Goal: Task Accomplishment & Management: Manage account settings

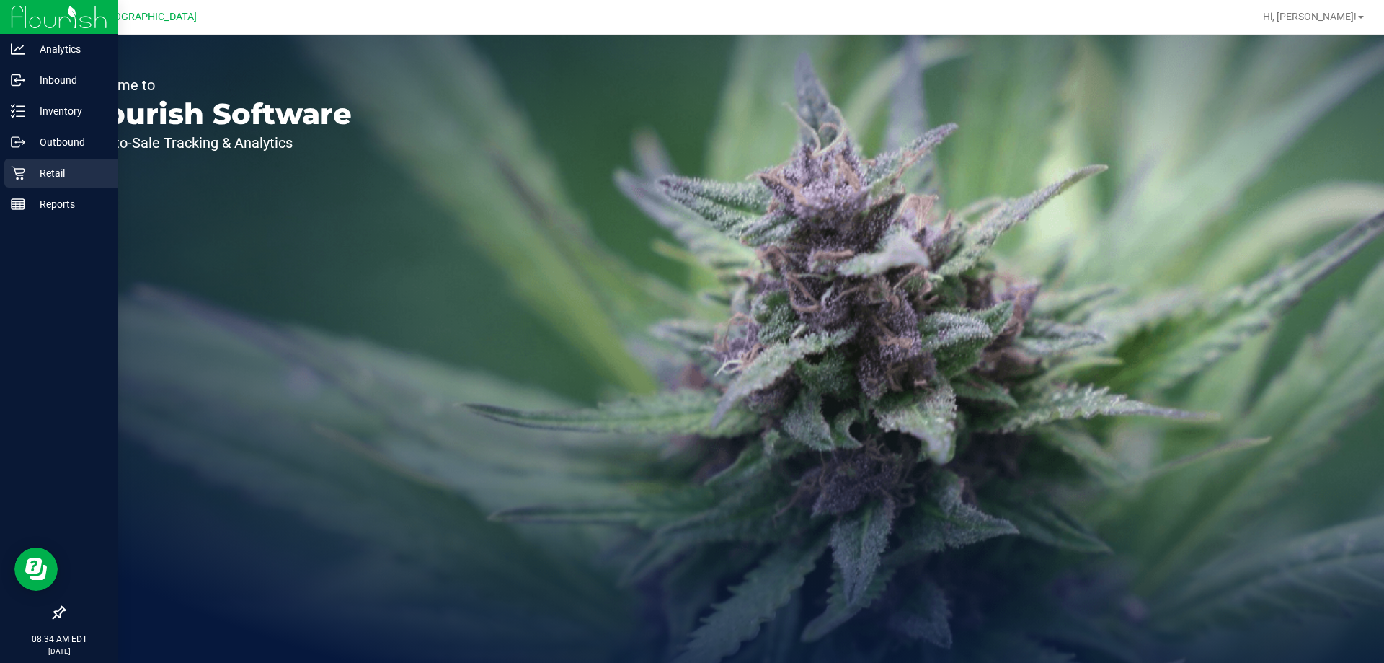
click at [69, 181] on p "Retail" at bounding box center [68, 172] width 87 height 17
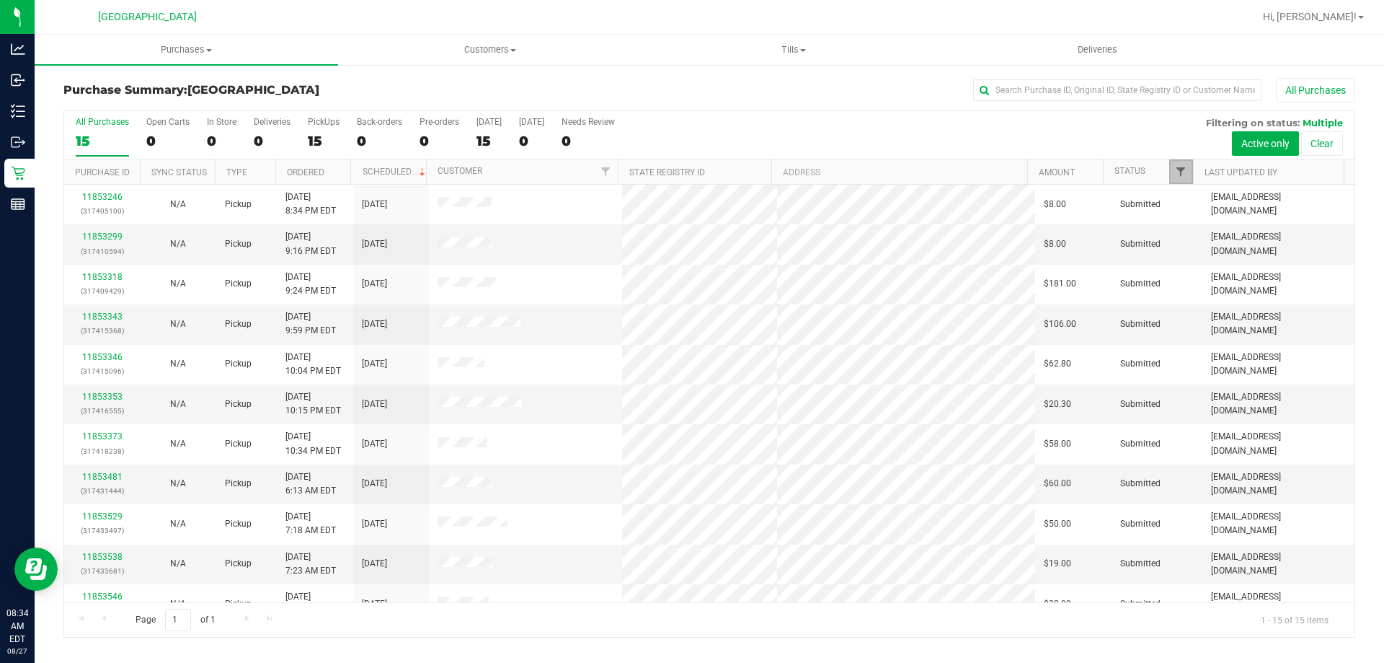
click at [1185, 171] on span "Filter" at bounding box center [1181, 172] width 12 height 12
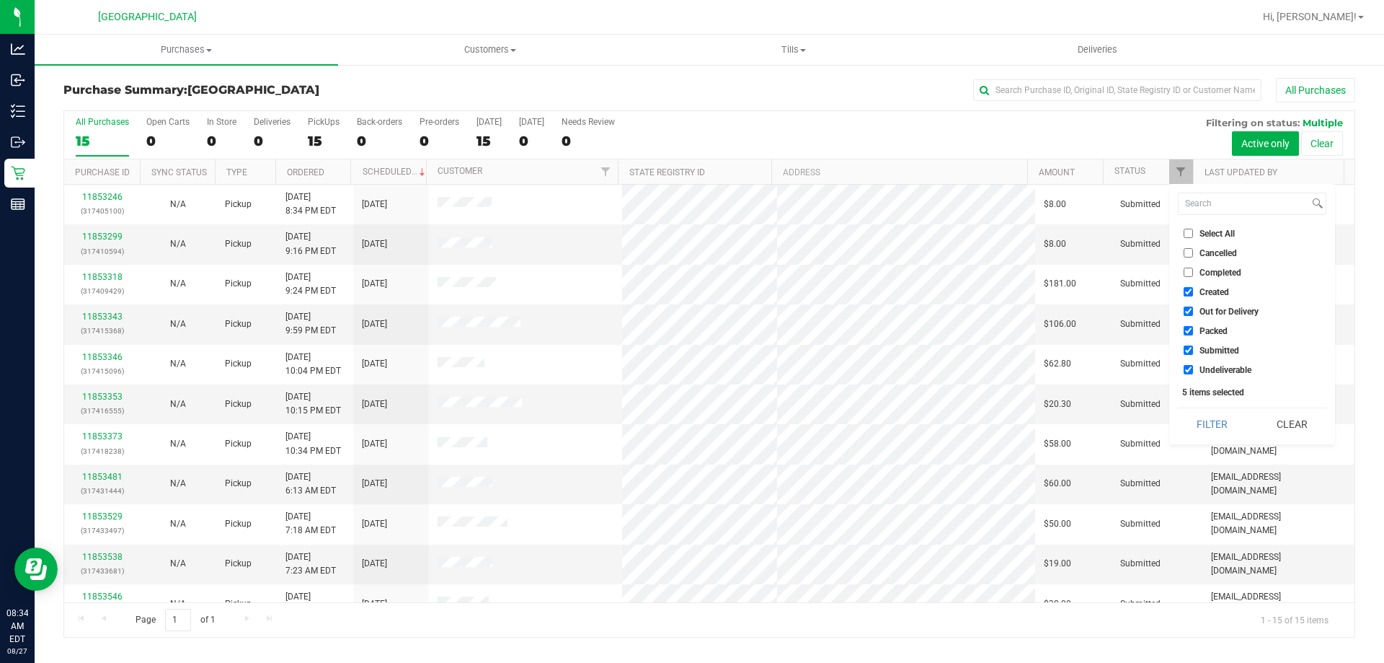
click at [1187, 290] on input "Created" at bounding box center [1188, 291] width 9 height 9
checkbox input "false"
click at [1187, 308] on input "Out for Delivery" at bounding box center [1188, 310] width 9 height 9
checkbox input "false"
click at [1190, 332] on input "Packed" at bounding box center [1188, 330] width 9 height 9
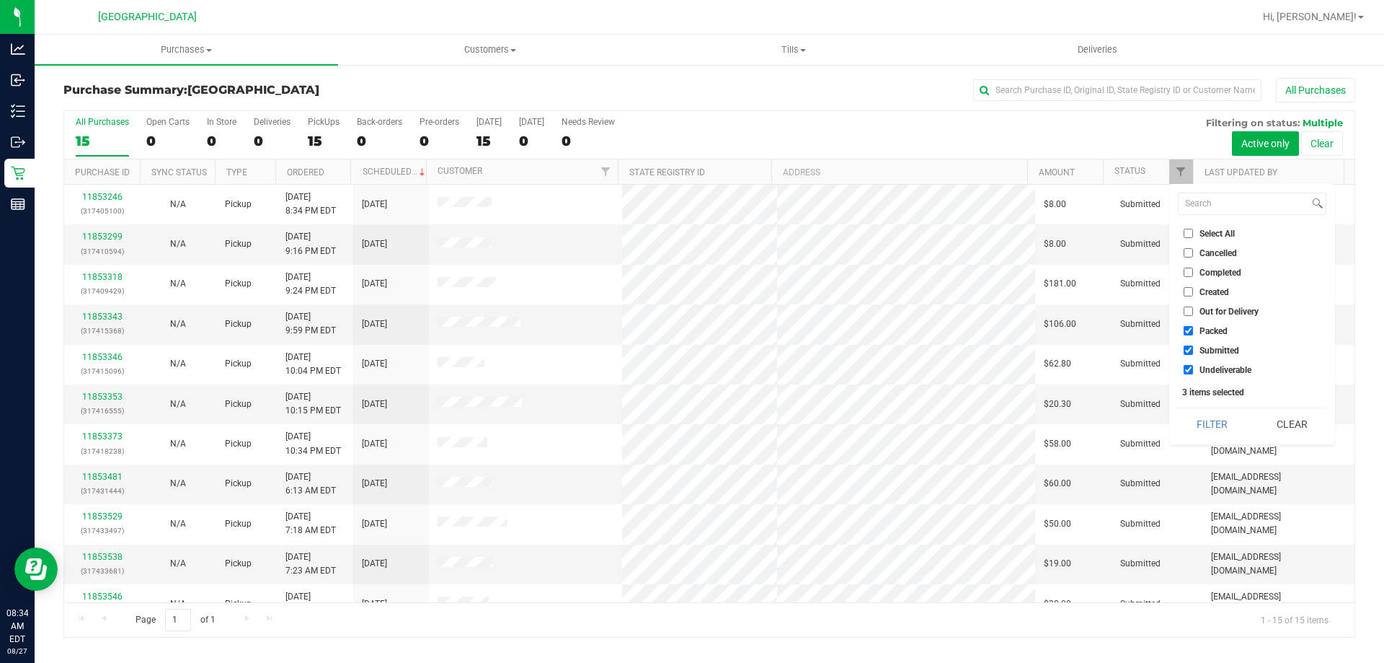
checkbox input "false"
click at [1188, 371] on input "Undeliverable" at bounding box center [1188, 369] width 9 height 9
checkbox input "false"
click at [1196, 428] on button "Filter" at bounding box center [1212, 424] width 69 height 32
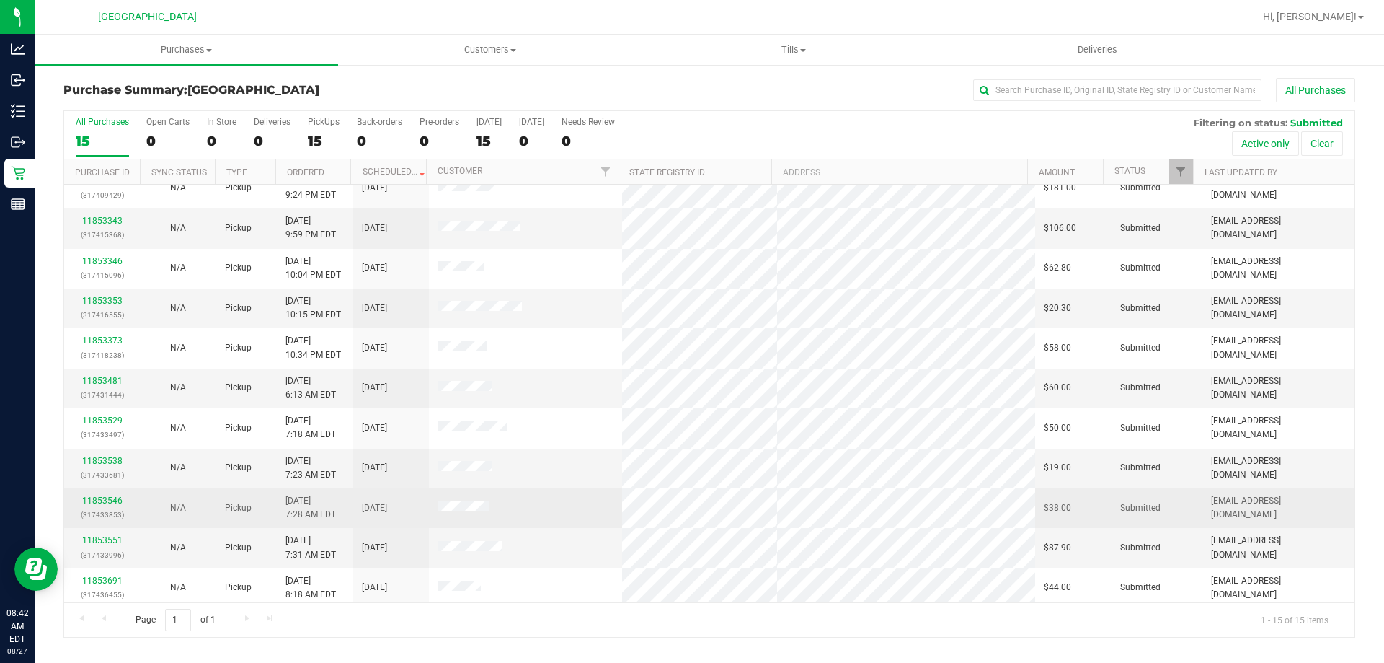
scroll to position [181, 0]
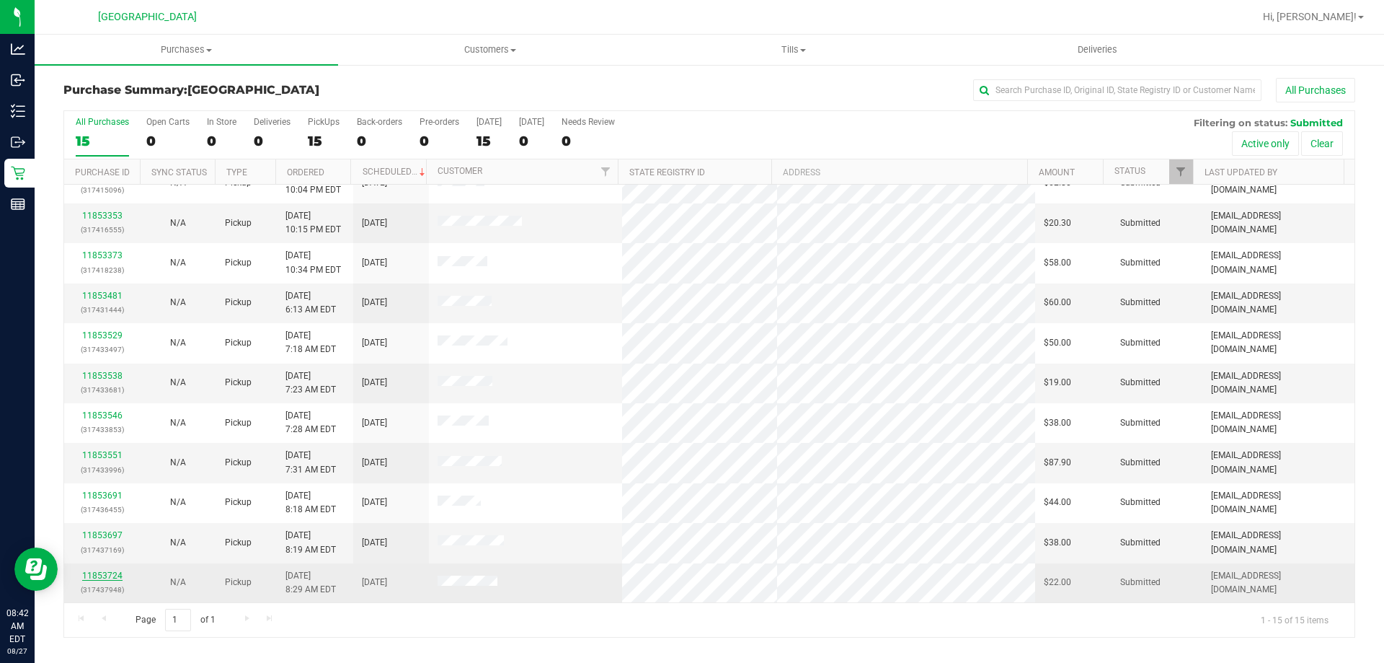
click at [106, 576] on link "11853724" at bounding box center [102, 575] width 40 height 10
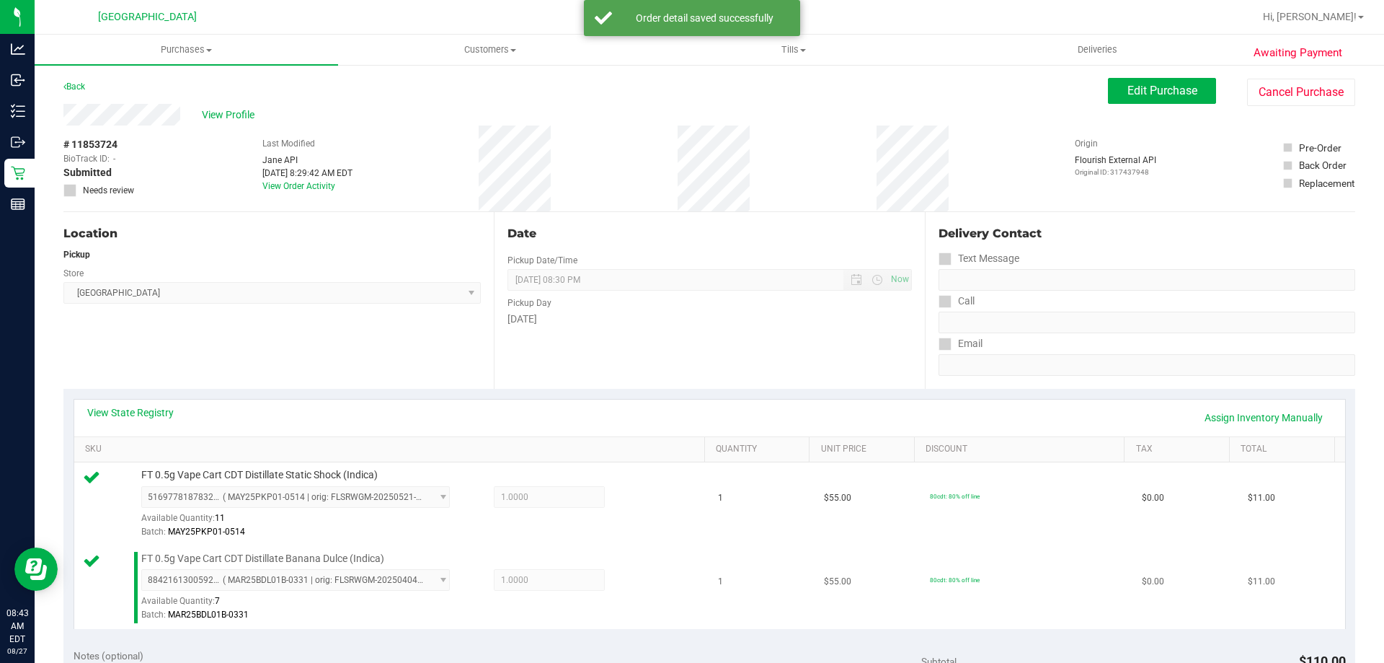
scroll to position [505, 0]
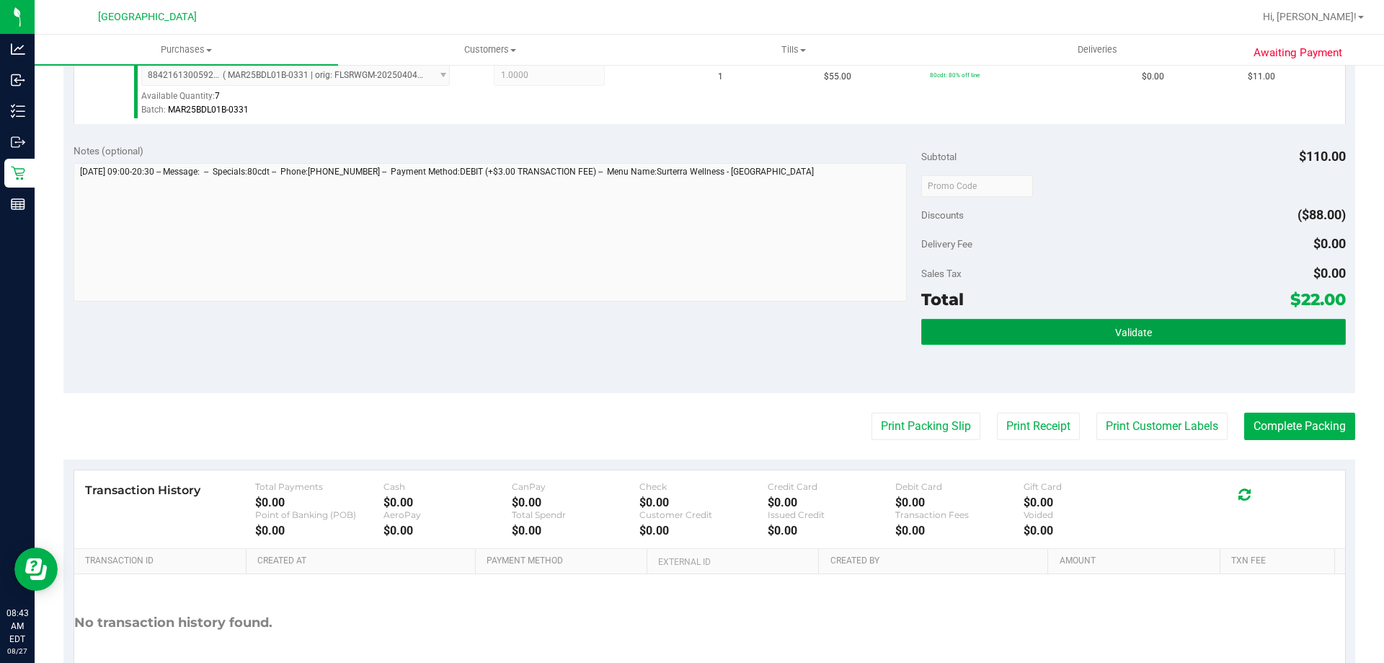
click at [1136, 340] on button "Validate" at bounding box center [1134, 332] width 424 height 26
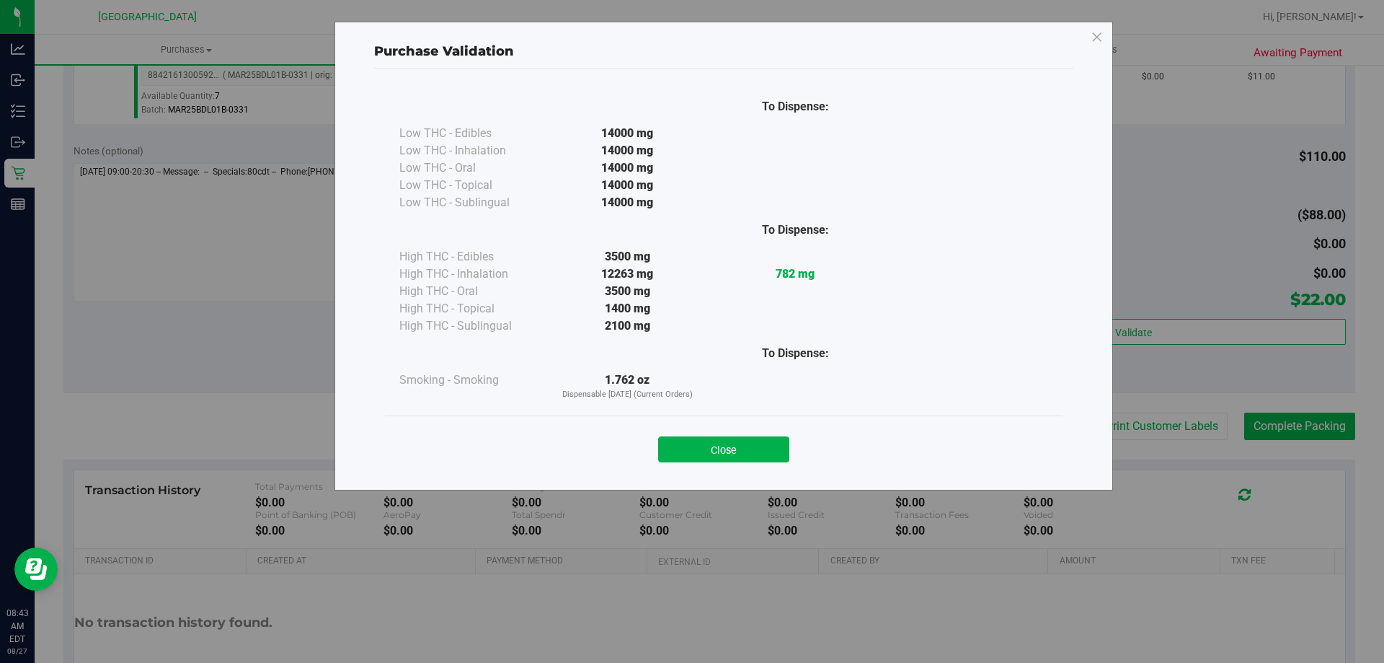
click at [768, 443] on button "Close" at bounding box center [723, 449] width 131 height 26
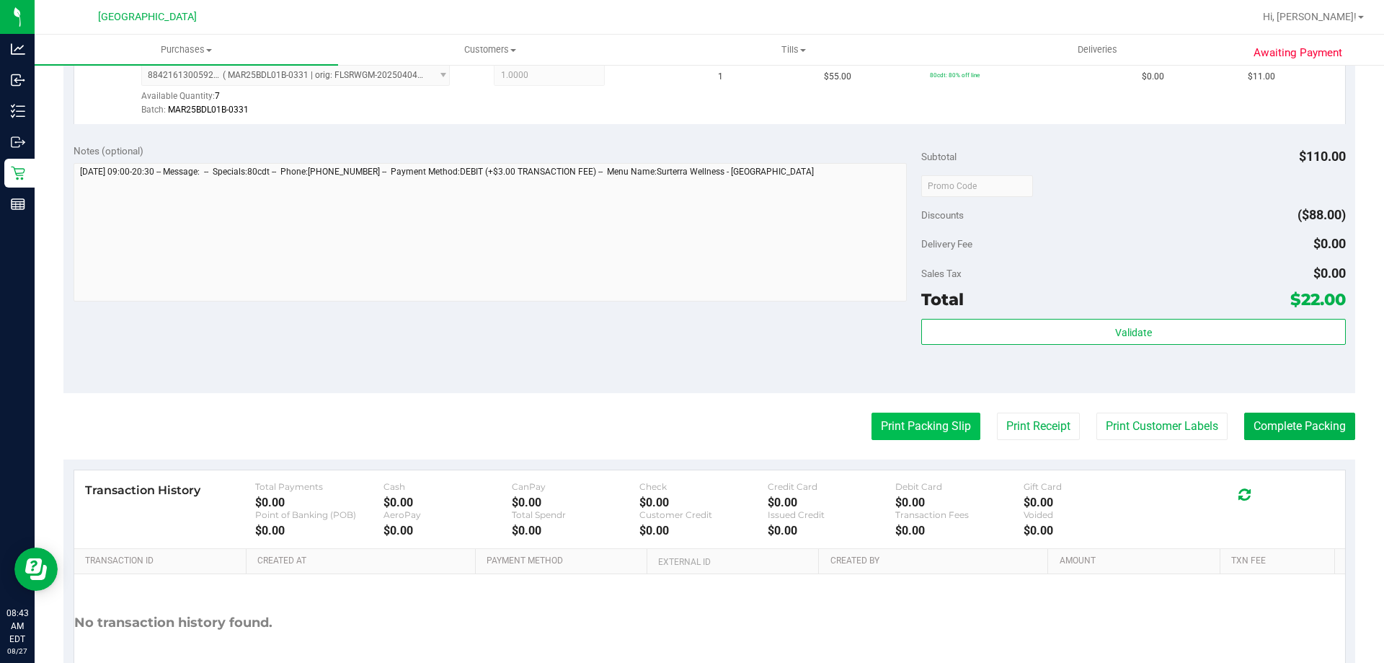
click at [937, 420] on button "Print Packing Slip" at bounding box center [926, 425] width 109 height 27
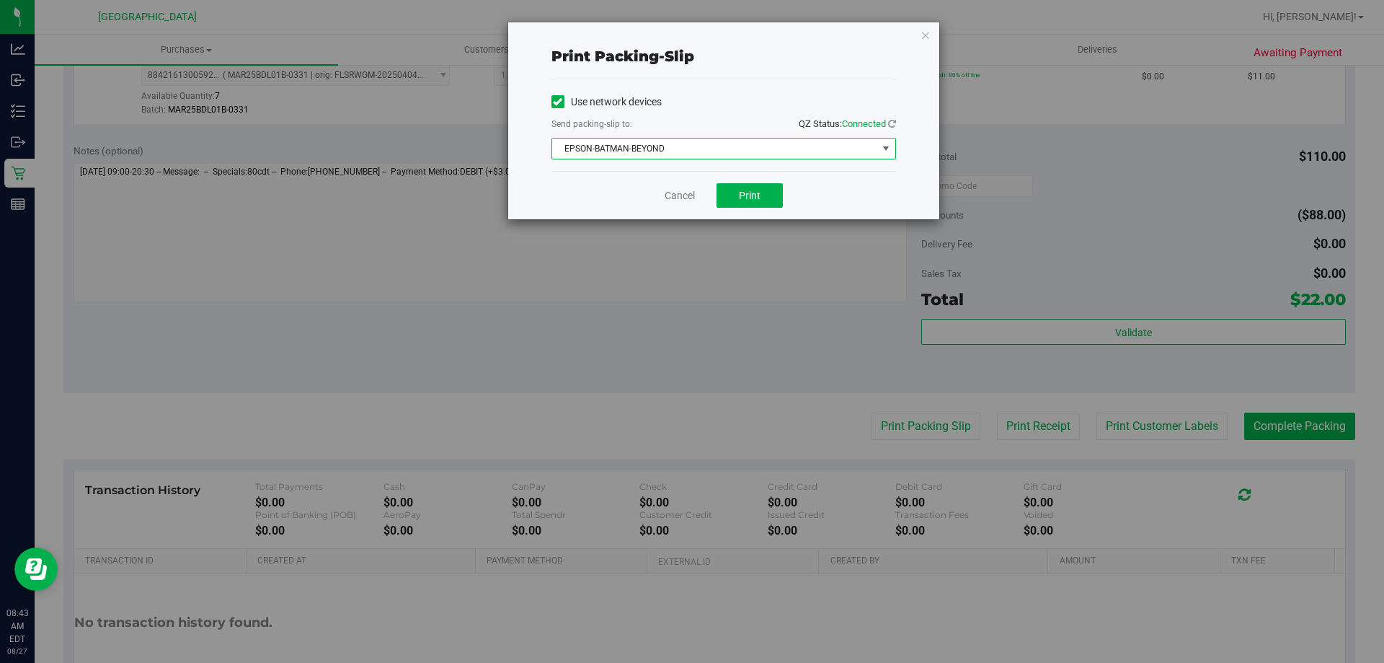
click at [795, 150] on span "EPSON-BATMAN-BEYOND" at bounding box center [714, 148] width 325 height 20
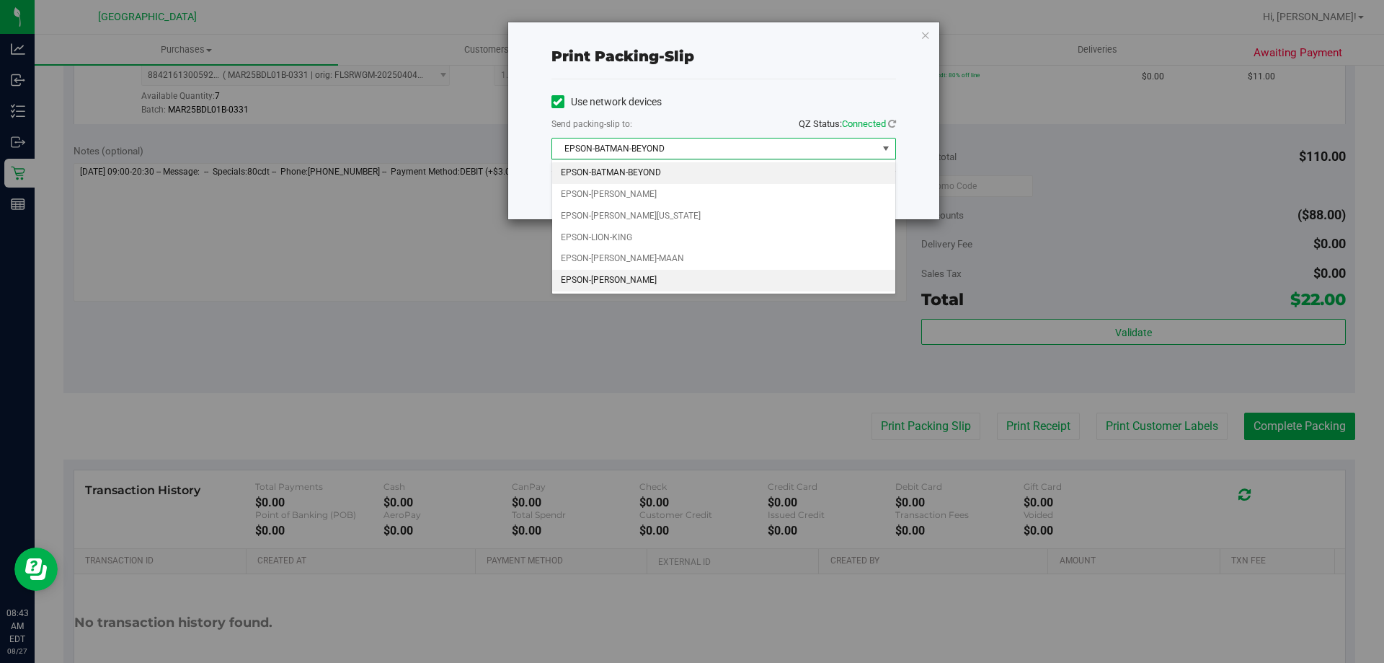
click at [724, 275] on li "EPSON-STEVIE-WONDER" at bounding box center [723, 281] width 343 height 22
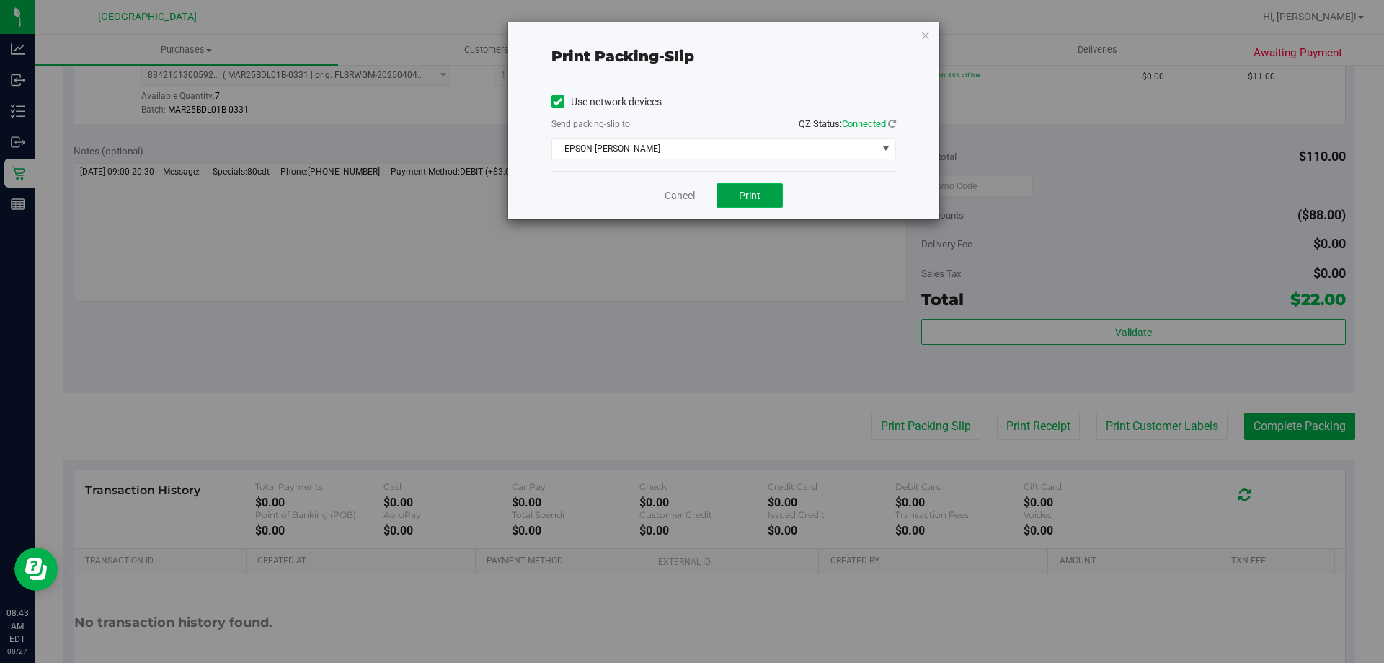
click at [746, 197] on span "Print" at bounding box center [750, 196] width 22 height 12
drag, startPoint x: 929, startPoint y: 35, endPoint x: 946, endPoint y: 50, distance: 22.5
click at [928, 37] on icon "button" at bounding box center [926, 34] width 10 height 17
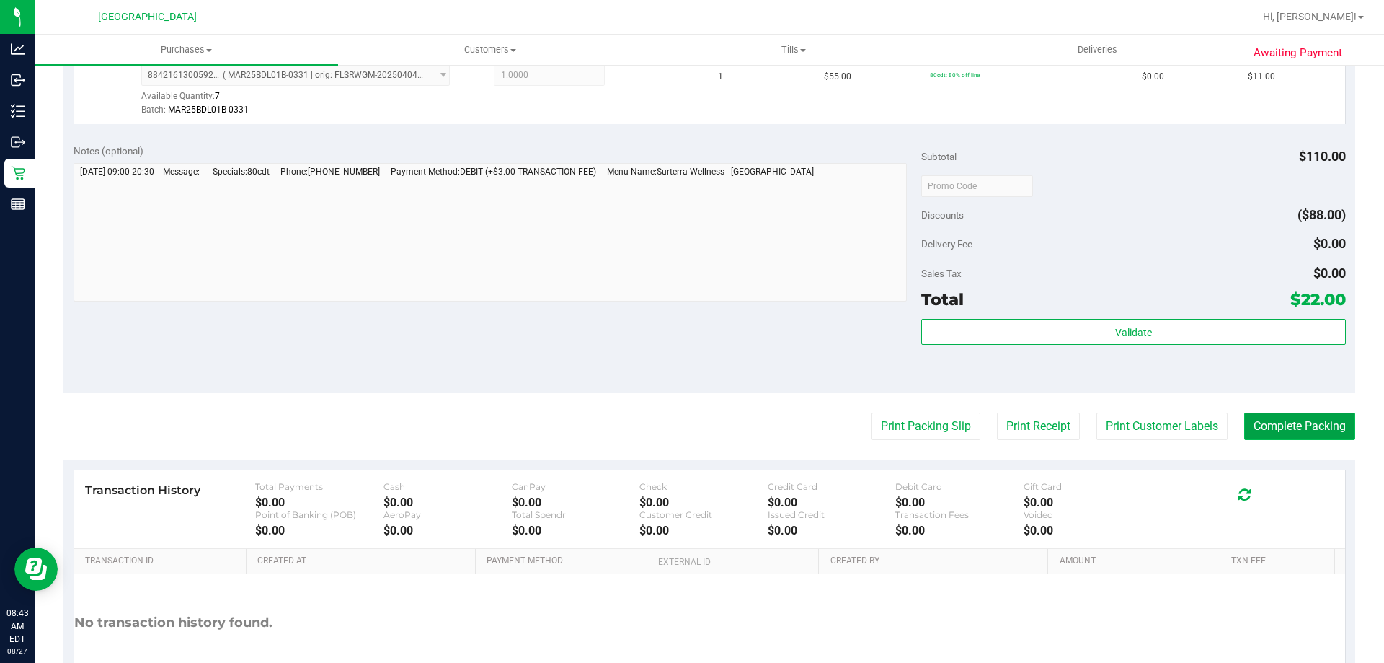
click at [1267, 426] on button "Complete Packing" at bounding box center [1300, 425] width 111 height 27
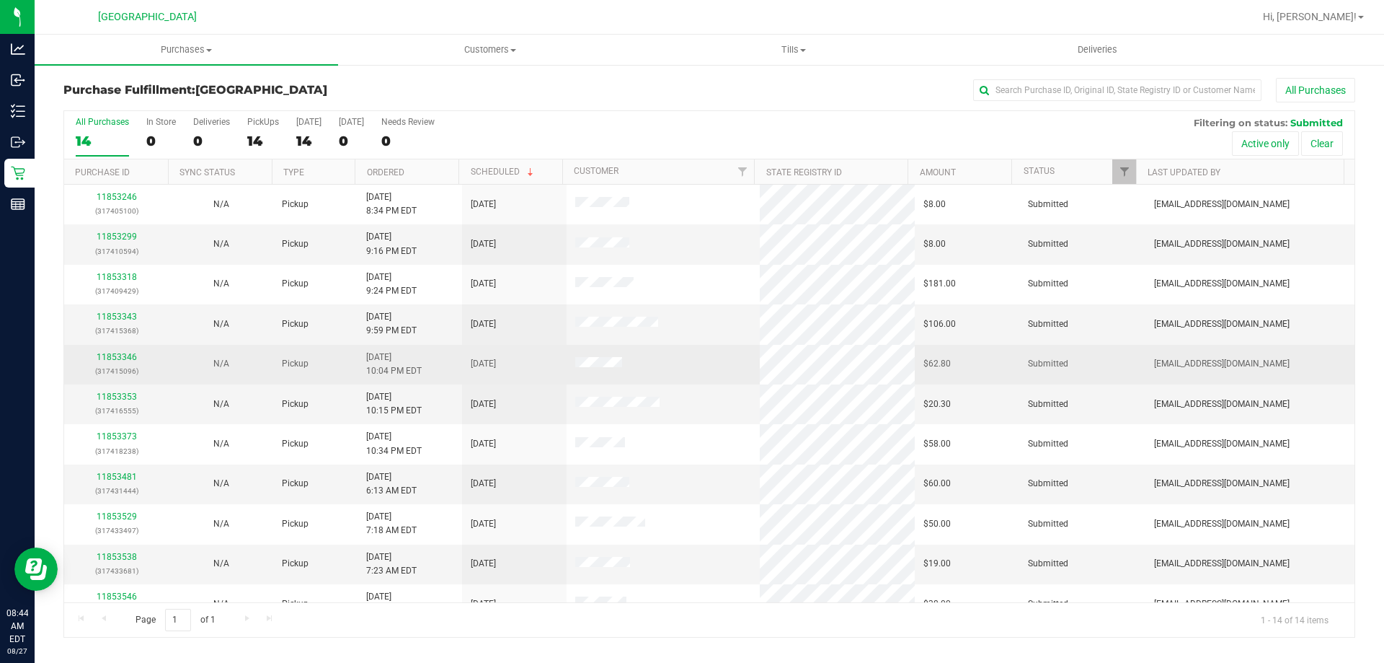
scroll to position [141, 0]
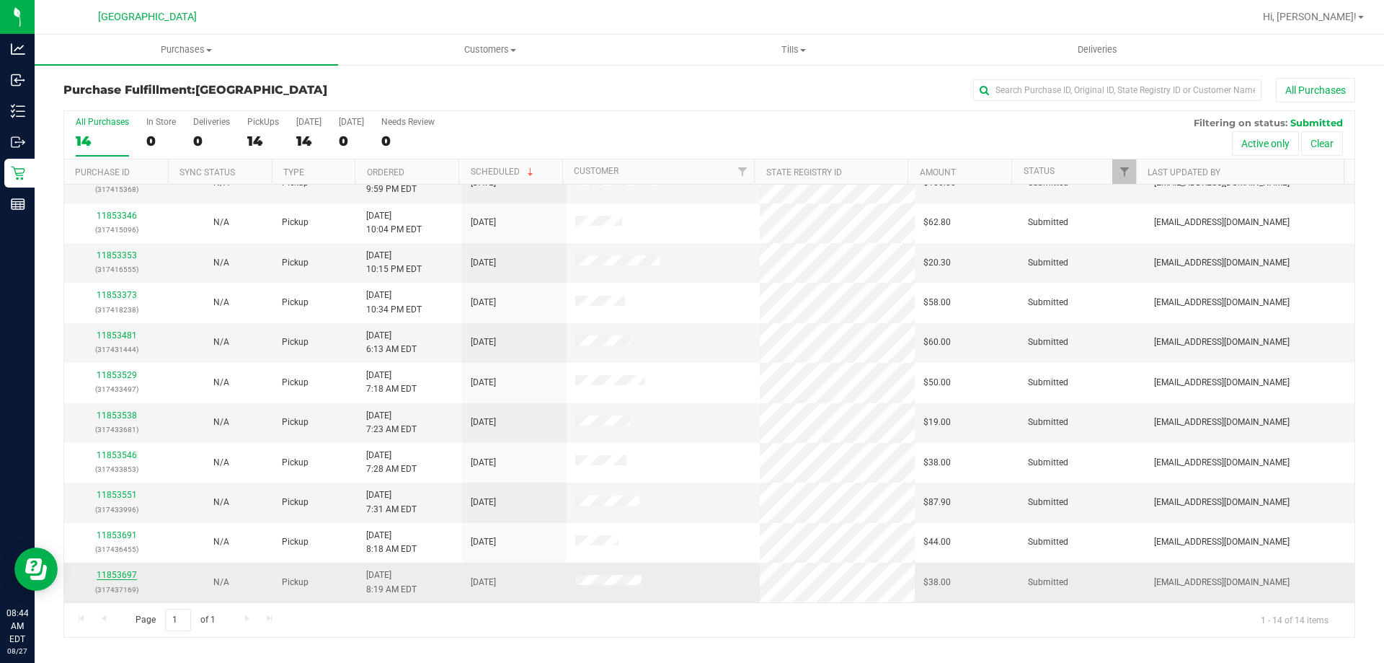
click at [112, 571] on link "11853697" at bounding box center [117, 575] width 40 height 10
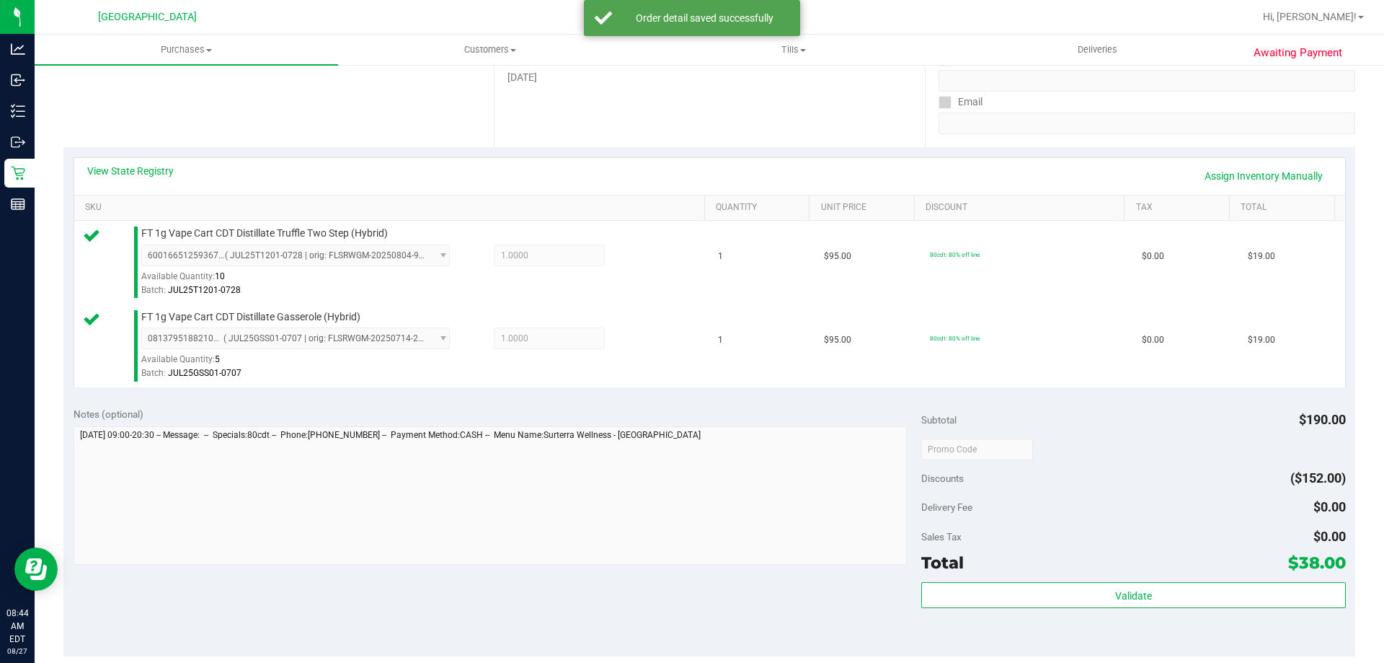
scroll to position [361, 0]
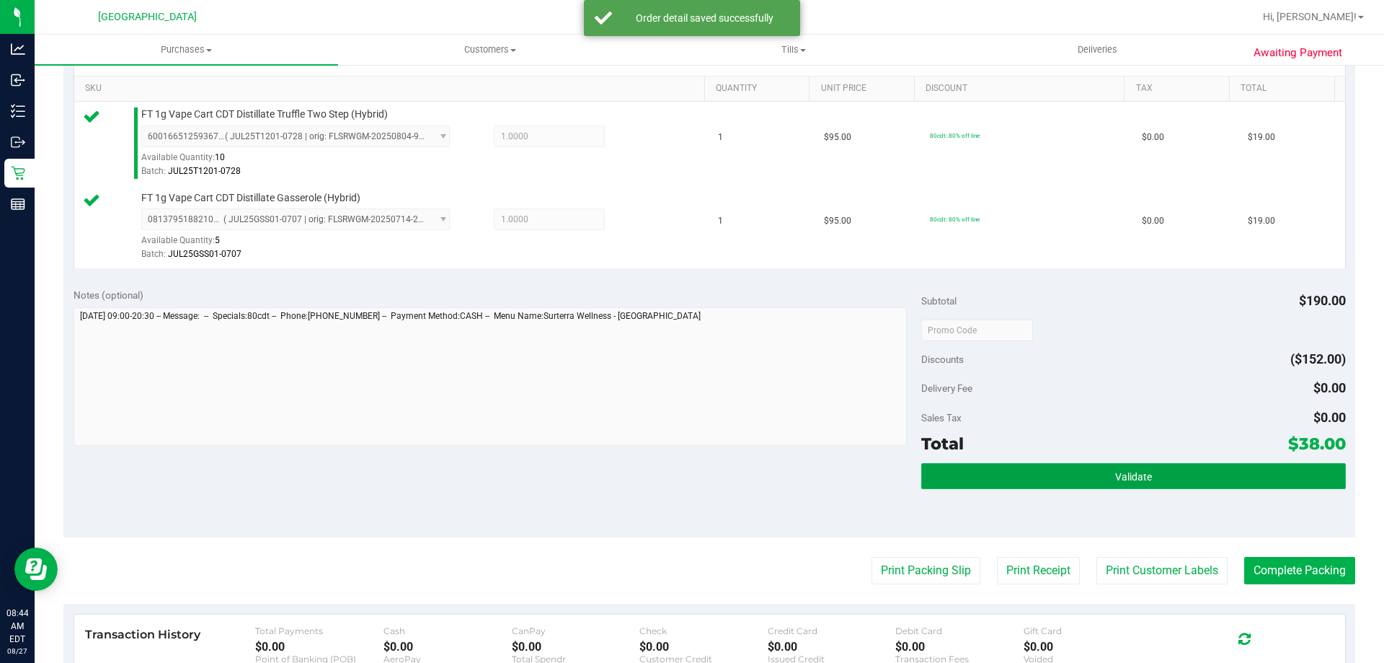
click at [1146, 475] on button "Validate" at bounding box center [1134, 476] width 424 height 26
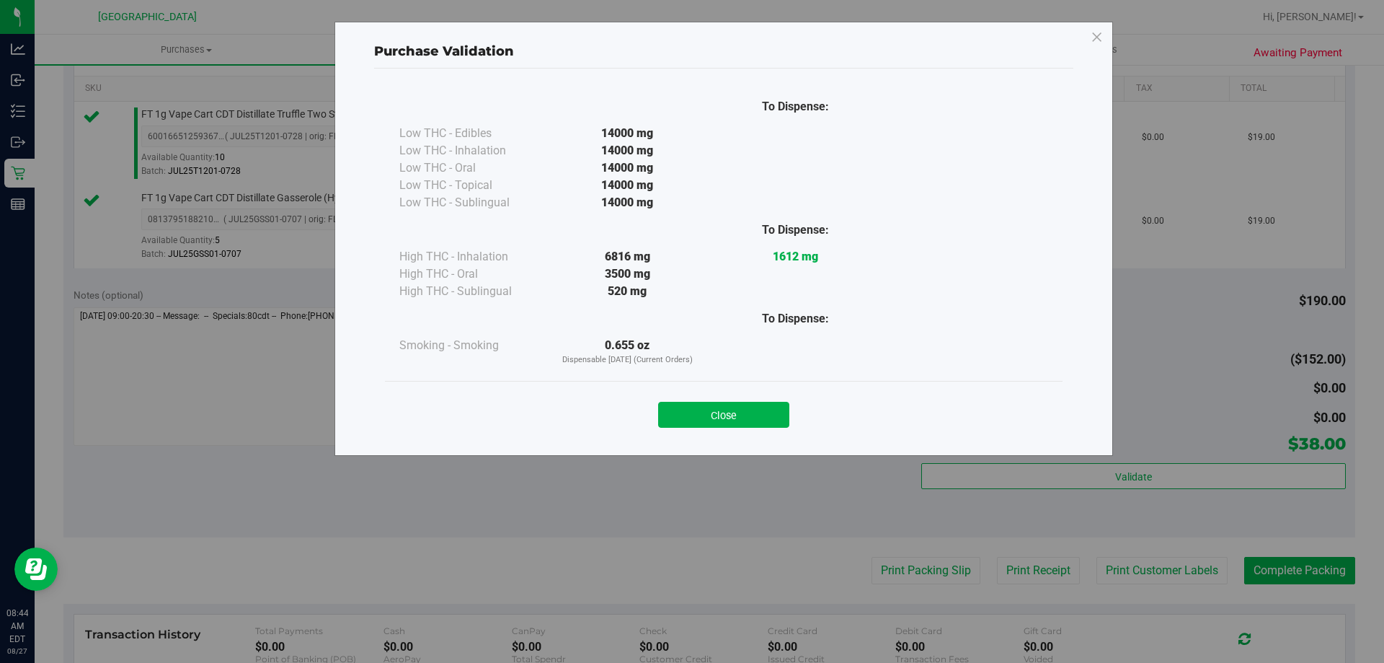
drag, startPoint x: 713, startPoint y: 412, endPoint x: 731, endPoint y: 417, distance: 18.9
click at [717, 412] on button "Close" at bounding box center [723, 415] width 131 height 26
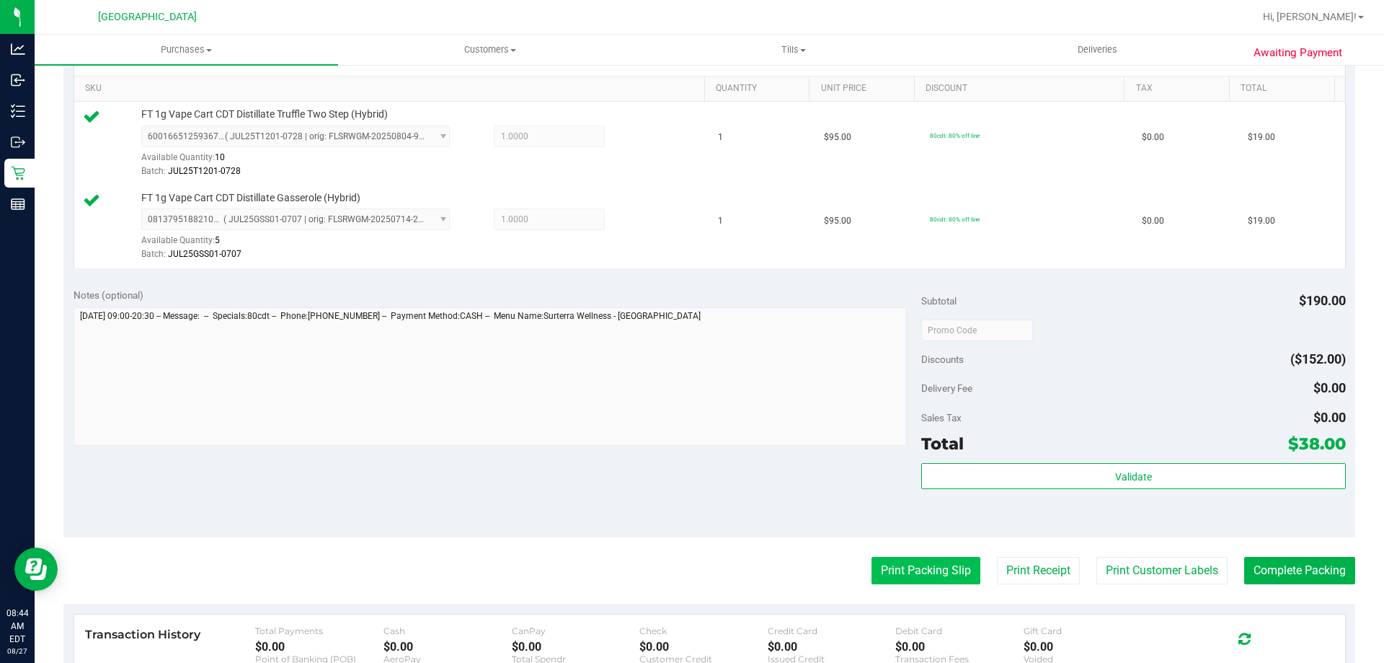
click at [901, 579] on button "Print Packing Slip" at bounding box center [926, 570] width 109 height 27
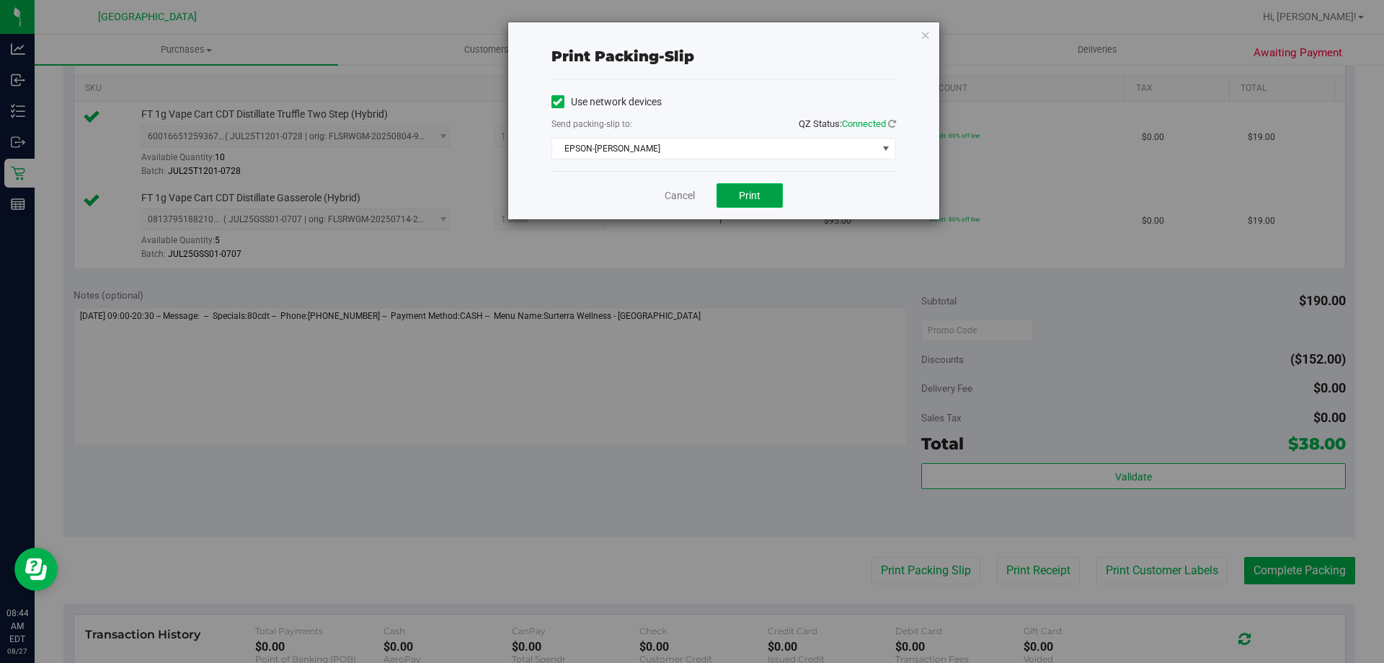
click at [754, 194] on span "Print" at bounding box center [750, 196] width 22 height 12
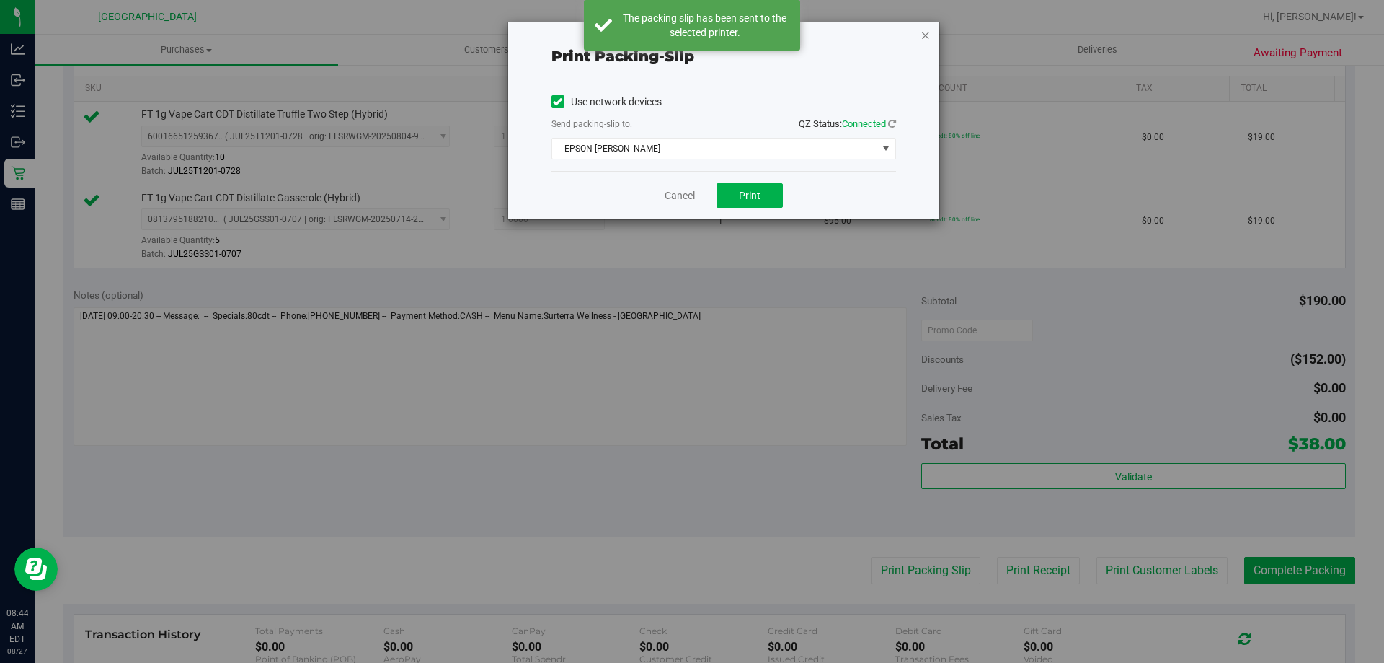
click at [928, 37] on icon "button" at bounding box center [926, 34] width 10 height 17
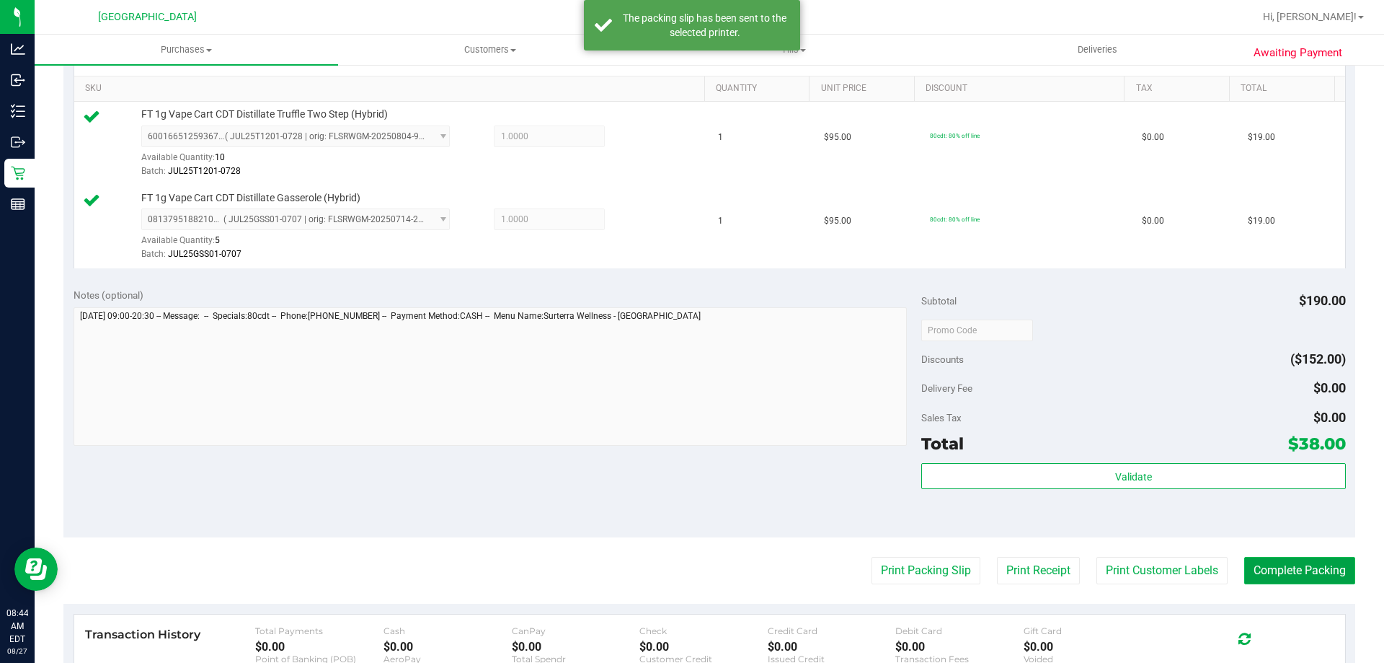
click at [1263, 573] on button "Complete Packing" at bounding box center [1300, 570] width 111 height 27
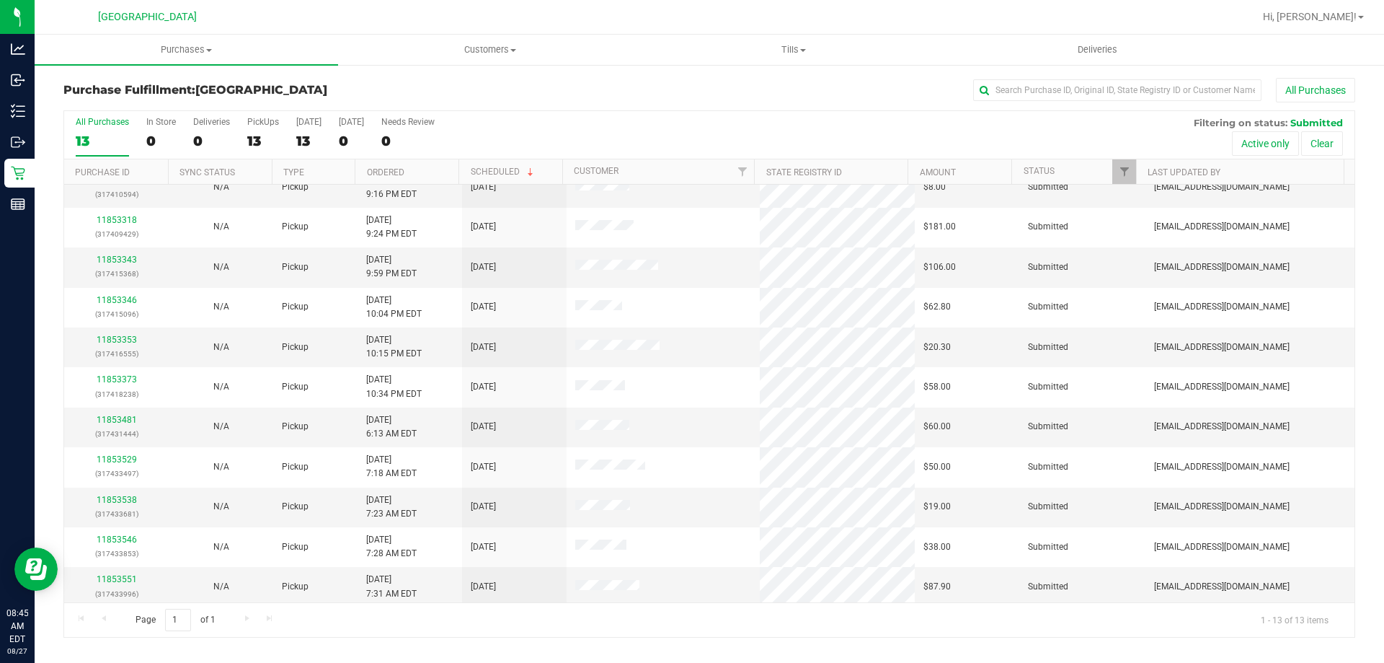
scroll to position [101, 0]
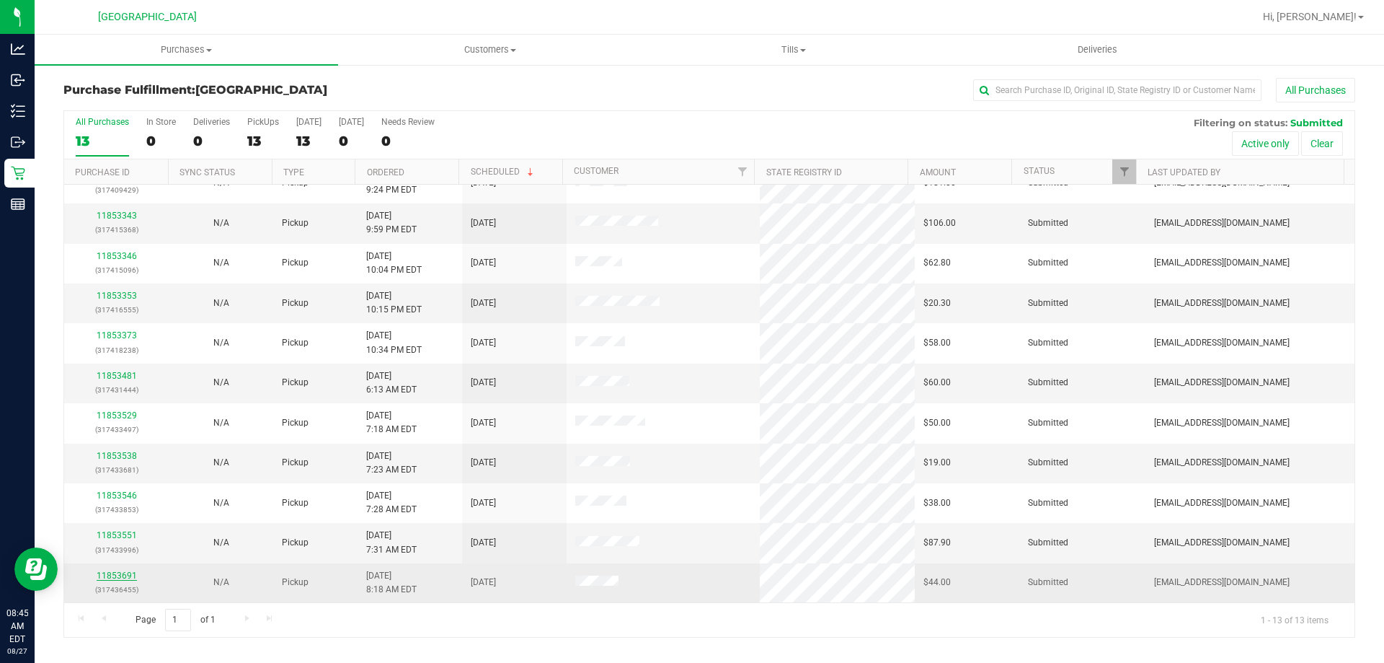
click at [125, 579] on link "11853691" at bounding box center [117, 575] width 40 height 10
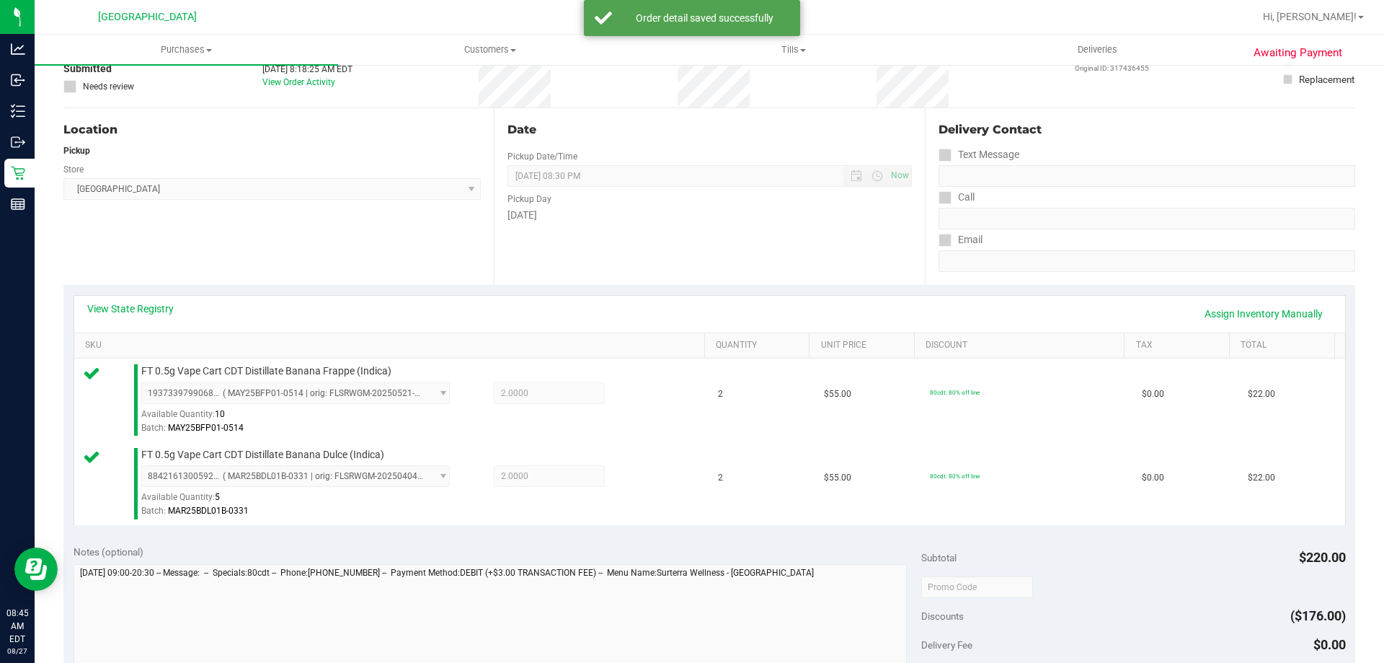
scroll to position [288, 0]
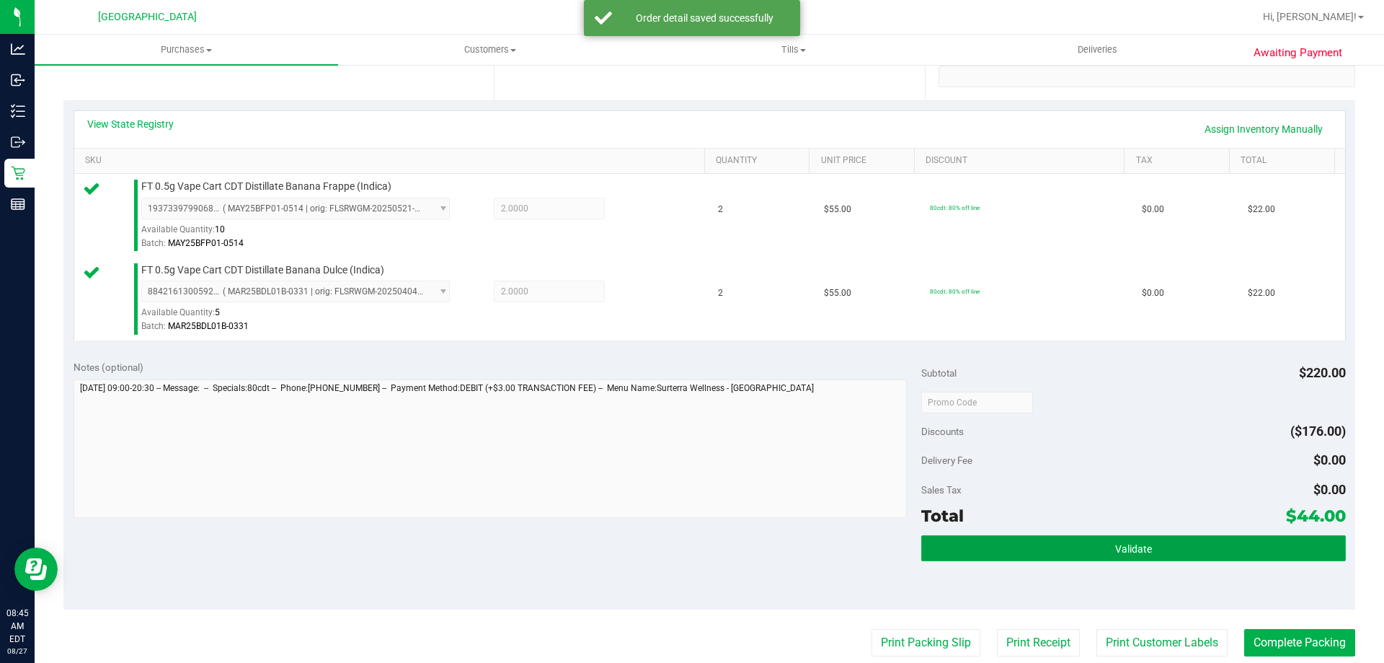
click at [1139, 543] on span "Validate" at bounding box center [1133, 549] width 37 height 12
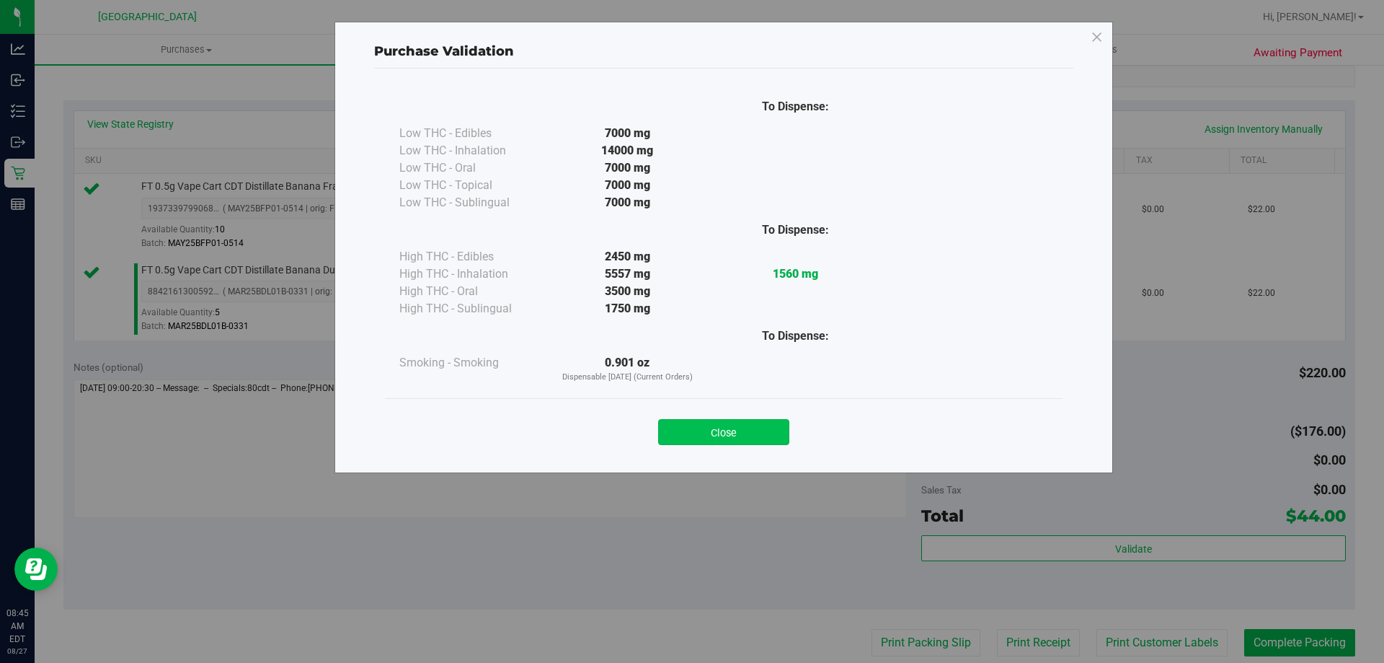
drag, startPoint x: 757, startPoint y: 420, endPoint x: 759, endPoint y: 428, distance: 8.1
click at [757, 426] on div "Close" at bounding box center [724, 428] width 656 height 36
click at [779, 430] on button "Close" at bounding box center [723, 432] width 131 height 26
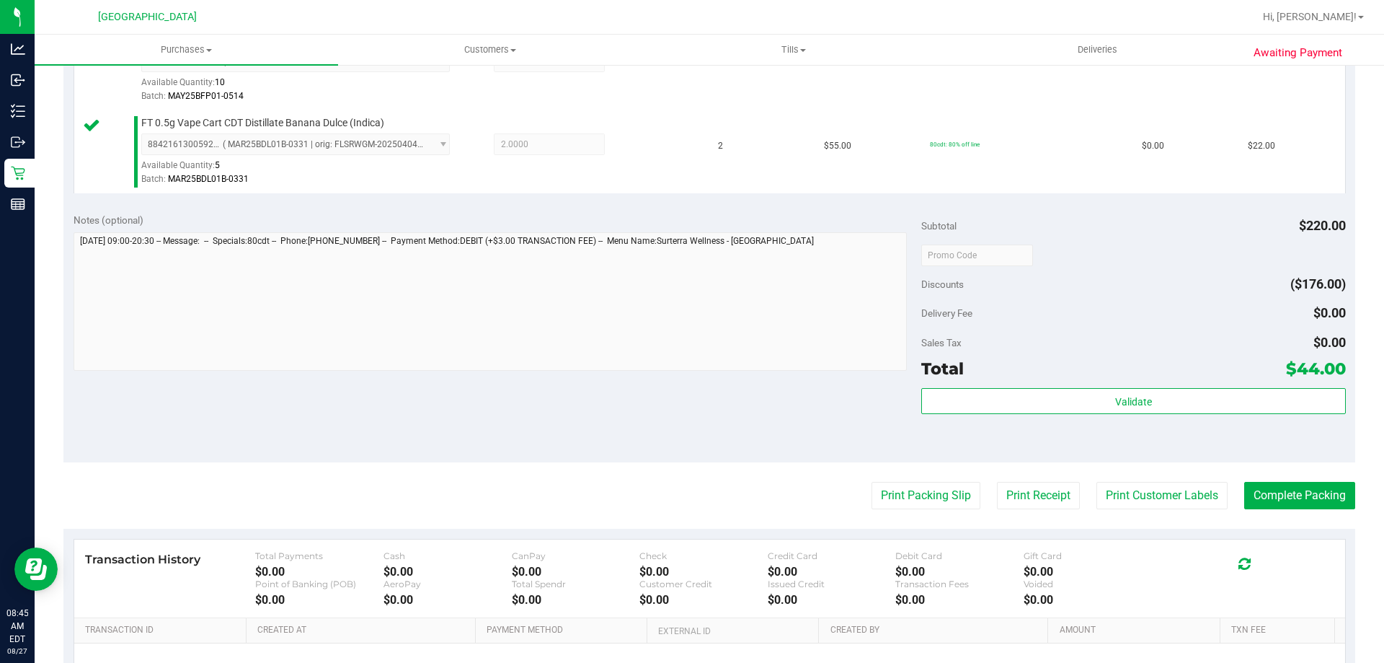
scroll to position [577, 0]
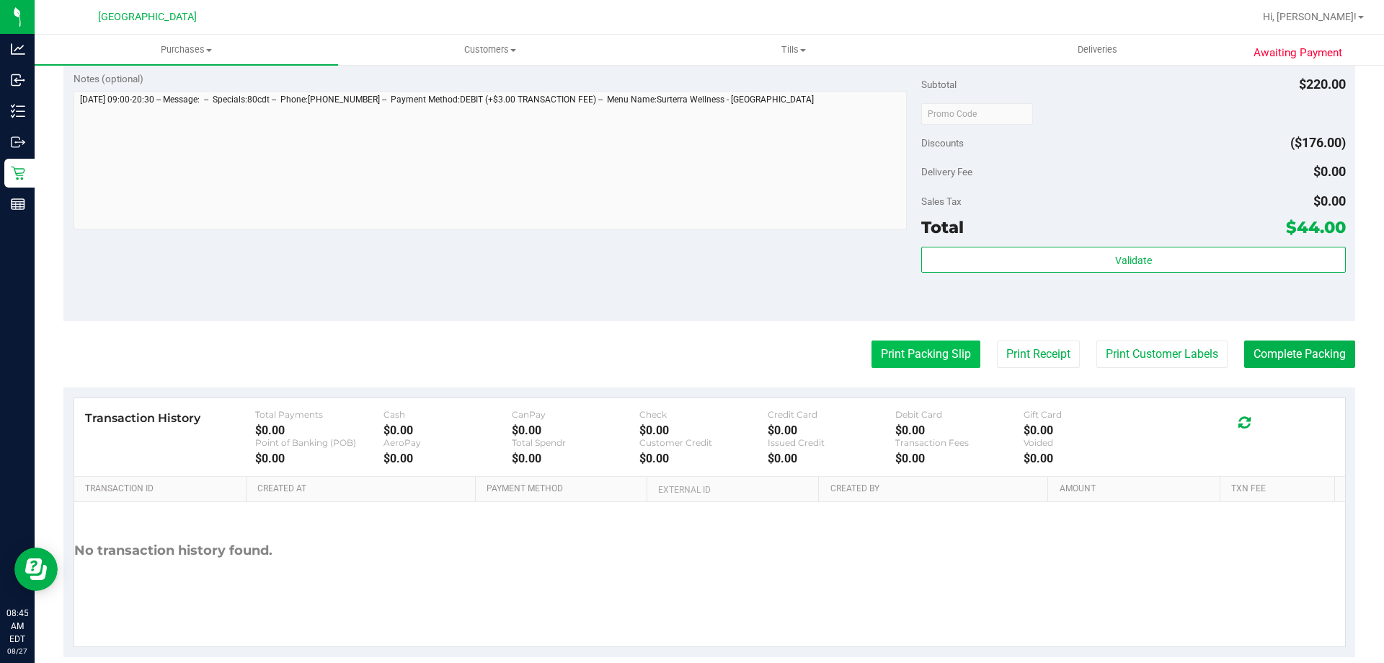
click at [907, 360] on button "Print Packing Slip" at bounding box center [926, 353] width 109 height 27
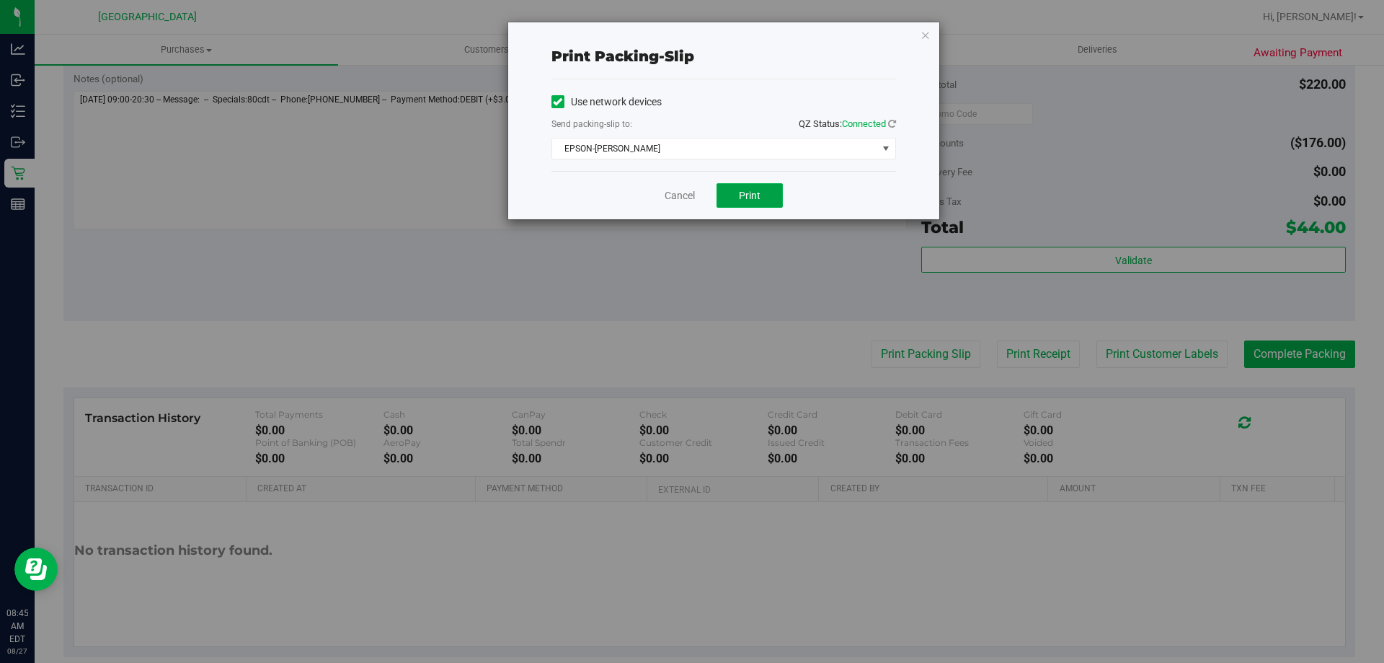
click at [755, 190] on span "Print" at bounding box center [750, 196] width 22 height 12
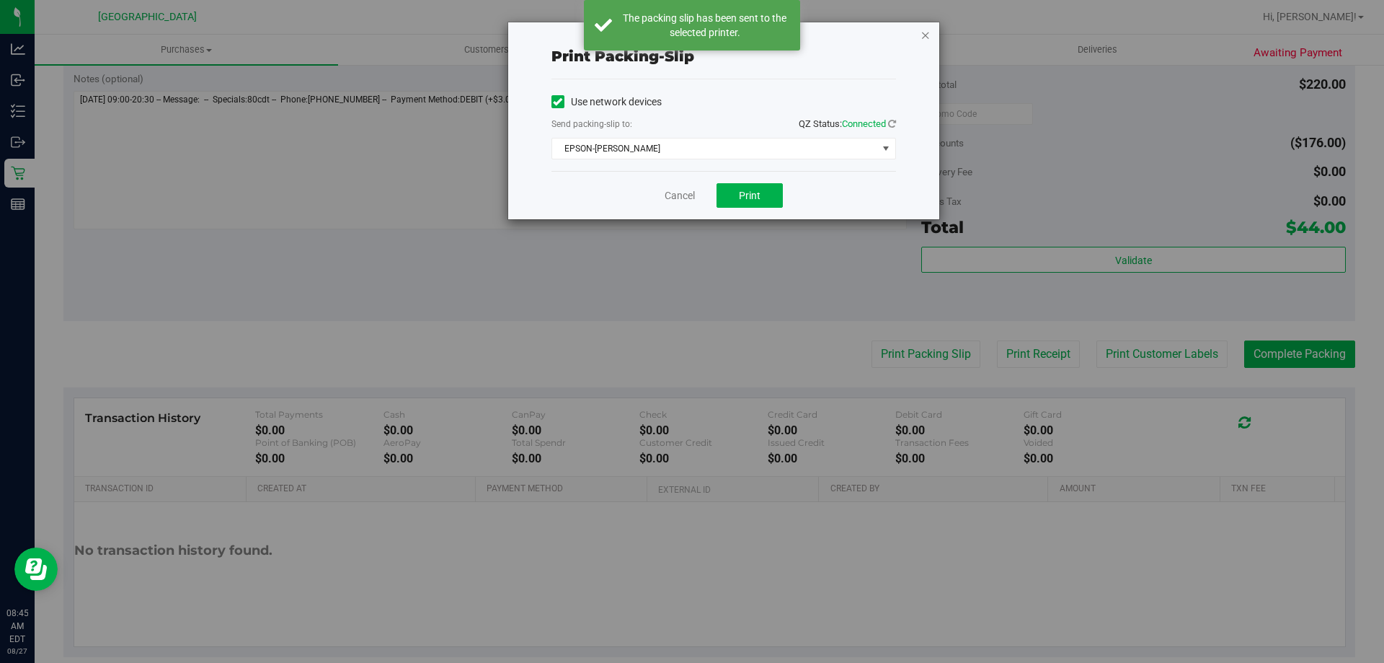
click at [927, 37] on icon "button" at bounding box center [926, 34] width 10 height 17
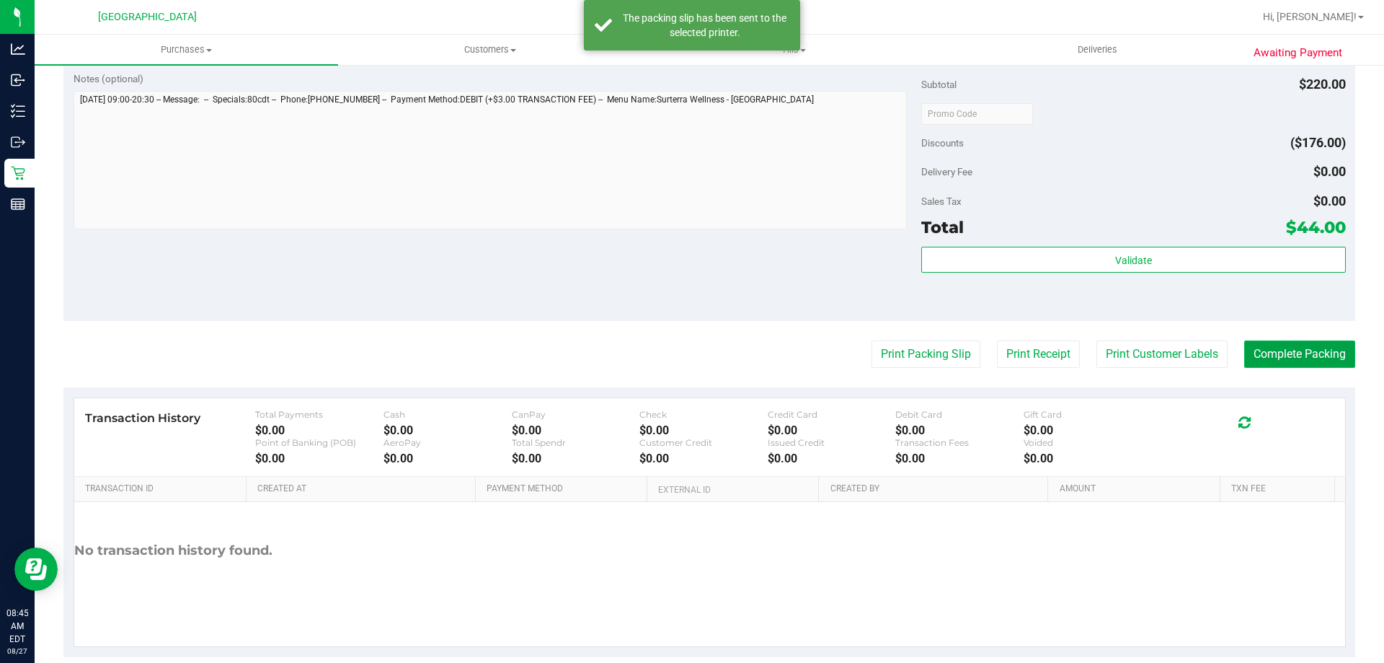
click at [1286, 355] on button "Complete Packing" at bounding box center [1300, 353] width 111 height 27
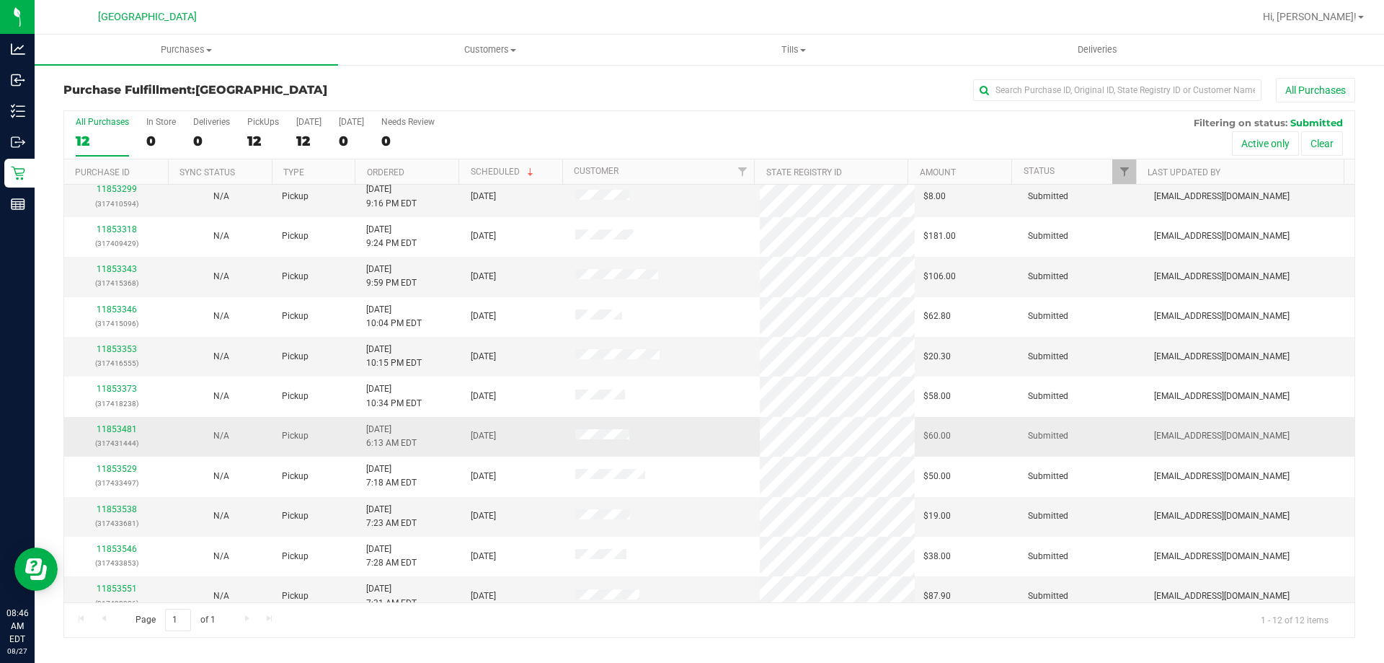
scroll to position [61, 0]
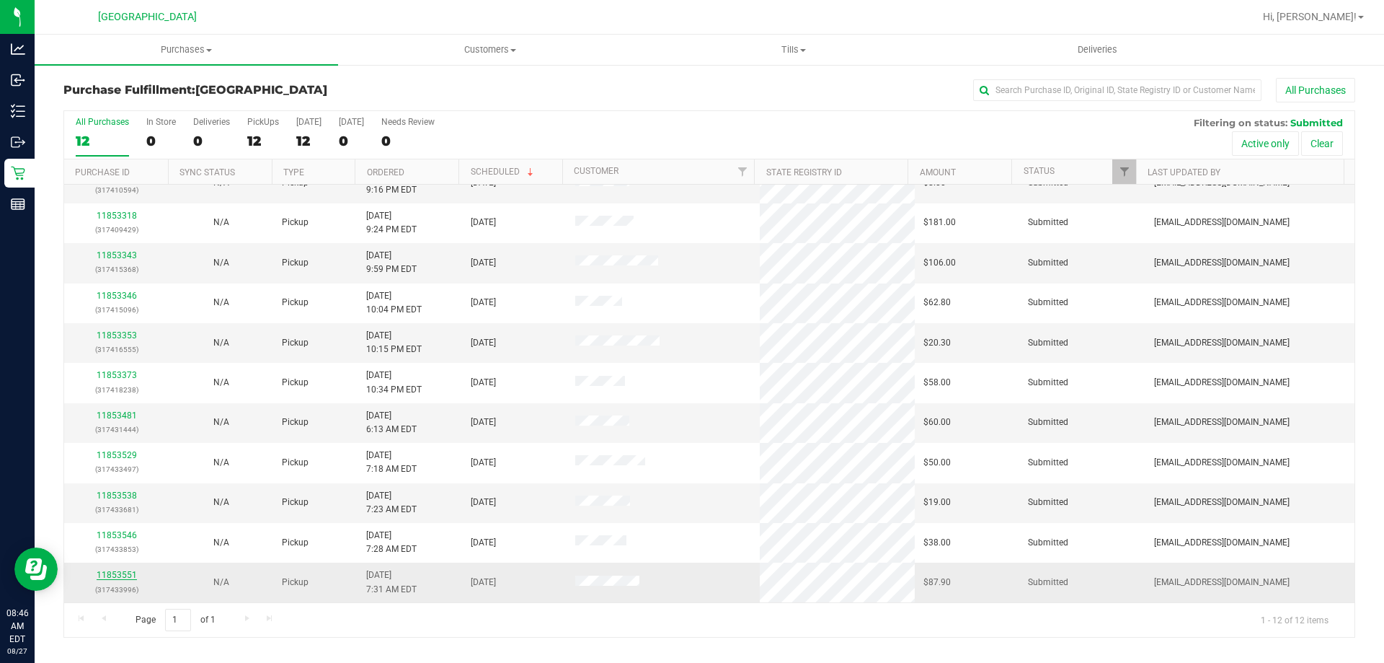
click at [117, 573] on link "11853551" at bounding box center [117, 575] width 40 height 10
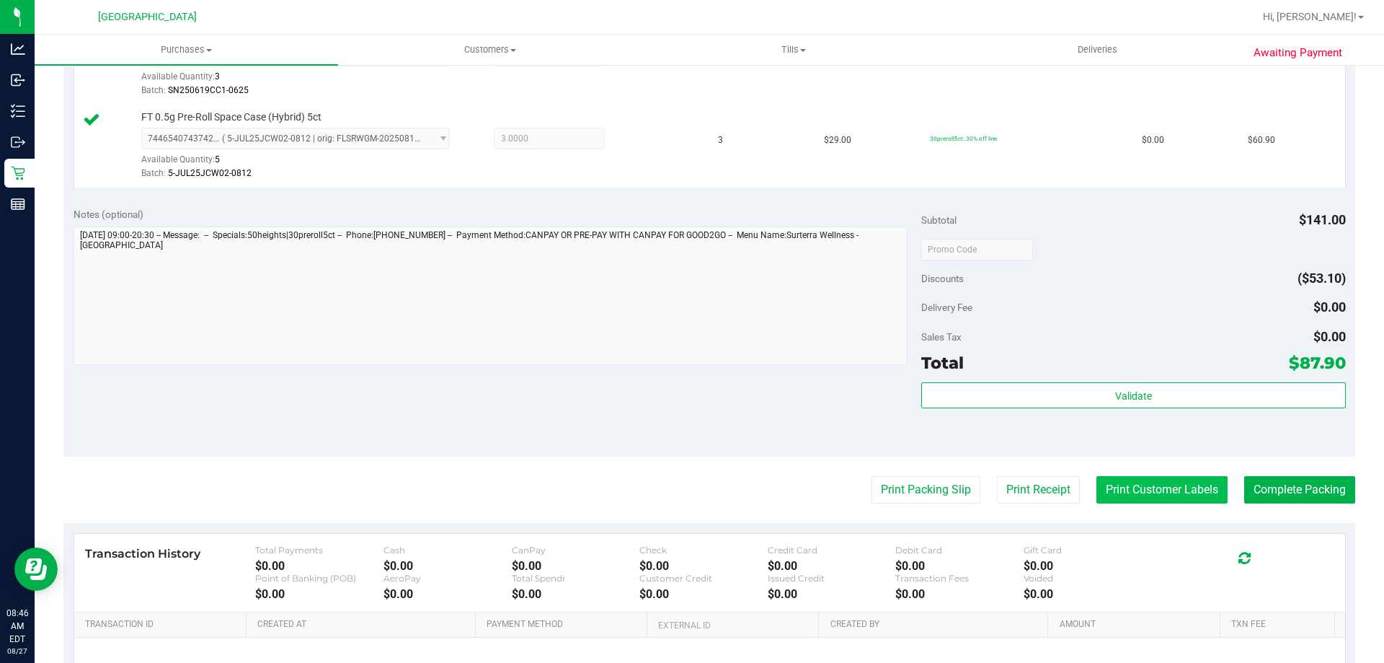
scroll to position [505, 0]
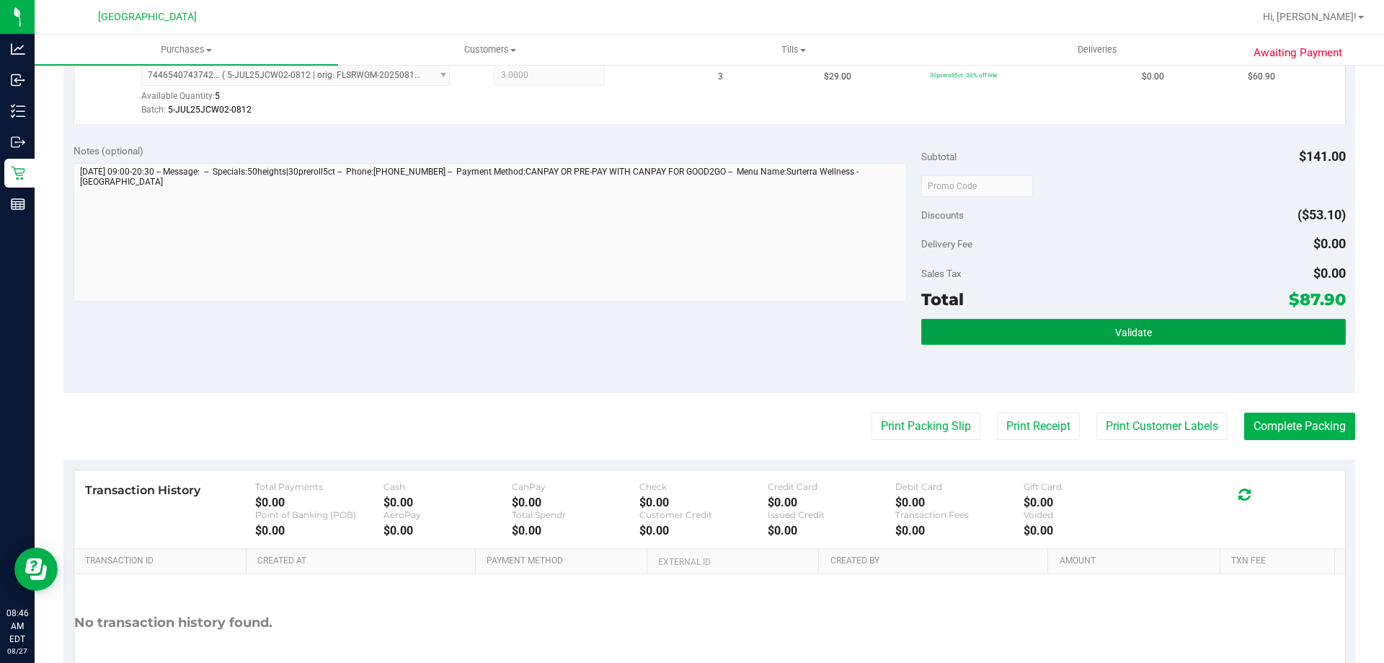
click at [1138, 330] on span "Validate" at bounding box center [1133, 333] width 37 height 12
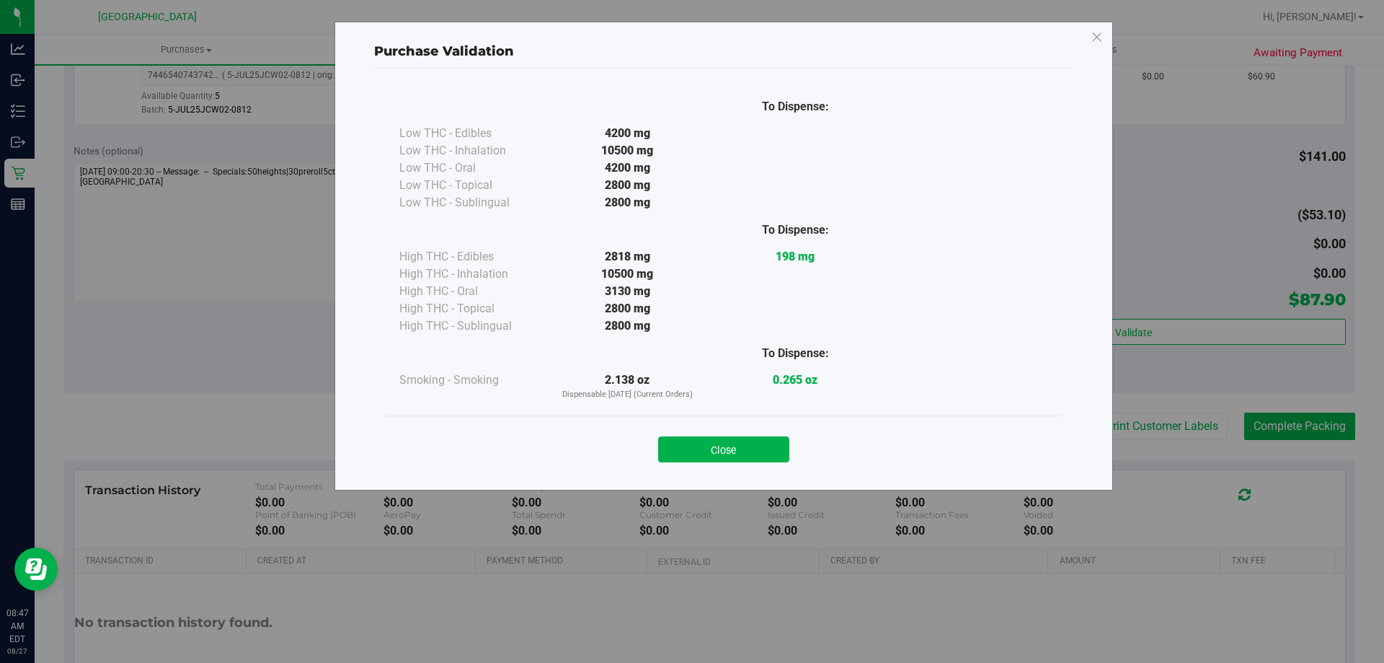
click at [705, 456] on button "Close" at bounding box center [723, 449] width 131 height 26
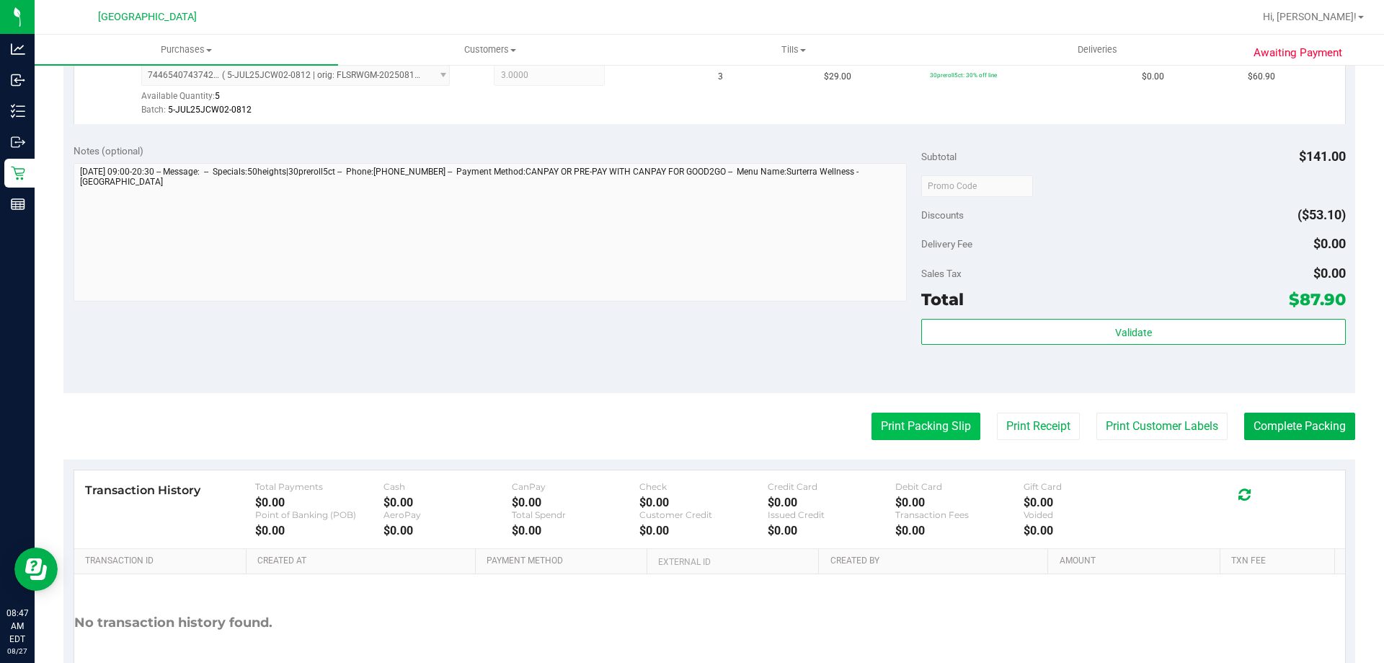
click at [874, 428] on button "Print Packing Slip" at bounding box center [926, 425] width 109 height 27
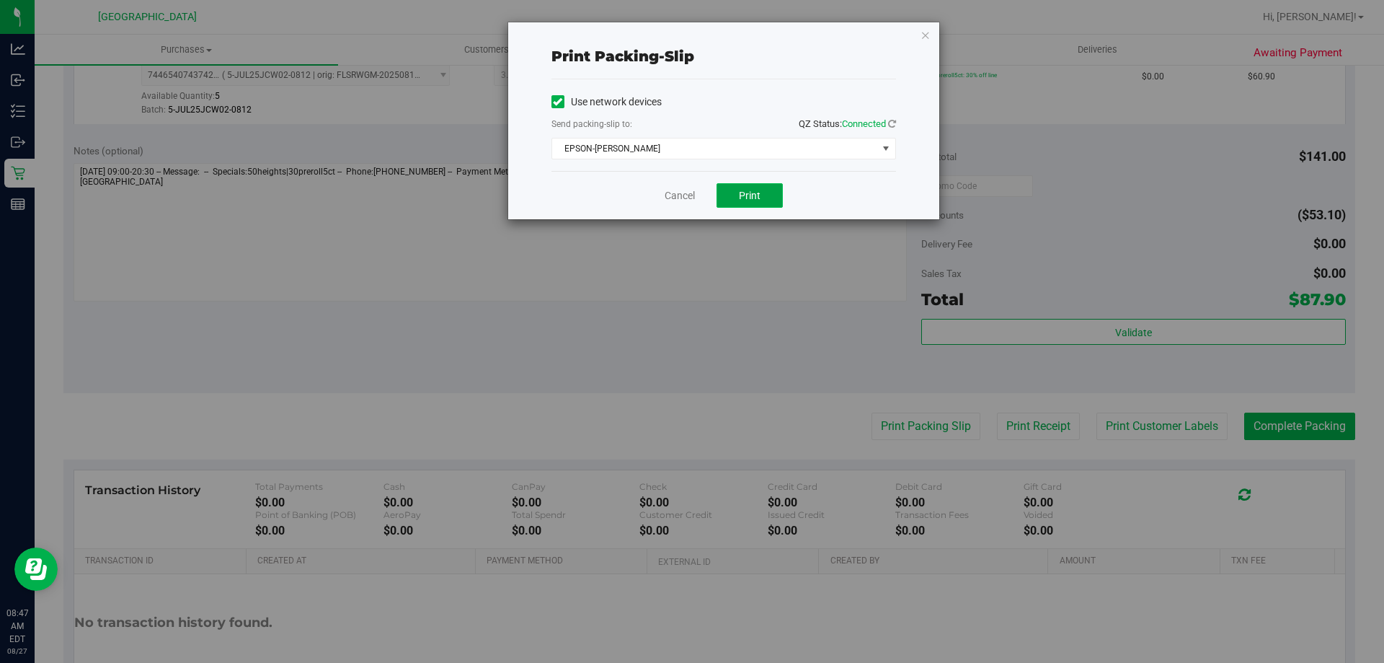
click at [771, 200] on button "Print" at bounding box center [750, 195] width 66 height 25
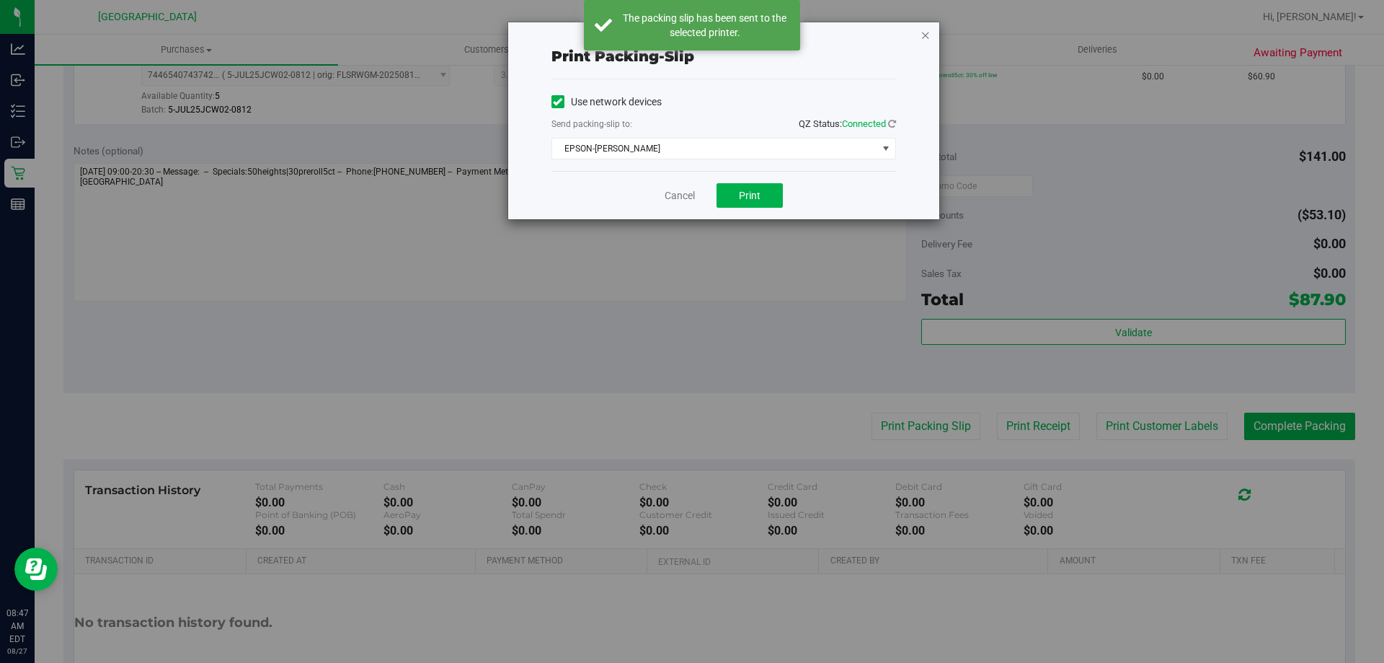
click at [927, 32] on icon "button" at bounding box center [926, 34] width 10 height 17
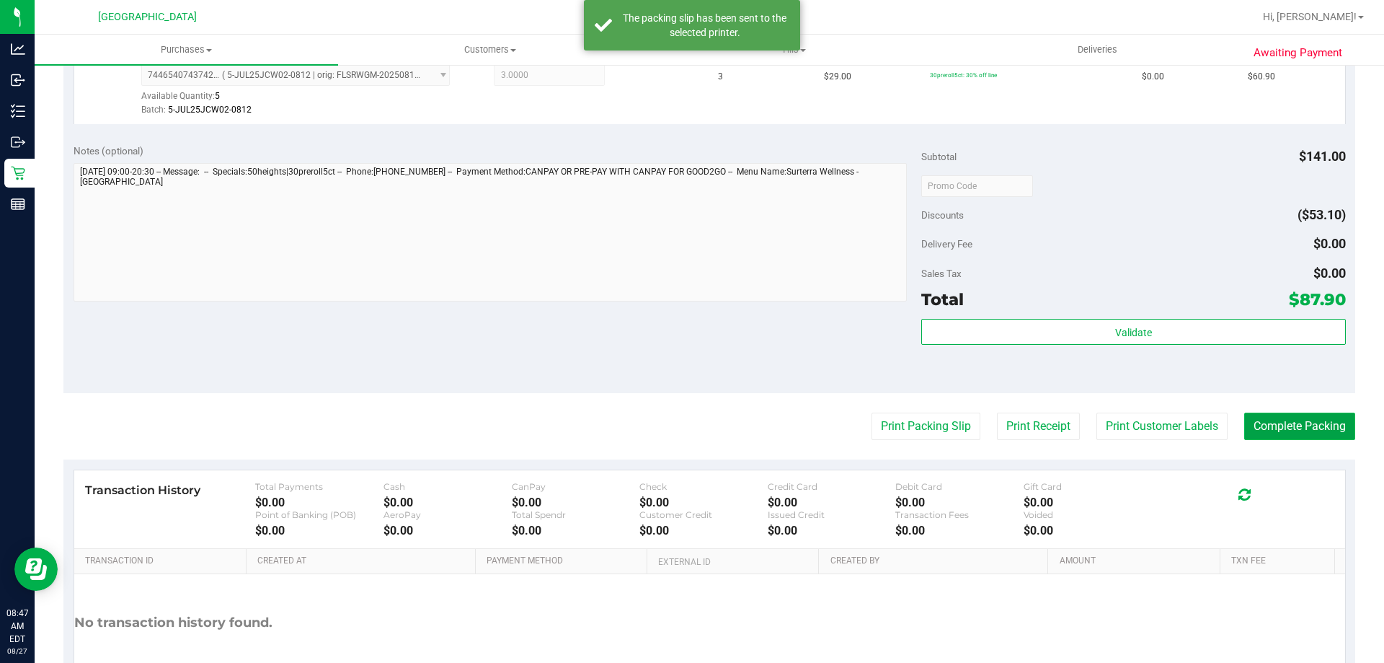
click at [1273, 431] on button "Complete Packing" at bounding box center [1300, 425] width 111 height 27
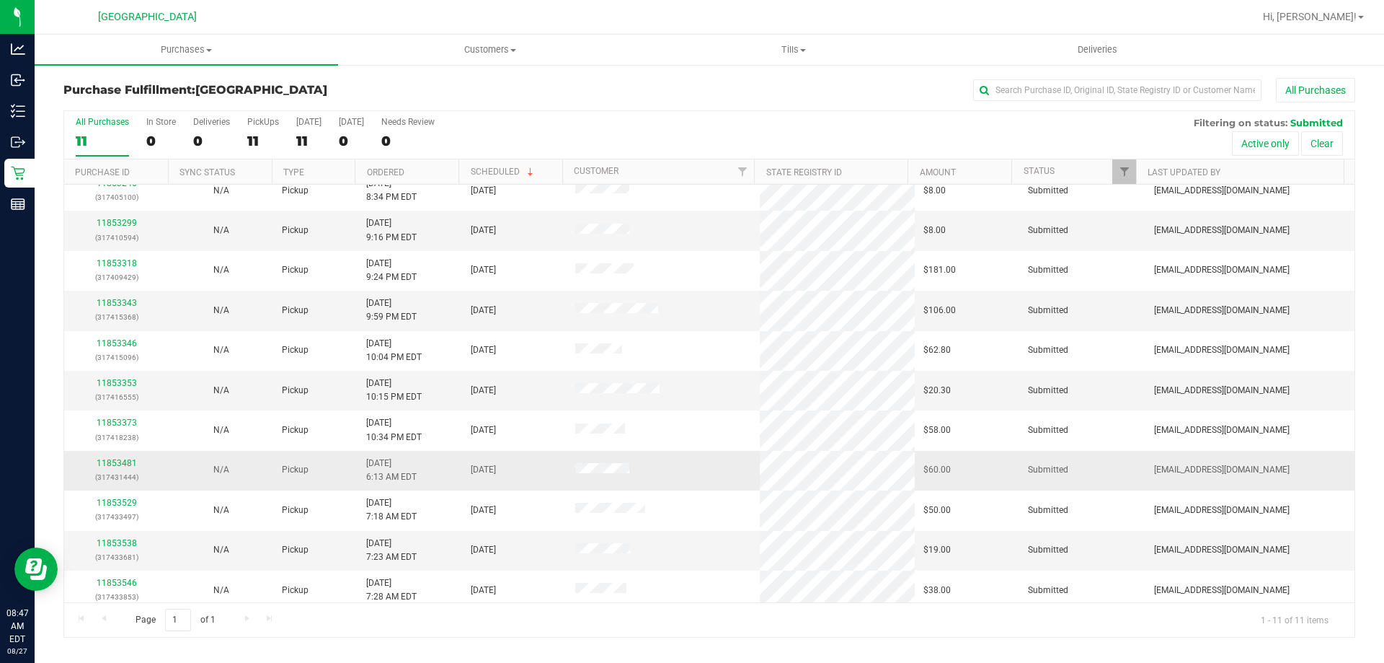
scroll to position [21, 0]
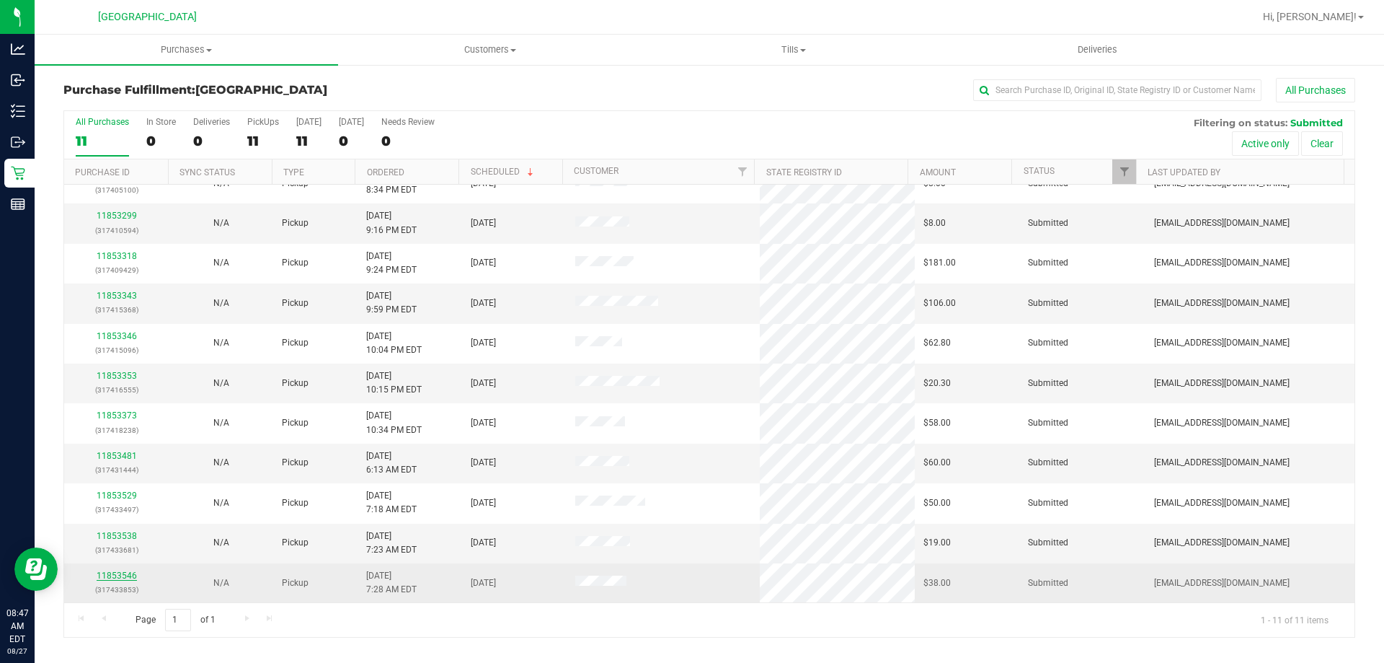
click at [124, 574] on link "11853546" at bounding box center [117, 575] width 40 height 10
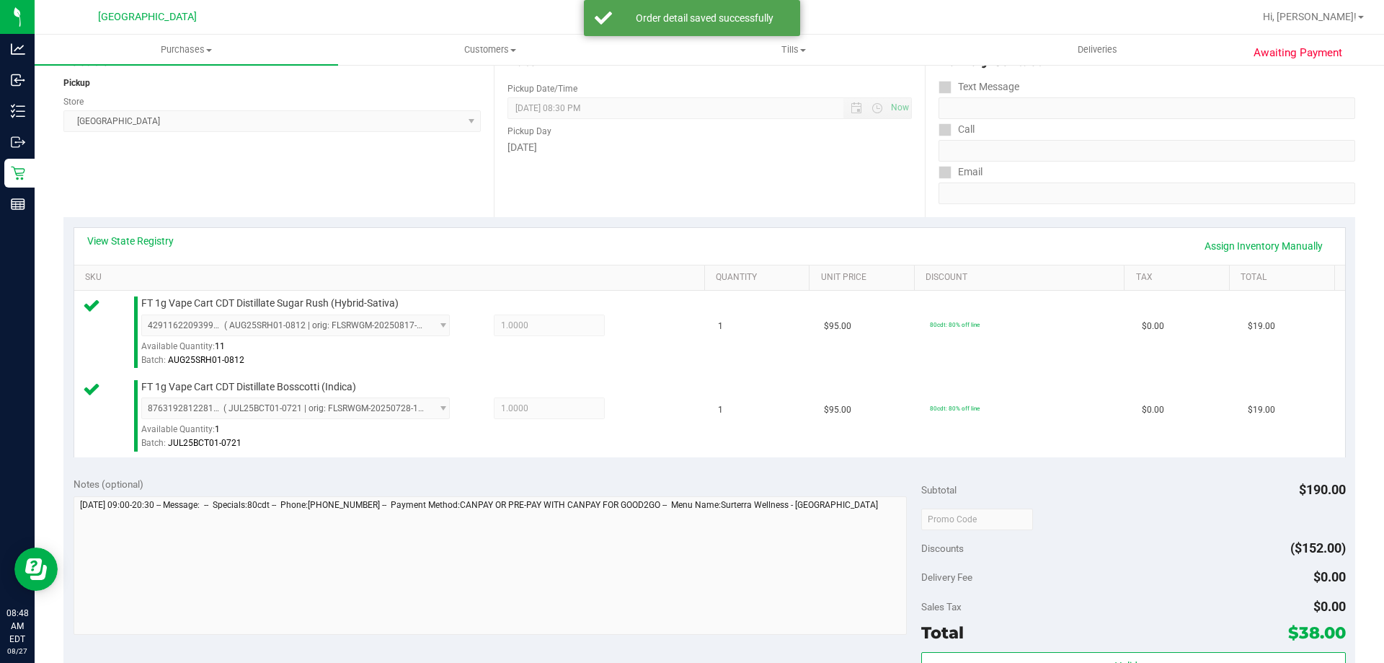
scroll to position [433, 0]
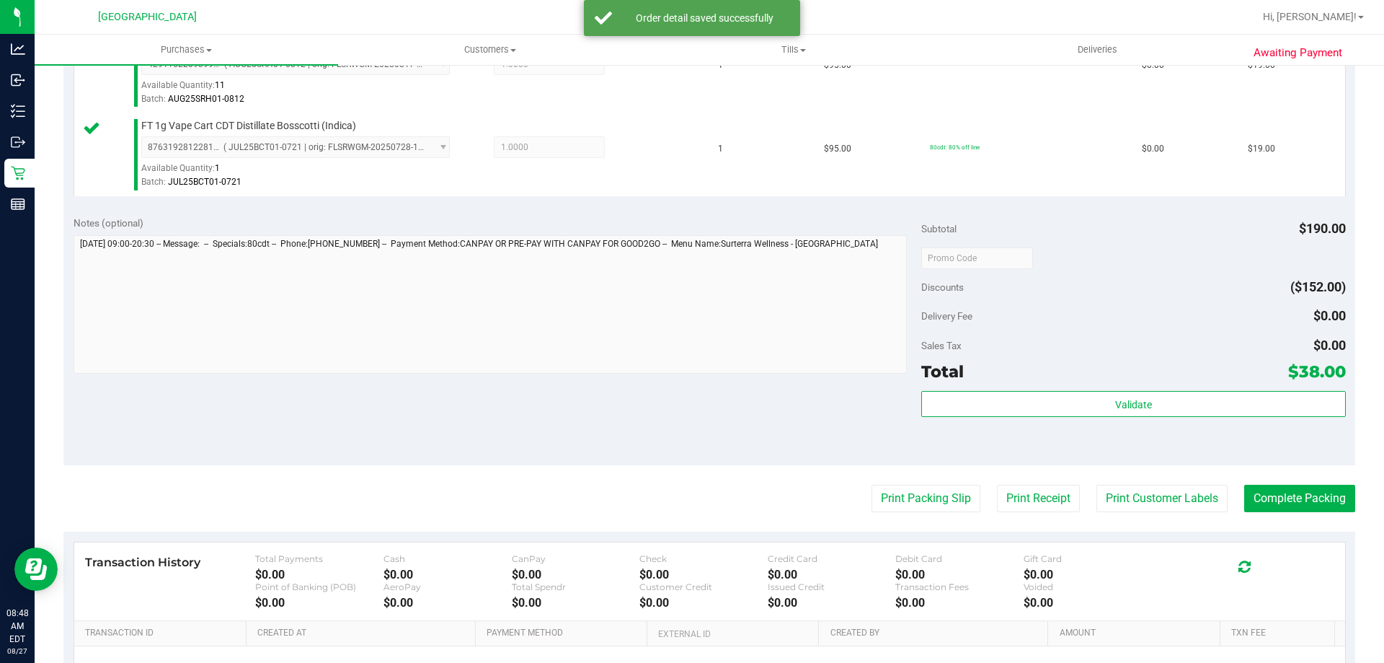
click at [1075, 386] on div "Subtotal $190.00 Discounts ($152.00) Delivery Fee $0.00 Sales Tax $0.00 Total $…" at bounding box center [1134, 336] width 424 height 240
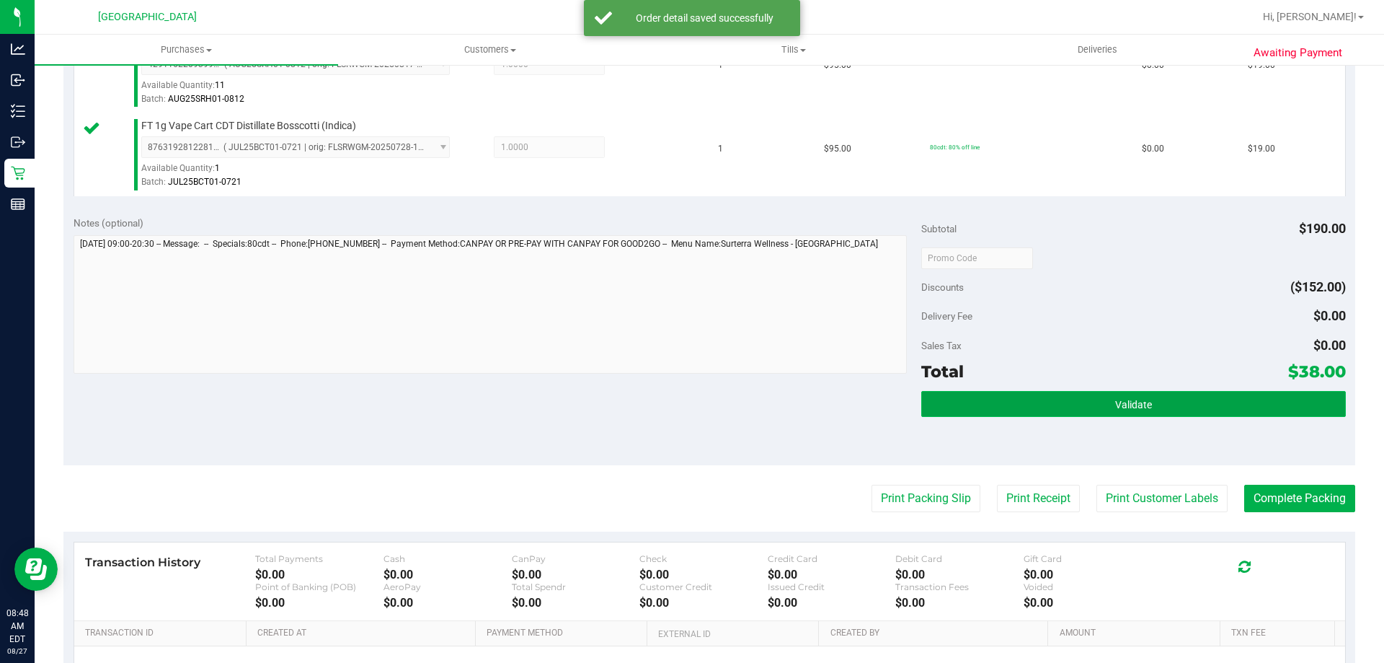
drag, startPoint x: 1104, startPoint y: 415, endPoint x: 1105, endPoint y: 397, distance: 17.3
click at [1104, 413] on button "Validate" at bounding box center [1134, 404] width 424 height 26
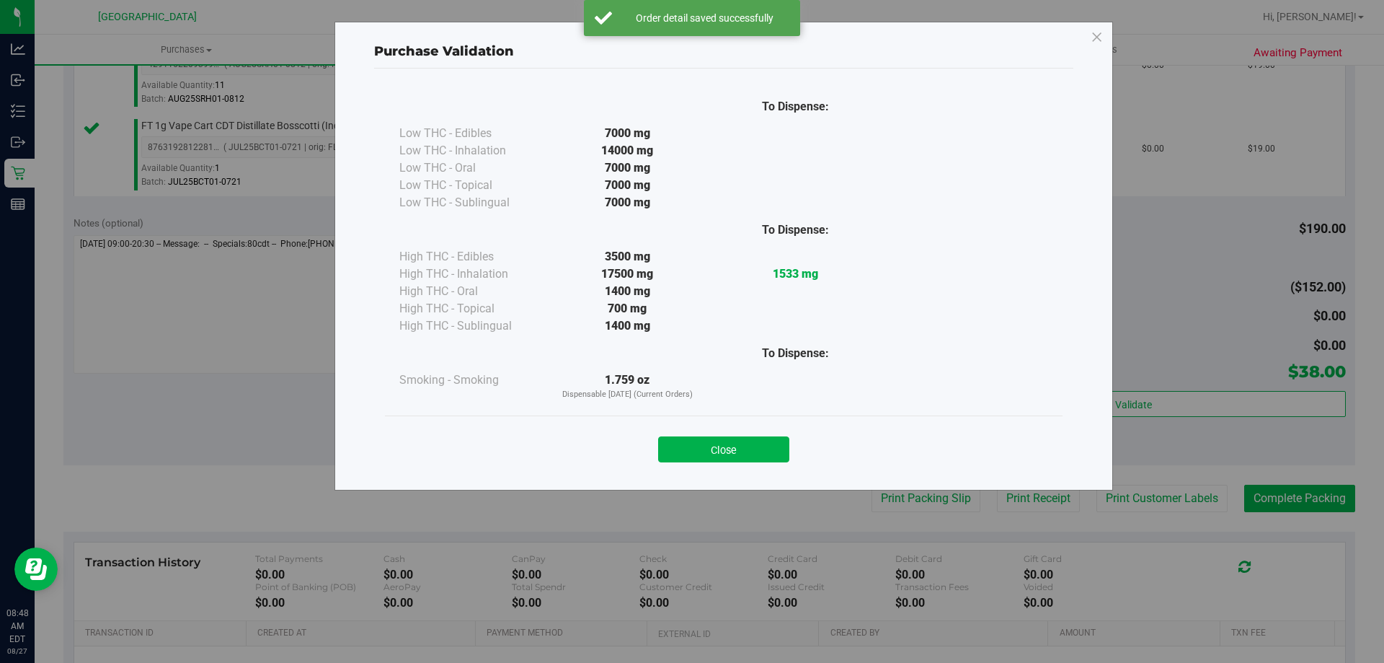
drag, startPoint x: 760, startPoint y: 451, endPoint x: 770, endPoint y: 451, distance: 10.1
click at [759, 449] on button "Close" at bounding box center [723, 449] width 131 height 26
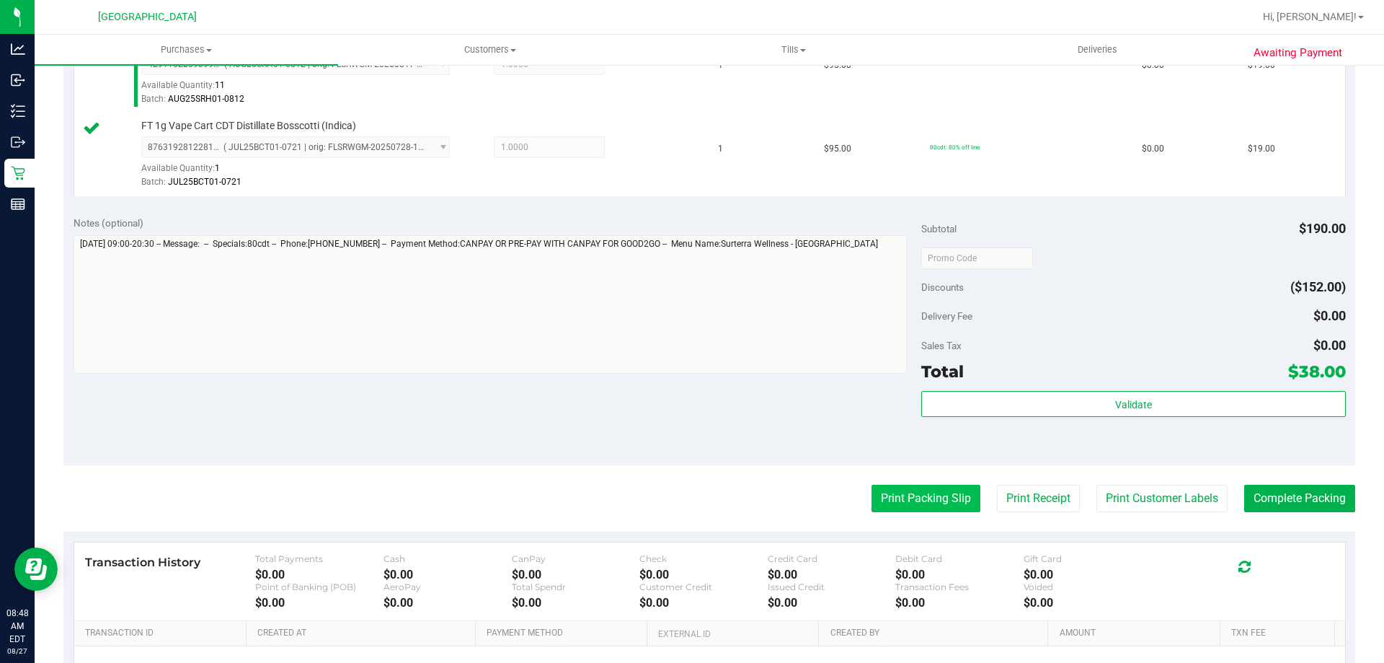
click at [885, 498] on button "Print Packing Slip" at bounding box center [926, 498] width 109 height 27
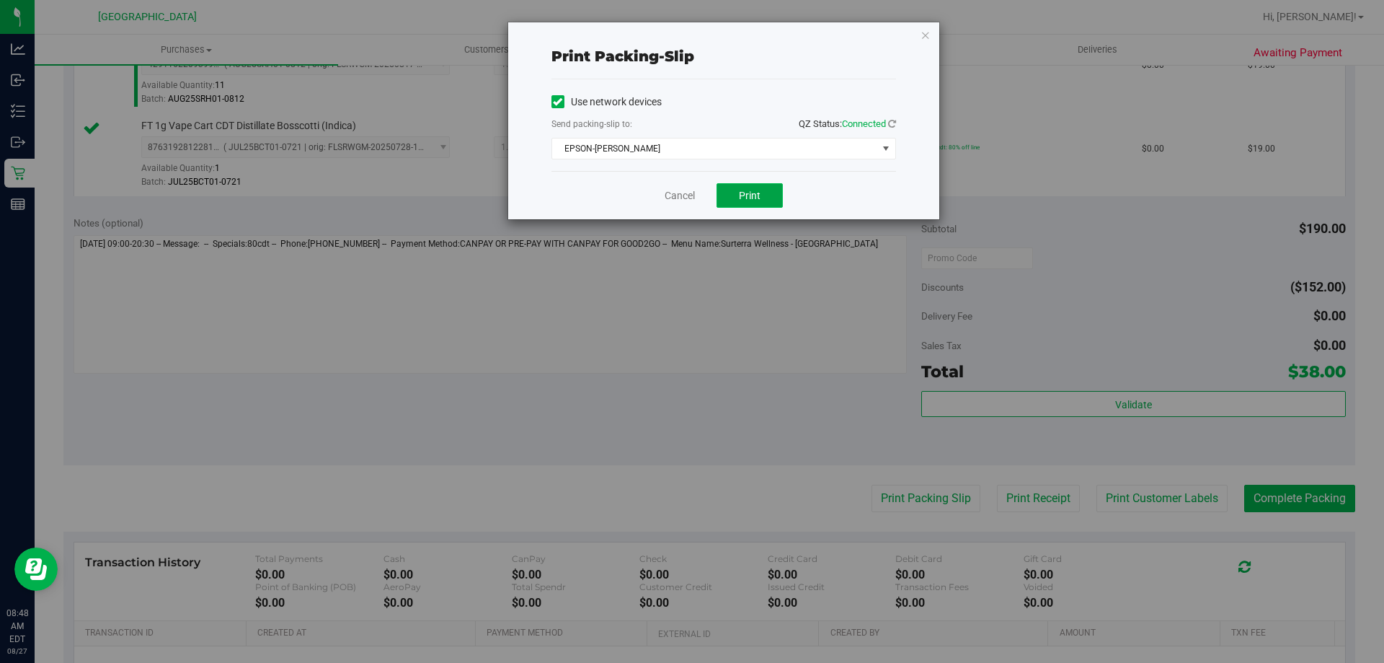
click at [756, 203] on button "Print" at bounding box center [750, 195] width 66 height 25
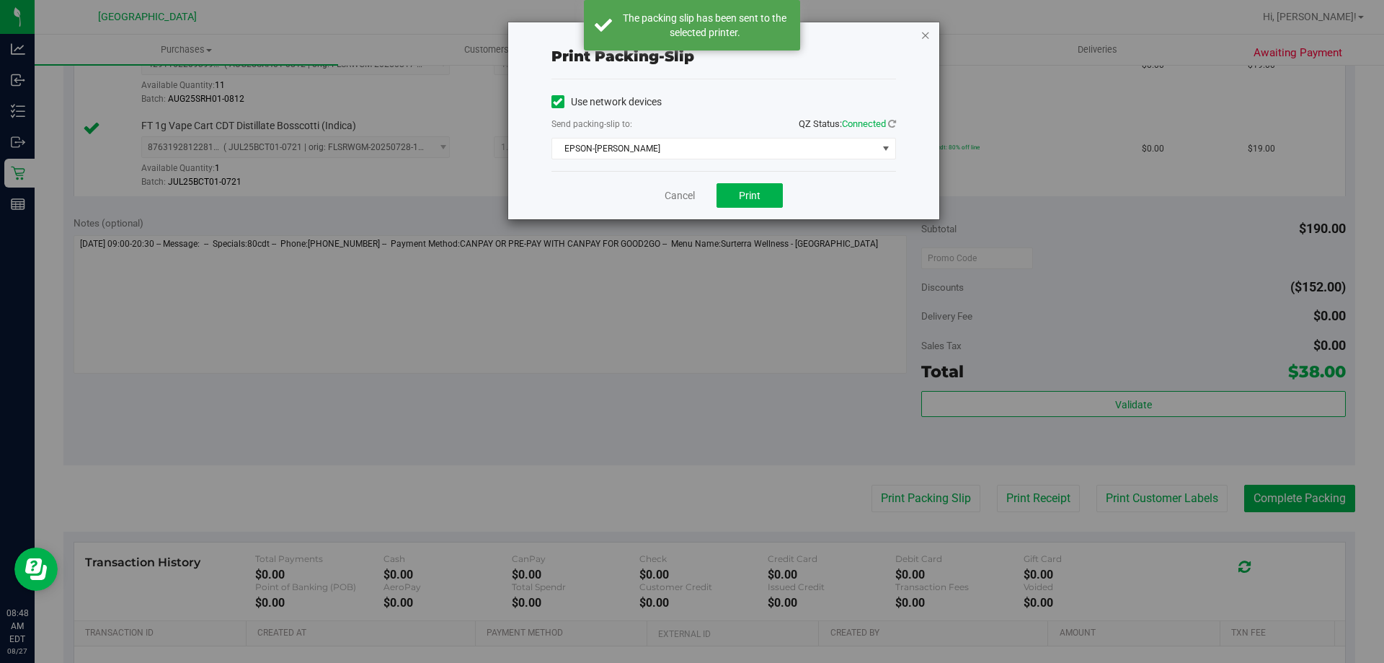
click at [926, 38] on icon "button" at bounding box center [926, 34] width 10 height 17
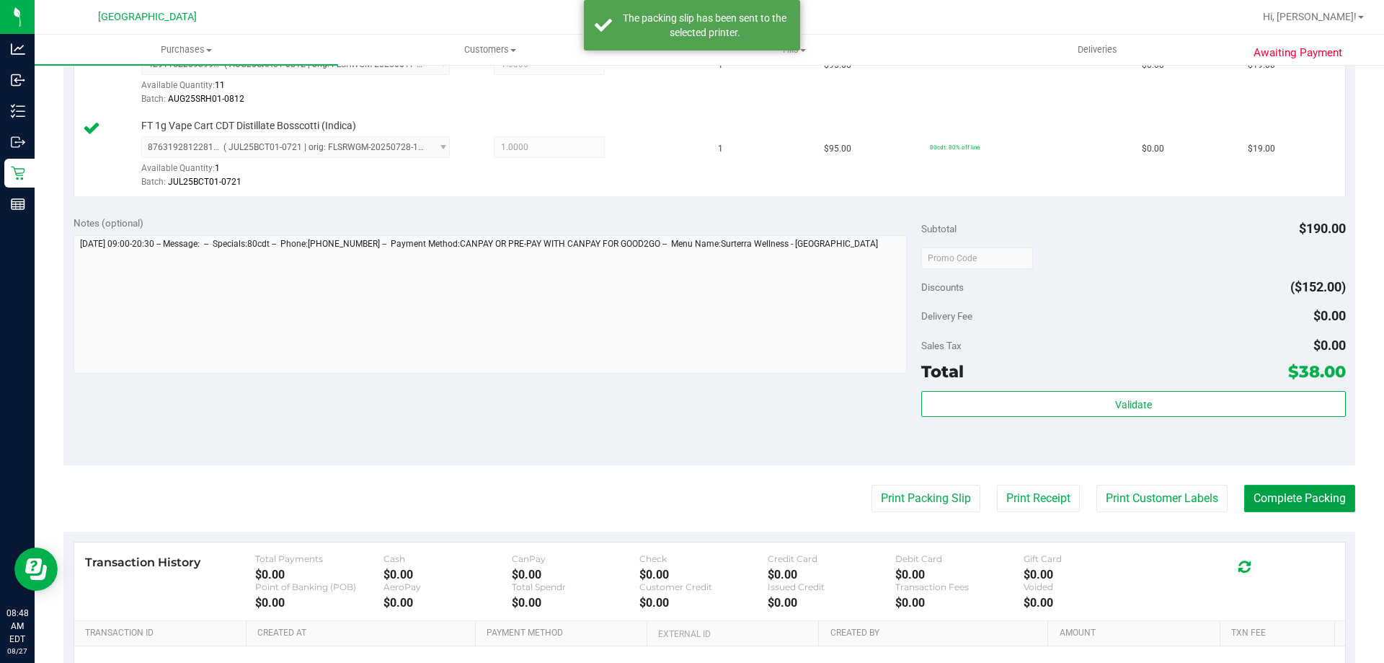
click at [1316, 505] on button "Complete Packing" at bounding box center [1300, 498] width 111 height 27
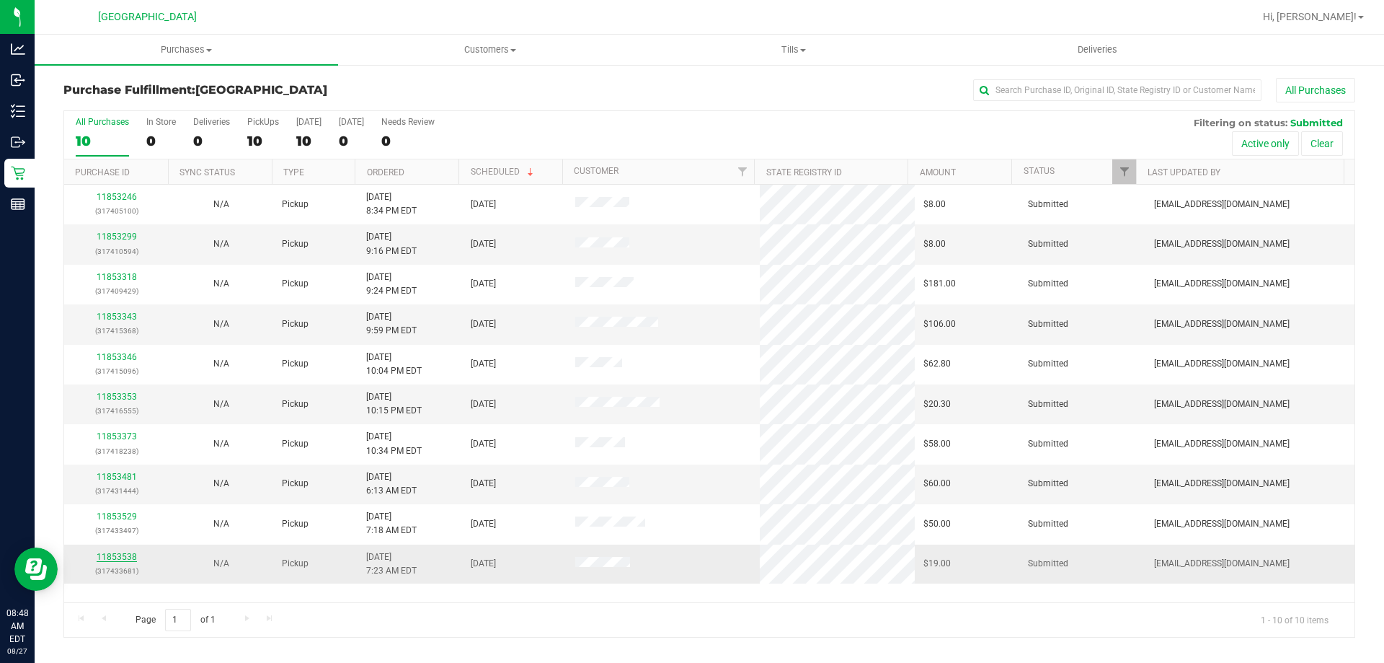
click at [114, 558] on link "11853538" at bounding box center [117, 557] width 40 height 10
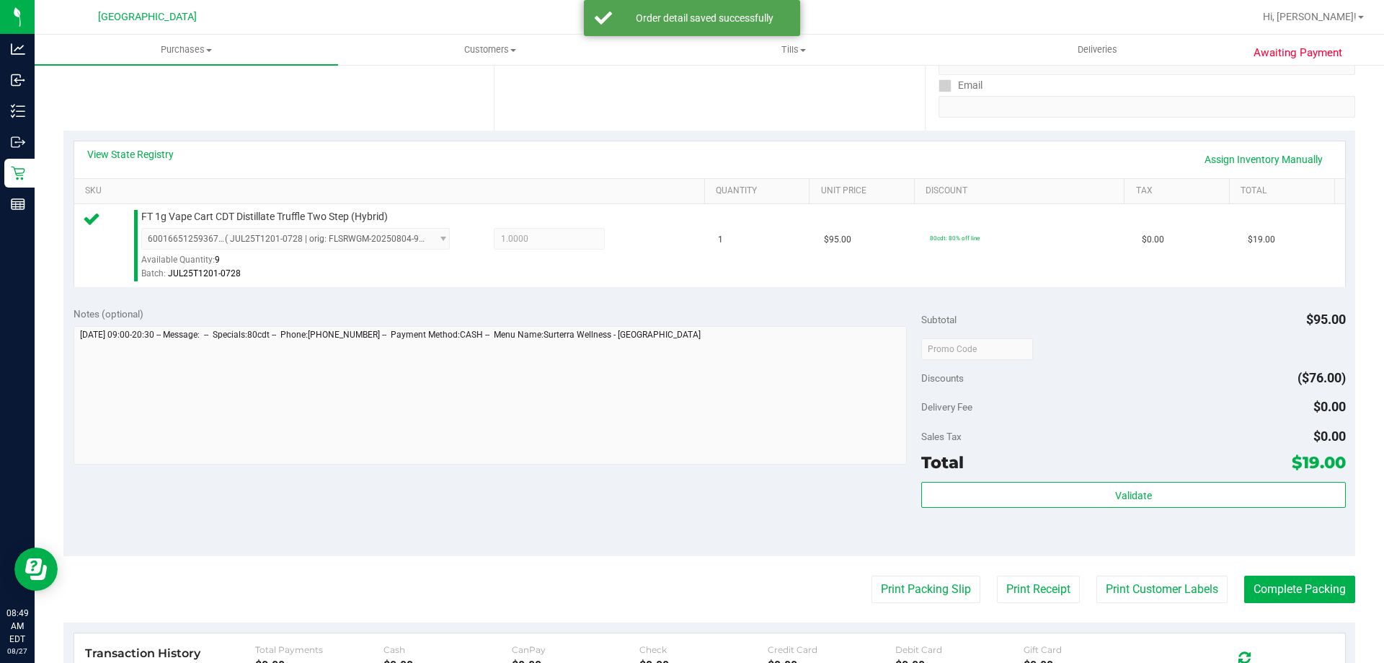
scroll to position [433, 0]
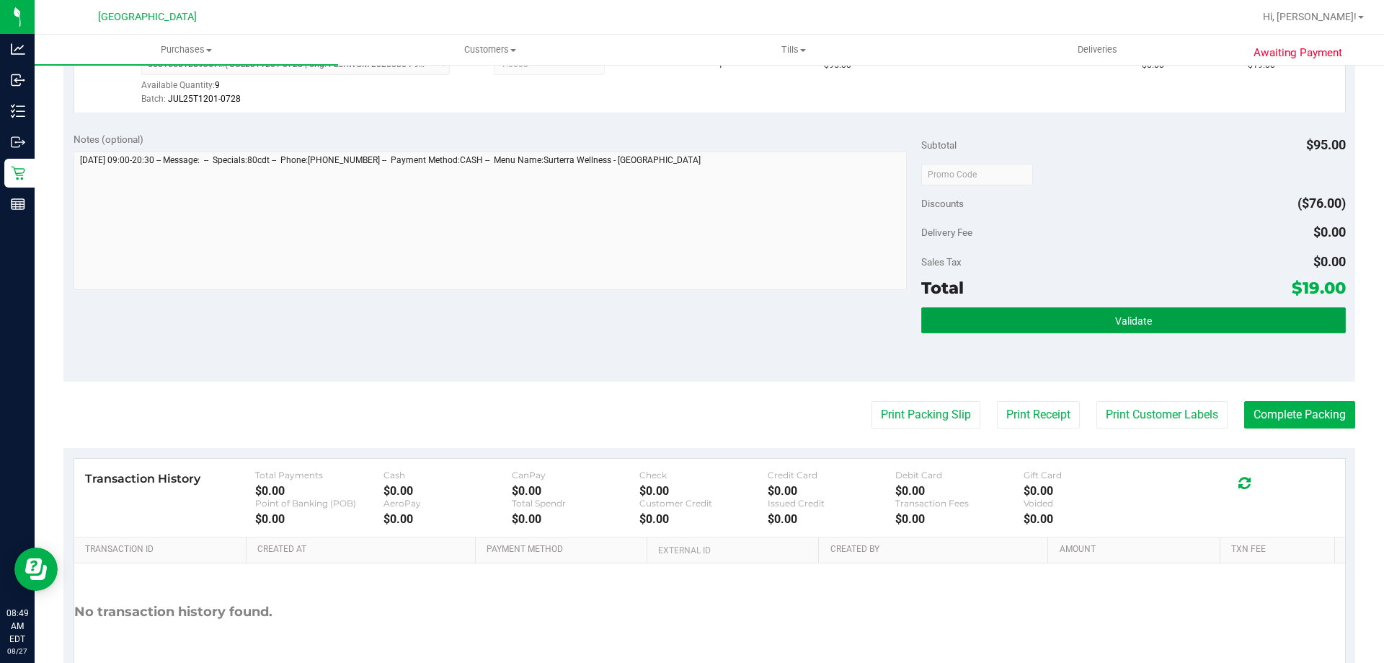
click at [1094, 328] on button "Validate" at bounding box center [1134, 320] width 424 height 26
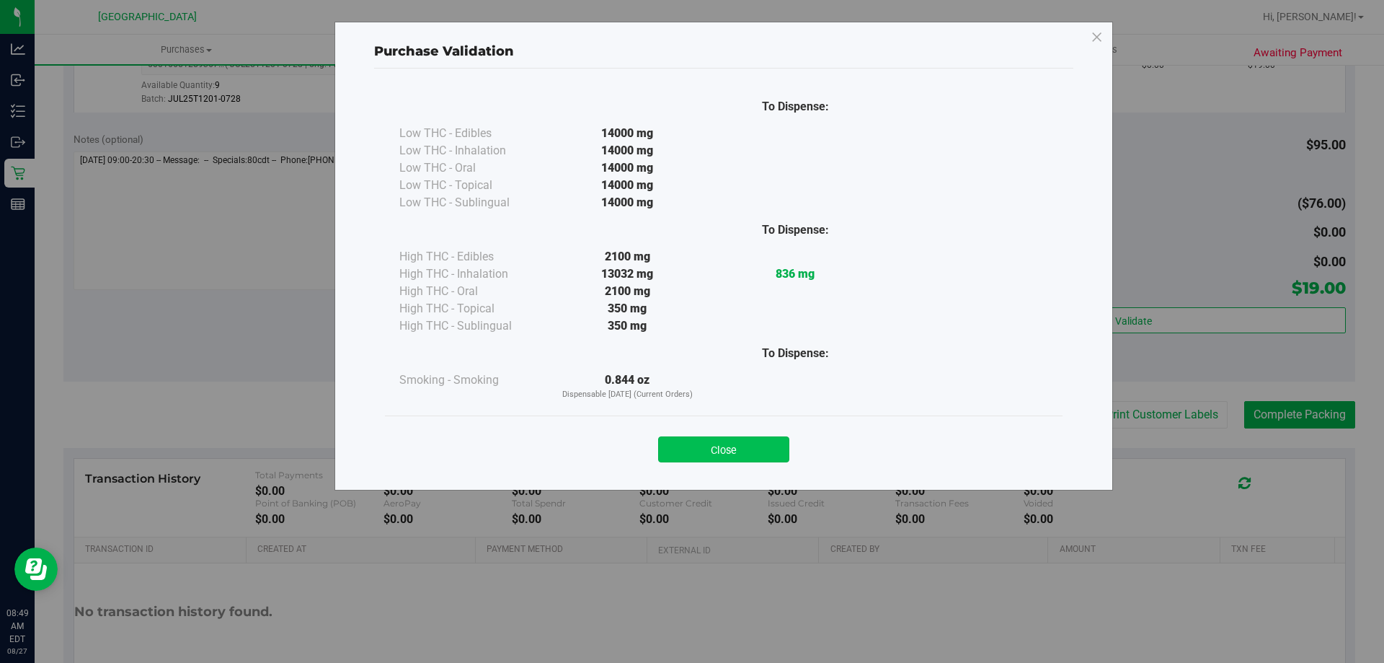
click at [731, 453] on button "Close" at bounding box center [723, 449] width 131 height 26
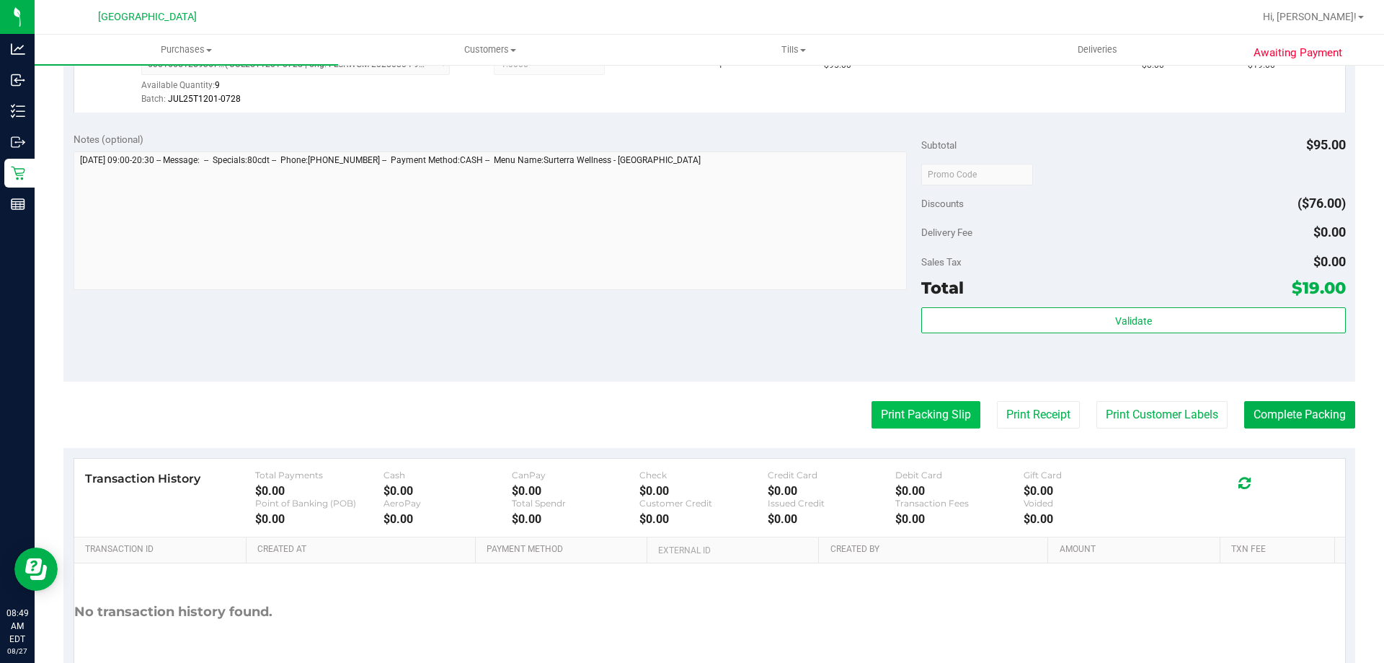
click at [890, 423] on button "Print Packing Slip" at bounding box center [926, 414] width 109 height 27
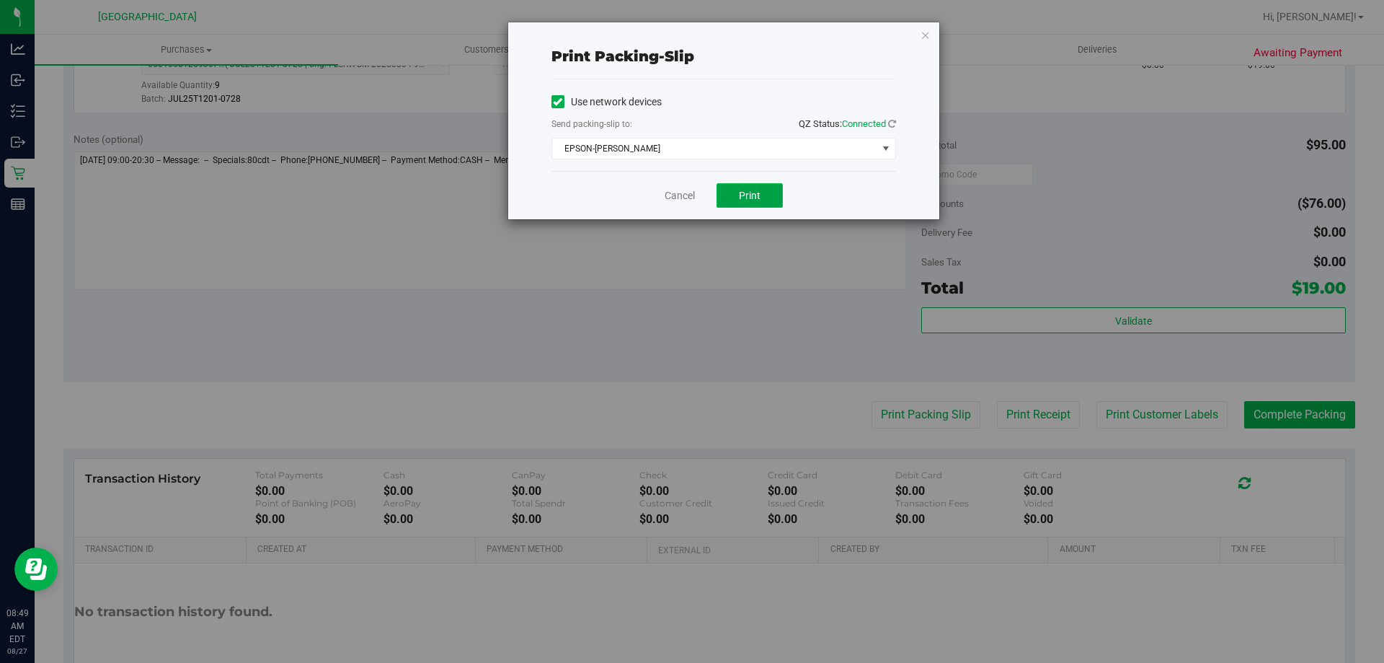
drag, startPoint x: 774, startPoint y: 193, endPoint x: 774, endPoint y: 204, distance: 11.5
click at [774, 203] on button "Print" at bounding box center [750, 195] width 66 height 25
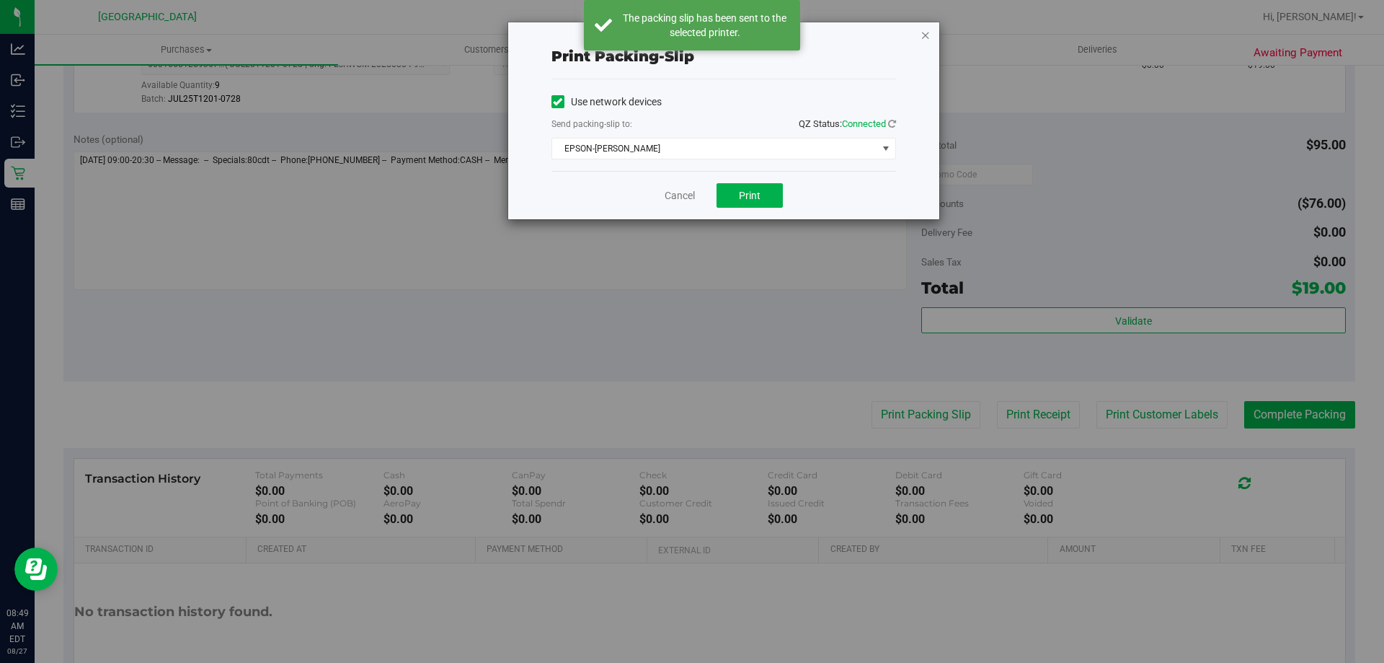
click at [923, 32] on icon "button" at bounding box center [926, 34] width 10 height 17
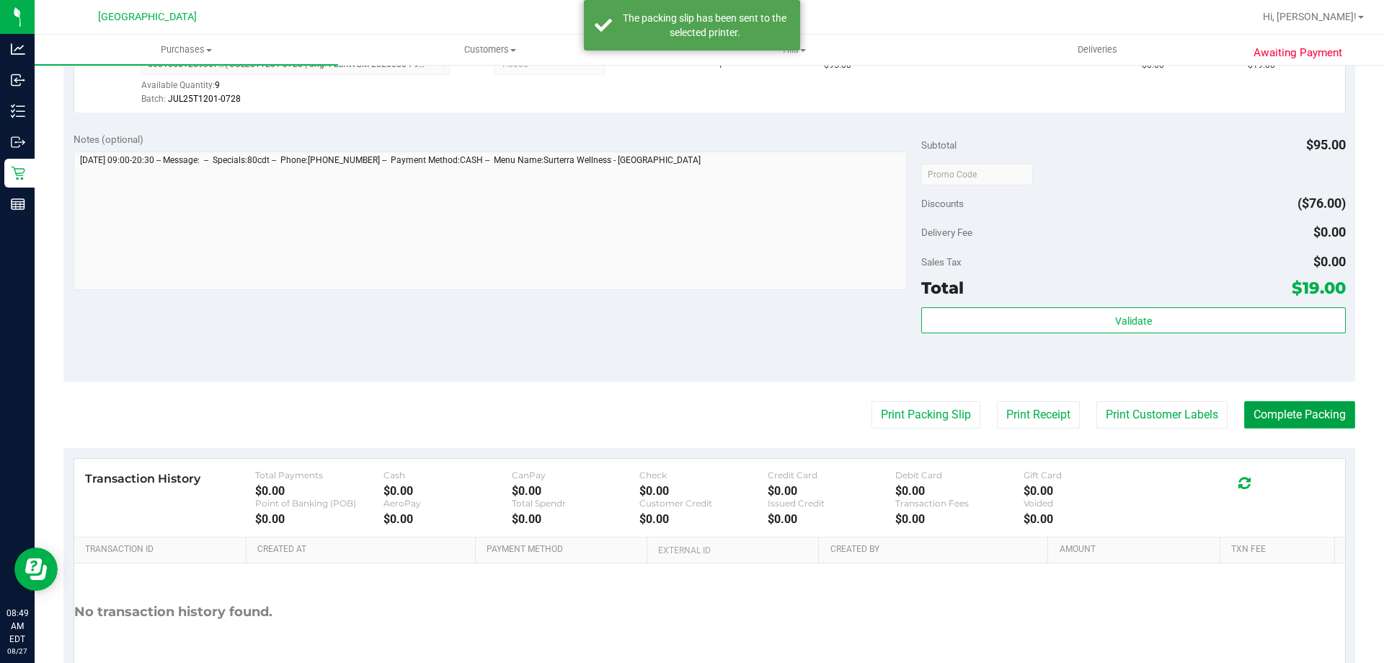
drag, startPoint x: 1301, startPoint y: 408, endPoint x: 1307, endPoint y: 402, distance: 8.2
click at [1303, 407] on button "Complete Packing" at bounding box center [1300, 414] width 111 height 27
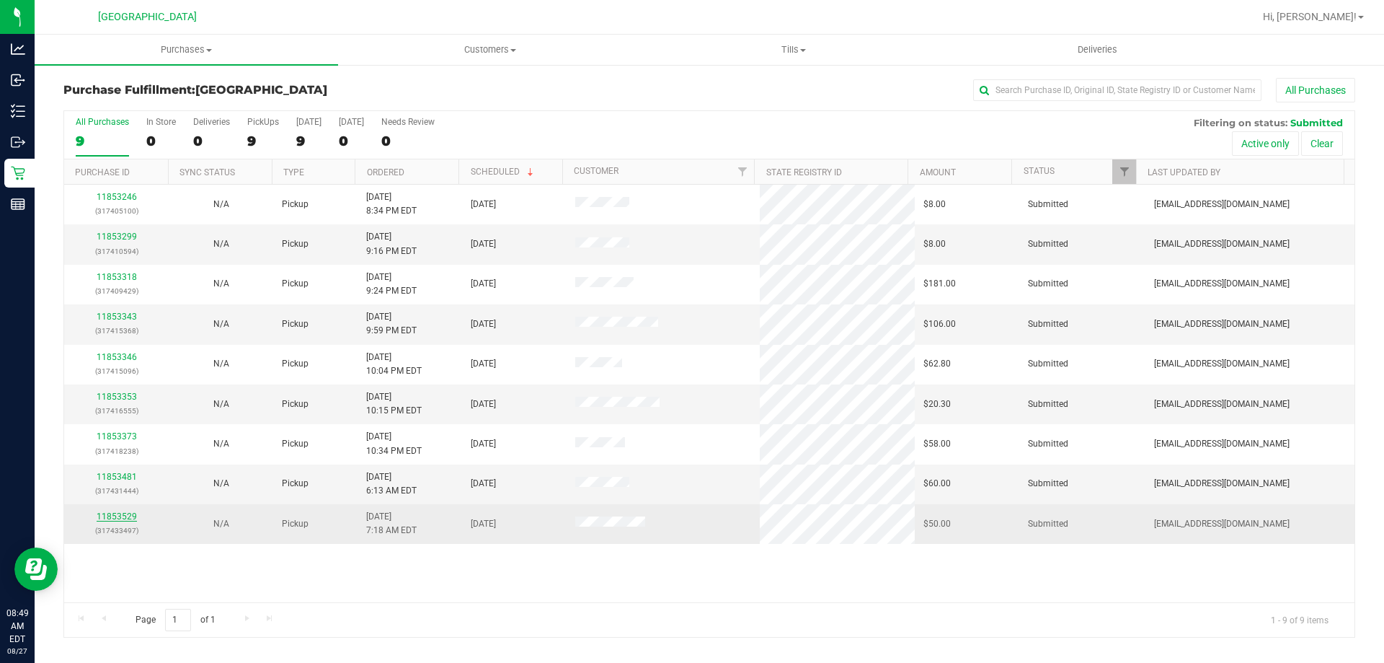
click at [108, 513] on link "11853529" at bounding box center [117, 516] width 40 height 10
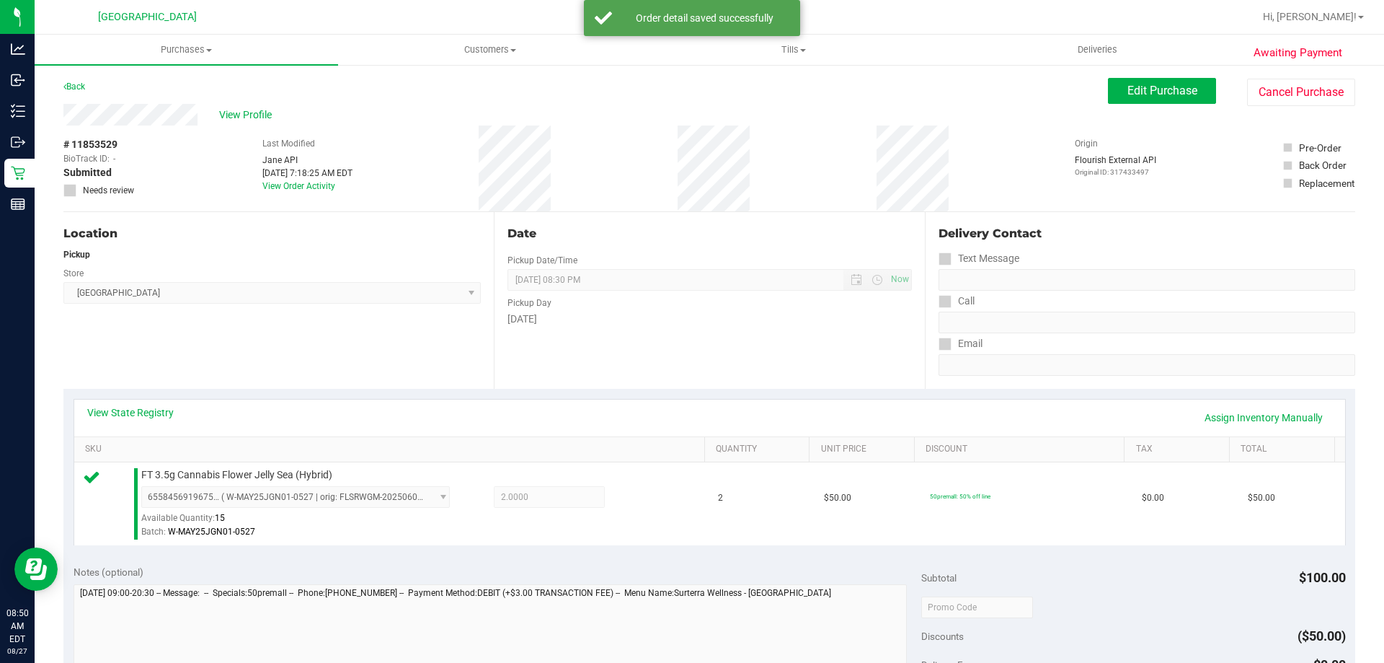
scroll to position [433, 0]
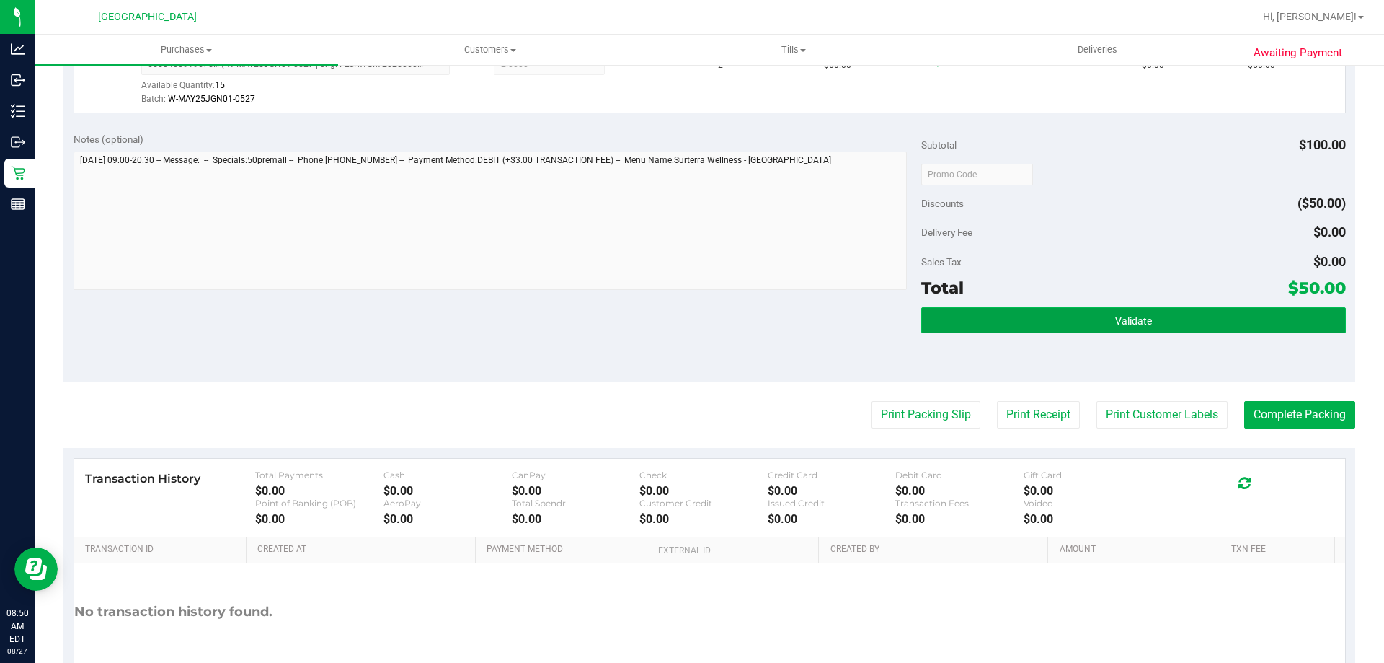
click at [1177, 317] on button "Validate" at bounding box center [1134, 320] width 424 height 26
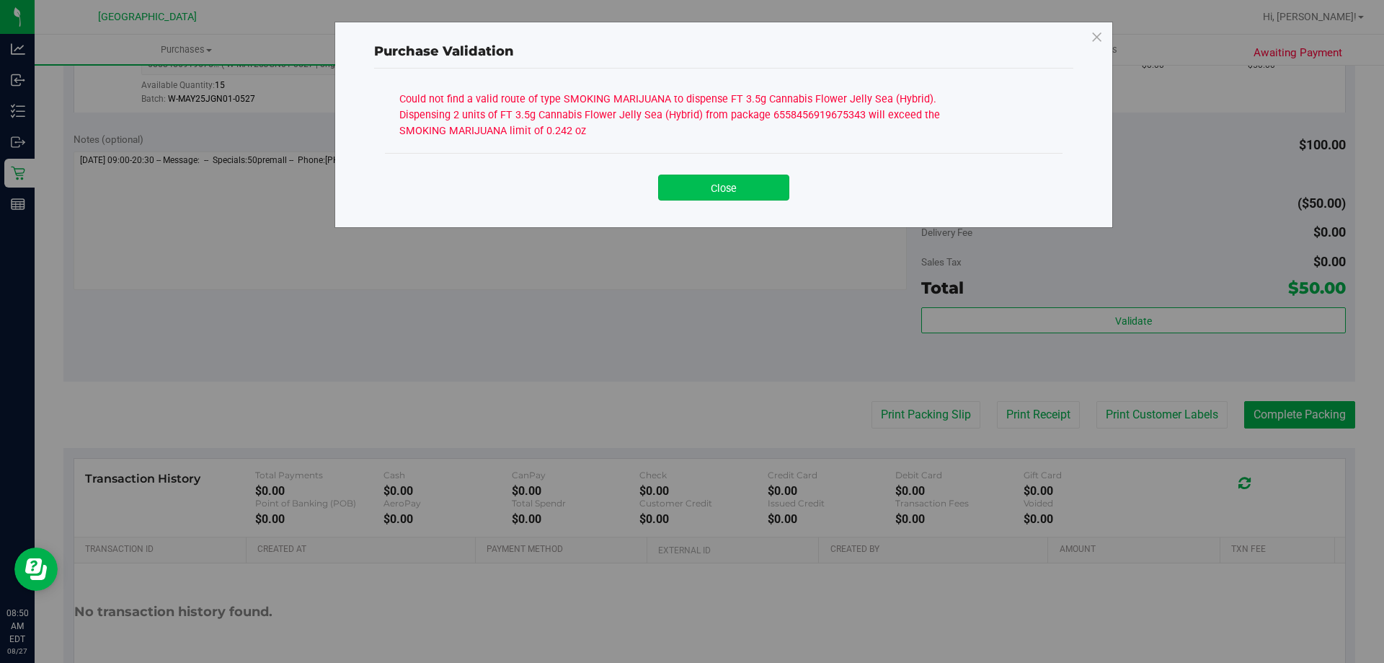
click at [704, 195] on button "Close" at bounding box center [723, 187] width 131 height 26
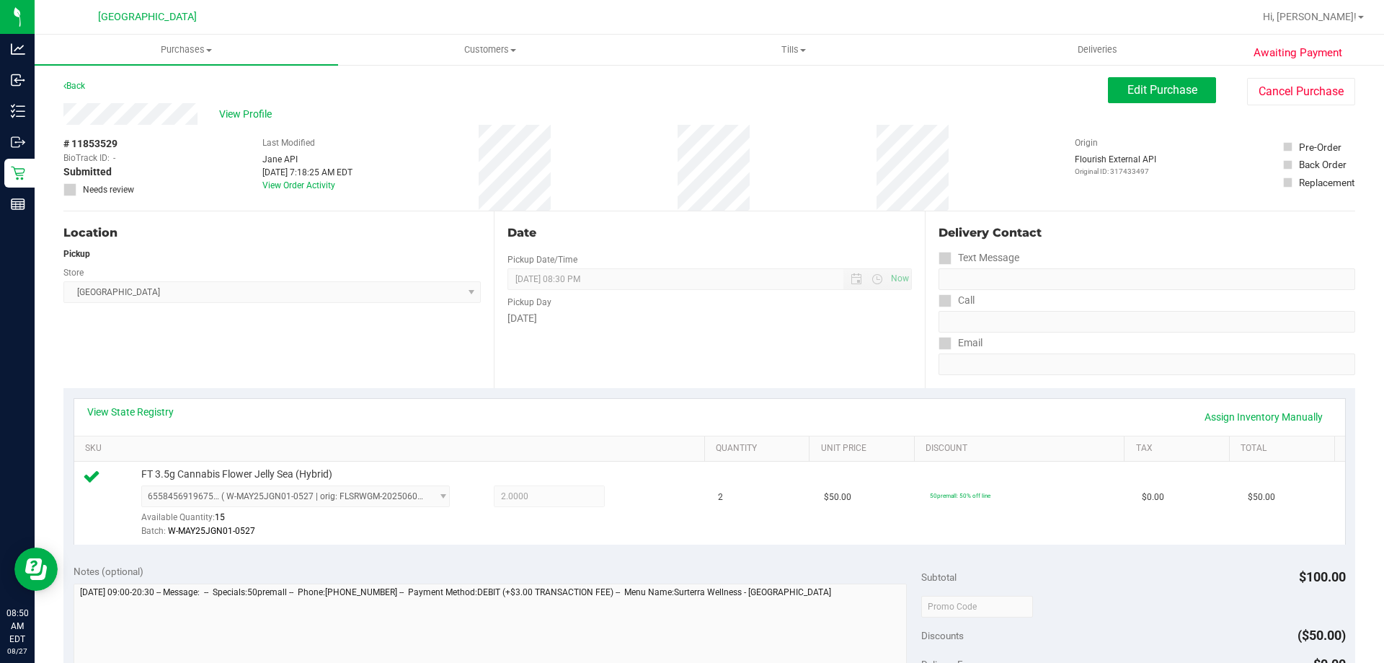
scroll to position [0, 0]
click at [125, 406] on link "View State Registry" at bounding box center [130, 412] width 87 height 14
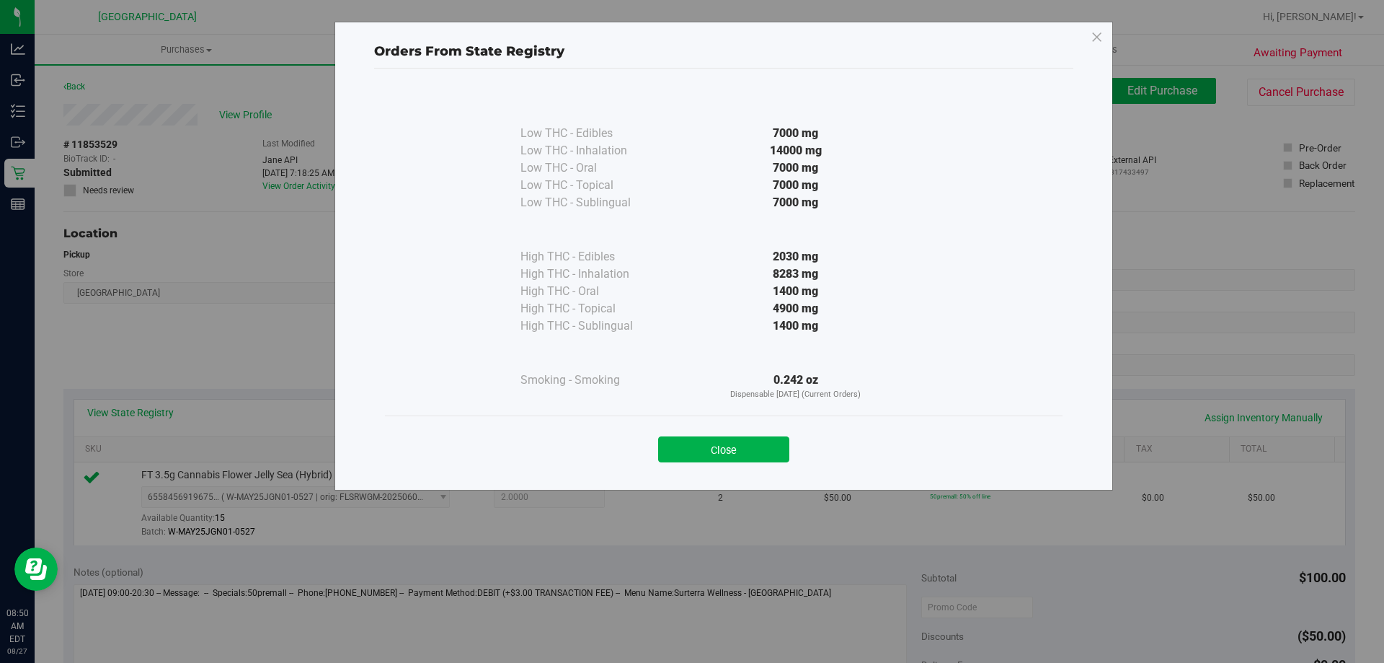
click at [706, 448] on button "Close" at bounding box center [723, 449] width 131 height 26
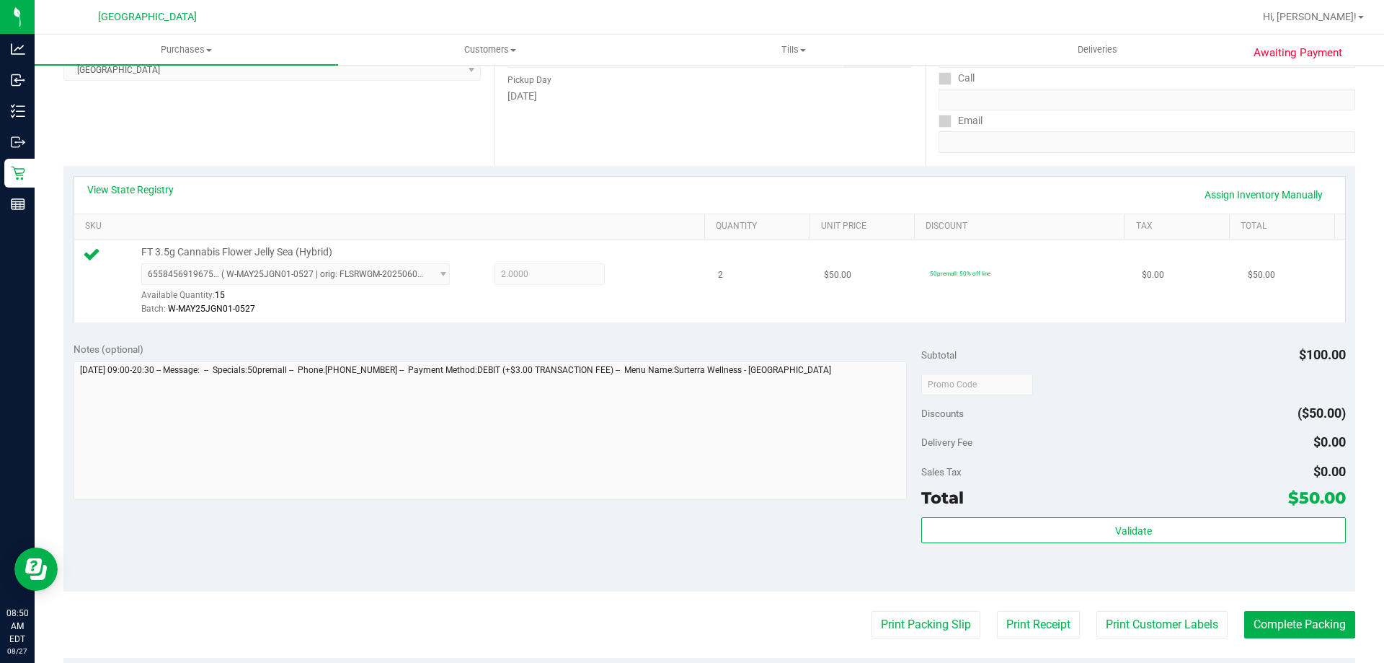
scroll to position [144, 0]
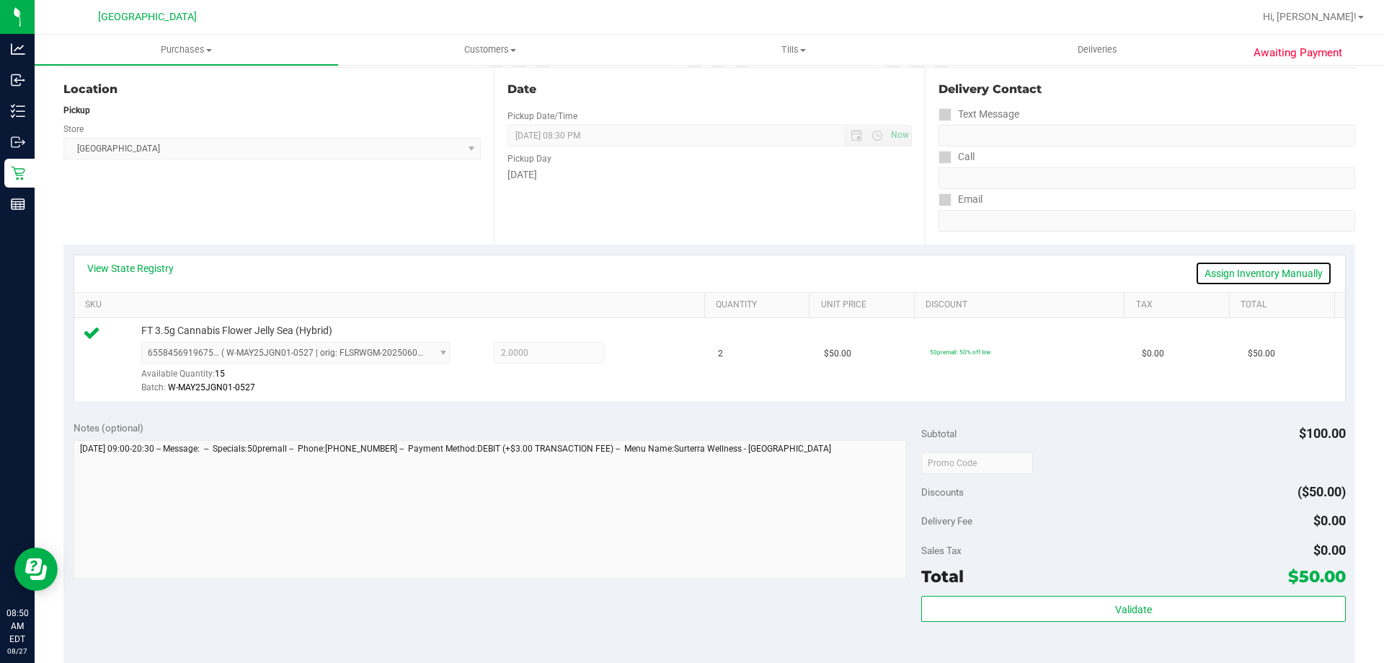
click at [1271, 273] on link "Assign Inventory Manually" at bounding box center [1264, 273] width 137 height 25
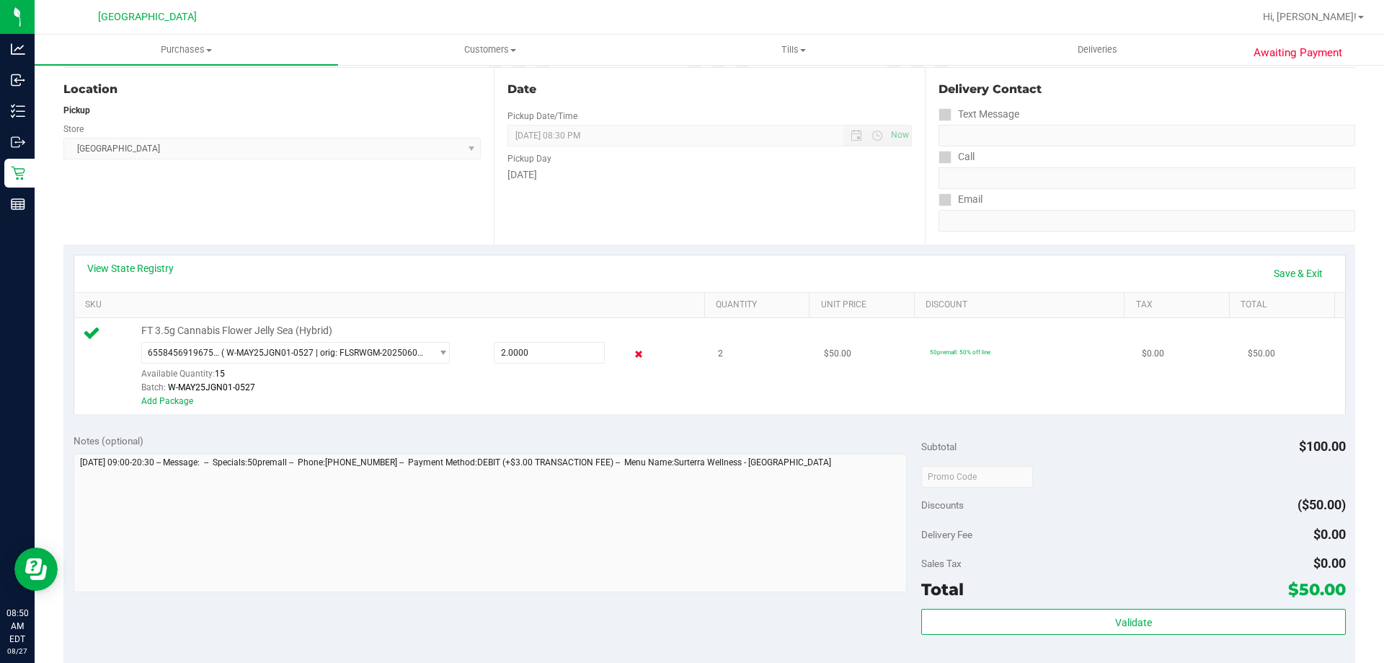
click at [632, 358] on icon at bounding box center [639, 354] width 15 height 17
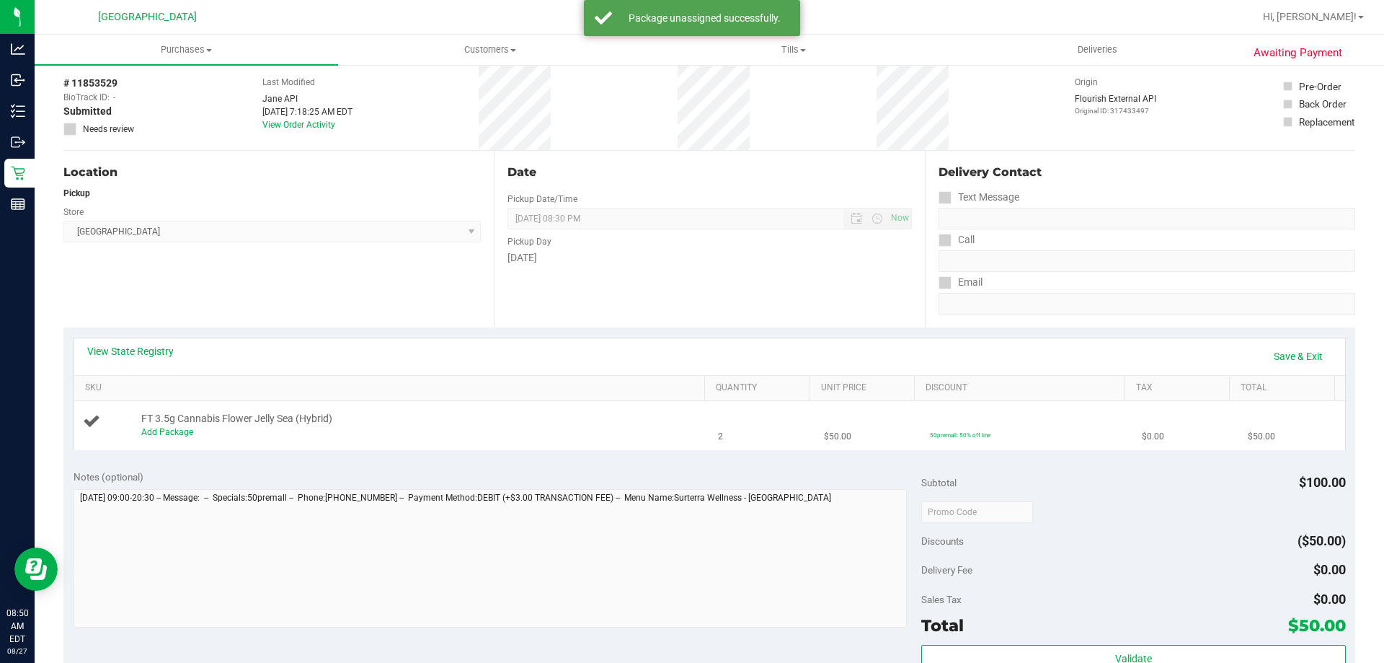
scroll to position [0, 0]
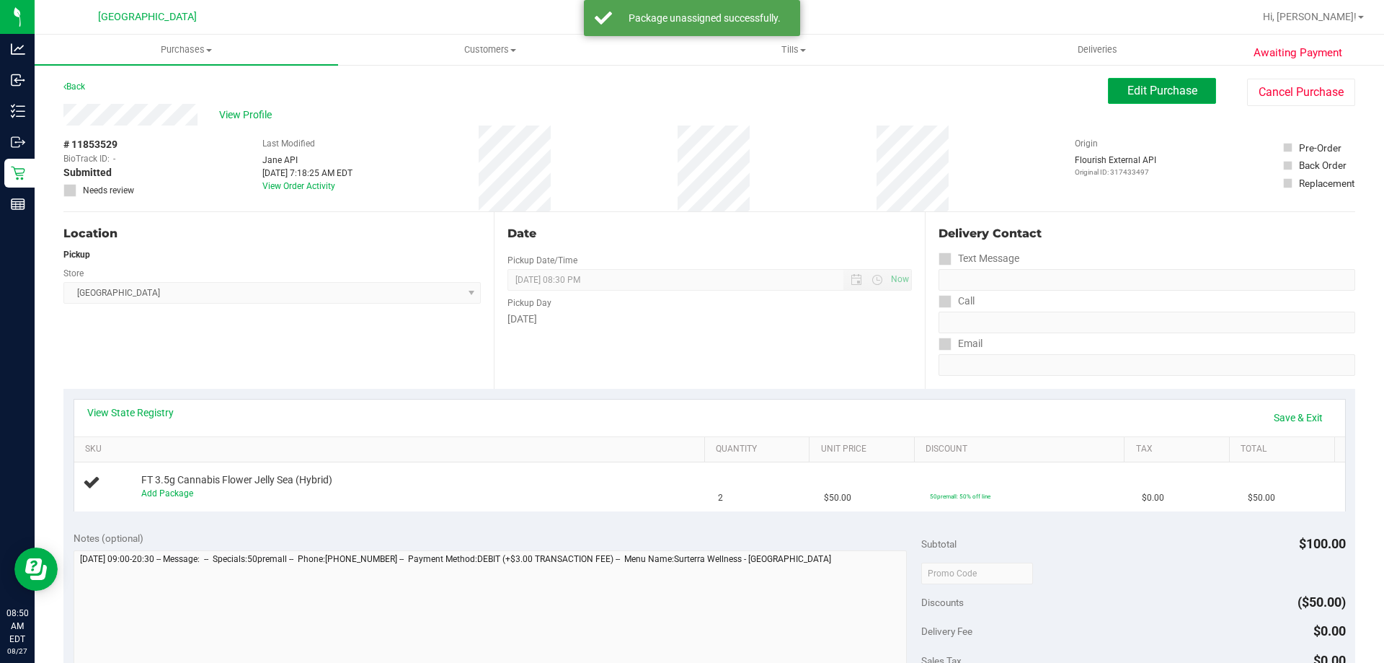
click at [1166, 92] on span "Edit Purchase" at bounding box center [1163, 91] width 70 height 14
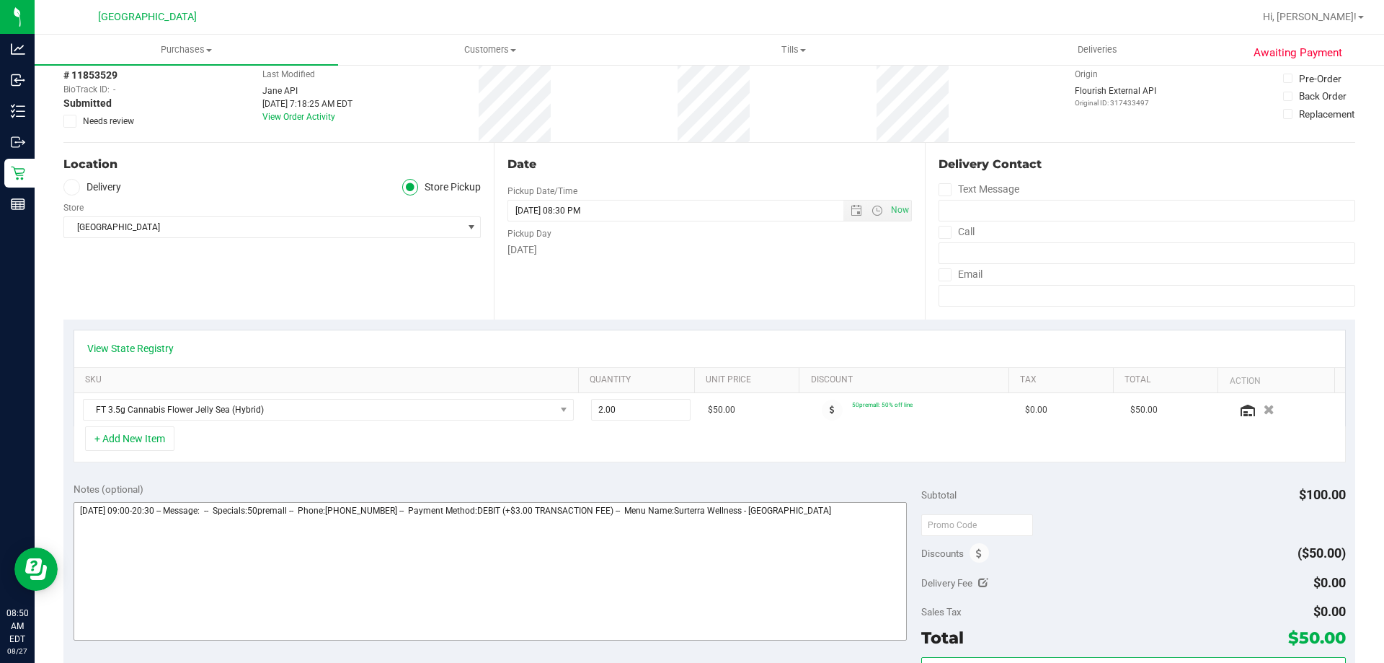
scroll to position [144, 0]
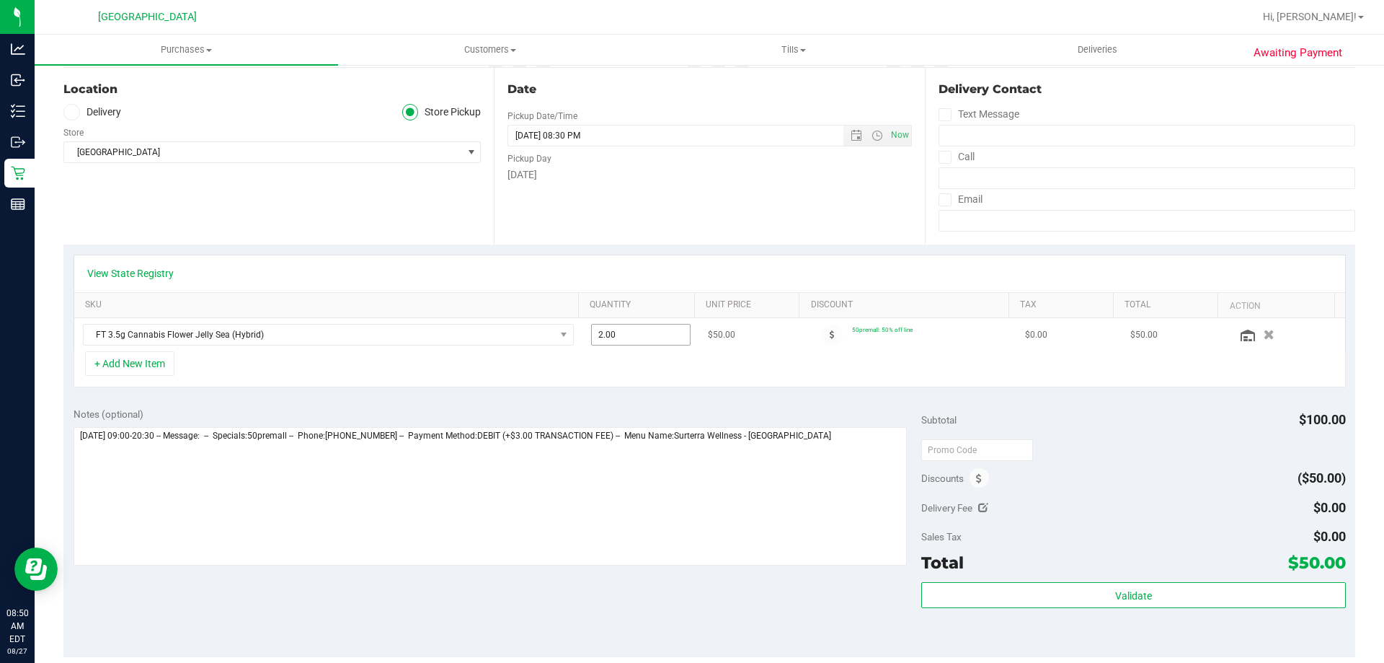
click at [637, 333] on span "2.00 2" at bounding box center [641, 335] width 100 height 22
type input "1"
type input "1.00"
click at [682, 386] on div "+ Add New Item" at bounding box center [710, 369] width 1273 height 36
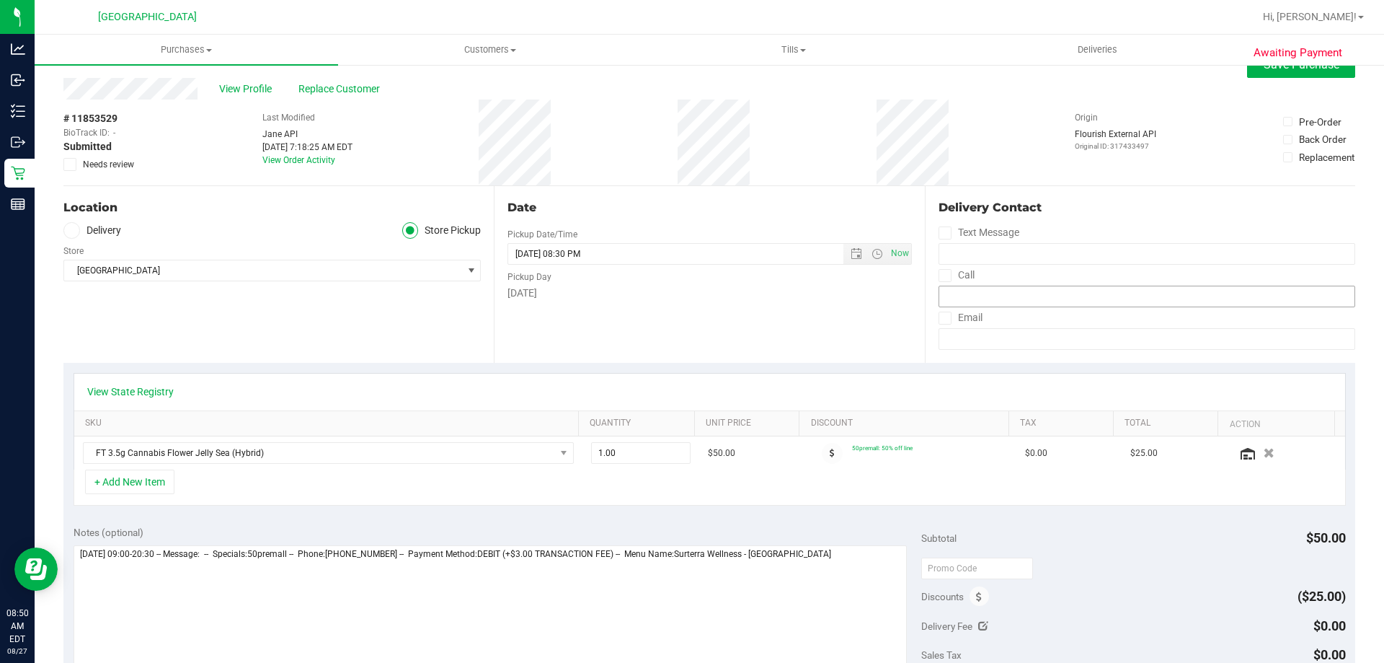
scroll to position [0, 0]
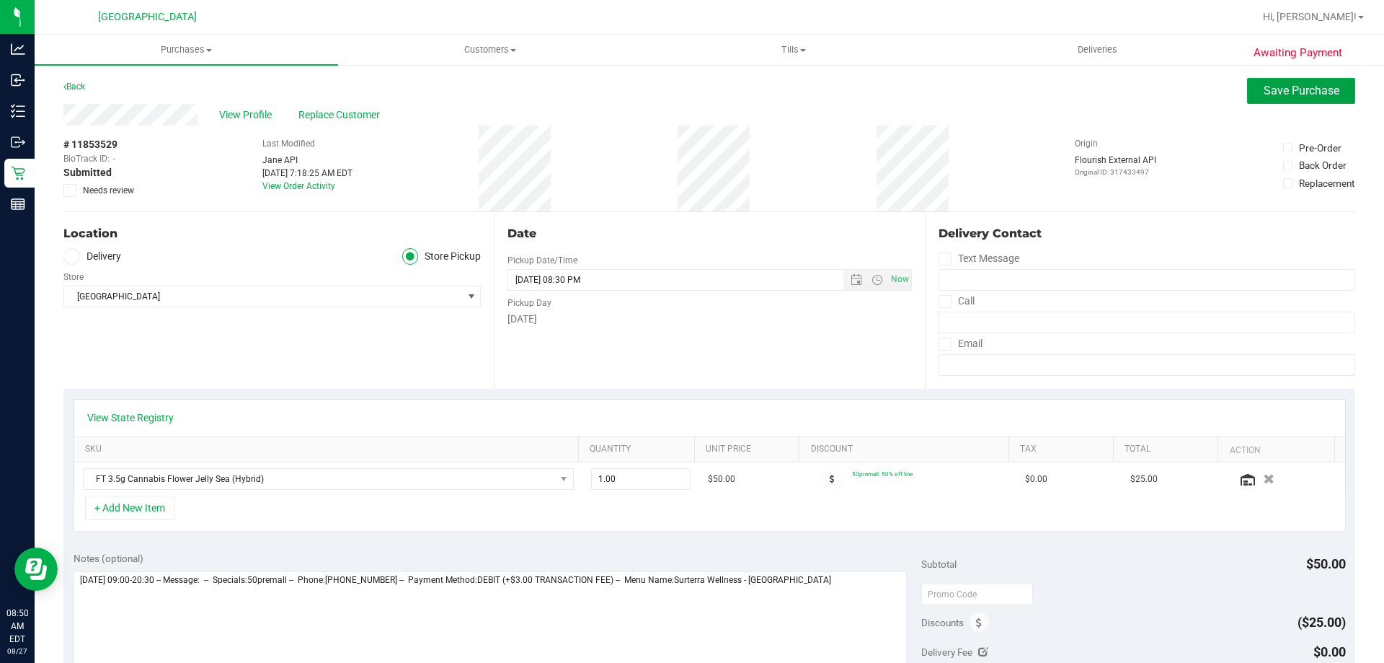
drag, startPoint x: 1291, startPoint y: 97, endPoint x: 1289, endPoint y: 119, distance: 22.4
click at [1289, 95] on span "Save Purchase" at bounding box center [1302, 91] width 76 height 14
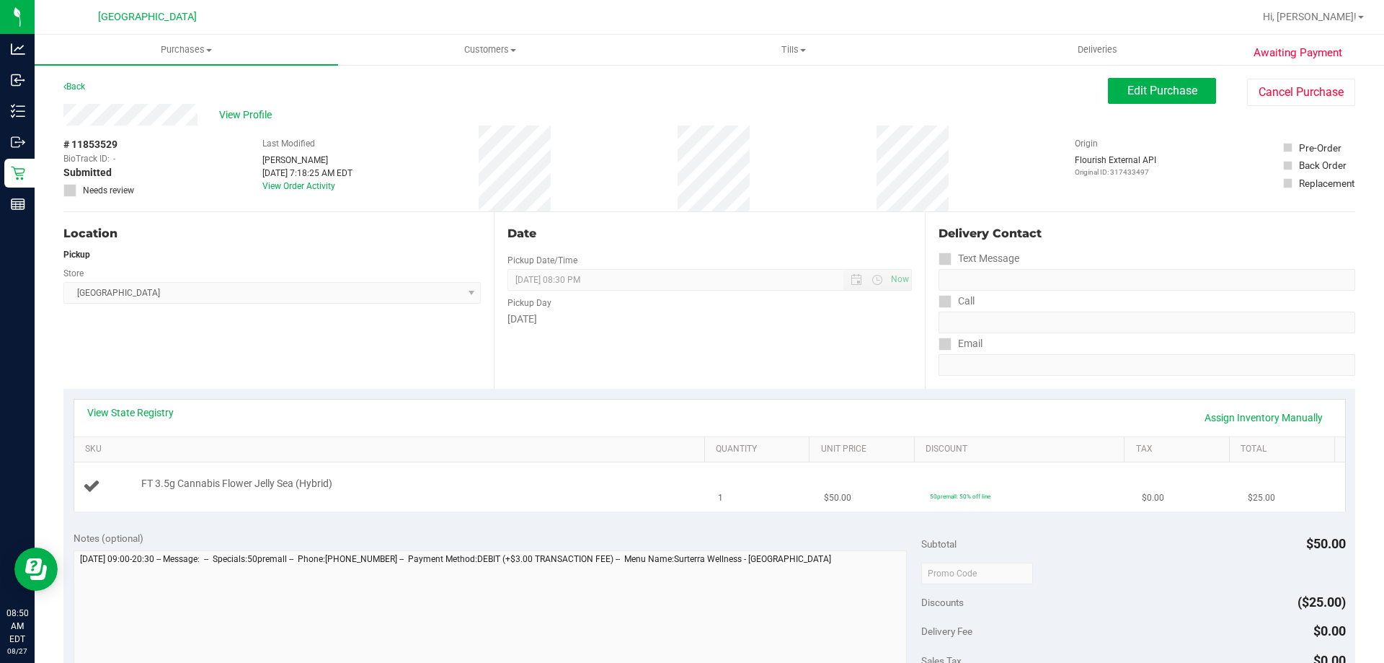
scroll to position [288, 0]
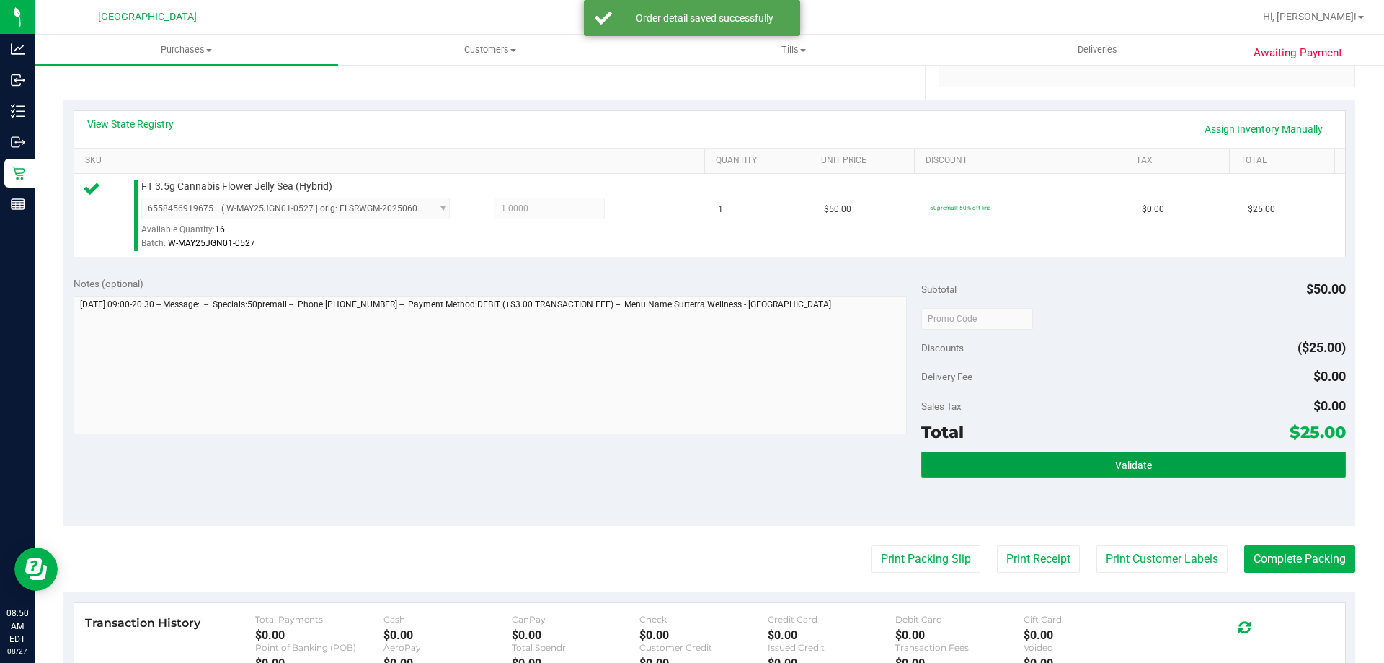
click at [1160, 464] on button "Validate" at bounding box center [1134, 464] width 424 height 26
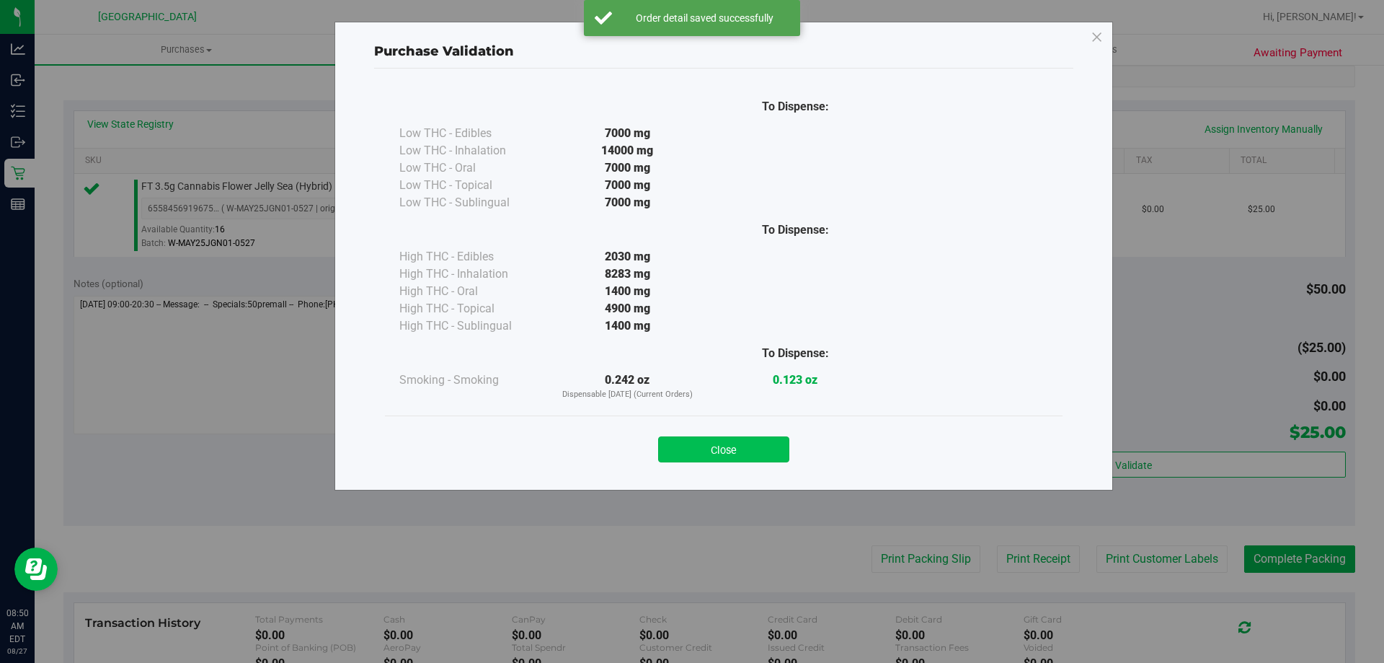
click at [736, 447] on button "Close" at bounding box center [723, 449] width 131 height 26
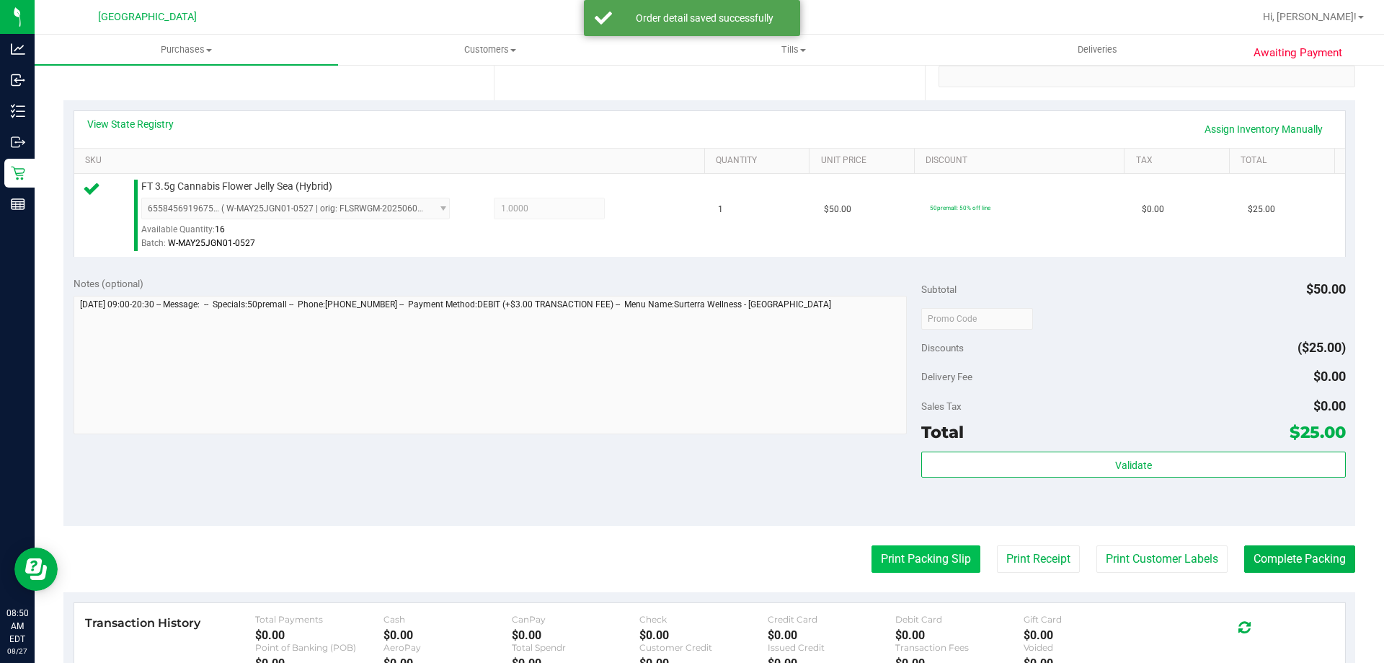
click at [903, 558] on button "Print Packing Slip" at bounding box center [926, 558] width 109 height 27
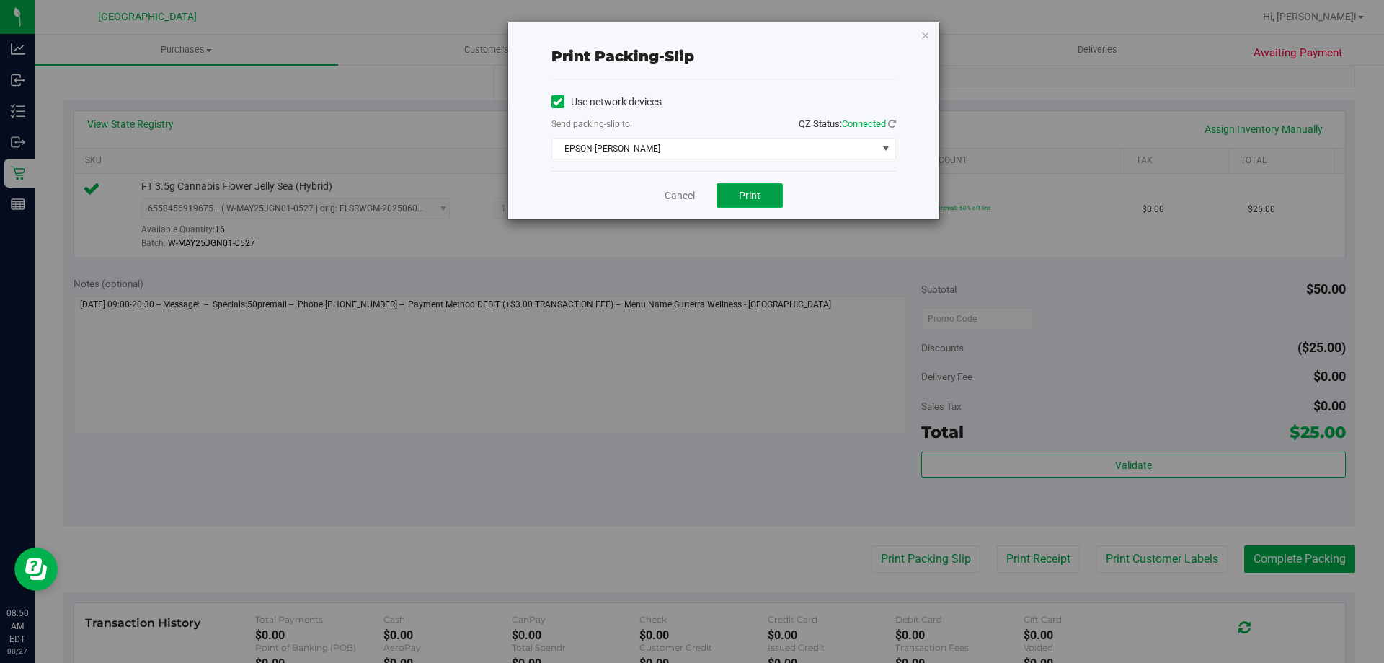
click at [768, 201] on button "Print" at bounding box center [750, 195] width 66 height 25
click at [927, 36] on icon "button" at bounding box center [926, 34] width 10 height 17
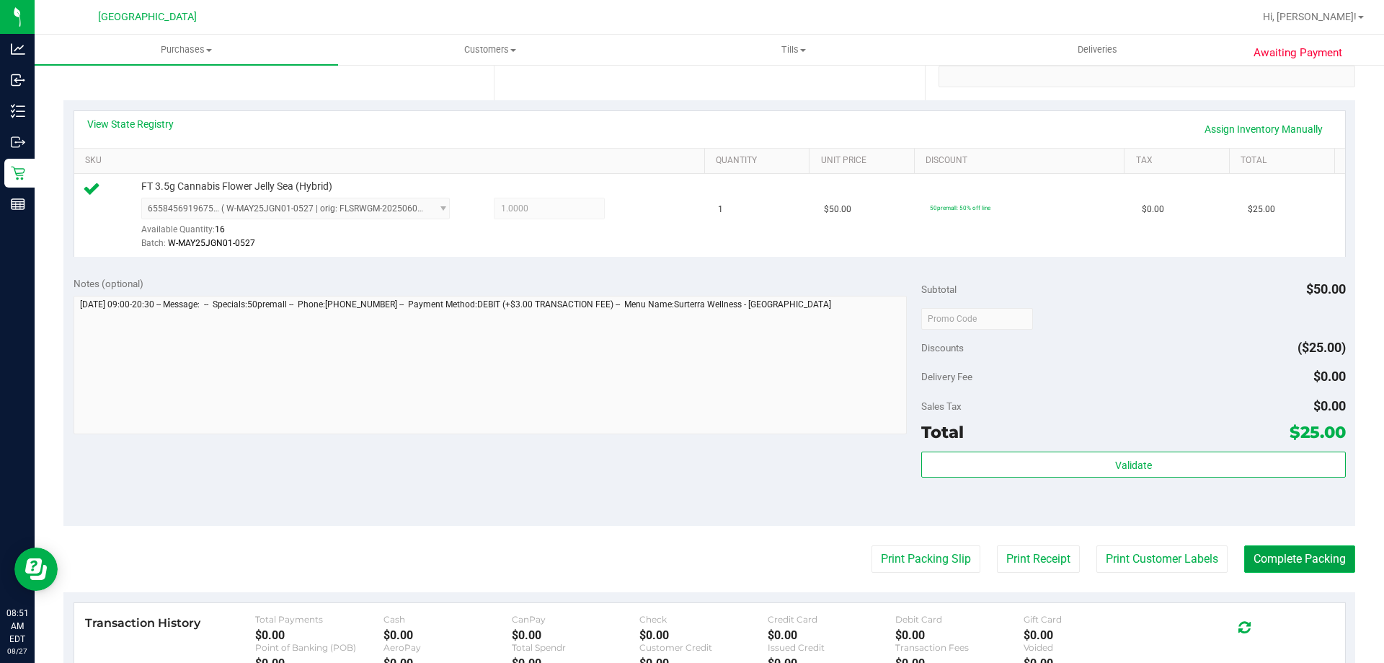
click at [1252, 554] on button "Complete Packing" at bounding box center [1300, 558] width 111 height 27
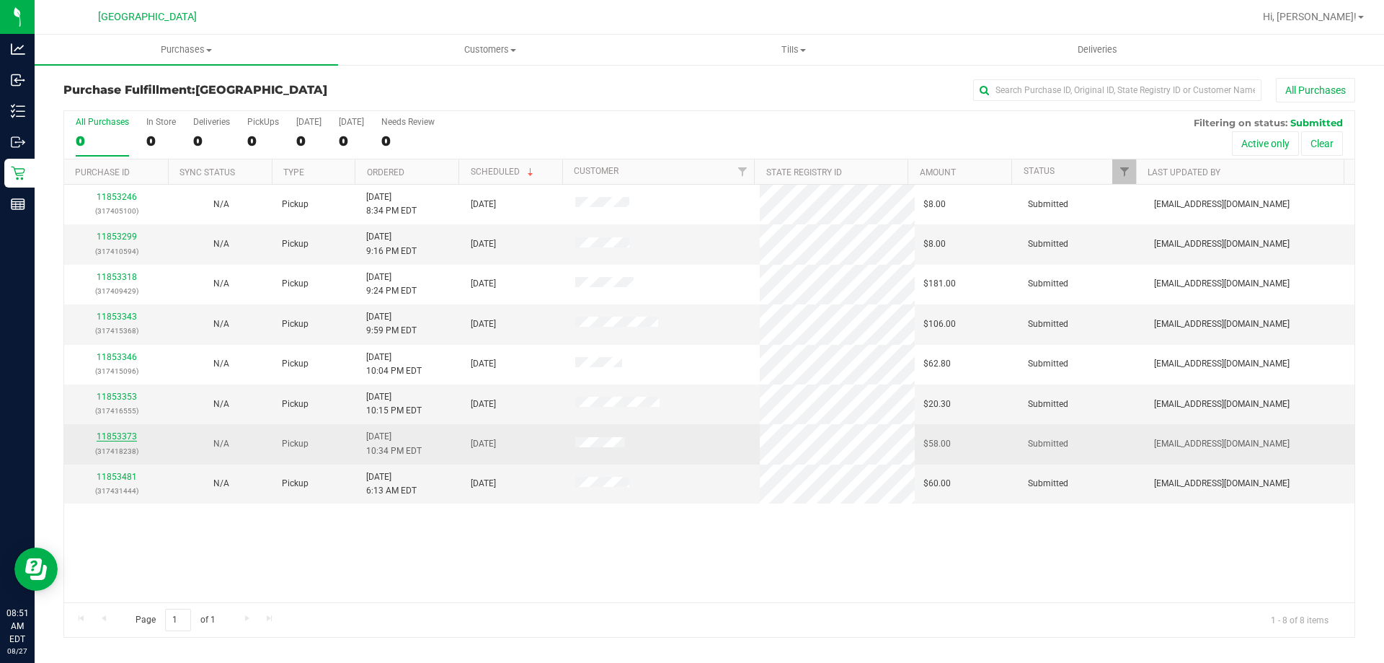
click at [117, 438] on link "11853373" at bounding box center [117, 436] width 40 height 10
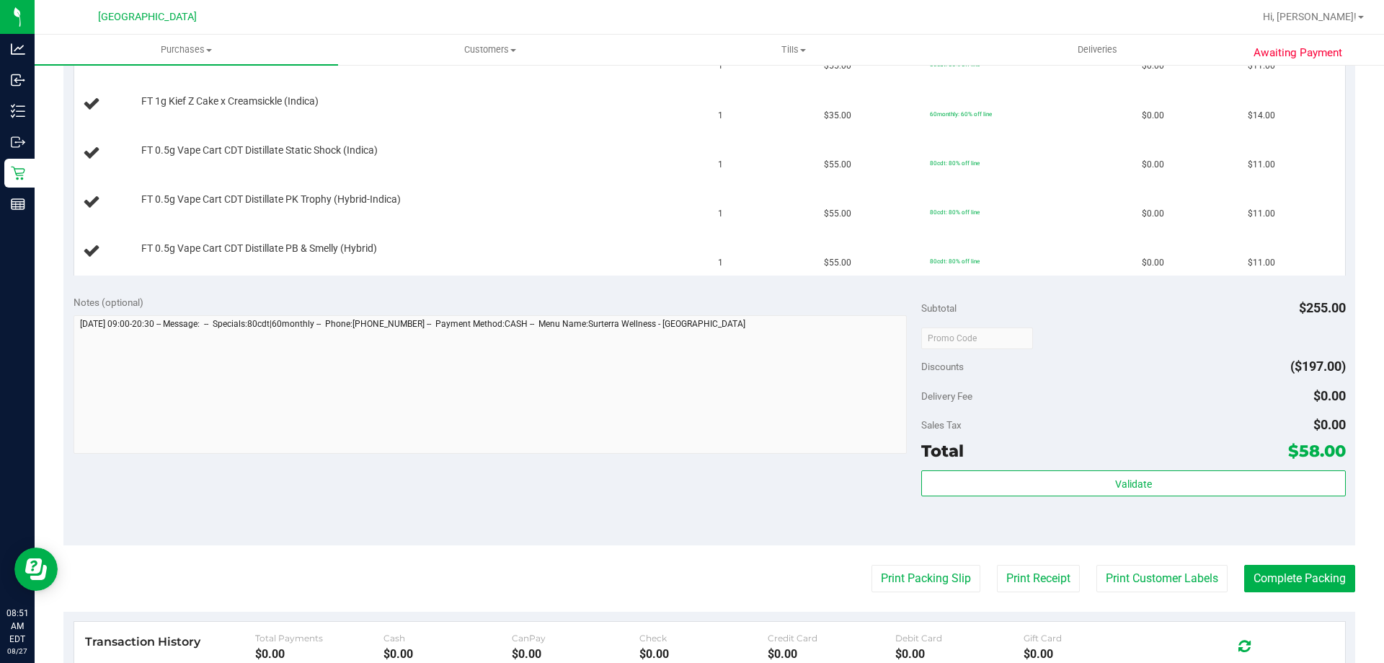
scroll to position [577, 0]
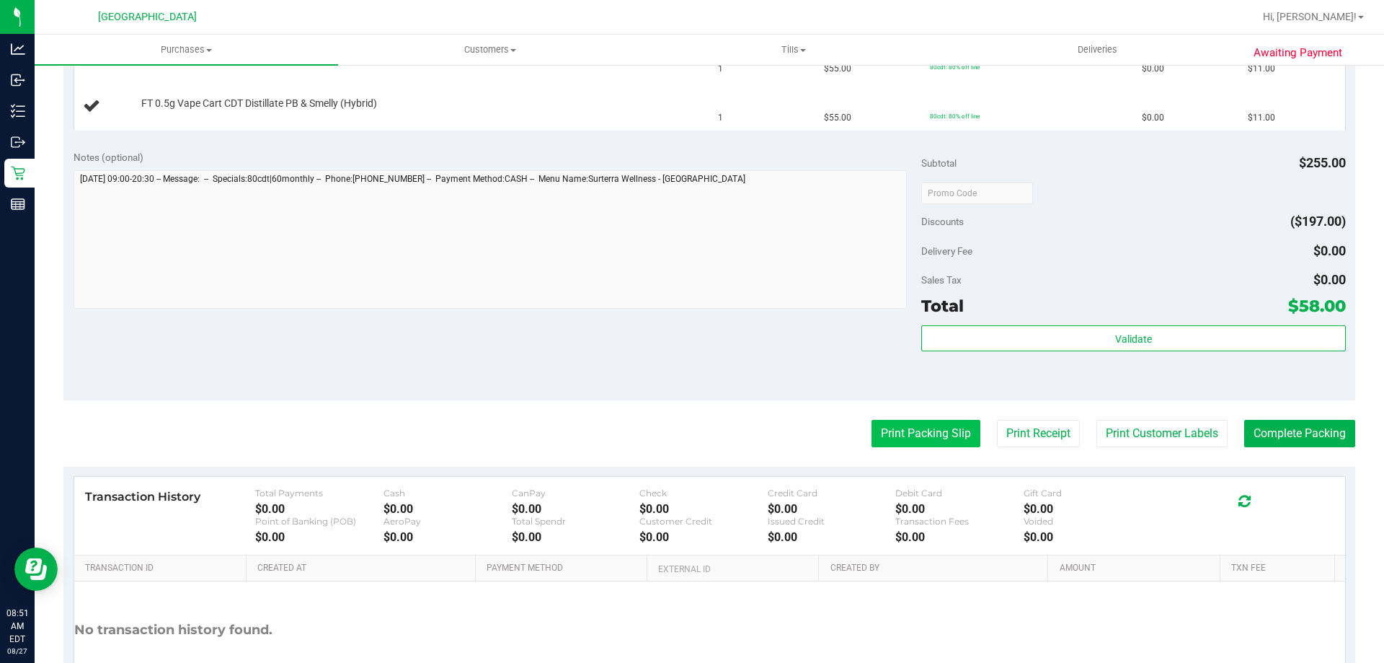
click at [907, 434] on button "Print Packing Slip" at bounding box center [926, 433] width 109 height 27
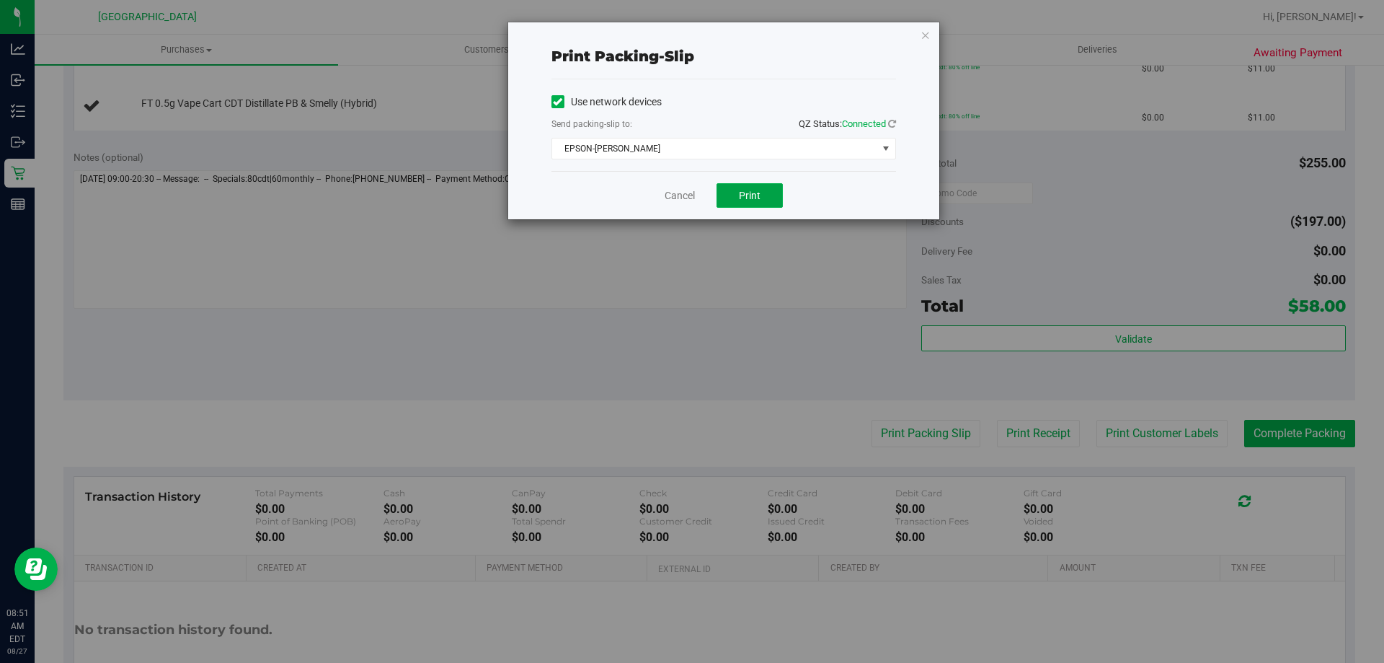
drag, startPoint x: 765, startPoint y: 196, endPoint x: 834, endPoint y: 63, distance: 150.0
click at [767, 195] on button "Print" at bounding box center [750, 195] width 66 height 25
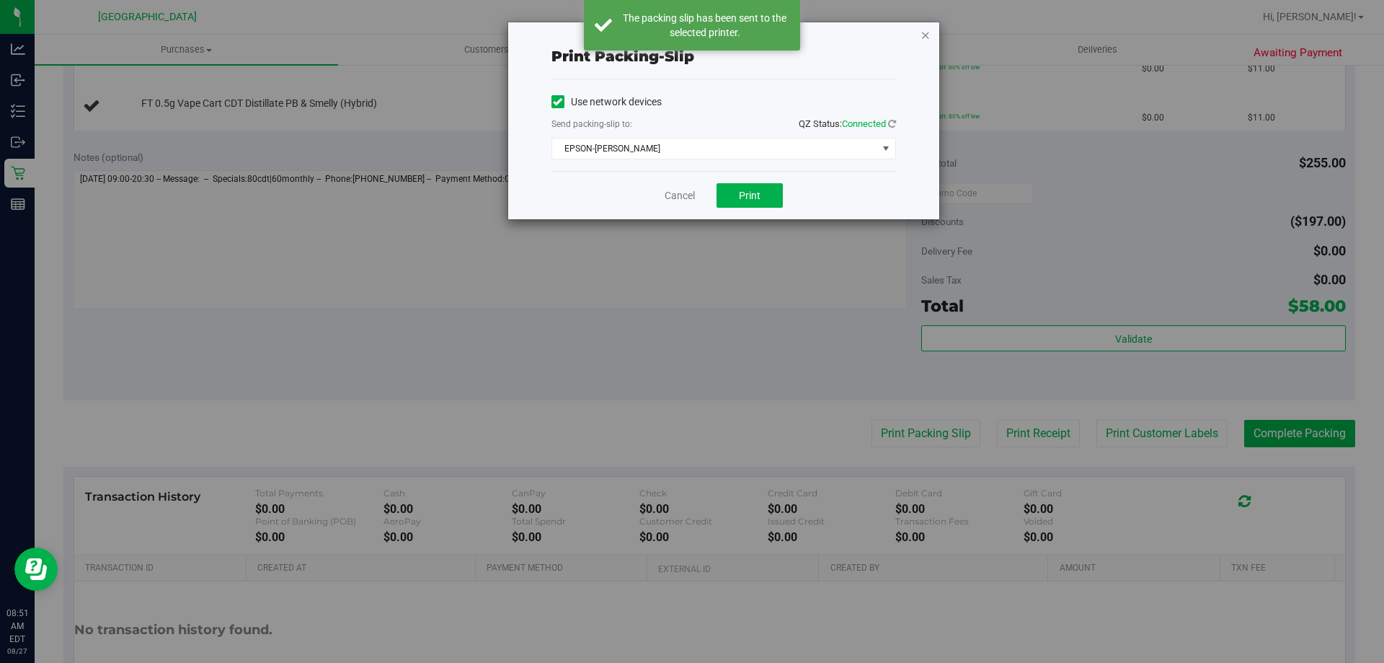
click at [926, 38] on icon "button" at bounding box center [926, 34] width 10 height 17
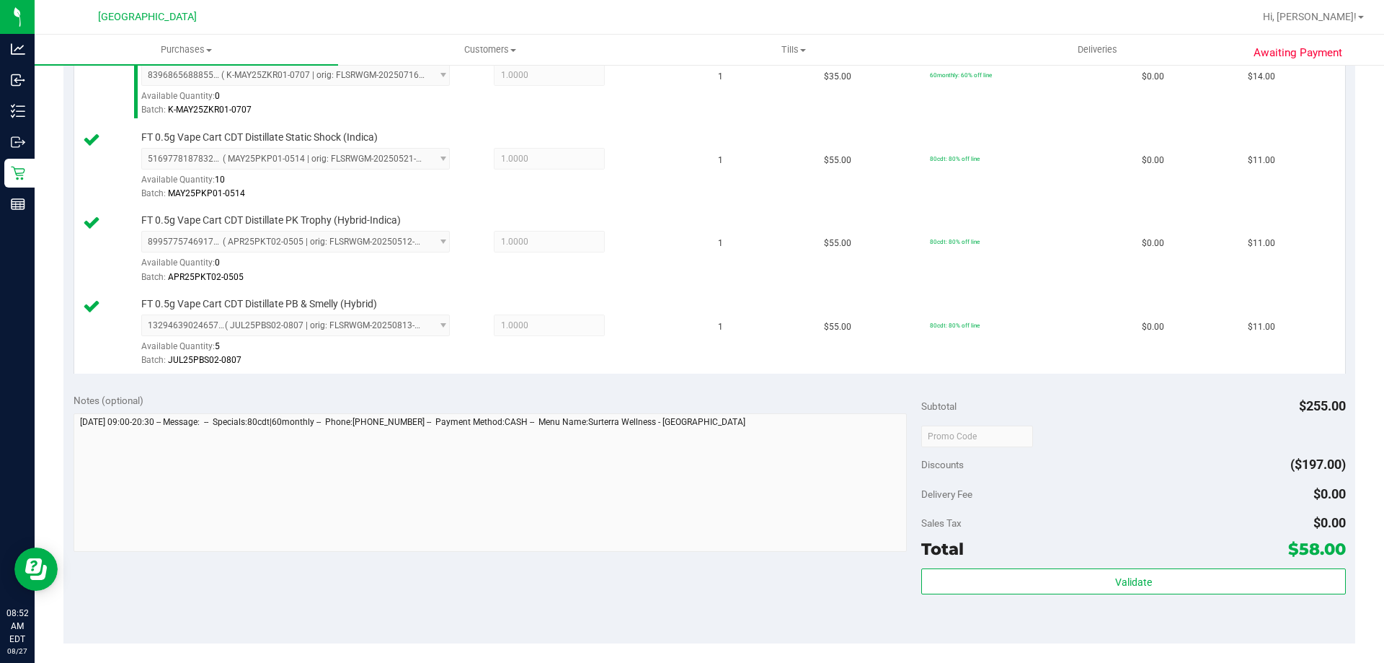
scroll to position [793, 0]
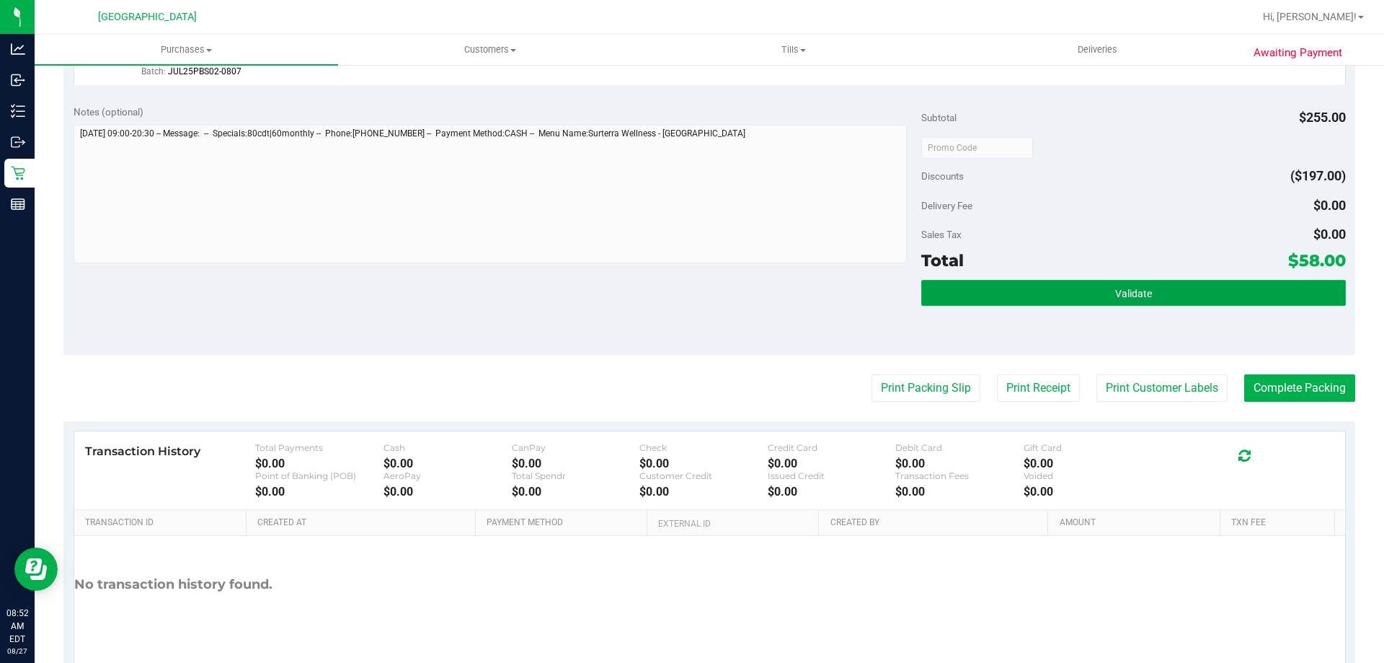
click at [1131, 291] on span "Validate" at bounding box center [1133, 294] width 37 height 12
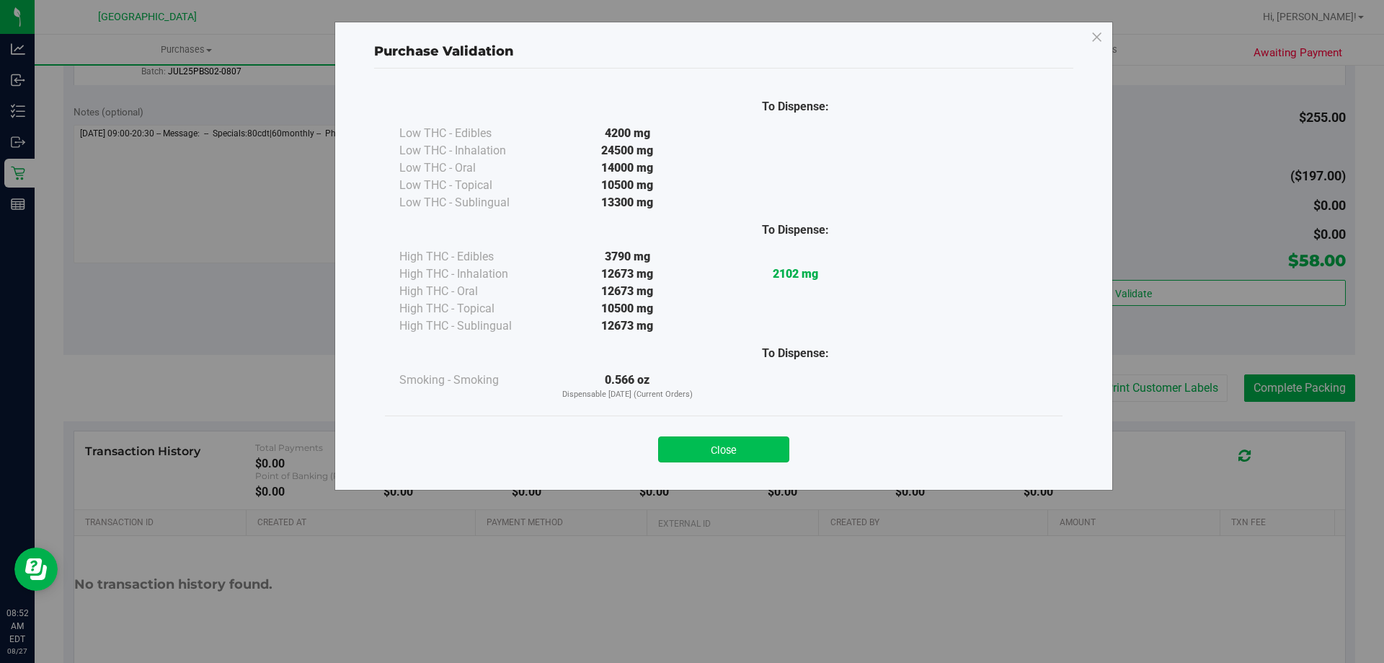
click at [736, 453] on button "Close" at bounding box center [723, 449] width 131 height 26
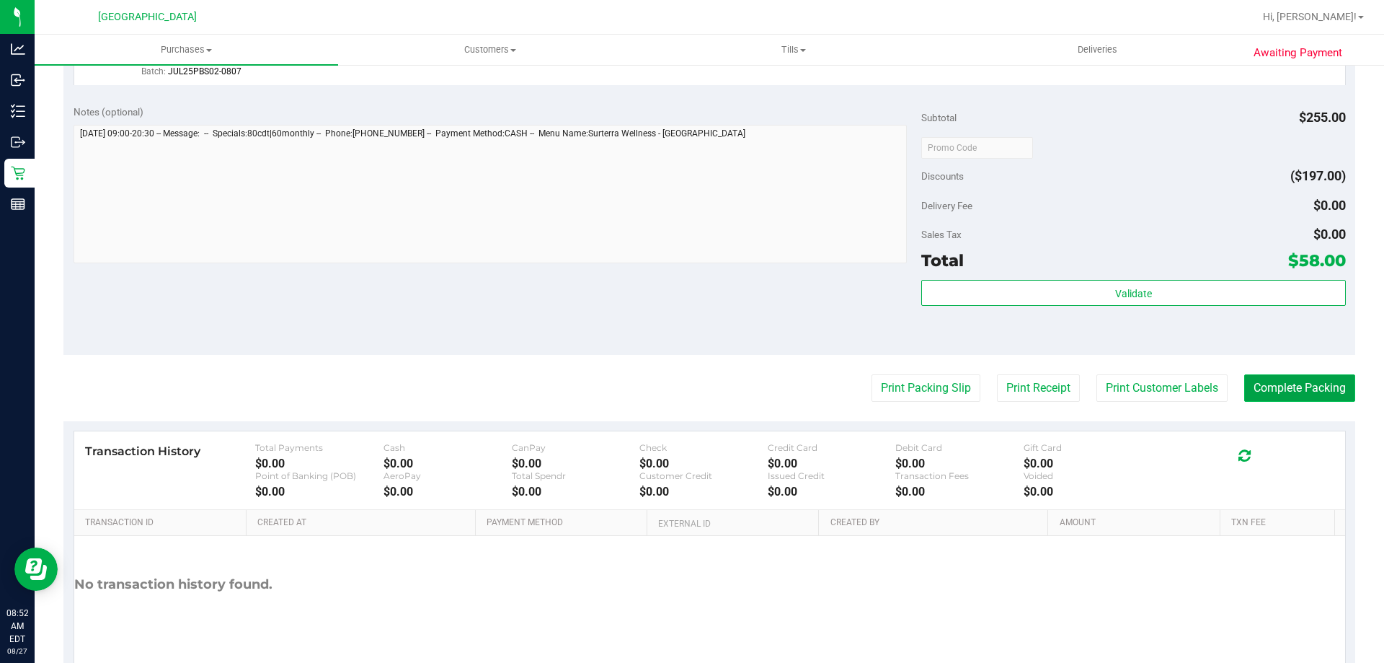
click at [1316, 386] on button "Complete Packing" at bounding box center [1300, 387] width 111 height 27
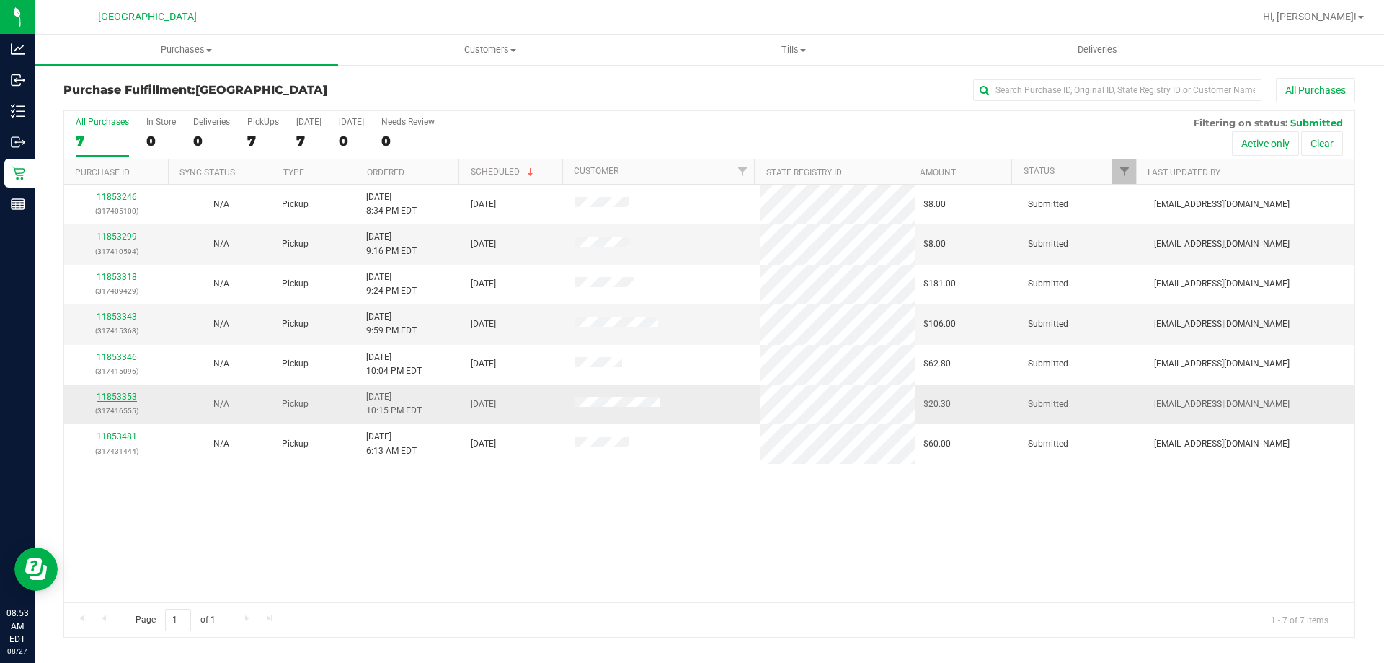
click at [114, 398] on link "11853353" at bounding box center [117, 397] width 40 height 10
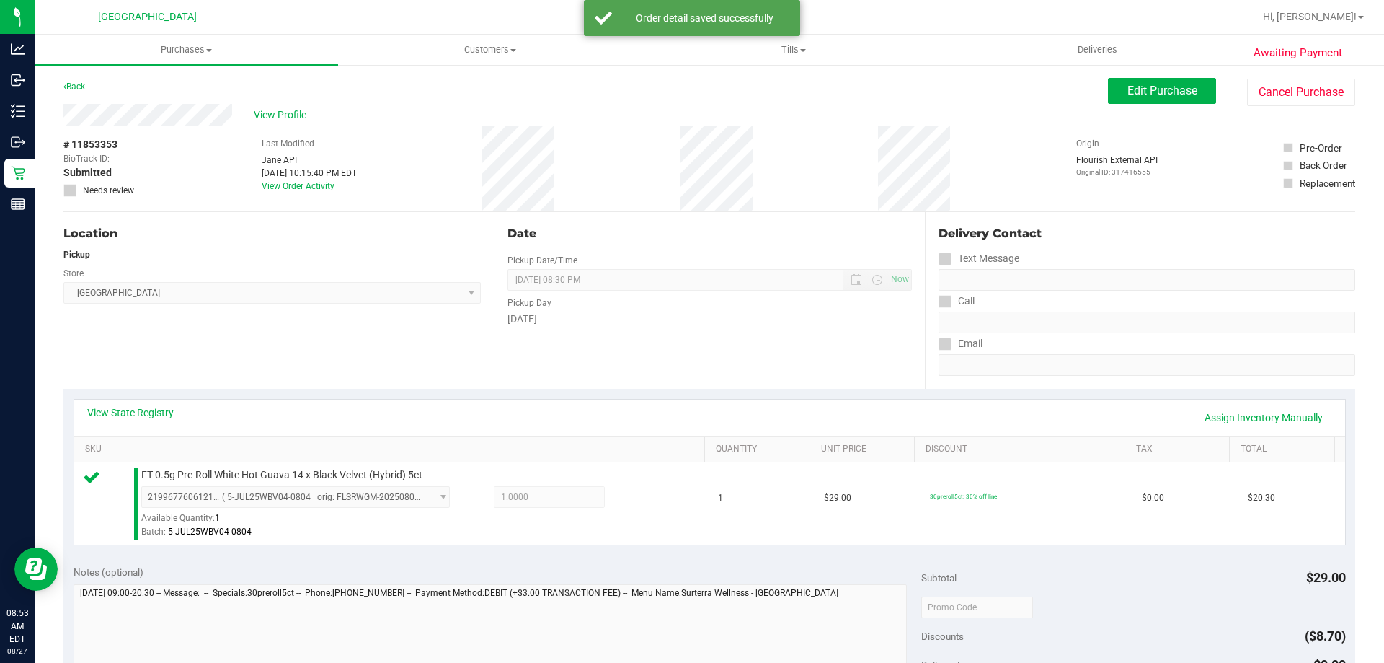
scroll to position [216, 0]
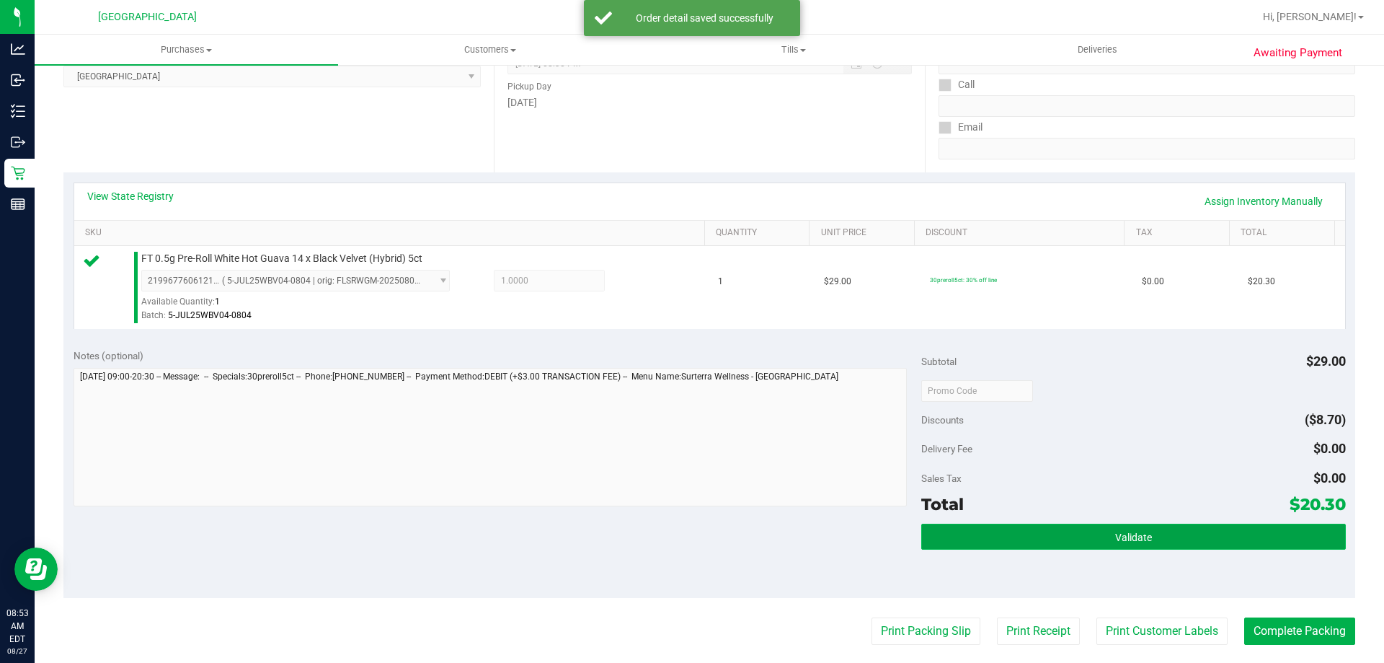
click at [1138, 539] on span "Validate" at bounding box center [1133, 537] width 37 height 12
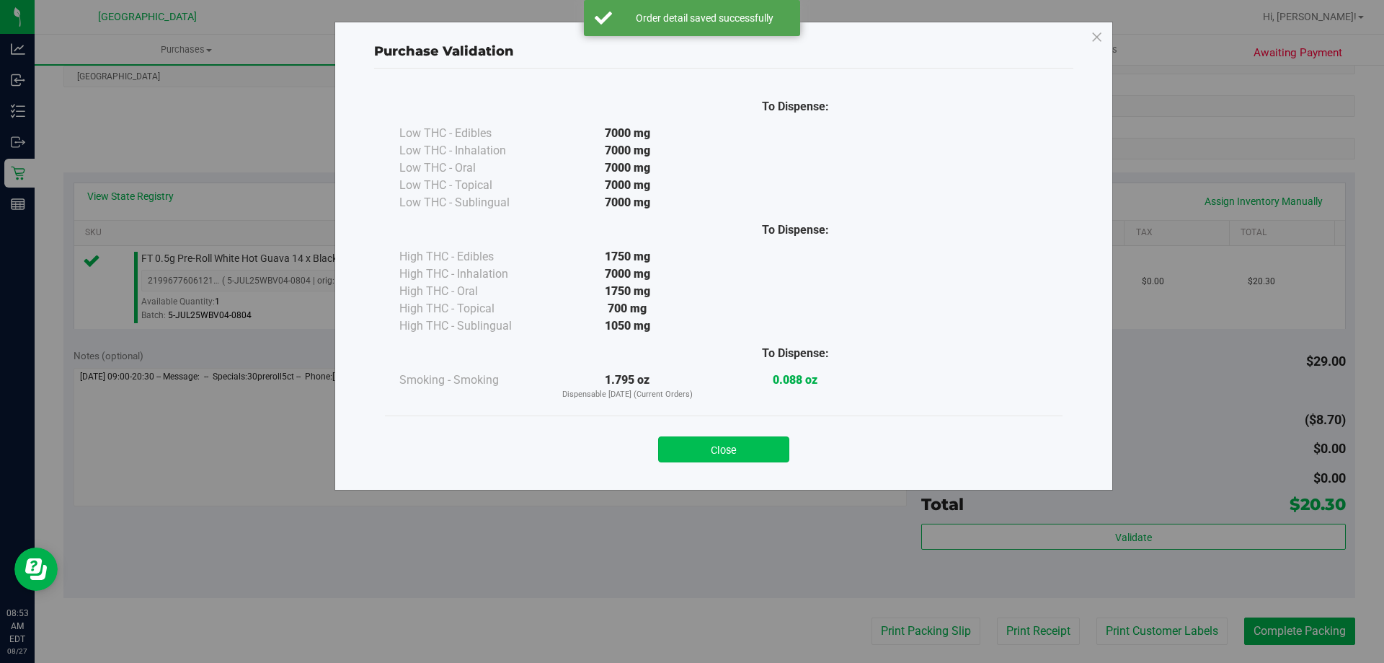
click at [692, 448] on button "Close" at bounding box center [723, 449] width 131 height 26
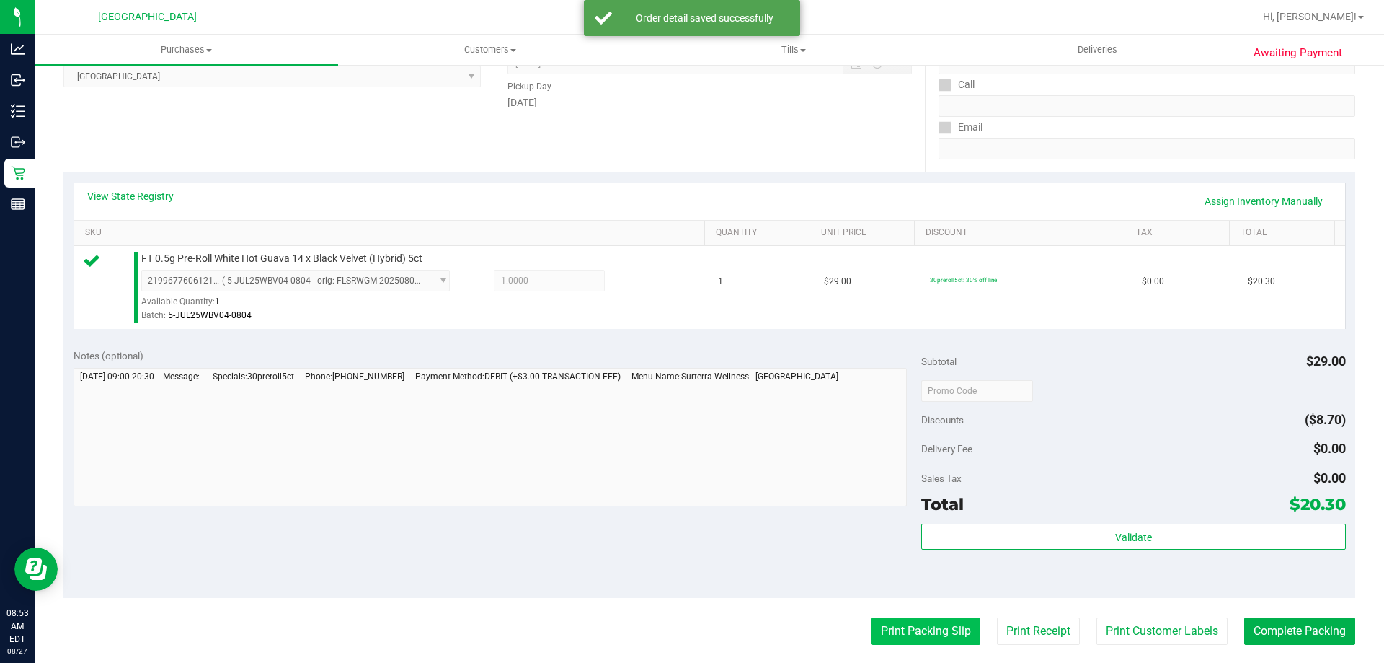
click at [929, 624] on button "Print Packing Slip" at bounding box center [926, 630] width 109 height 27
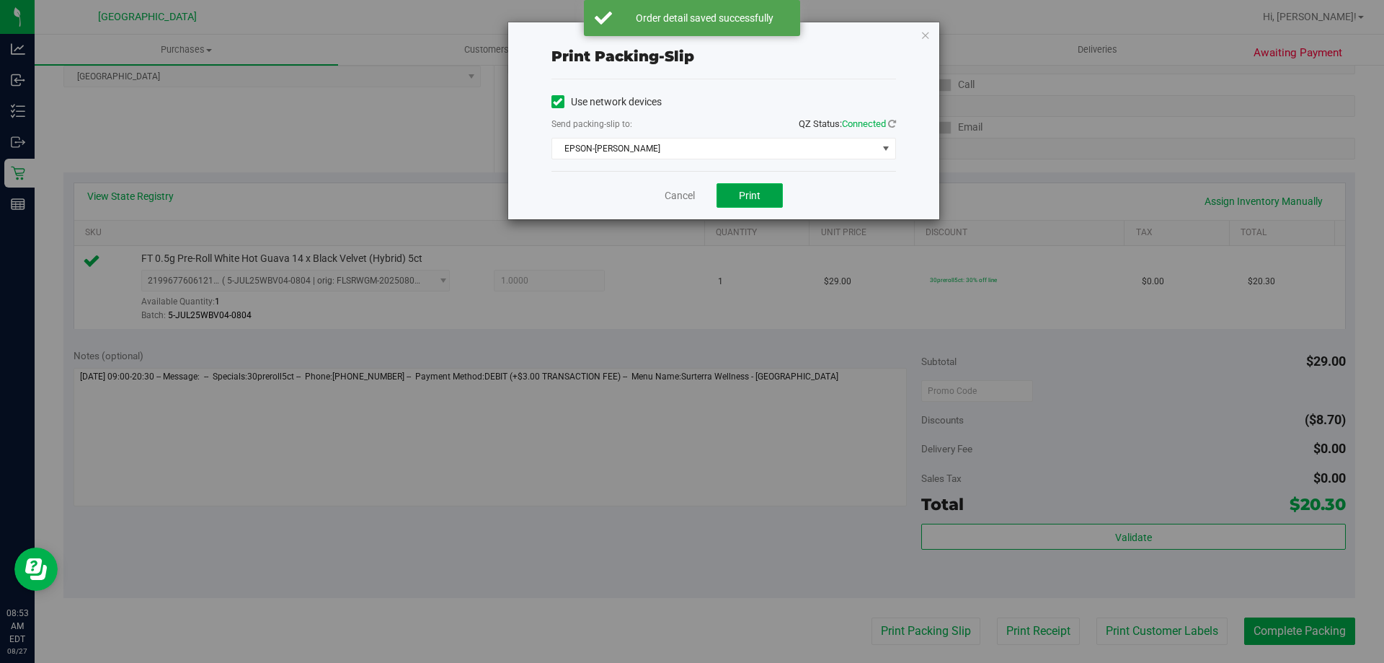
click at [746, 195] on span "Print" at bounding box center [750, 196] width 22 height 12
click at [924, 36] on icon "button" at bounding box center [926, 34] width 10 height 17
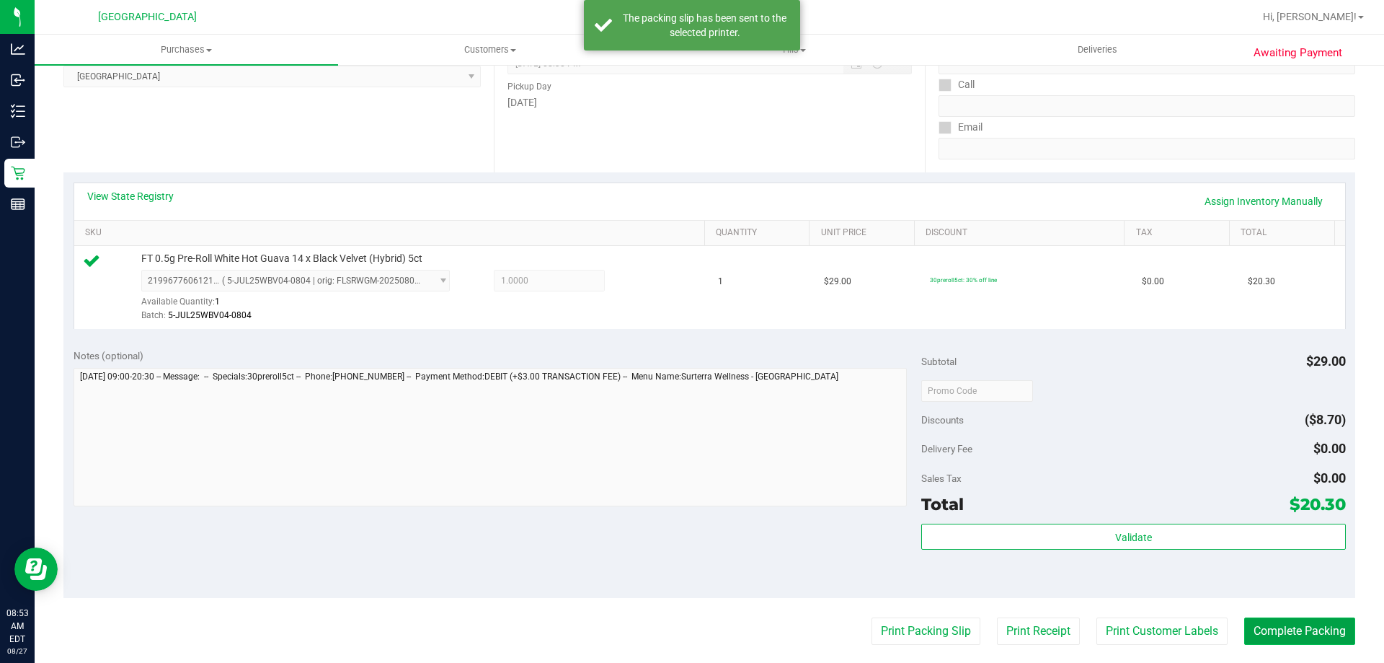
click at [1283, 625] on button "Complete Packing" at bounding box center [1300, 630] width 111 height 27
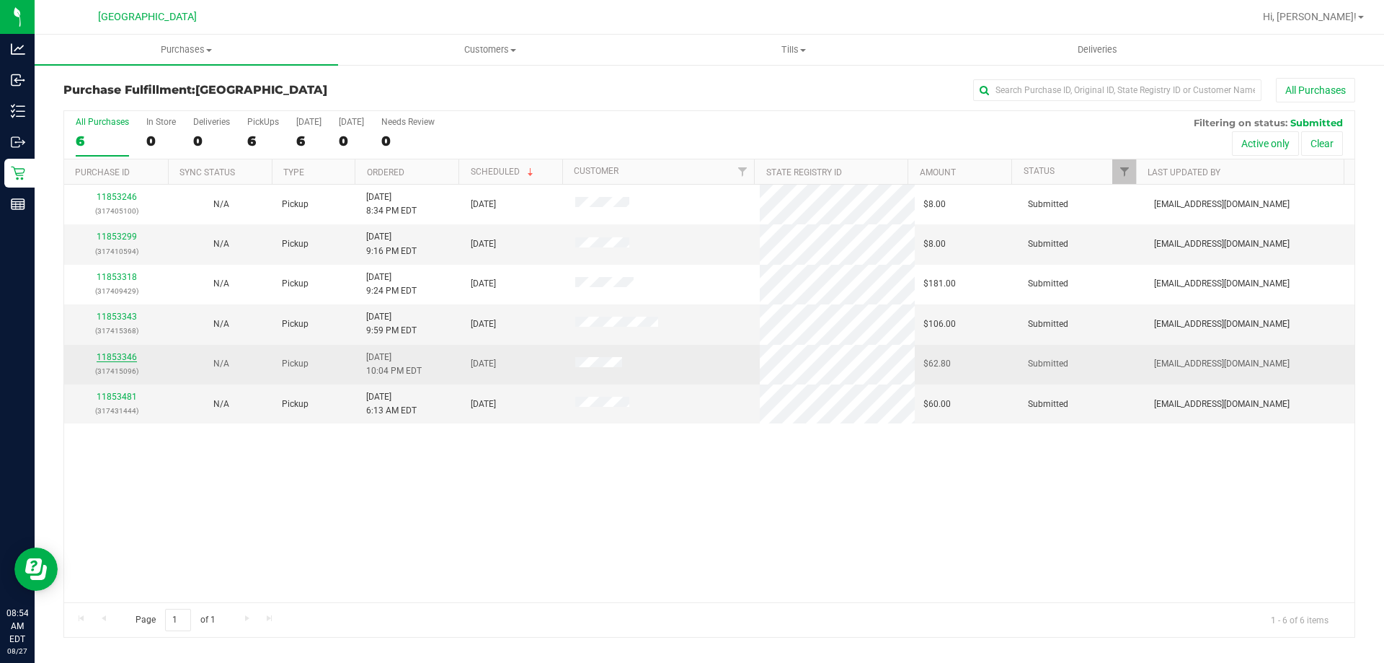
click at [110, 352] on link "11853346" at bounding box center [117, 357] width 40 height 10
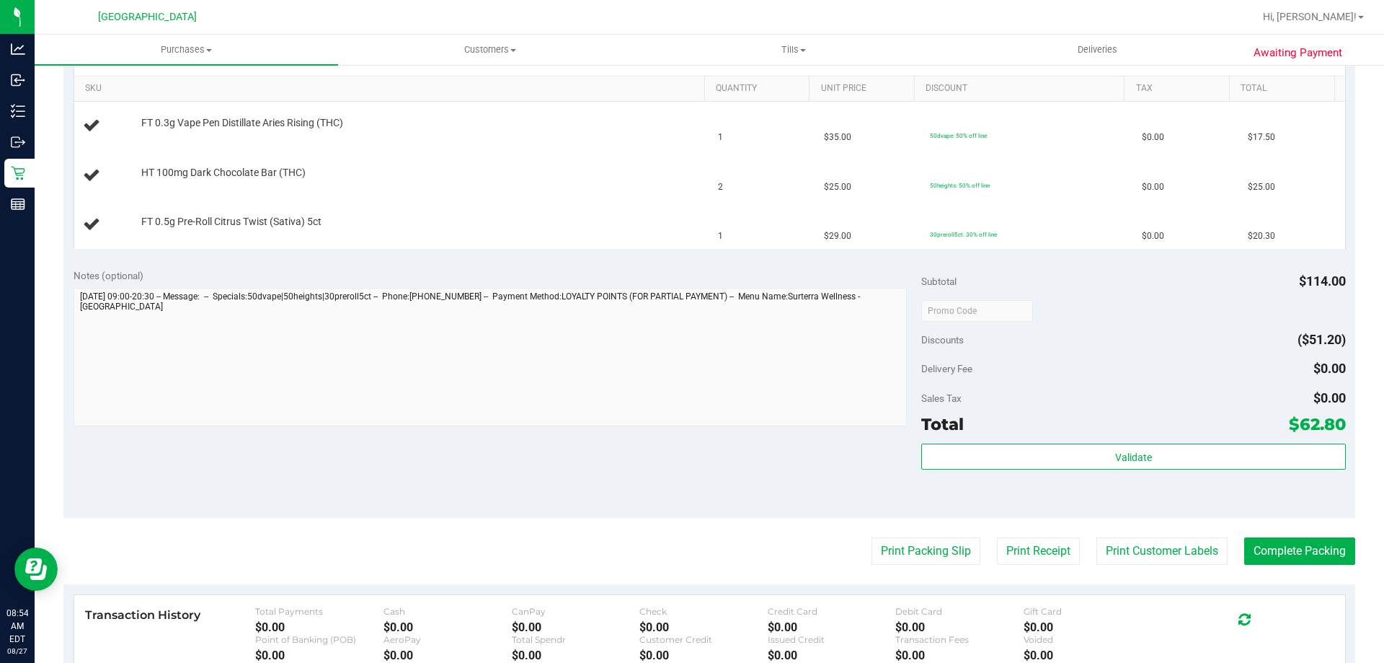
scroll to position [577, 0]
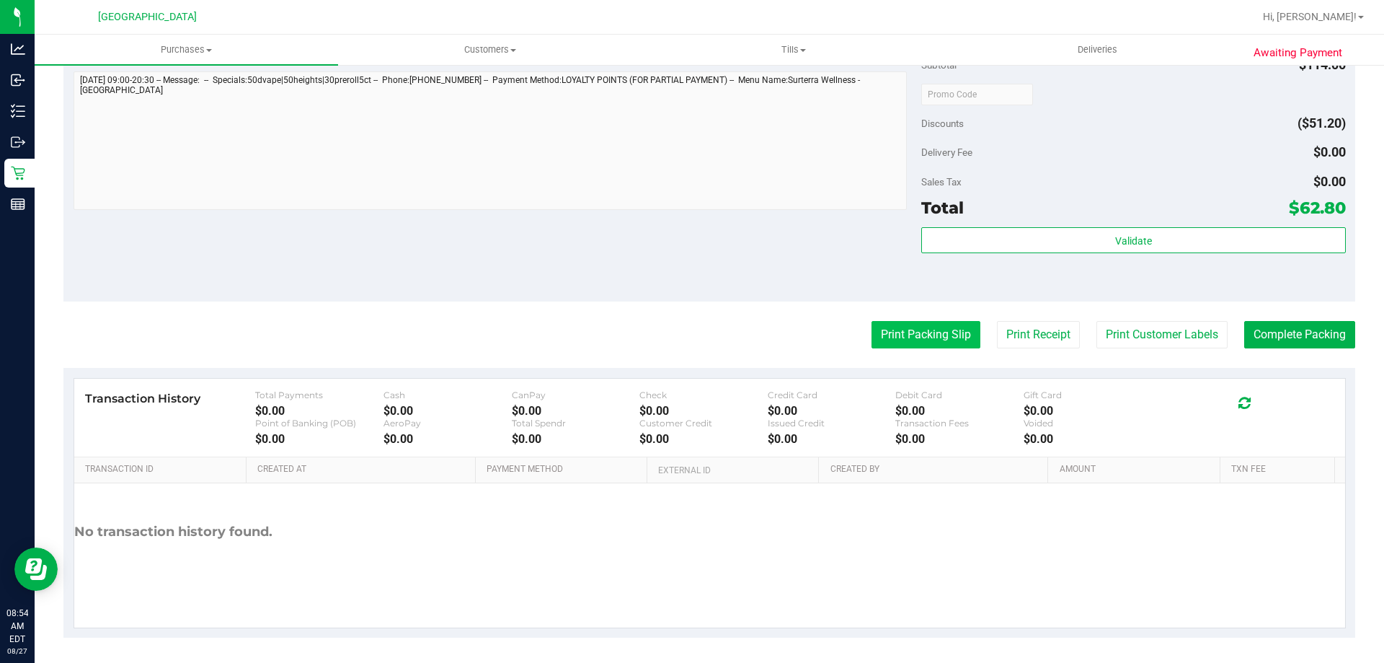
click at [898, 335] on button "Print Packing Slip" at bounding box center [926, 334] width 109 height 27
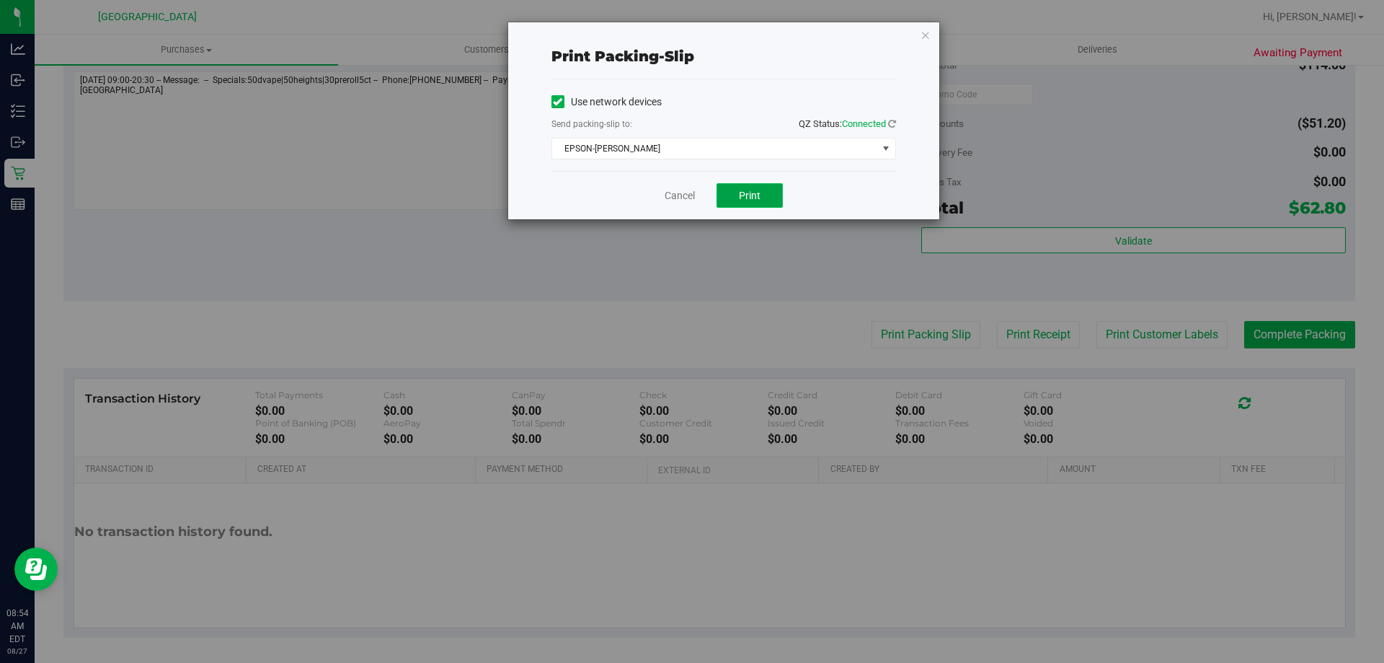
click at [756, 197] on span "Print" at bounding box center [750, 196] width 22 height 12
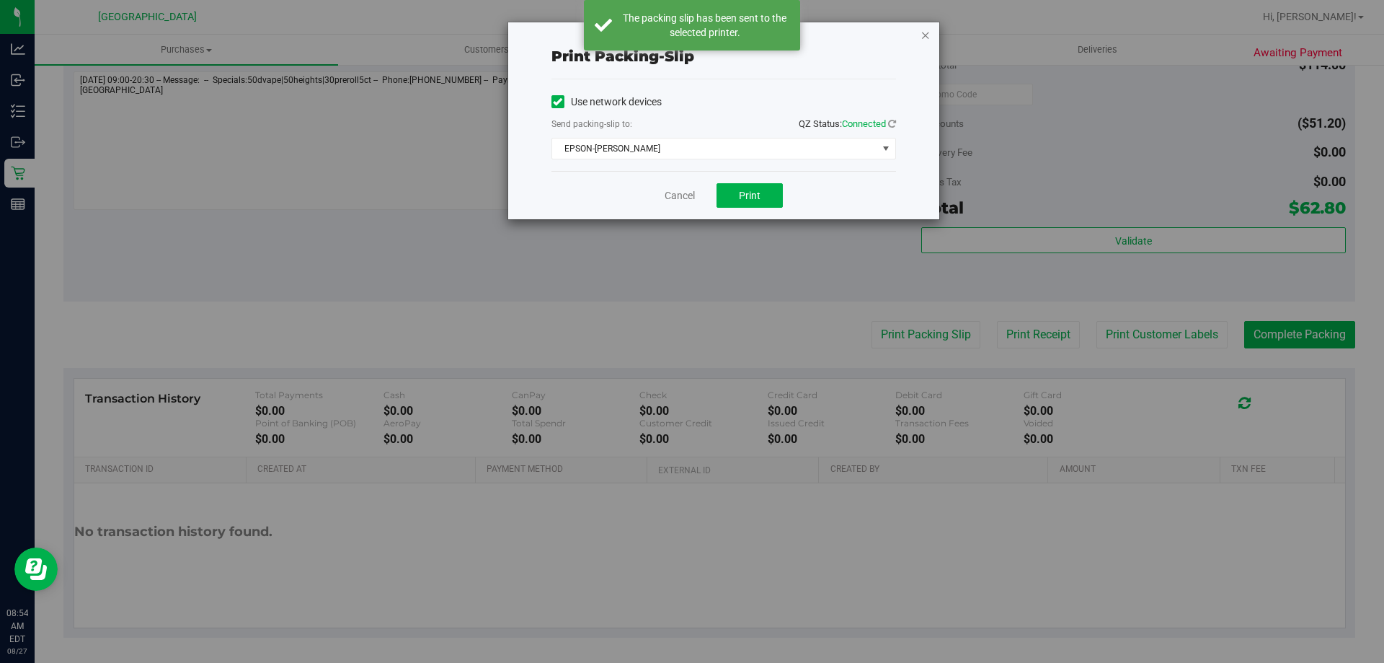
click at [924, 33] on icon "button" at bounding box center [926, 34] width 10 height 17
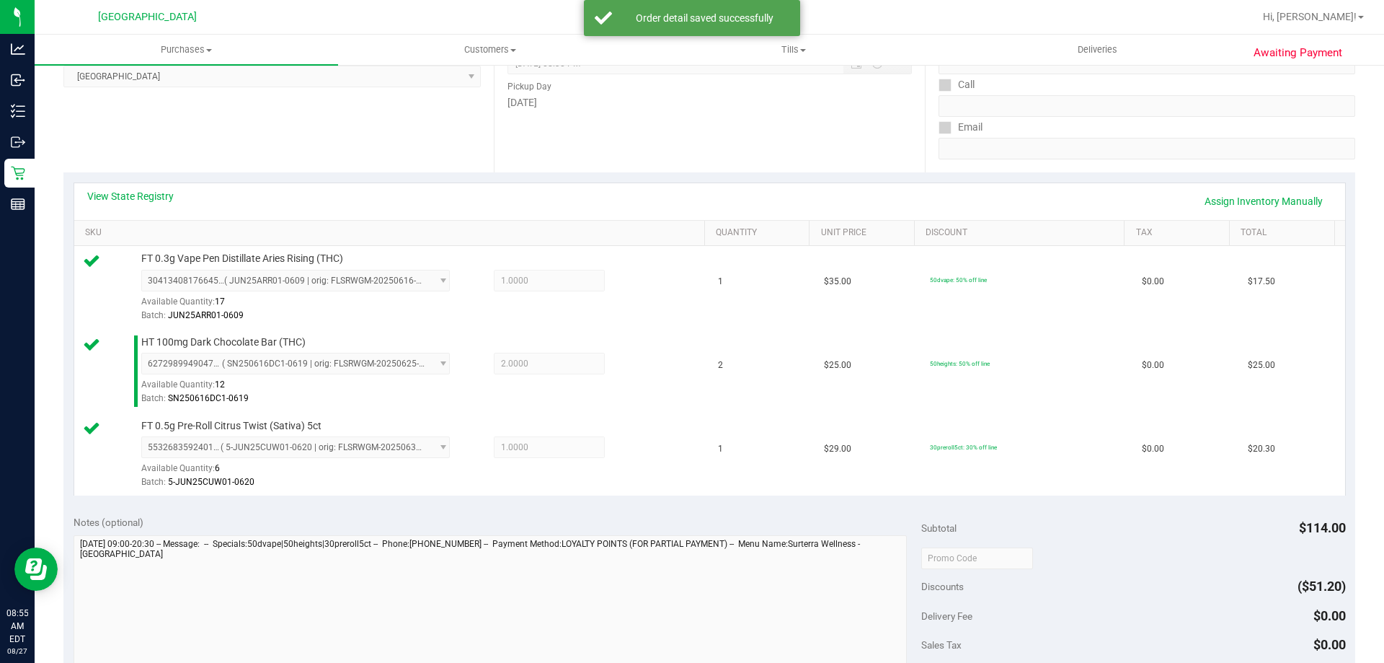
scroll to position [505, 0]
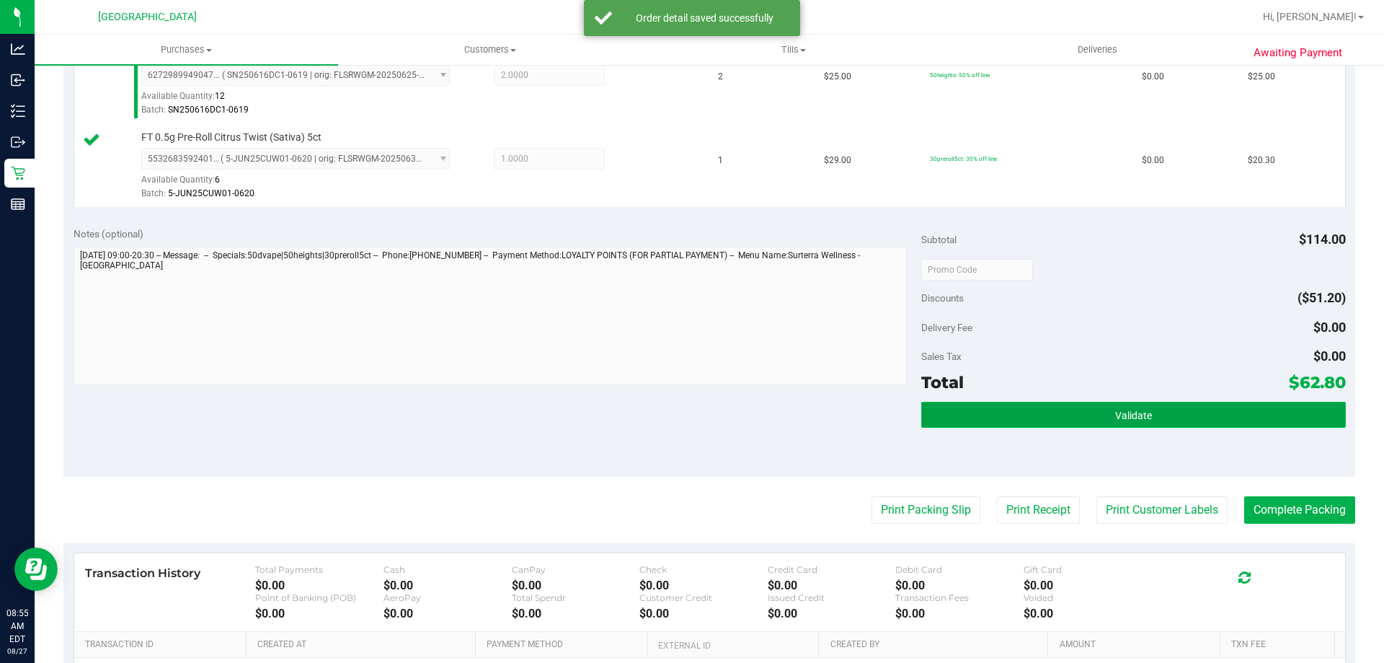
click at [1032, 422] on button "Validate" at bounding box center [1134, 415] width 424 height 26
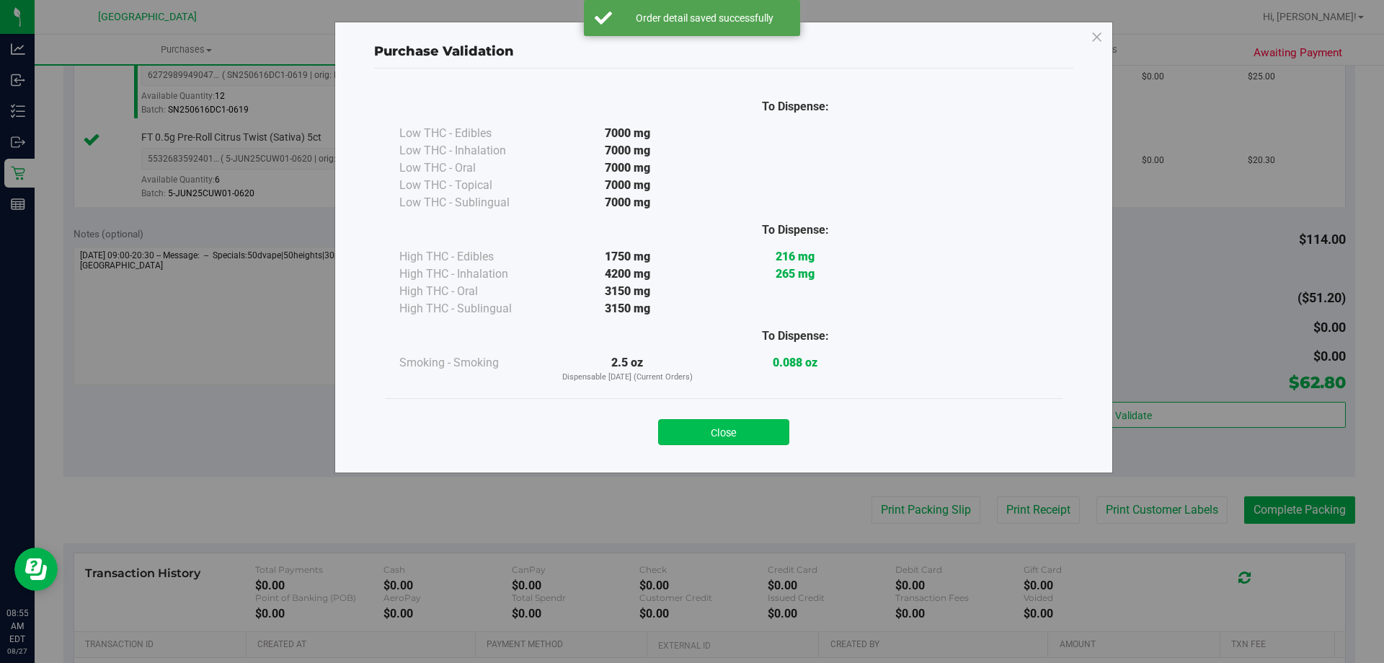
click at [733, 433] on button "Close" at bounding box center [723, 432] width 131 height 26
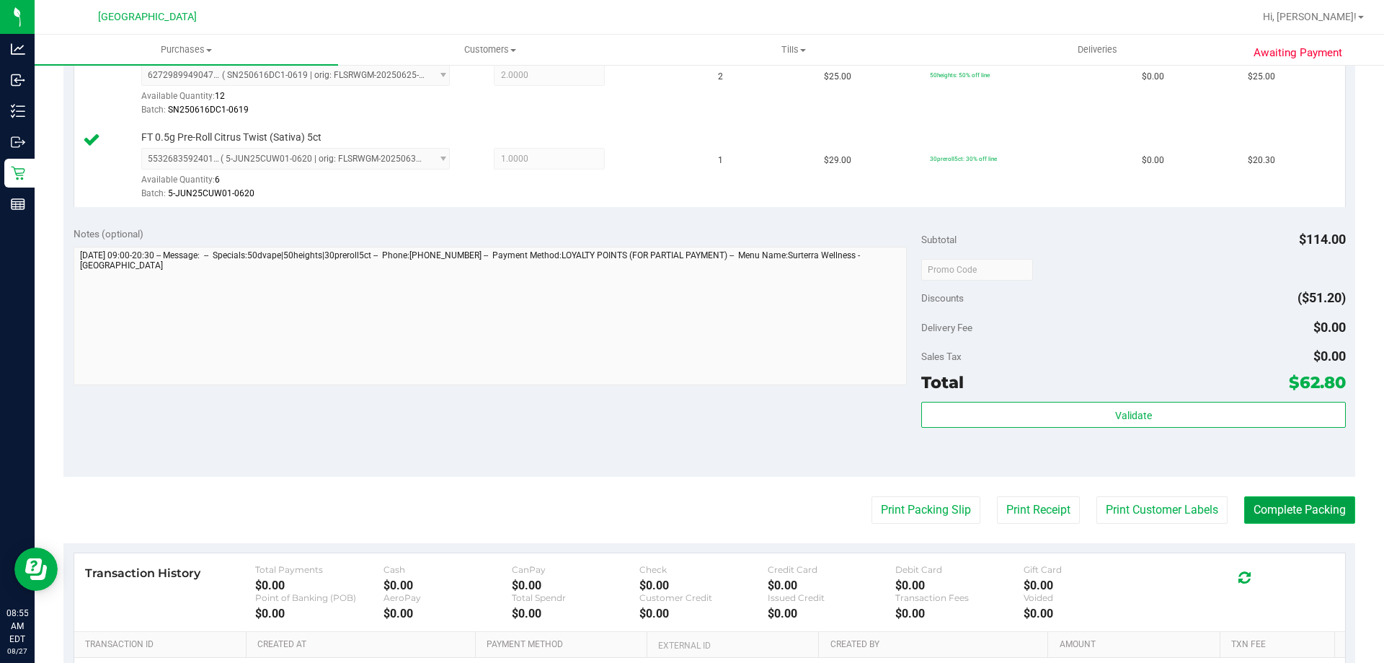
click at [1280, 516] on button "Complete Packing" at bounding box center [1300, 509] width 111 height 27
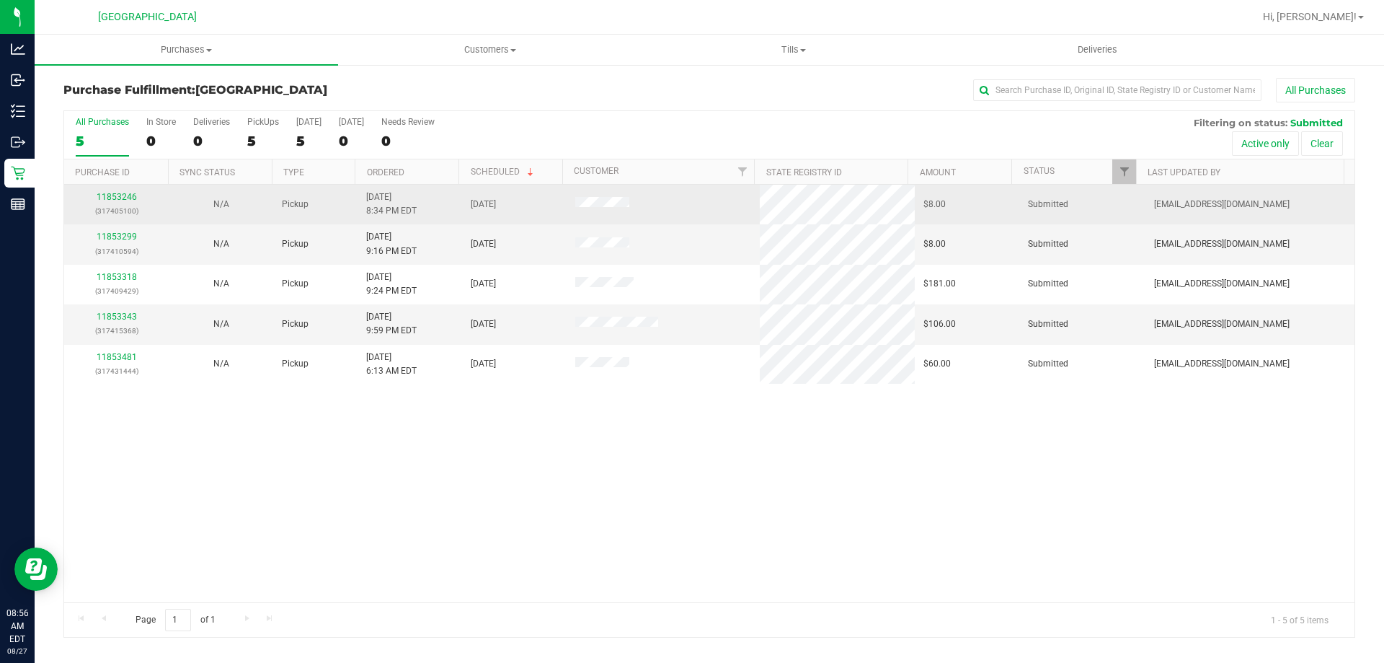
click at [120, 203] on div "11853246 (317405100)" at bounding box center [116, 203] width 87 height 27
click at [124, 196] on link "11853246" at bounding box center [117, 197] width 40 height 10
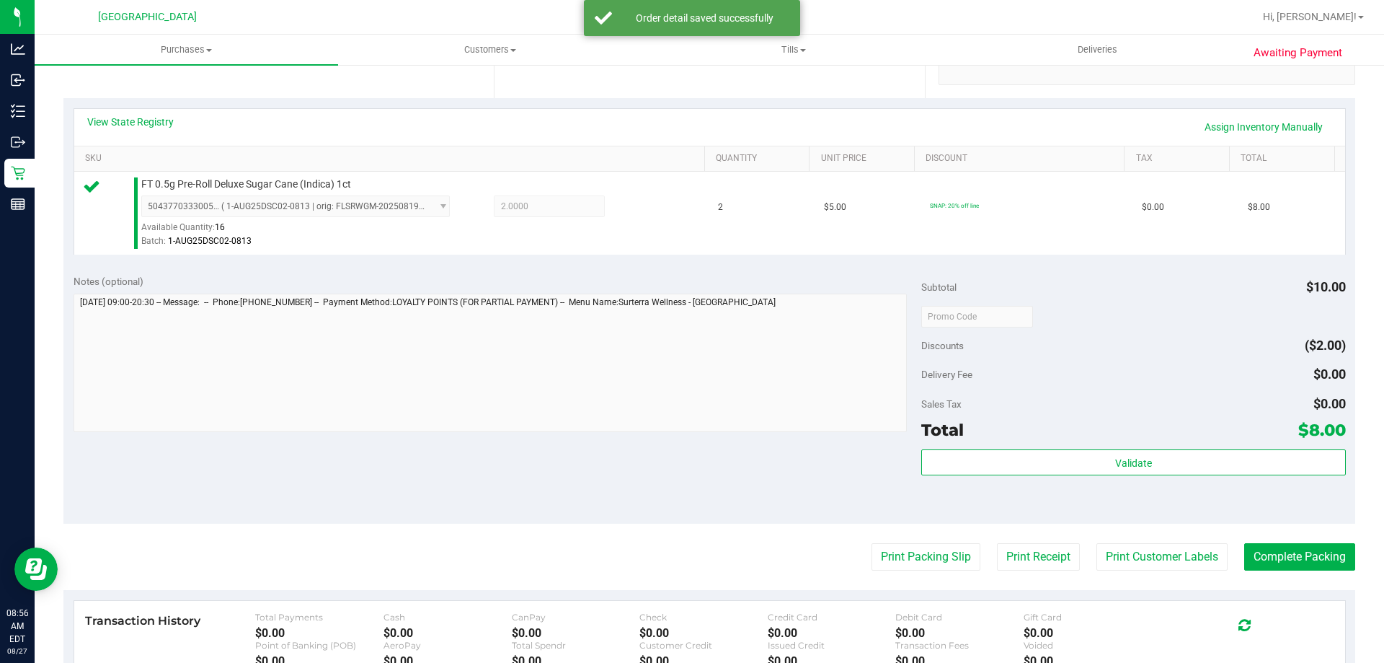
scroll to position [361, 0]
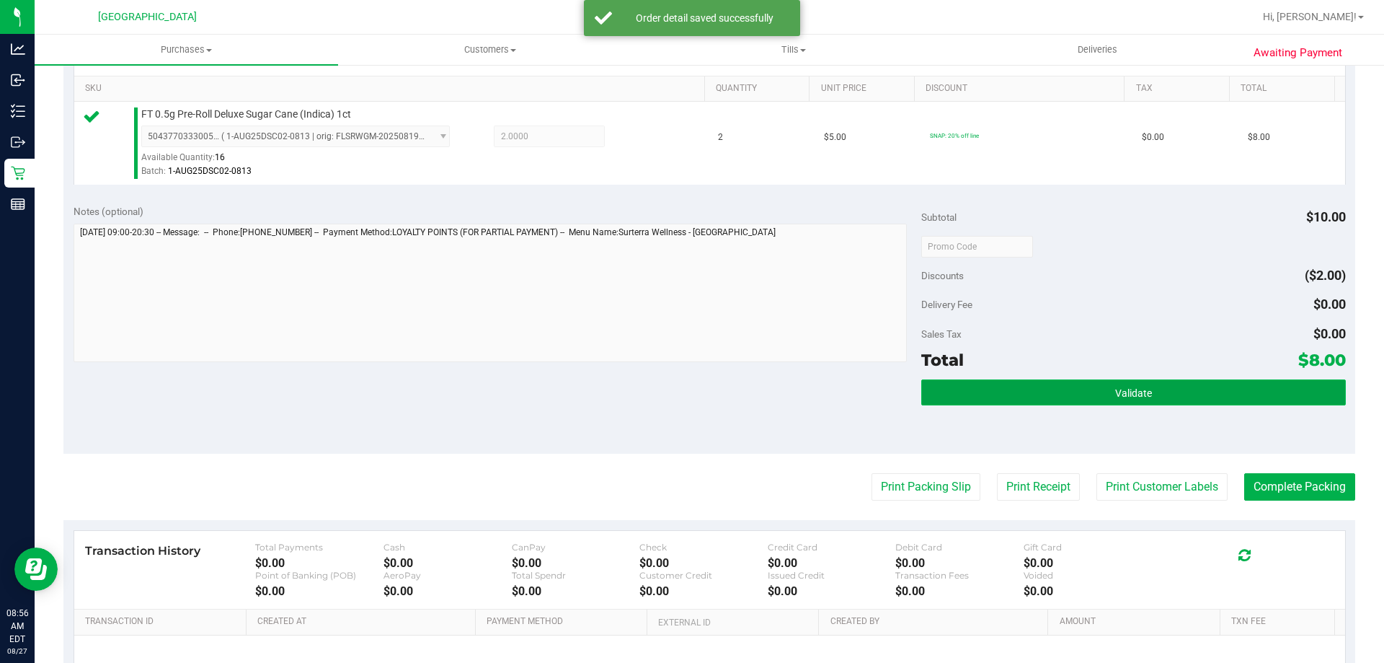
click at [1164, 402] on button "Validate" at bounding box center [1134, 392] width 424 height 26
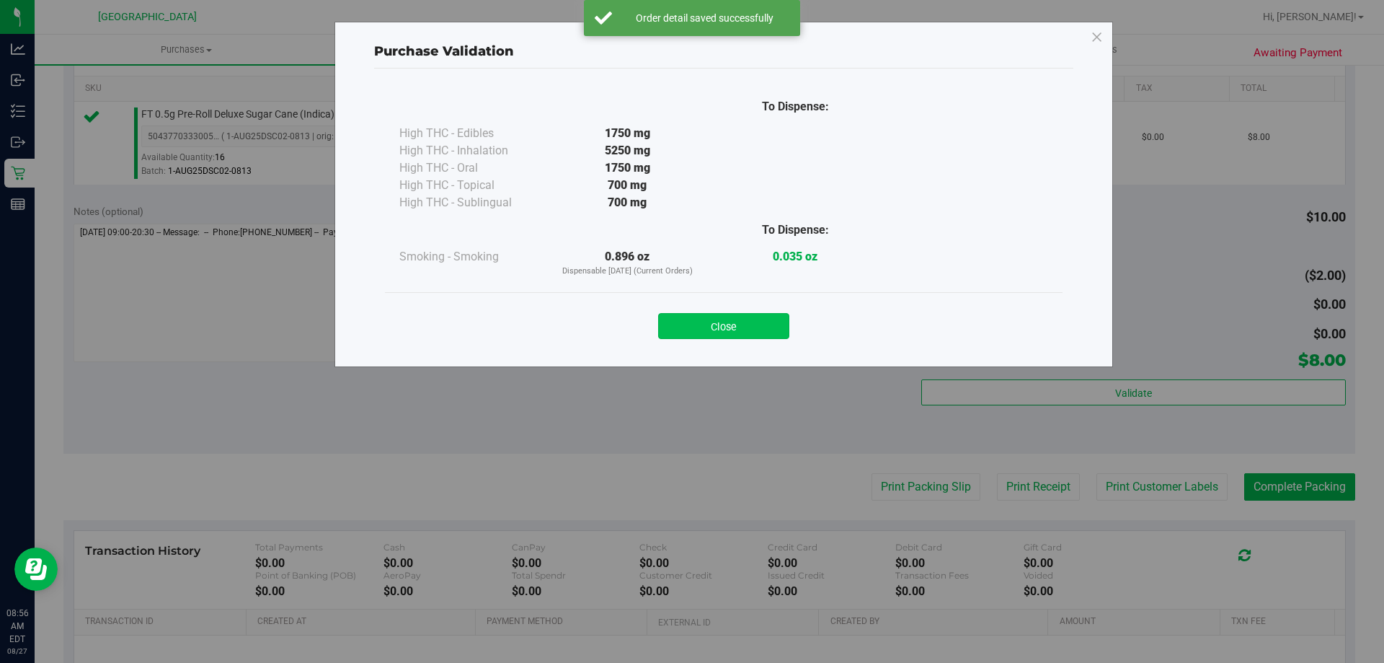
click at [755, 324] on button "Close" at bounding box center [723, 326] width 131 height 26
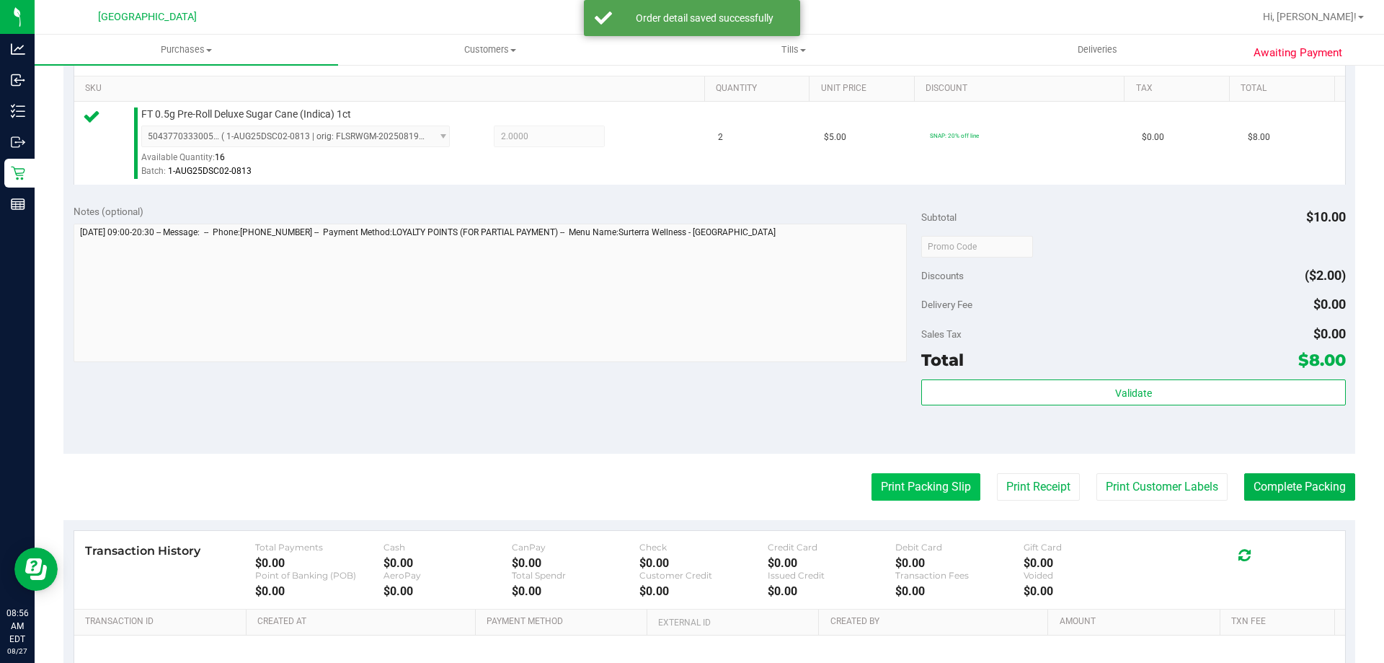
click at [880, 477] on button "Print Packing Slip" at bounding box center [926, 486] width 109 height 27
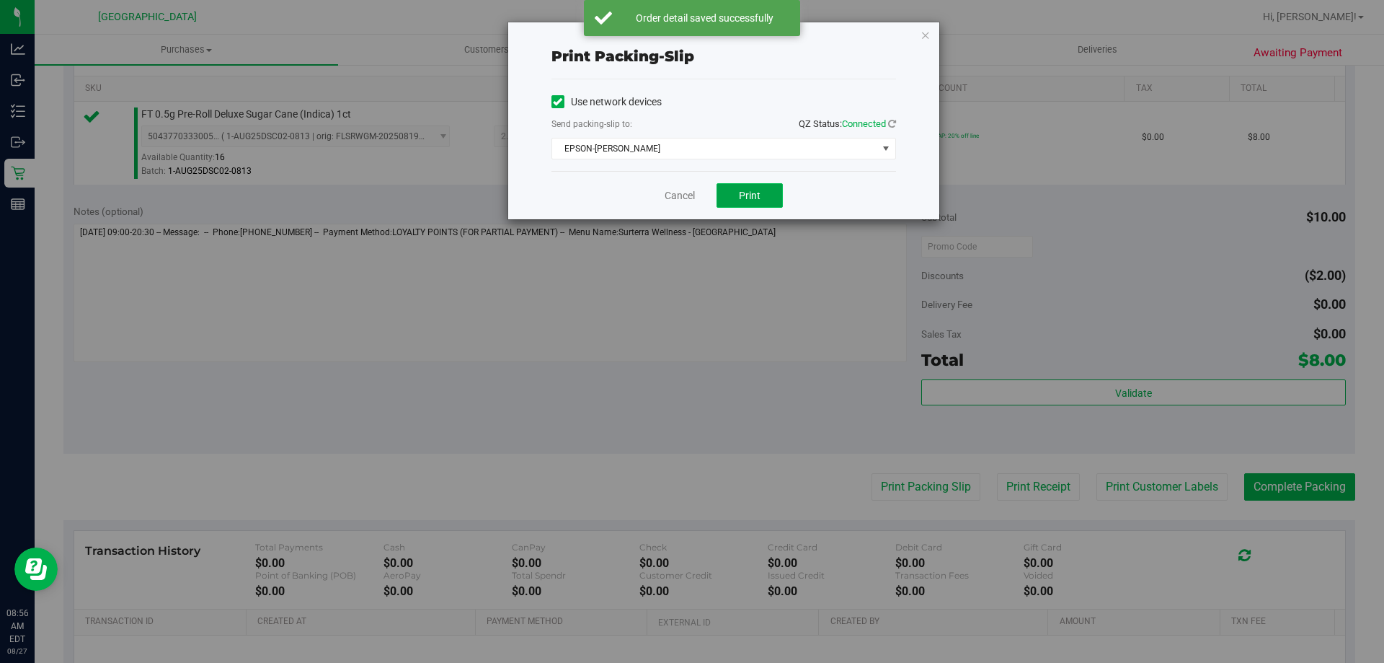
click at [746, 192] on button "Print" at bounding box center [750, 195] width 66 height 25
click at [927, 34] on icon "button" at bounding box center [926, 34] width 10 height 17
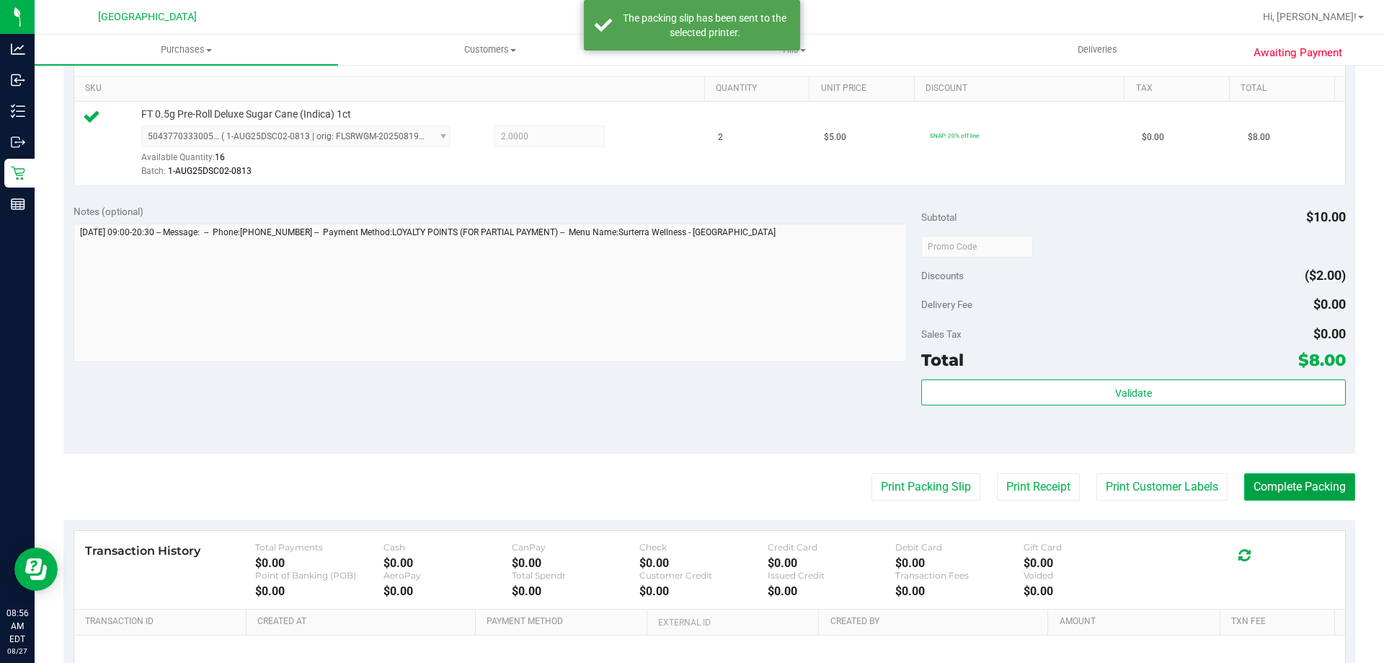
click at [1283, 487] on button "Complete Packing" at bounding box center [1300, 486] width 111 height 27
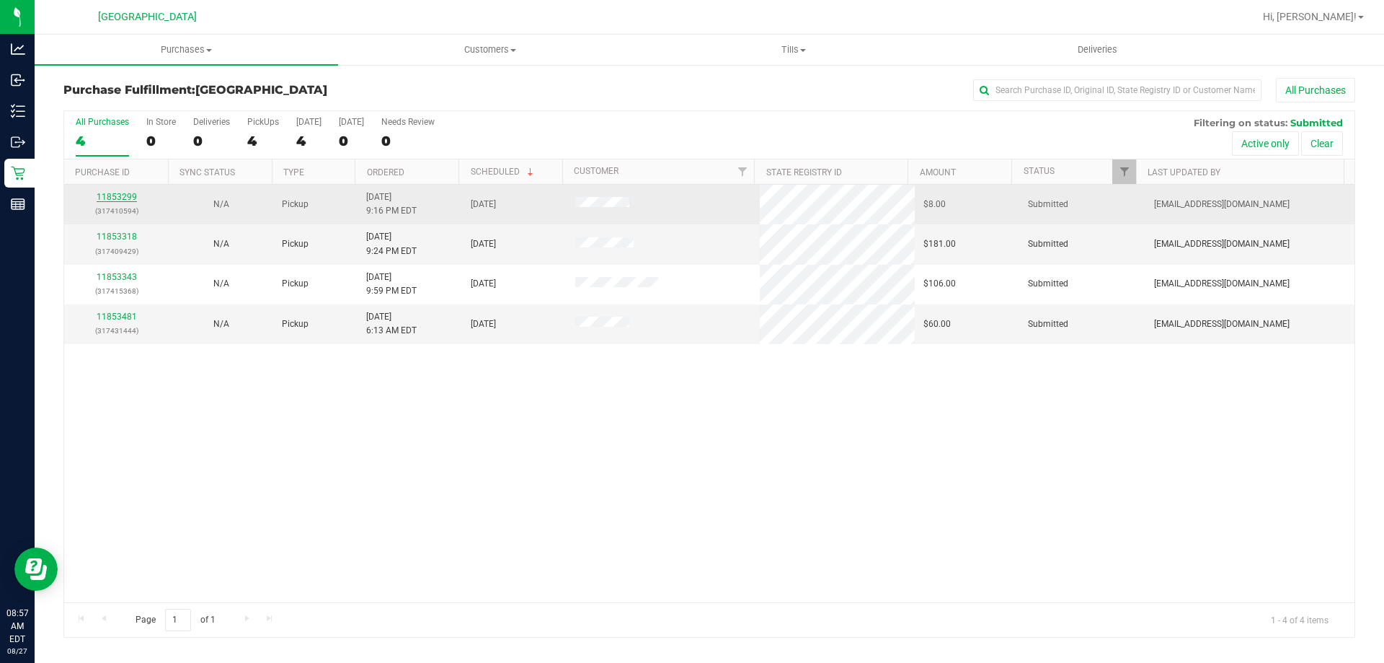
click at [112, 194] on link "11853299" at bounding box center [117, 197] width 40 height 10
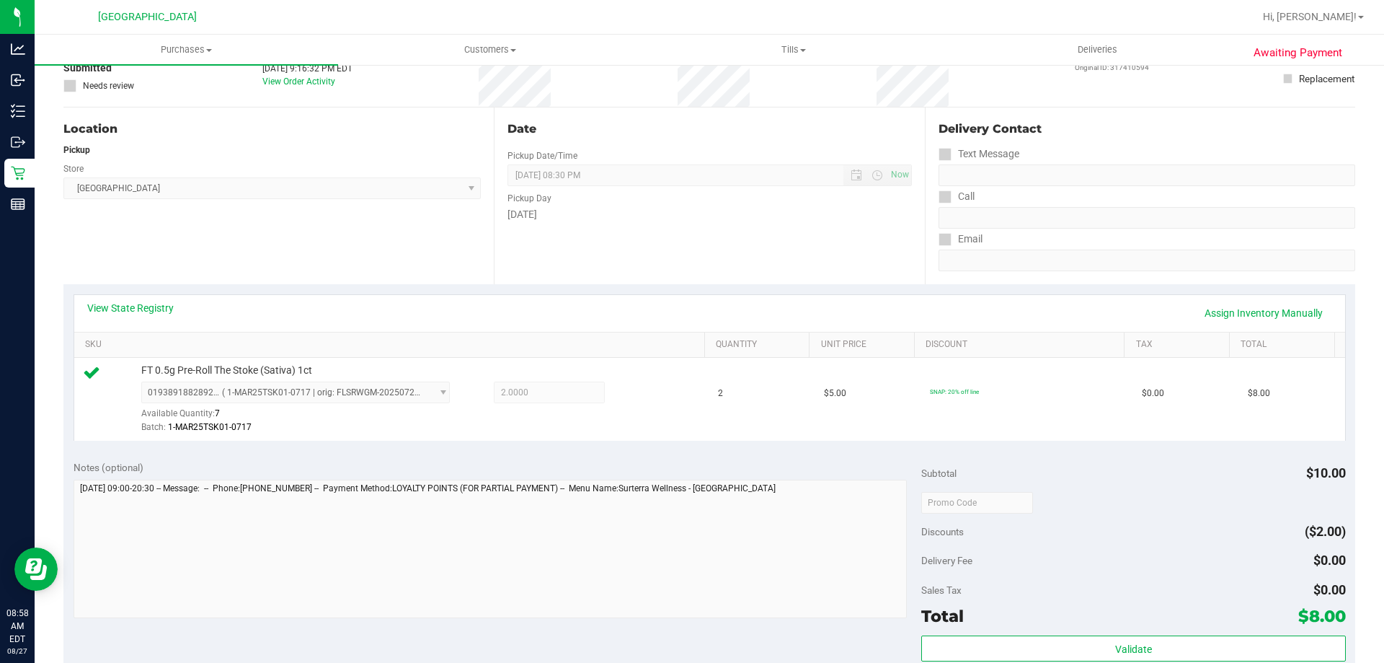
scroll to position [216, 0]
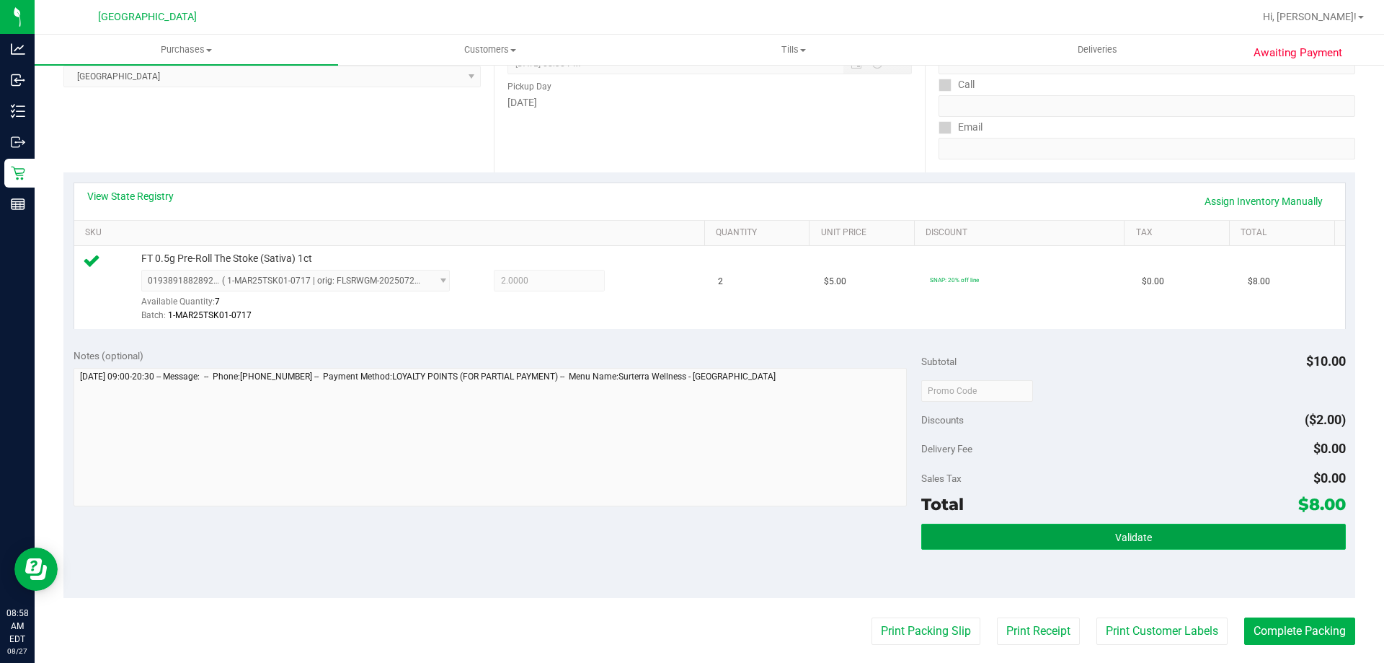
click at [1101, 542] on button "Validate" at bounding box center [1134, 536] width 424 height 26
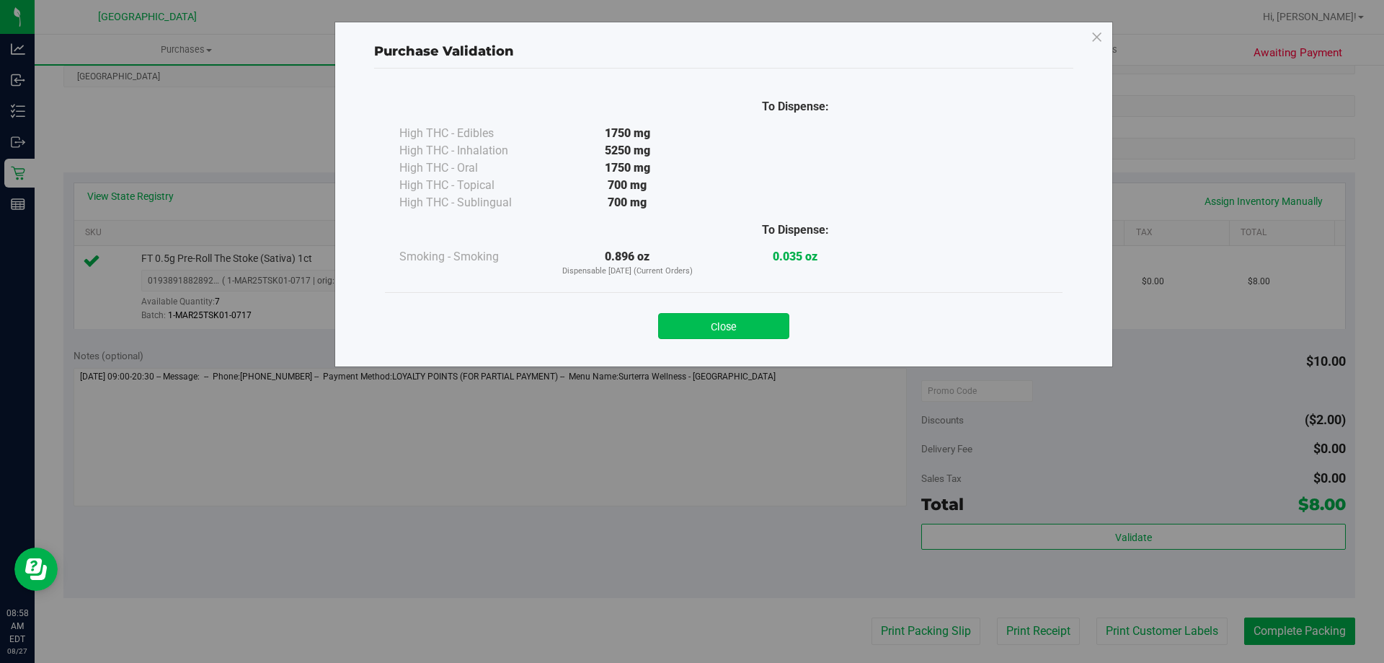
click at [772, 327] on button "Close" at bounding box center [723, 326] width 131 height 26
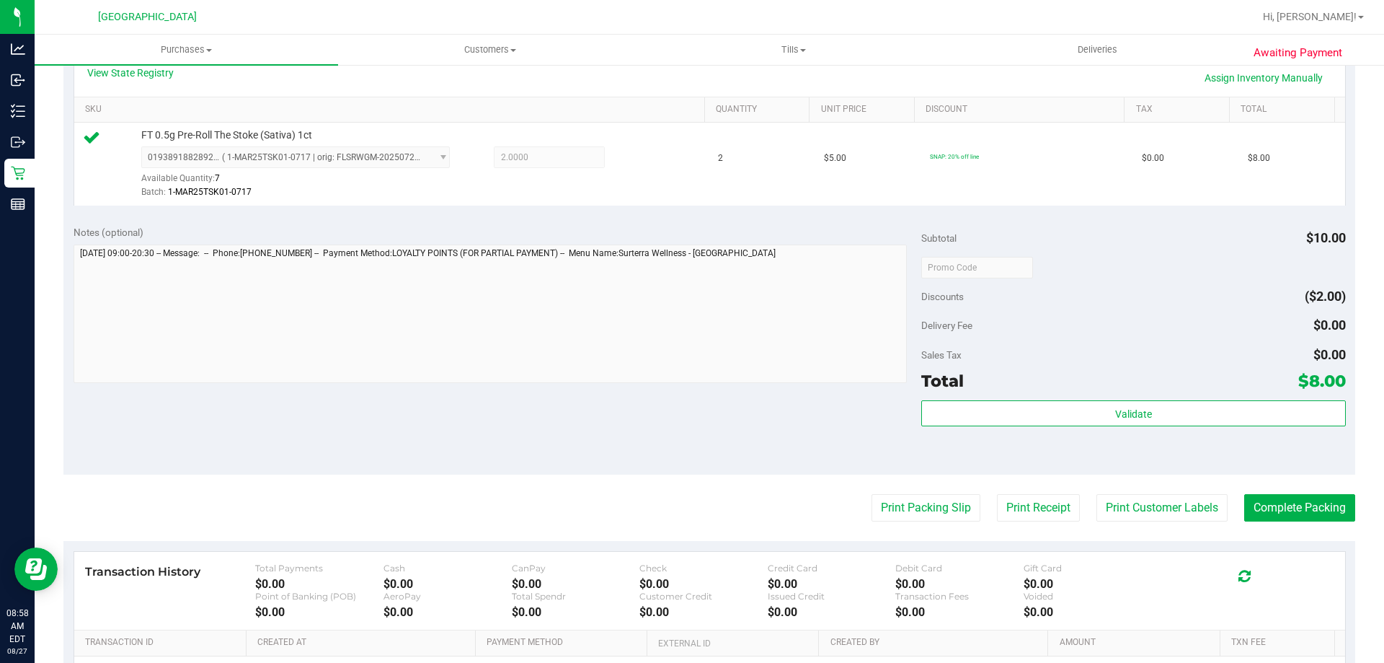
scroll to position [516, 0]
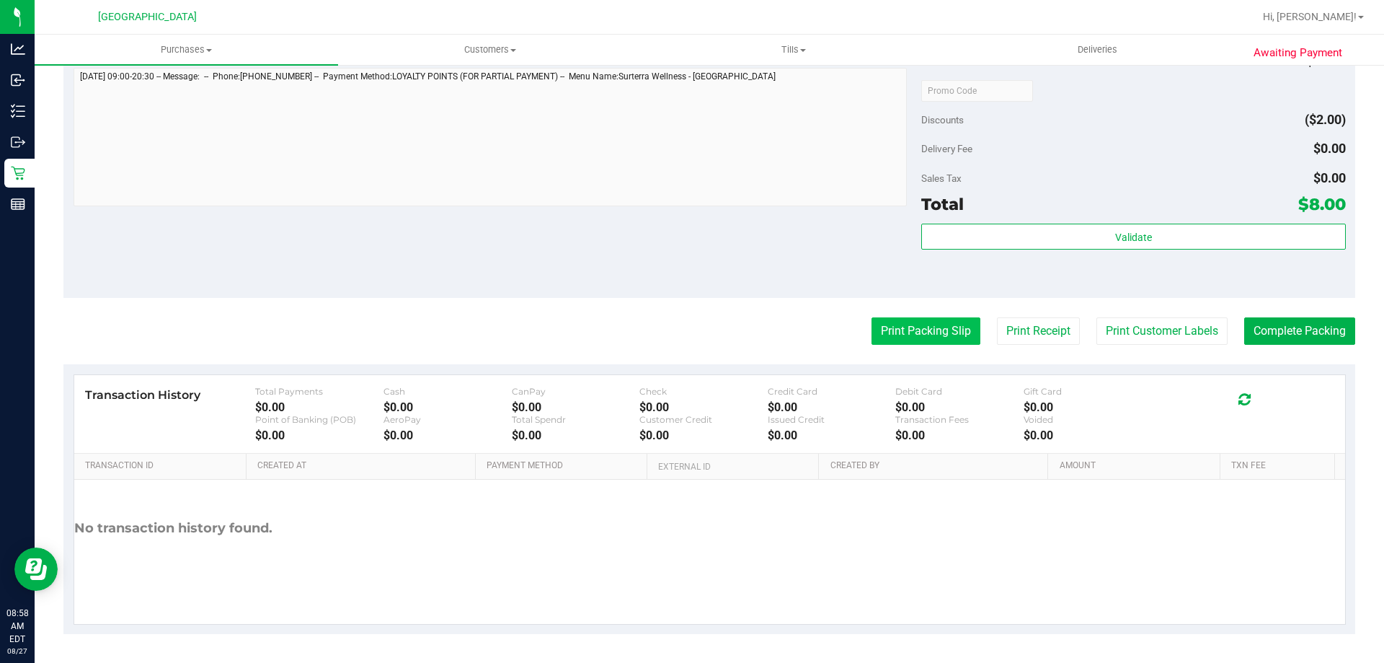
click at [924, 331] on button "Print Packing Slip" at bounding box center [926, 330] width 109 height 27
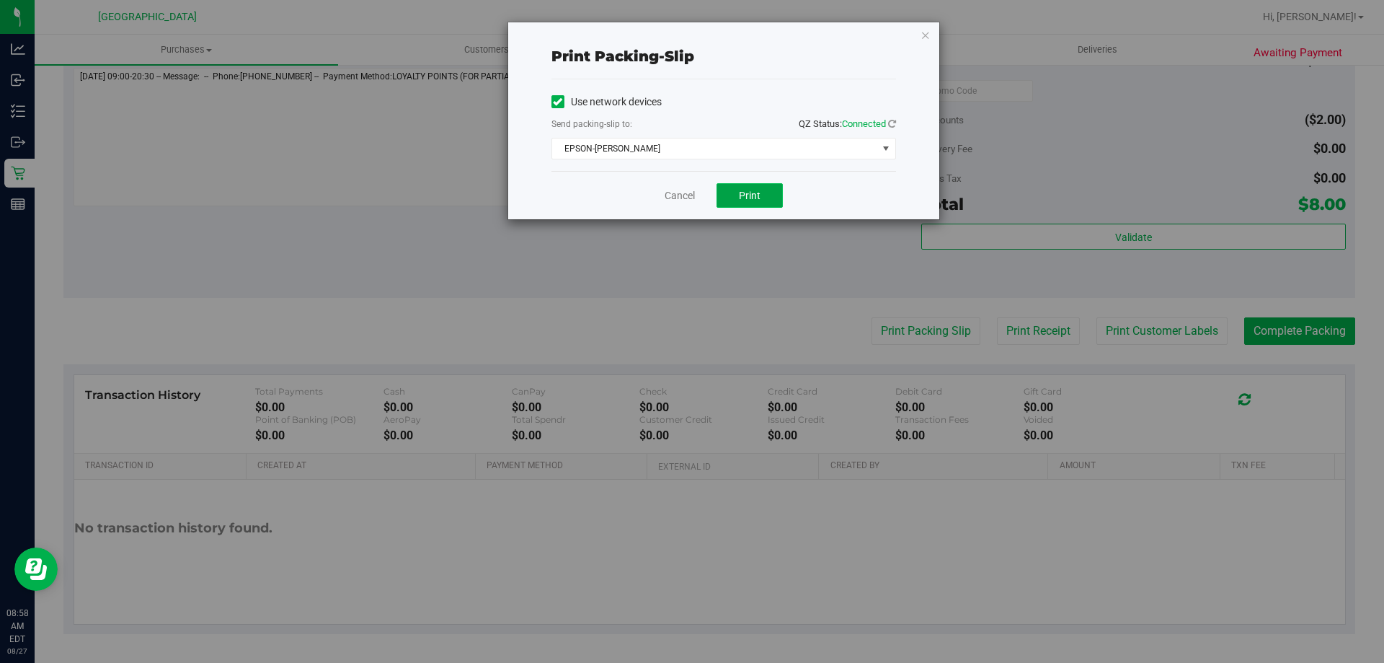
click at [745, 202] on button "Print" at bounding box center [750, 195] width 66 height 25
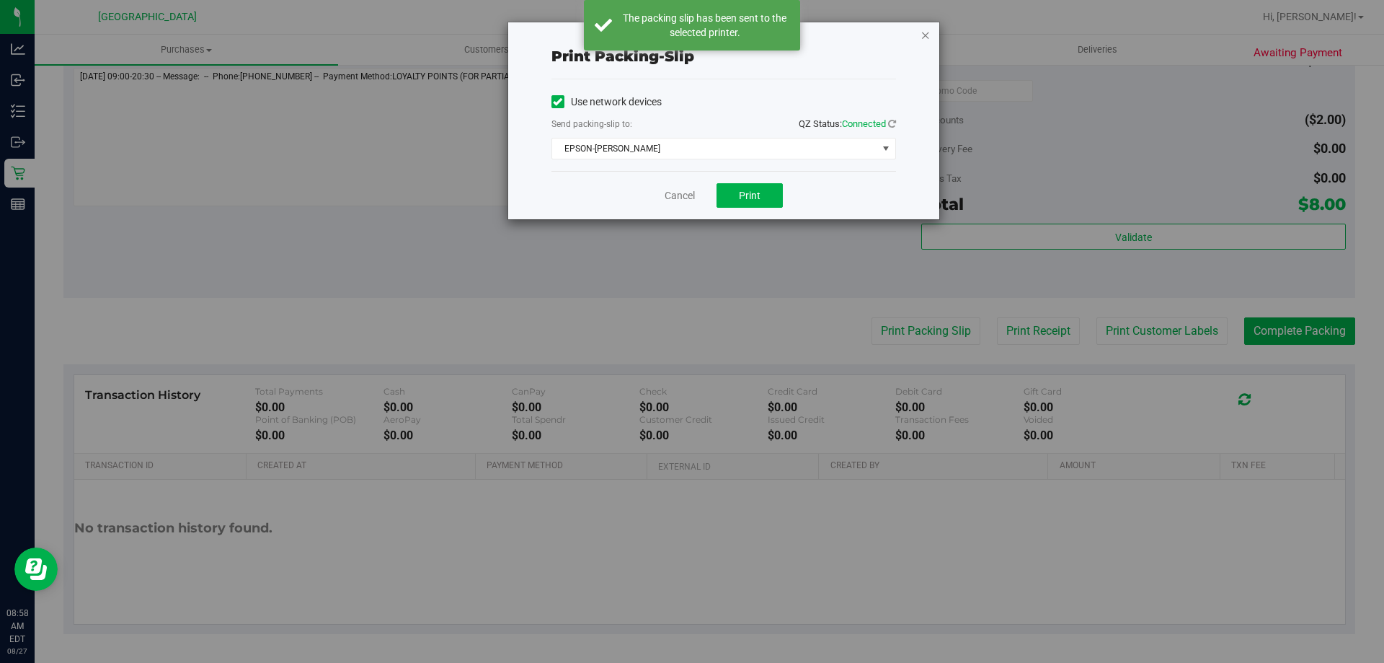
click at [927, 40] on icon "button" at bounding box center [926, 34] width 10 height 17
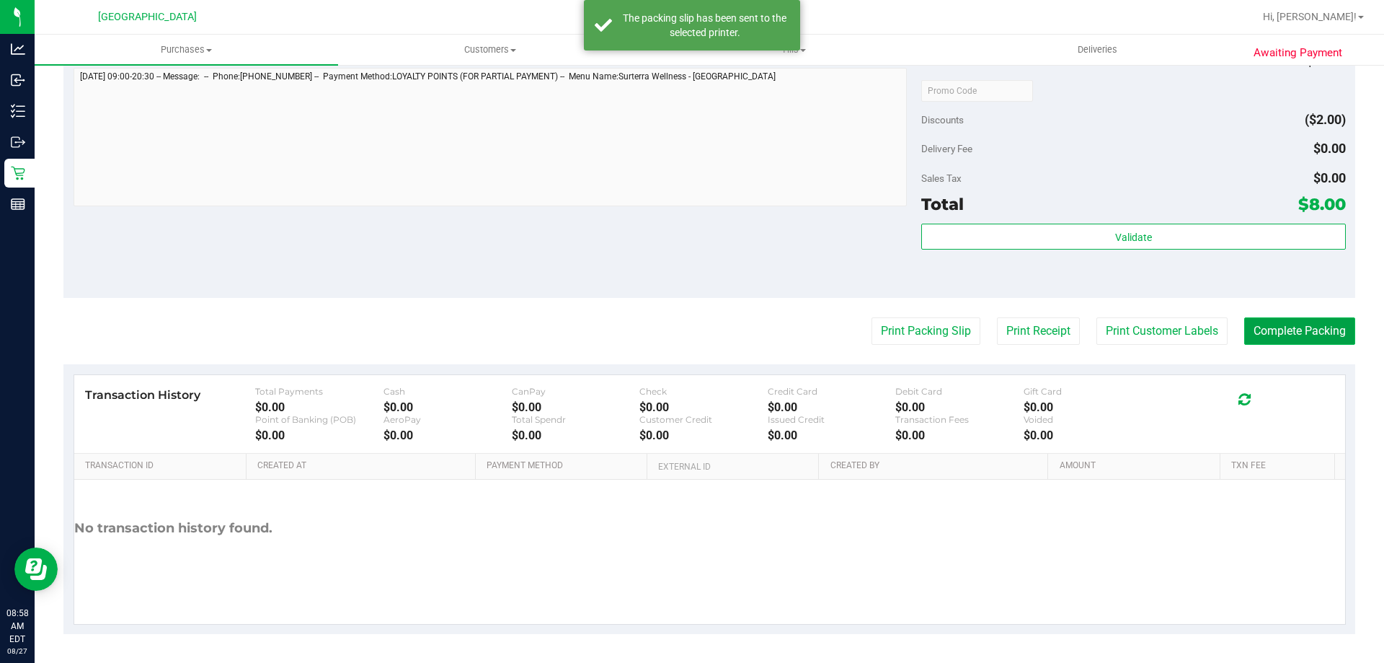
click at [1304, 341] on button "Complete Packing" at bounding box center [1300, 330] width 111 height 27
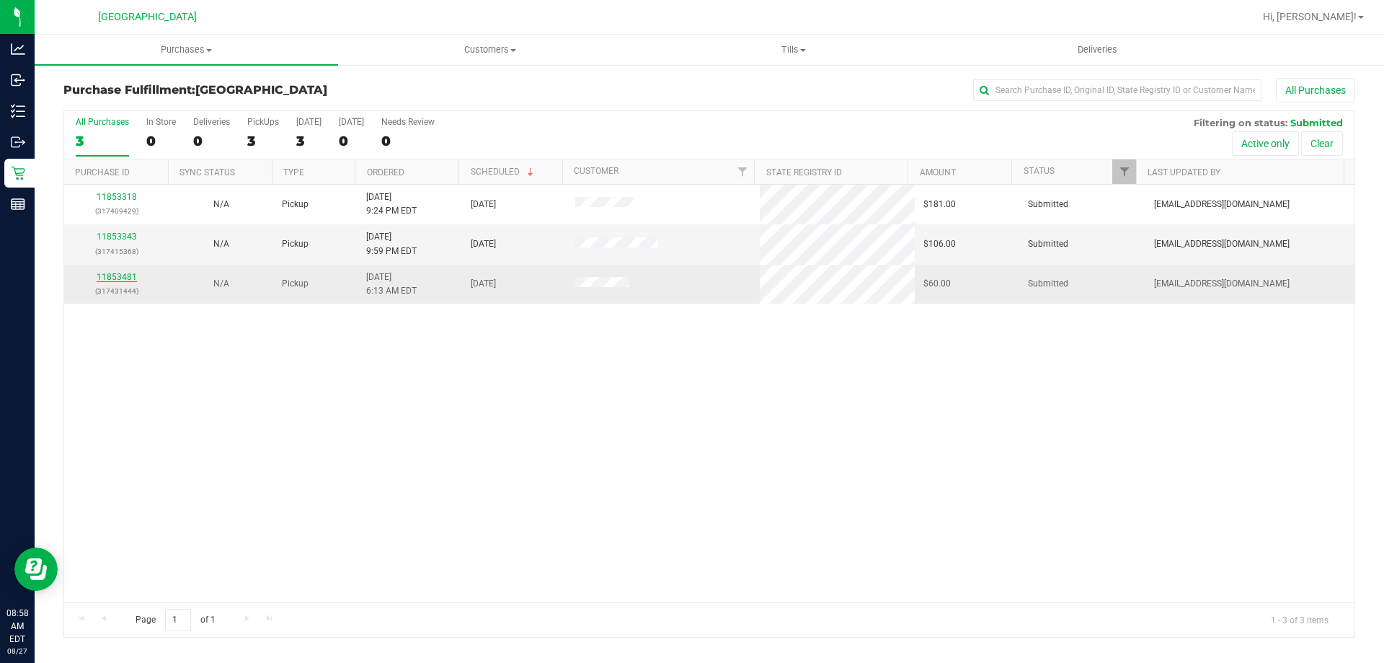
click at [123, 280] on link "11853481" at bounding box center [117, 277] width 40 height 10
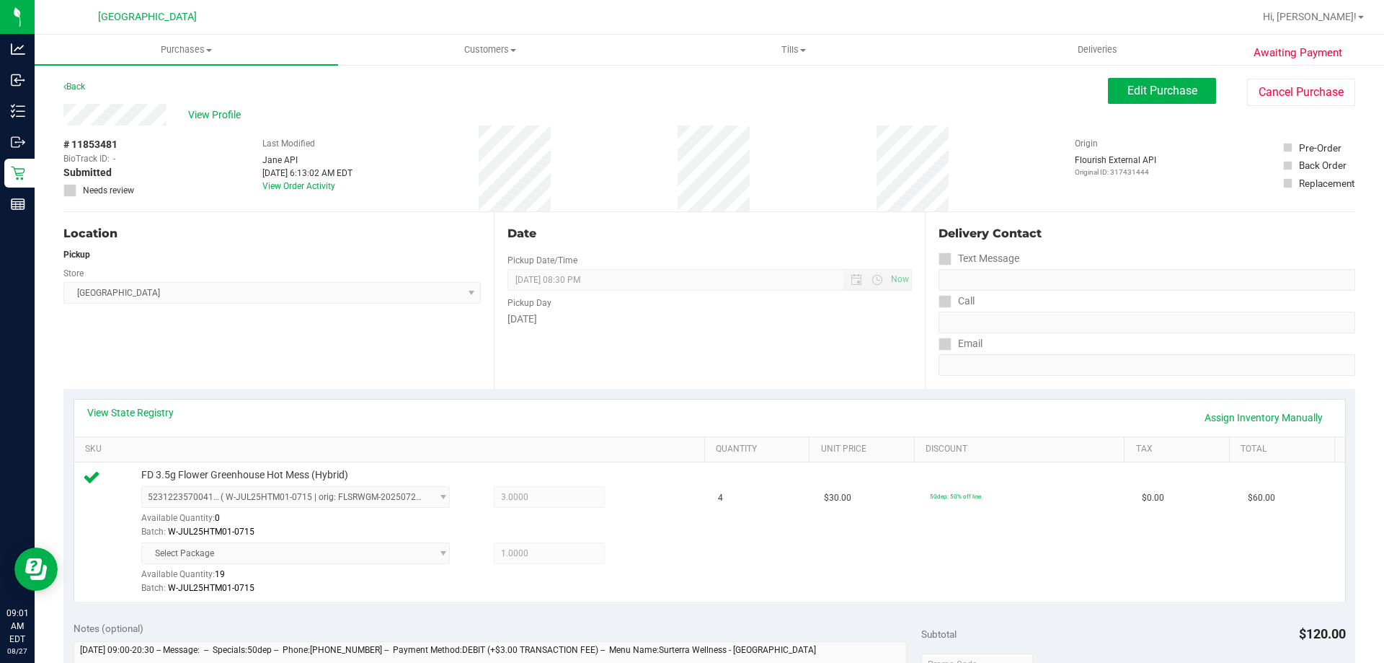
scroll to position [361, 0]
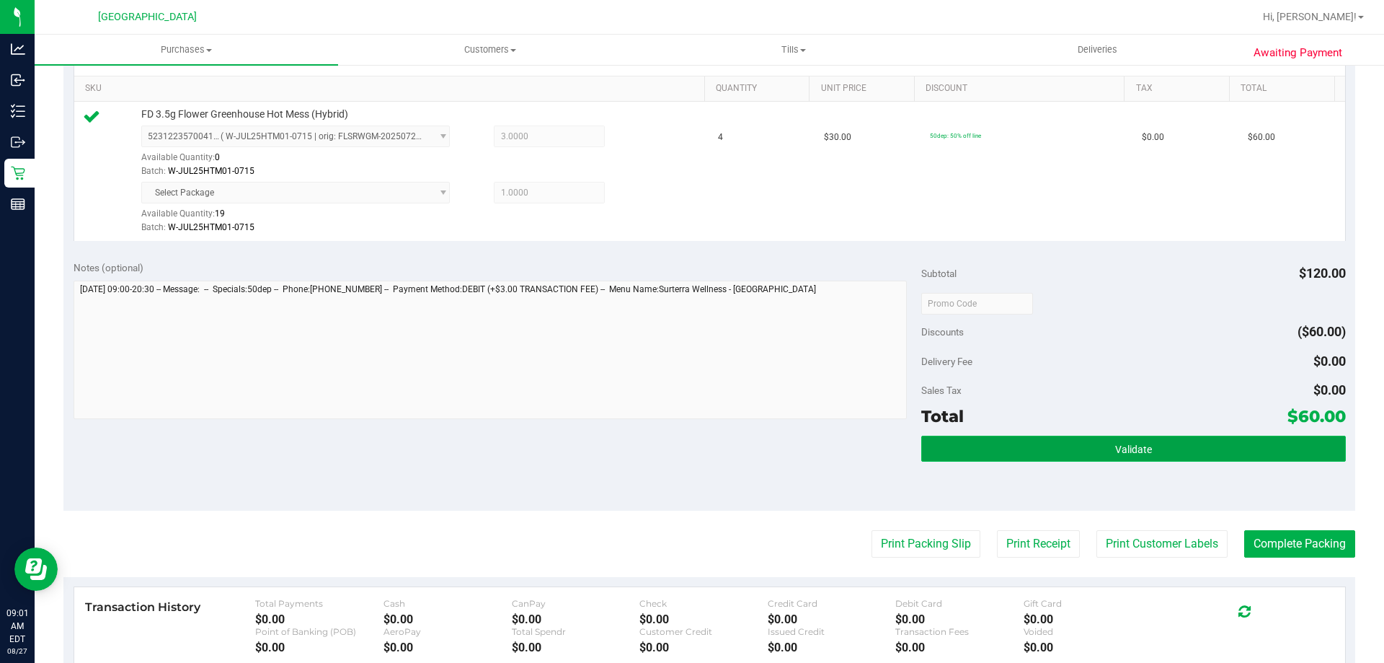
click at [1140, 449] on span "Validate" at bounding box center [1133, 449] width 37 height 12
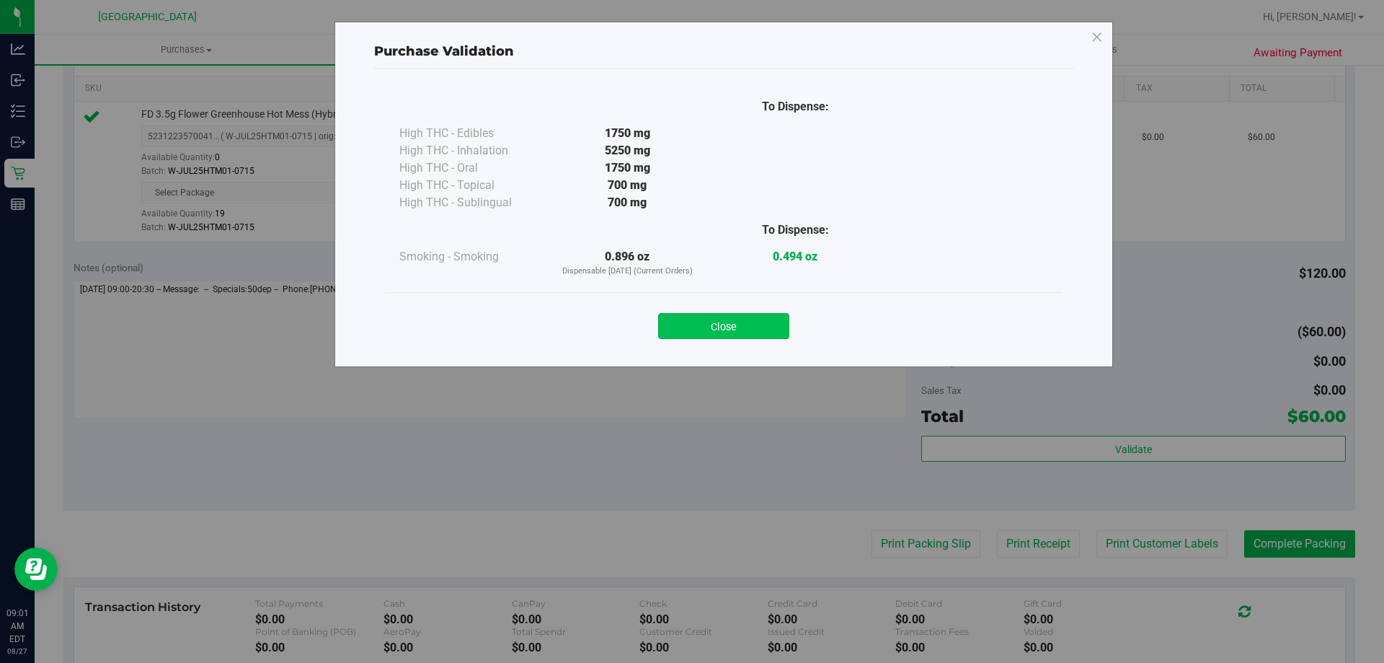
click at [759, 328] on button "Close" at bounding box center [723, 326] width 131 height 26
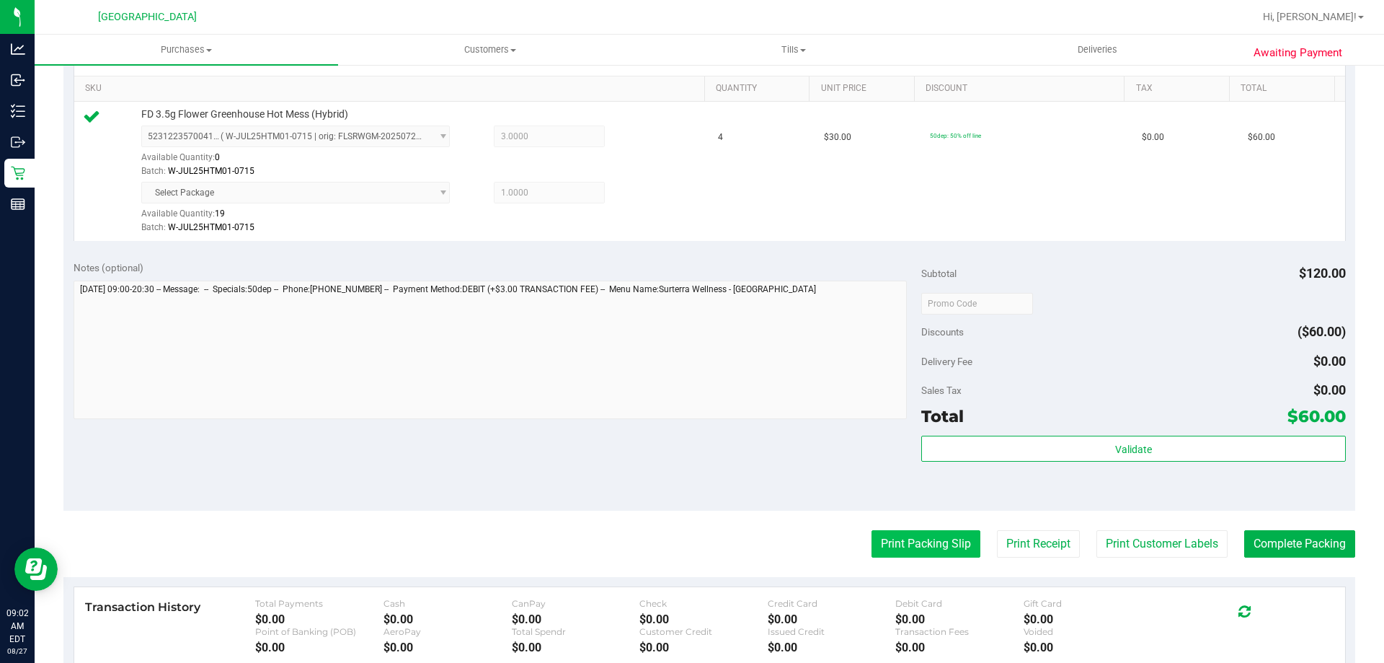
click at [889, 535] on button "Print Packing Slip" at bounding box center [926, 543] width 109 height 27
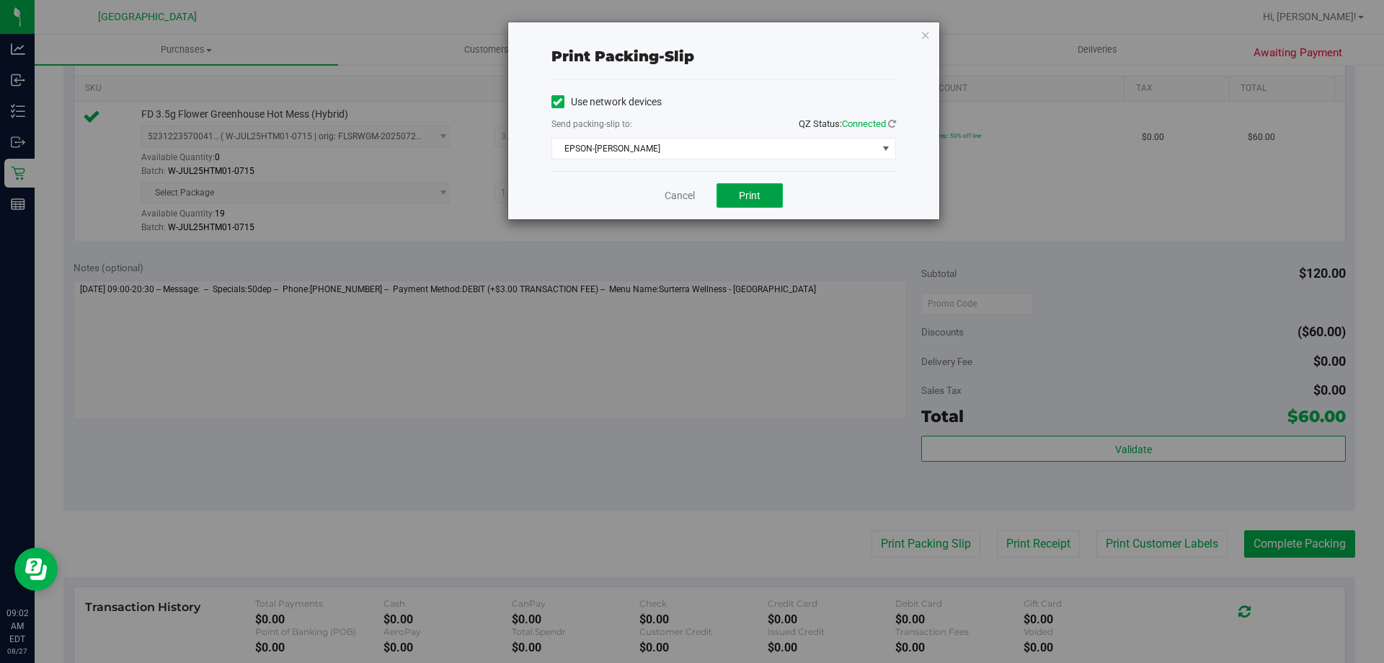
click at [756, 195] on span "Print" at bounding box center [750, 196] width 22 height 12
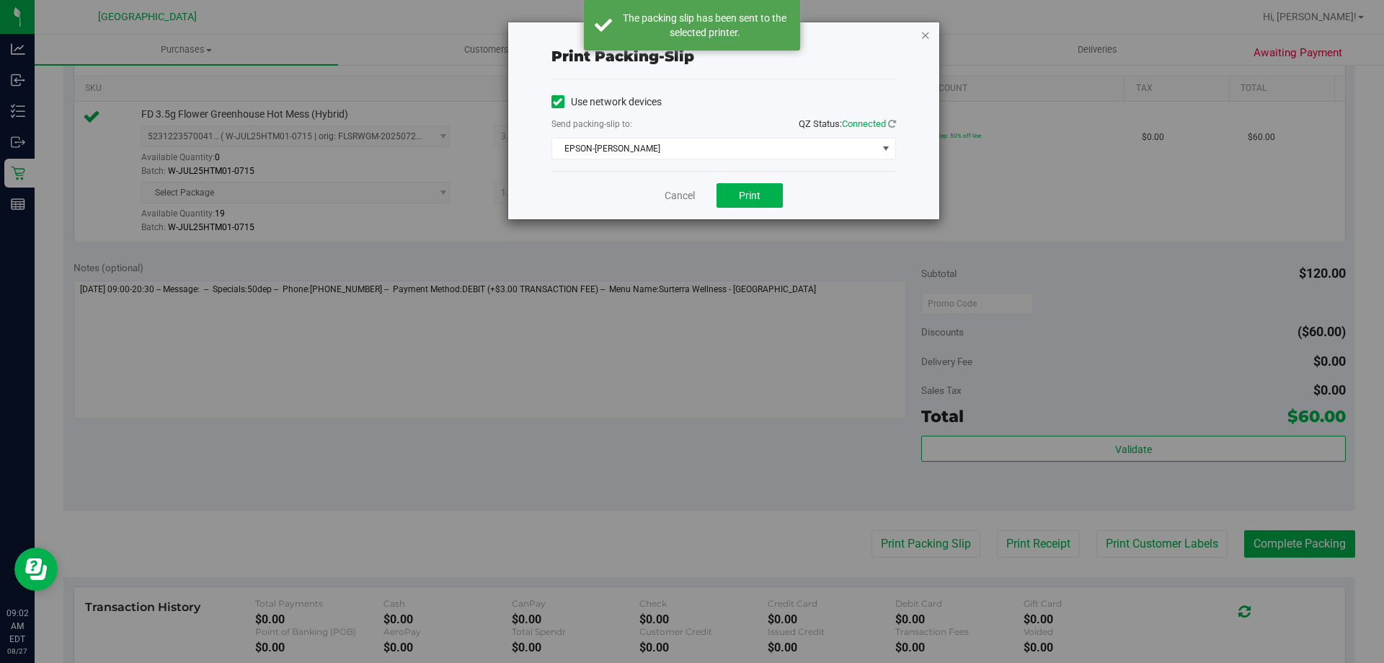
click at [924, 36] on icon "button" at bounding box center [926, 34] width 10 height 17
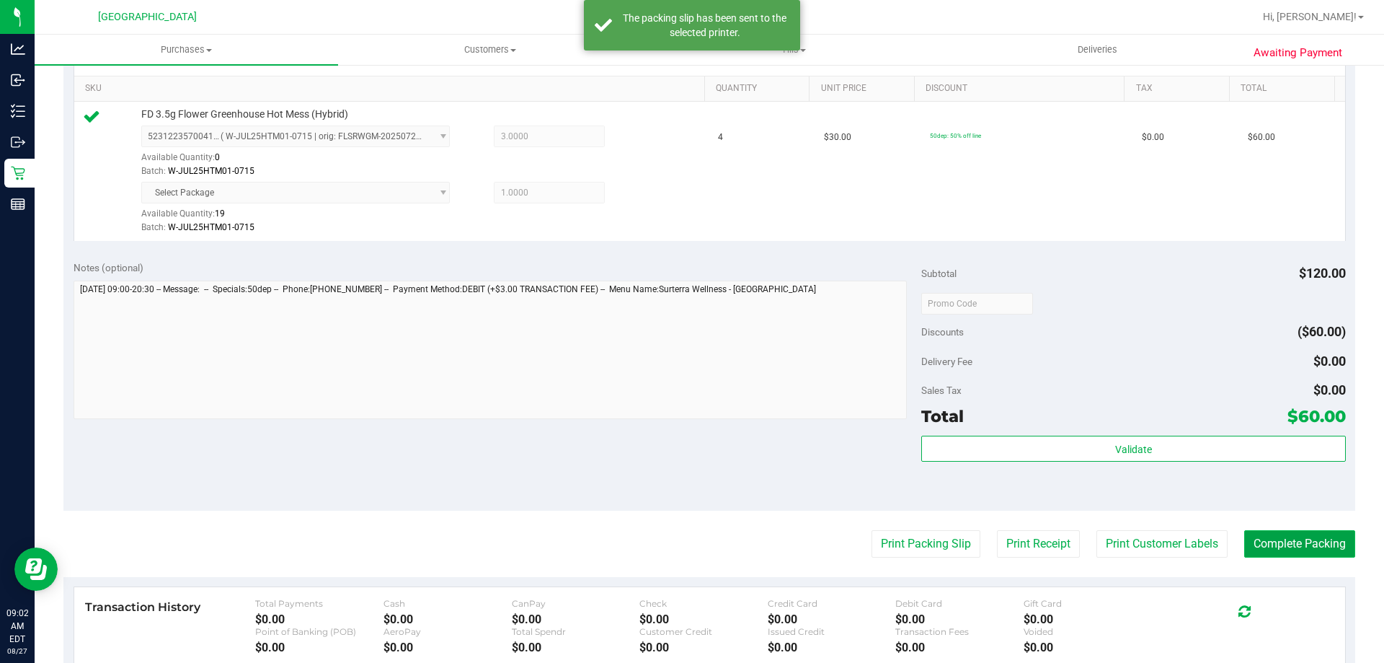
drag, startPoint x: 1301, startPoint y: 549, endPoint x: 1269, endPoint y: 552, distance: 31.9
click at [1301, 547] on button "Complete Packing" at bounding box center [1300, 543] width 111 height 27
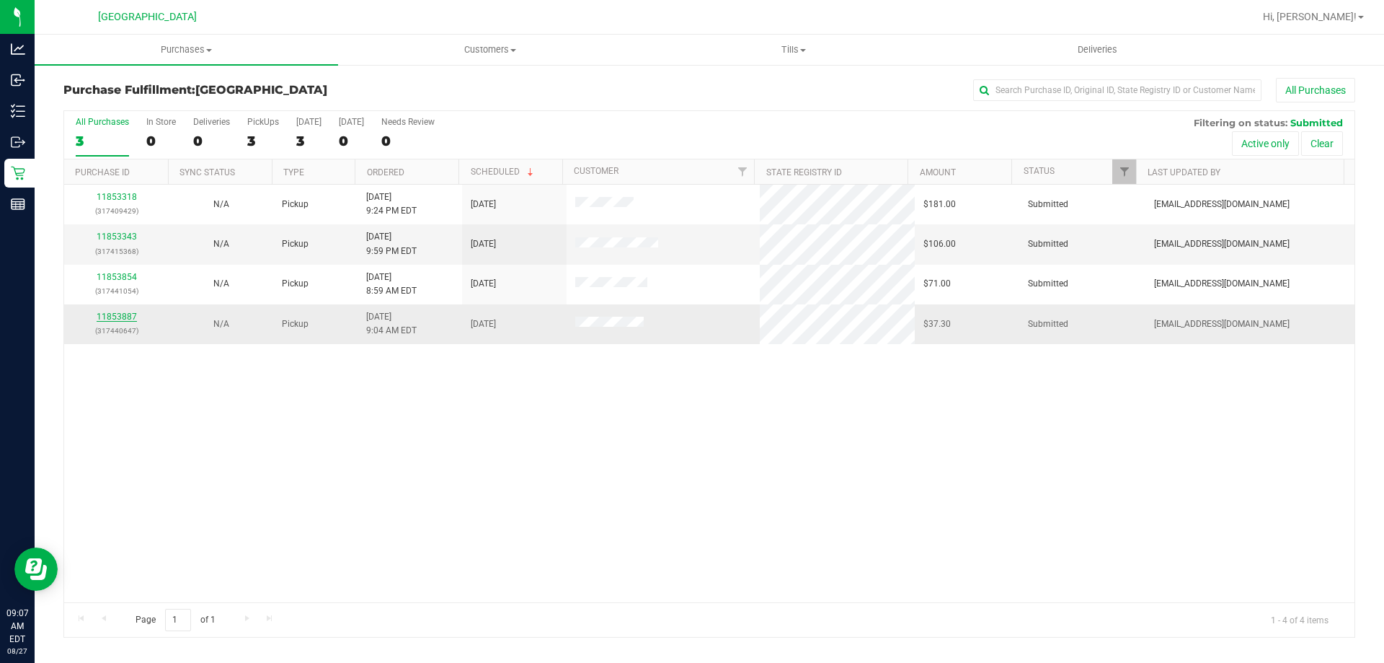
click at [119, 312] on link "11853887" at bounding box center [117, 316] width 40 height 10
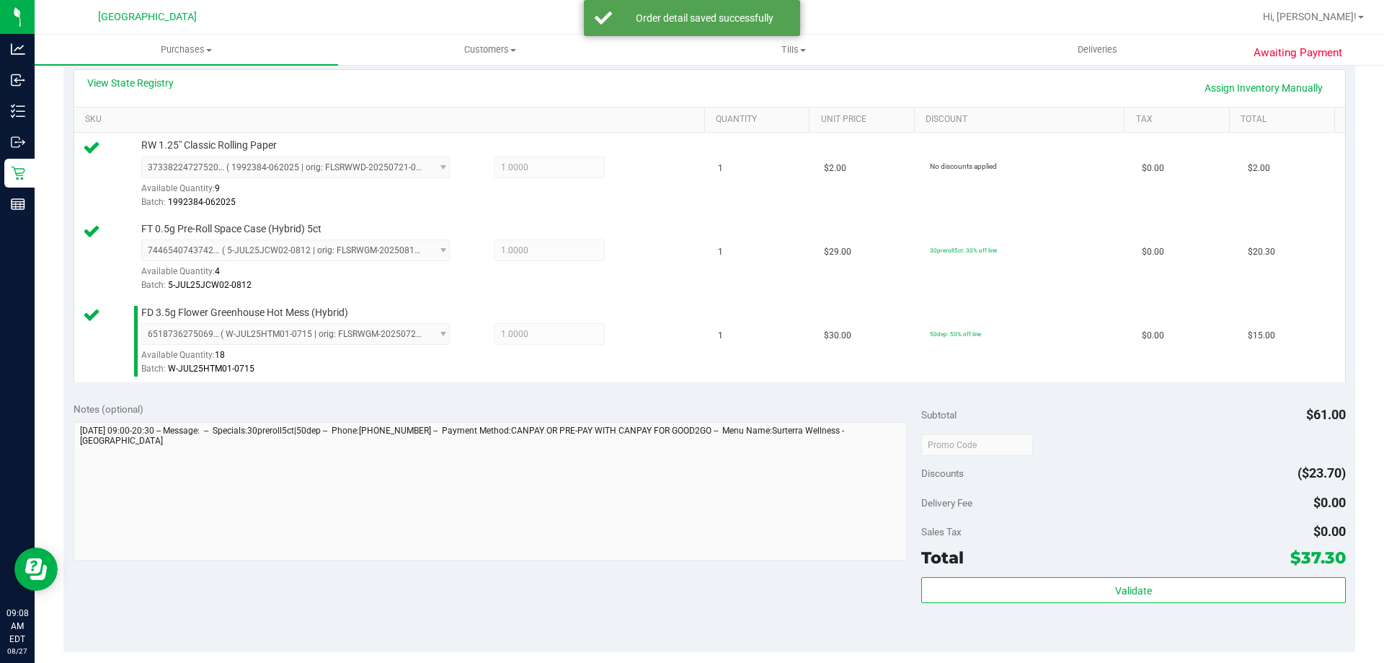
scroll to position [649, 0]
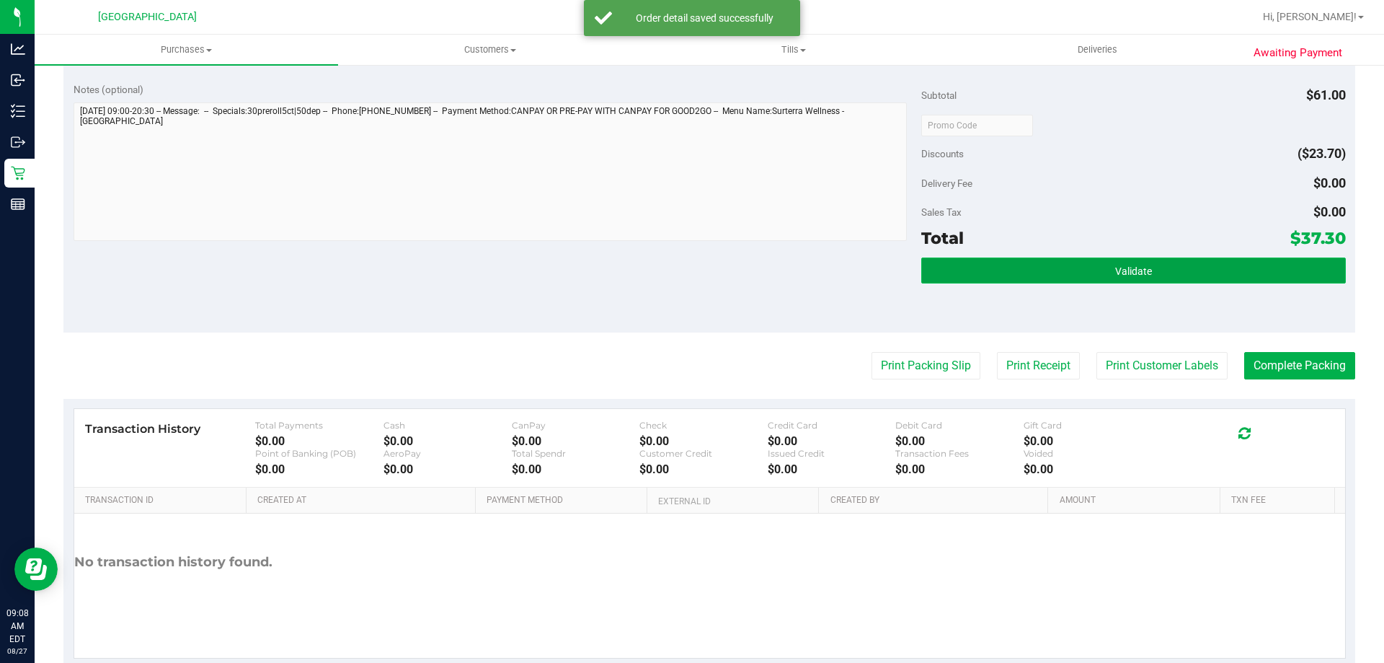
click at [1215, 277] on button "Validate" at bounding box center [1134, 270] width 424 height 26
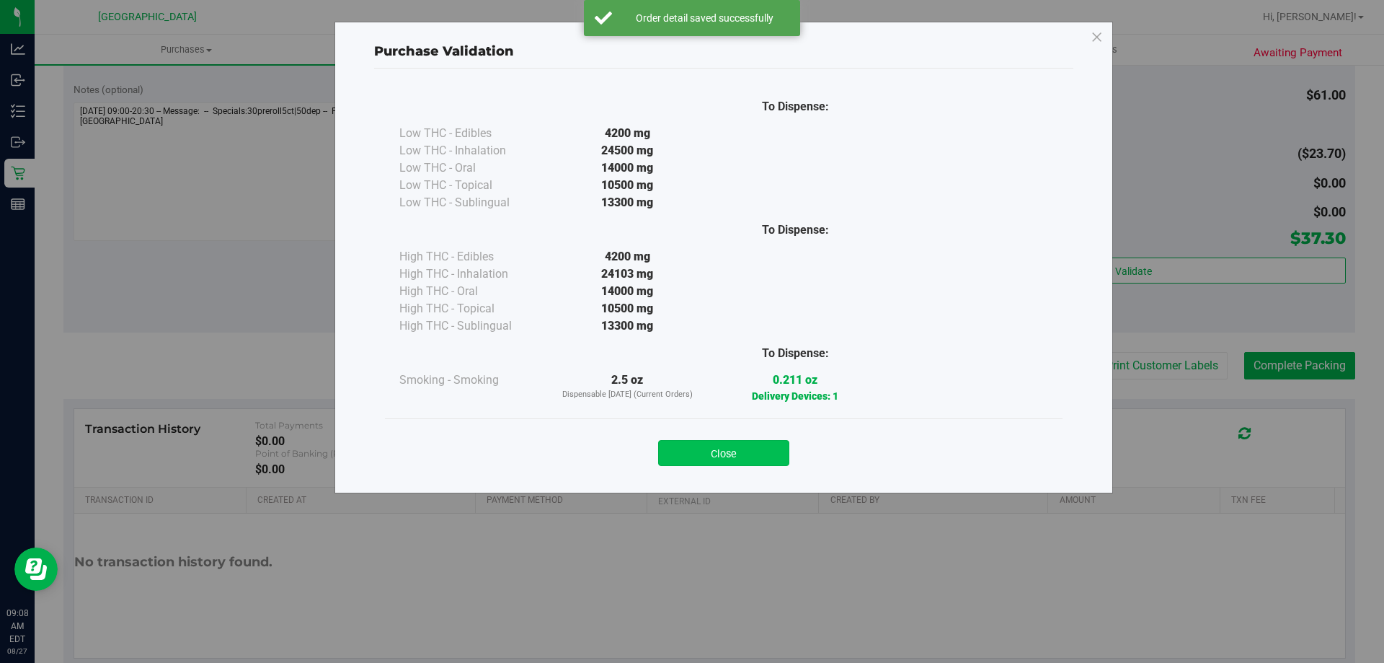
click at [747, 451] on button "Close" at bounding box center [723, 453] width 131 height 26
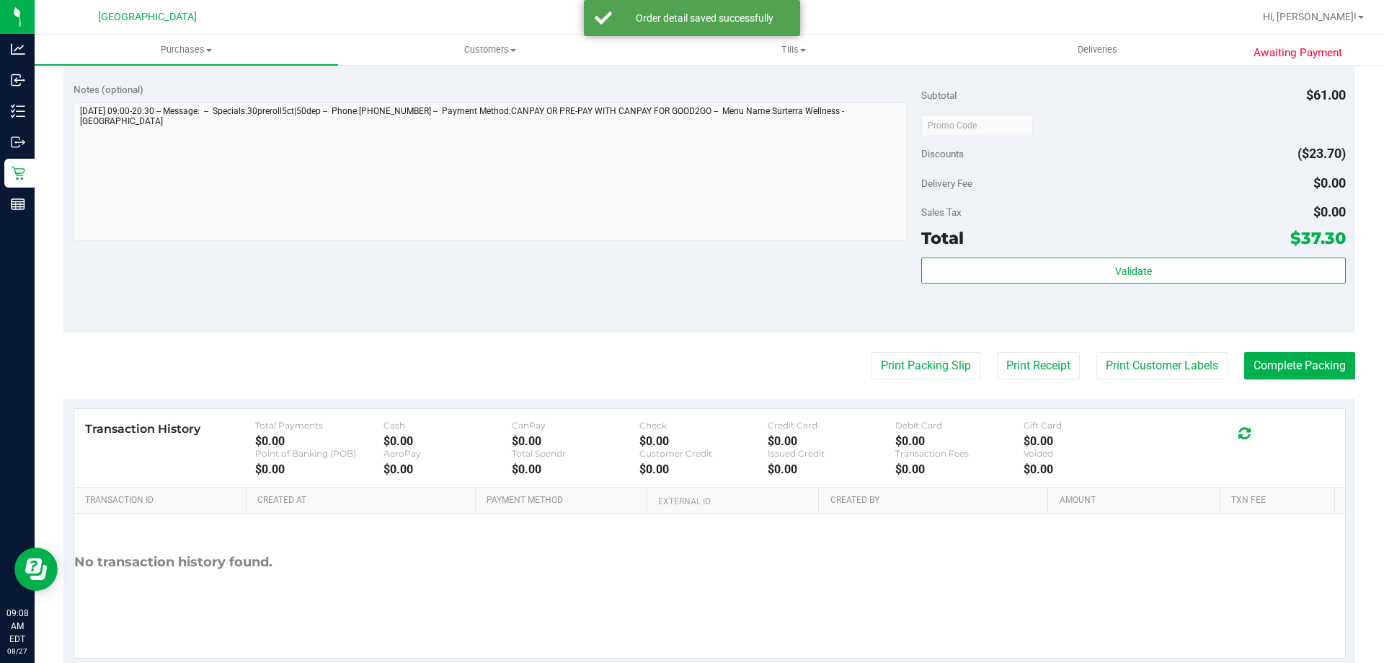
click at [899, 379] on purchase-details "Back Edit Purchase Cancel Purchase View Profile # 11853887 BioTrack ID: - Submi…" at bounding box center [709, 48] width 1292 height 1239
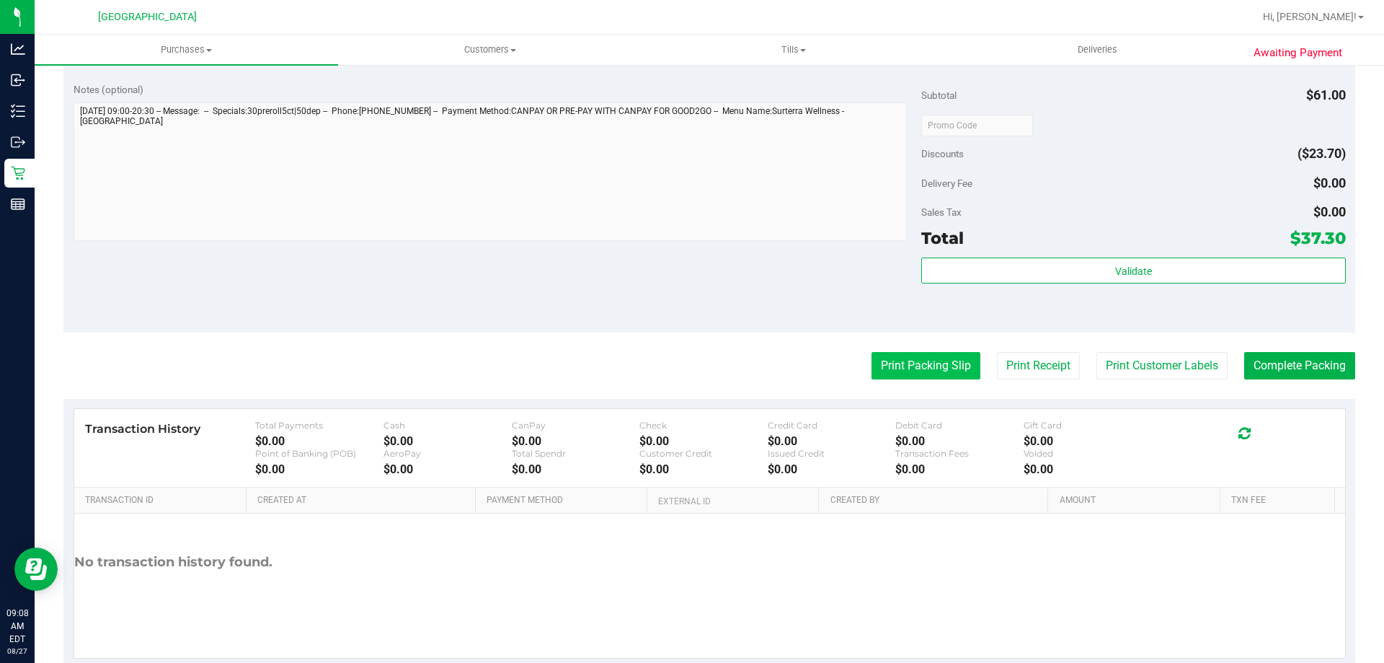
click at [914, 367] on button "Print Packing Slip" at bounding box center [926, 365] width 109 height 27
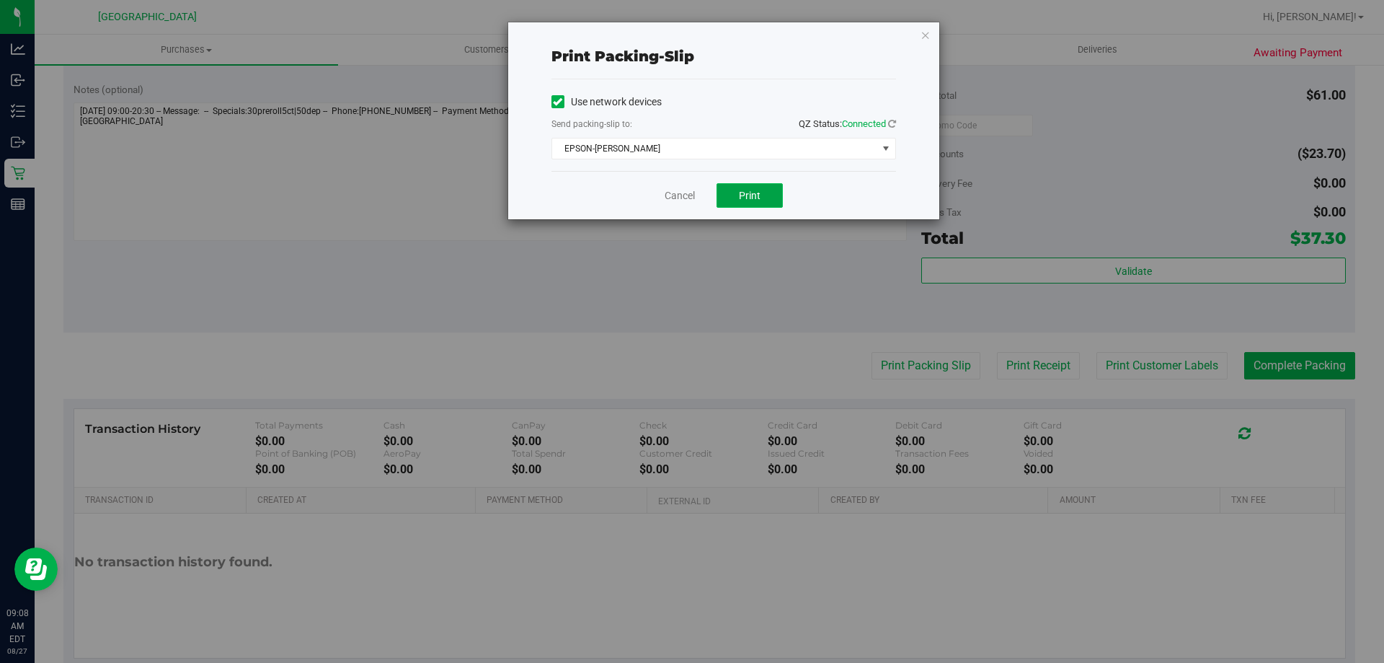
click at [755, 206] on button "Print" at bounding box center [750, 195] width 66 height 25
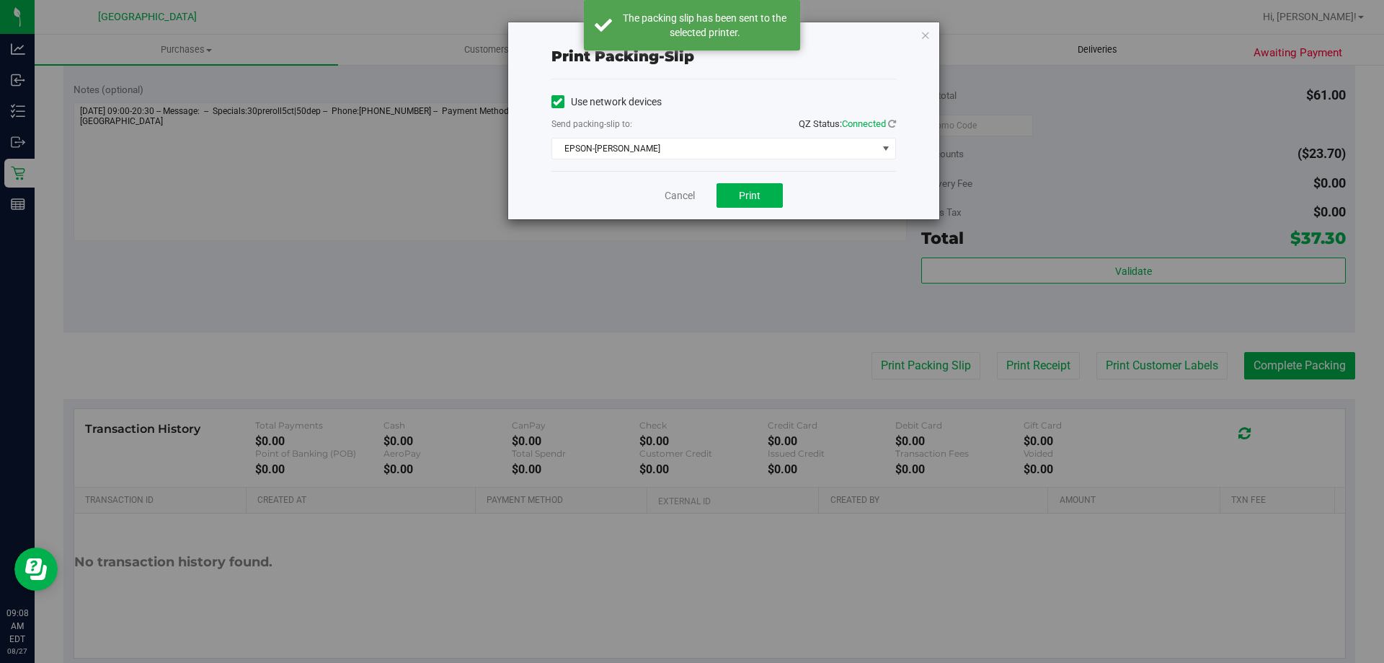
click at [924, 39] on icon "button" at bounding box center [926, 34] width 10 height 17
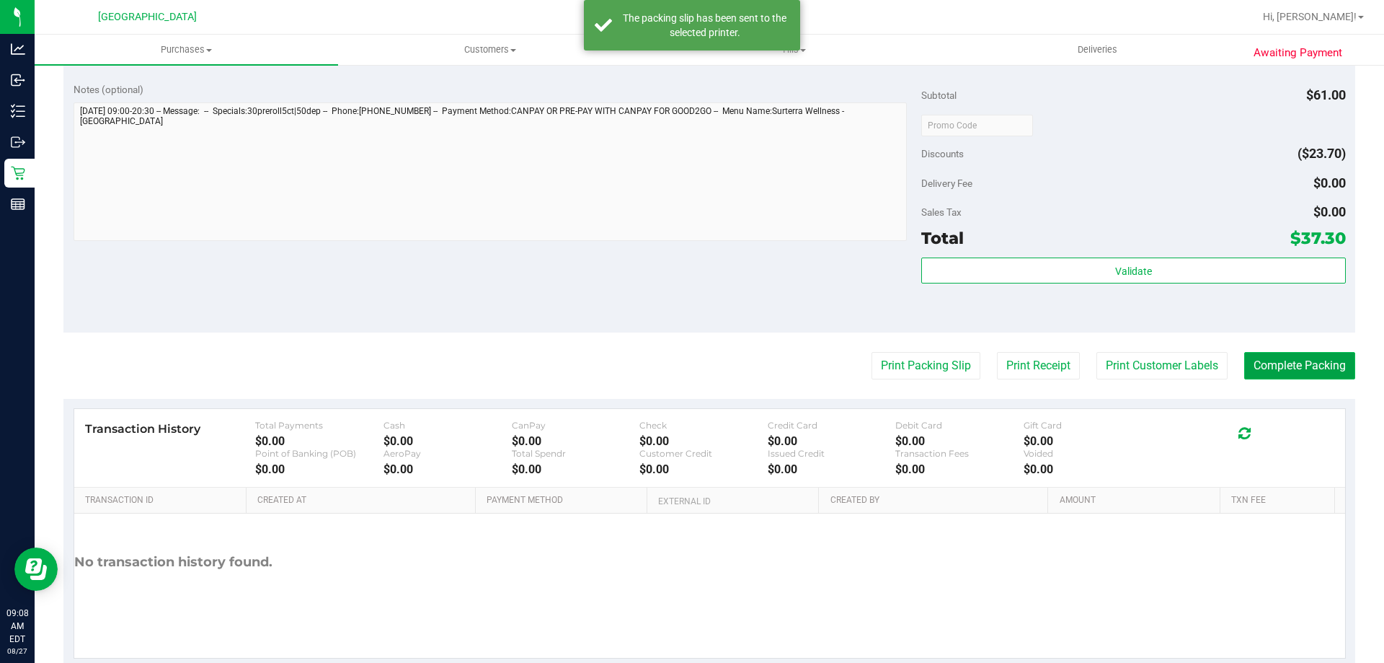
click at [1287, 377] on button "Complete Packing" at bounding box center [1300, 365] width 111 height 27
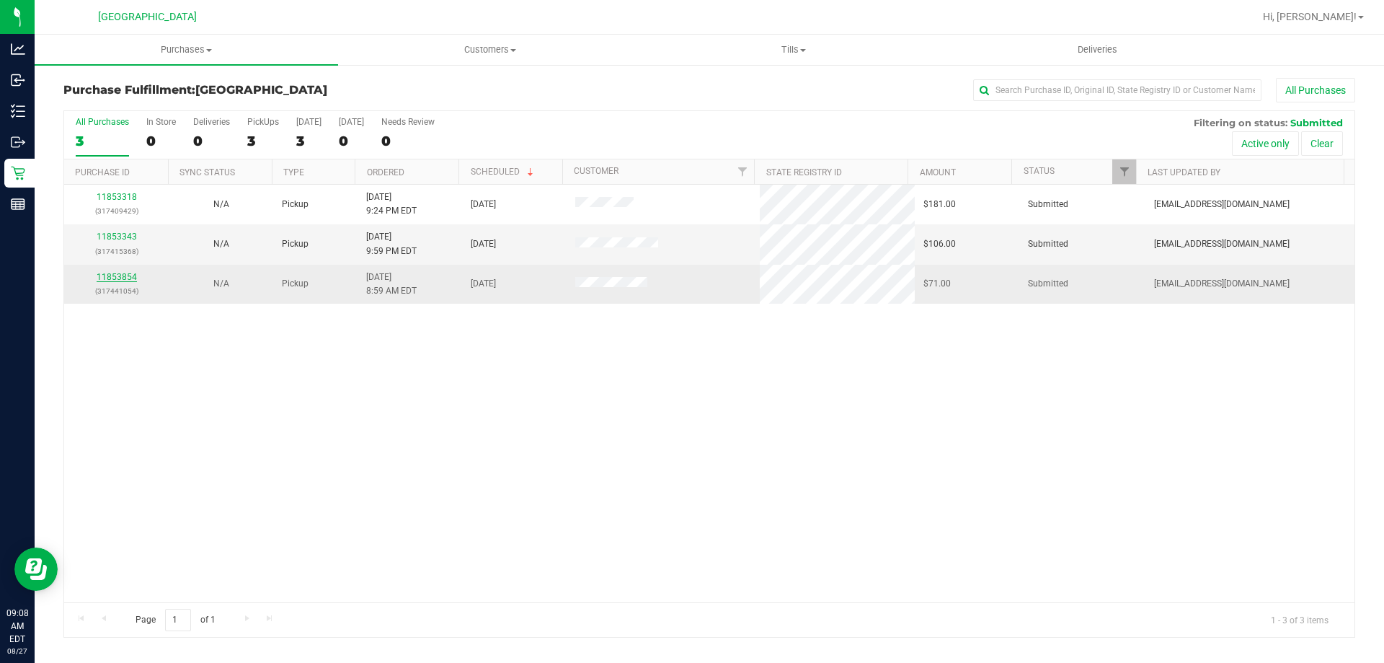
click at [105, 278] on link "11853854" at bounding box center [117, 277] width 40 height 10
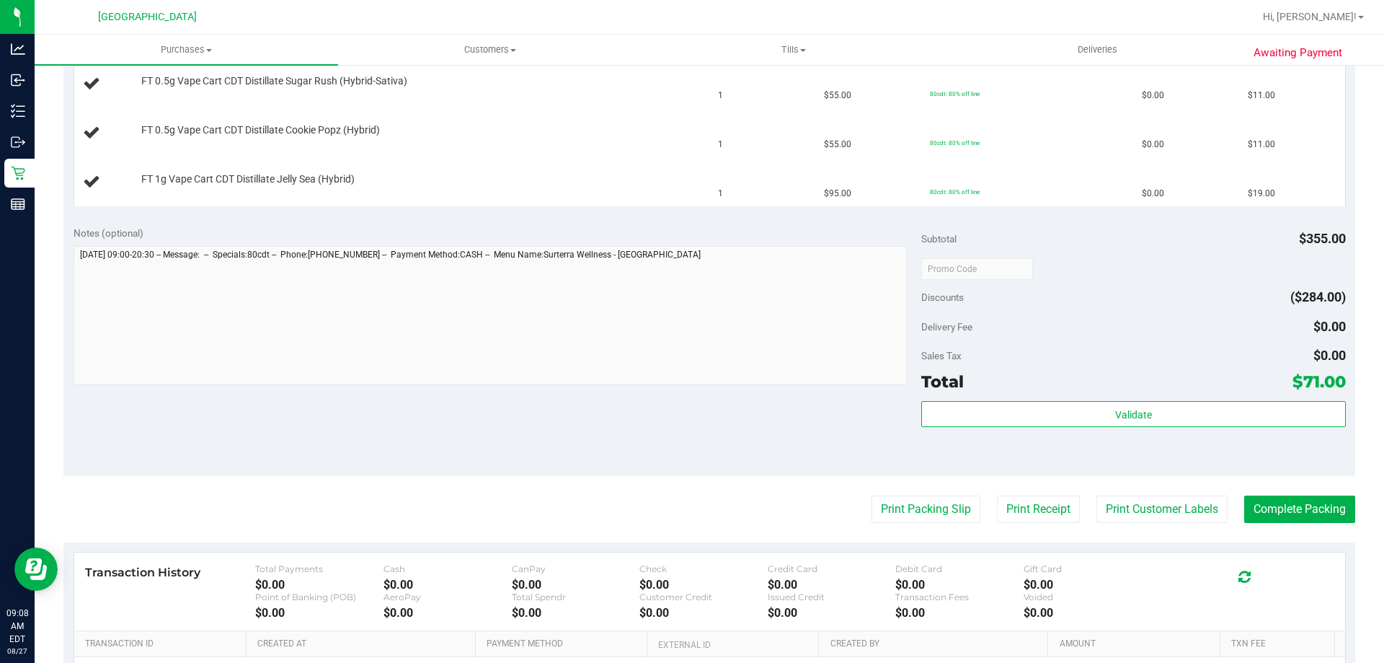
scroll to position [577, 0]
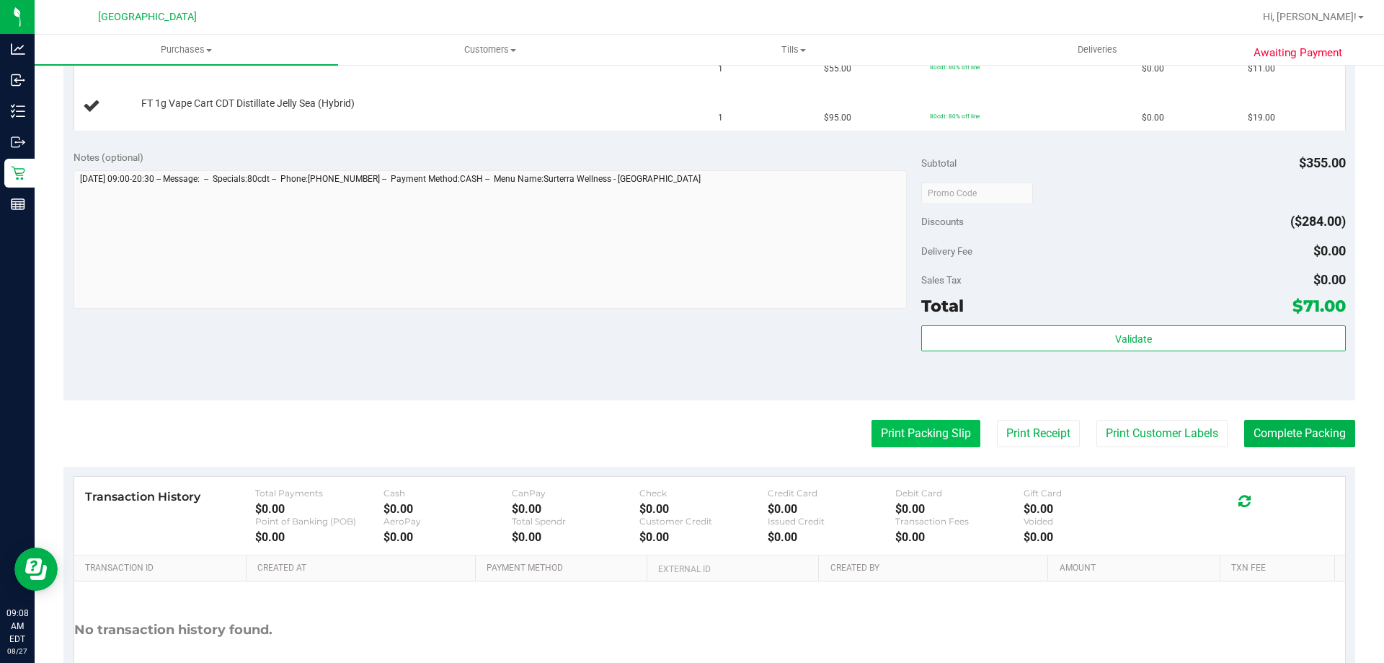
click at [911, 438] on button "Print Packing Slip" at bounding box center [926, 433] width 109 height 27
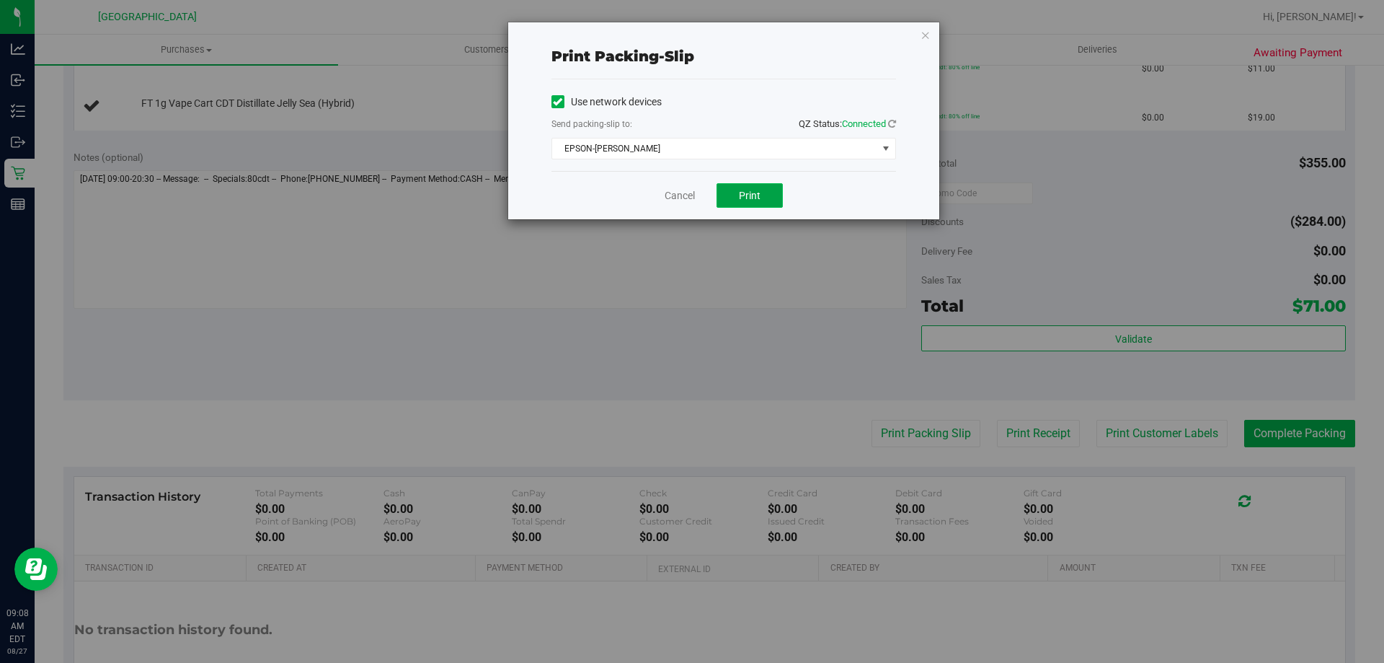
click at [764, 202] on button "Print" at bounding box center [750, 195] width 66 height 25
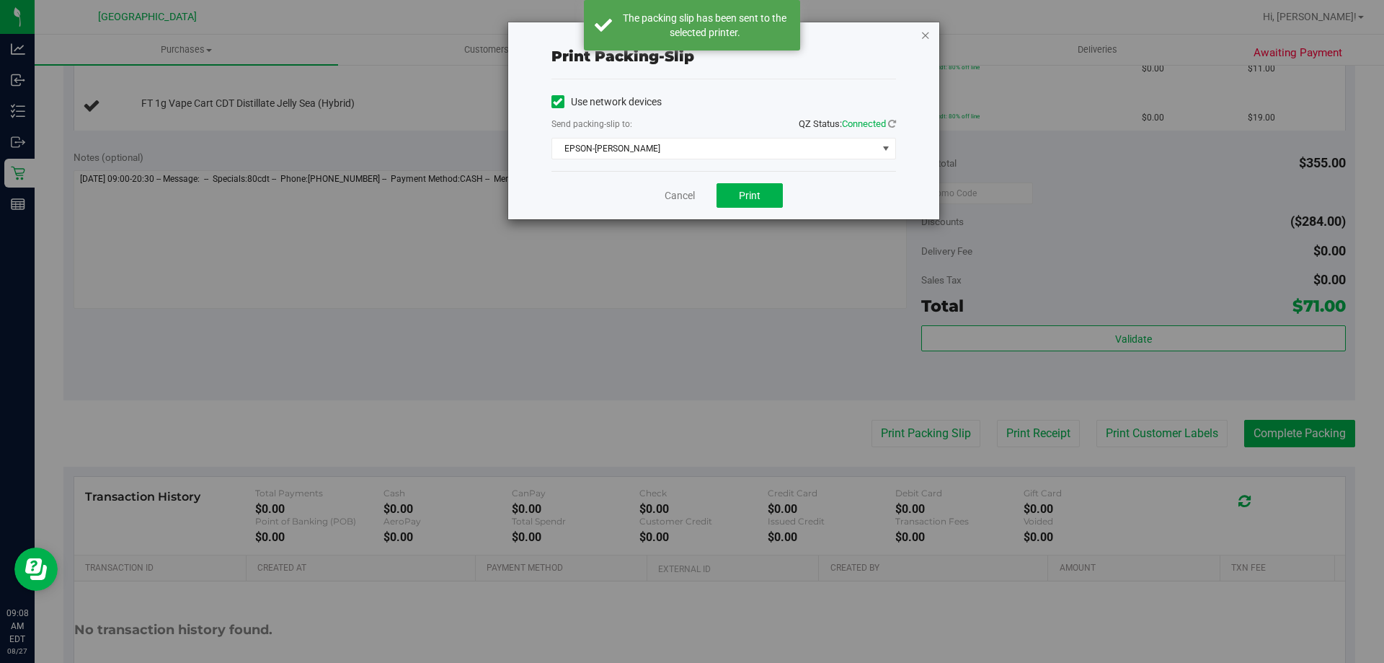
click at [924, 32] on icon "button" at bounding box center [926, 34] width 10 height 17
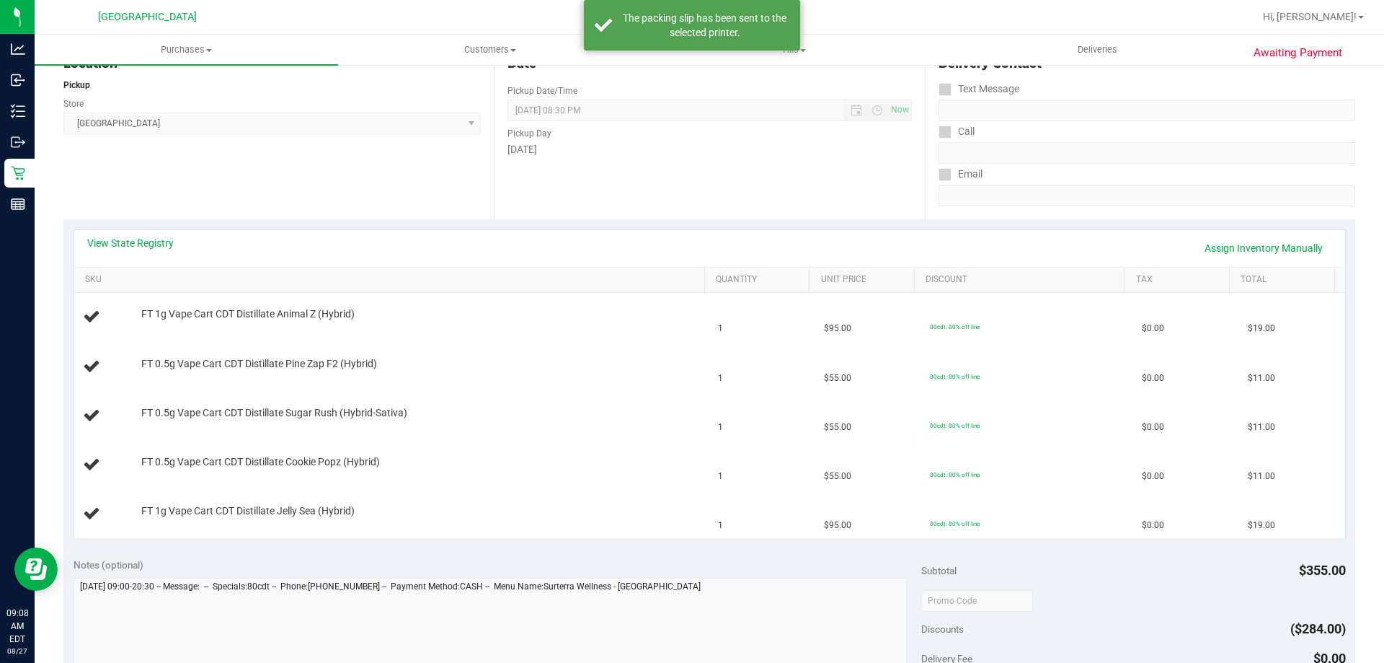
scroll to position [144, 0]
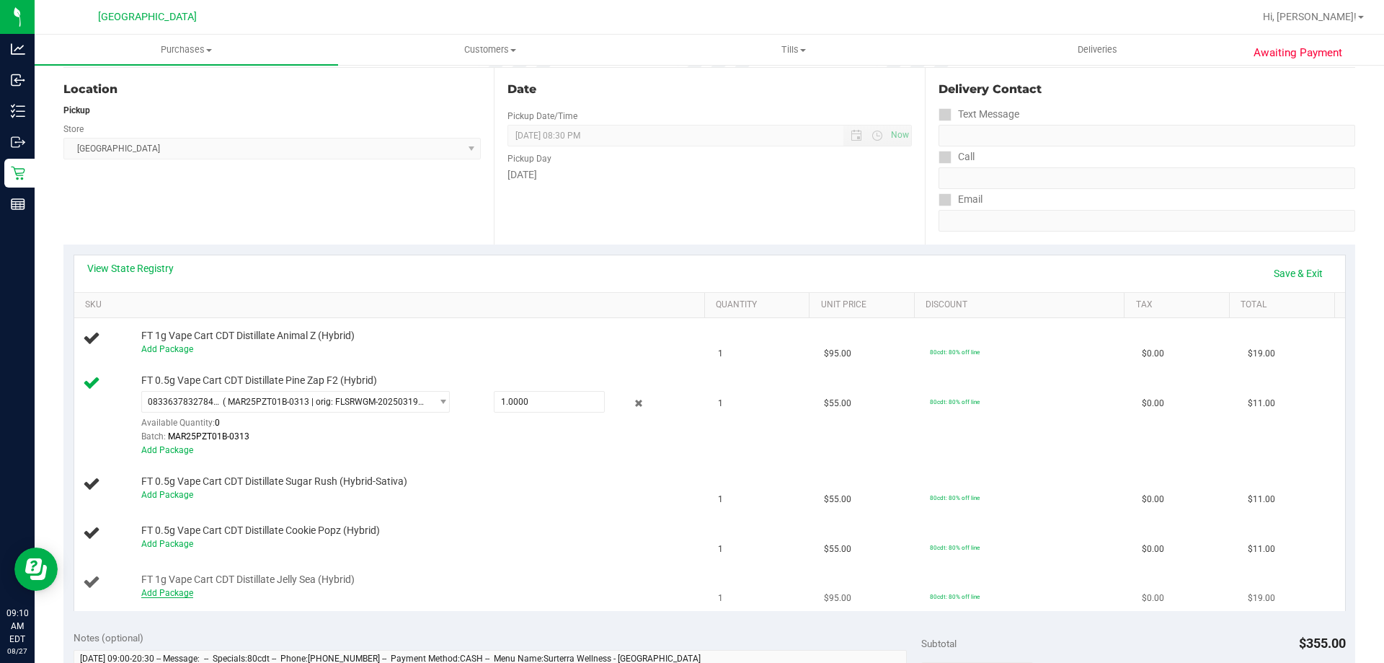
click at [182, 595] on link "Add Package" at bounding box center [167, 593] width 52 height 10
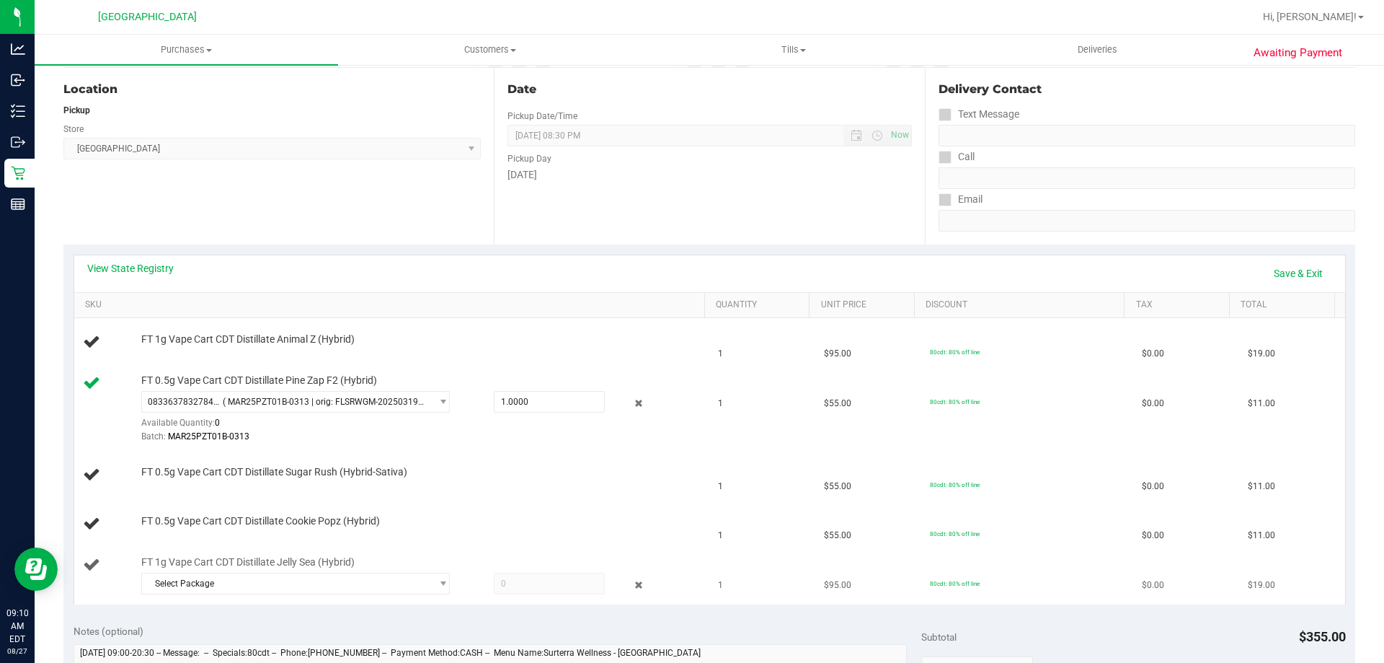
click at [335, 596] on div "Select Package 0610657093120448 9027092866421139" at bounding box center [419, 586] width 557 height 26
click at [342, 583] on span "Select Package" at bounding box center [286, 583] width 289 height 20
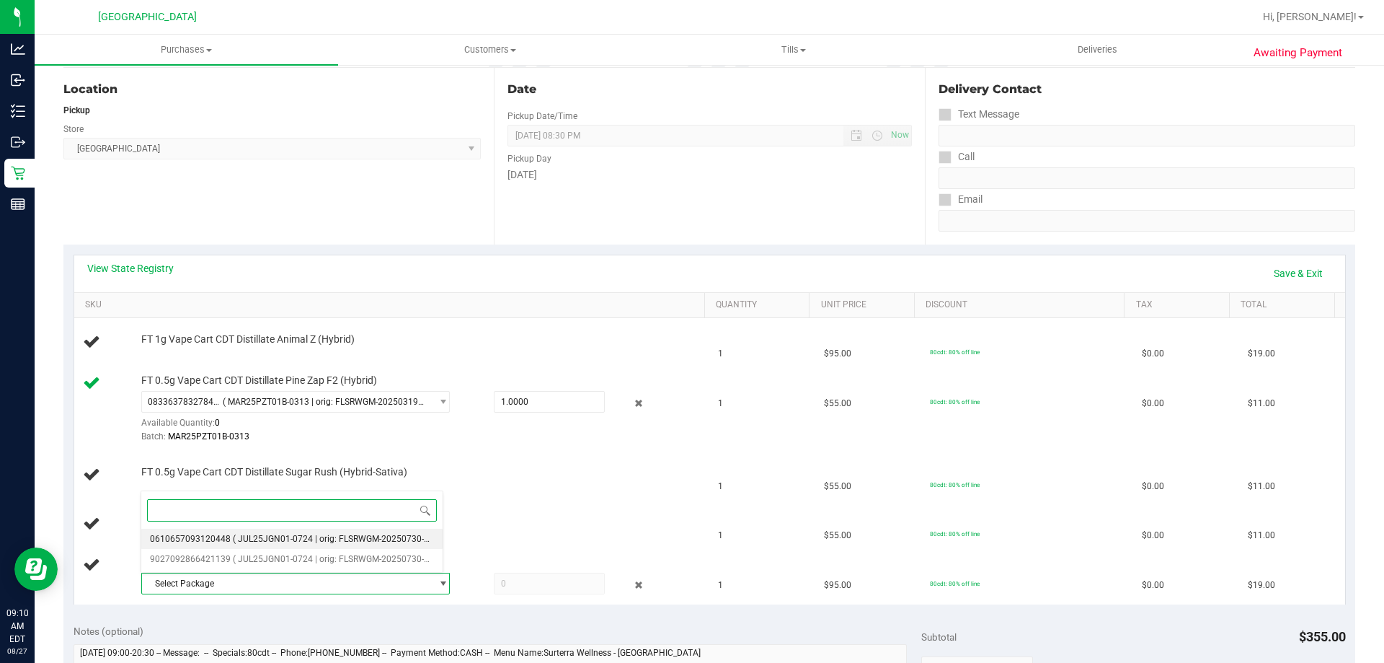
click at [397, 536] on span "( JUL25JGN01-0724 | orig: FLSRWGM-20250730-1386 )" at bounding box center [341, 539] width 216 height 10
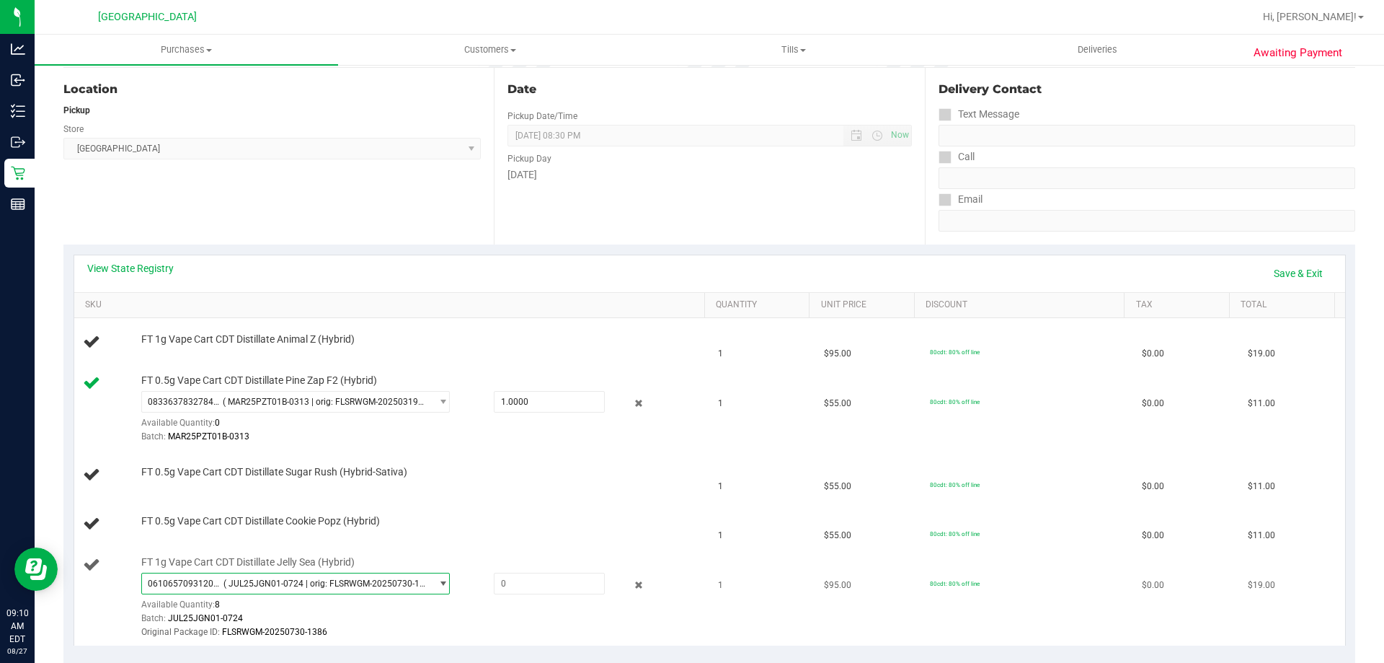
click at [419, 591] on span "0610657093120448 ( JUL25JGN01-0724 | orig: FLSRWGM-20250730-1386 )" at bounding box center [286, 583] width 289 height 20
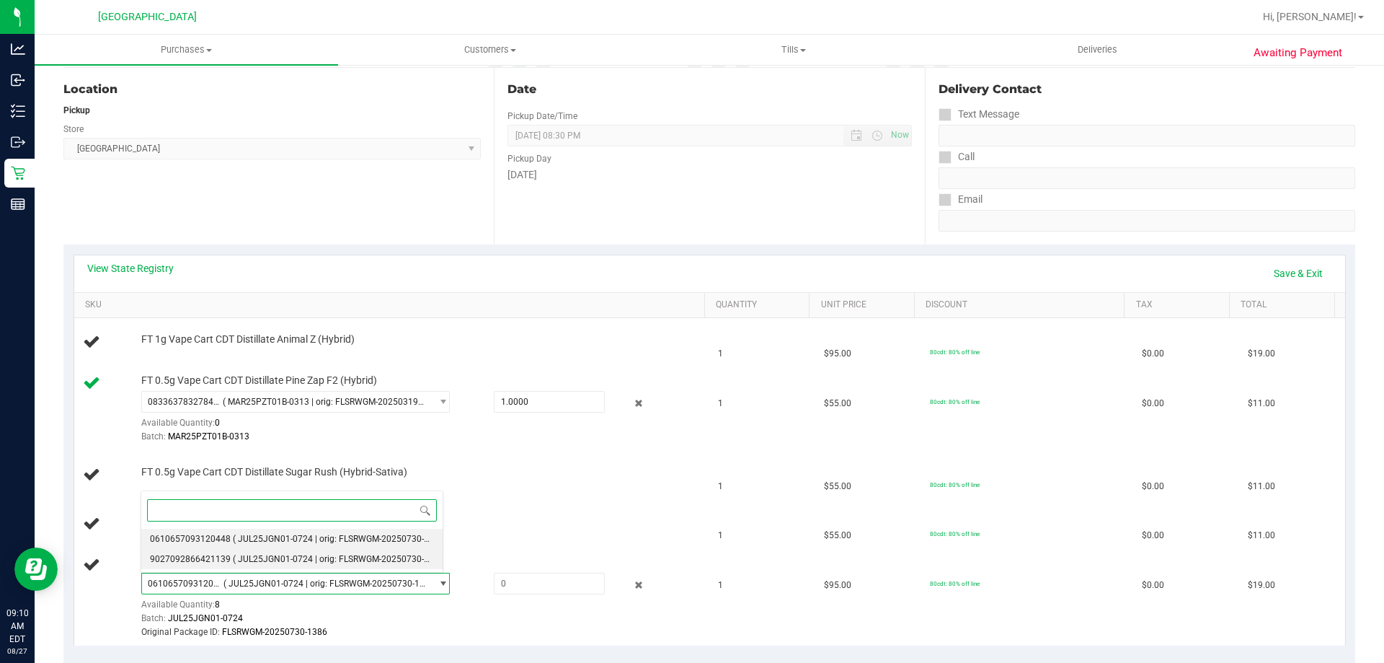
click at [404, 557] on span "( JUL25JGN01-0724 | orig: FLSRWGM-20250730-1444 )" at bounding box center [341, 559] width 216 height 10
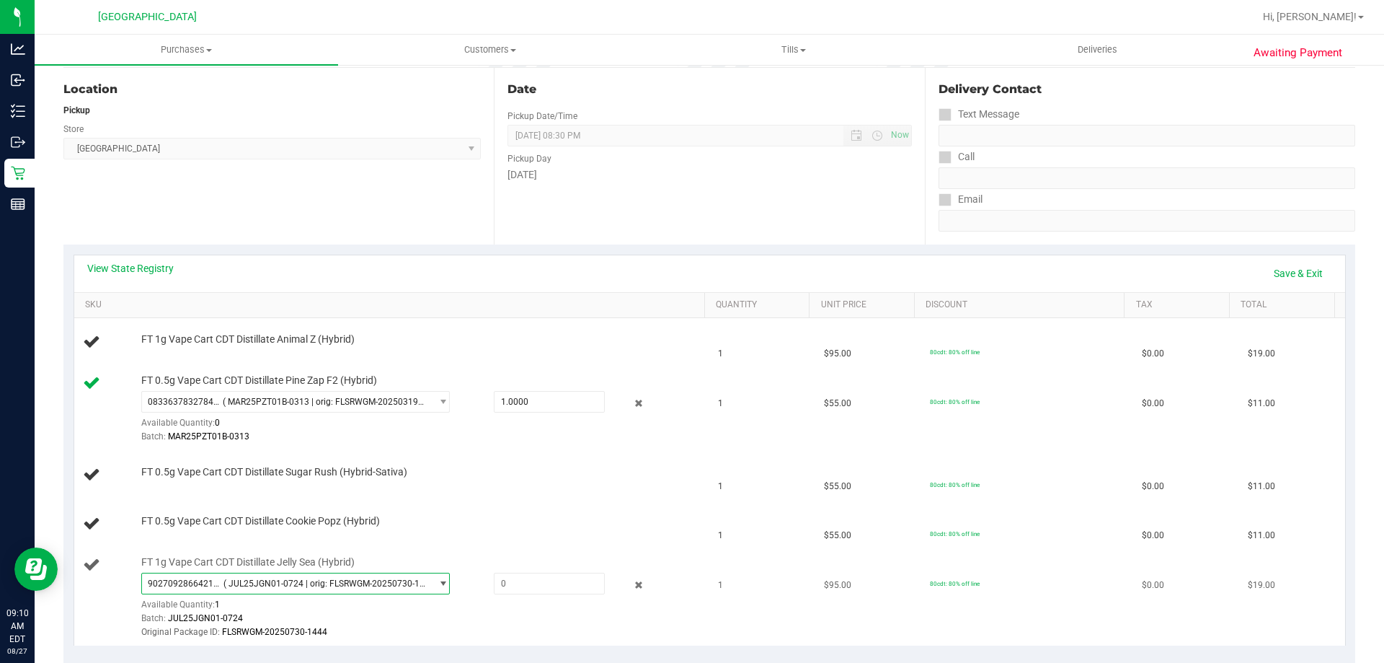
click at [517, 597] on div "9027092866421139 ( JUL25JGN01-0724 | orig: FLSRWGM-20250730-1444 ) 061065709312…" at bounding box center [419, 606] width 557 height 67
click at [513, 589] on span at bounding box center [549, 584] width 111 height 22
type input "1"
type input "1.0000"
click at [598, 533] on div "FT 0.5g Vape Cart CDT Distillate Cookie Popz (Hybrid)" at bounding box center [392, 523] width 619 height 19
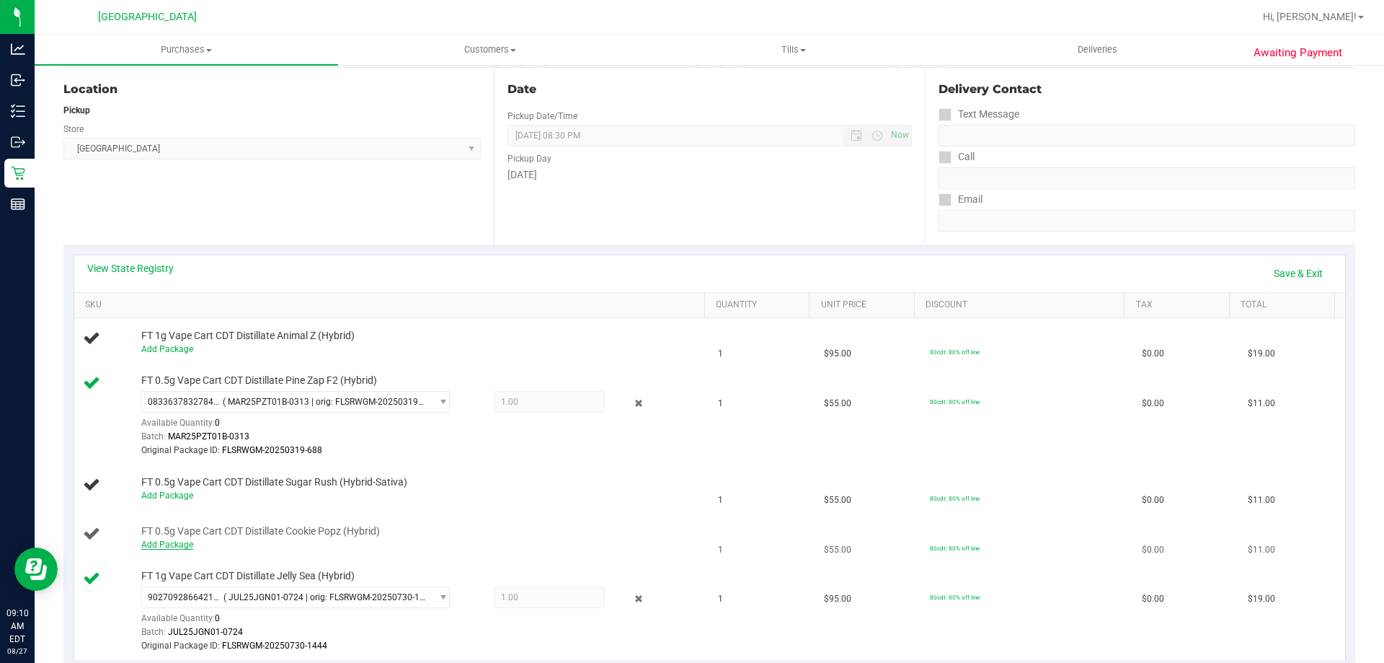
click at [164, 546] on link "Add Package" at bounding box center [167, 544] width 52 height 10
click at [277, 548] on span "Select Package" at bounding box center [286, 548] width 289 height 20
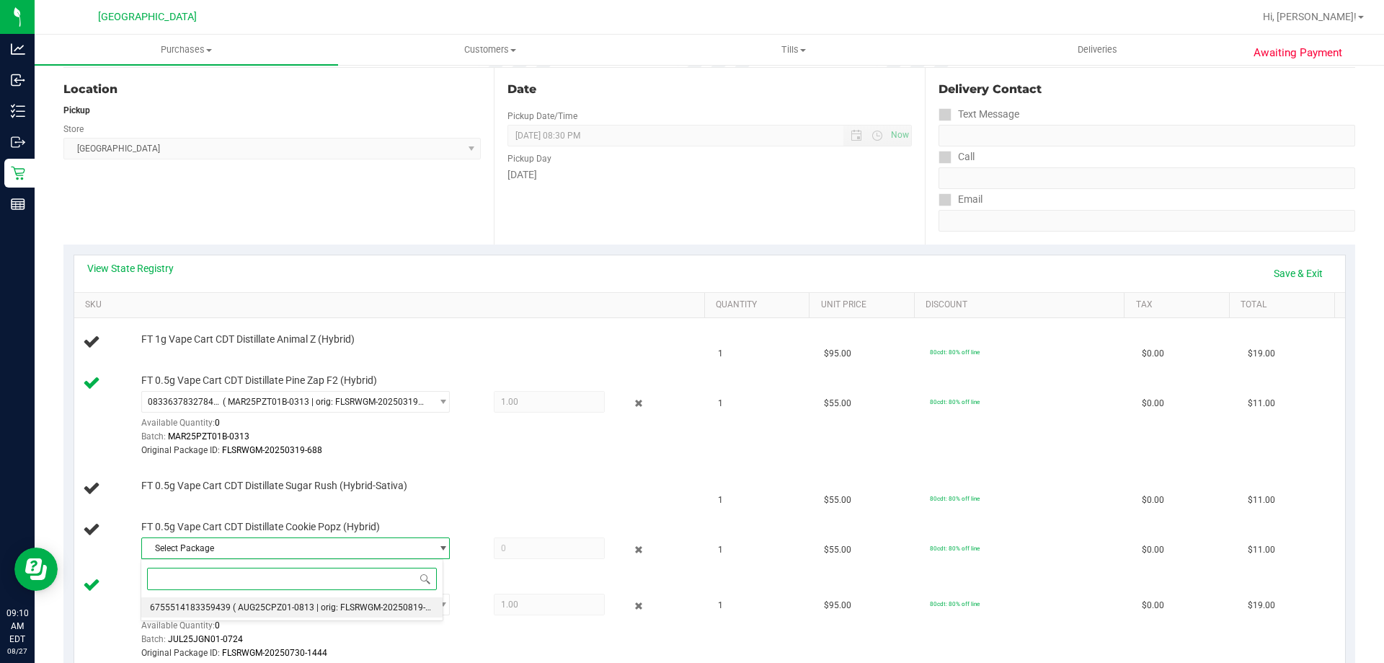
click at [283, 604] on span "( AUG25CPZ01-0813 | orig: FLSRWGM-20250819-1179 )" at bounding box center [342, 607] width 218 height 10
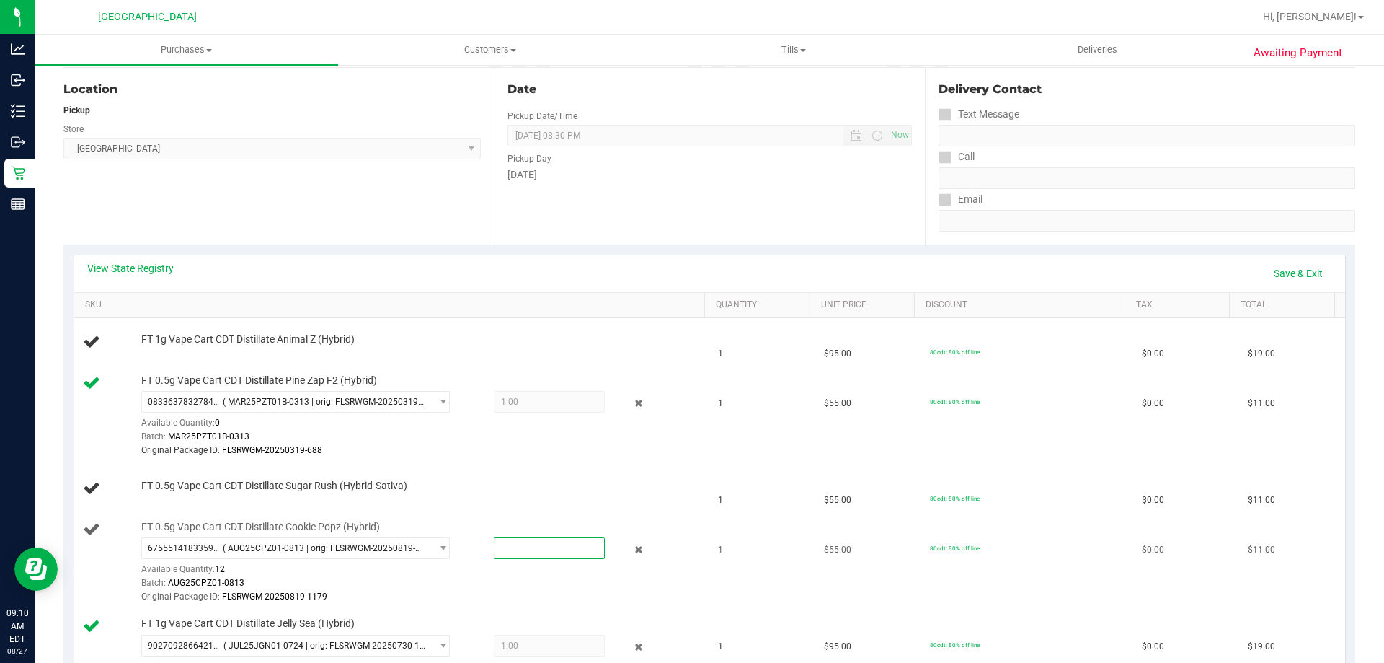
click at [514, 555] on span at bounding box center [549, 548] width 111 height 22
type input "1"
type input "1.0000"
click at [546, 476] on td "FT 0.5g Vape Cart CDT Distillate Sugar Rush (Hybrid-Sativa)" at bounding box center [392, 488] width 636 height 49
click at [157, 495] on link "Add Package" at bounding box center [167, 495] width 52 height 10
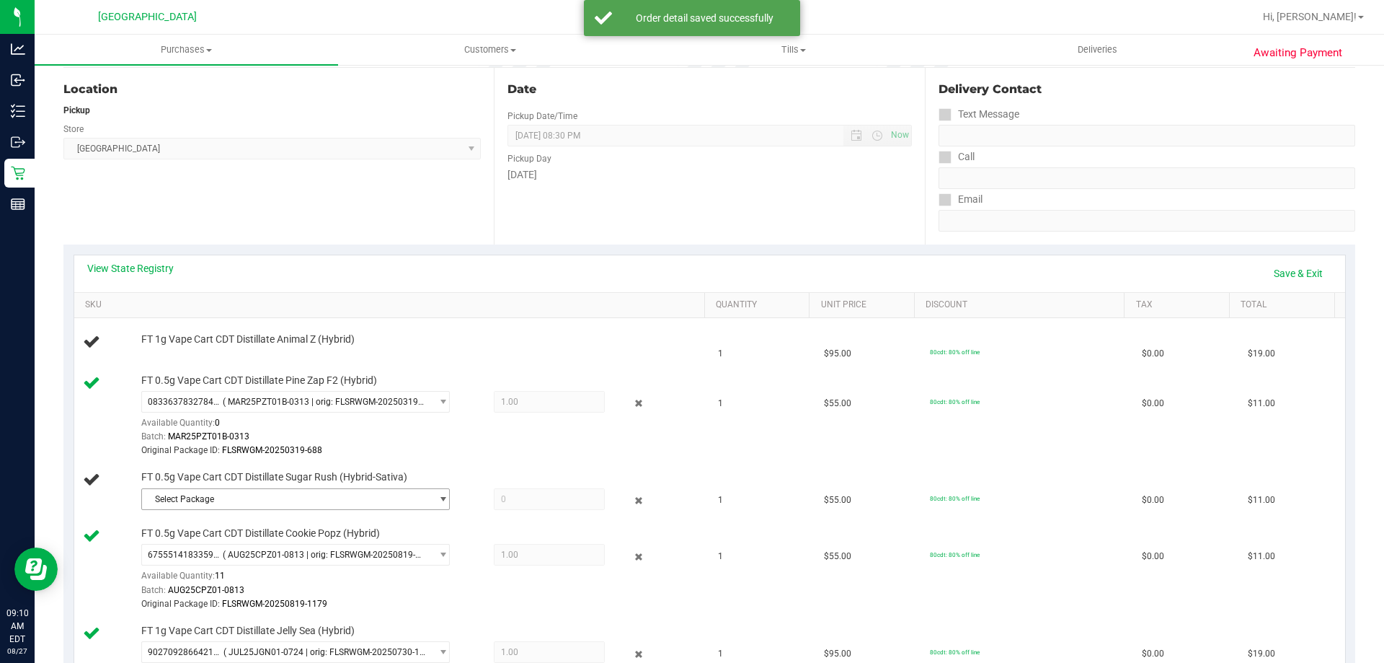
click at [420, 500] on span "Select Package" at bounding box center [286, 499] width 289 height 20
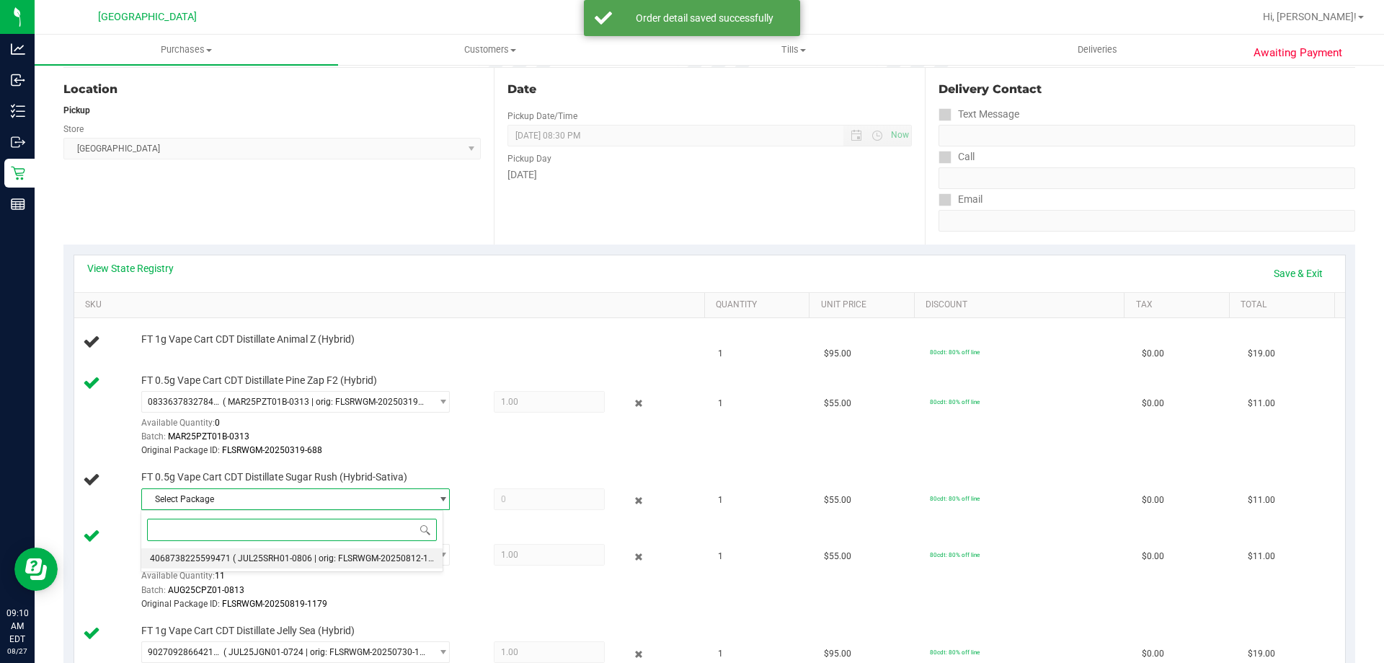
click at [401, 558] on span "( JUL25SRH01-0806 | orig: FLSRWGM-20250812-1390 )" at bounding box center [341, 558] width 216 height 10
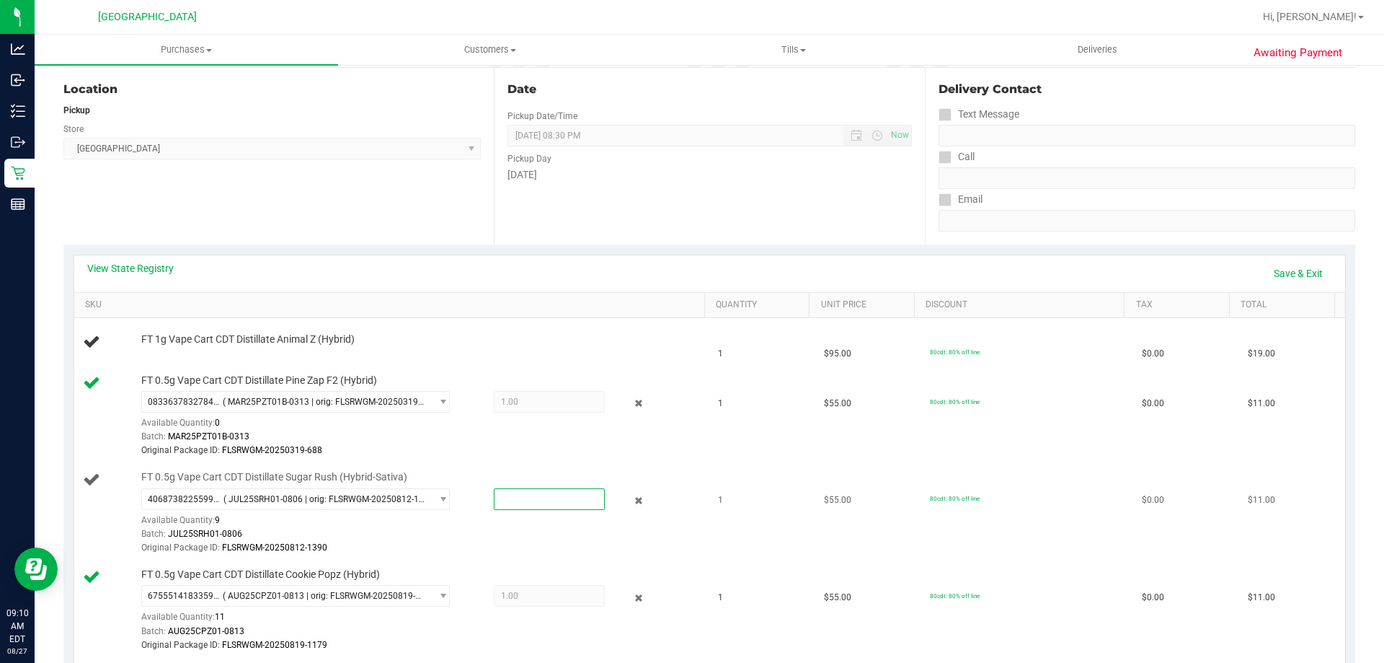
click at [522, 504] on span at bounding box center [549, 499] width 111 height 22
type input "1"
type input "1.0000"
click at [531, 460] on td "FT 0.5g Vape Cart CDT Distillate Pine Zap F2 (Hybrid) 0833637832784925 ( MAR25P…" at bounding box center [392, 416] width 636 height 97
click at [165, 347] on link "Add Package" at bounding box center [167, 349] width 52 height 10
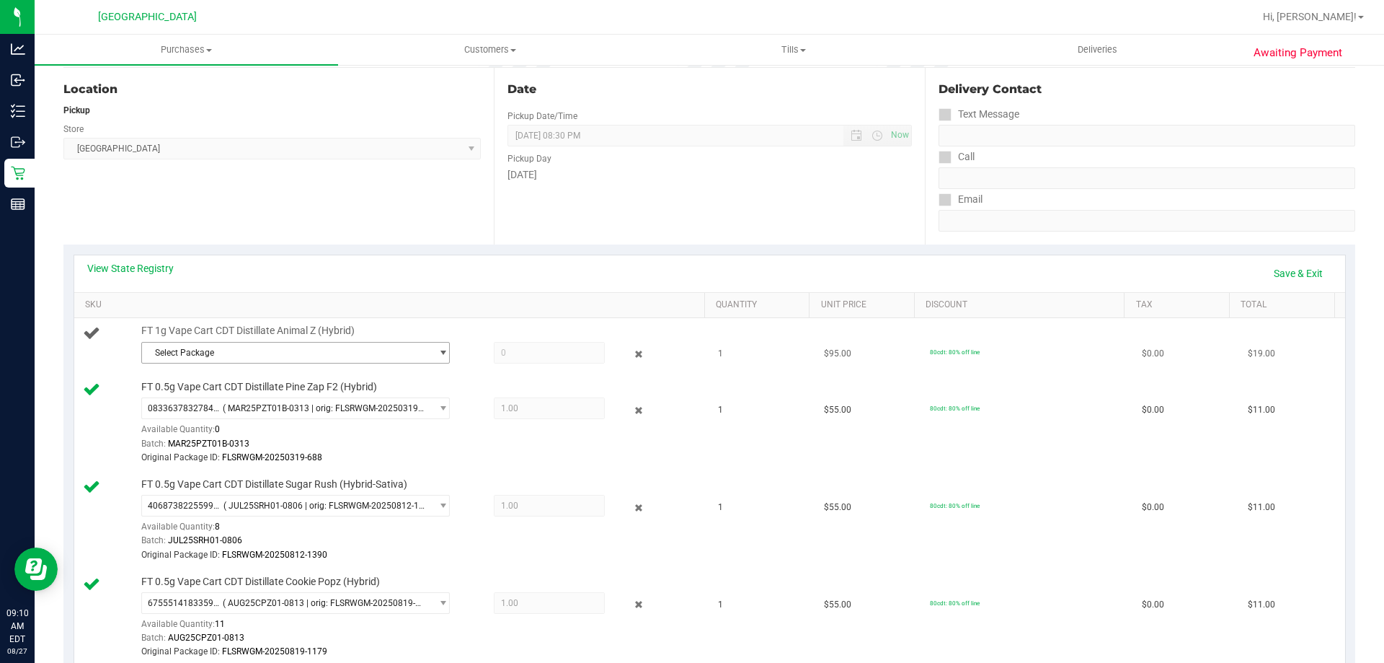
click at [324, 354] on span "Select Package" at bounding box center [286, 352] width 289 height 20
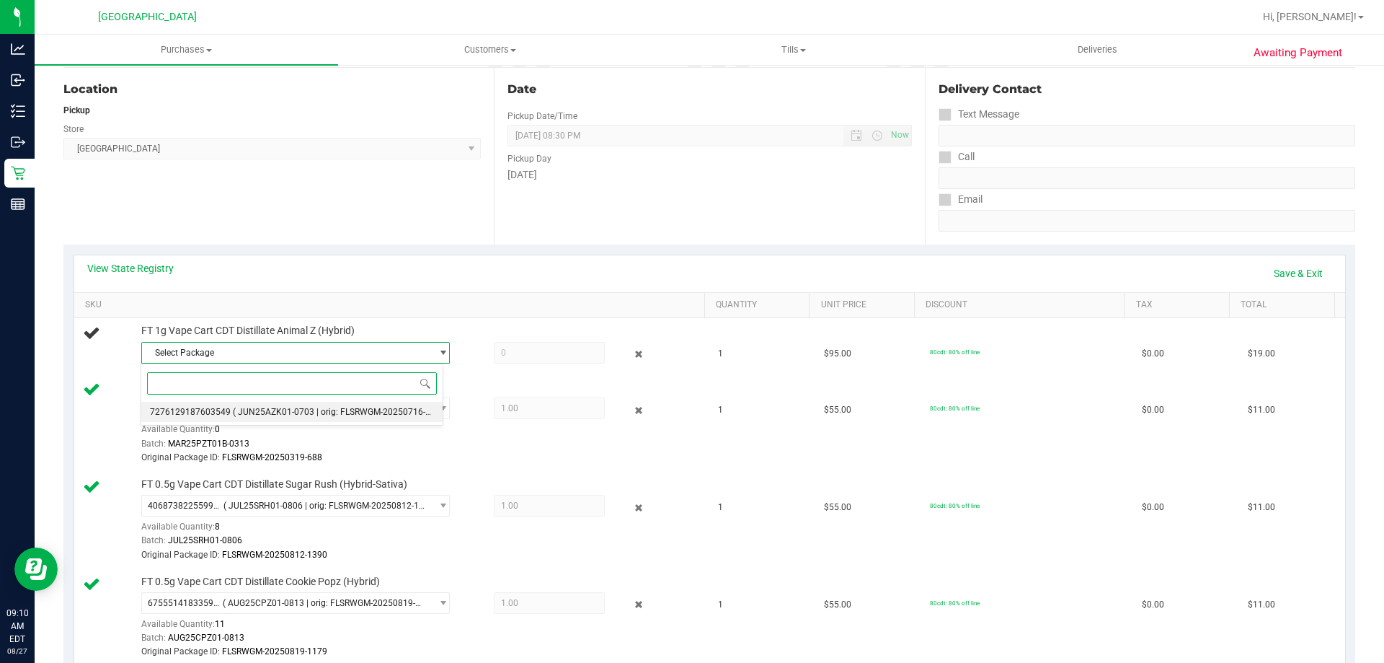
click at [324, 405] on li "7276129187603549 ( JUN25AZK01-0703 | orig: FLSRWGM-20250716-1779 )" at bounding box center [291, 412] width 301 height 20
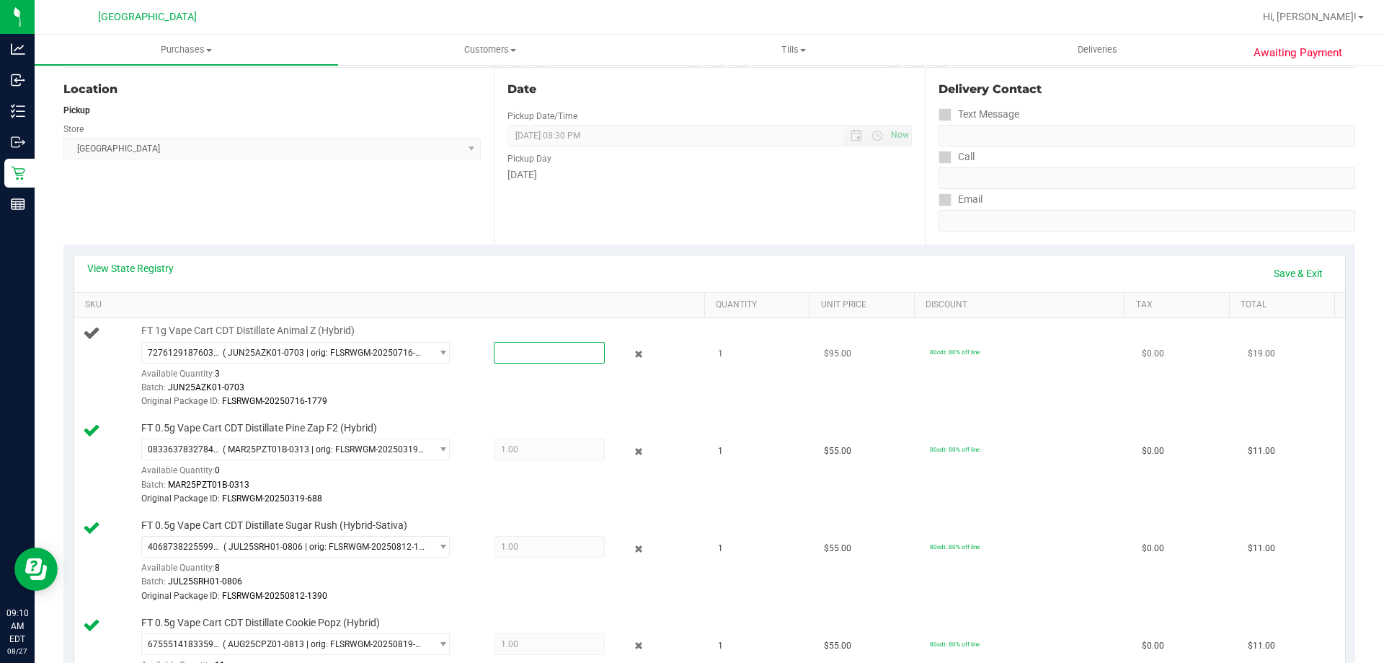
click at [508, 358] on span at bounding box center [549, 353] width 111 height 22
type input "1"
type input "1.0000"
click at [484, 306] on link "SKU" at bounding box center [392, 305] width 614 height 12
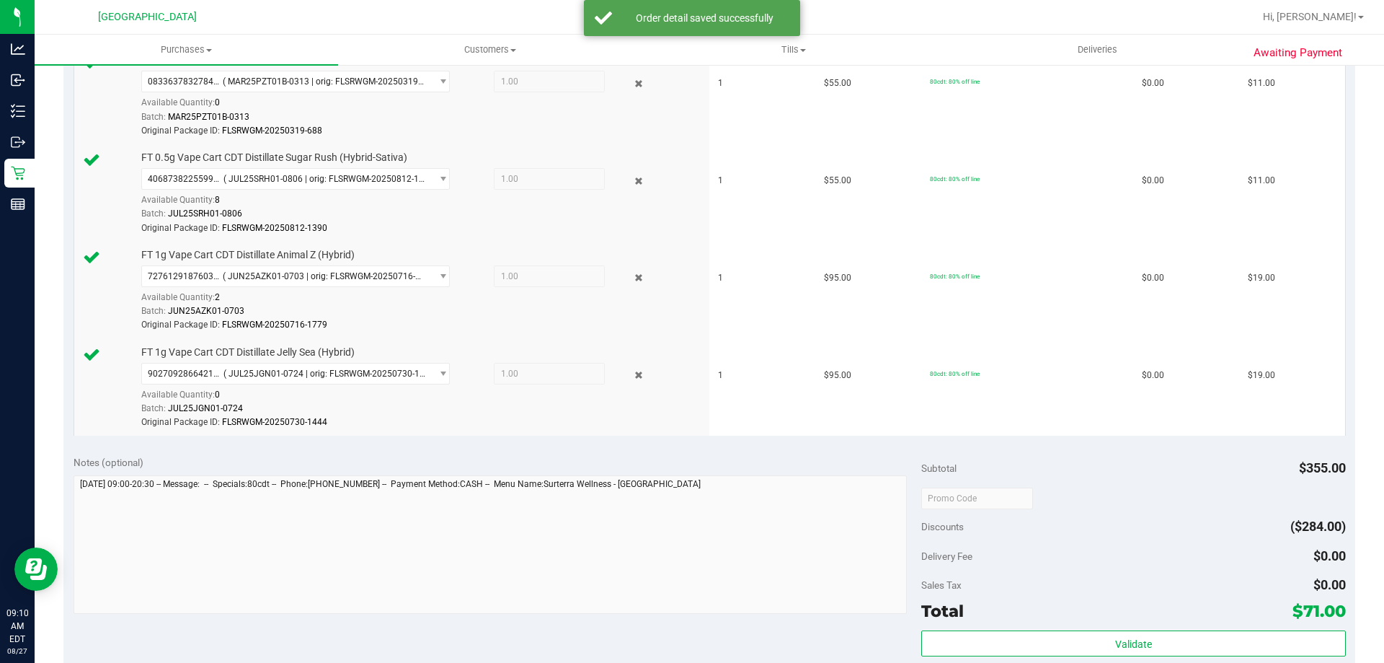
scroll to position [577, 0]
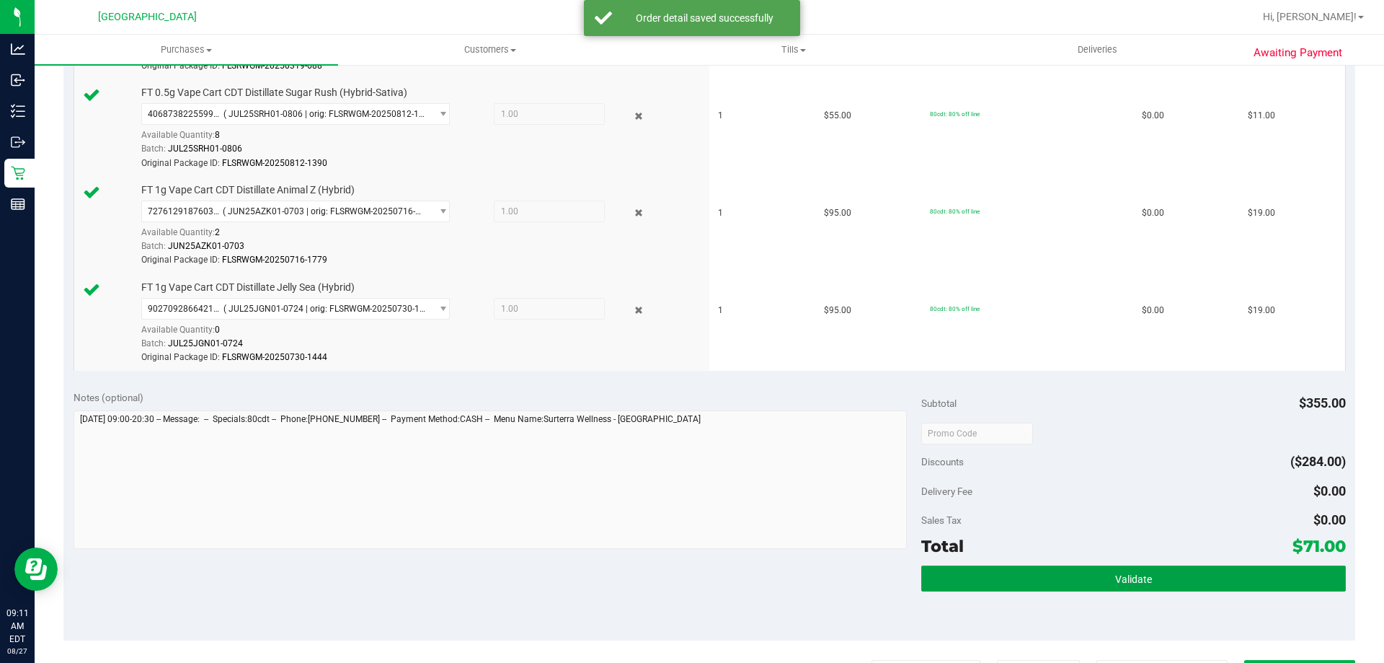
click at [1115, 580] on span "Validate" at bounding box center [1133, 579] width 37 height 12
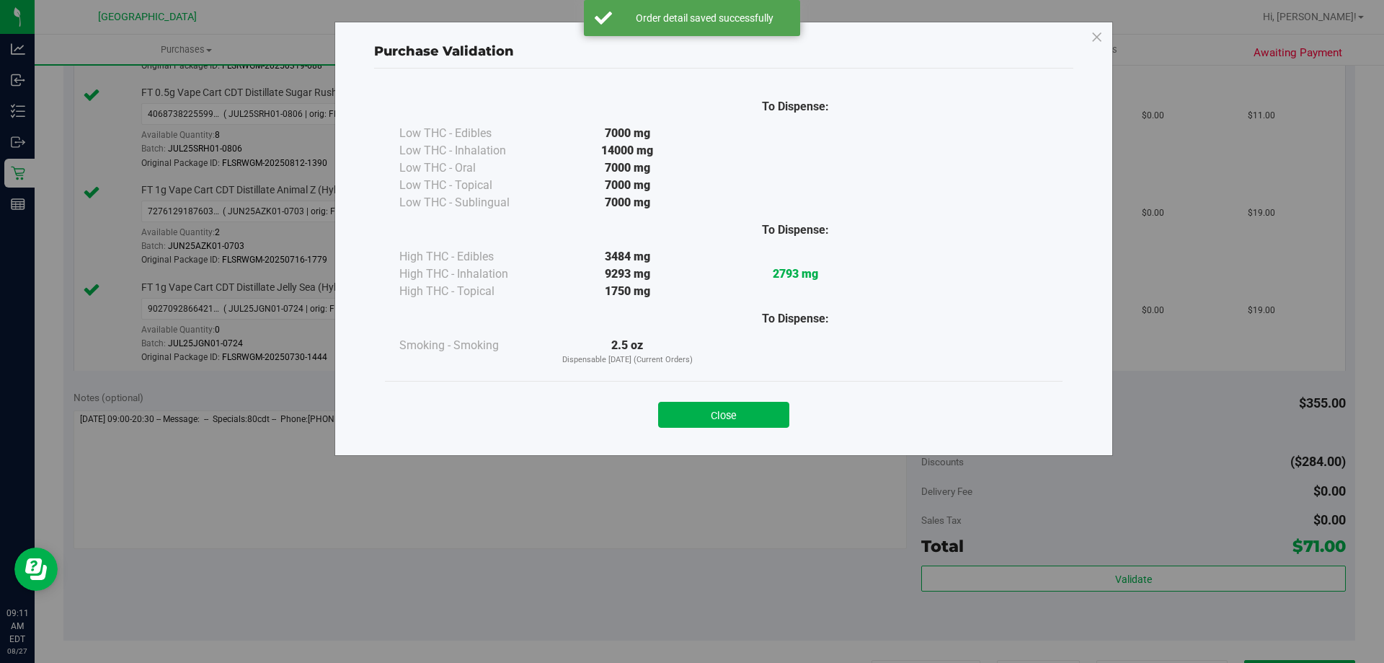
drag, startPoint x: 752, startPoint y: 411, endPoint x: 777, endPoint y: 410, distance: 25.3
click at [751, 411] on button "Close" at bounding box center [723, 415] width 131 height 26
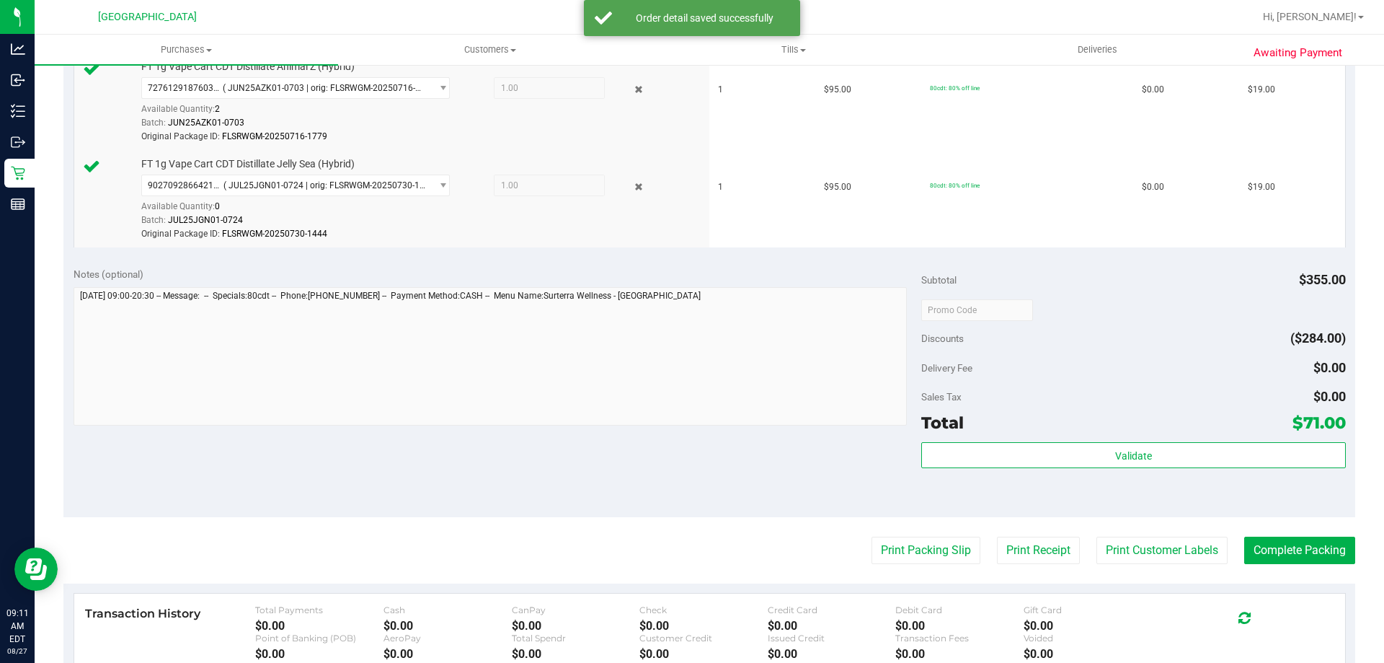
scroll to position [919, 0]
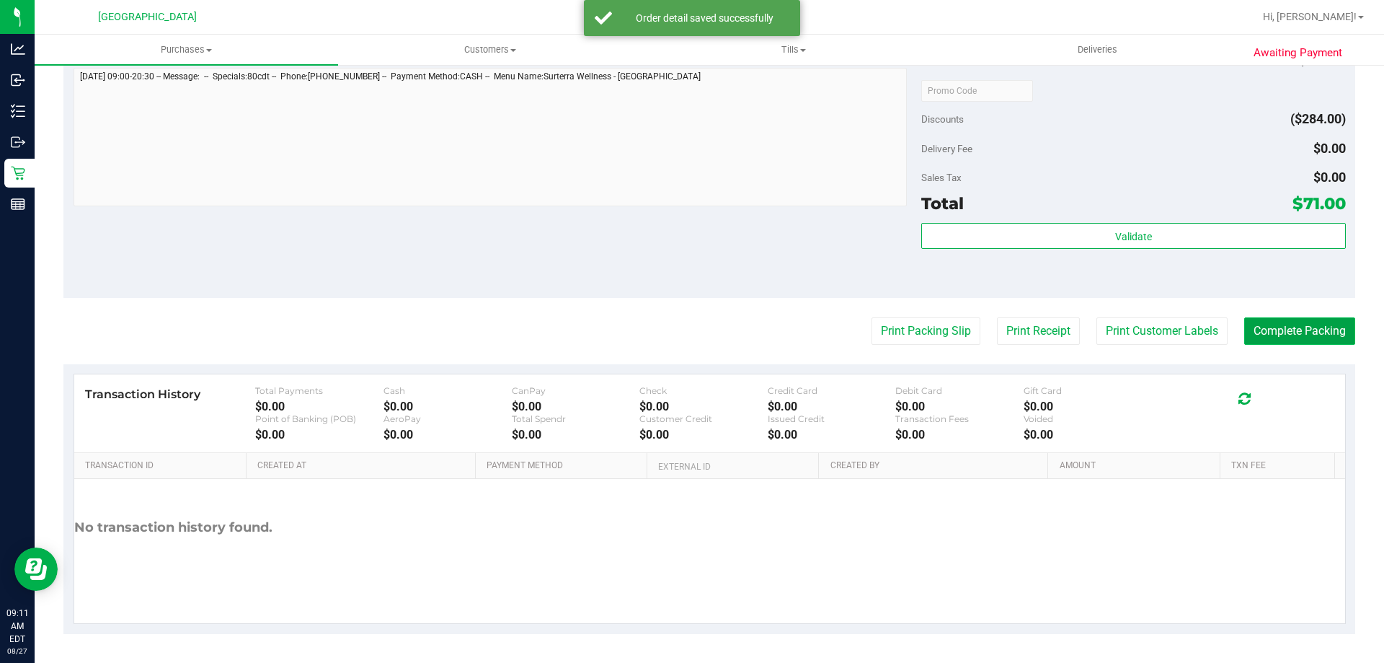
click at [1262, 319] on button "Complete Packing" at bounding box center [1300, 330] width 111 height 27
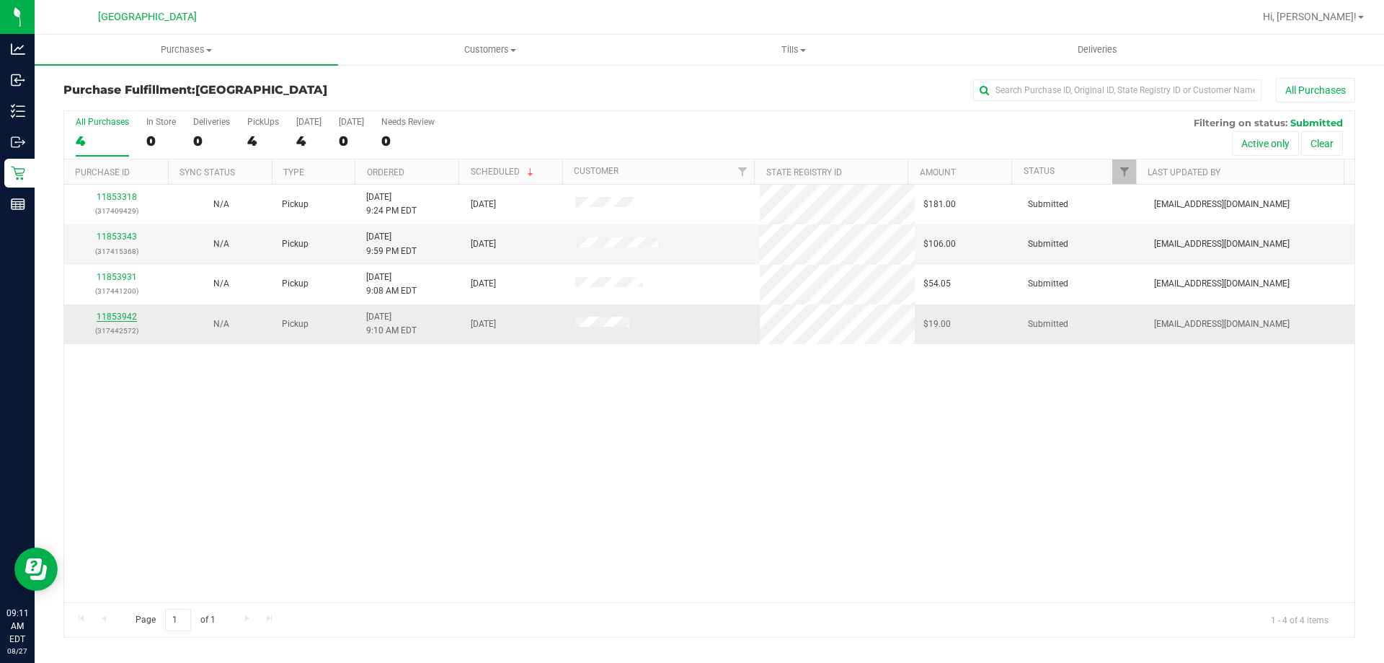
click at [109, 317] on link "11853942" at bounding box center [117, 316] width 40 height 10
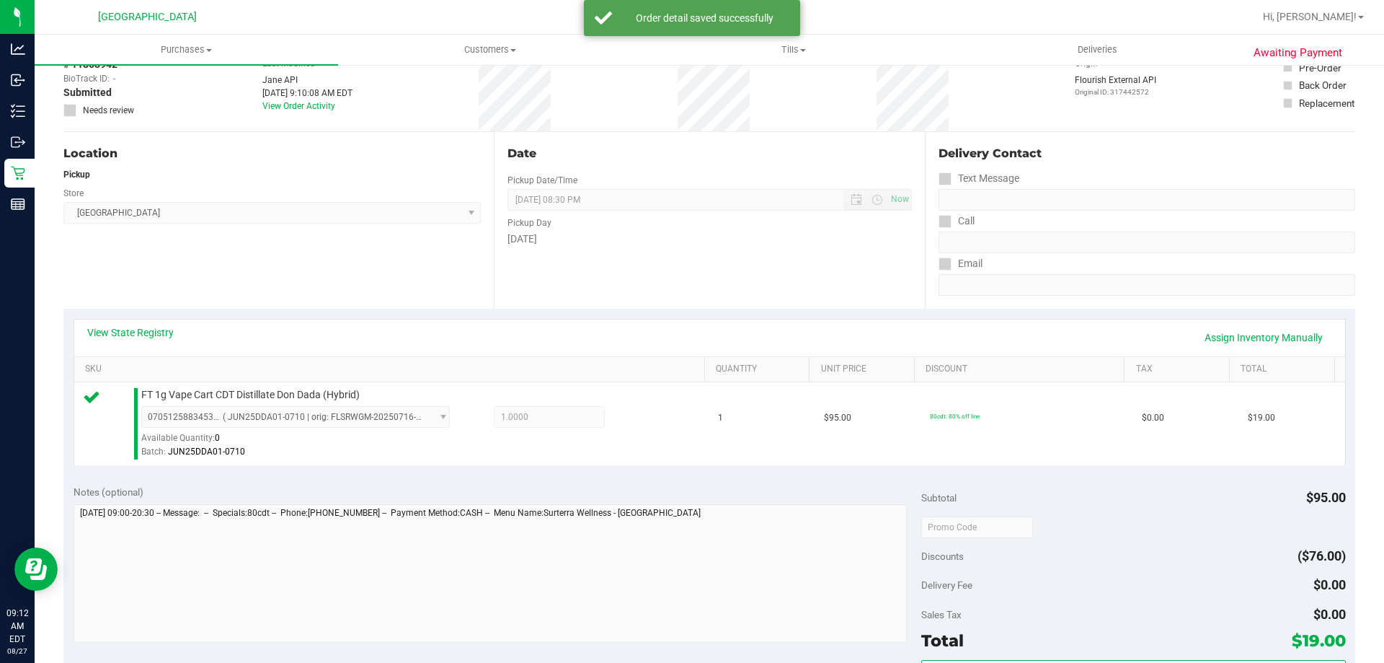
scroll to position [361, 0]
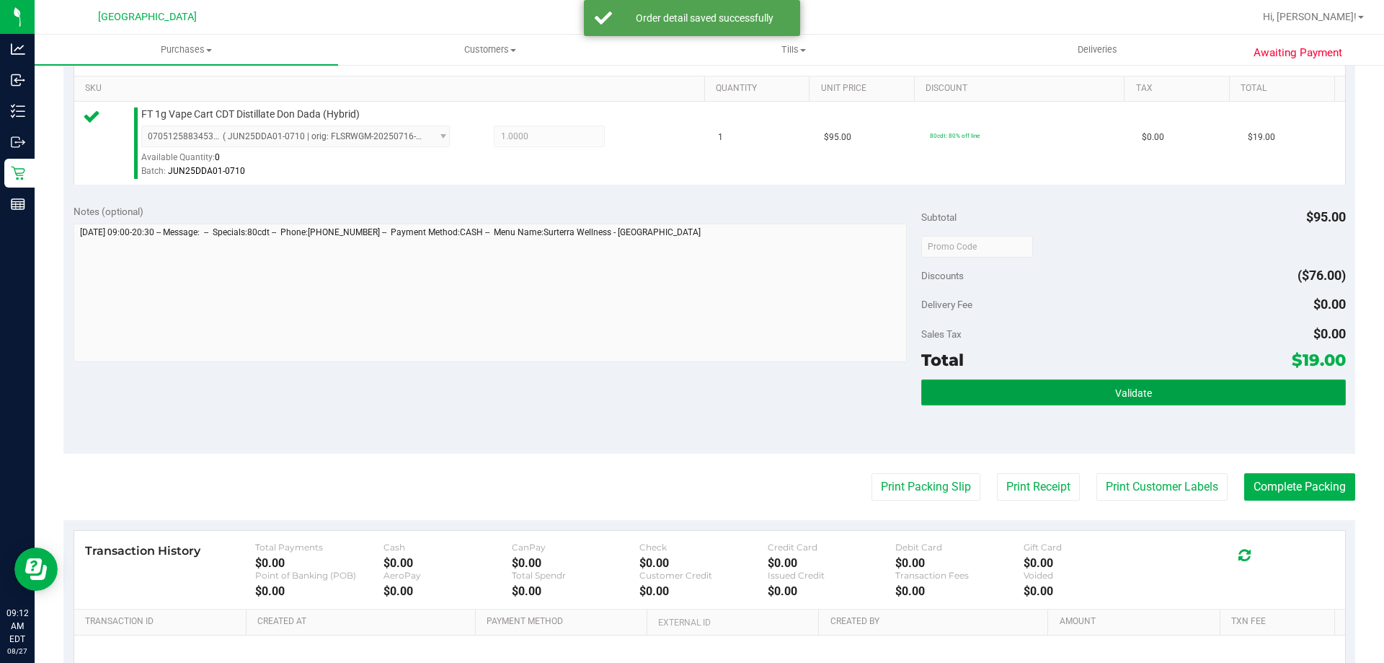
click at [1135, 384] on button "Validate" at bounding box center [1134, 392] width 424 height 26
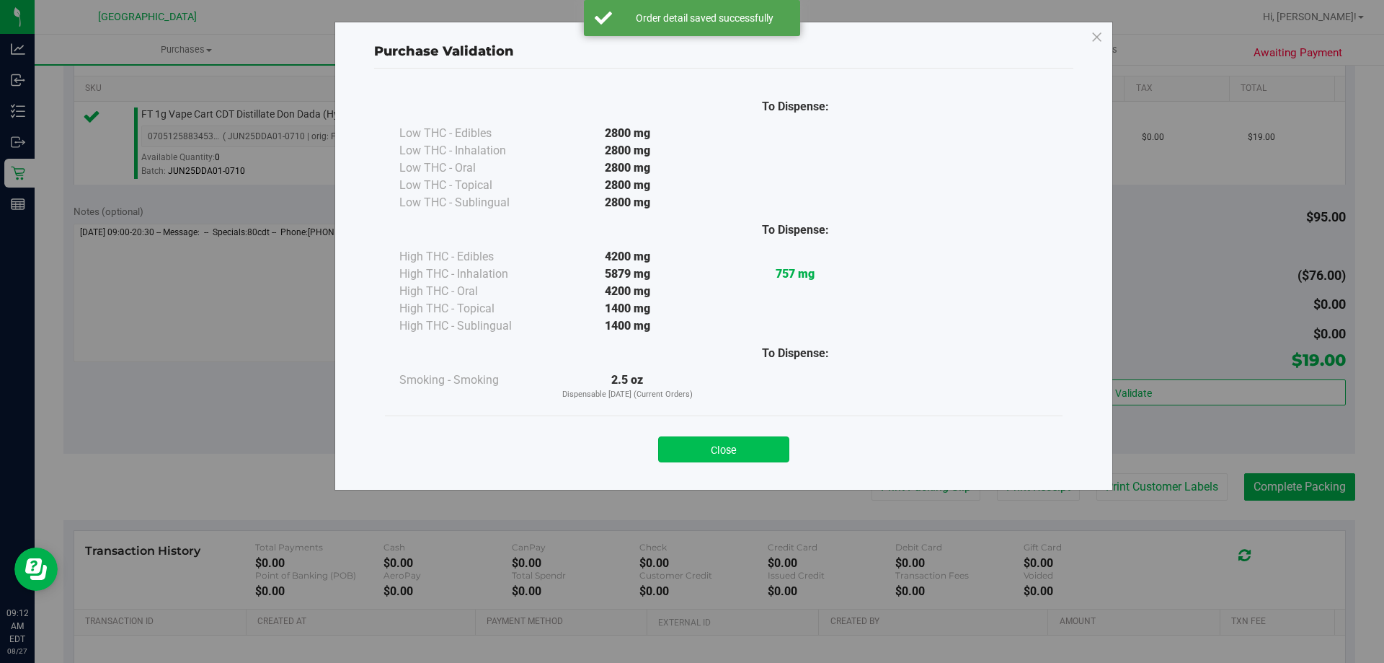
click at [736, 459] on button "Close" at bounding box center [723, 449] width 131 height 26
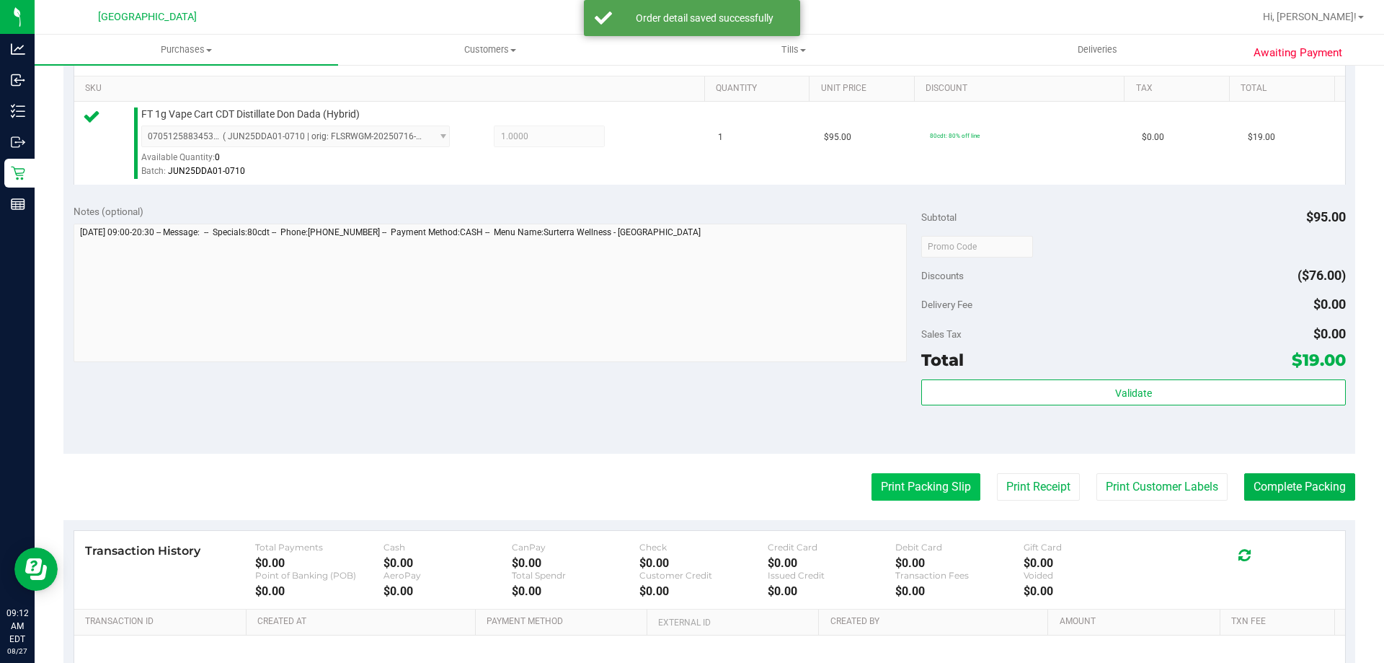
click at [890, 488] on button "Print Packing Slip" at bounding box center [926, 486] width 109 height 27
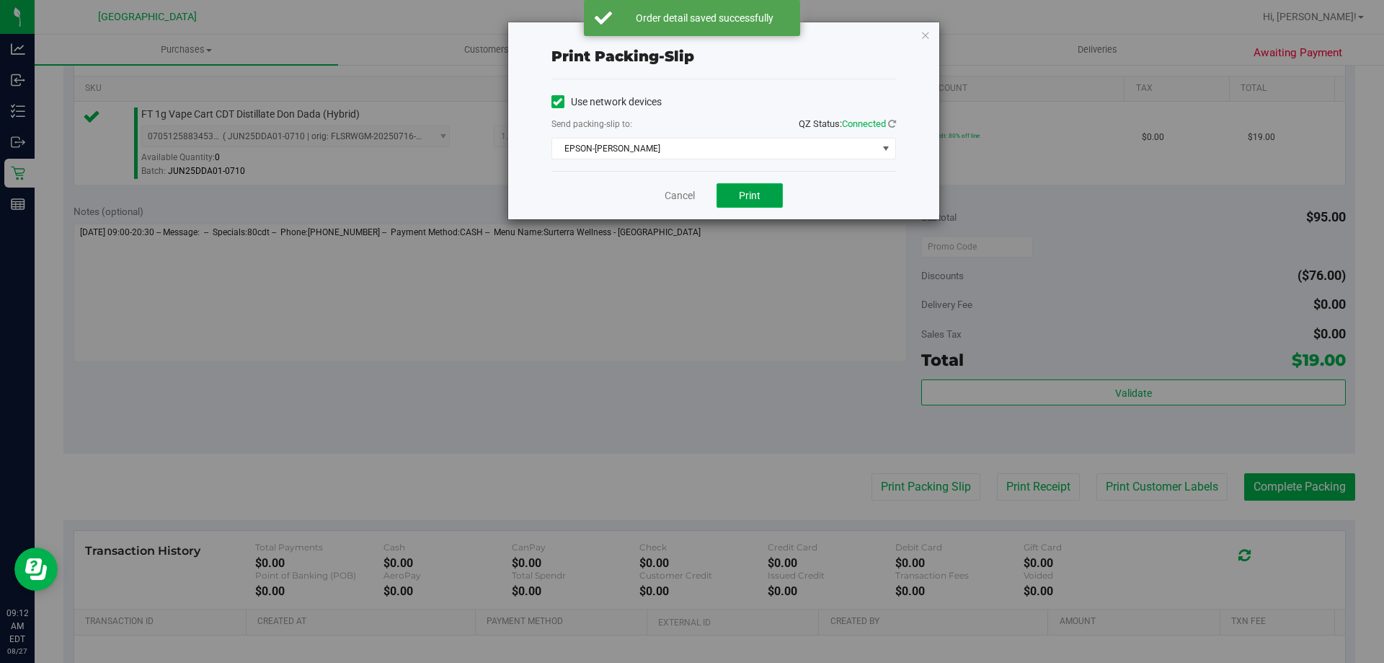
click at [743, 192] on button "Print" at bounding box center [750, 195] width 66 height 25
drag, startPoint x: 924, startPoint y: 37, endPoint x: 928, endPoint y: 56, distance: 19.1
click at [924, 37] on icon "button" at bounding box center [926, 34] width 10 height 17
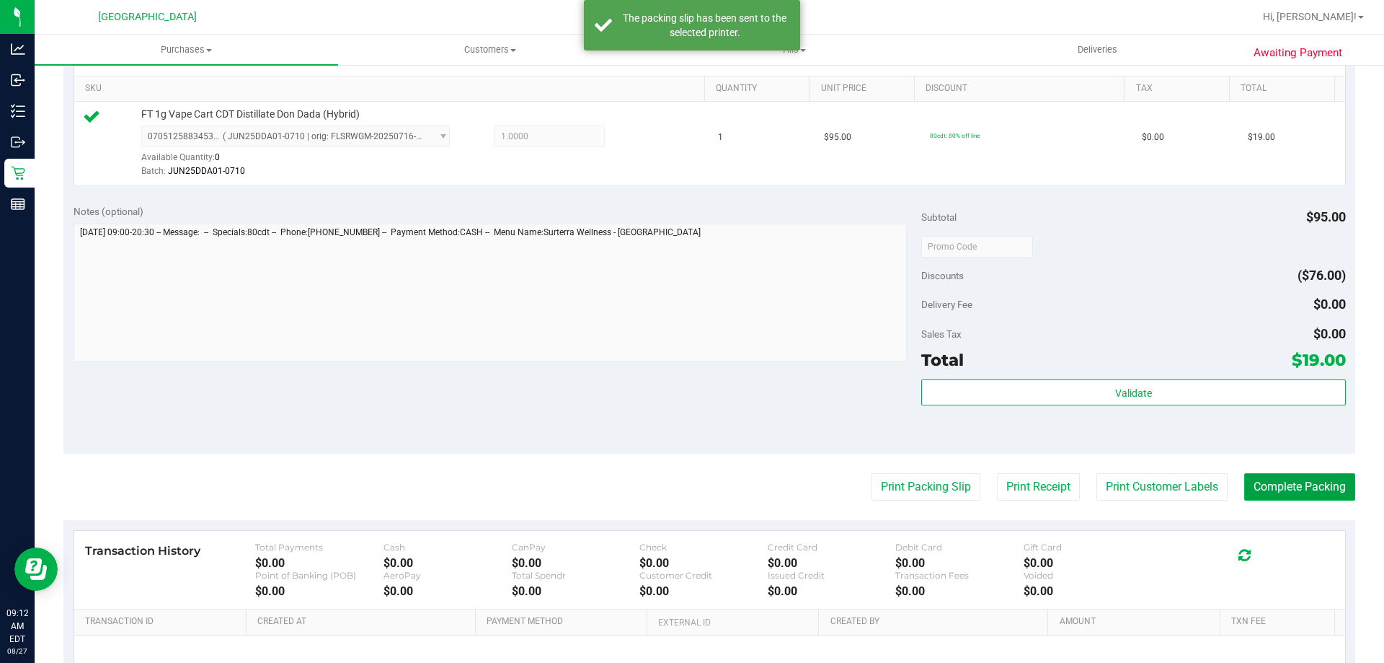
click at [1286, 488] on button "Complete Packing" at bounding box center [1300, 486] width 111 height 27
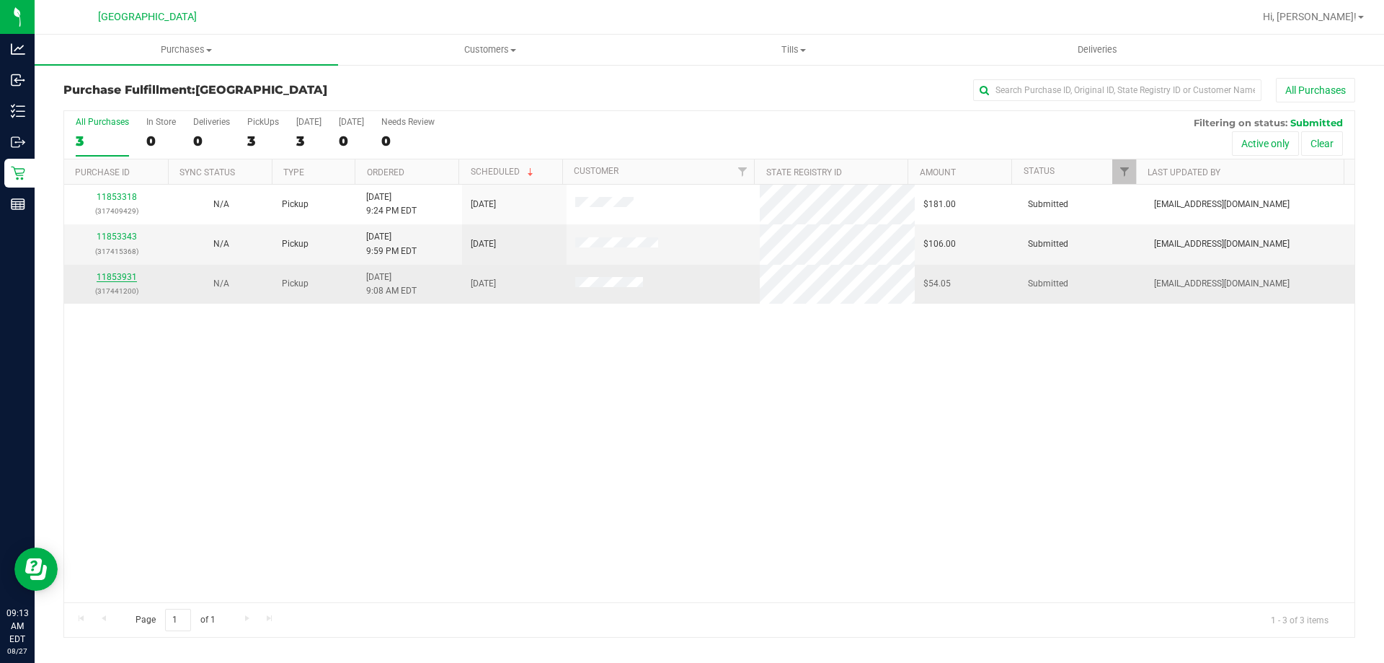
click at [113, 278] on link "11853931" at bounding box center [117, 277] width 40 height 10
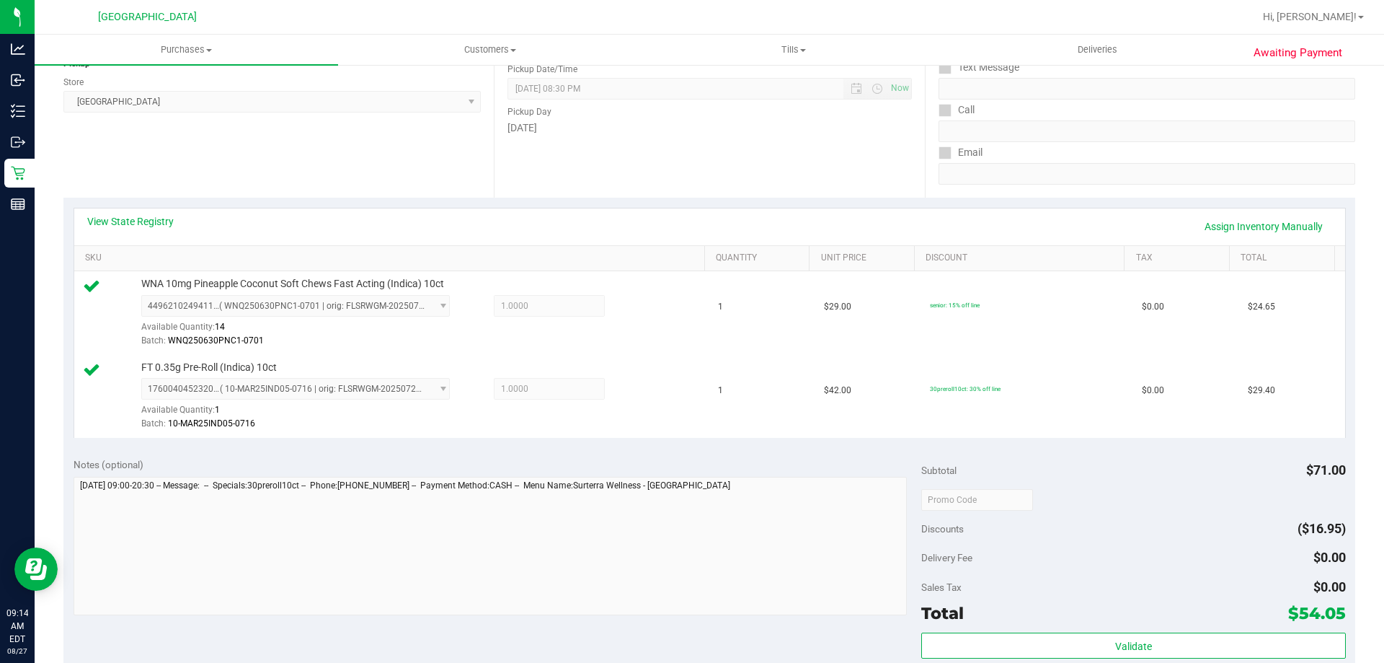
scroll to position [361, 0]
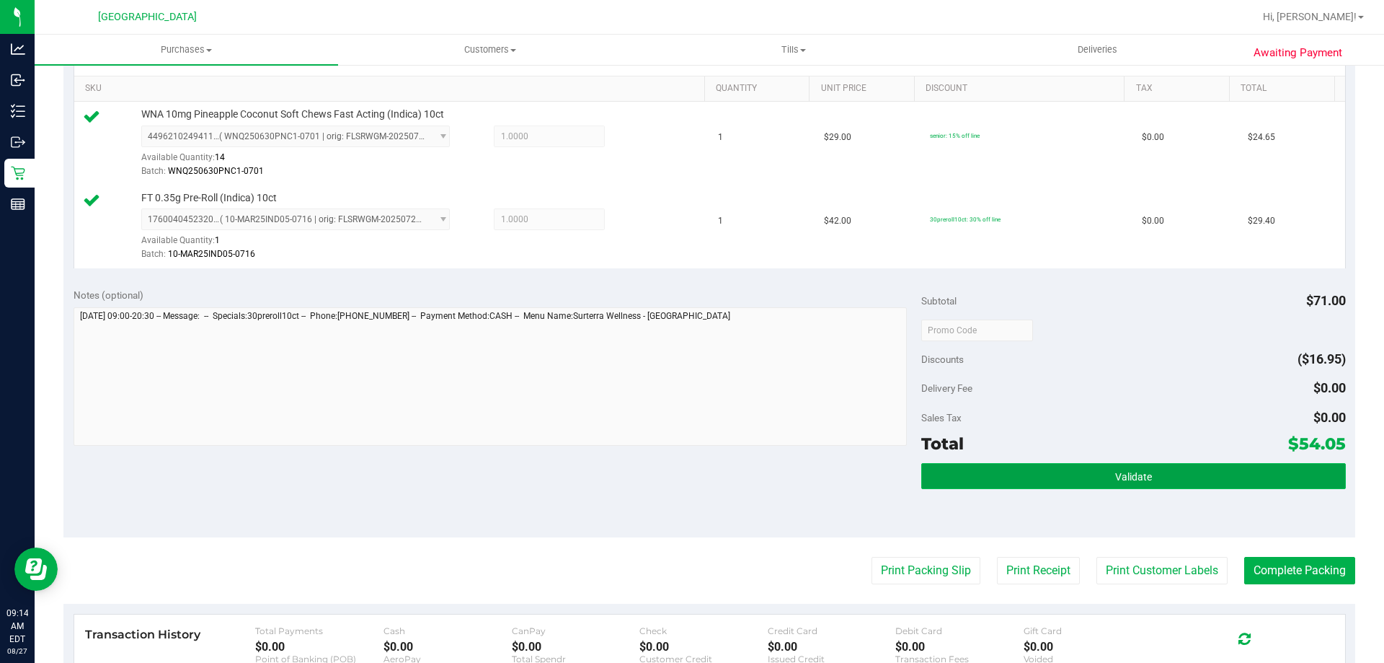
click at [1138, 481] on span "Validate" at bounding box center [1133, 477] width 37 height 12
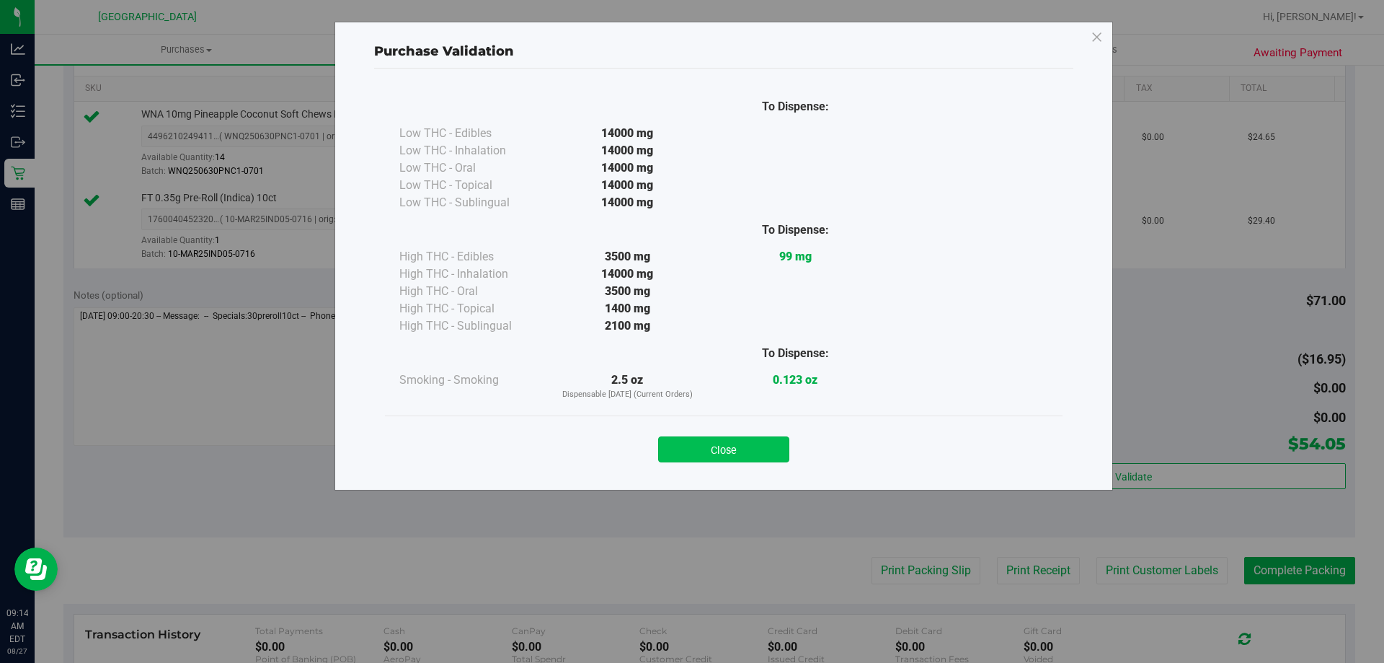
click at [765, 451] on button "Close" at bounding box center [723, 449] width 131 height 26
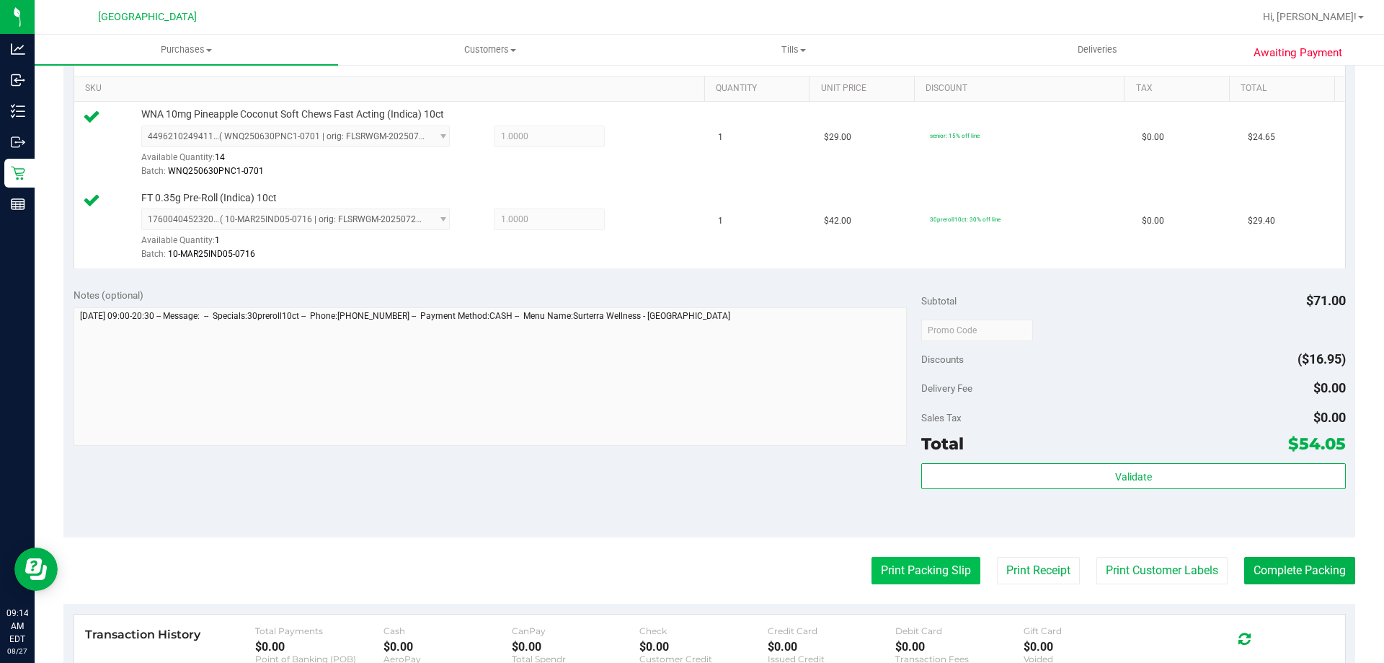
click at [880, 573] on button "Print Packing Slip" at bounding box center [926, 570] width 109 height 27
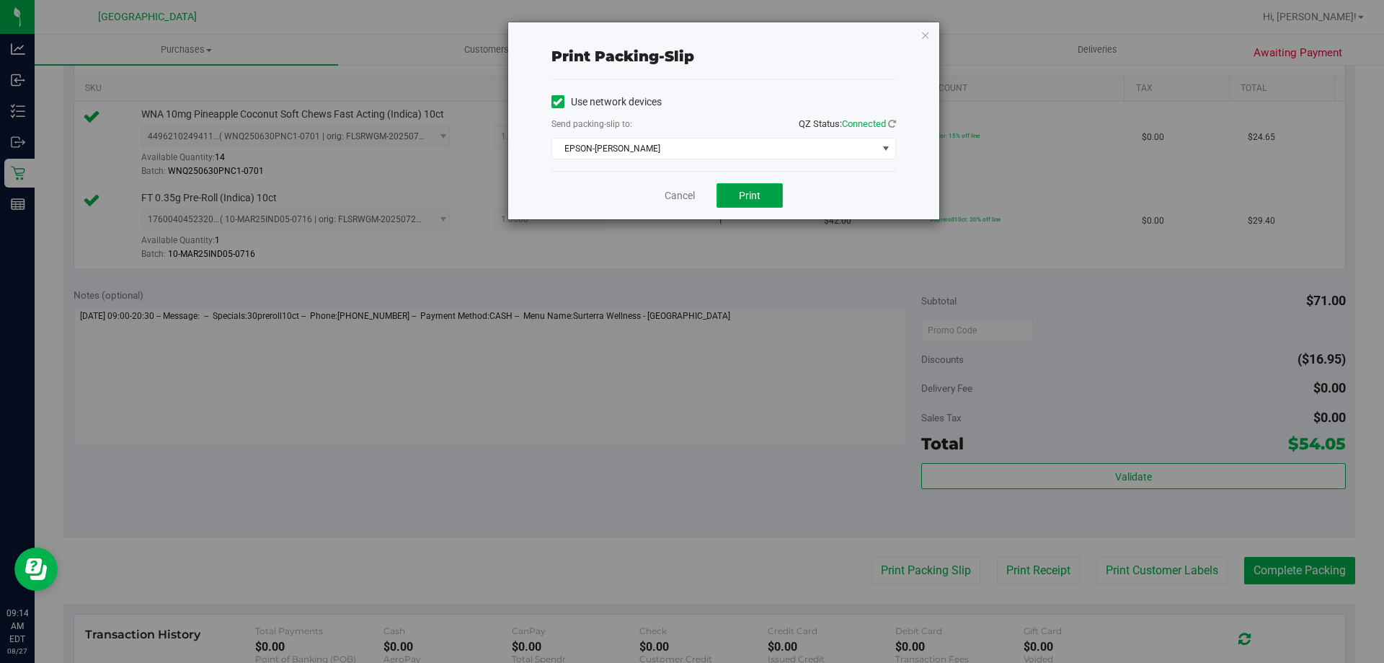
click at [746, 199] on span "Print" at bounding box center [750, 196] width 22 height 12
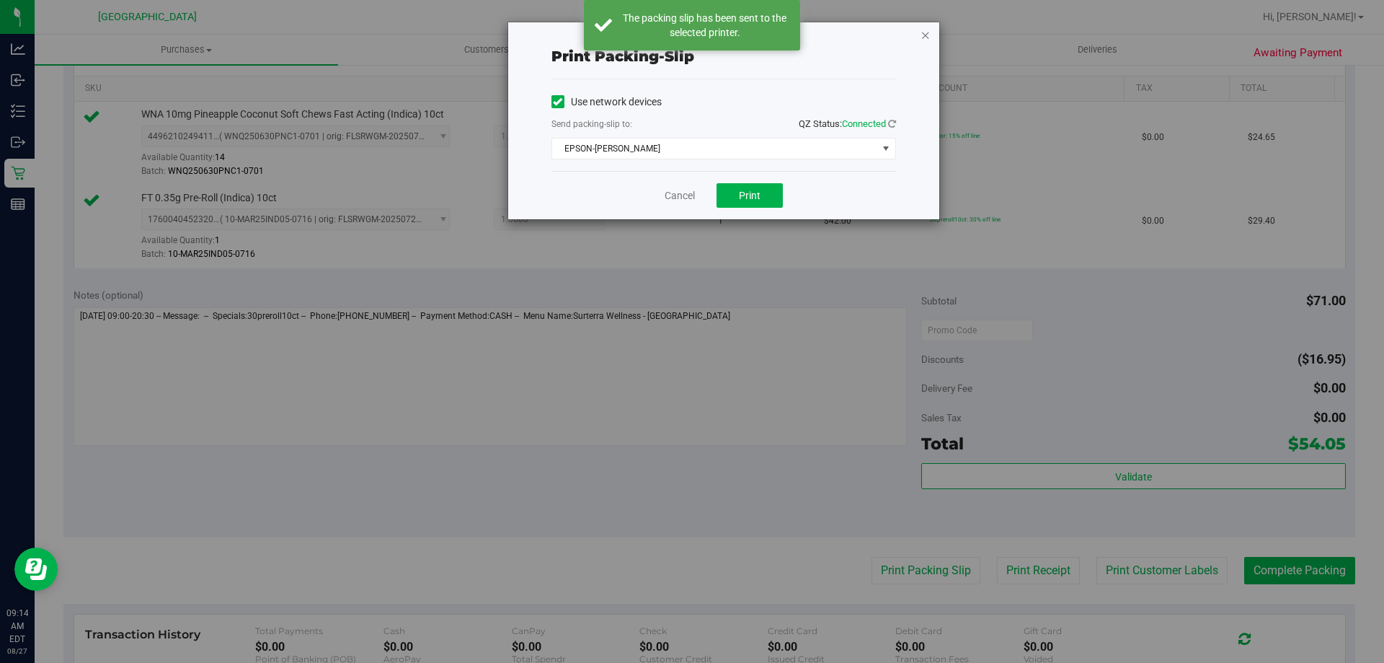
click at [921, 35] on icon "button" at bounding box center [926, 34] width 10 height 17
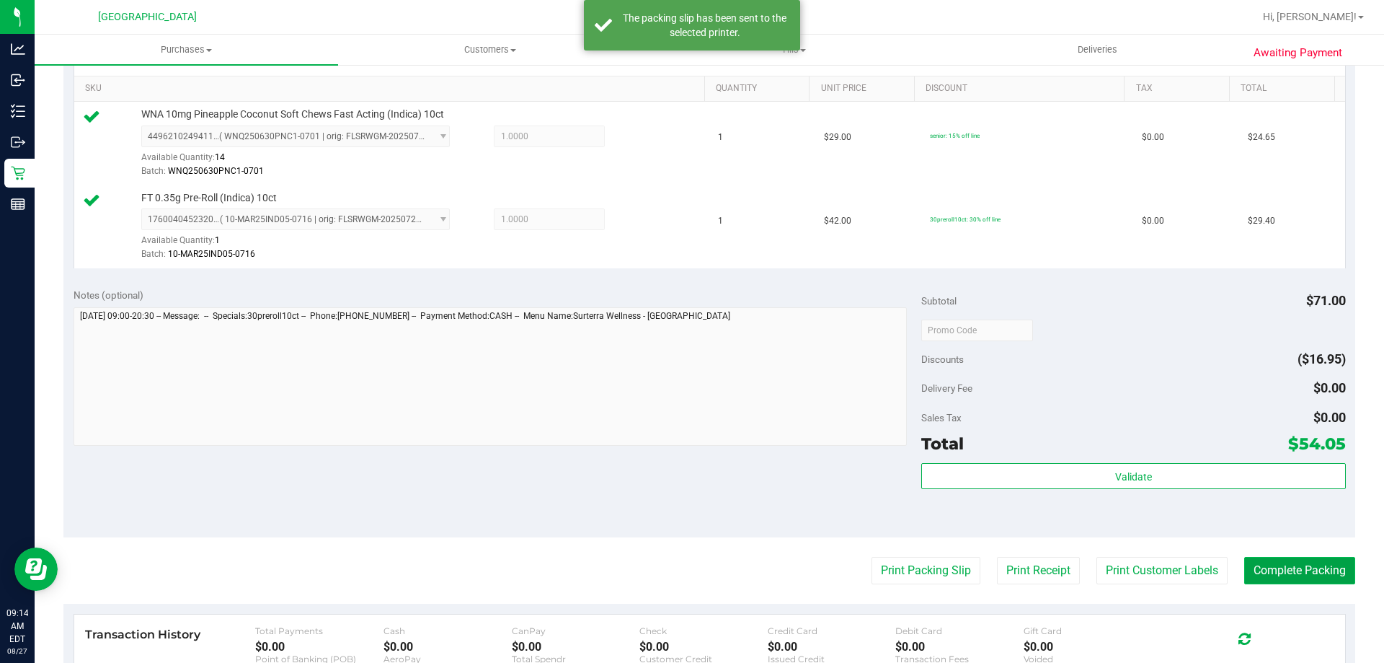
click at [1291, 574] on button "Complete Packing" at bounding box center [1300, 570] width 111 height 27
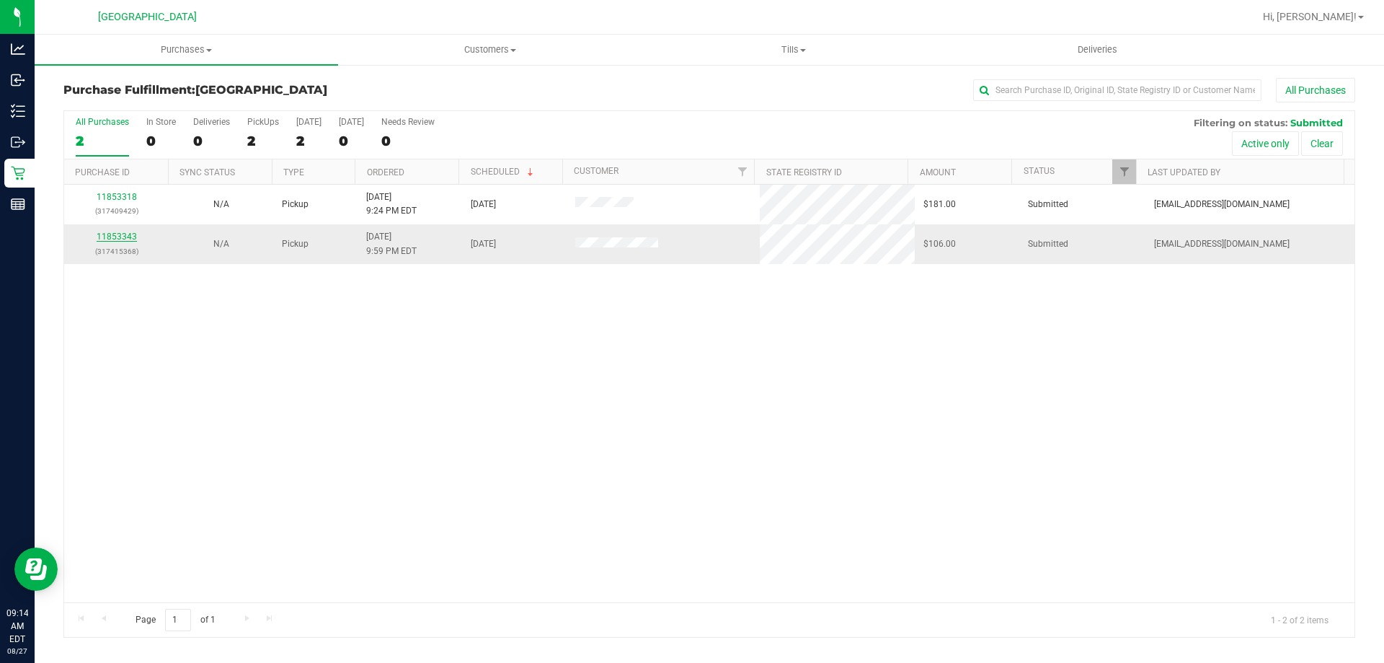
click at [128, 240] on link "11853343" at bounding box center [117, 236] width 40 height 10
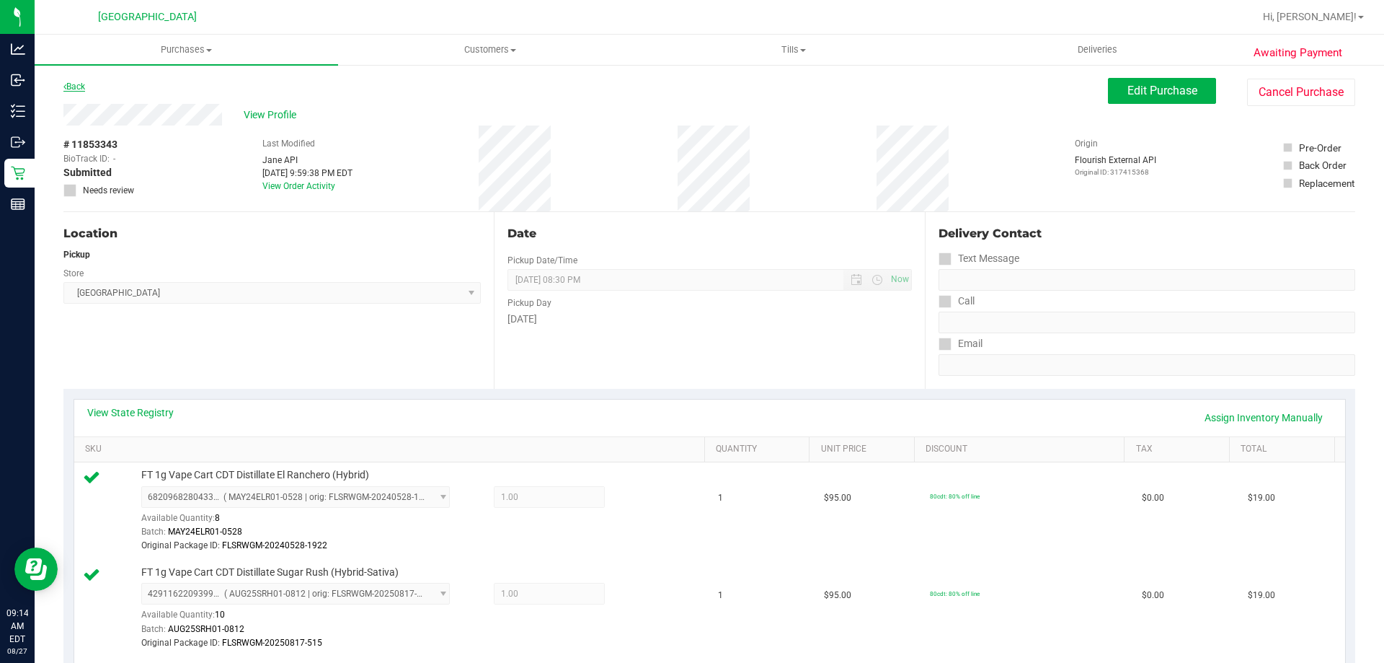
click at [77, 82] on link "Back" at bounding box center [74, 86] width 22 height 10
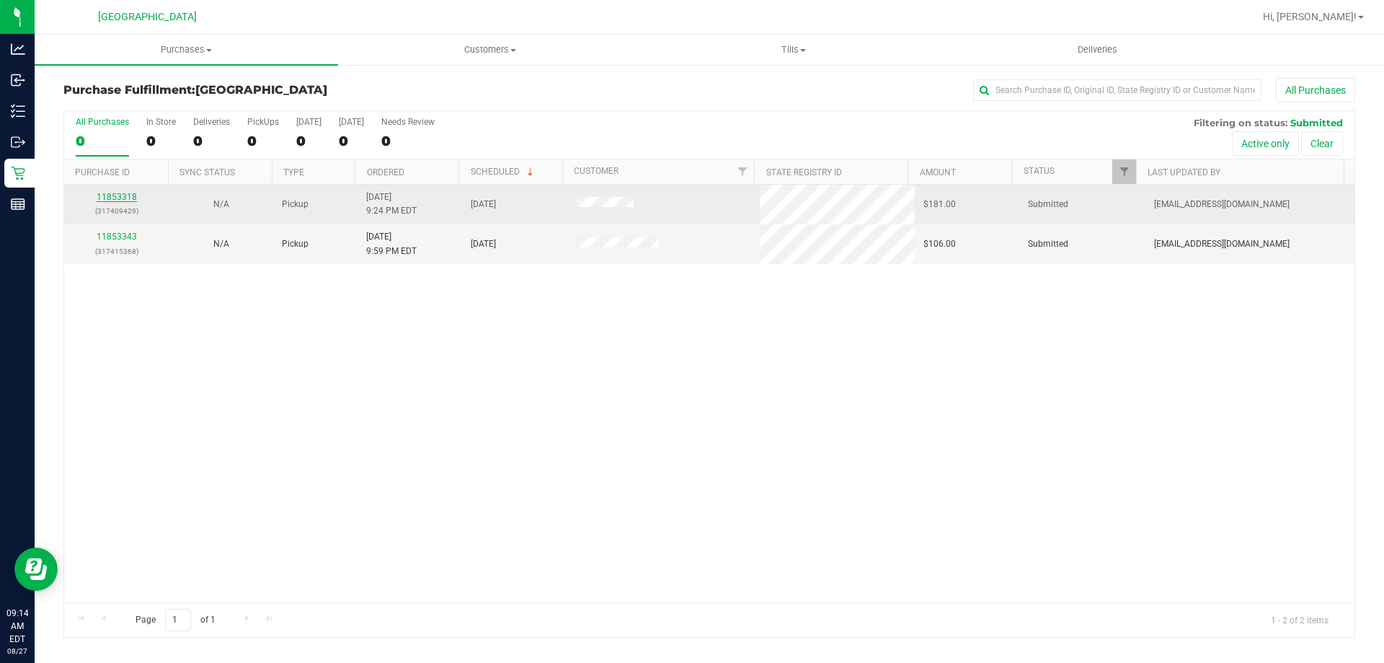
click at [121, 198] on link "11853318" at bounding box center [117, 197] width 40 height 10
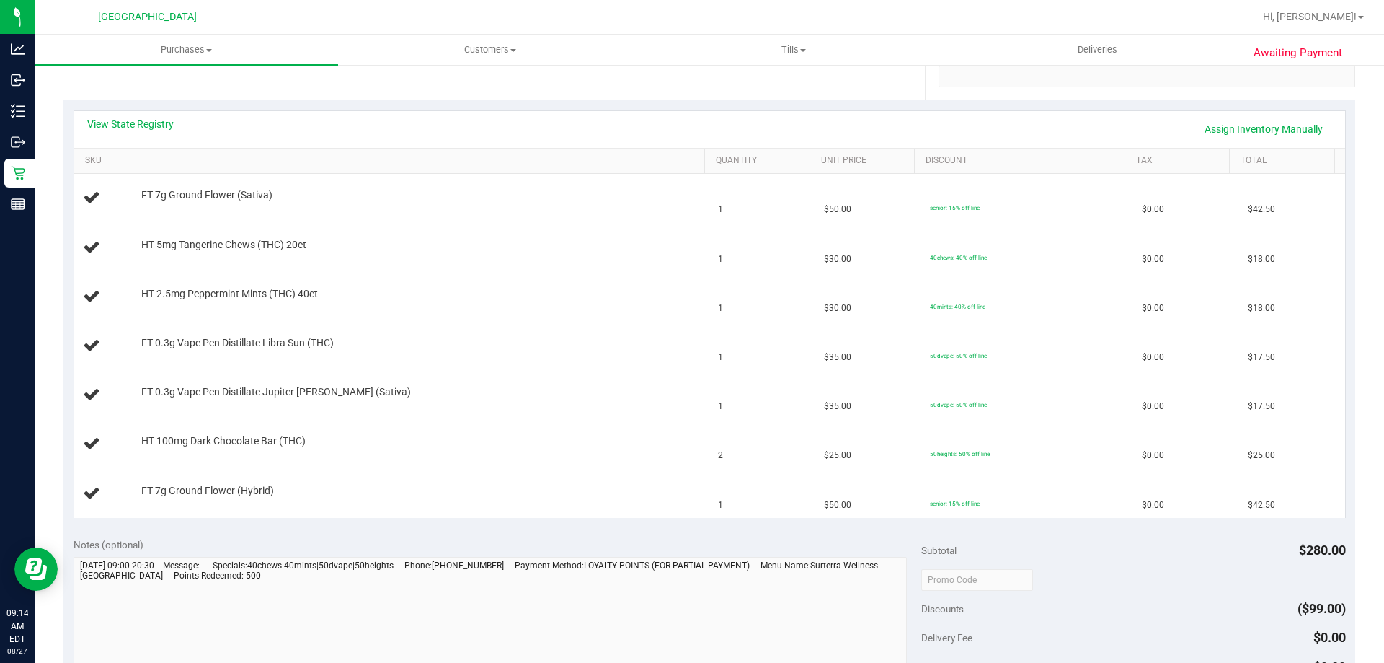
scroll to position [577, 0]
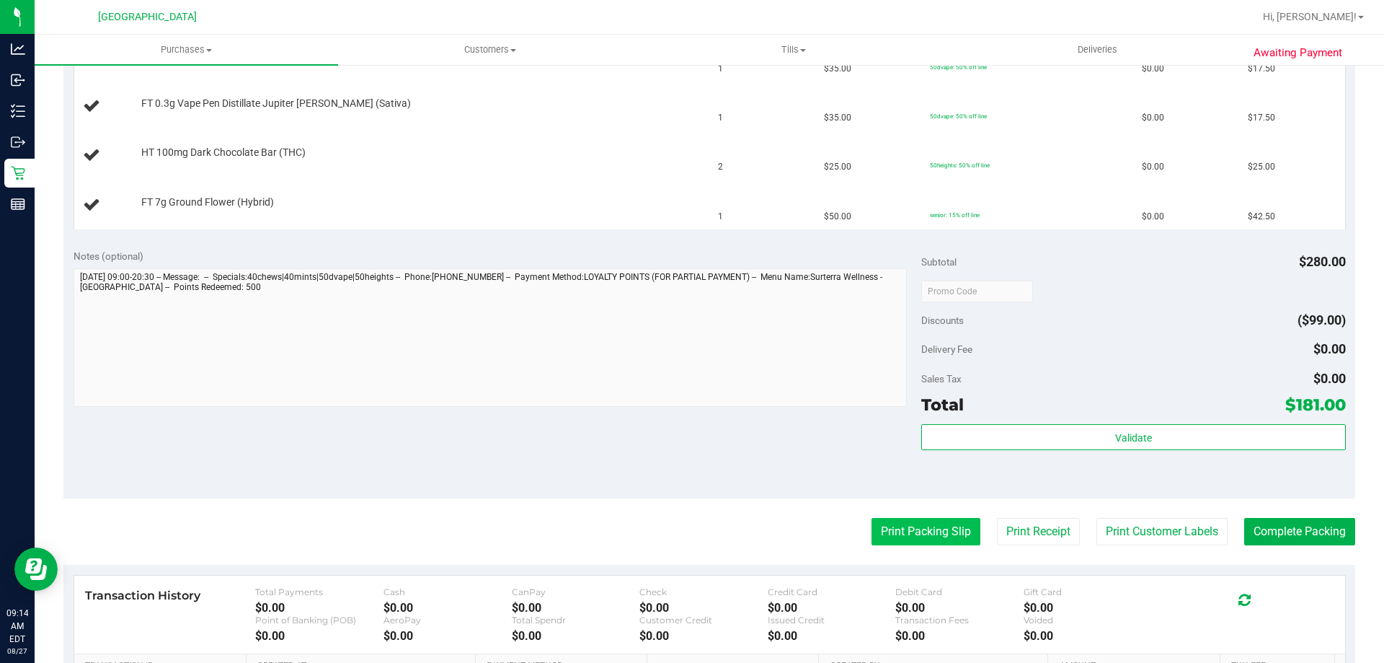
click at [887, 529] on button "Print Packing Slip" at bounding box center [926, 531] width 109 height 27
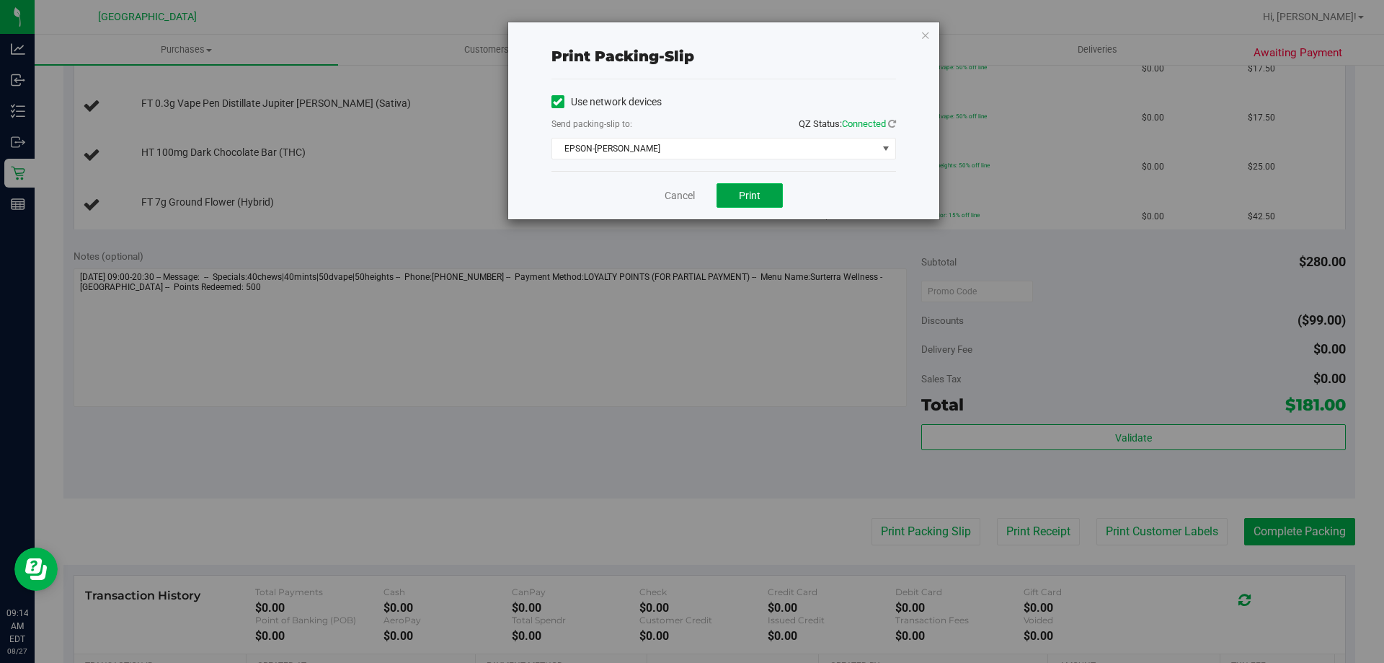
click at [759, 193] on span "Print" at bounding box center [750, 196] width 22 height 12
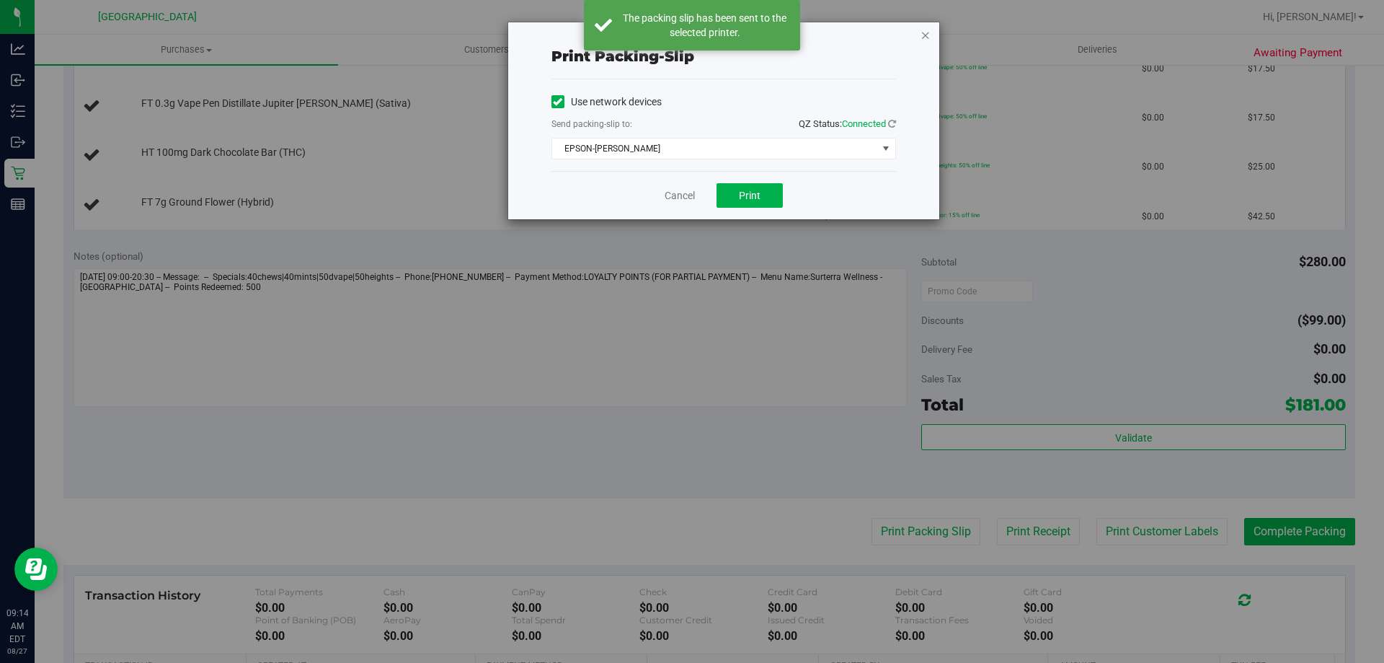
click at [924, 34] on icon "button" at bounding box center [926, 34] width 10 height 17
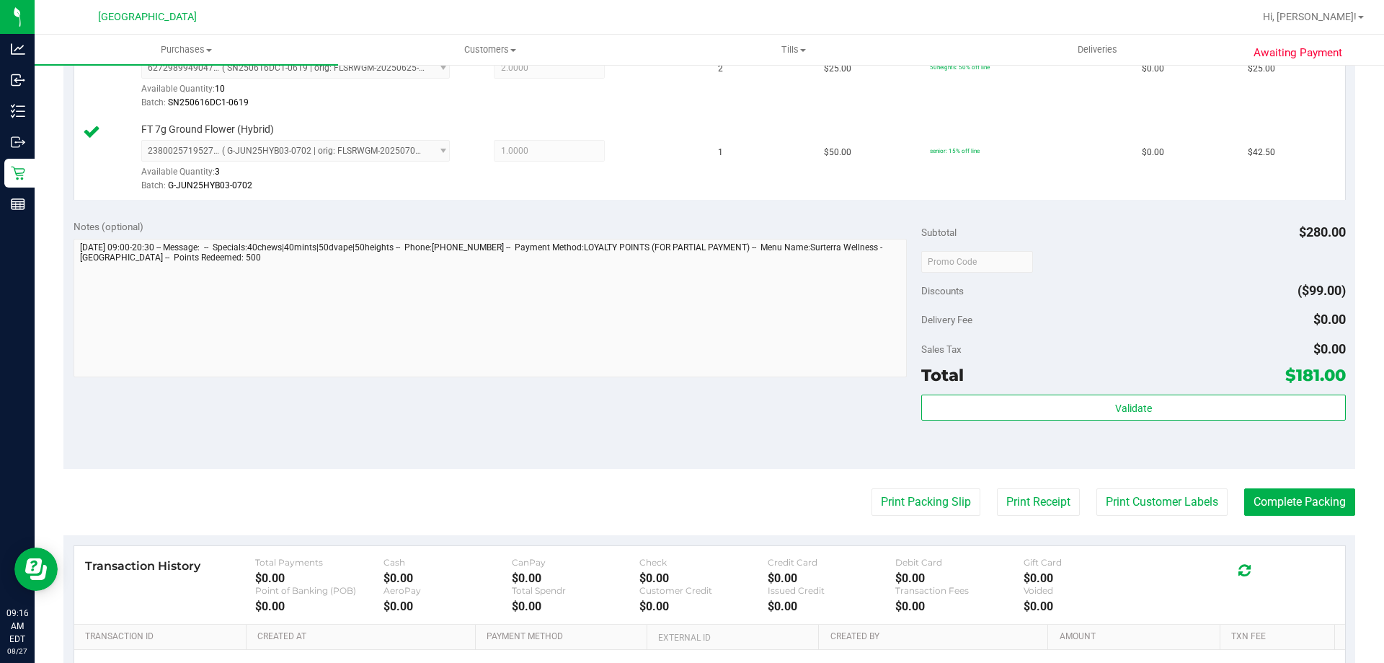
scroll to position [1009, 0]
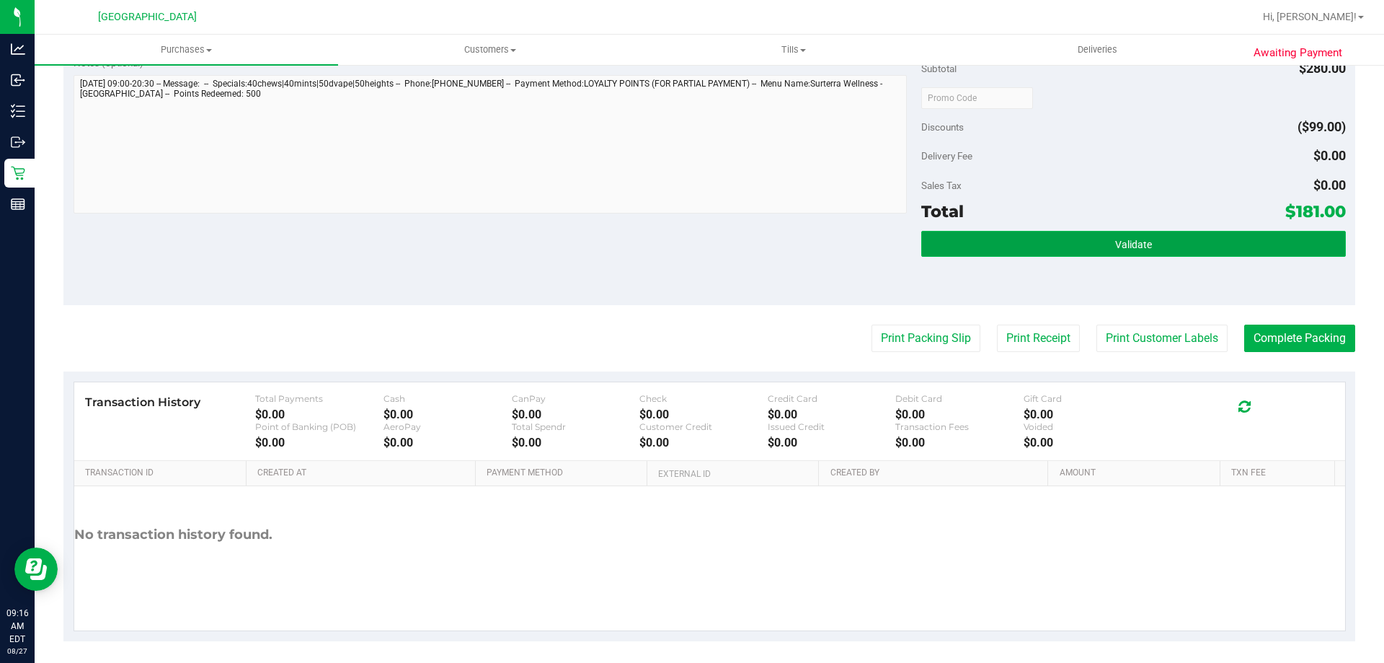
click at [1115, 251] on button "Validate" at bounding box center [1134, 244] width 424 height 26
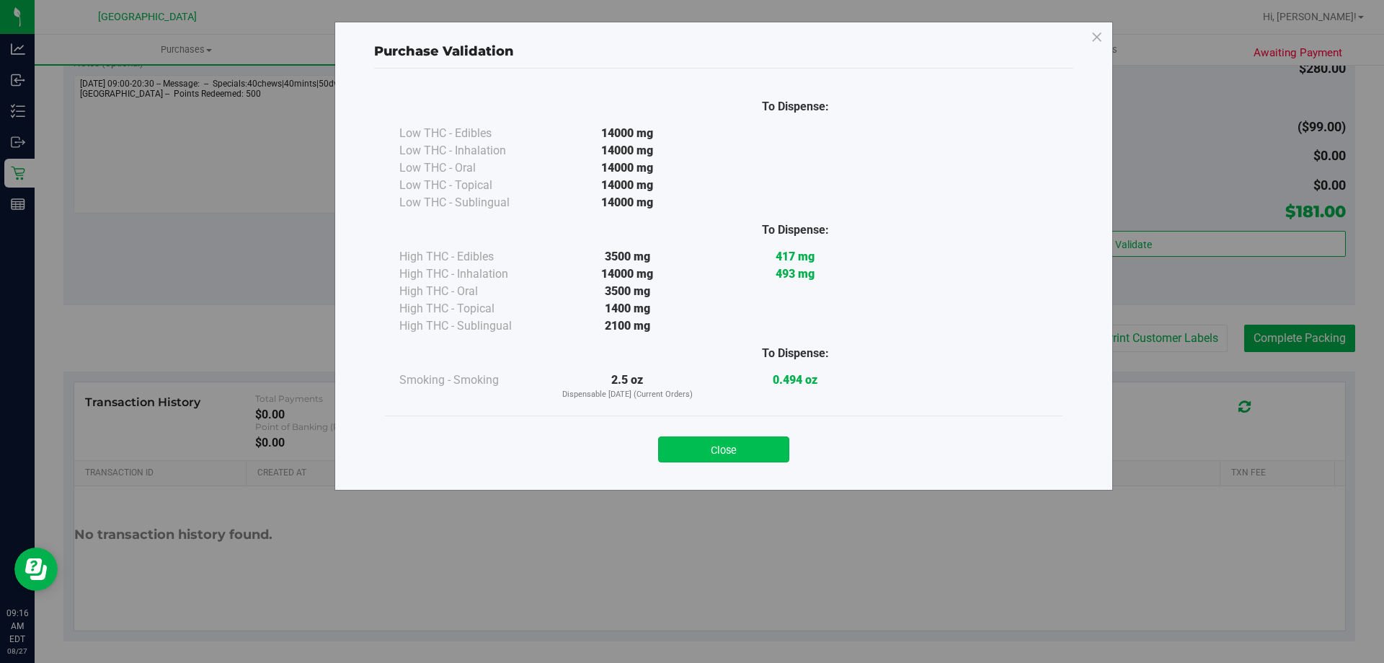
click at [736, 459] on button "Close" at bounding box center [723, 449] width 131 height 26
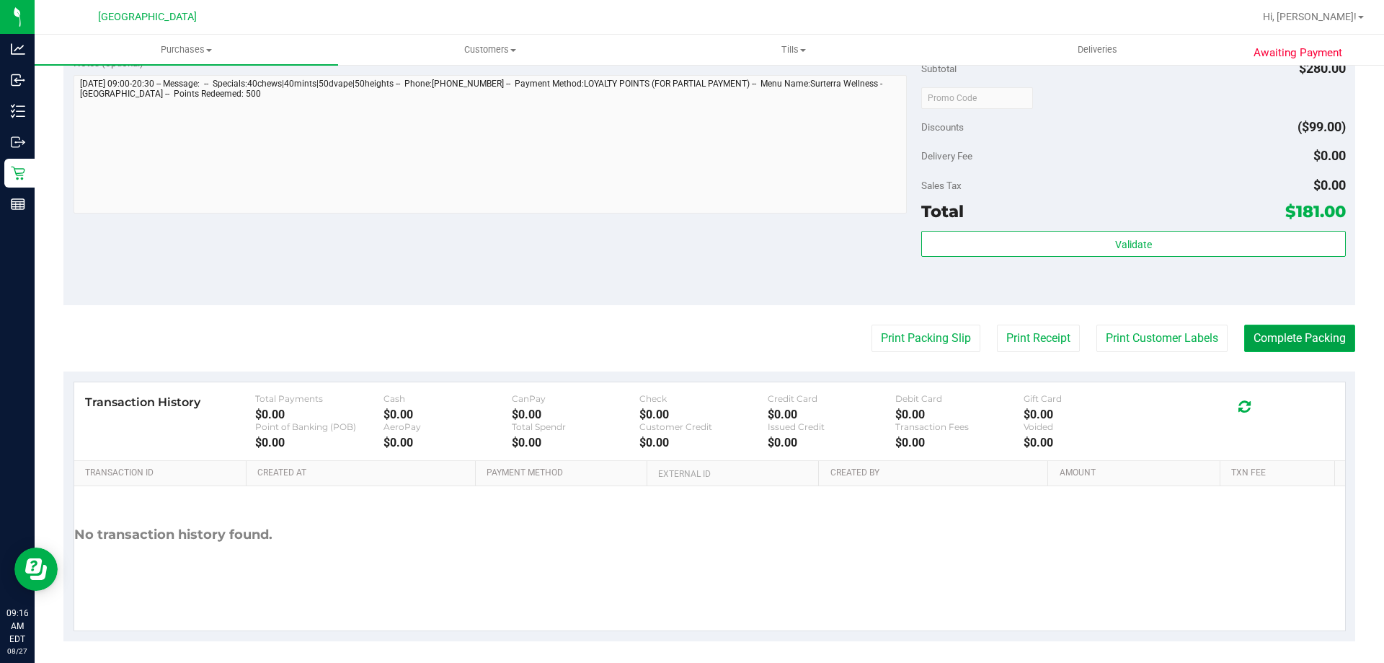
click at [1293, 340] on button "Complete Packing" at bounding box center [1300, 337] width 111 height 27
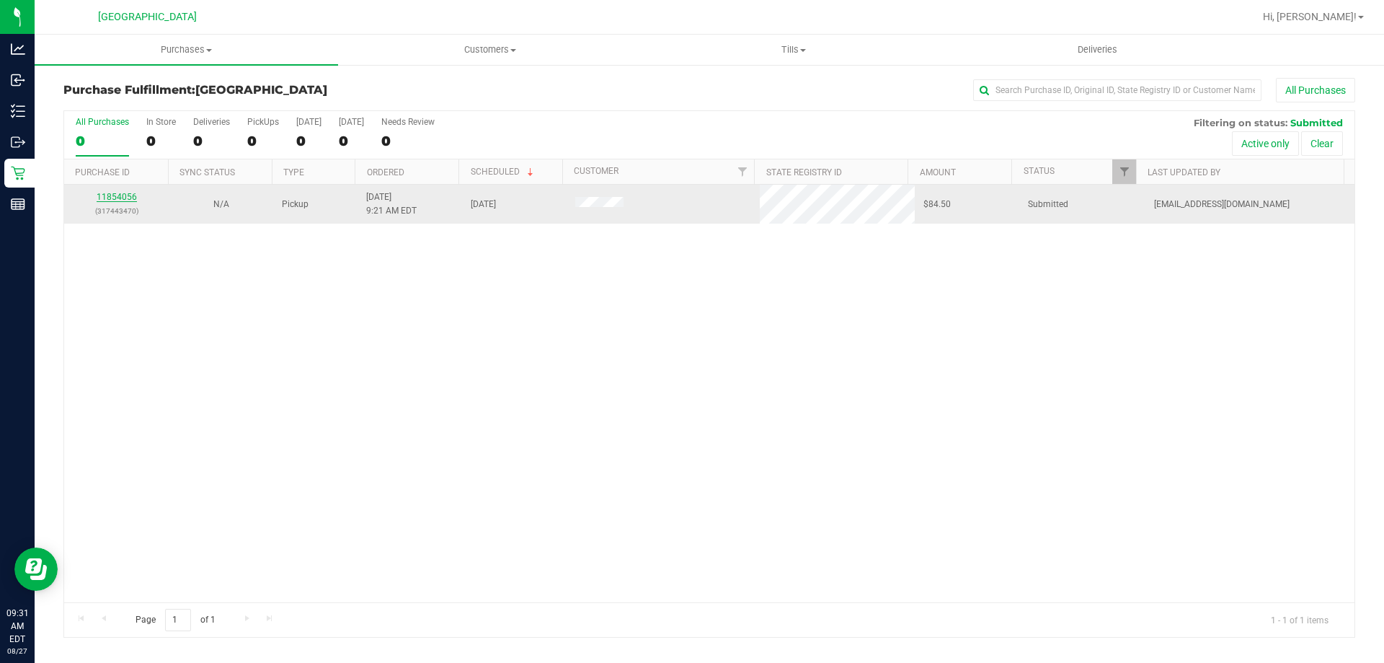
click at [110, 194] on link "11854056" at bounding box center [117, 197] width 40 height 10
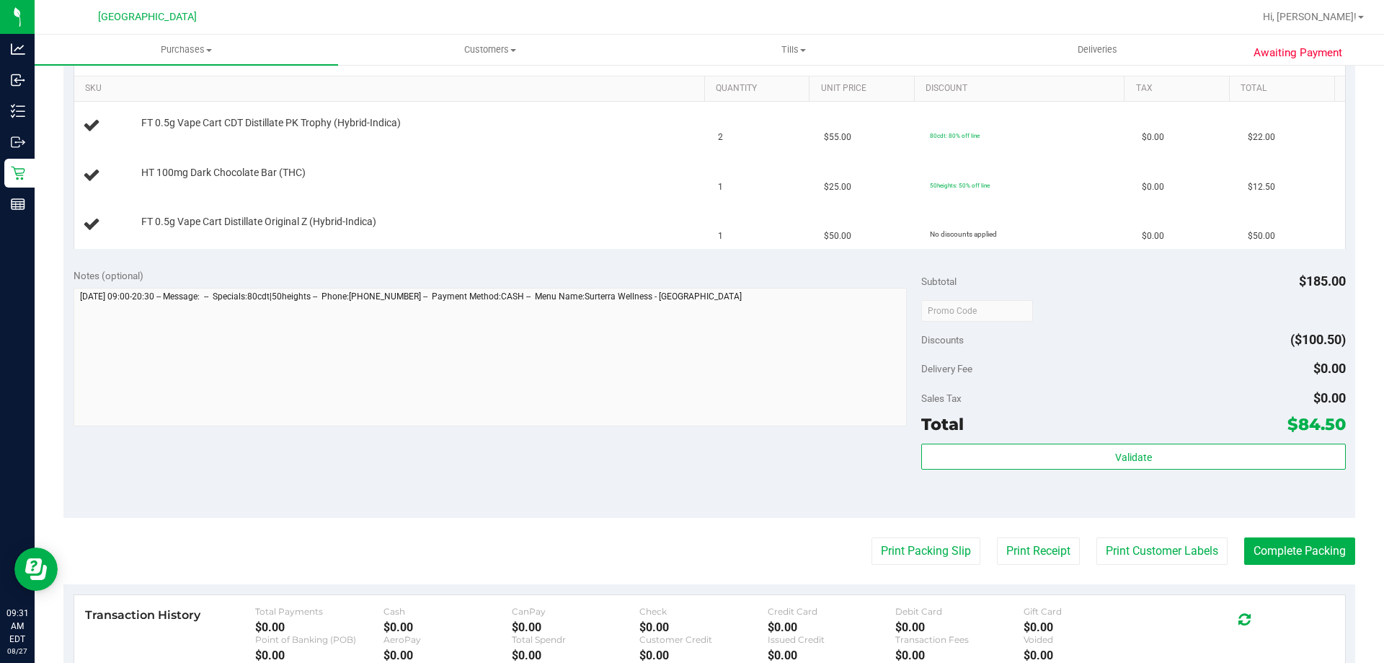
scroll to position [577, 0]
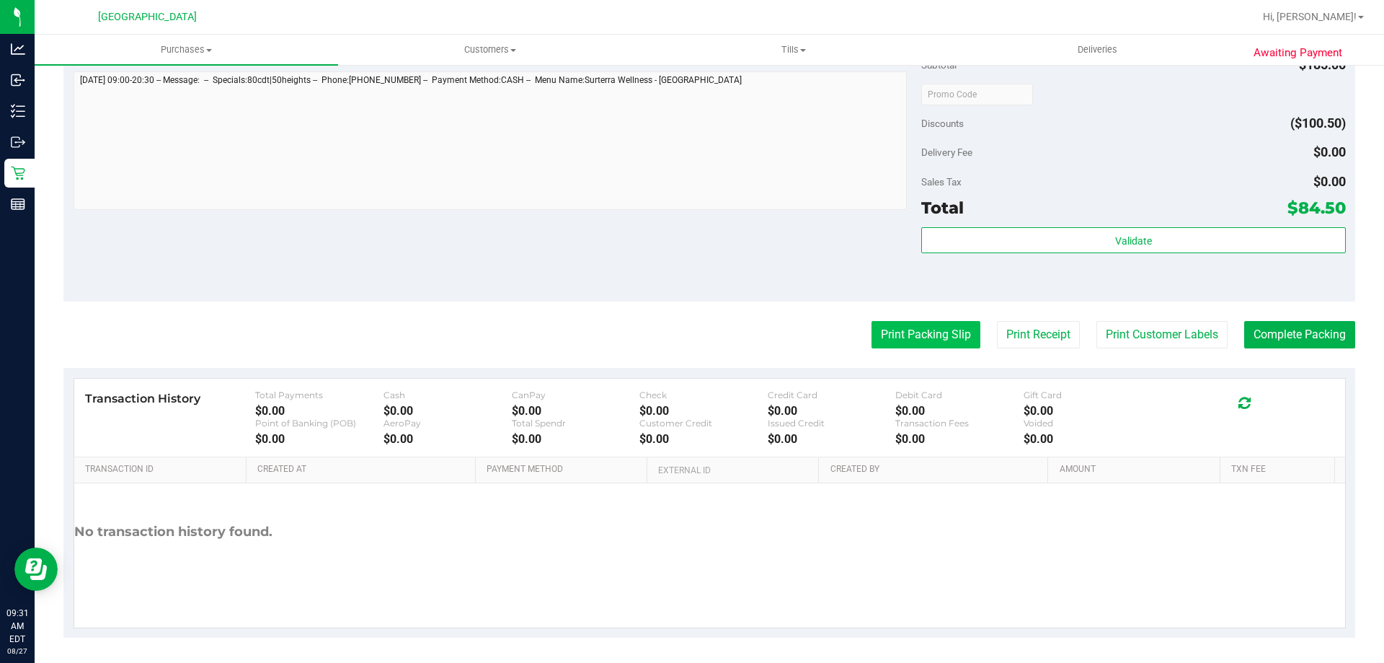
click at [901, 340] on button "Print Packing Slip" at bounding box center [926, 334] width 109 height 27
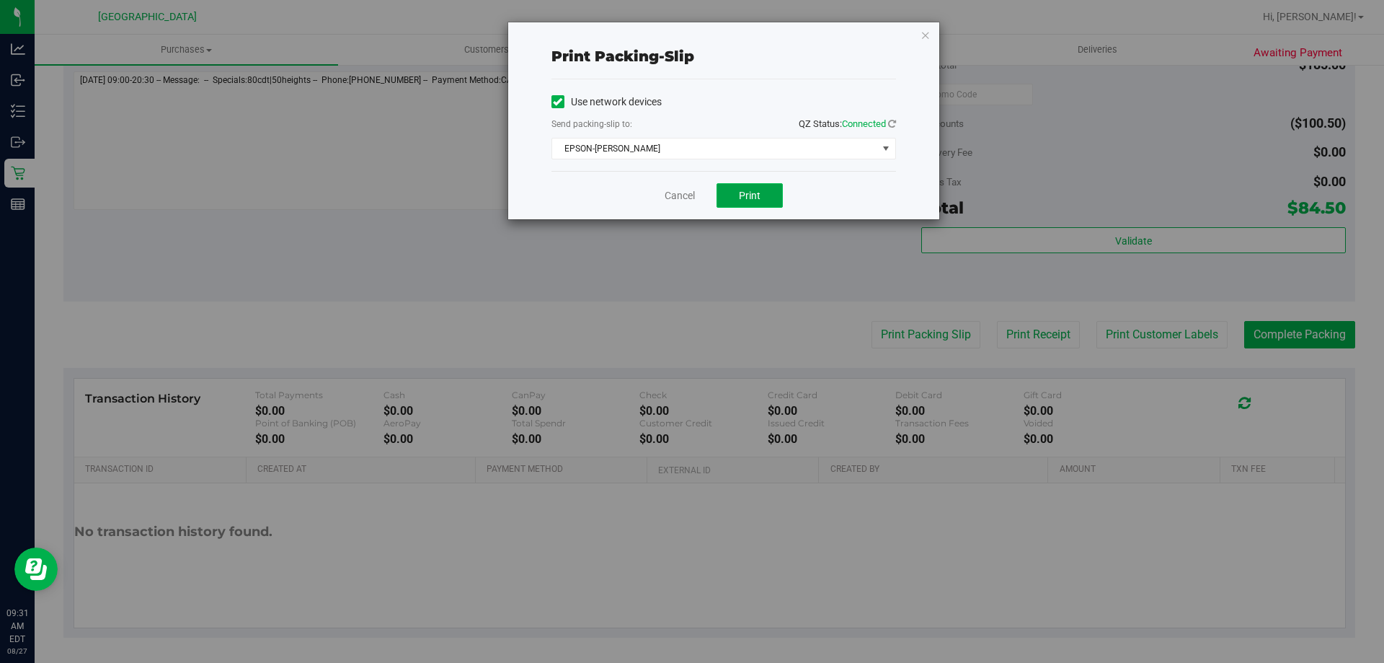
click at [755, 198] on span "Print" at bounding box center [750, 196] width 22 height 12
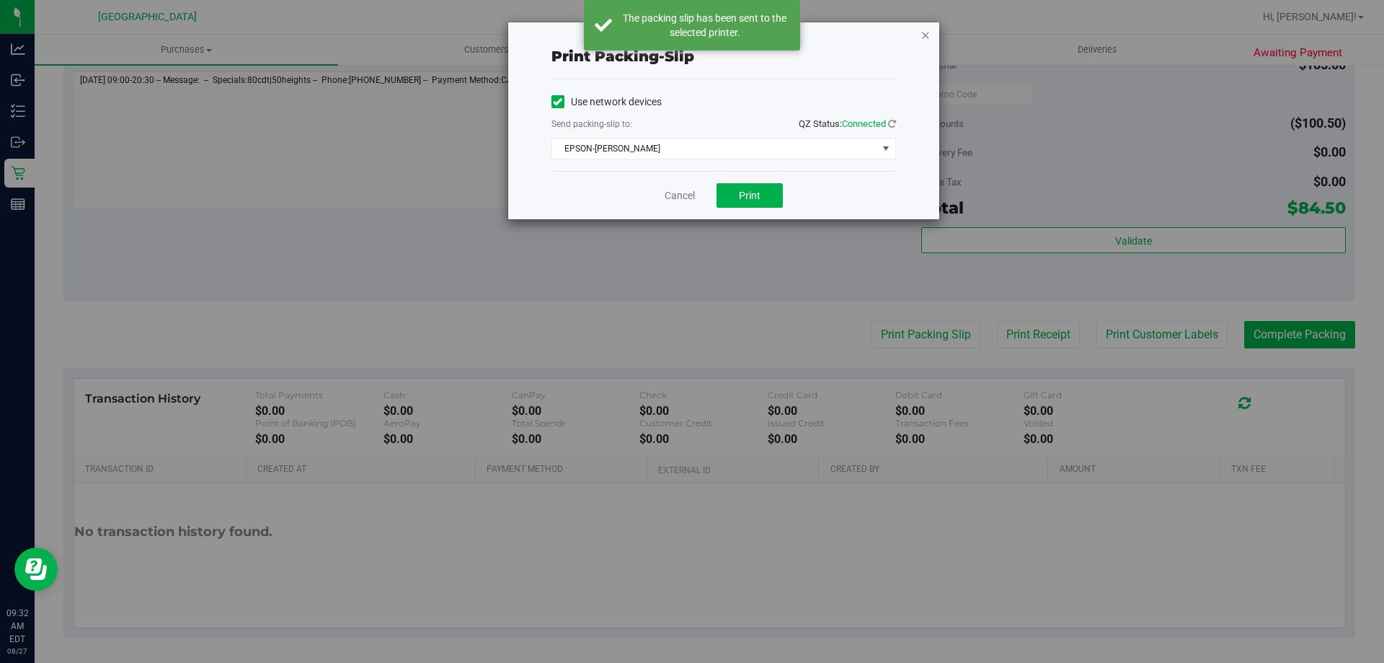
click at [923, 37] on icon "button" at bounding box center [926, 34] width 10 height 17
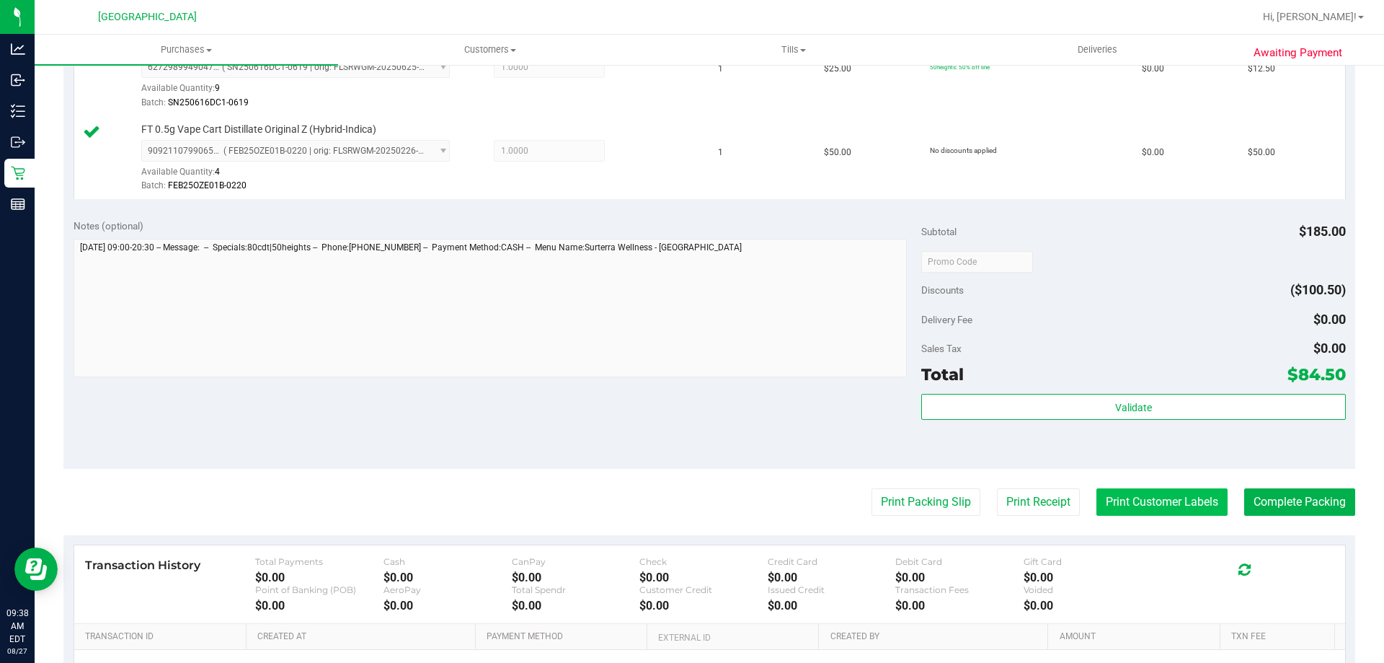
scroll to position [697, 0]
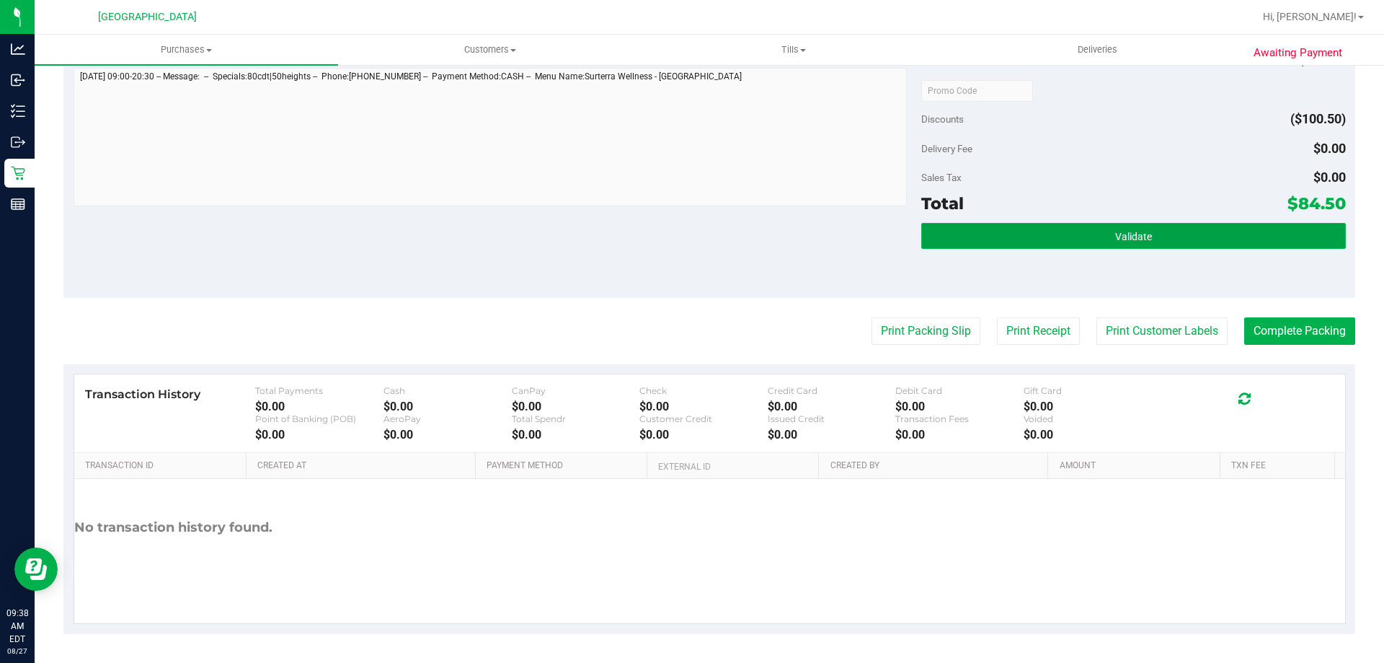
click at [1115, 234] on span "Validate" at bounding box center [1133, 237] width 37 height 12
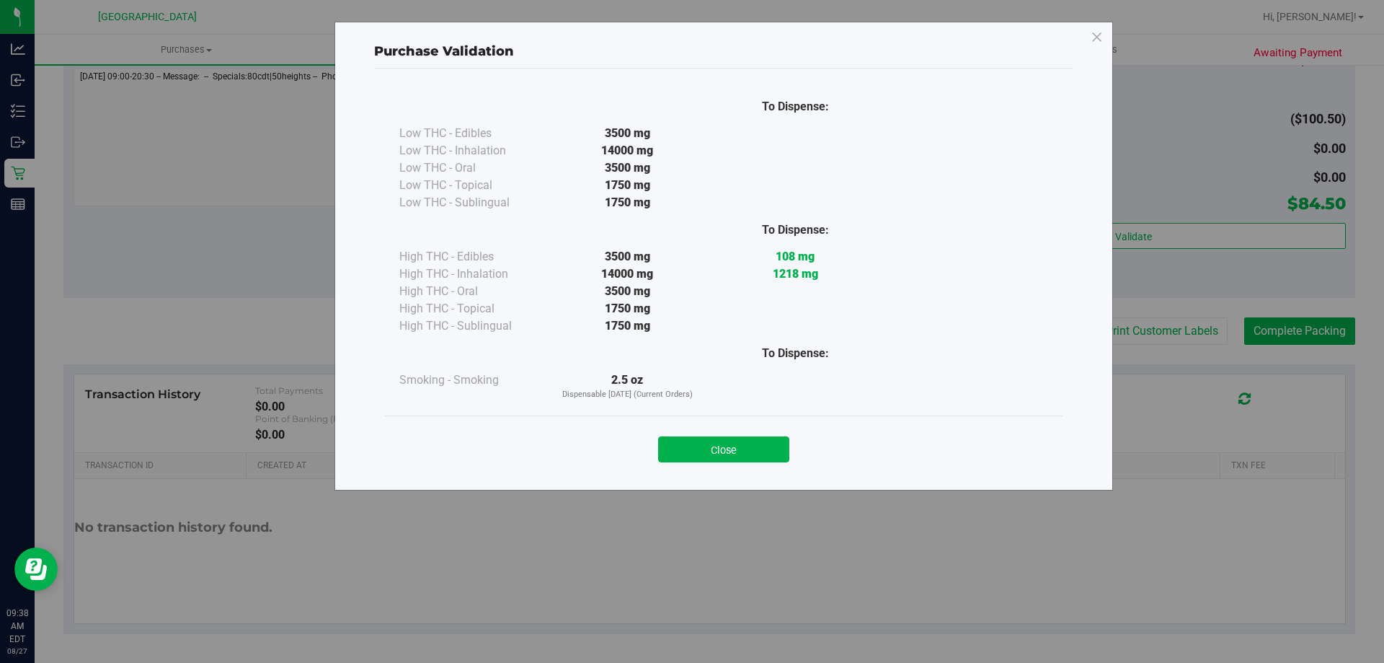
click at [746, 462] on div "Close" at bounding box center [724, 444] width 678 height 58
click at [746, 454] on button "Close" at bounding box center [723, 449] width 131 height 26
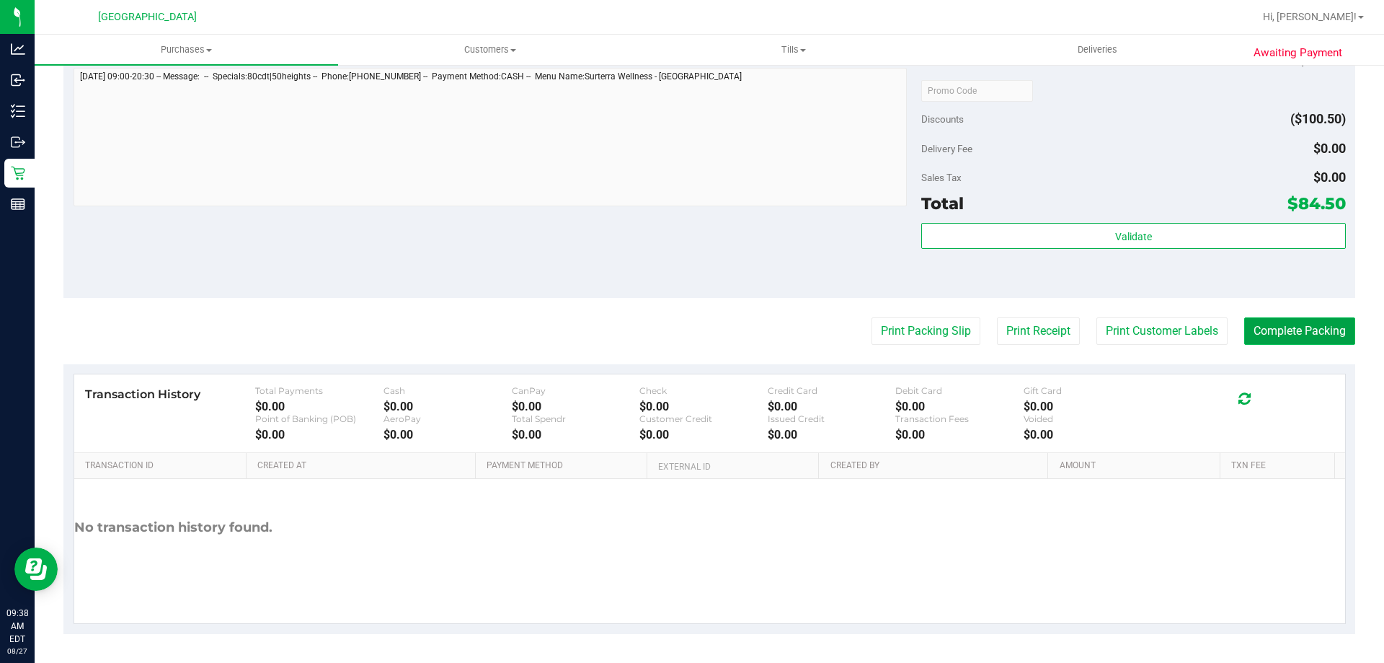
click at [1302, 337] on button "Complete Packing" at bounding box center [1300, 330] width 111 height 27
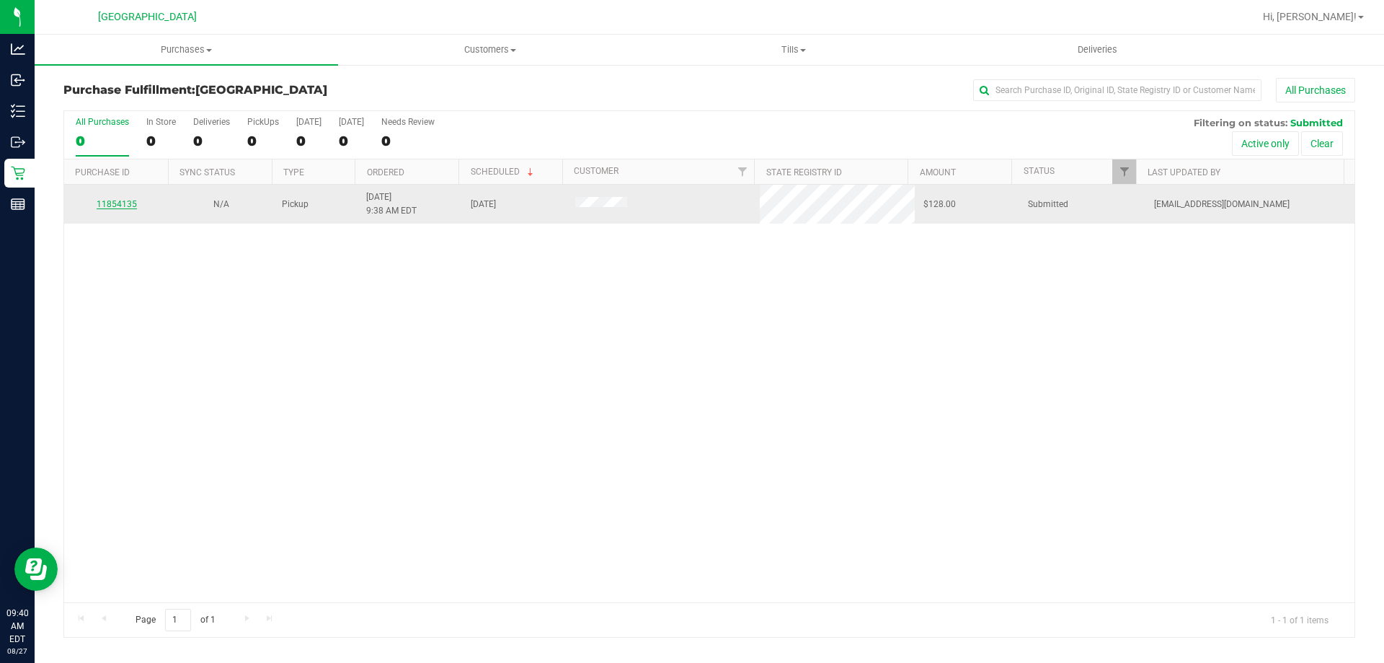
click at [118, 204] on link "11854135" at bounding box center [117, 204] width 40 height 10
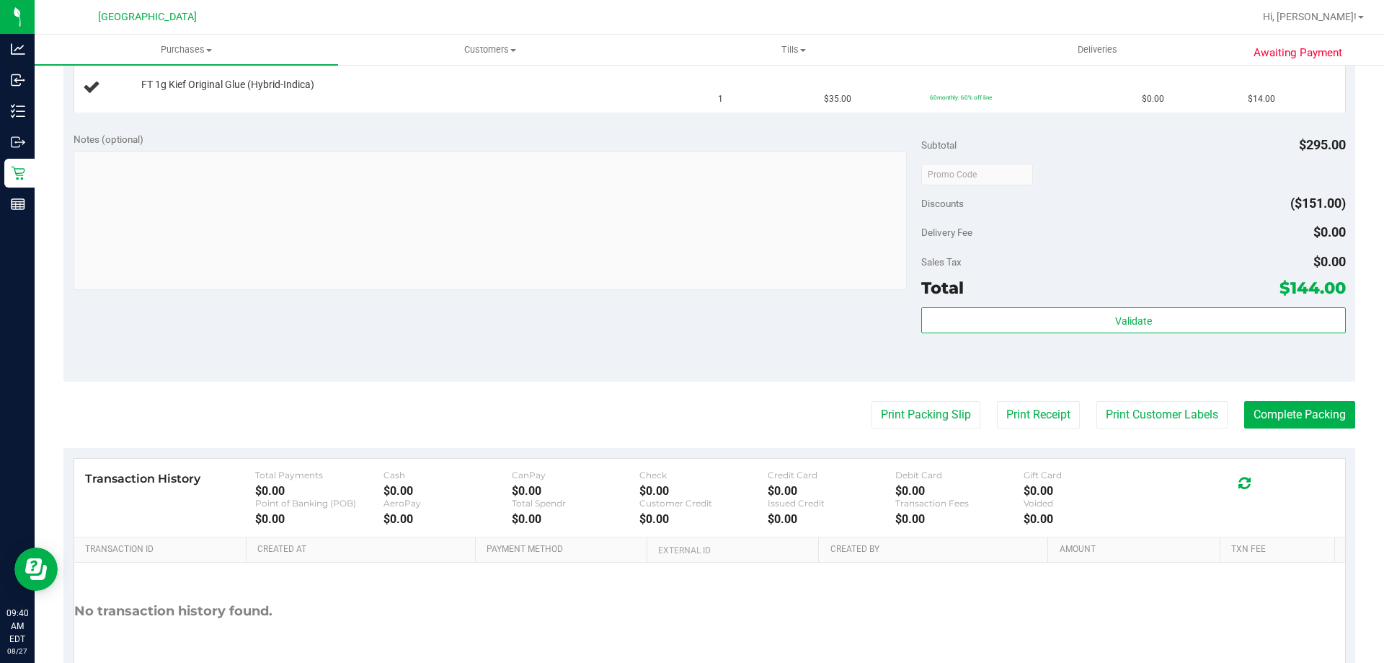
scroll to position [728, 0]
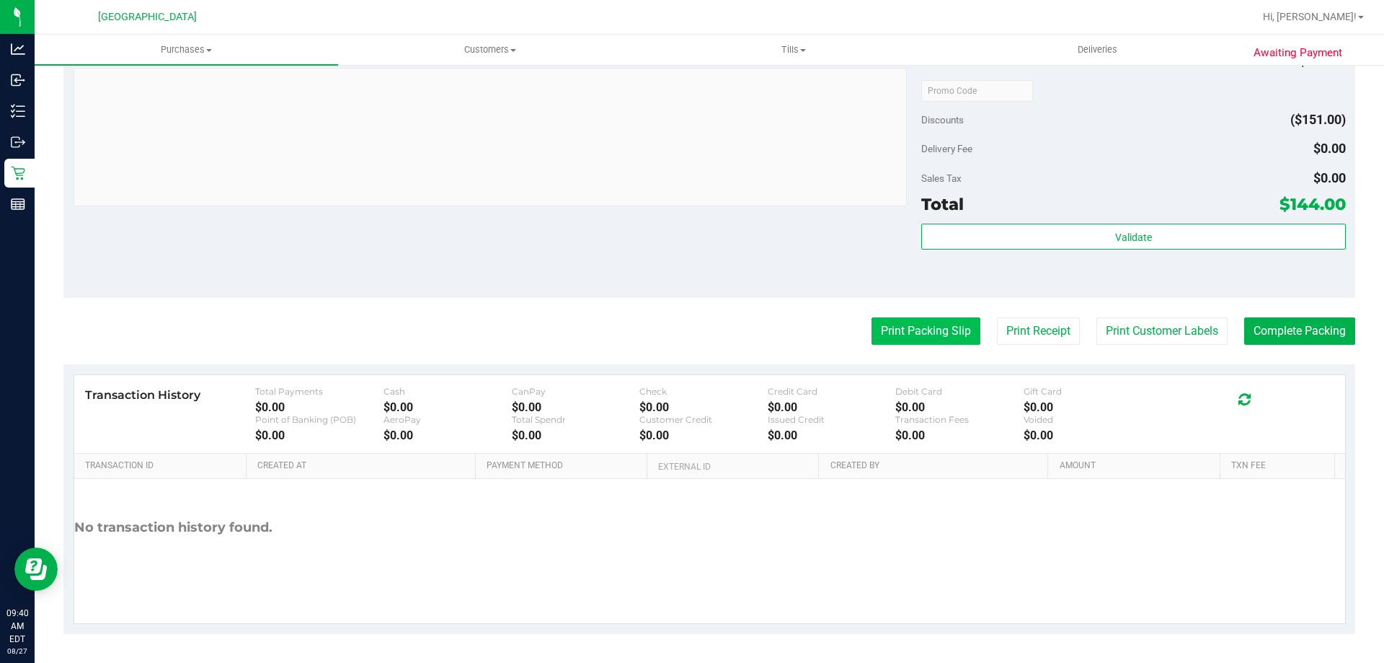
click at [916, 343] on button "Print Packing Slip" at bounding box center [926, 330] width 109 height 27
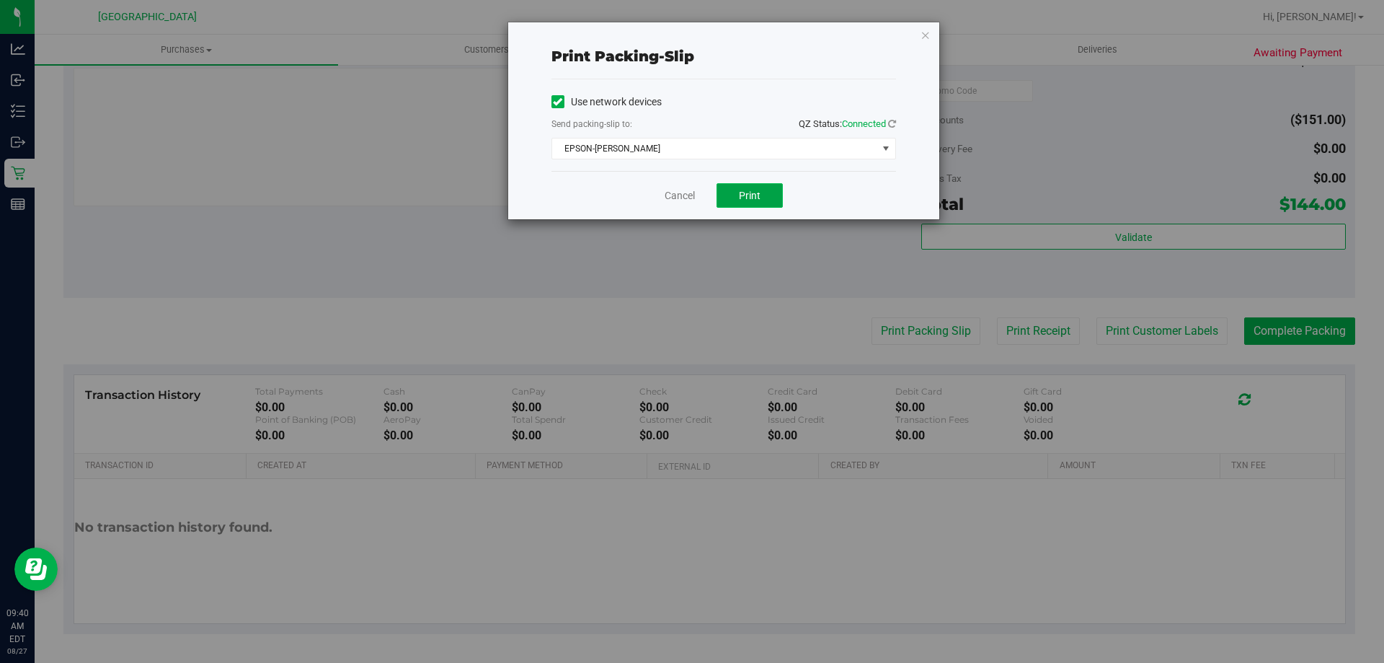
click at [773, 196] on button "Print" at bounding box center [750, 195] width 66 height 25
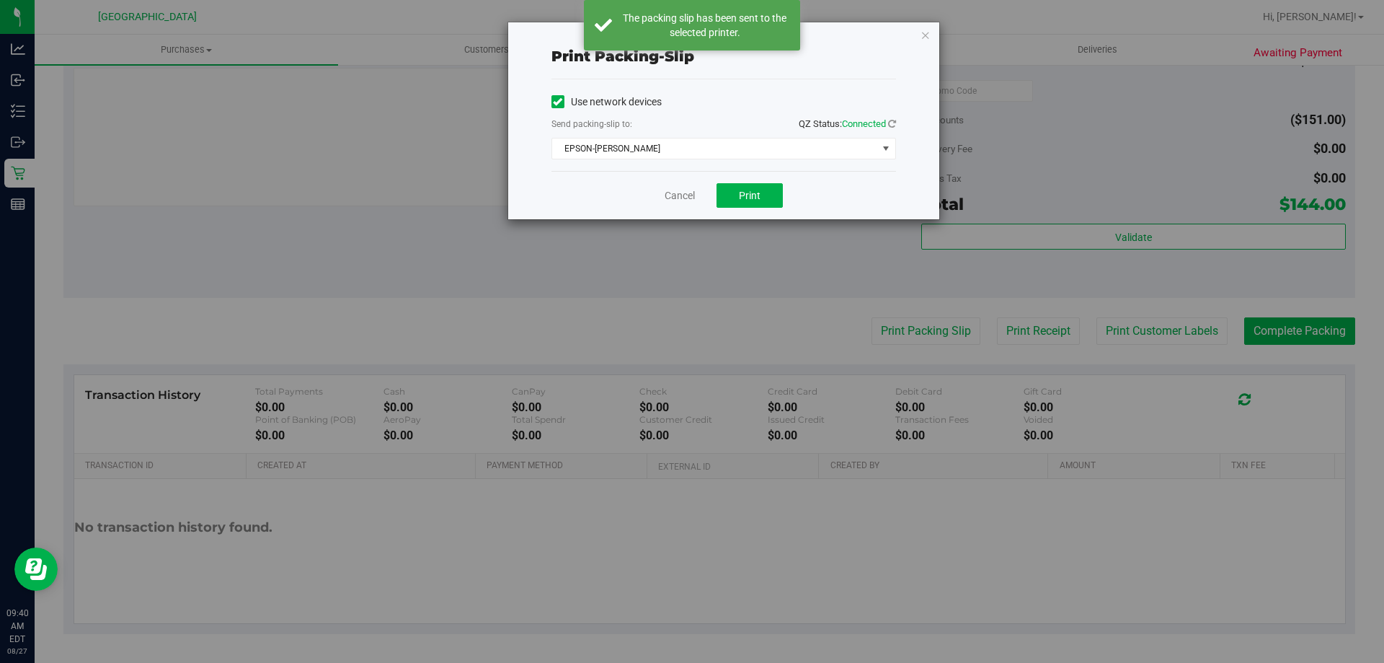
drag, startPoint x: 928, startPoint y: 35, endPoint x: 701, endPoint y: 272, distance: 328.4
click at [927, 35] on icon "button" at bounding box center [926, 34] width 10 height 17
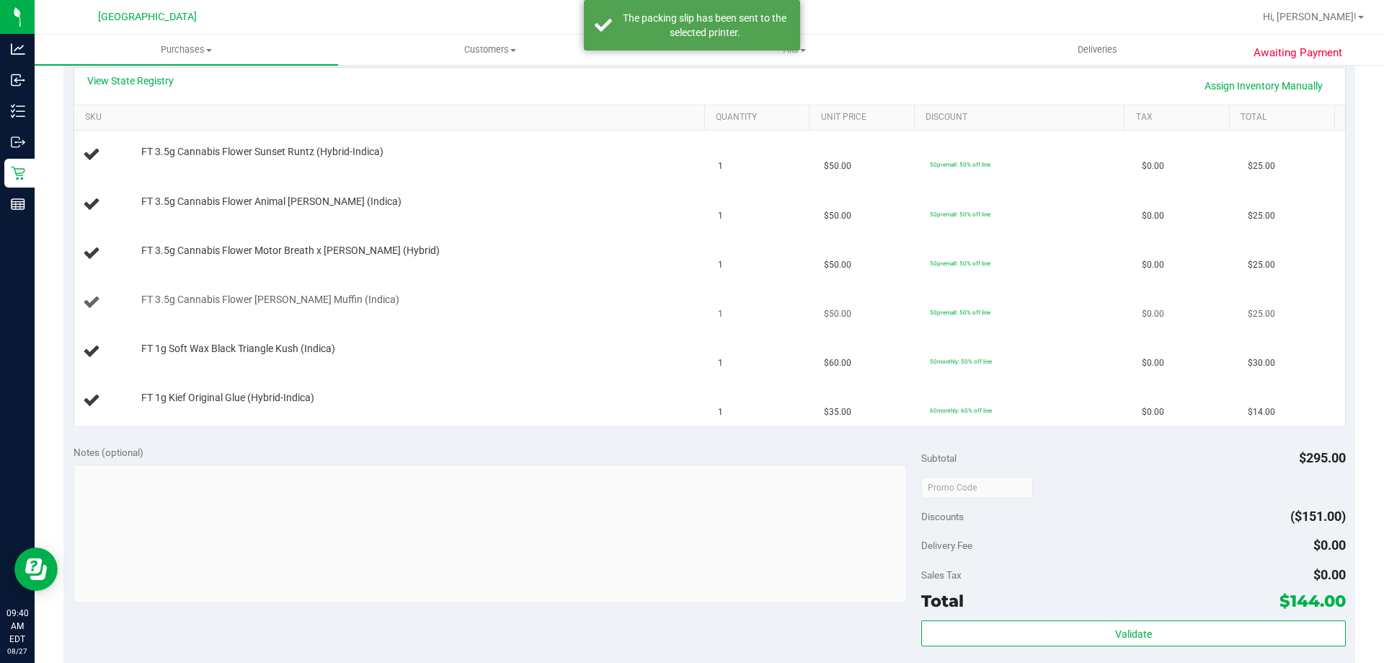
scroll to position [296, 0]
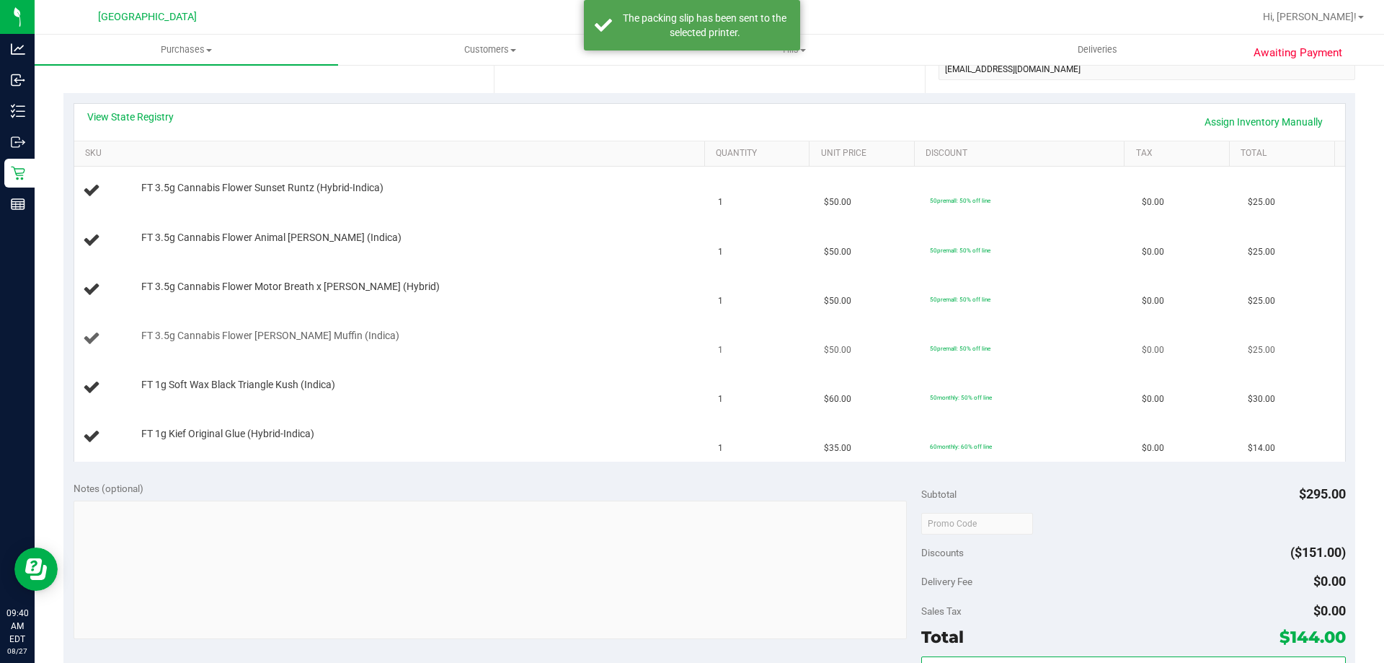
click at [605, 249] on div "FT 3.5g Cannabis Flower Animal Larry (Indica)" at bounding box center [392, 240] width 619 height 19
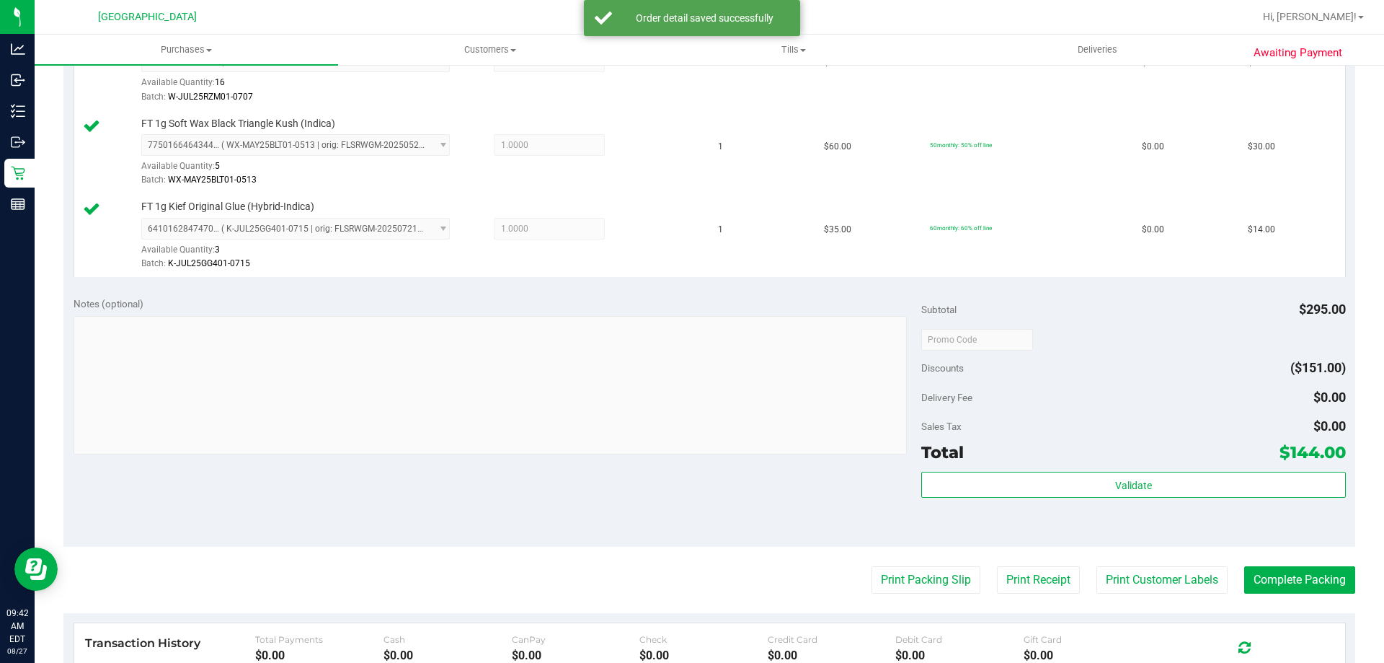
scroll to position [800, 0]
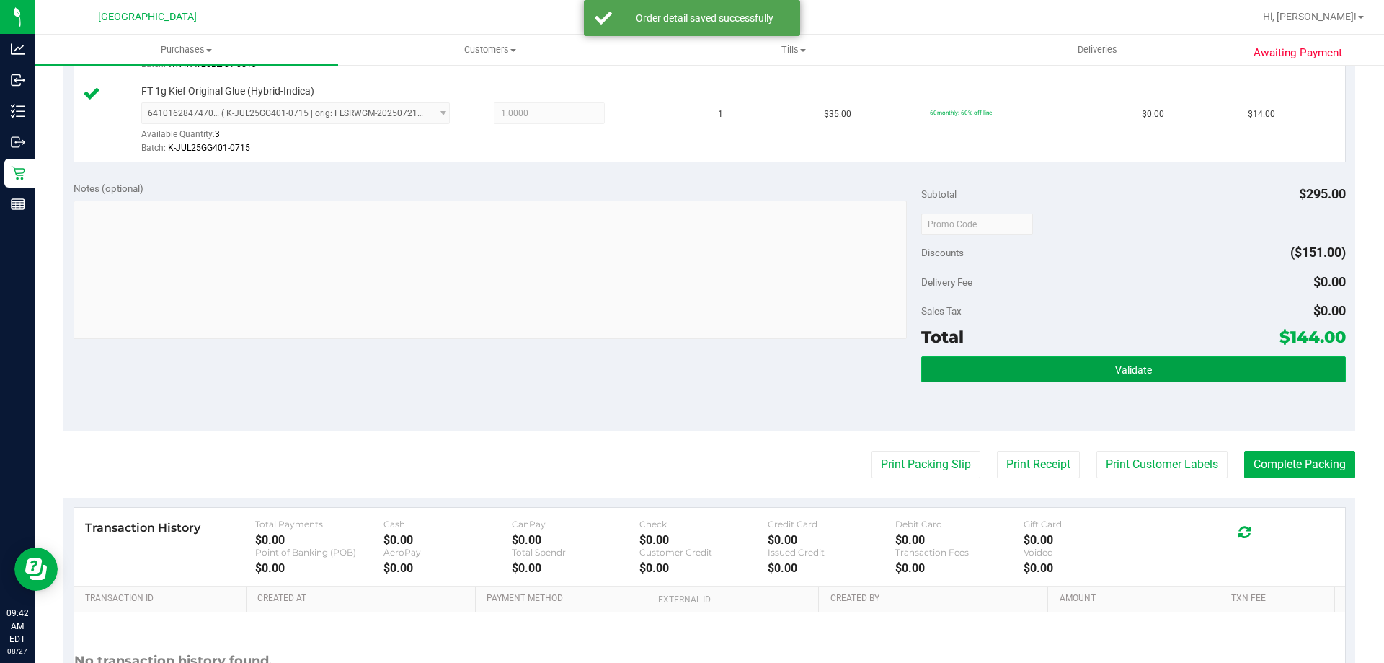
click at [1051, 369] on button "Validate" at bounding box center [1134, 369] width 424 height 26
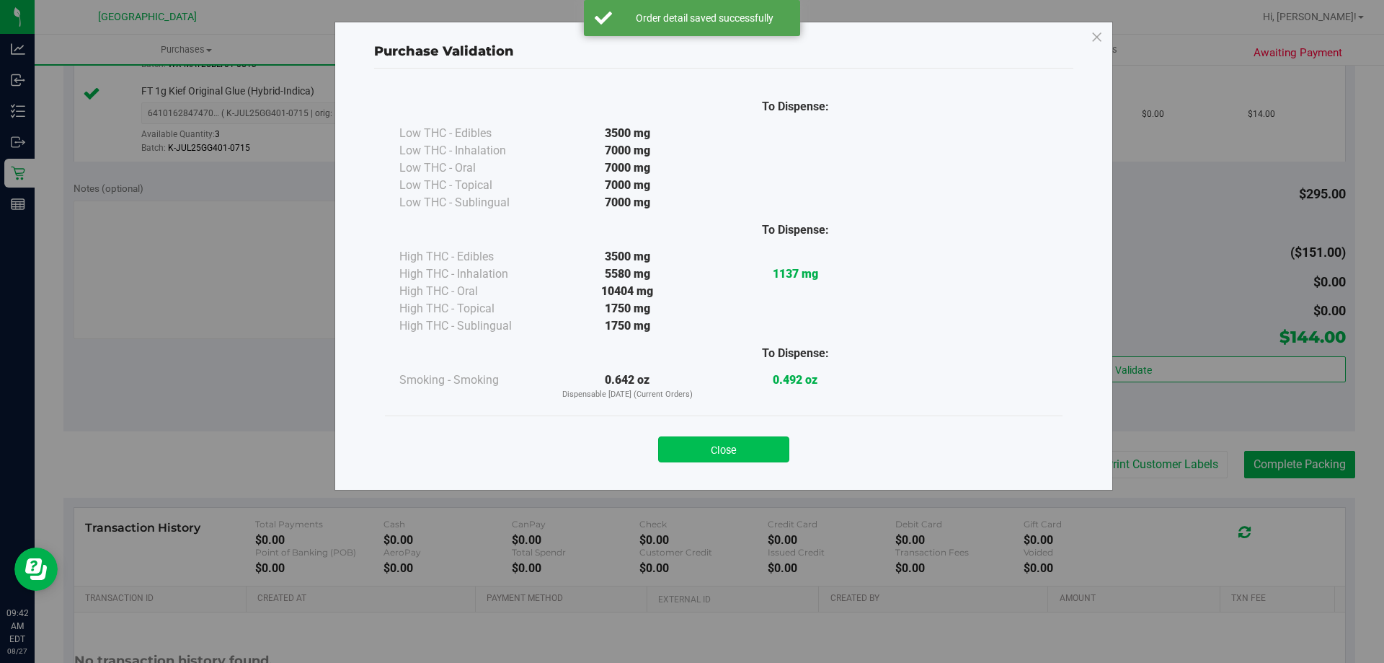
click at [709, 451] on button "Close" at bounding box center [723, 449] width 131 height 26
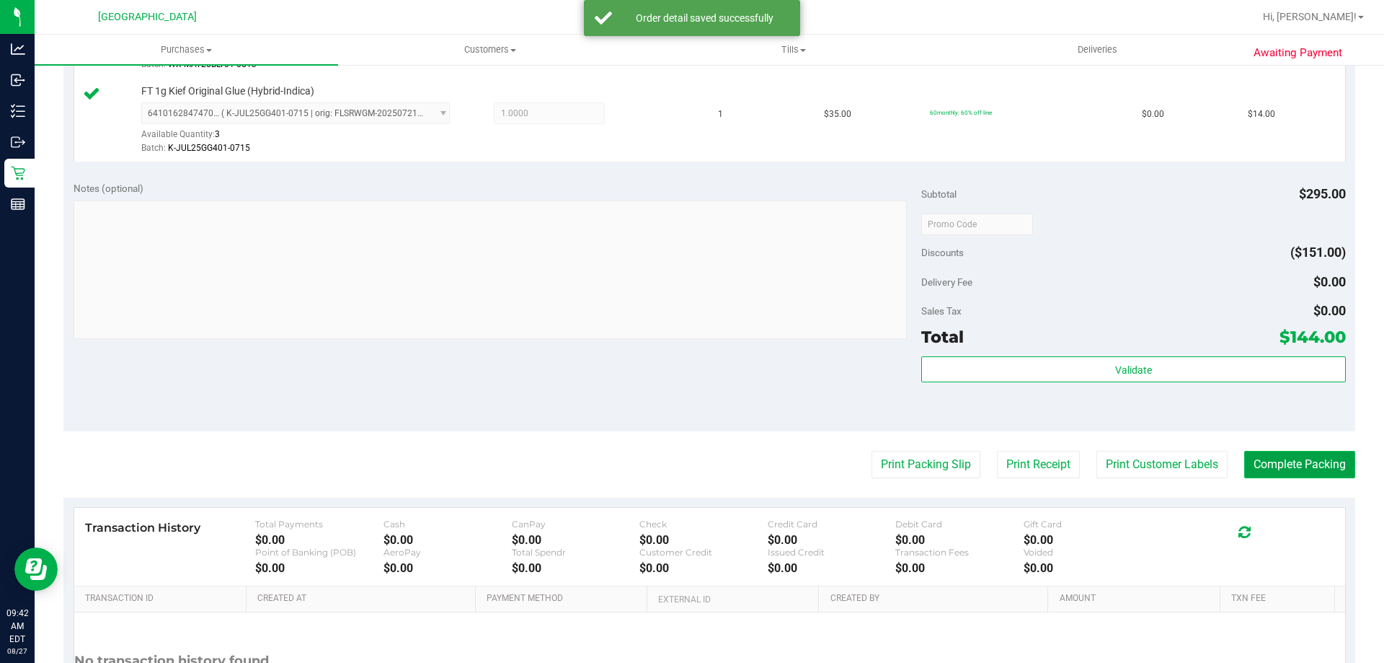
click at [1266, 460] on button "Complete Packing" at bounding box center [1300, 464] width 111 height 27
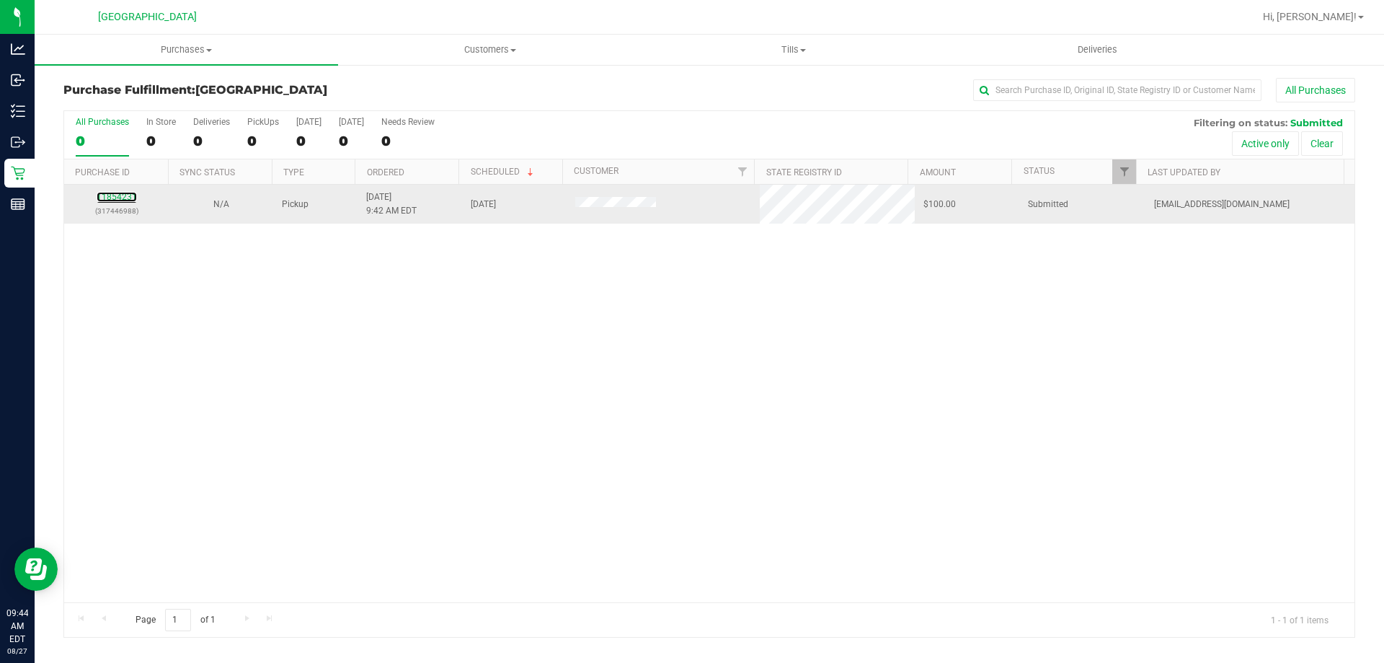
click at [110, 191] on div "11854231 (317446988)" at bounding box center [116, 203] width 87 height 27
click at [129, 194] on link "11854231" at bounding box center [117, 197] width 40 height 10
click at [116, 200] on link "11854231" at bounding box center [117, 197] width 40 height 10
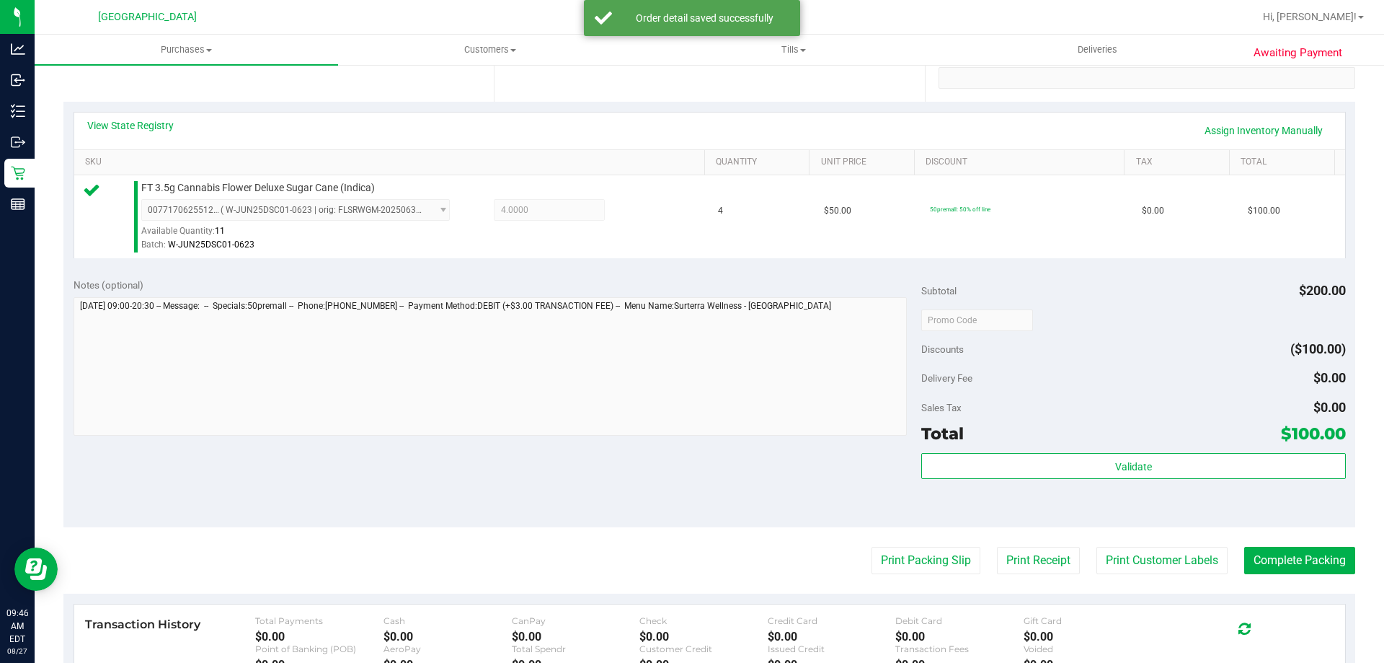
scroll to position [361, 0]
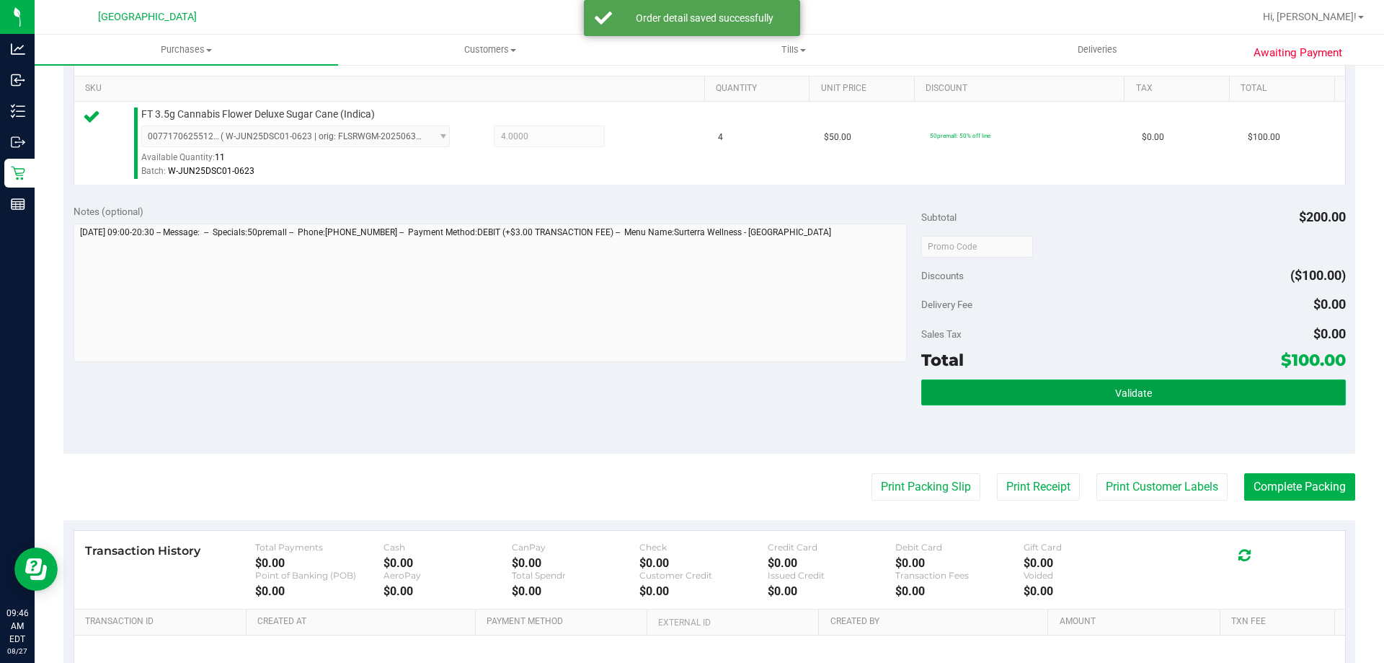
click at [1026, 399] on button "Validate" at bounding box center [1134, 392] width 424 height 26
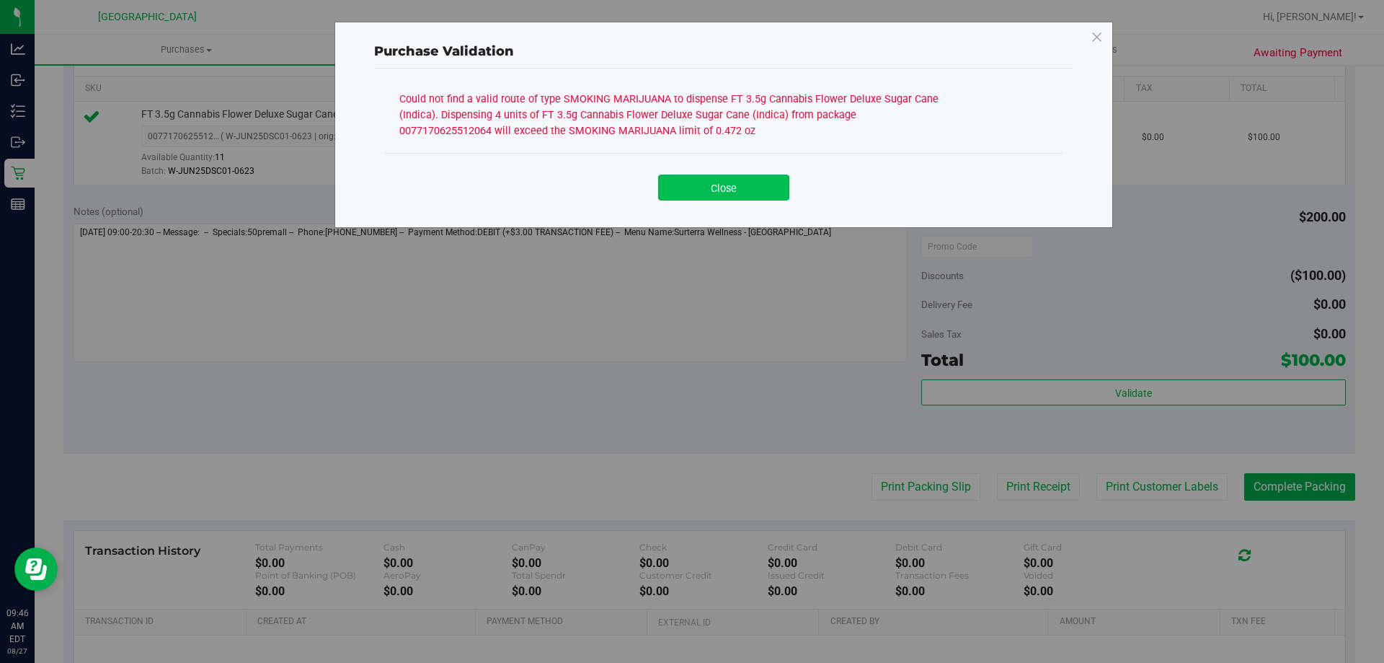
click at [763, 190] on button "Close" at bounding box center [723, 187] width 131 height 26
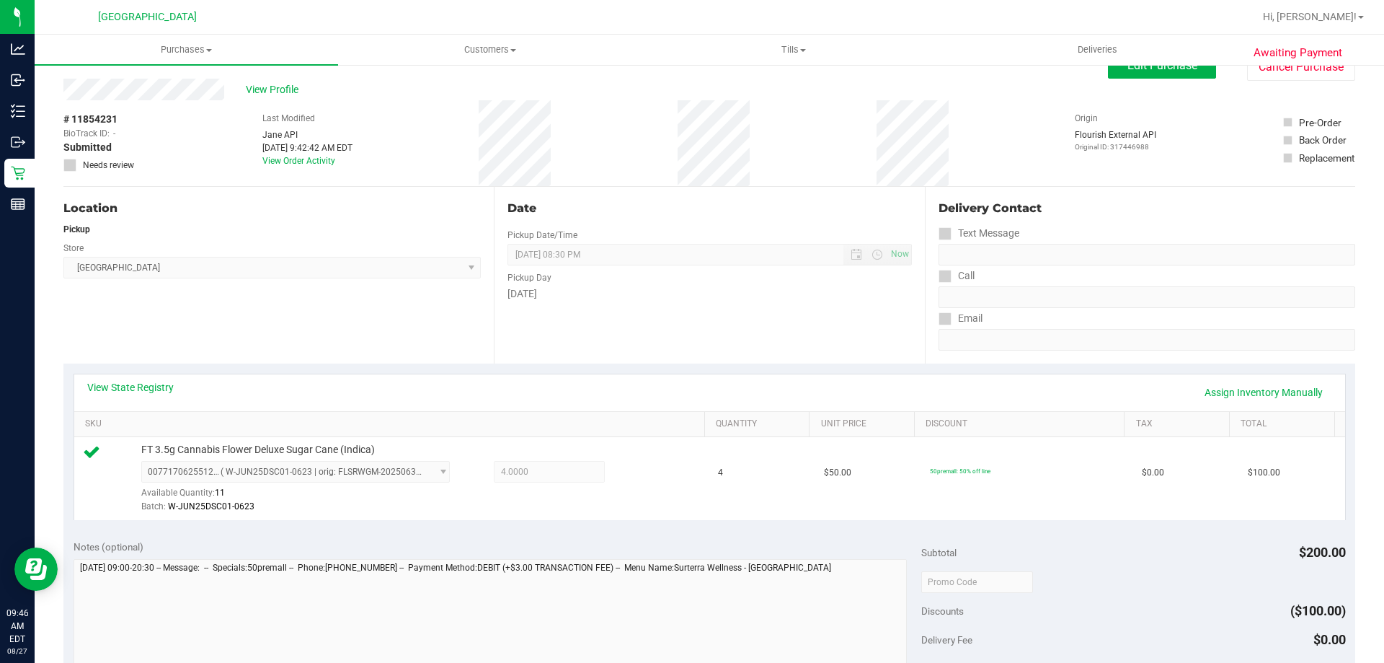
scroll to position [0, 0]
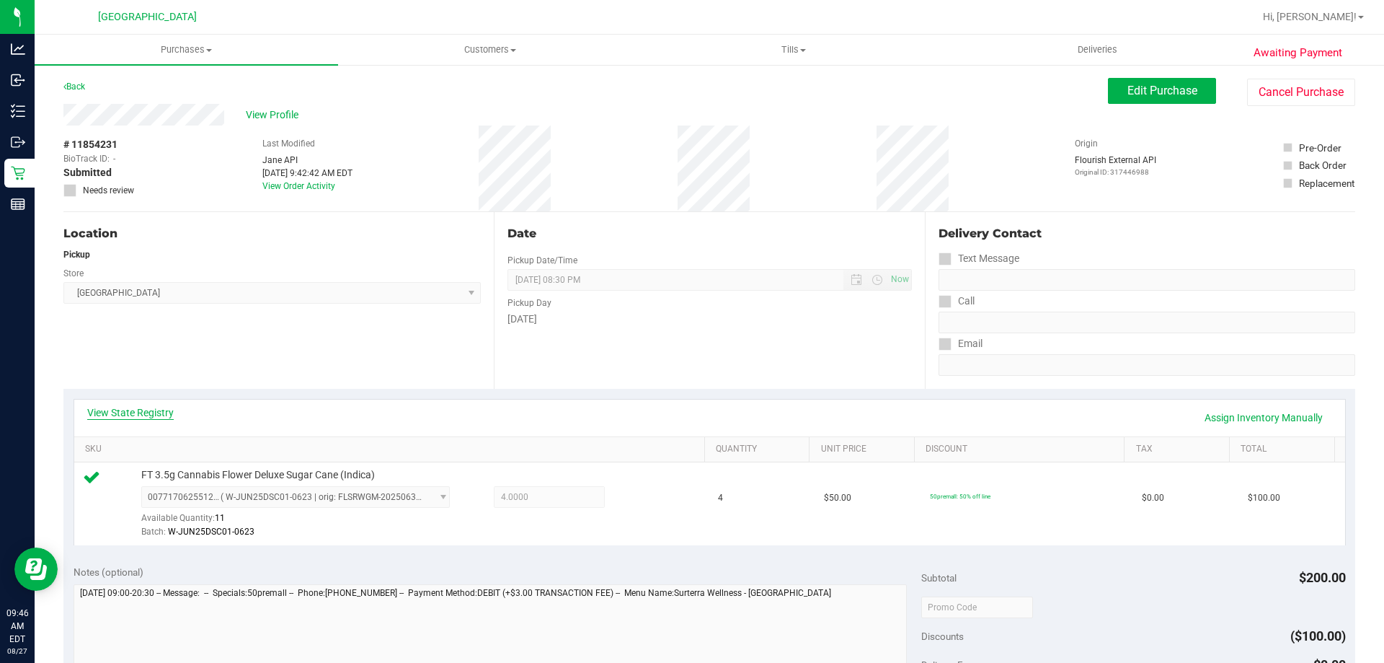
click at [157, 407] on link "View State Registry" at bounding box center [130, 412] width 87 height 14
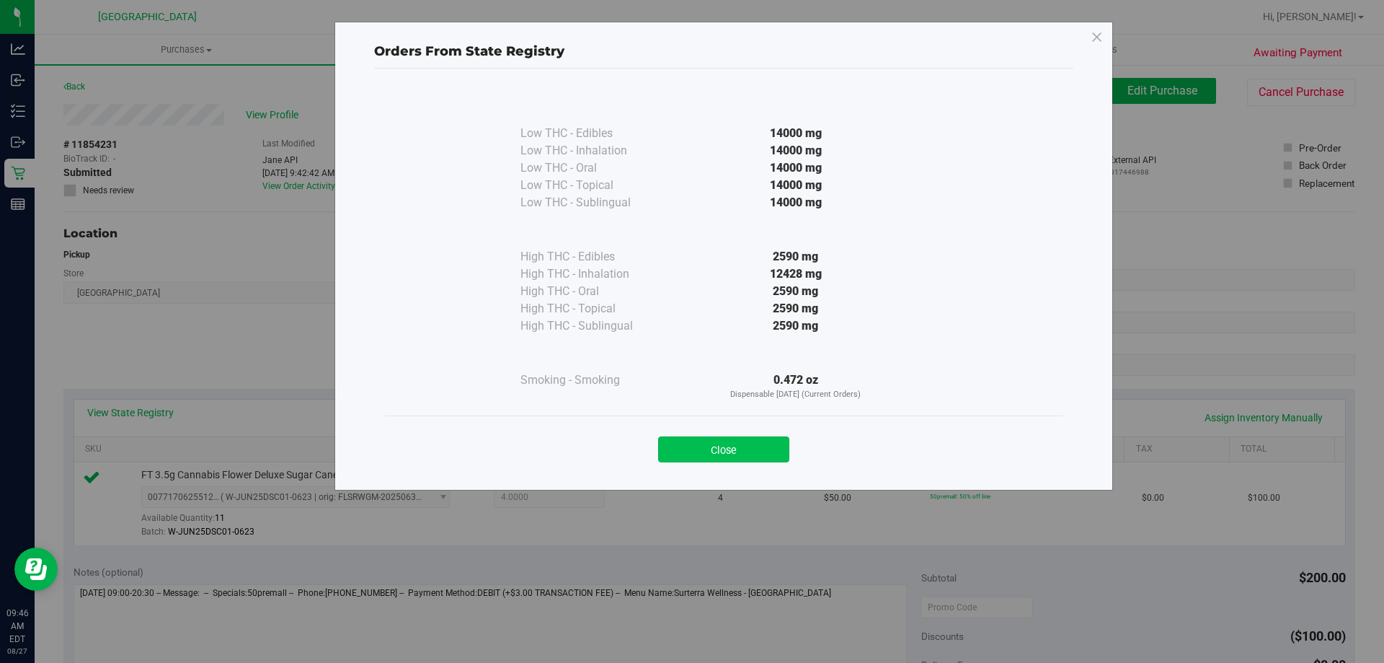
click at [723, 456] on button "Close" at bounding box center [723, 449] width 131 height 26
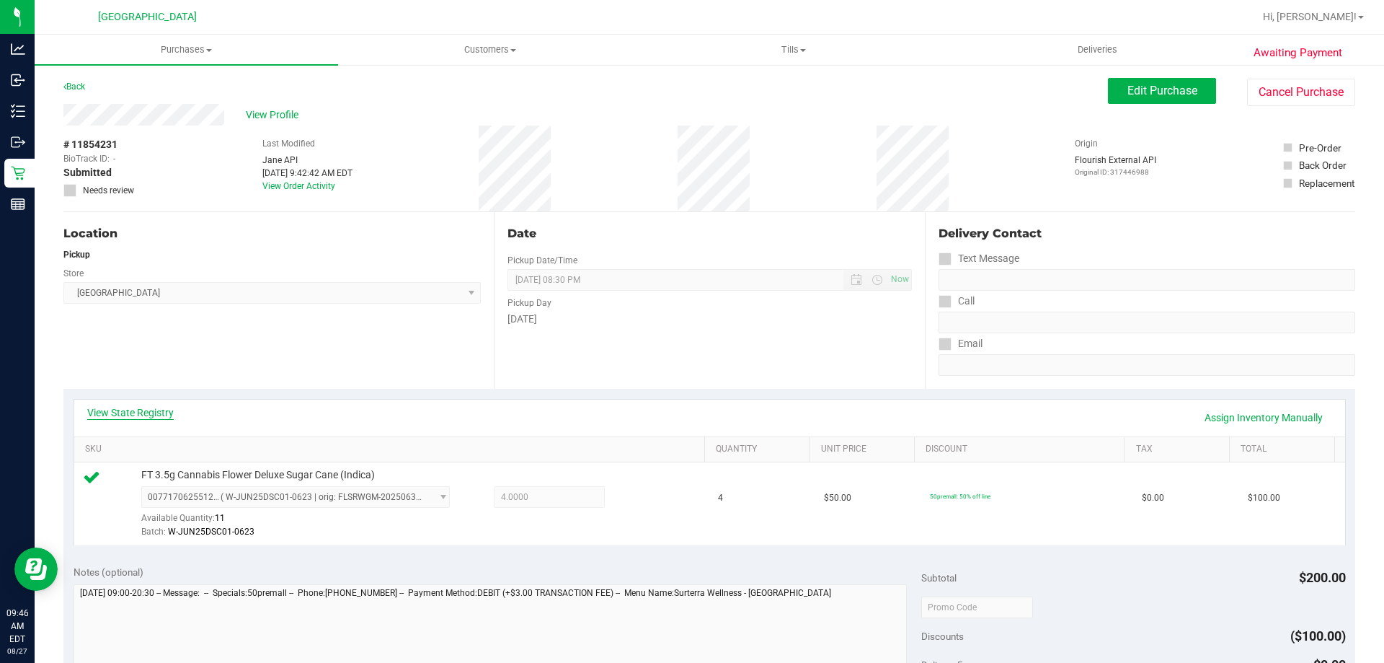
click at [133, 419] on link "View State Registry" at bounding box center [130, 412] width 87 height 14
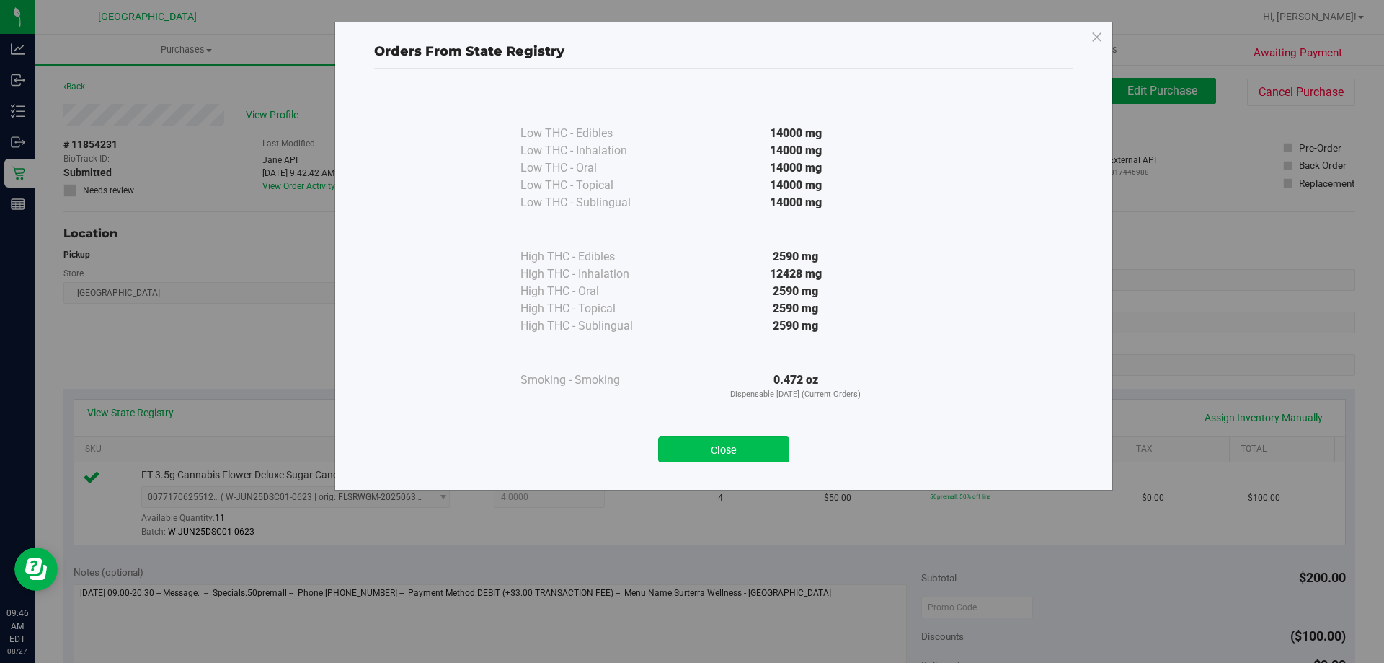
click at [746, 450] on button "Close" at bounding box center [723, 449] width 131 height 26
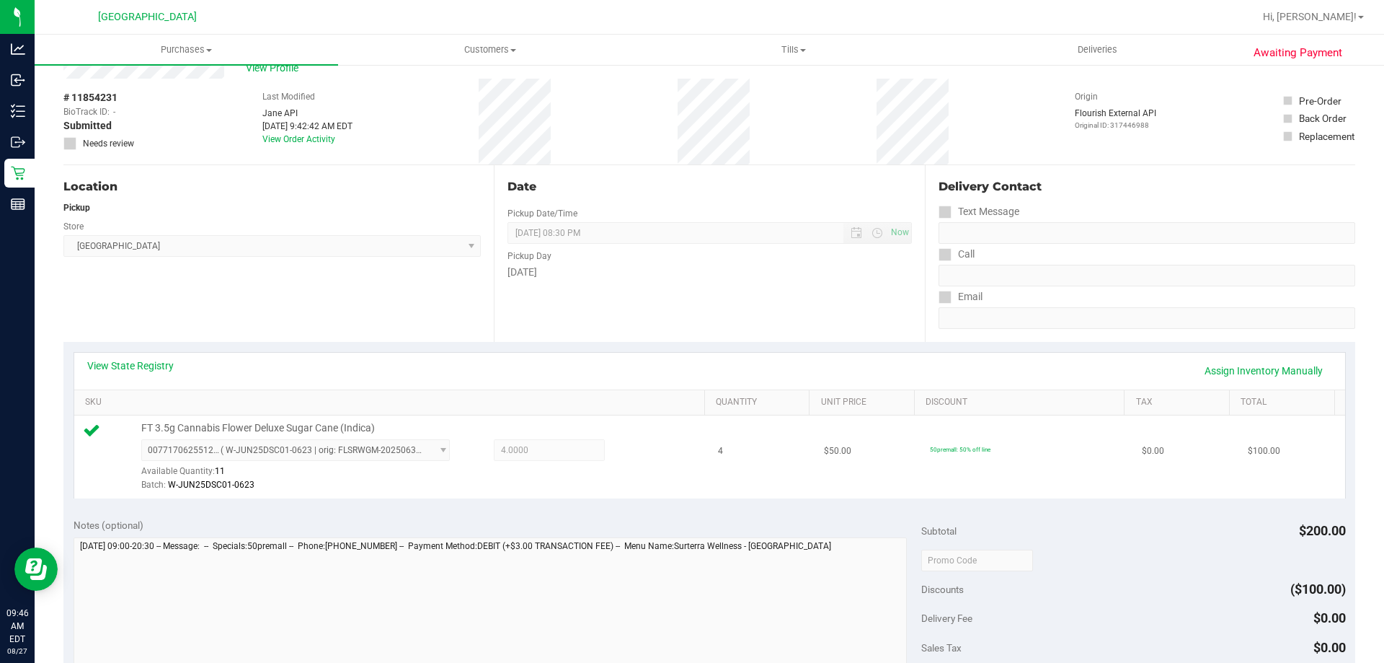
scroll to position [72, 0]
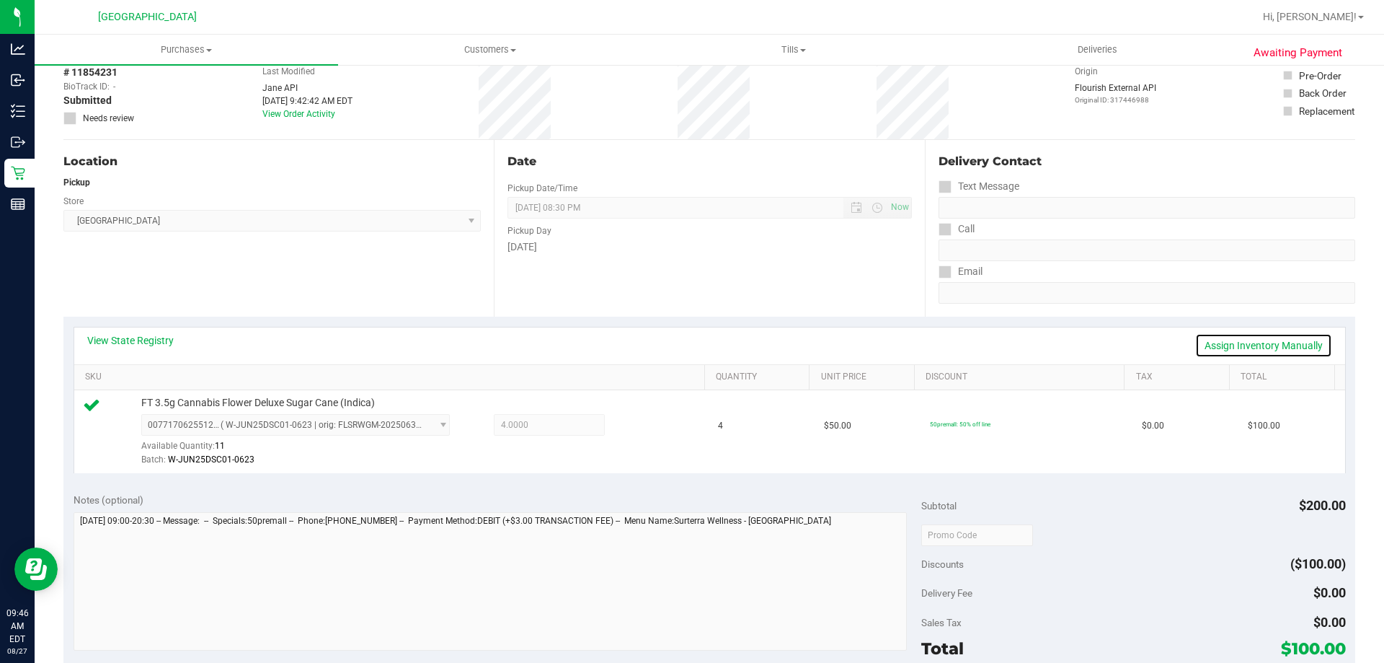
click at [1231, 336] on link "Assign Inventory Manually" at bounding box center [1264, 345] width 137 height 25
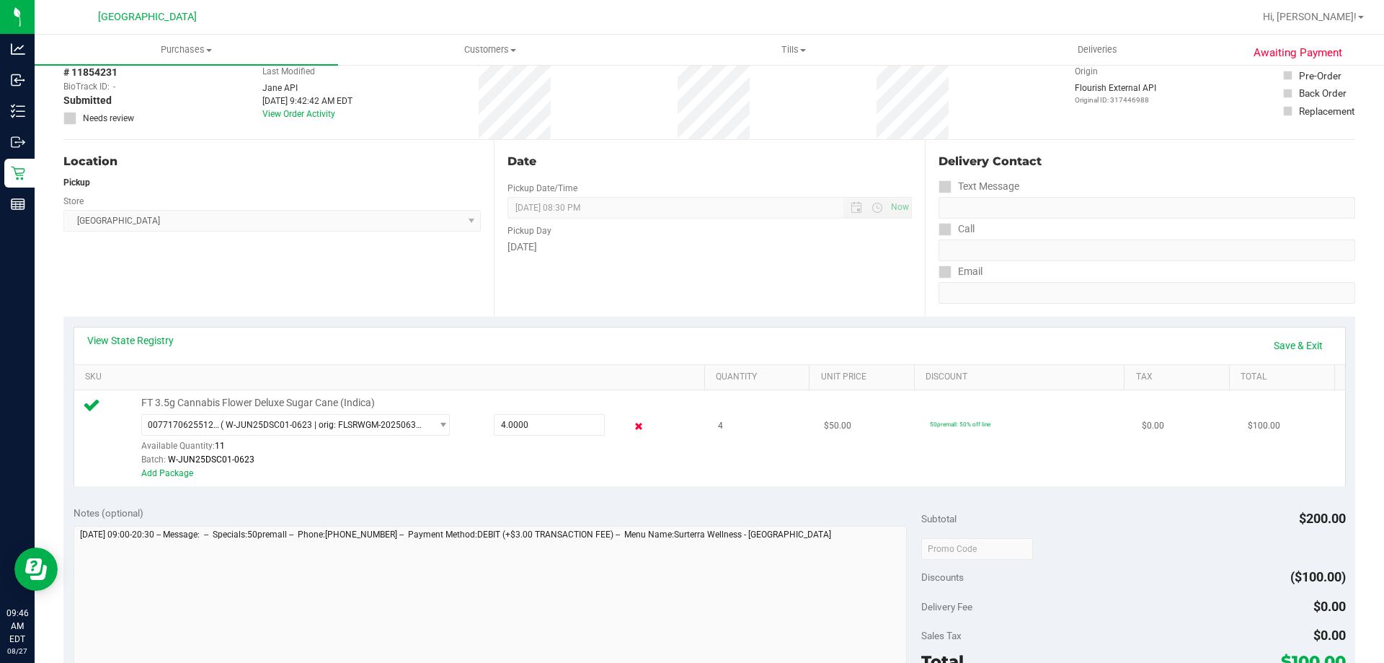
click at [632, 430] on icon at bounding box center [639, 426] width 15 height 17
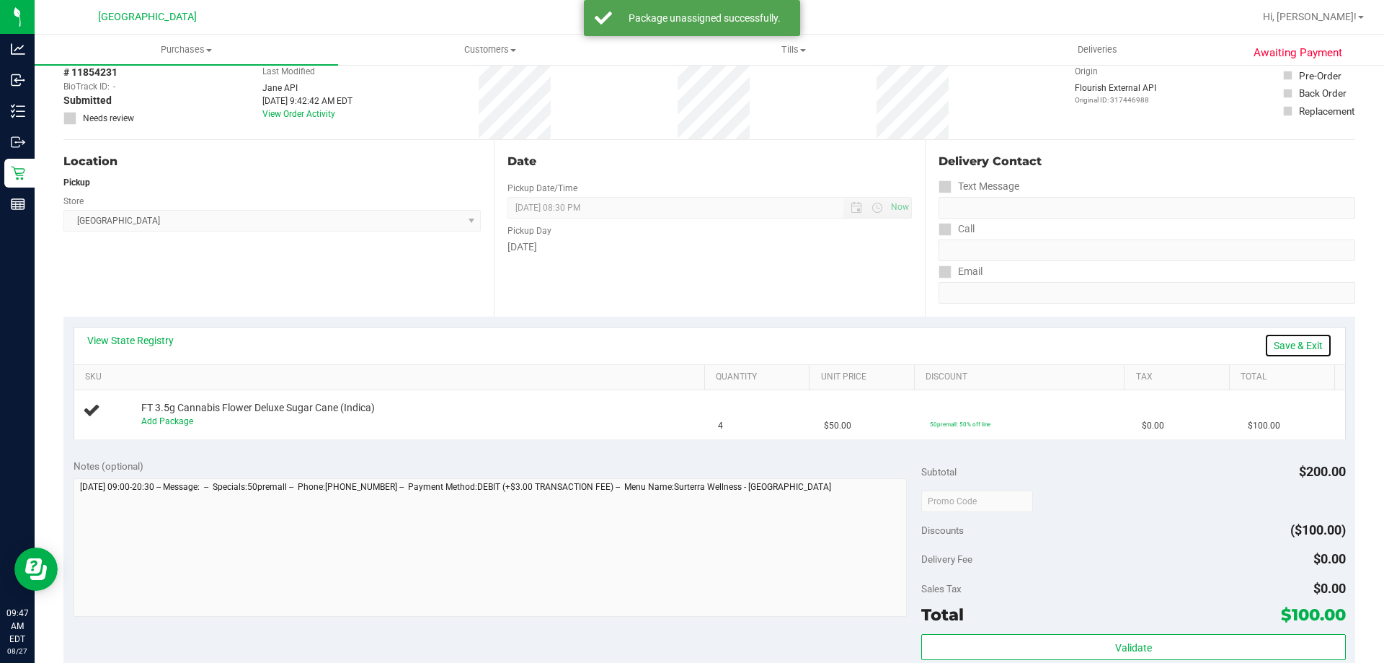
click at [1280, 346] on link "Save & Exit" at bounding box center [1299, 345] width 68 height 25
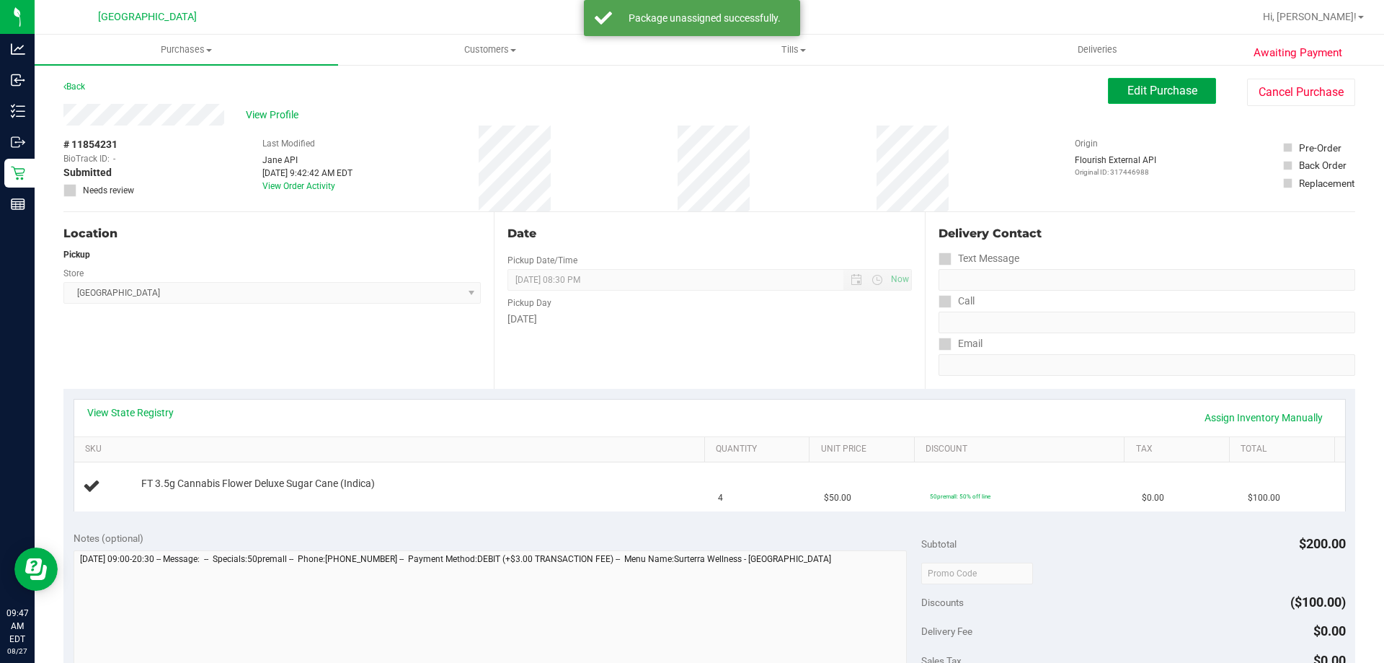
click at [1132, 87] on span "Edit Purchase" at bounding box center [1163, 91] width 70 height 14
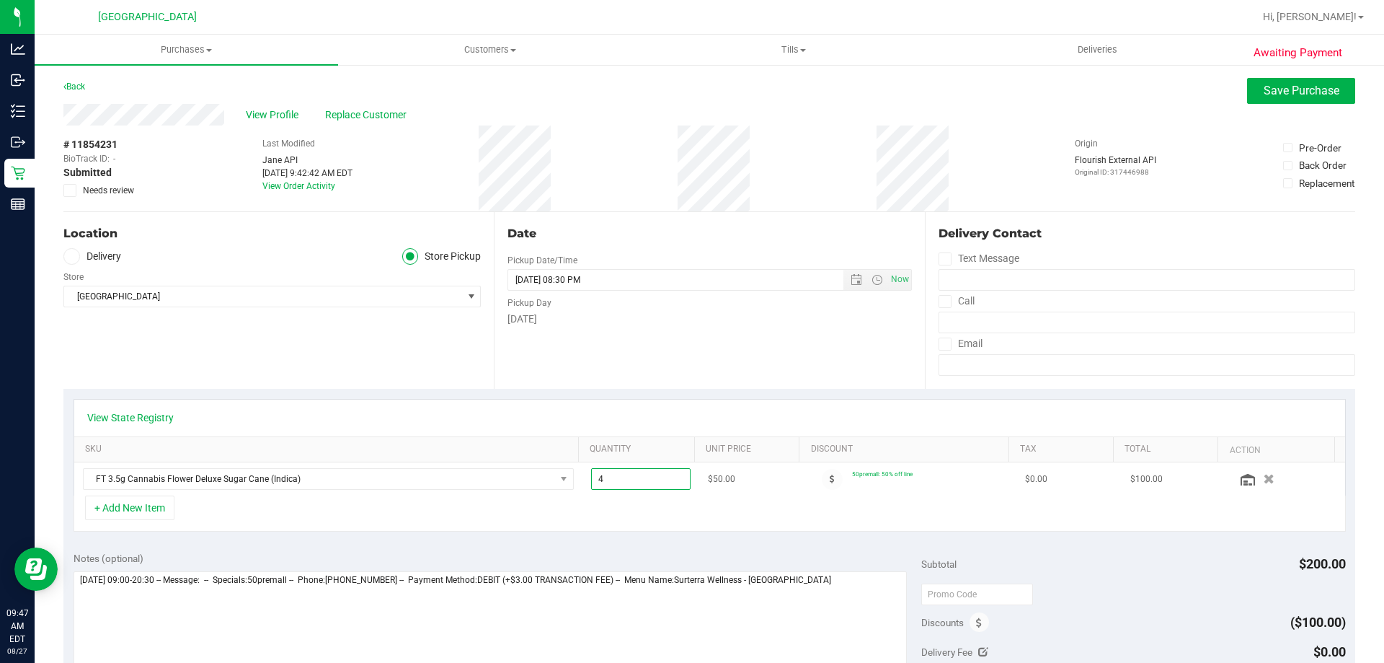
click at [637, 482] on span "4.00 4" at bounding box center [641, 479] width 100 height 22
type input "3"
type input "3.00"
click at [705, 368] on div "Date Pickup Date/Time 08/27/2025 Now 08/27/2025 08:30 PM Now Pickup Day Wednesd…" at bounding box center [709, 300] width 430 height 177
click at [1264, 91] on span "Save Purchase" at bounding box center [1302, 91] width 76 height 14
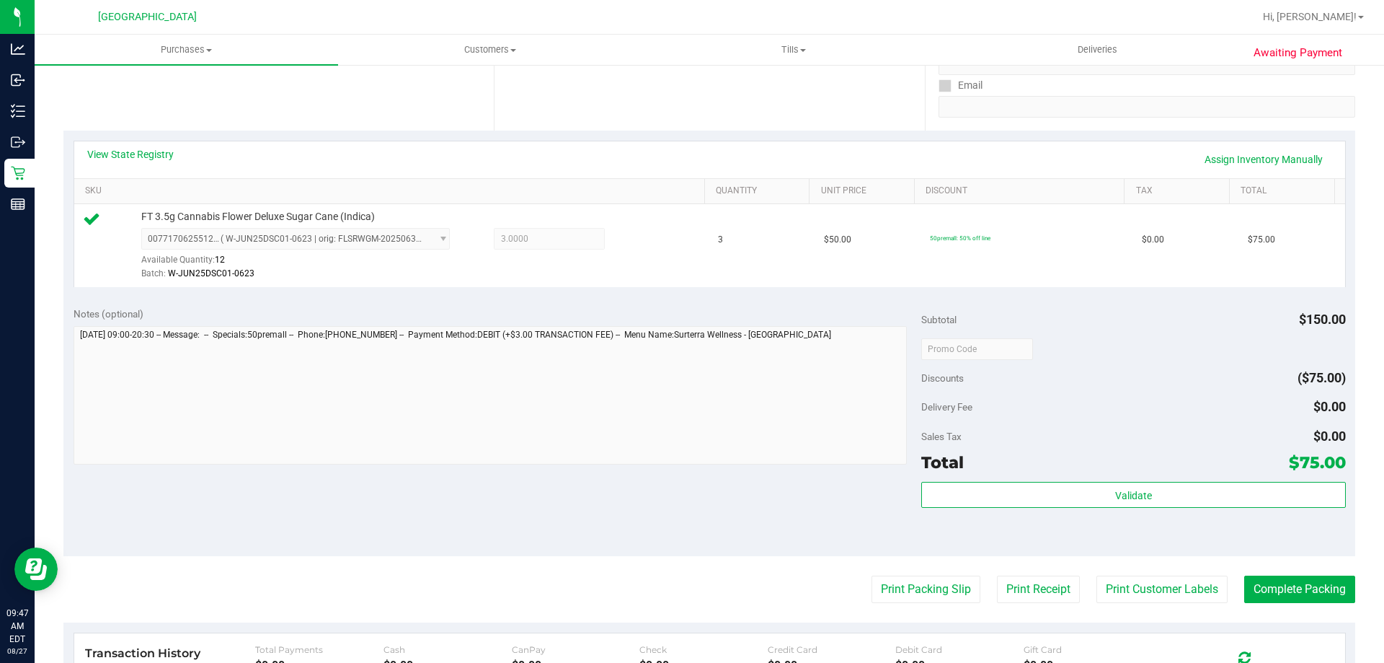
scroll to position [505, 0]
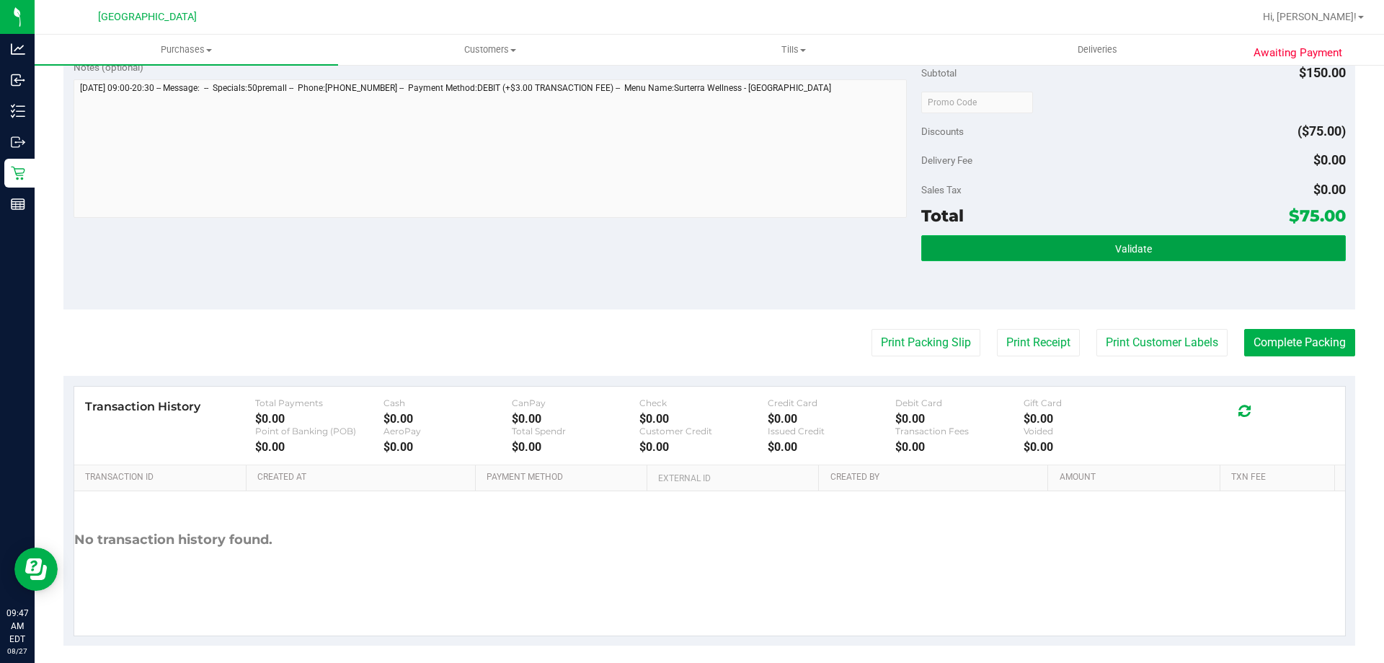
click at [1115, 252] on span "Validate" at bounding box center [1133, 249] width 37 height 12
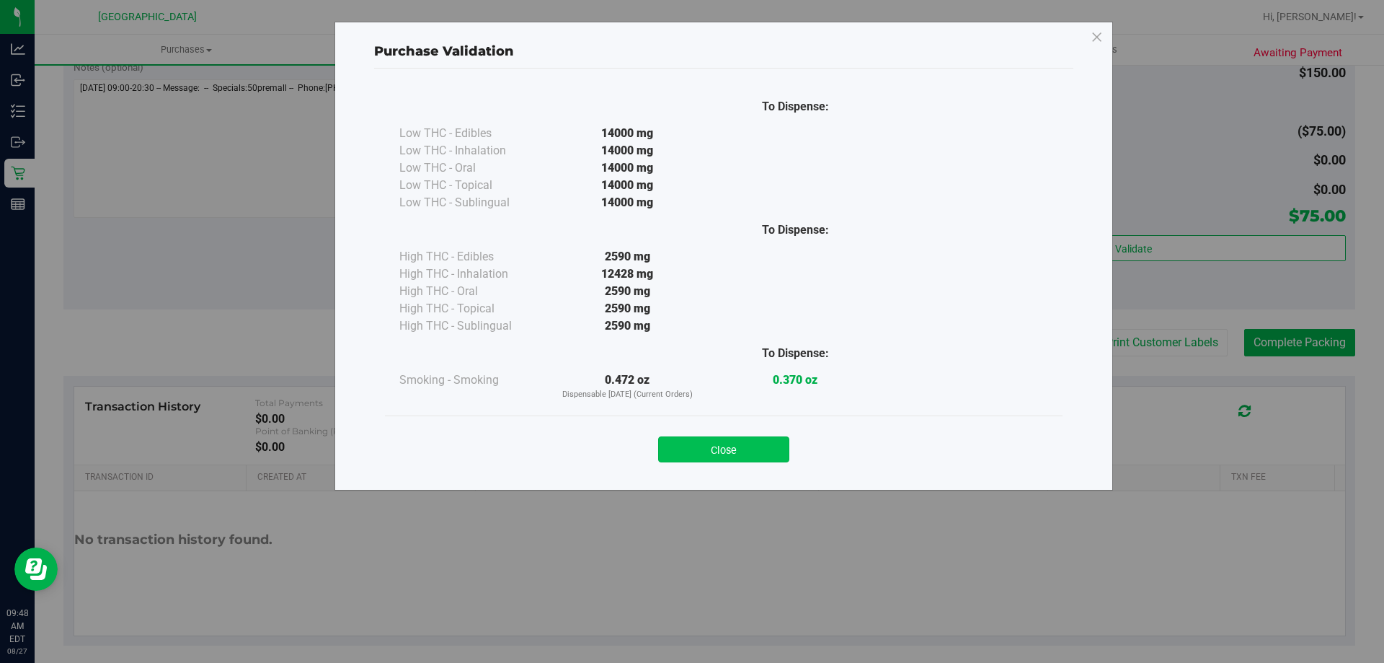
click at [705, 455] on button "Close" at bounding box center [723, 449] width 131 height 26
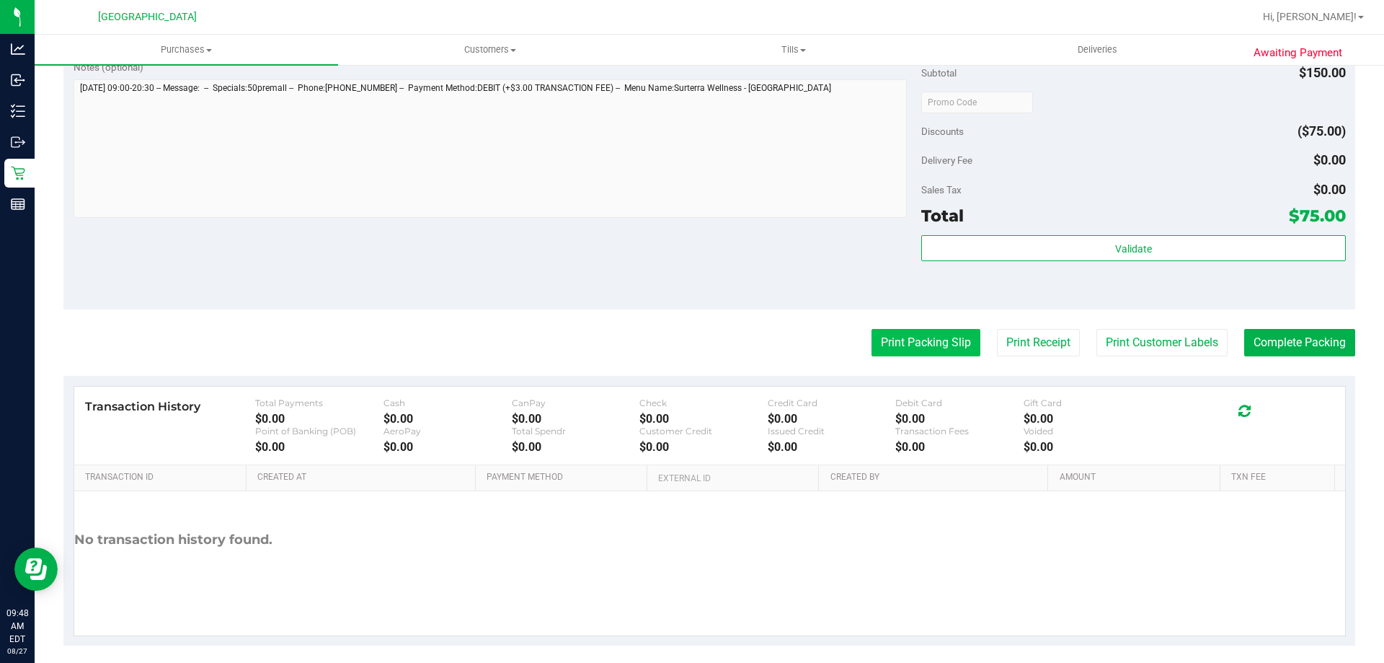
click at [917, 342] on button "Print Packing Slip" at bounding box center [926, 342] width 109 height 27
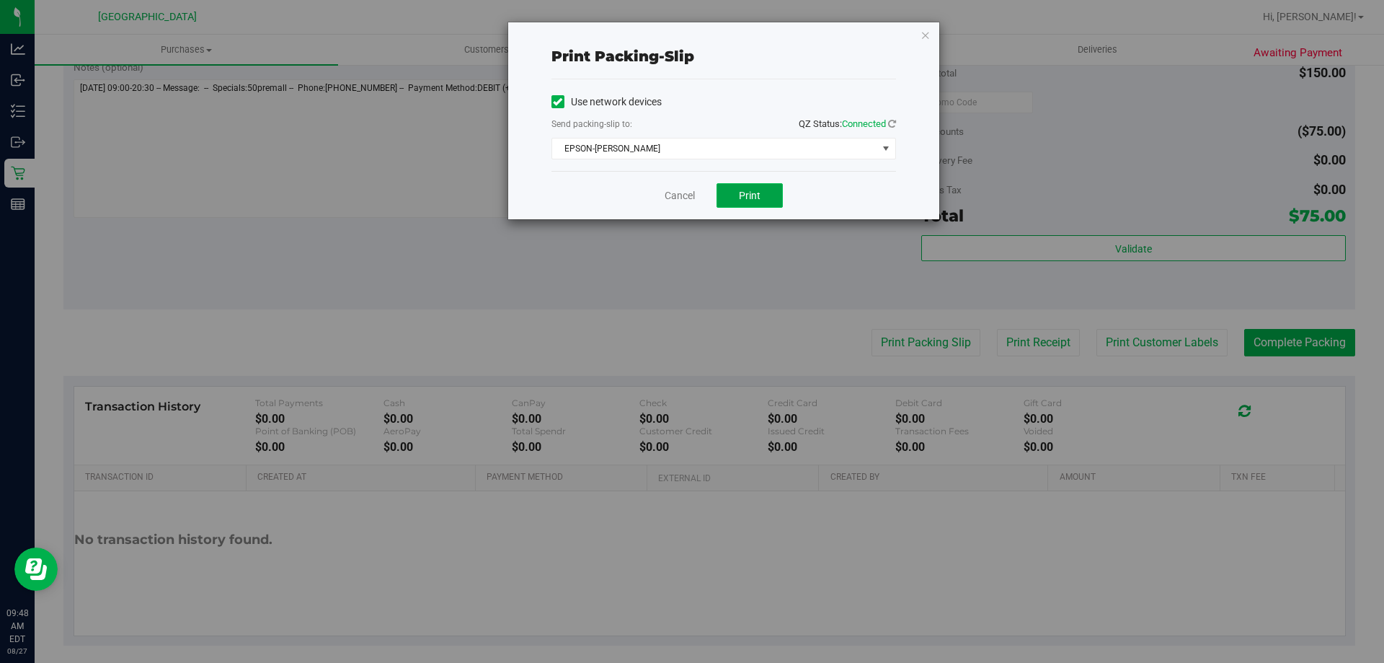
click at [759, 190] on span "Print" at bounding box center [750, 196] width 22 height 12
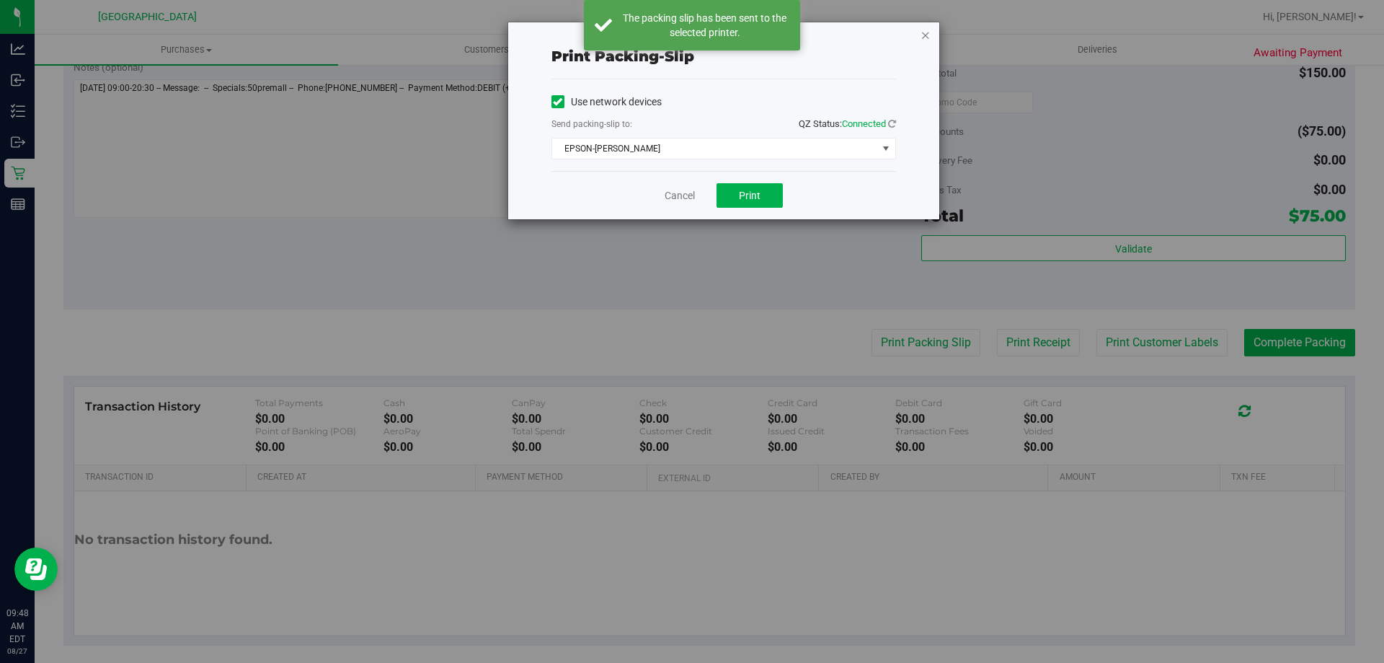
click at [925, 37] on icon "button" at bounding box center [926, 34] width 10 height 17
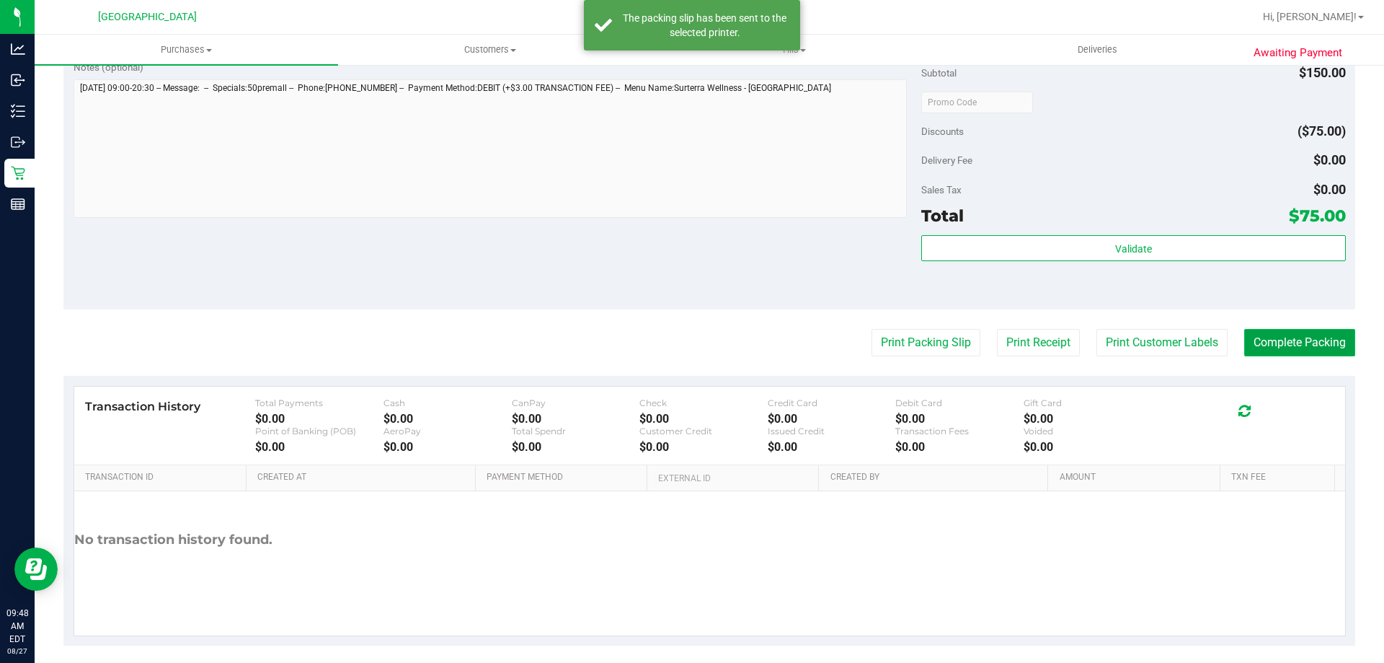
click at [1272, 343] on button "Complete Packing" at bounding box center [1300, 342] width 111 height 27
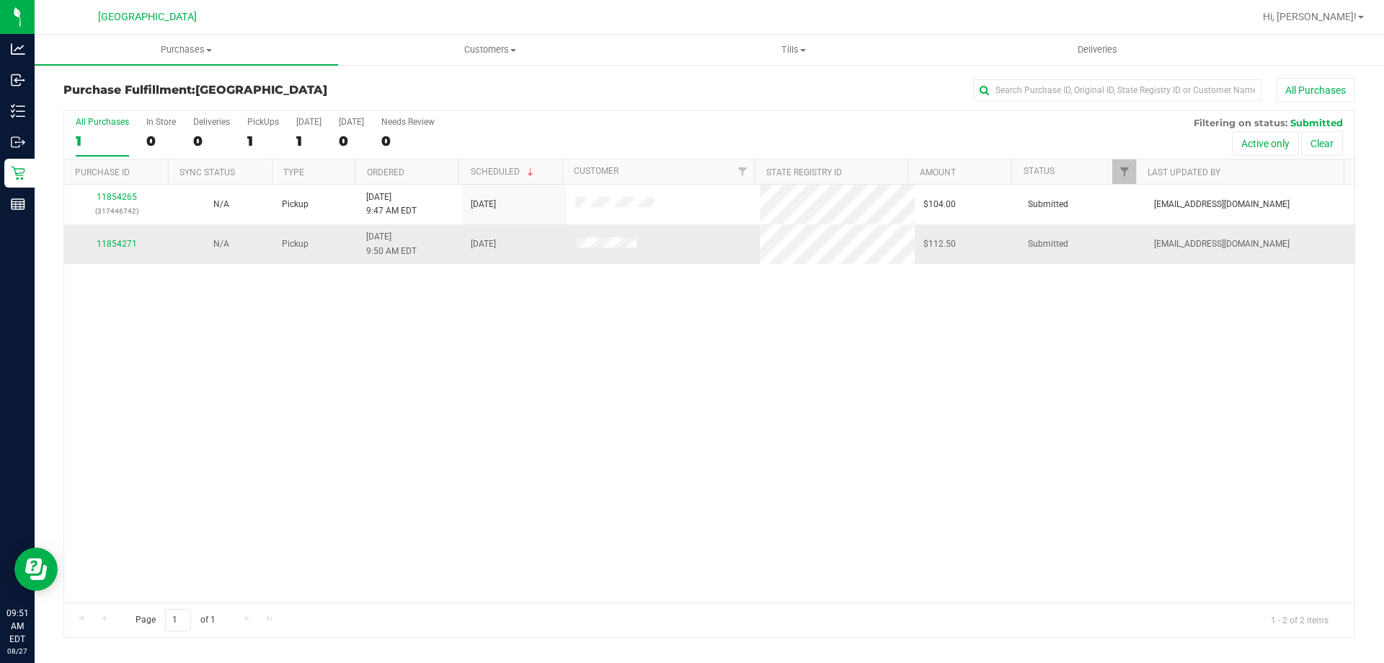
click at [125, 249] on div "11854271" at bounding box center [116, 244] width 87 height 14
click at [131, 242] on link "11854271" at bounding box center [117, 244] width 40 height 10
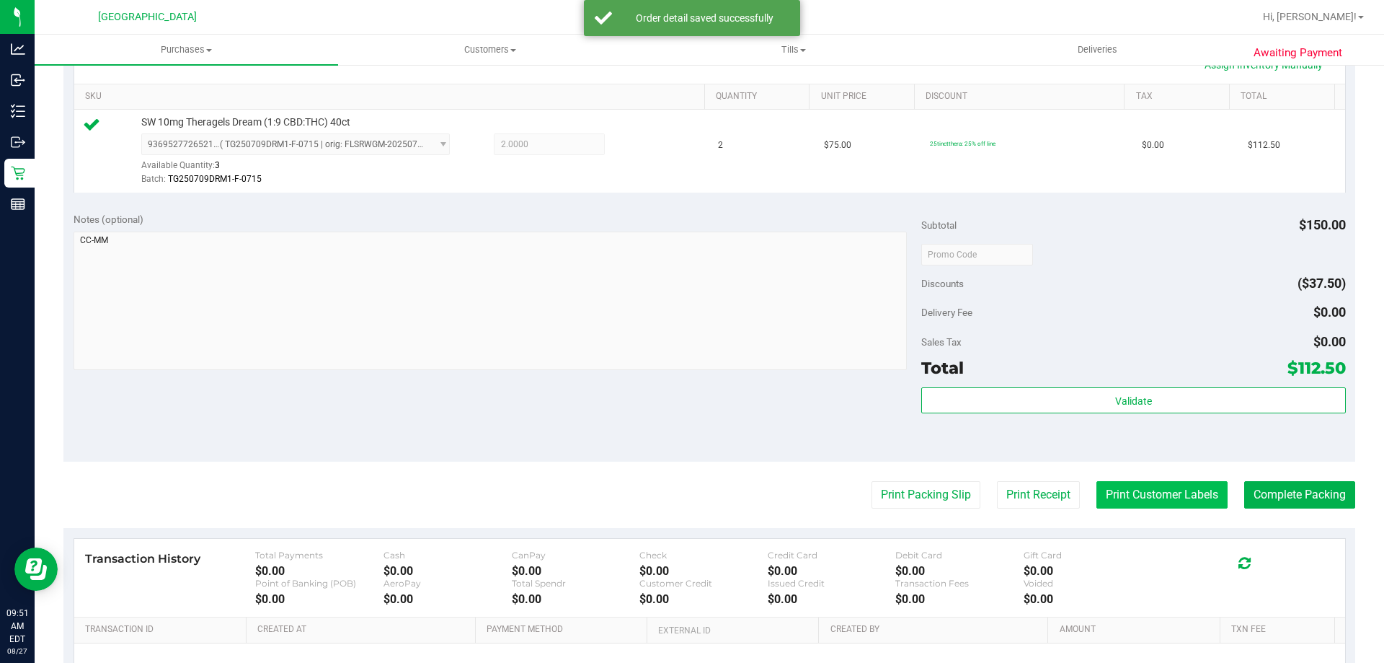
scroll to position [433, 0]
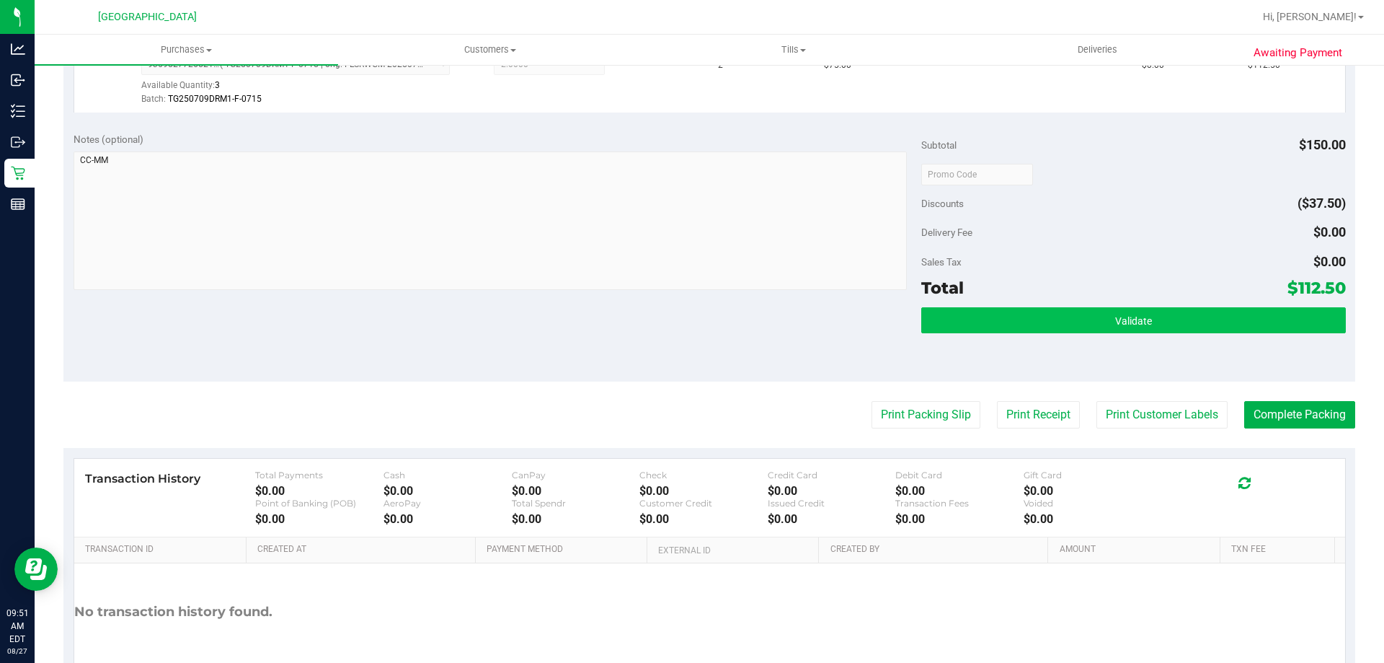
click at [1121, 309] on div "Subtotal $150.00 Discounts ($37.50) Delivery Fee $0.00 Sales Tax $0.00 Total $1…" at bounding box center [1134, 252] width 424 height 240
click at [1115, 319] on span "Validate" at bounding box center [1133, 321] width 37 height 12
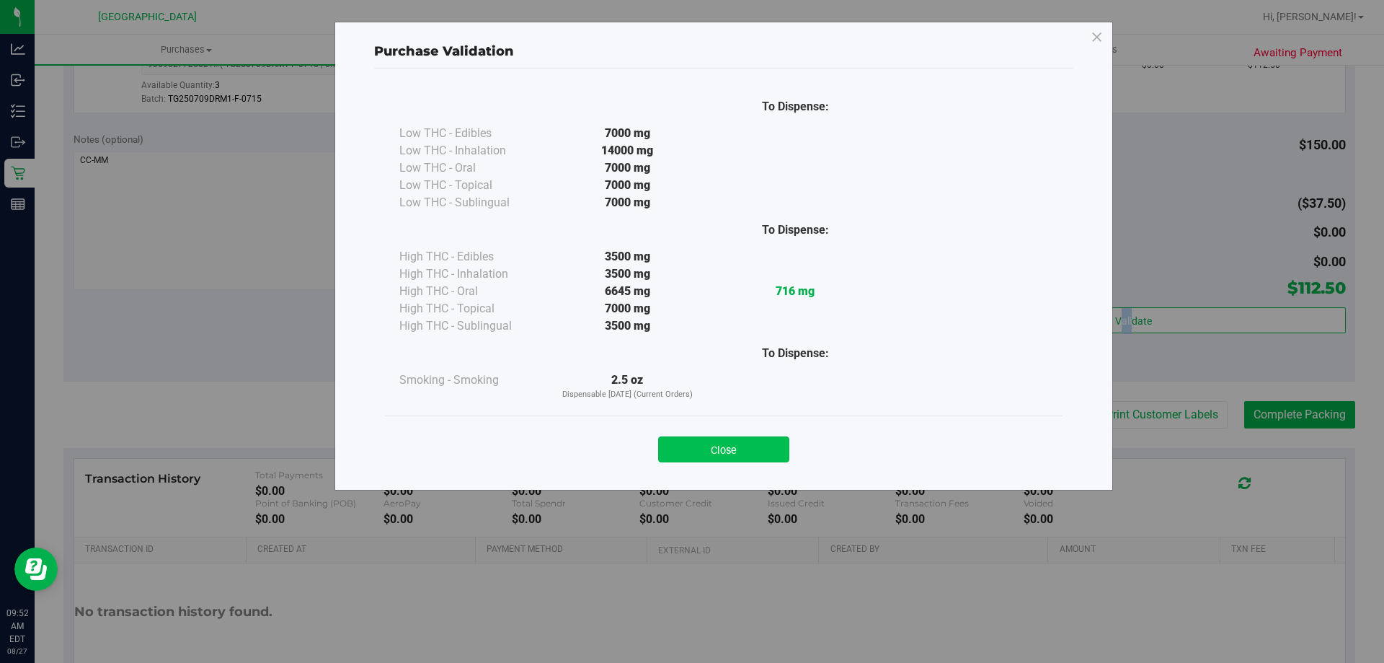
click at [704, 451] on button "Close" at bounding box center [723, 449] width 131 height 26
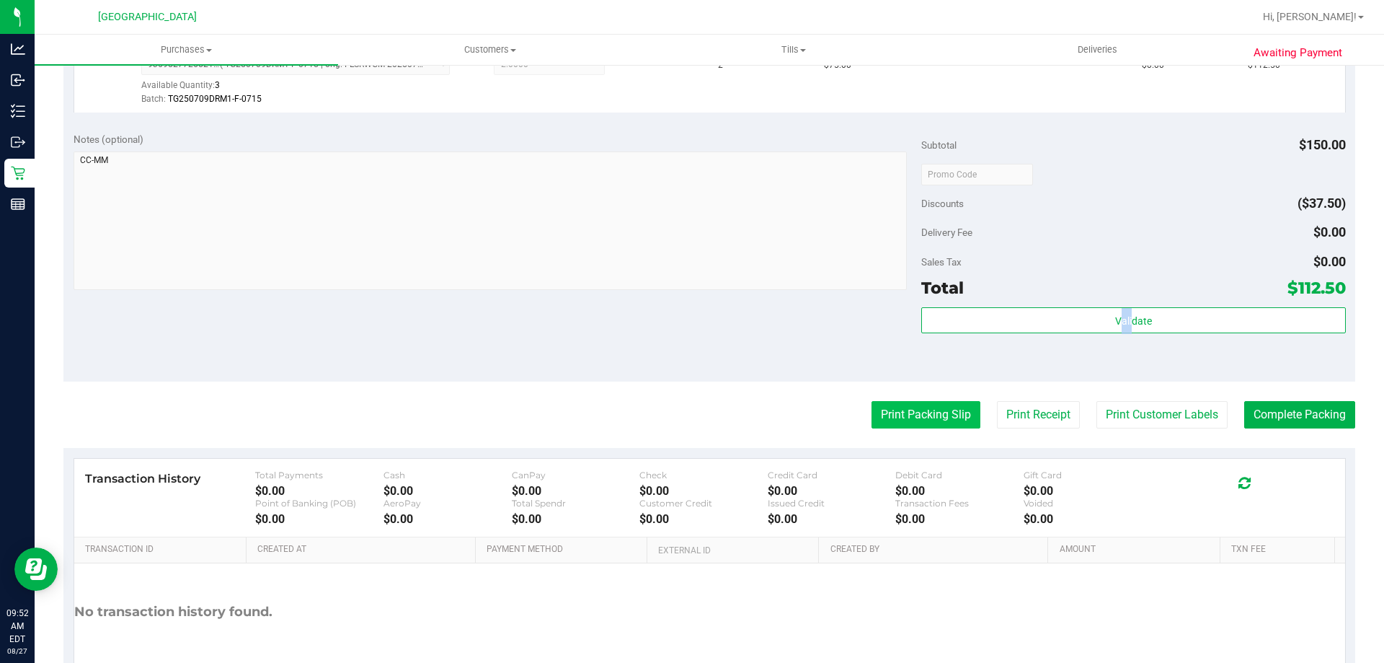
click at [911, 415] on button "Print Packing Slip" at bounding box center [926, 414] width 109 height 27
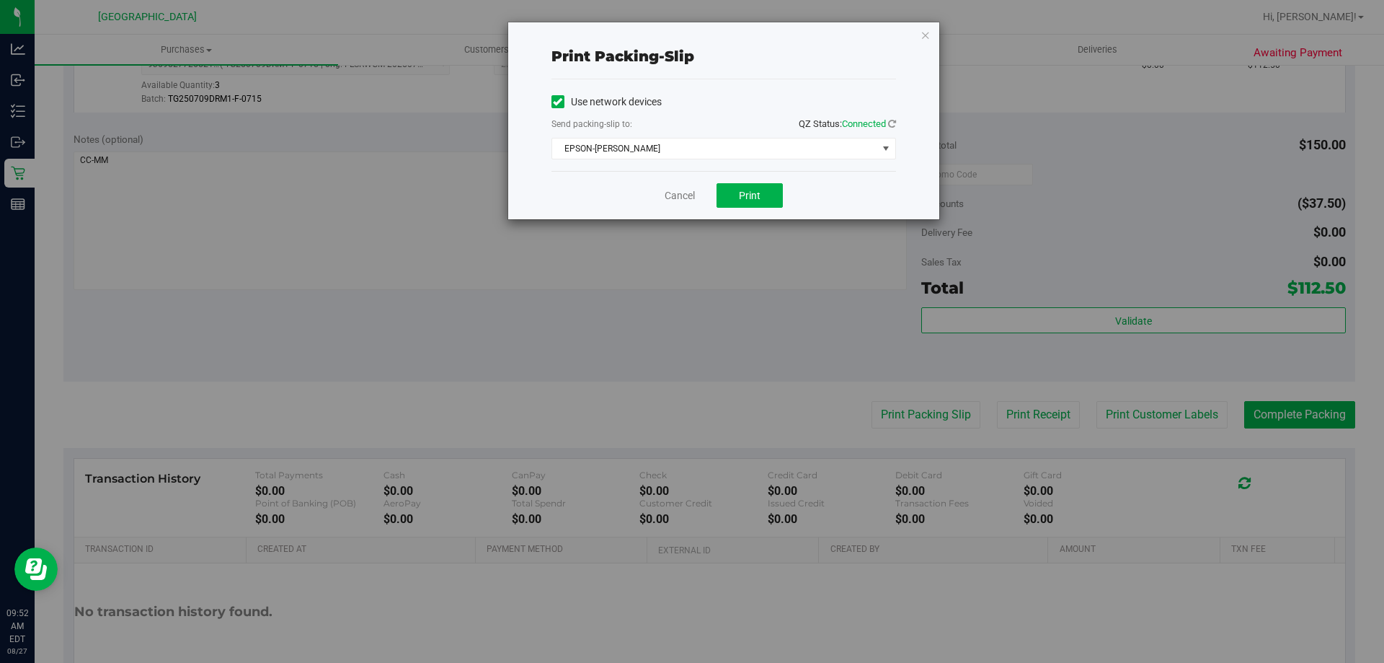
click at [769, 209] on div "Cancel Print" at bounding box center [724, 195] width 345 height 48
click at [743, 179] on div "Cancel Print" at bounding box center [724, 195] width 345 height 48
click at [742, 197] on span "Print" at bounding box center [750, 196] width 22 height 12
click at [927, 37] on icon "button" at bounding box center [926, 34] width 10 height 17
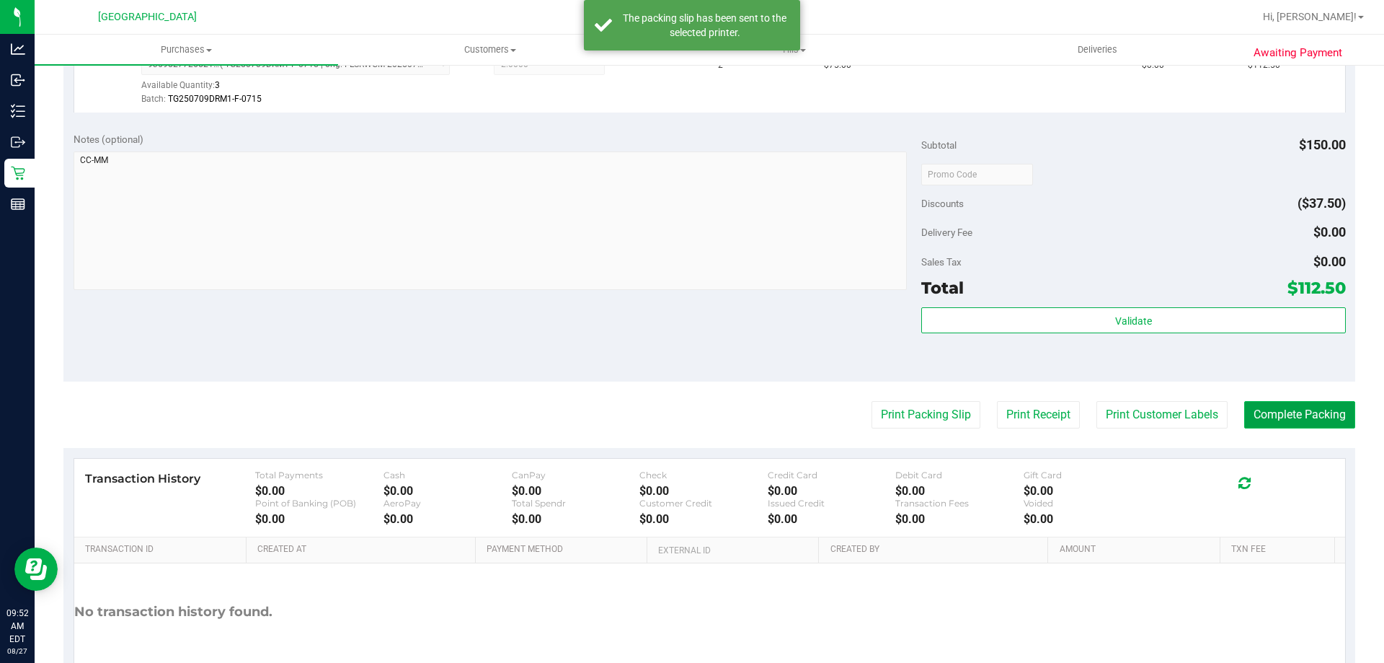
click at [1323, 409] on button "Complete Packing" at bounding box center [1300, 414] width 111 height 27
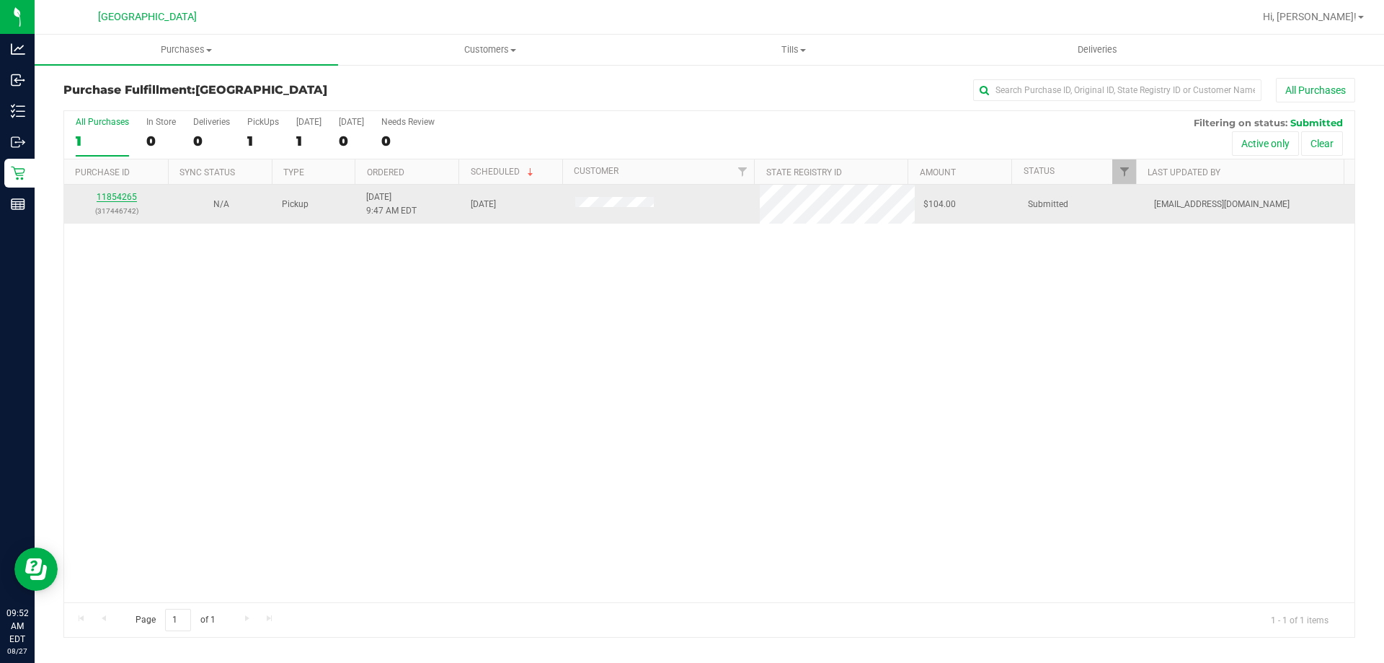
click at [125, 195] on link "11854265" at bounding box center [117, 197] width 40 height 10
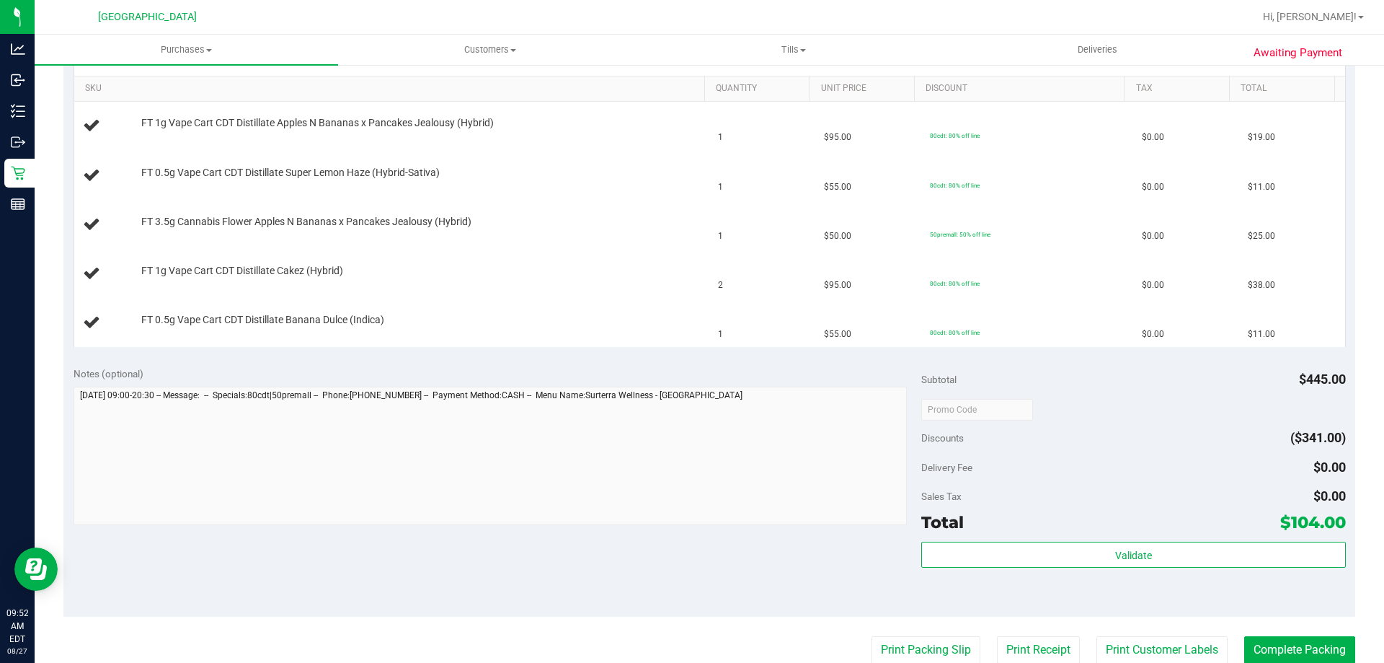
scroll to position [649, 0]
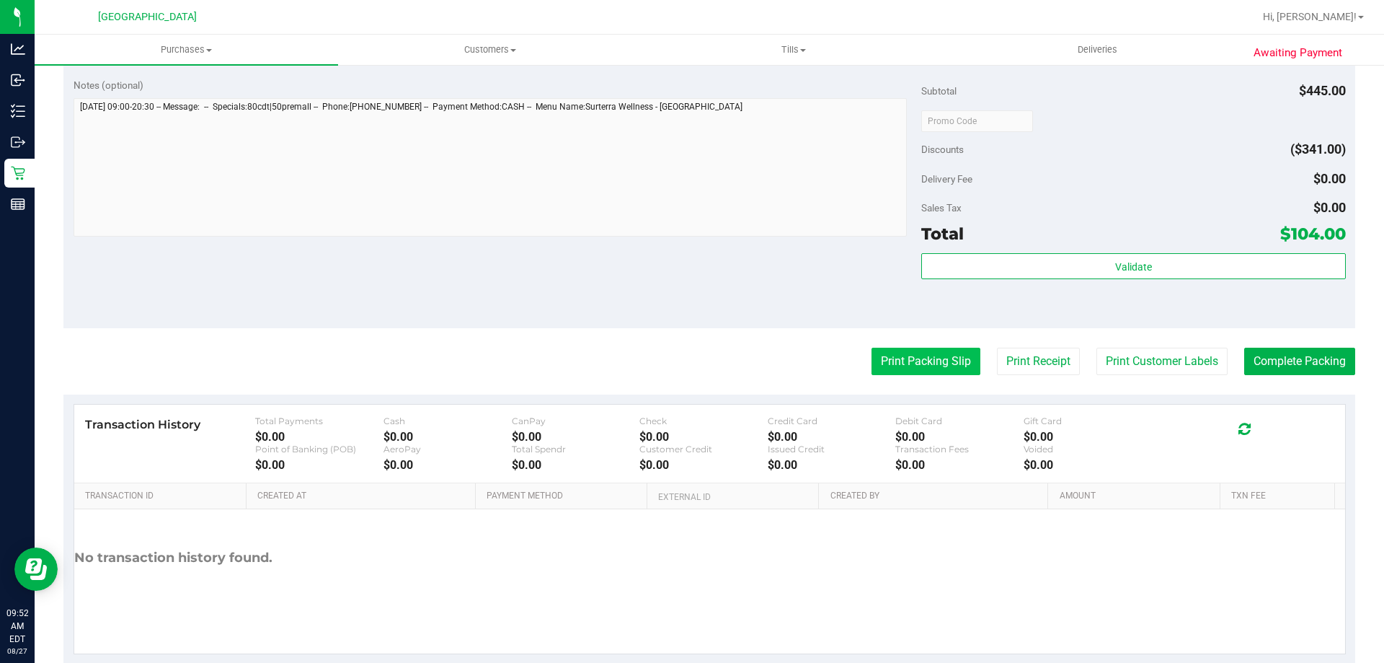
click at [911, 365] on button "Print Packing Slip" at bounding box center [926, 361] width 109 height 27
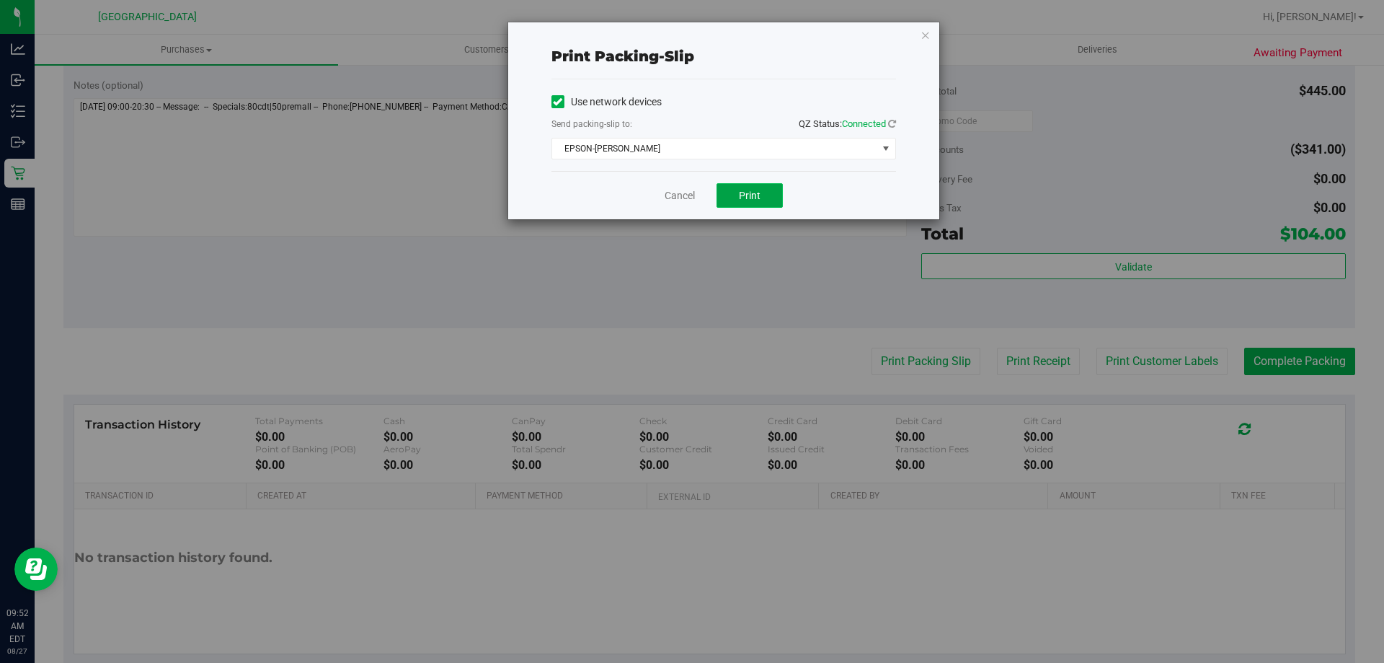
click at [774, 205] on button "Print" at bounding box center [750, 195] width 66 height 25
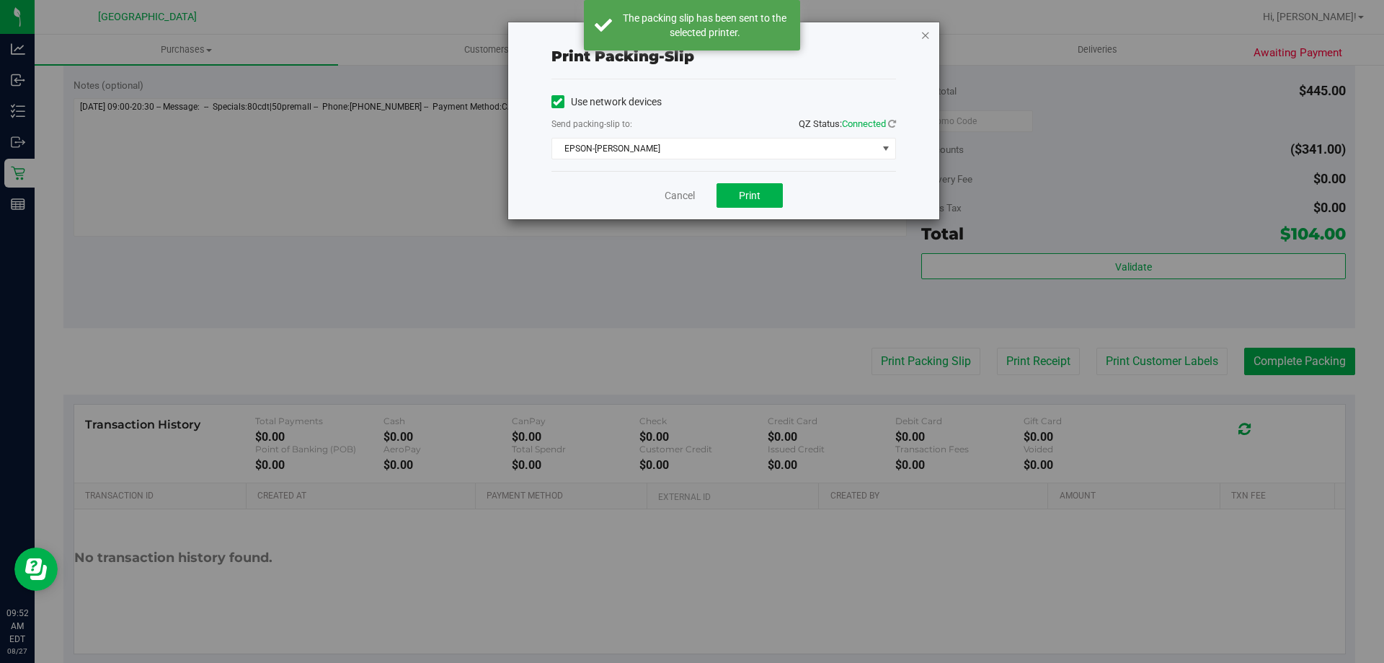
click at [922, 35] on icon "button" at bounding box center [926, 34] width 10 height 17
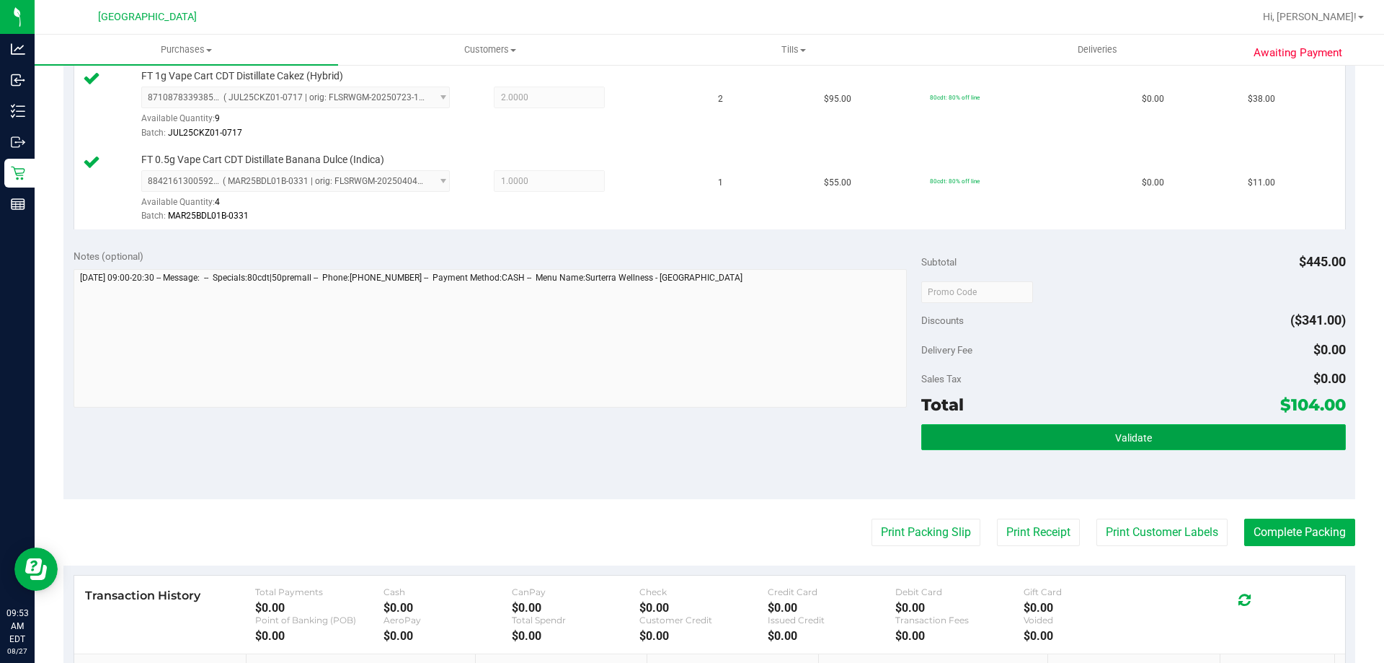
click at [1102, 437] on button "Validate" at bounding box center [1134, 437] width 424 height 26
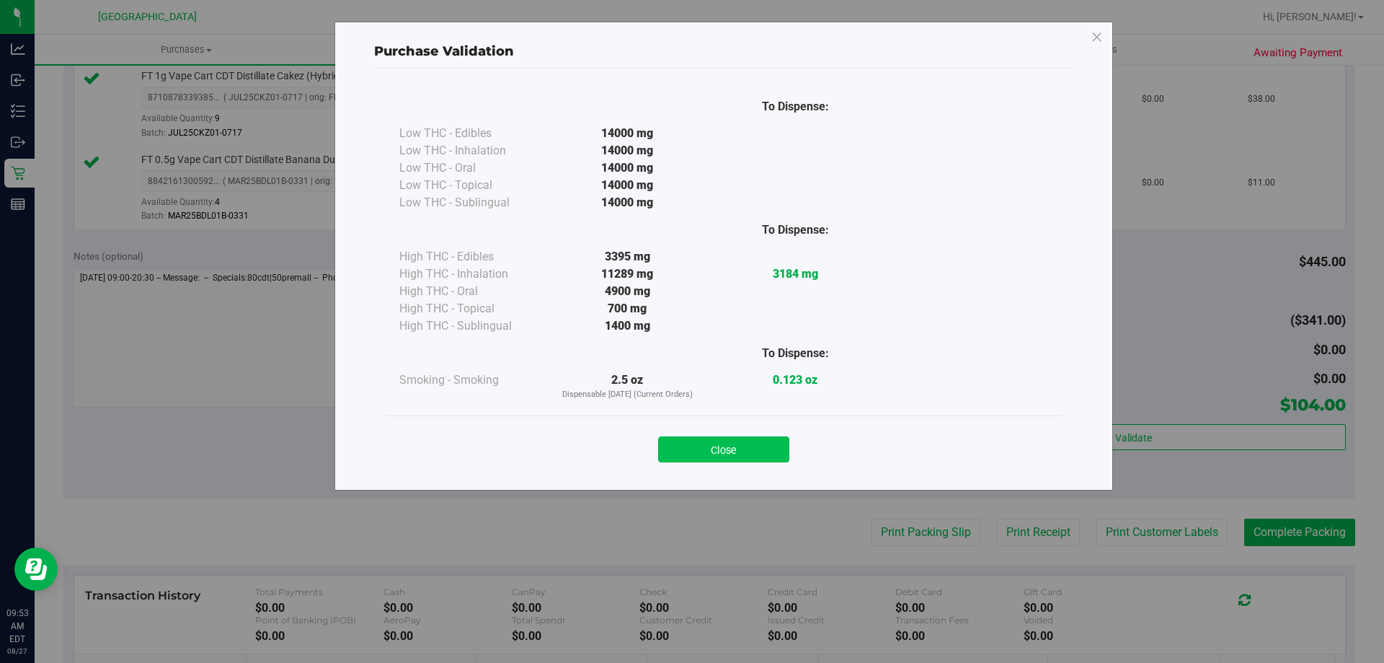
click at [680, 444] on button "Close" at bounding box center [723, 449] width 131 height 26
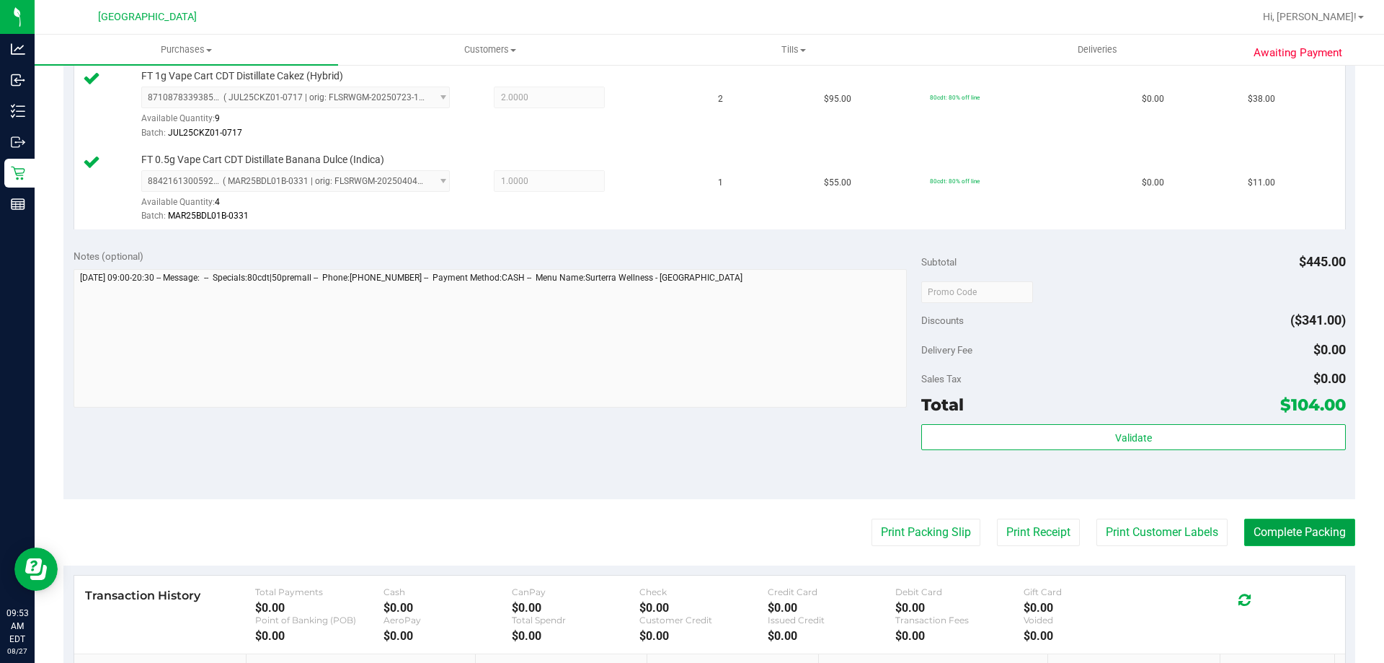
click at [1280, 533] on button "Complete Packing" at bounding box center [1300, 531] width 111 height 27
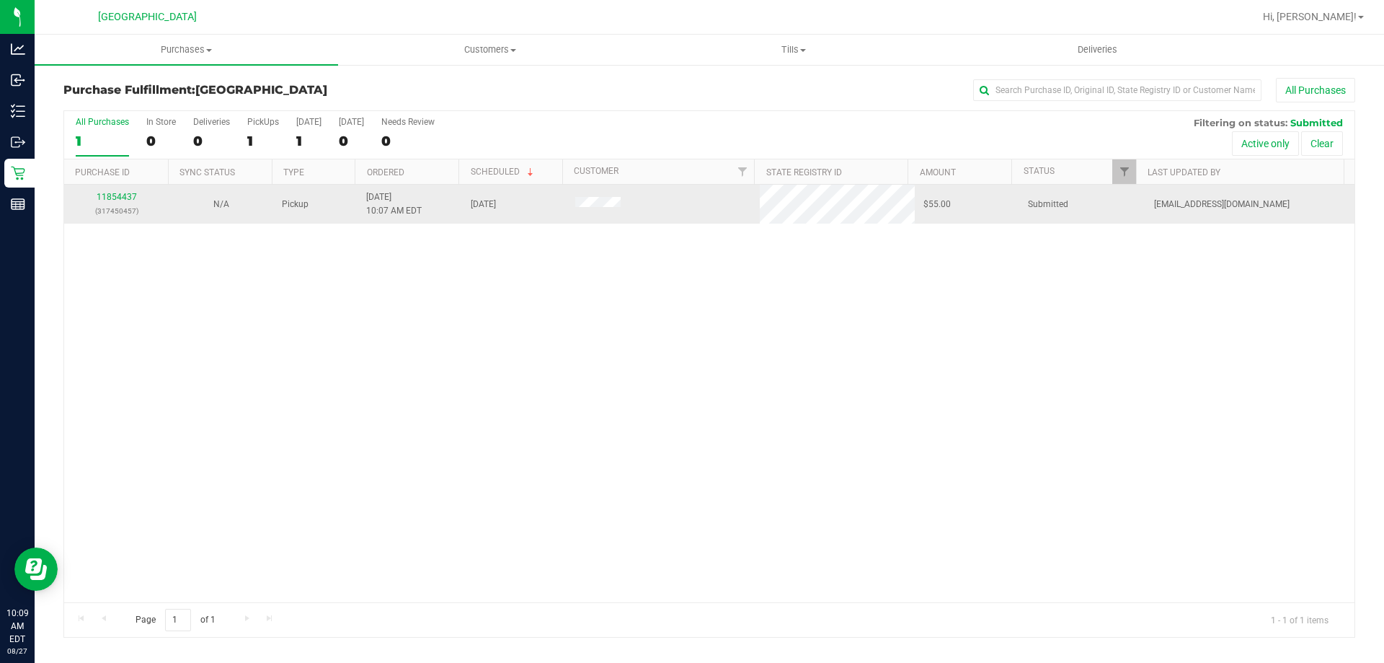
click at [103, 190] on div "11854437 (317450457)" at bounding box center [116, 203] width 87 height 27
click at [109, 200] on link "11854437" at bounding box center [117, 197] width 40 height 10
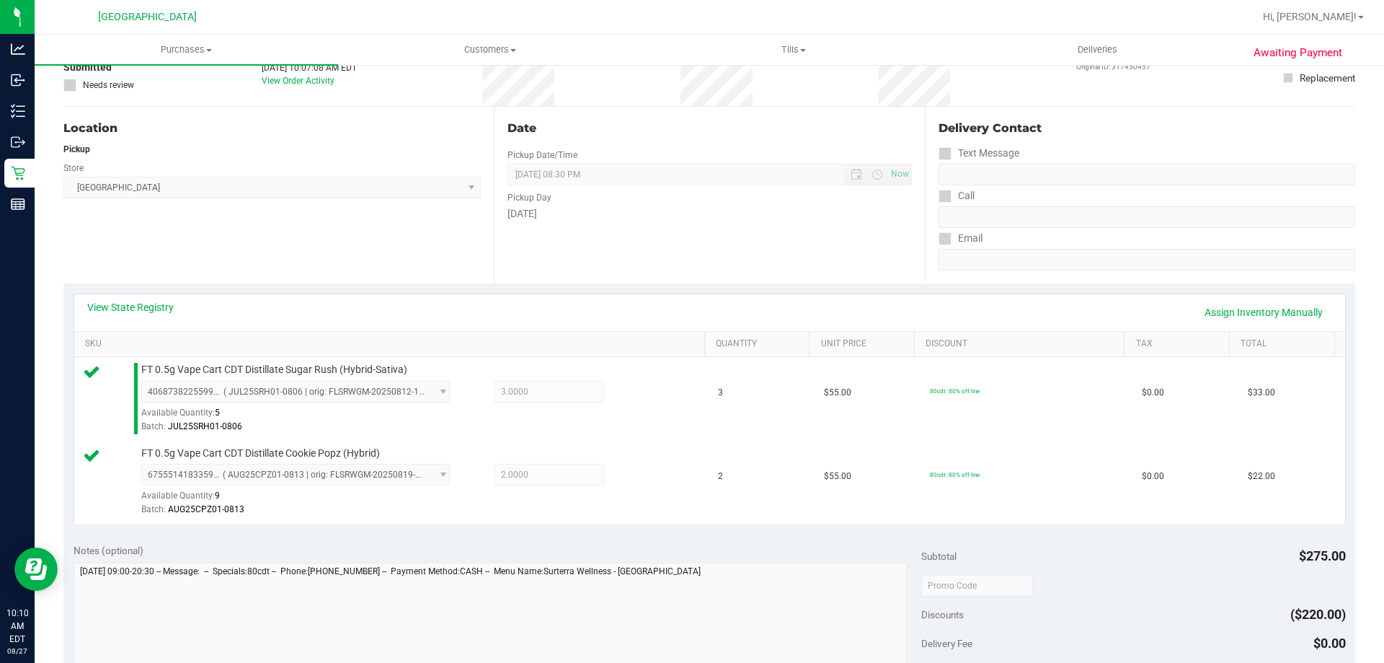
scroll to position [288, 0]
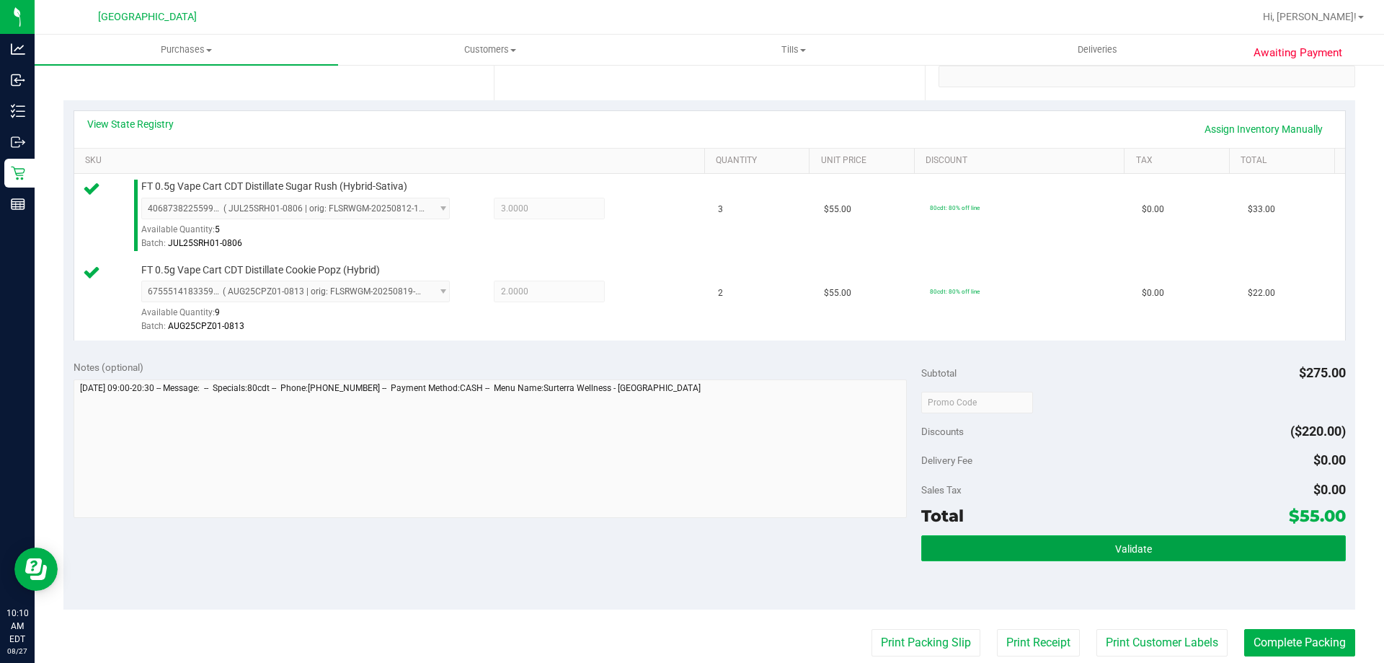
click at [1115, 547] on span "Validate" at bounding box center [1133, 549] width 37 height 12
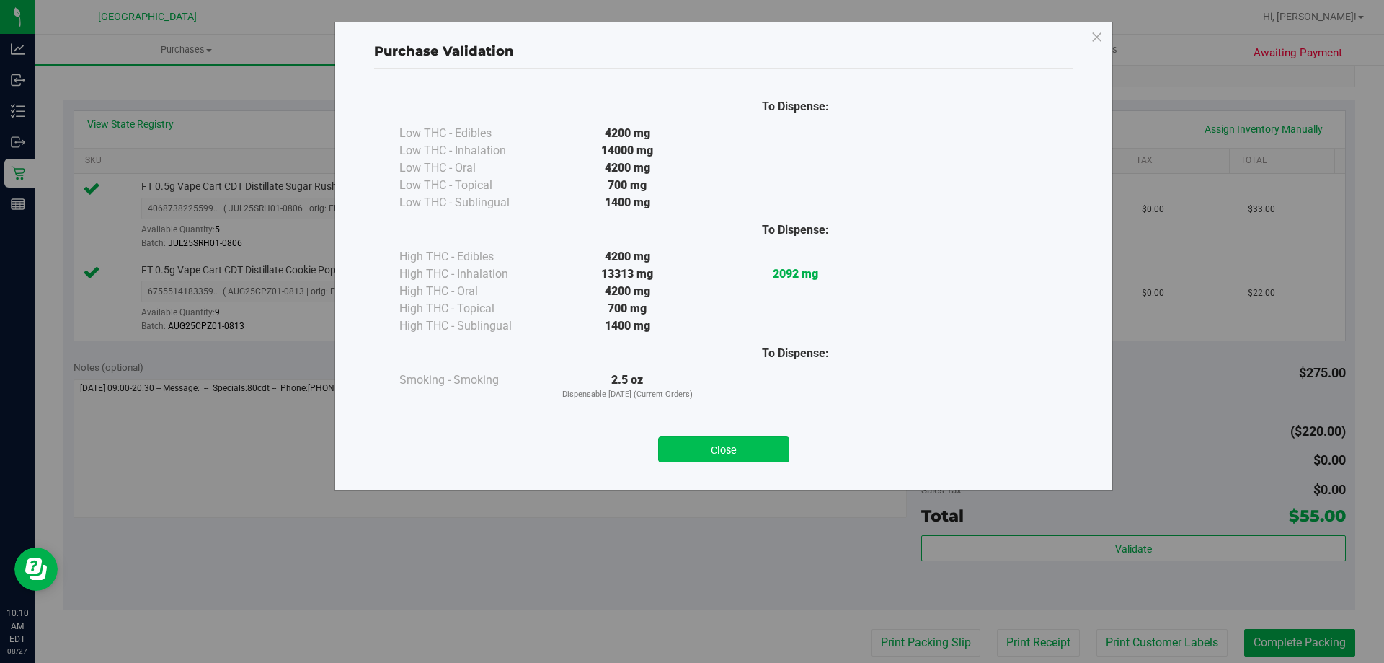
click at [686, 443] on button "Close" at bounding box center [723, 449] width 131 height 26
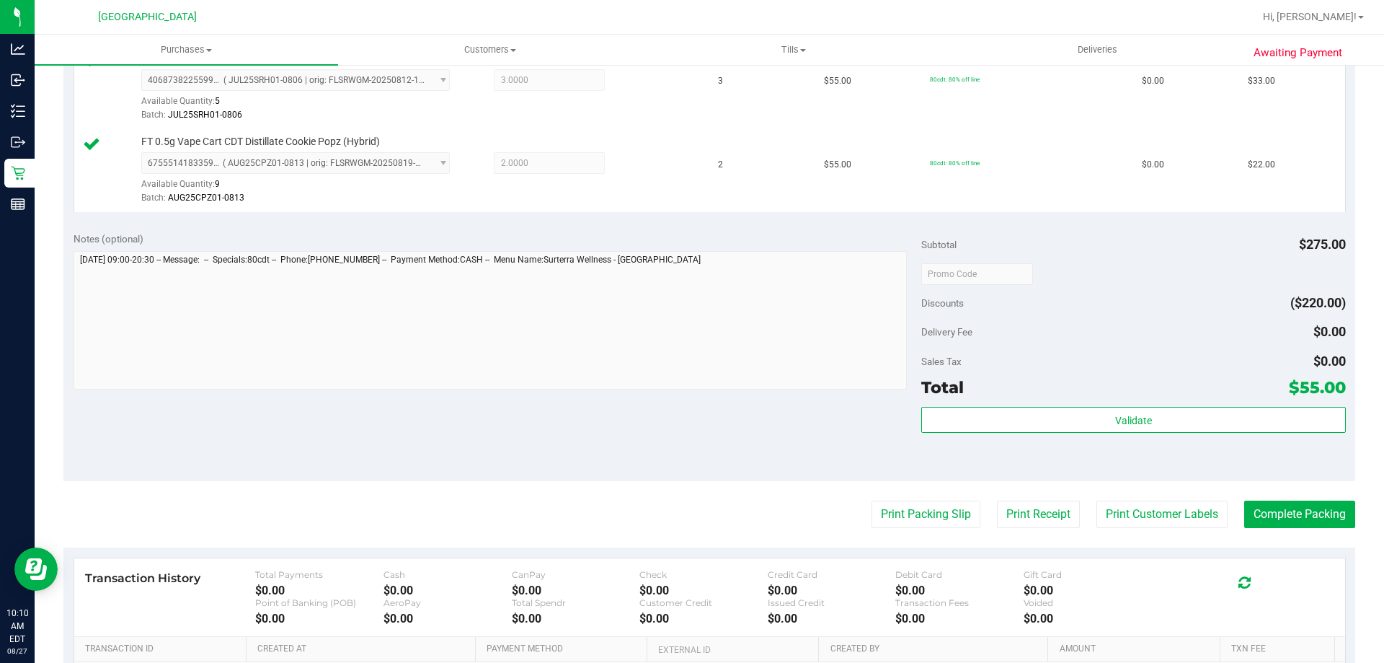
scroll to position [577, 0]
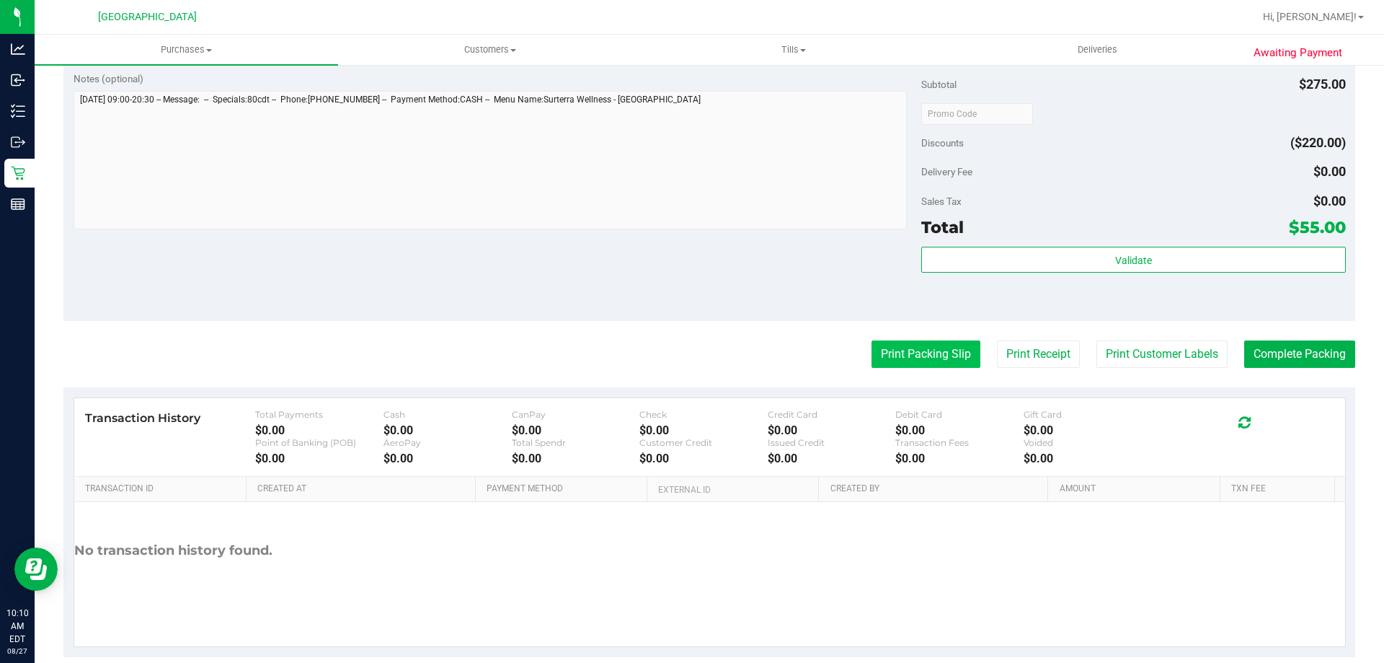
click at [909, 358] on button "Print Packing Slip" at bounding box center [926, 353] width 109 height 27
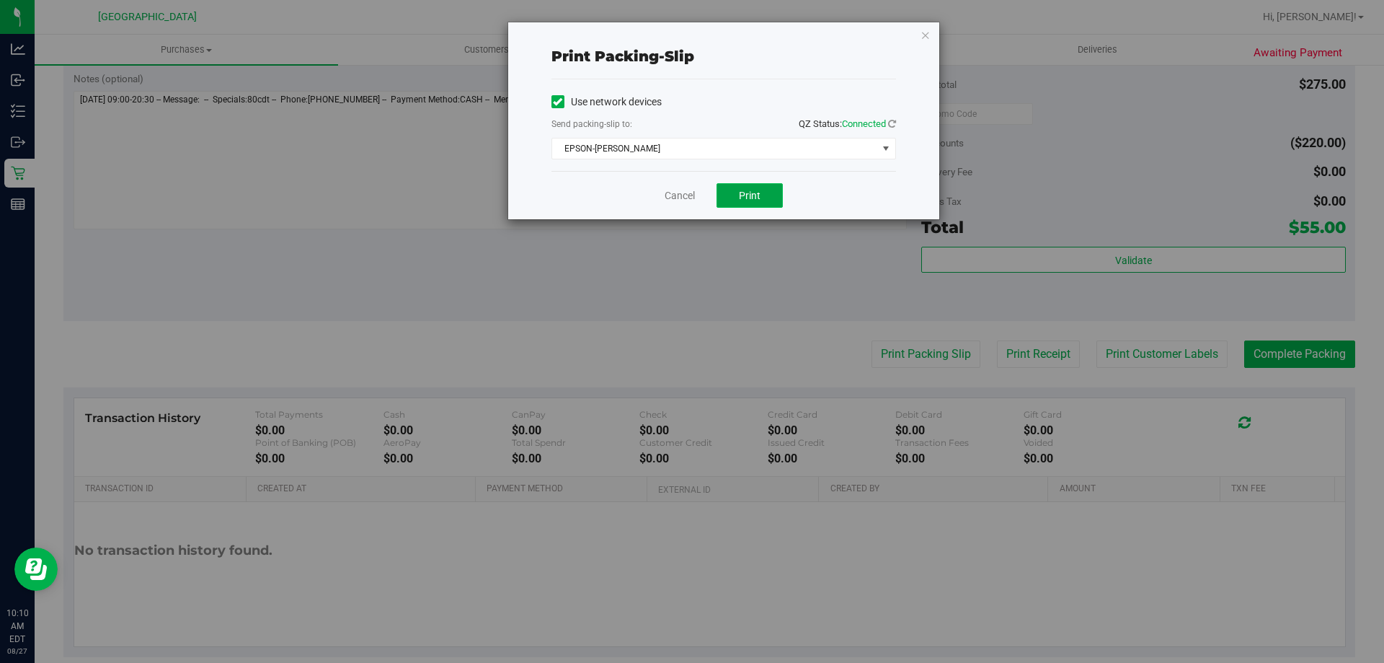
click at [728, 191] on button "Print" at bounding box center [750, 195] width 66 height 25
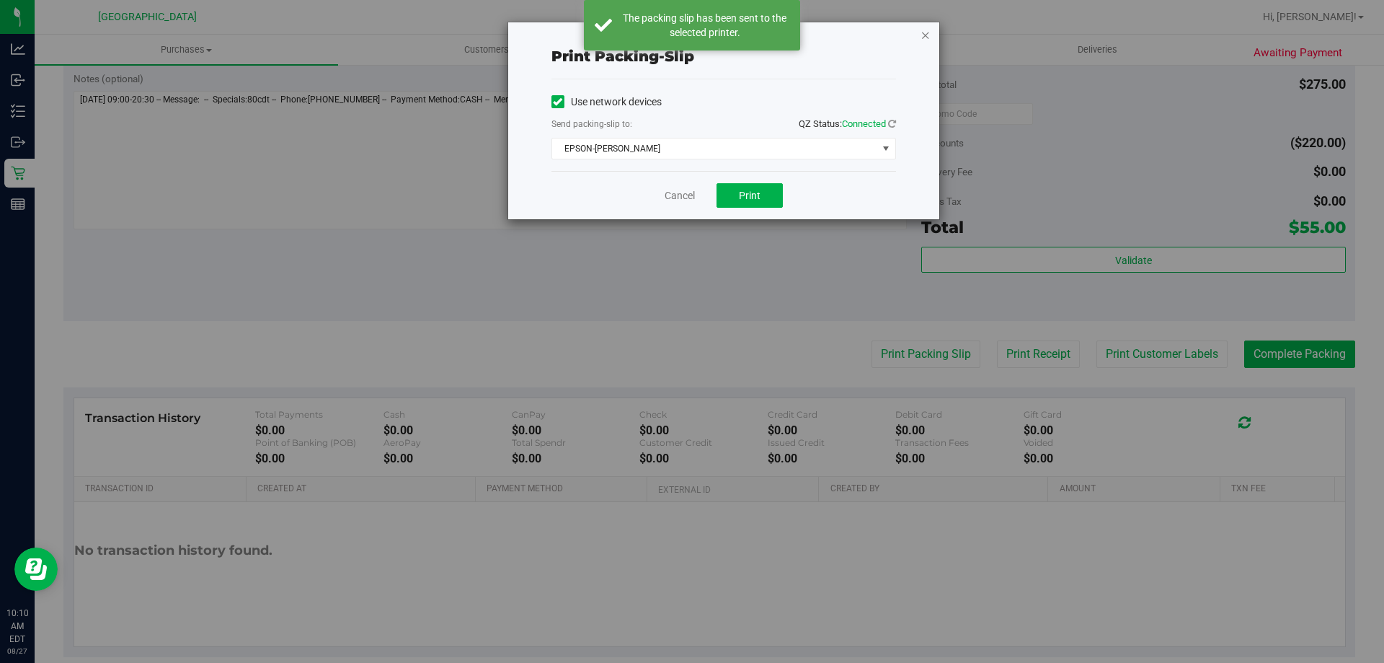
click at [925, 36] on icon "button" at bounding box center [926, 34] width 10 height 17
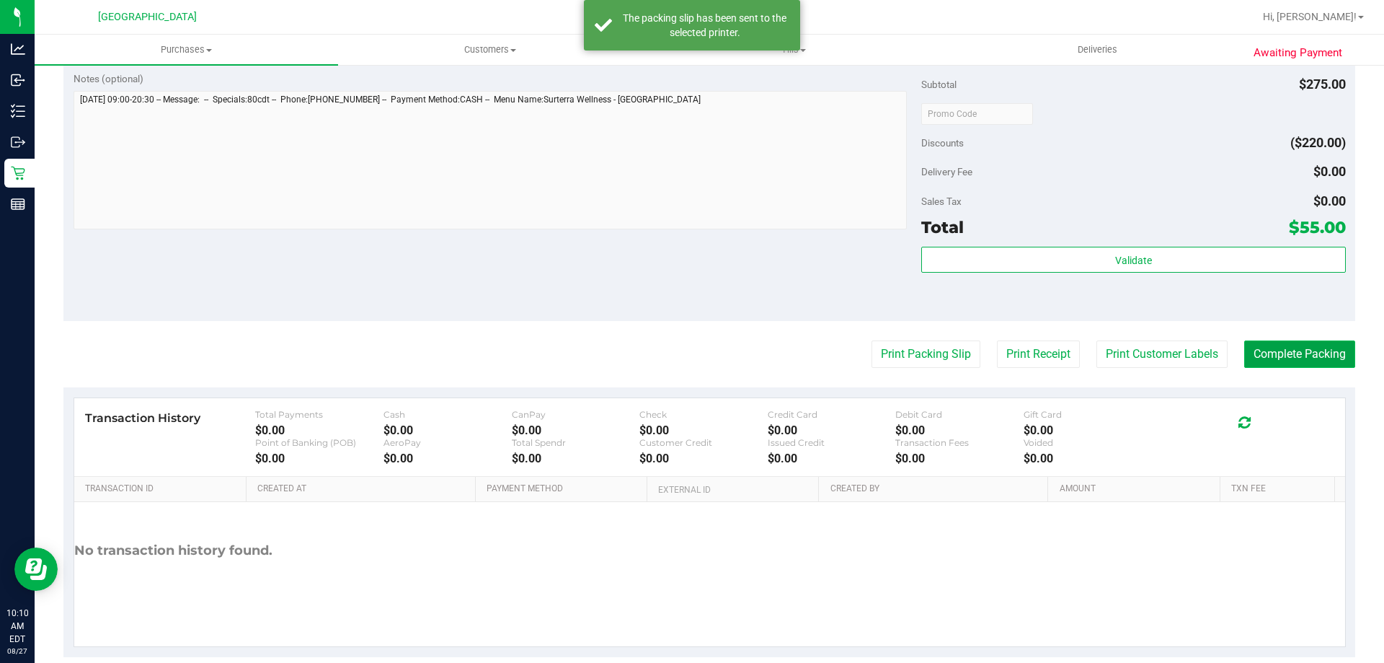
click at [1328, 350] on button "Complete Packing" at bounding box center [1300, 353] width 111 height 27
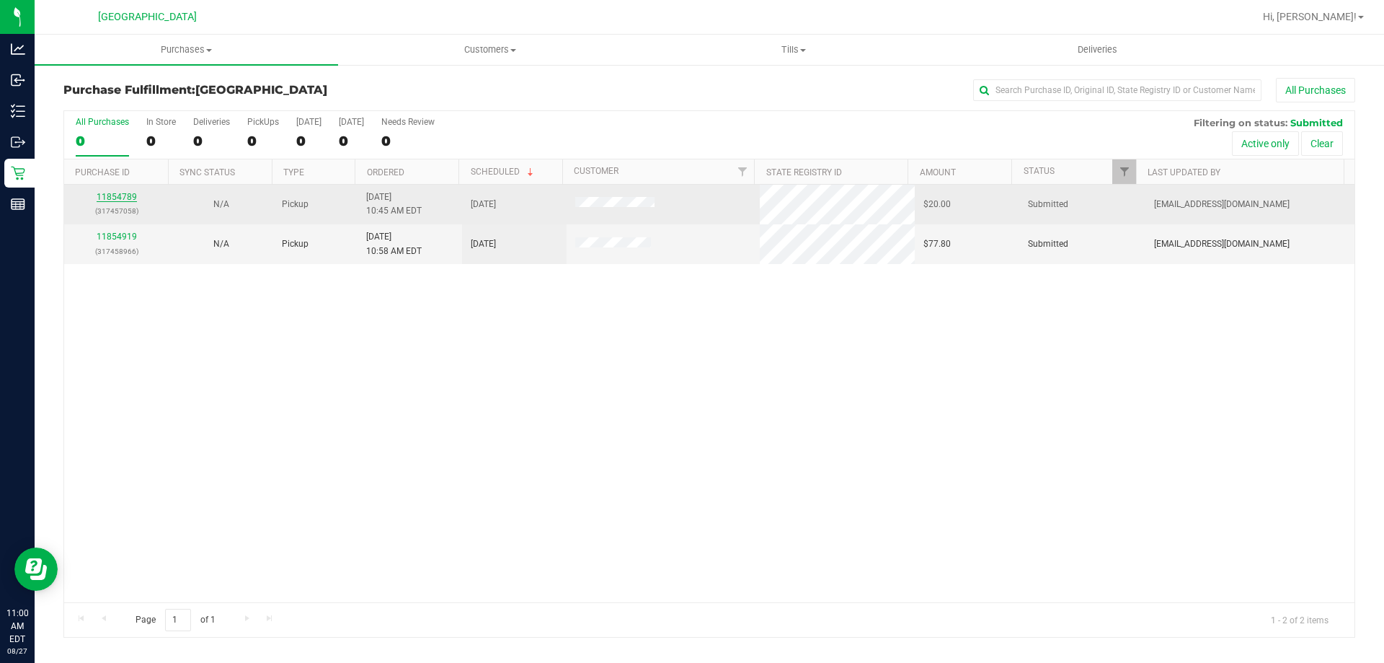
click at [124, 198] on link "11854789" at bounding box center [117, 197] width 40 height 10
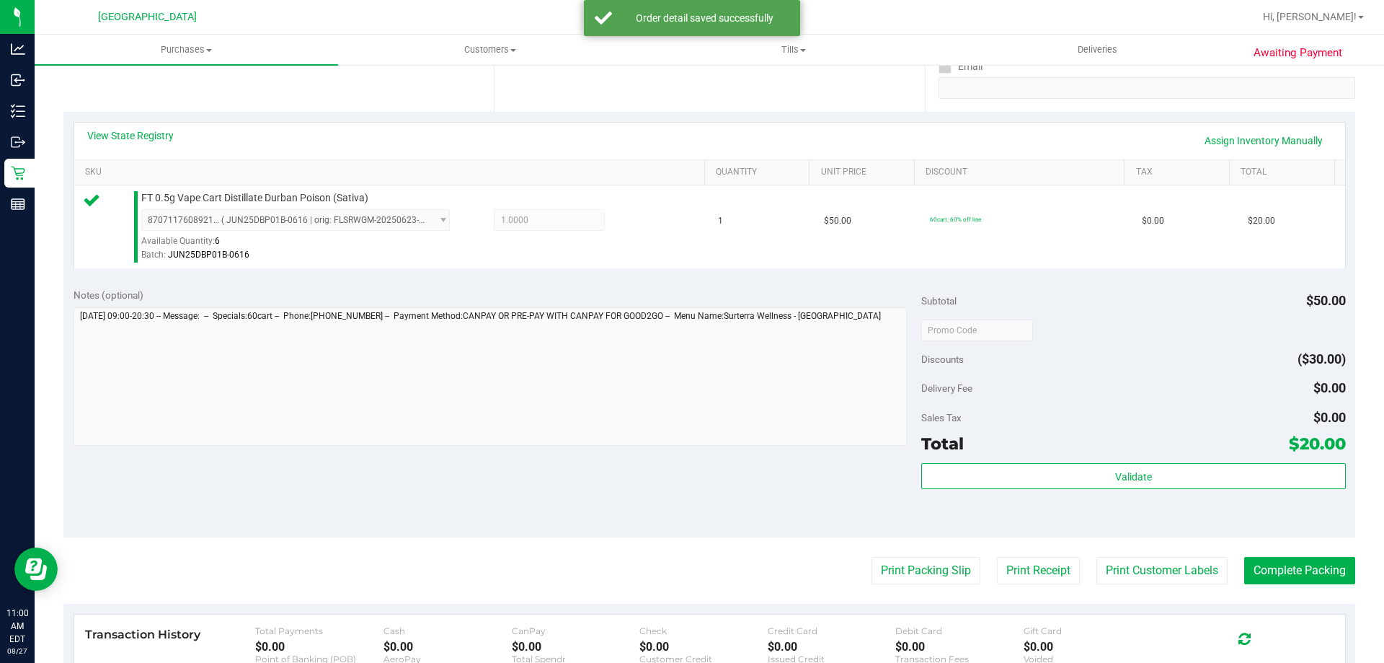
scroll to position [433, 0]
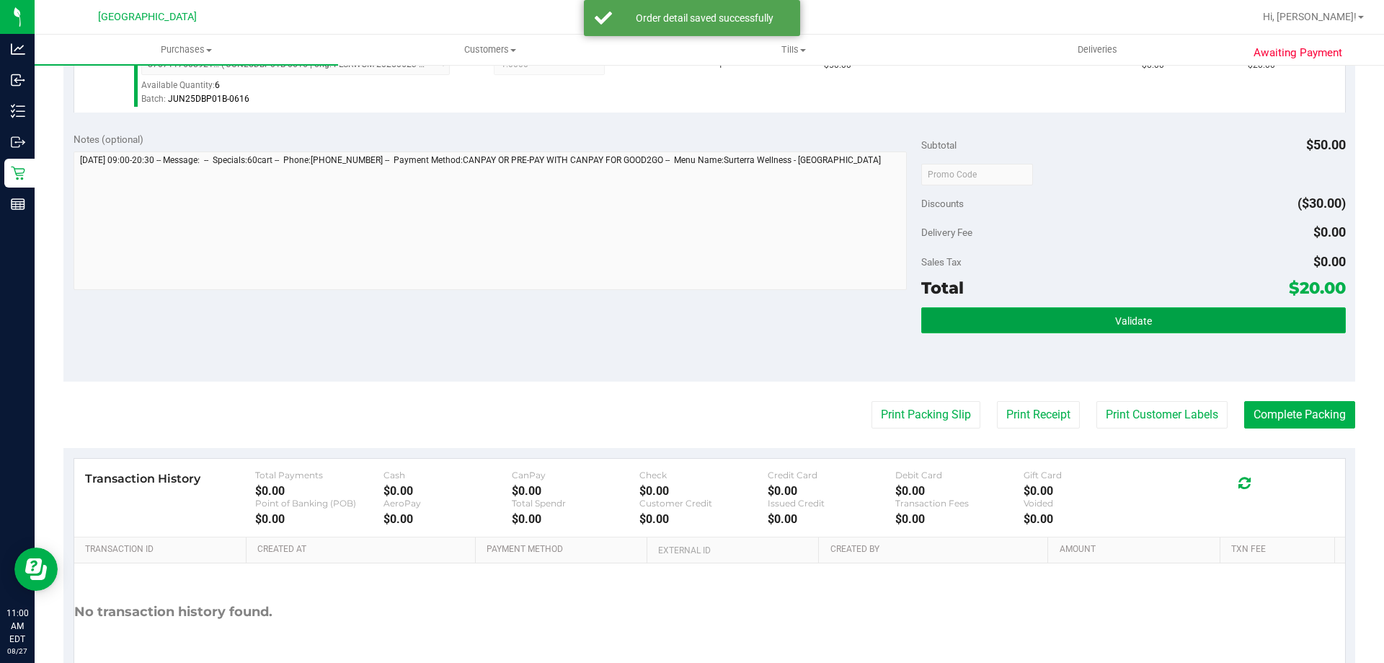
click at [1115, 317] on span "Validate" at bounding box center [1133, 321] width 37 height 12
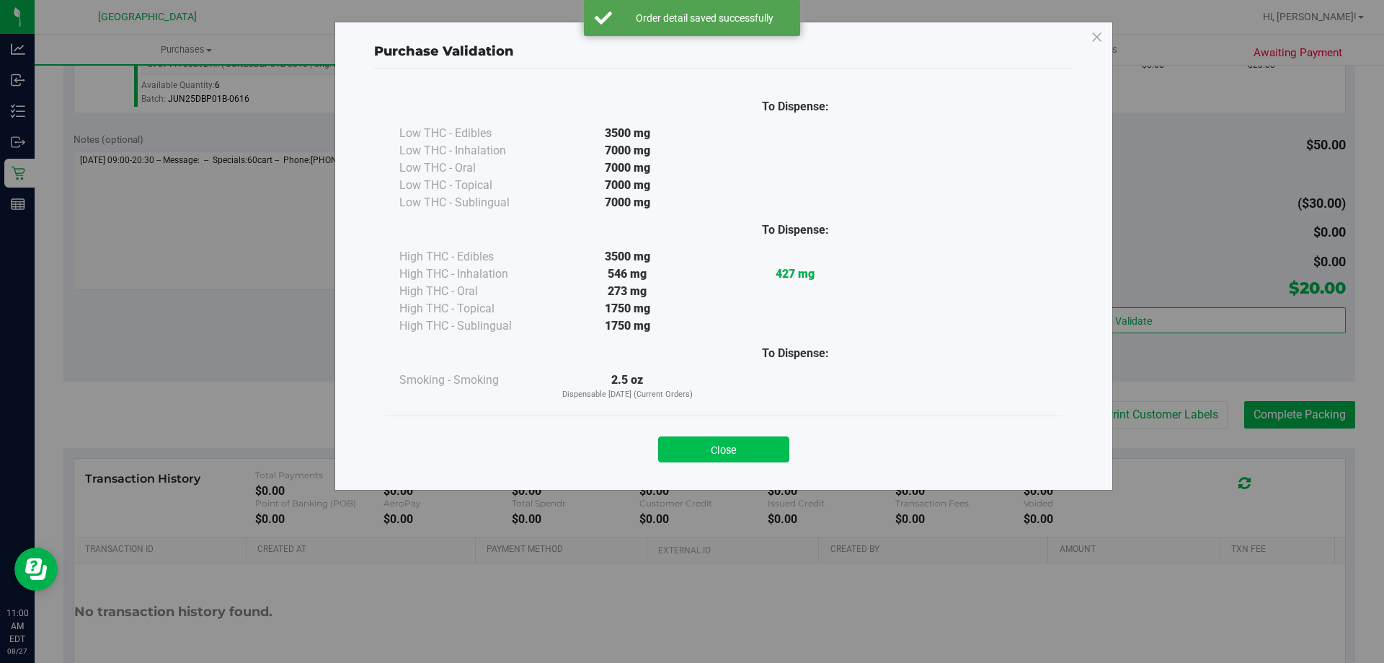
click at [710, 446] on button "Close" at bounding box center [723, 449] width 131 height 26
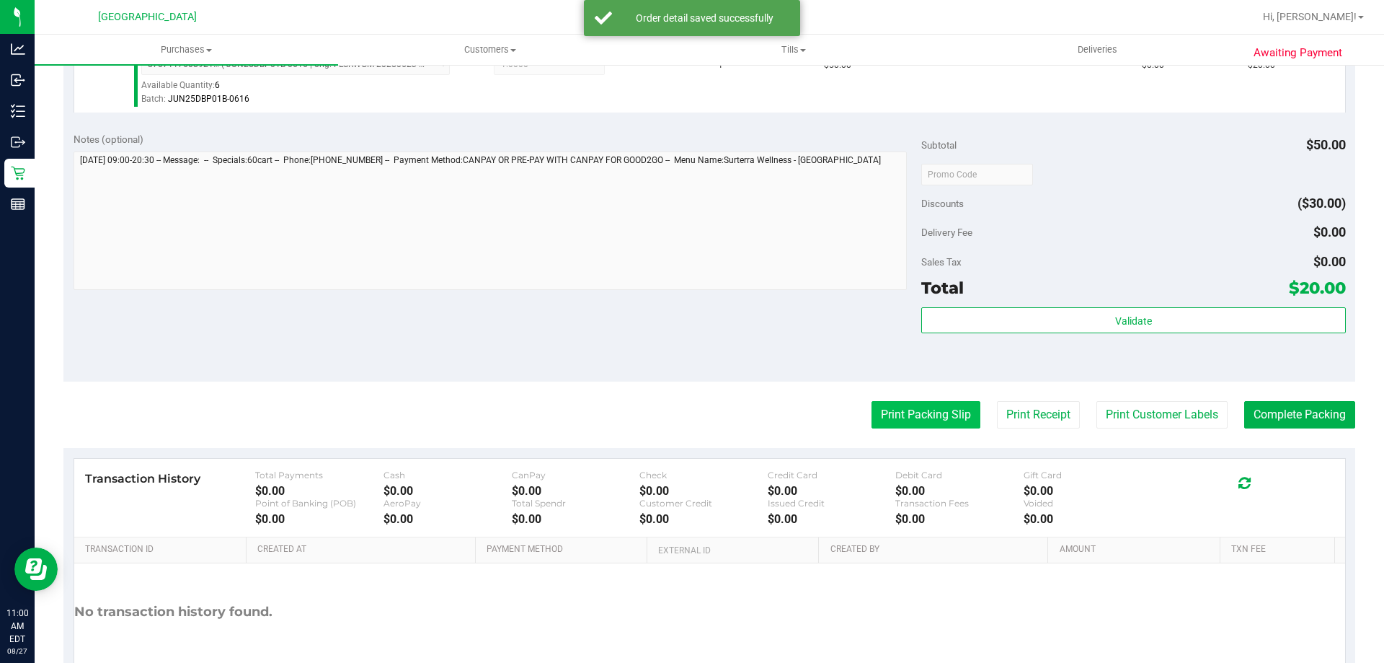
click at [905, 414] on button "Print Packing Slip" at bounding box center [926, 414] width 109 height 27
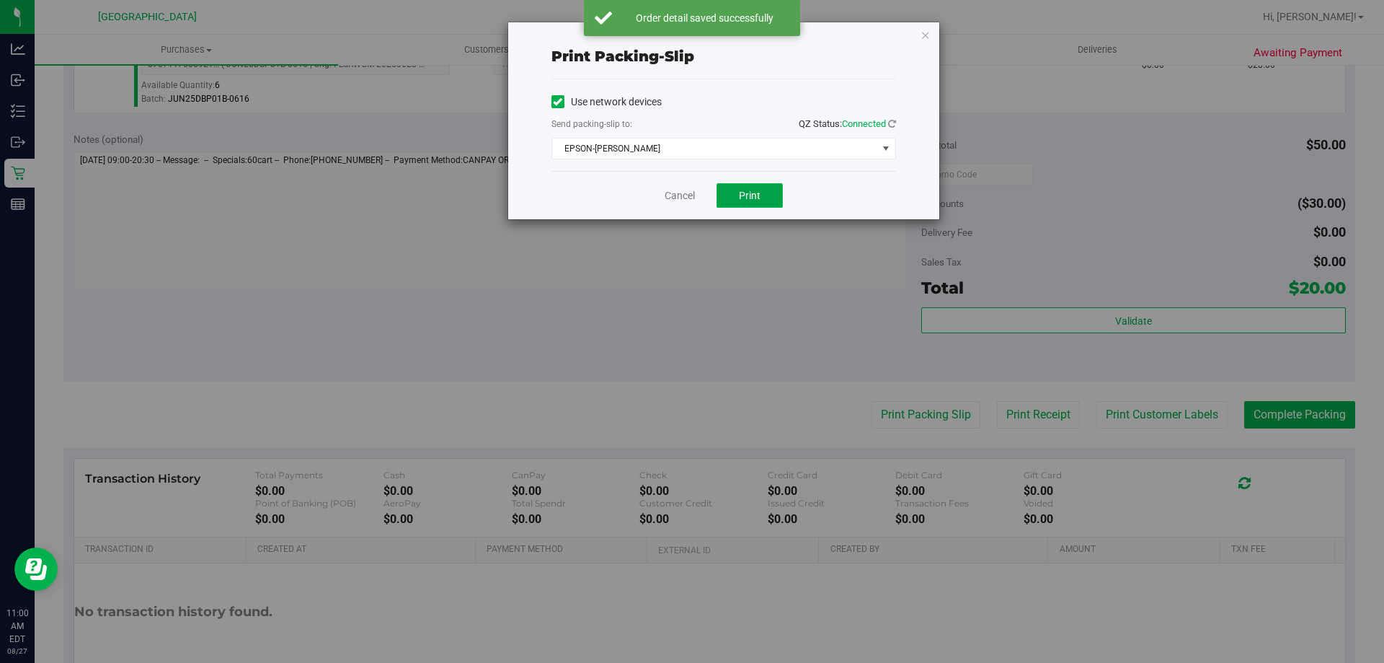
click at [765, 198] on button "Print" at bounding box center [750, 195] width 66 height 25
click at [924, 35] on icon "button" at bounding box center [926, 34] width 10 height 17
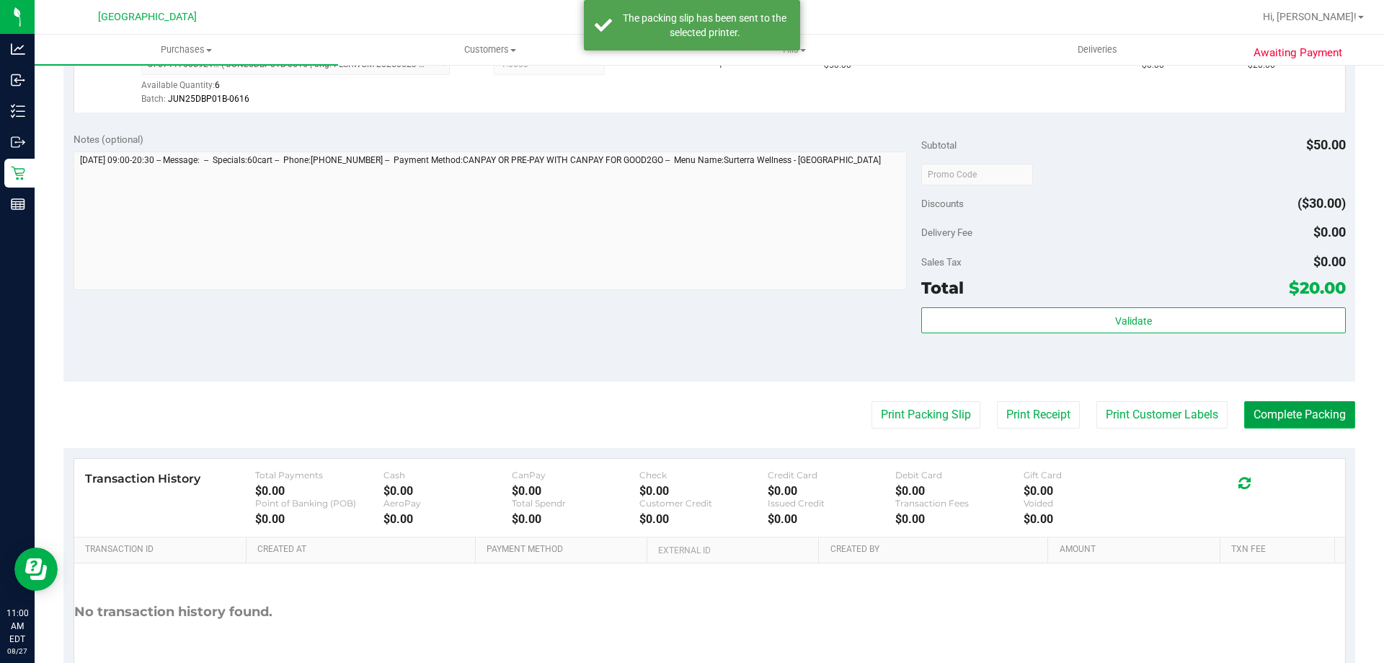
click at [1319, 417] on button "Complete Packing" at bounding box center [1300, 414] width 111 height 27
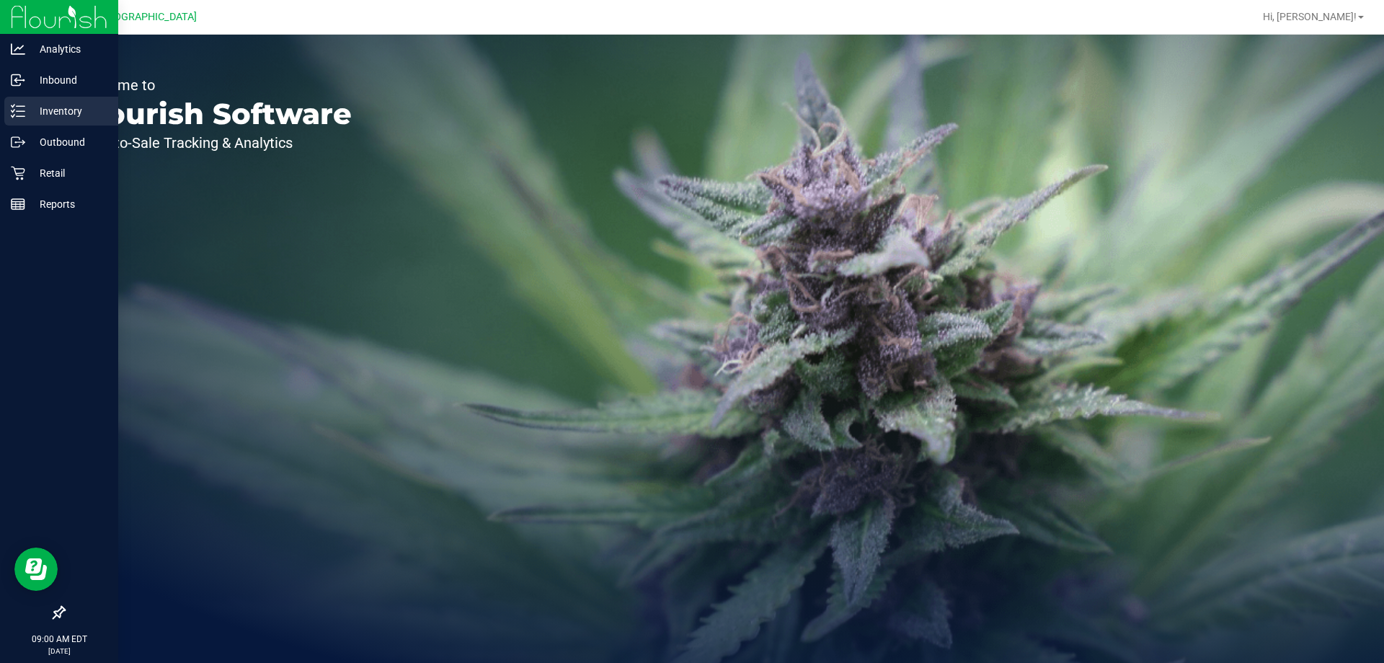
click at [45, 107] on p "Inventory" at bounding box center [68, 110] width 87 height 17
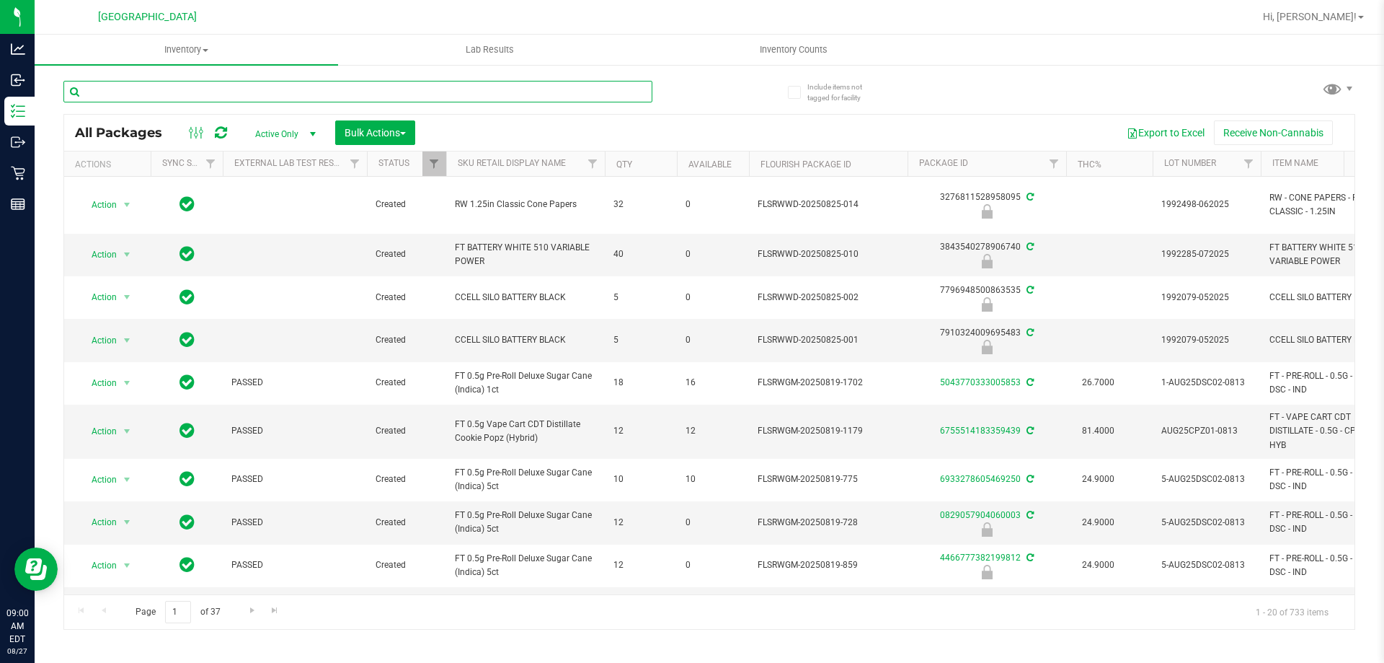
drag, startPoint x: 301, startPoint y: 177, endPoint x: 195, endPoint y: 89, distance: 138.3
click at [195, 89] on input "text" at bounding box center [357, 92] width 589 height 22
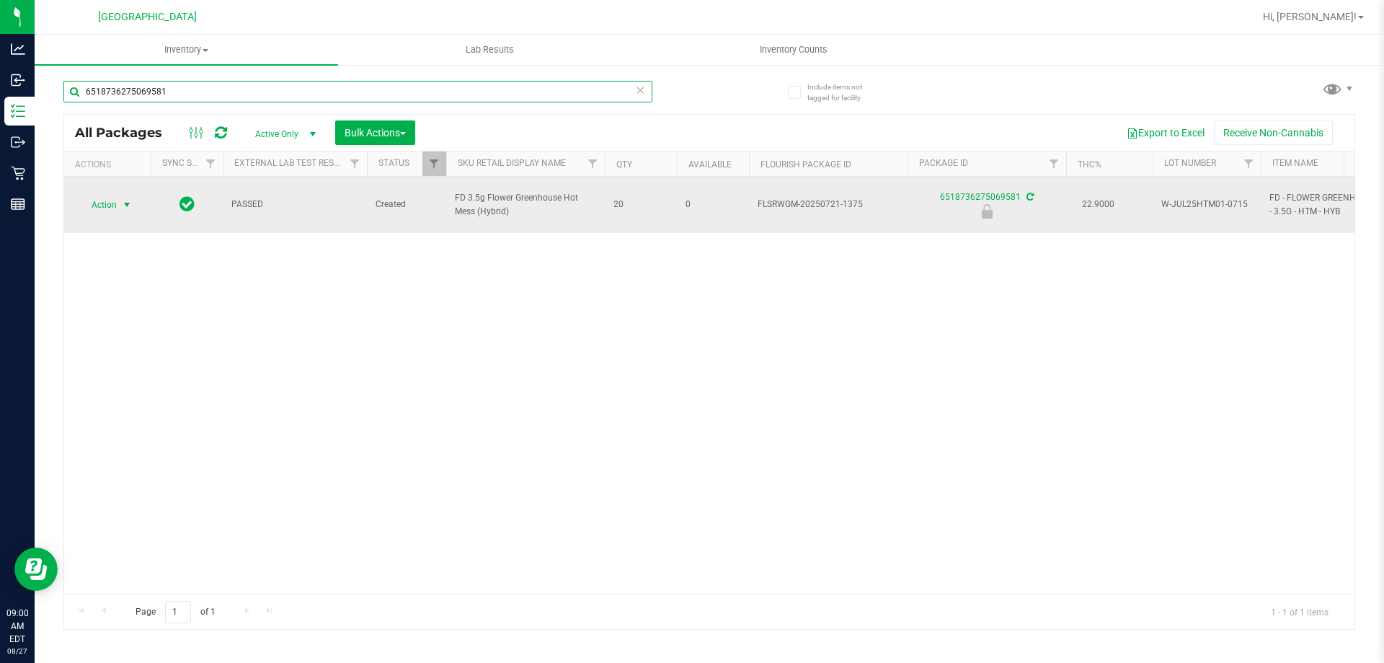
type input "6518736275069581"
click at [127, 203] on span "select" at bounding box center [127, 205] width 12 height 12
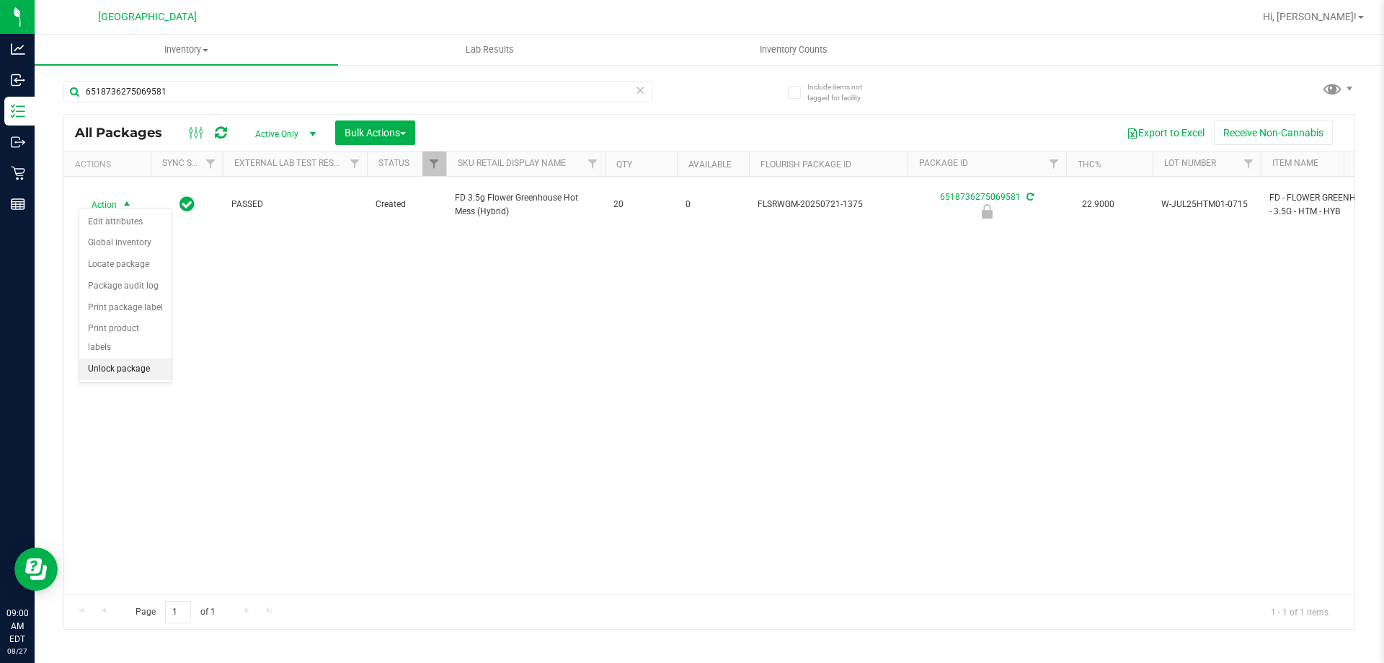
click at [127, 358] on li "Unlock package" at bounding box center [125, 369] width 92 height 22
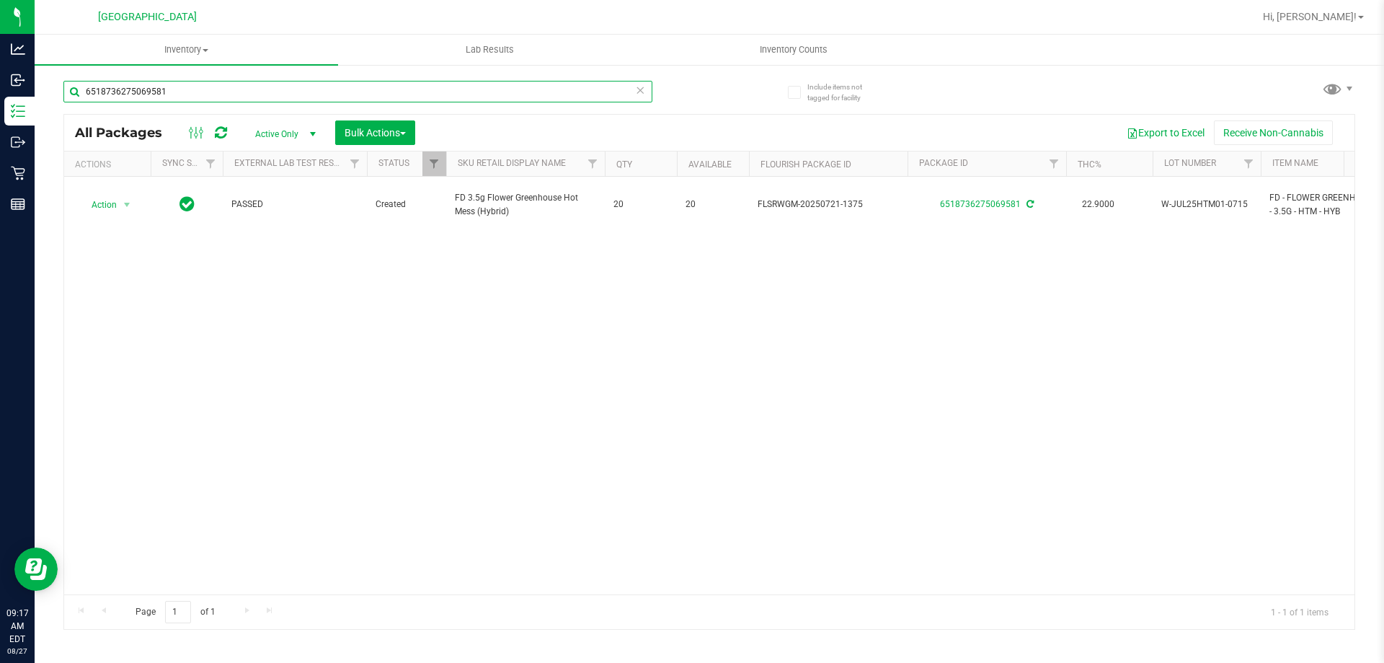
click at [175, 93] on input "6518736275069581" at bounding box center [357, 92] width 589 height 22
type input "6"
click at [188, 91] on input "5861407515506962" at bounding box center [357, 92] width 589 height 22
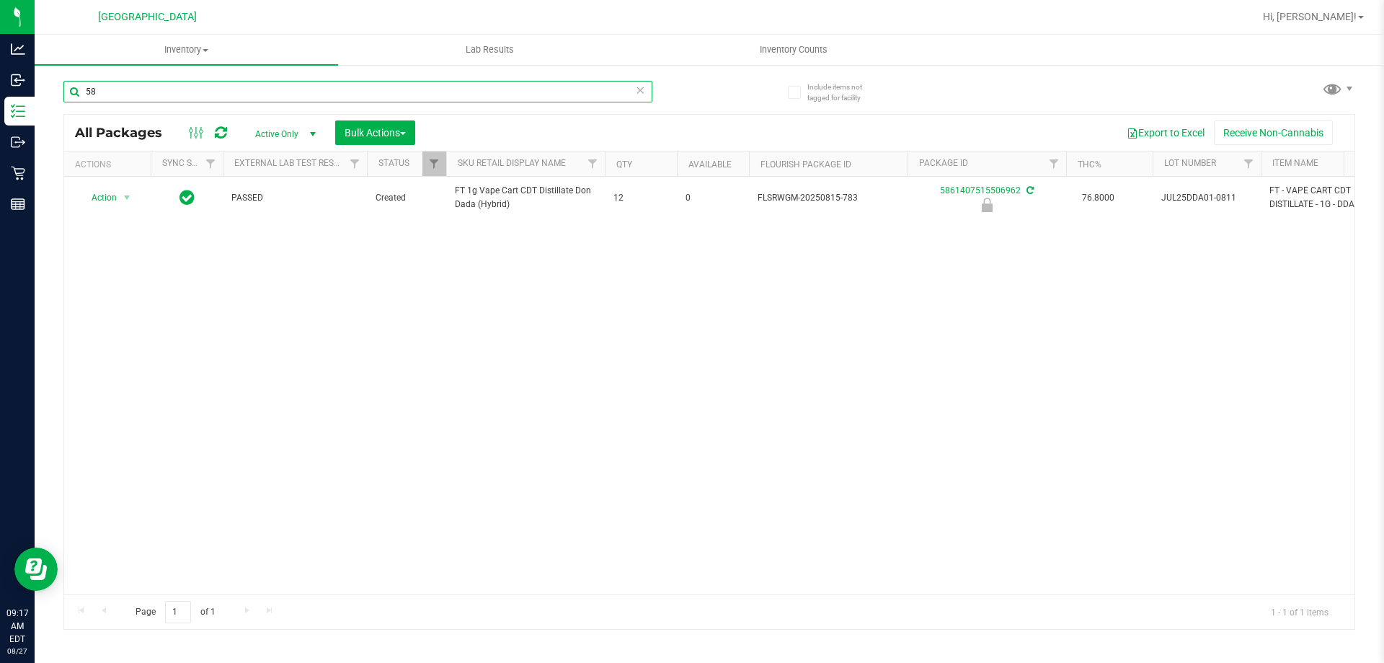
type input "5"
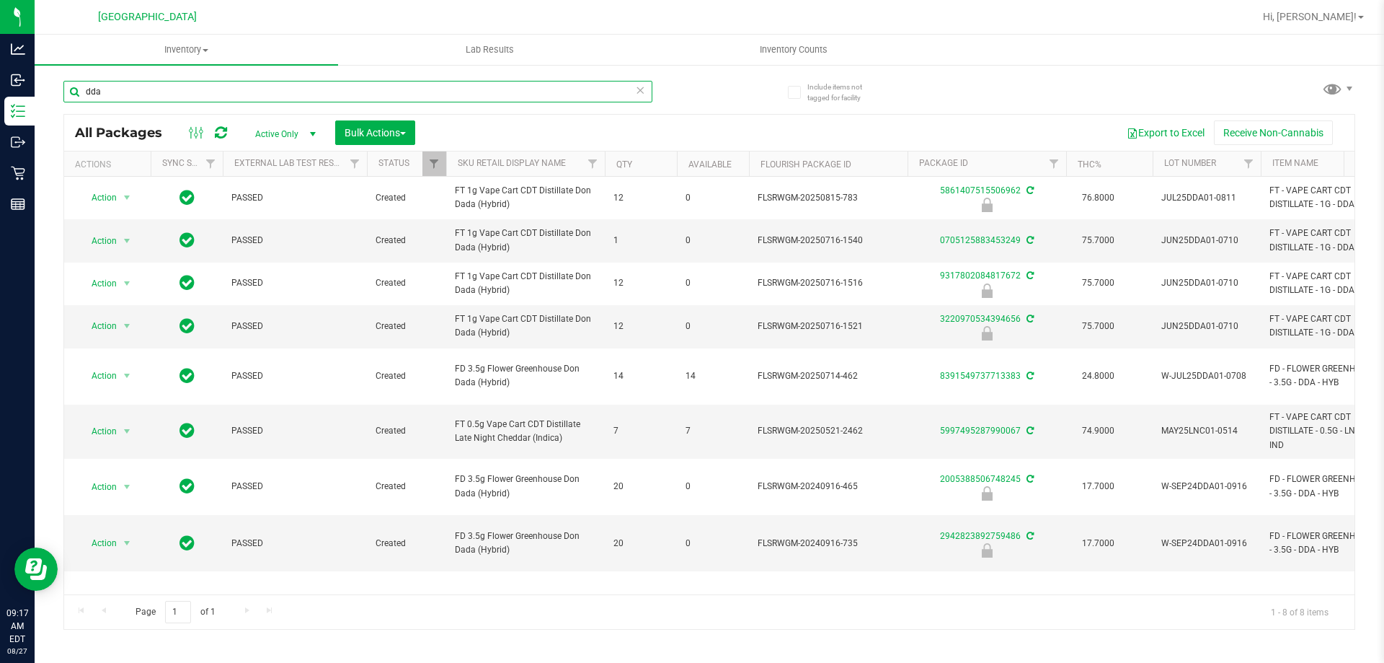
click at [140, 94] on input "dda" at bounding box center [357, 92] width 589 height 22
type input "d"
type input "5861407515506962"
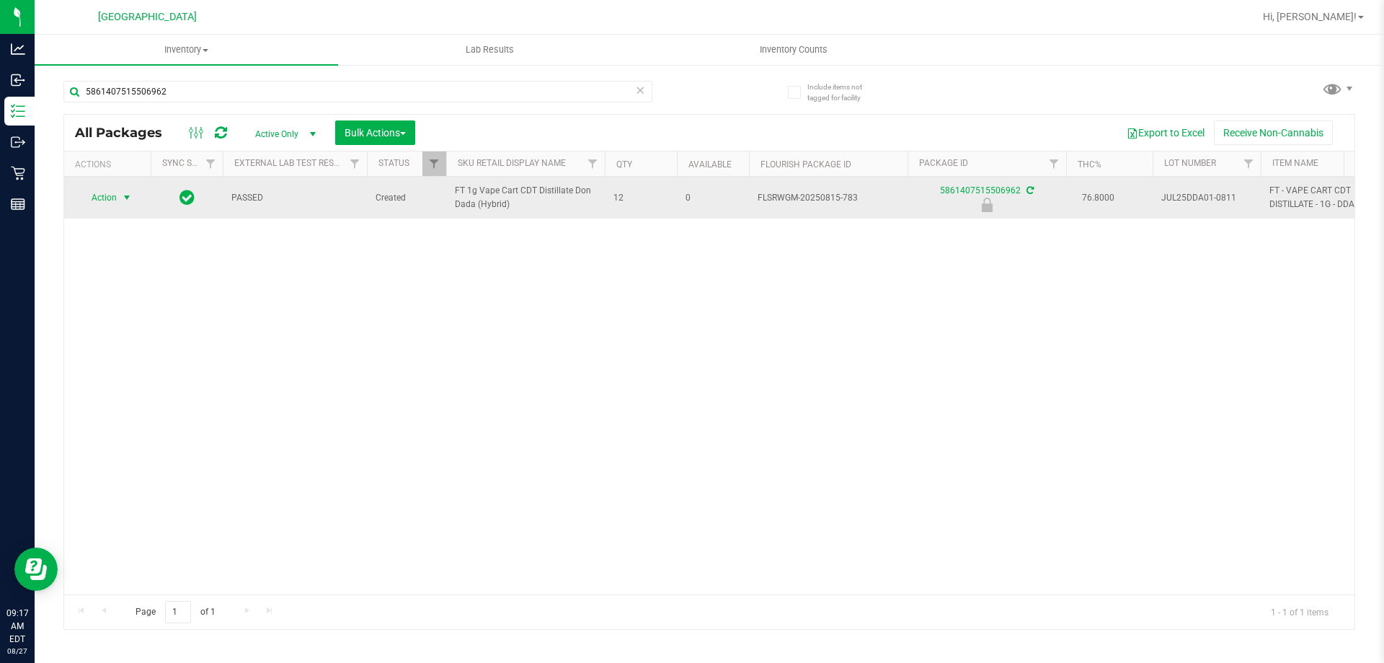
click at [125, 203] on span "select" at bounding box center [127, 198] width 12 height 12
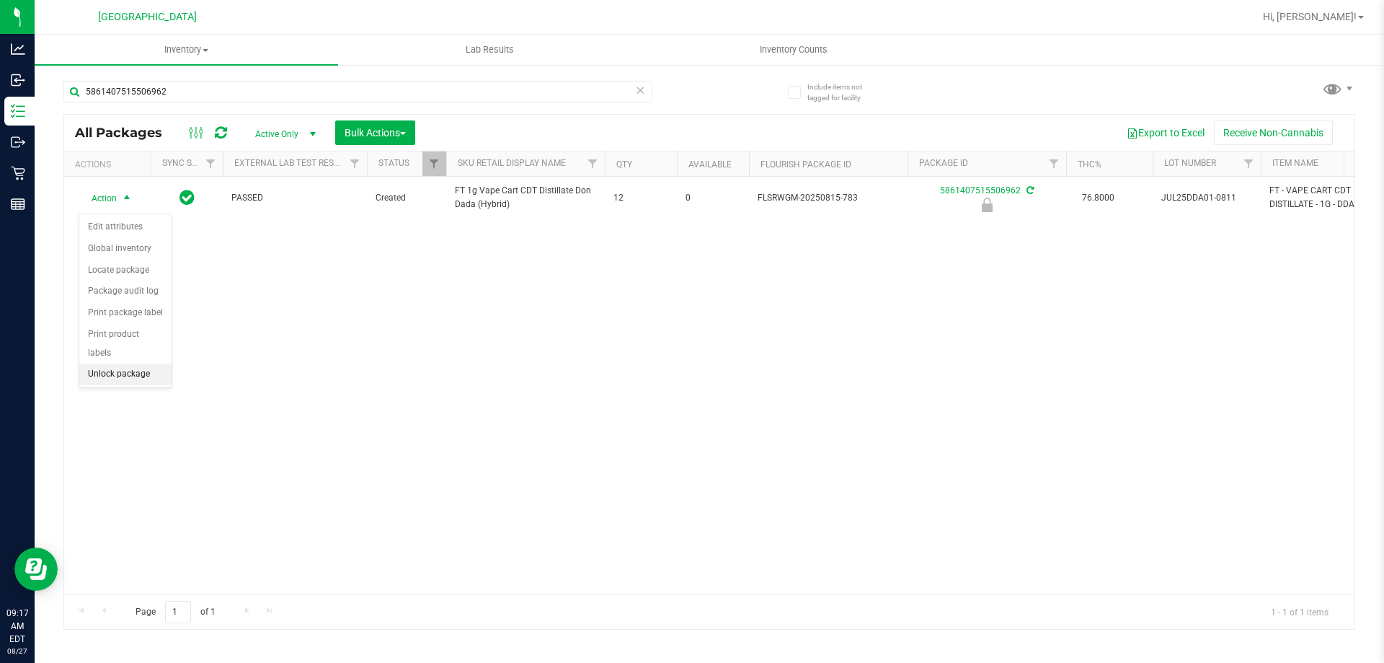
click at [137, 363] on li "Unlock package" at bounding box center [125, 374] width 92 height 22
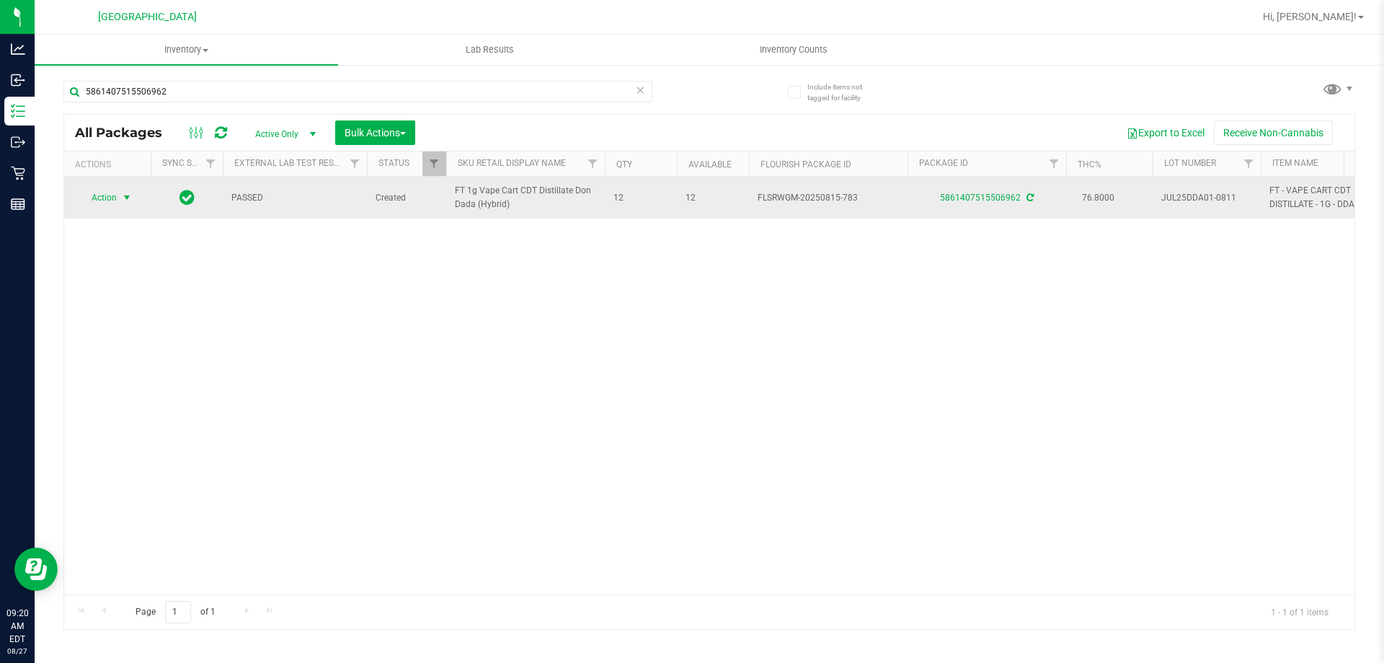
click at [118, 203] on span "select" at bounding box center [127, 197] width 18 height 20
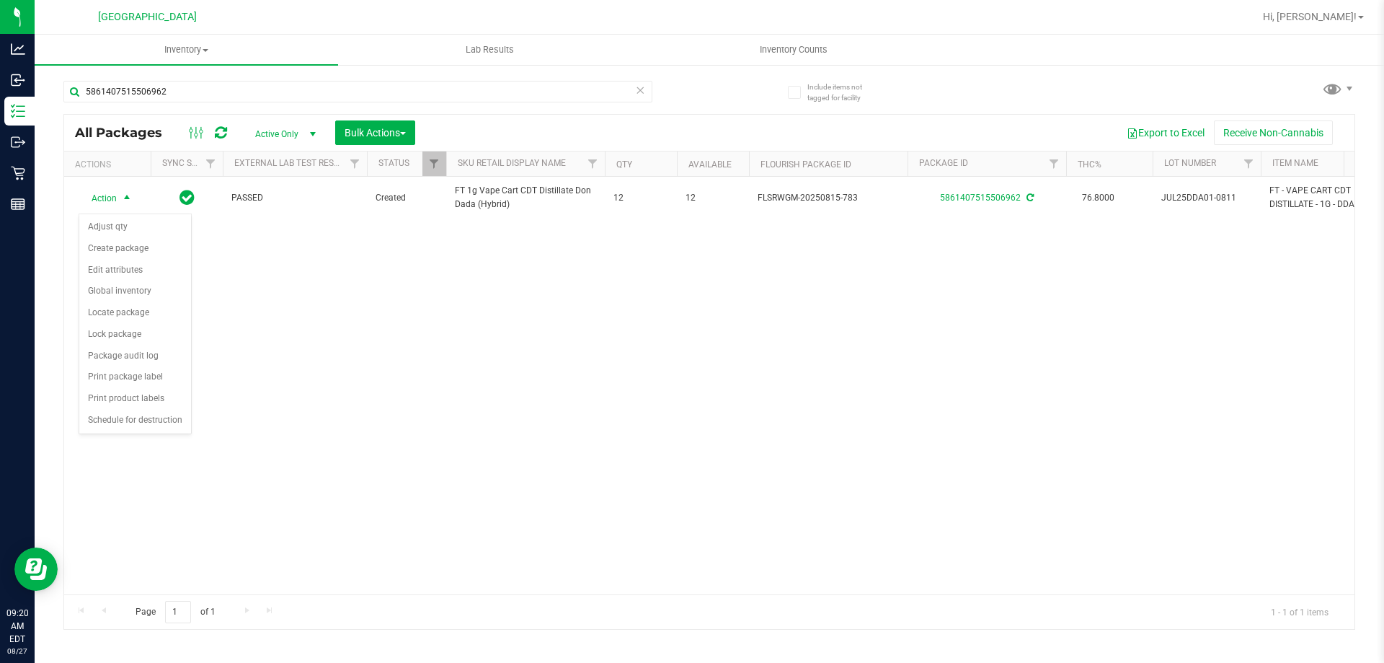
click at [361, 358] on div "Action Action Adjust qty Create package Edit attributes Global inventory Locate…" at bounding box center [709, 385] width 1291 height 417
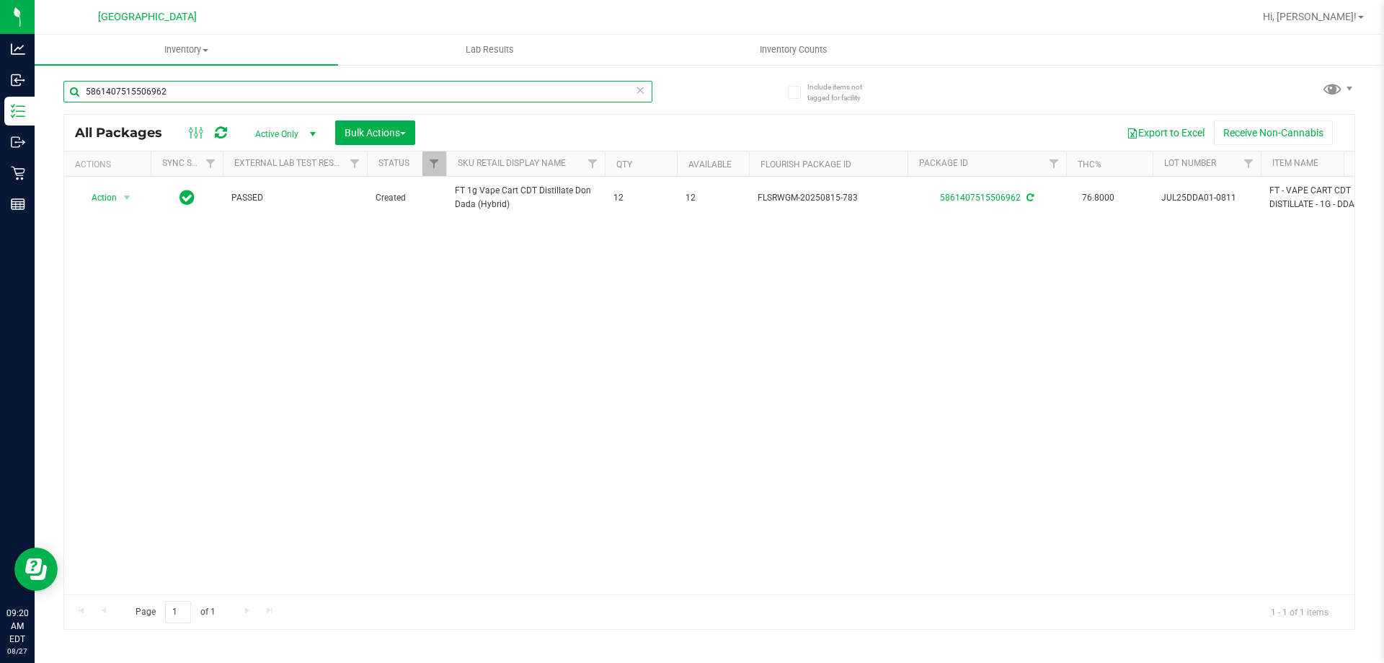
click at [194, 94] on input "5861407515506962" at bounding box center [357, 92] width 589 height 22
type input "5"
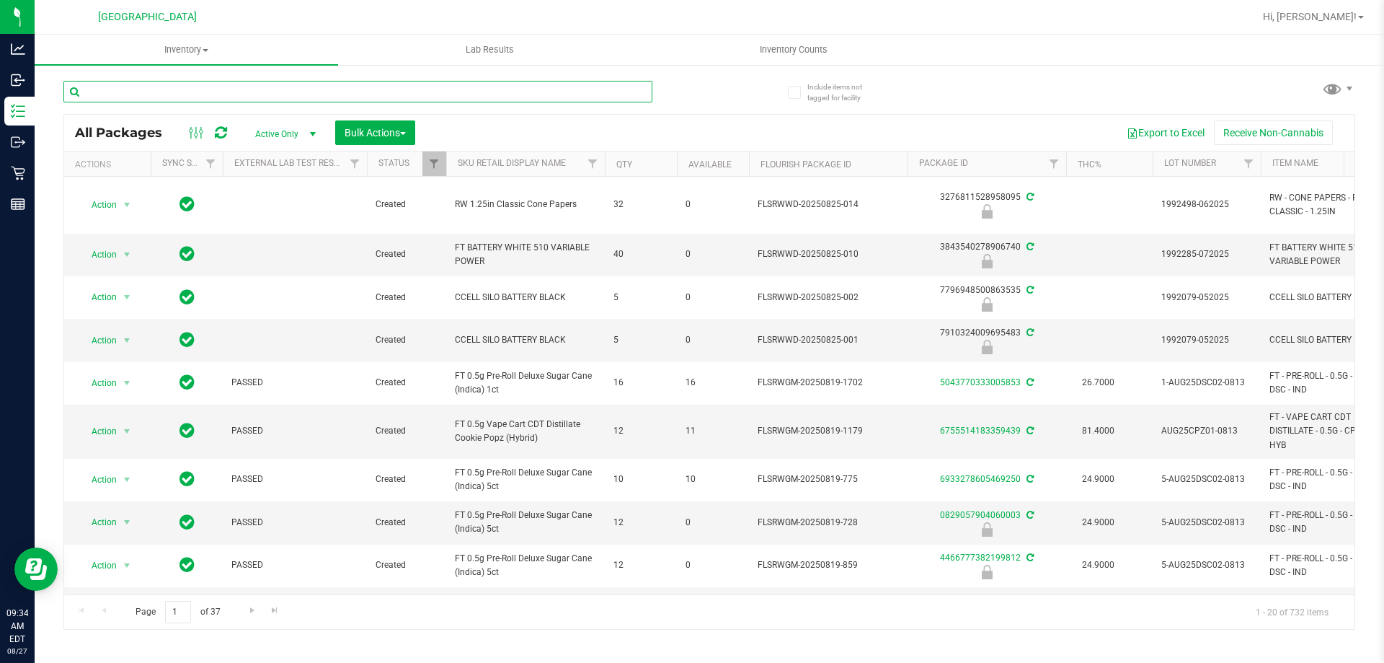
click at [105, 100] on input "text" at bounding box center [357, 92] width 589 height 22
type input "pkt"
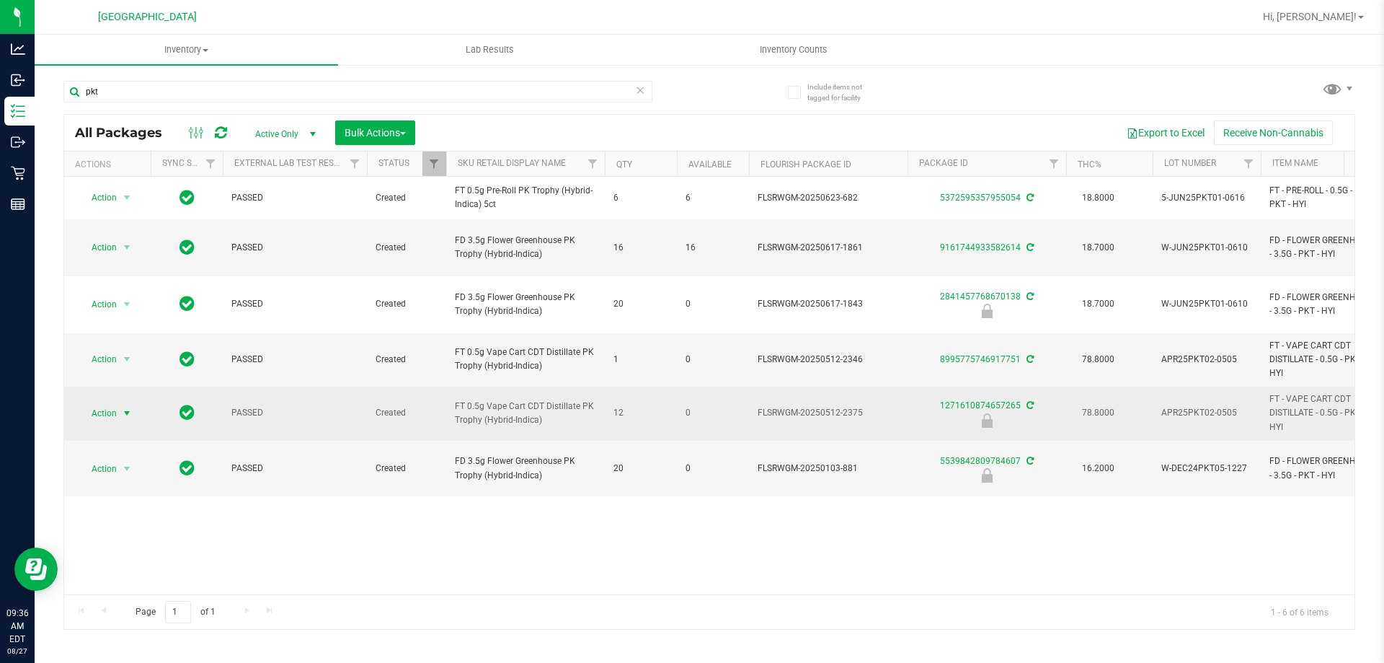
click at [128, 407] on span "select" at bounding box center [127, 413] width 12 height 12
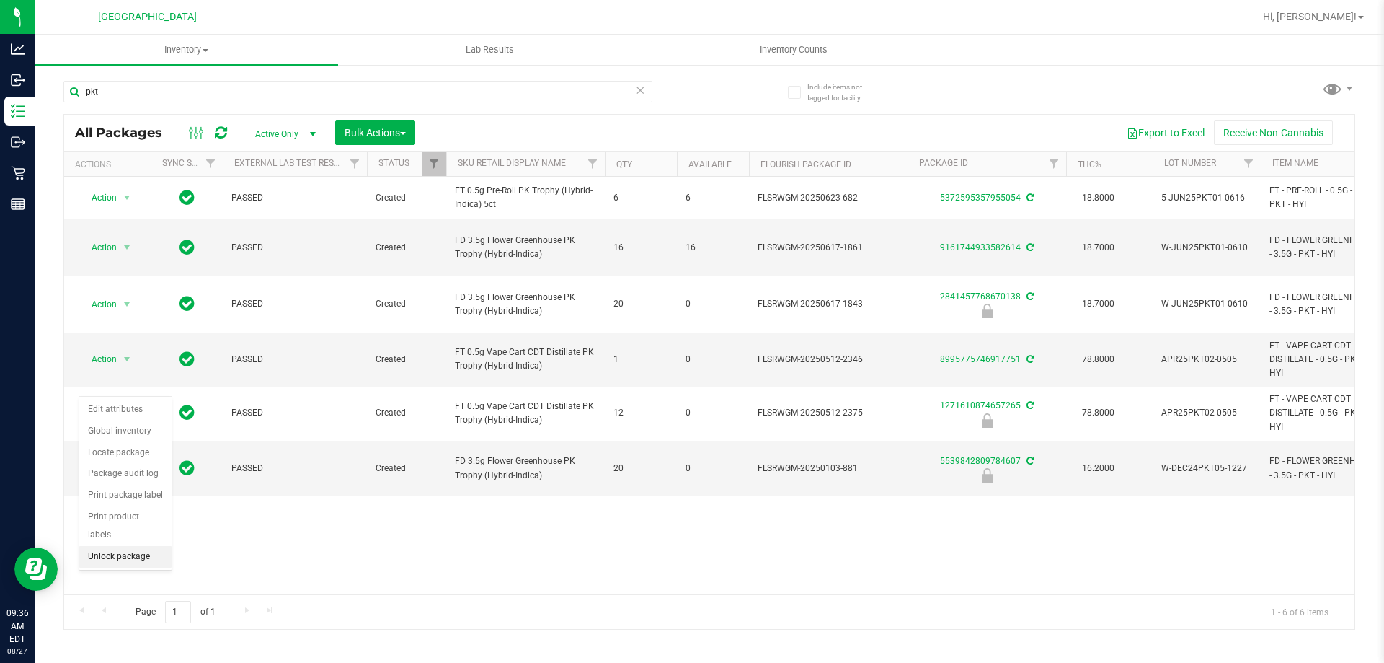
click at [112, 546] on li "Unlock package" at bounding box center [125, 557] width 92 height 22
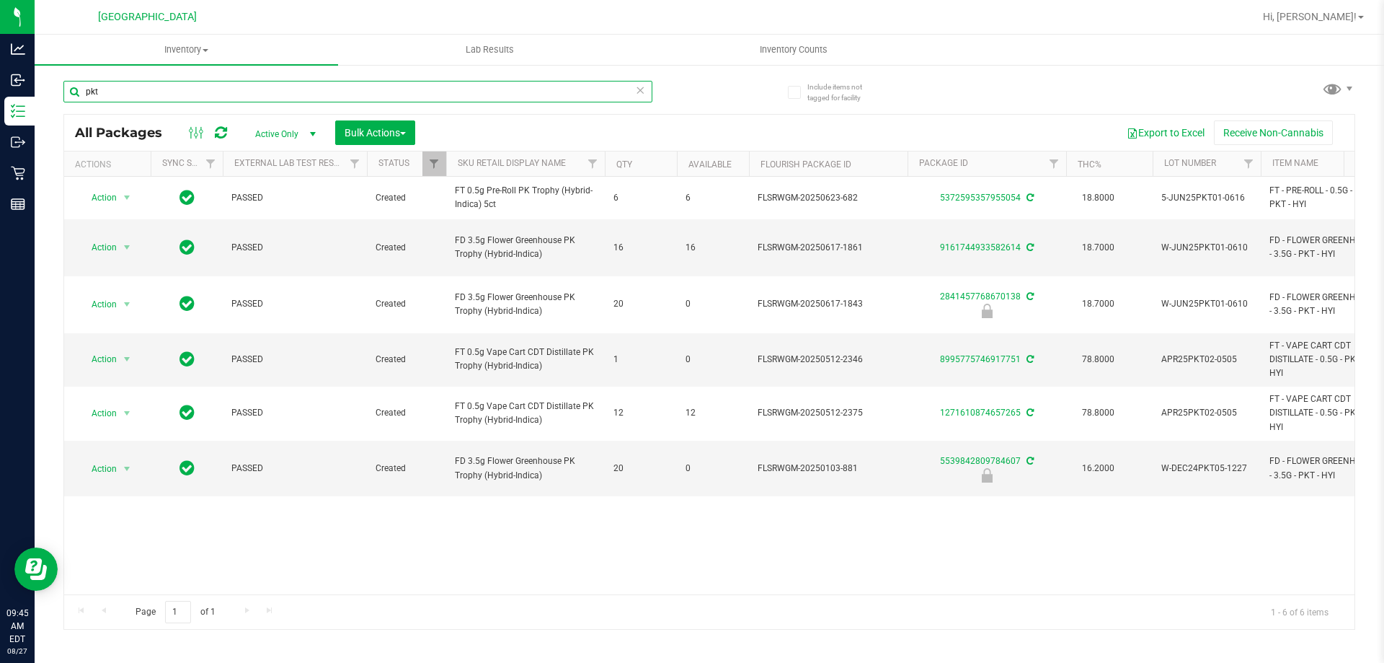
click at [169, 94] on input "pkt" at bounding box center [357, 92] width 589 height 22
type input "p"
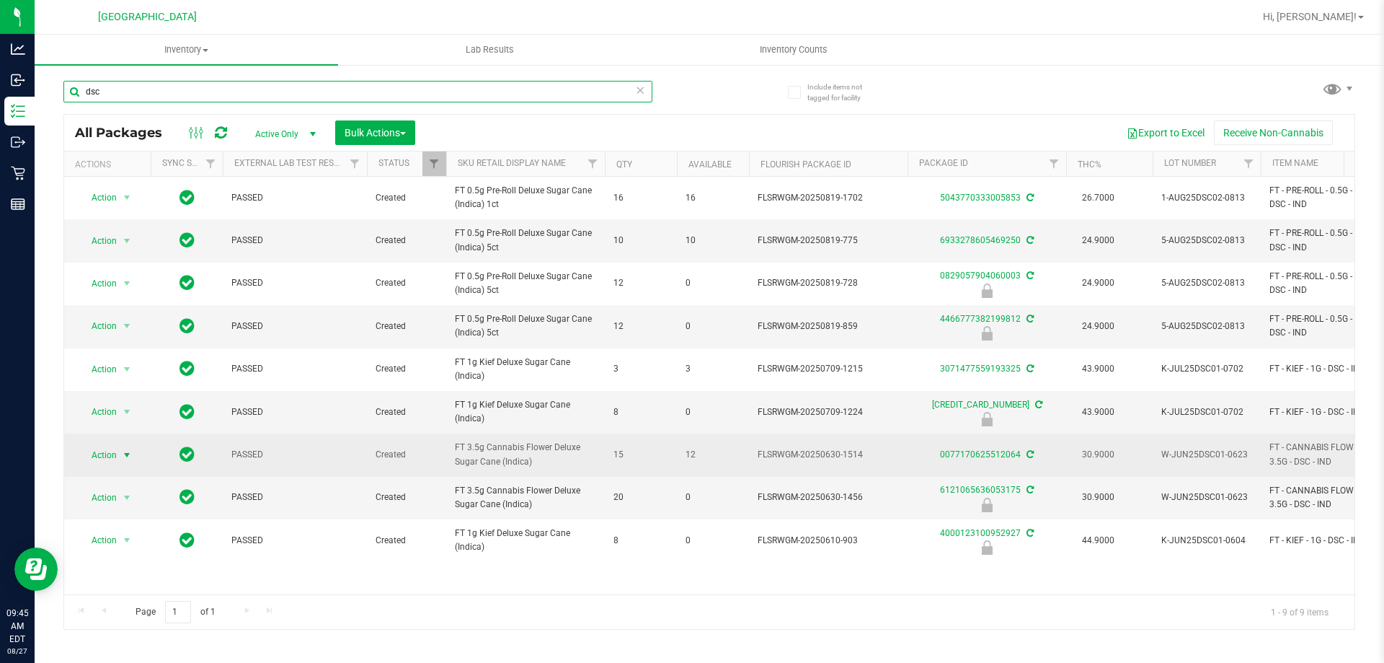
type input "dsc"
click at [119, 454] on span "select" at bounding box center [127, 455] width 18 height 20
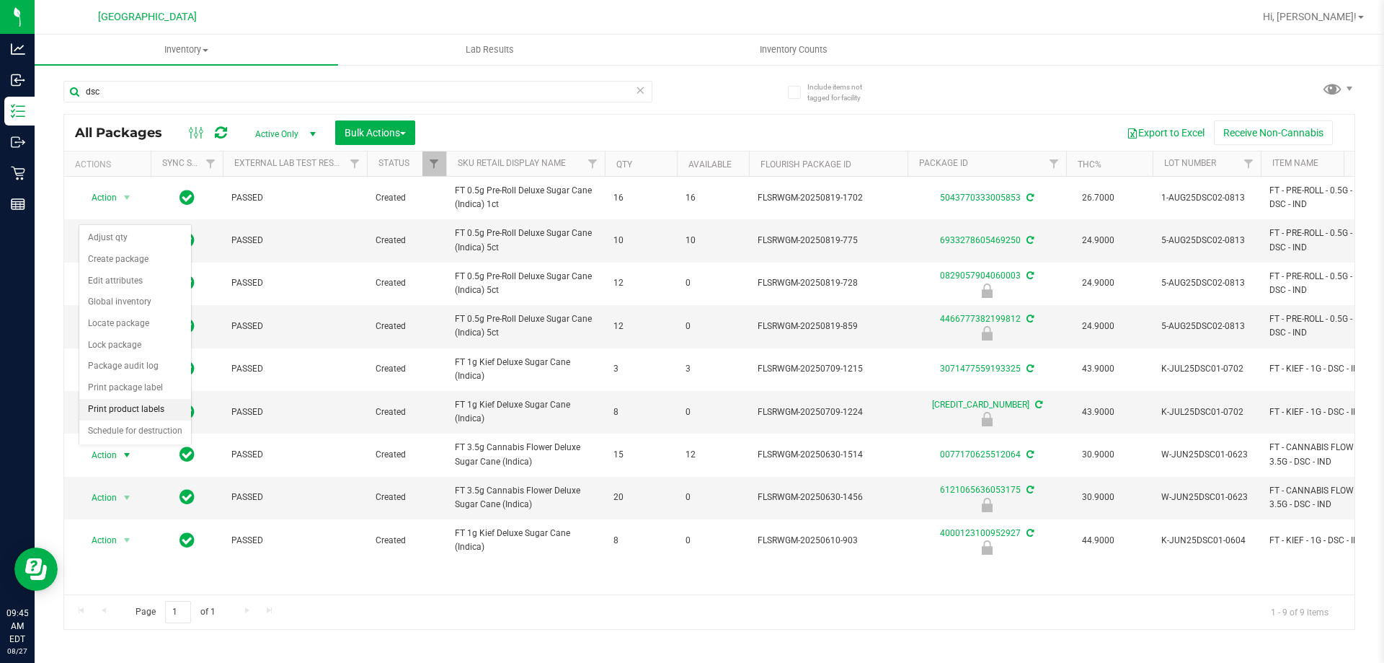
click at [130, 409] on li "Print product labels" at bounding box center [135, 410] width 112 height 22
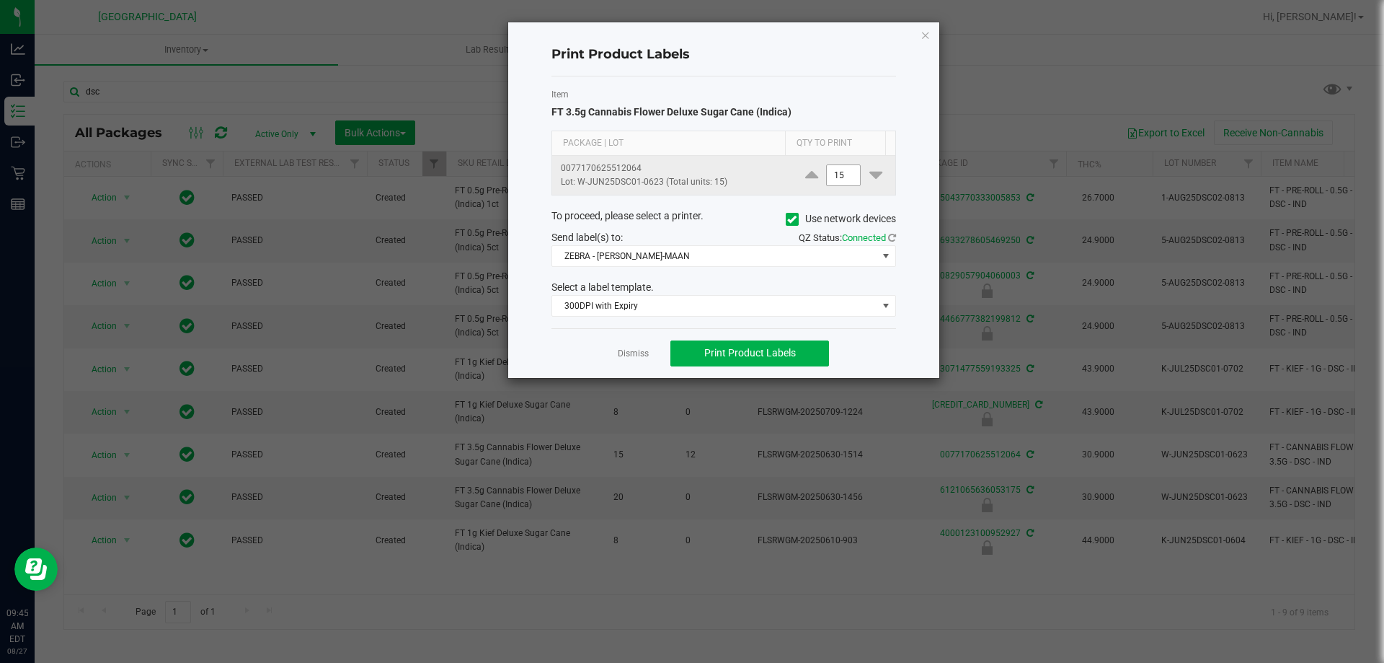
click at [845, 177] on input "15" at bounding box center [843, 175] width 33 height 20
type input "1"
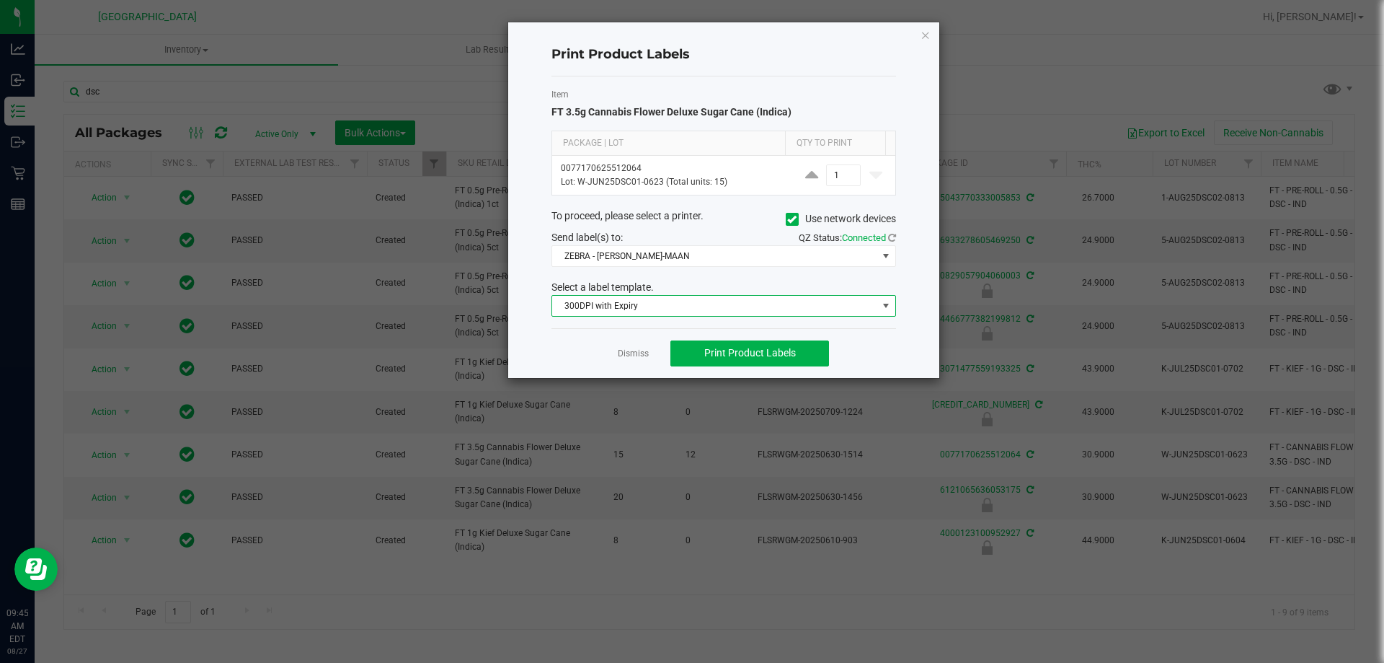
click at [875, 305] on span "300DPI with Expiry" at bounding box center [714, 306] width 325 height 20
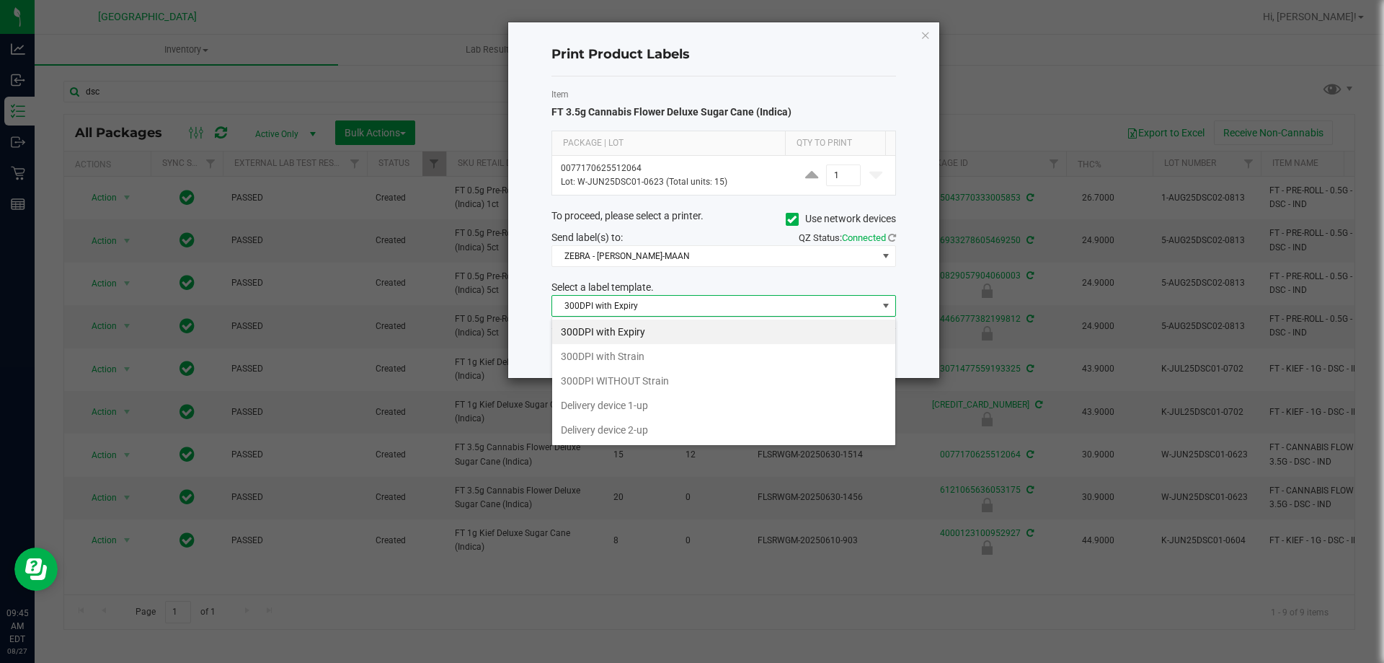
scroll to position [22, 345]
click at [700, 353] on li "300DPI with Strain" at bounding box center [723, 356] width 343 height 25
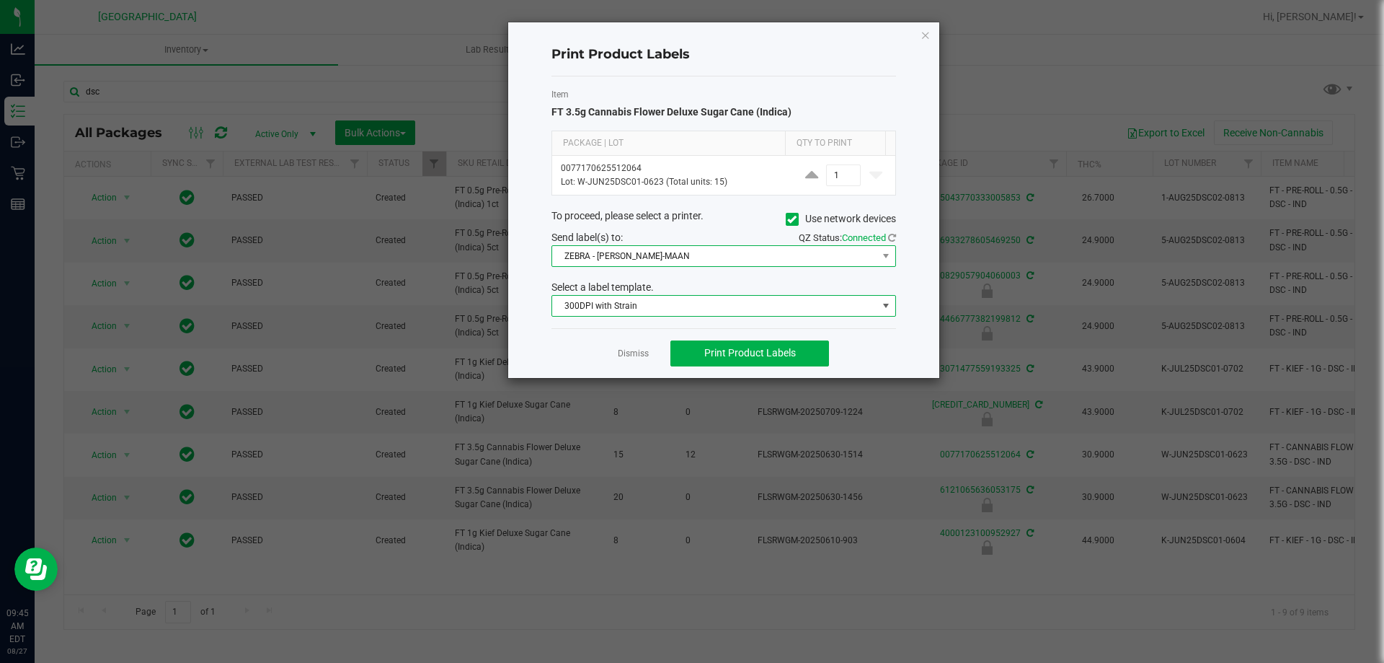
click at [842, 256] on span "ZEBRA - MEGHA-MAAN" at bounding box center [714, 256] width 325 height 20
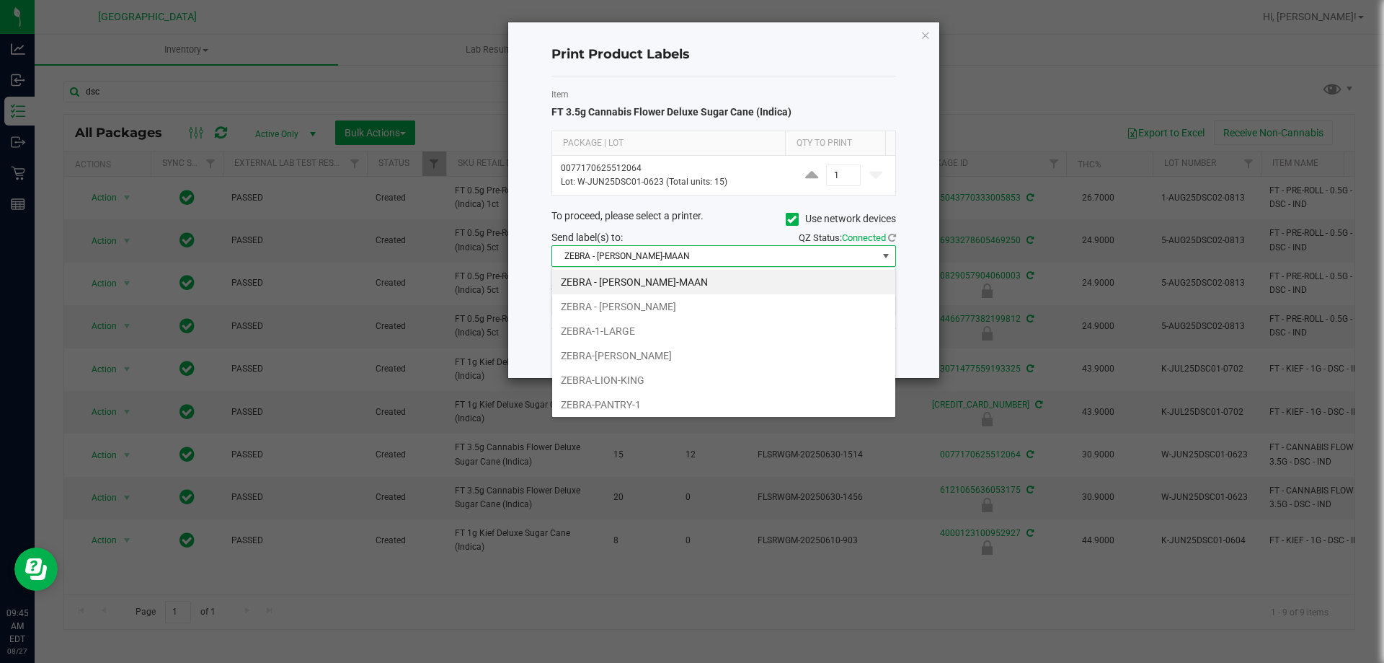
scroll to position [27, 0]
click at [678, 401] on li "ZEBRA-PRODUCT" at bounding box center [723, 401] width 343 height 25
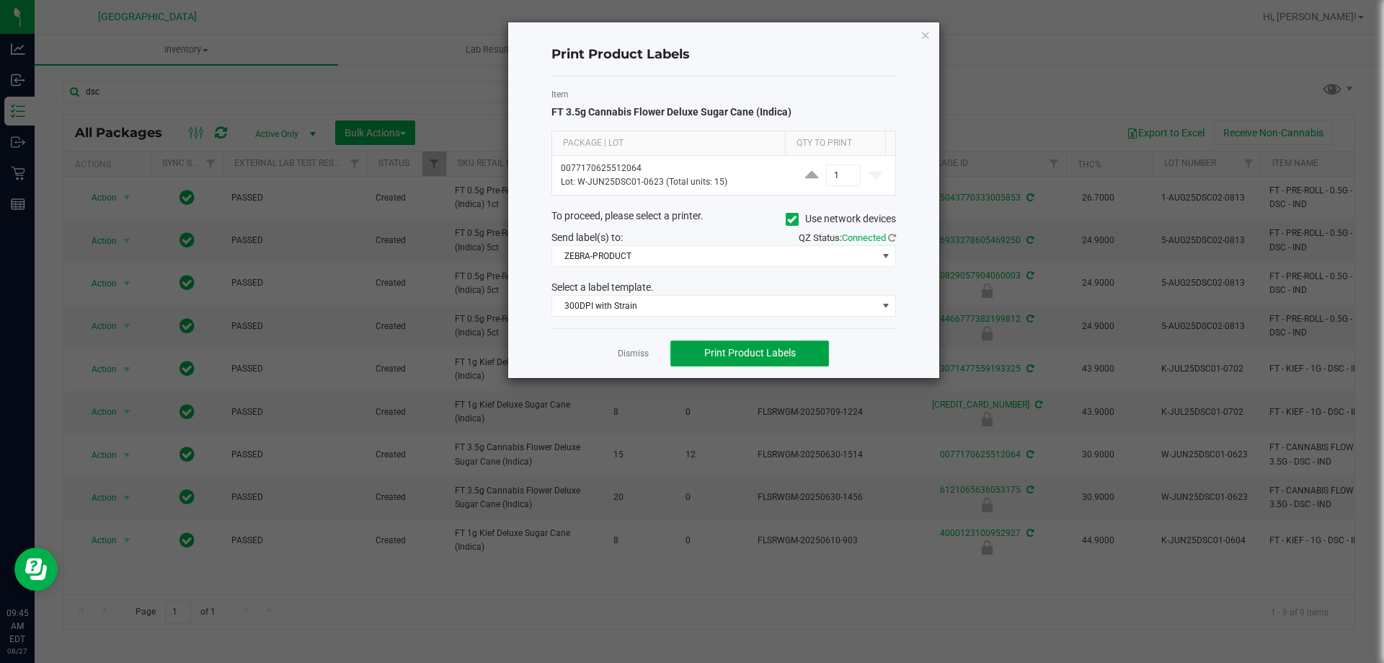
click at [761, 354] on span "Print Product Labels" at bounding box center [750, 353] width 92 height 12
click at [642, 357] on link "Dismiss" at bounding box center [633, 354] width 31 height 12
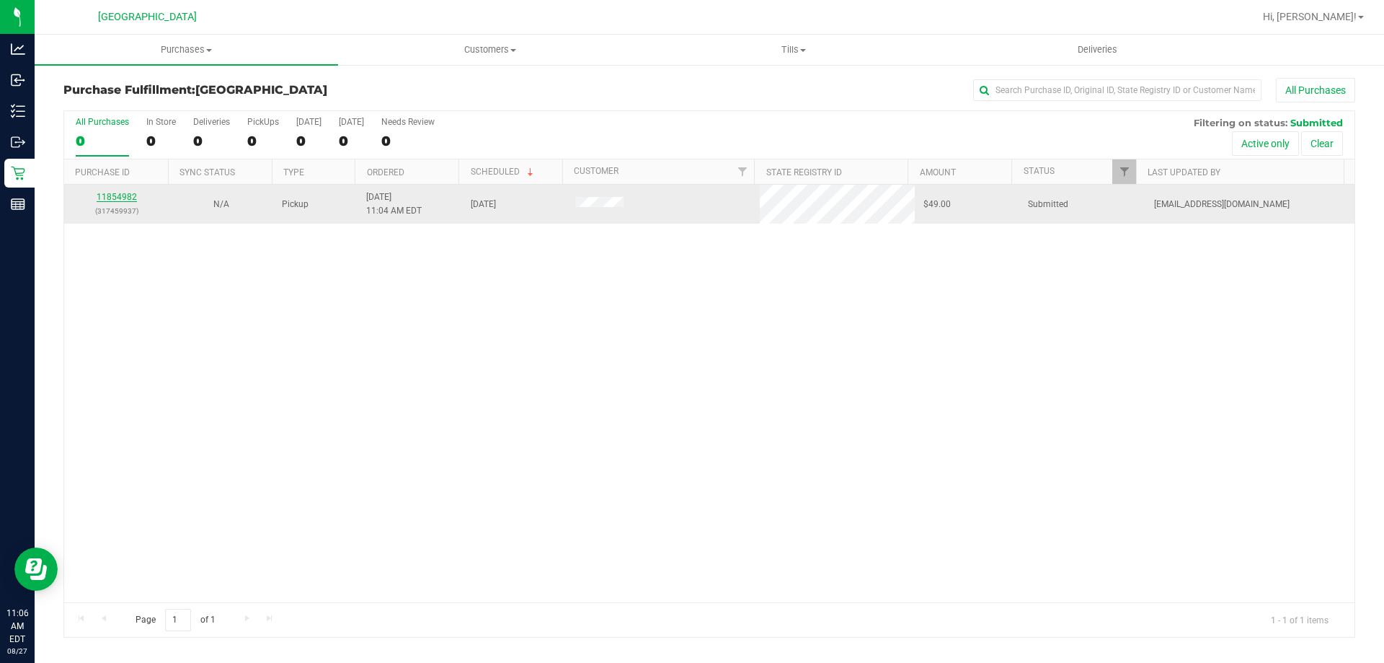
click at [120, 197] on link "11854982" at bounding box center [117, 197] width 40 height 10
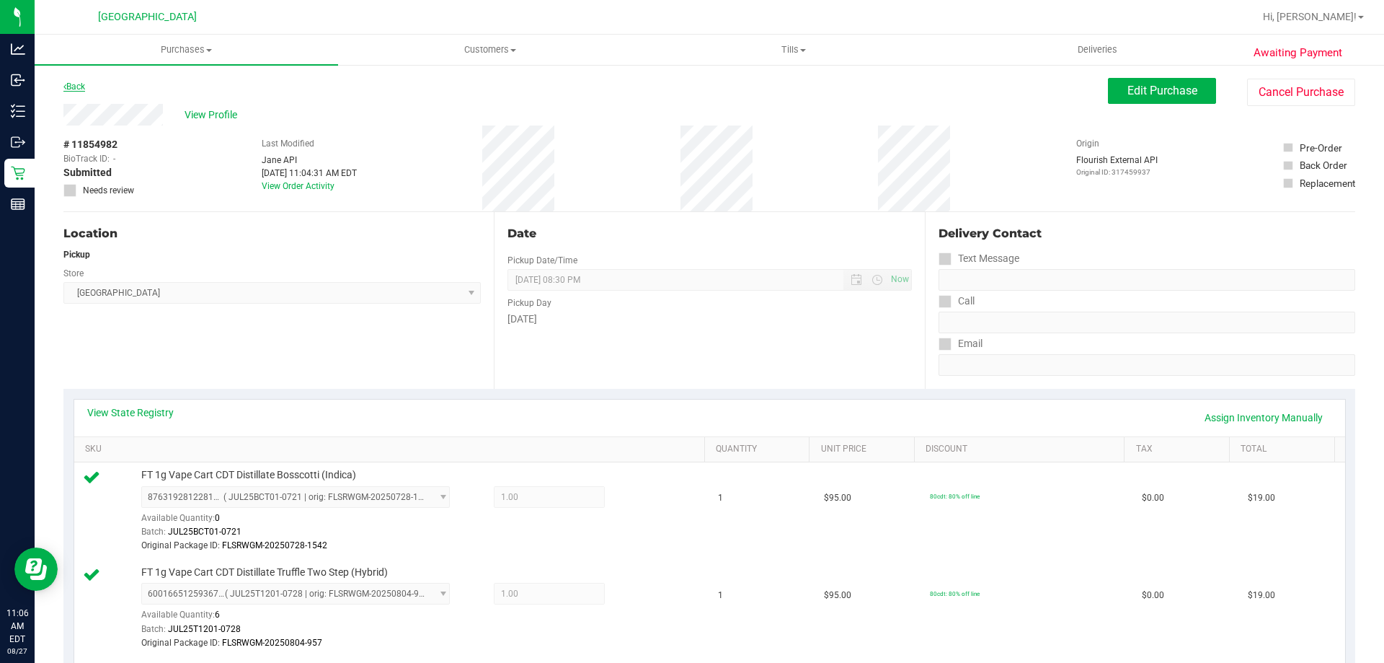
click at [74, 85] on link "Back" at bounding box center [74, 86] width 22 height 10
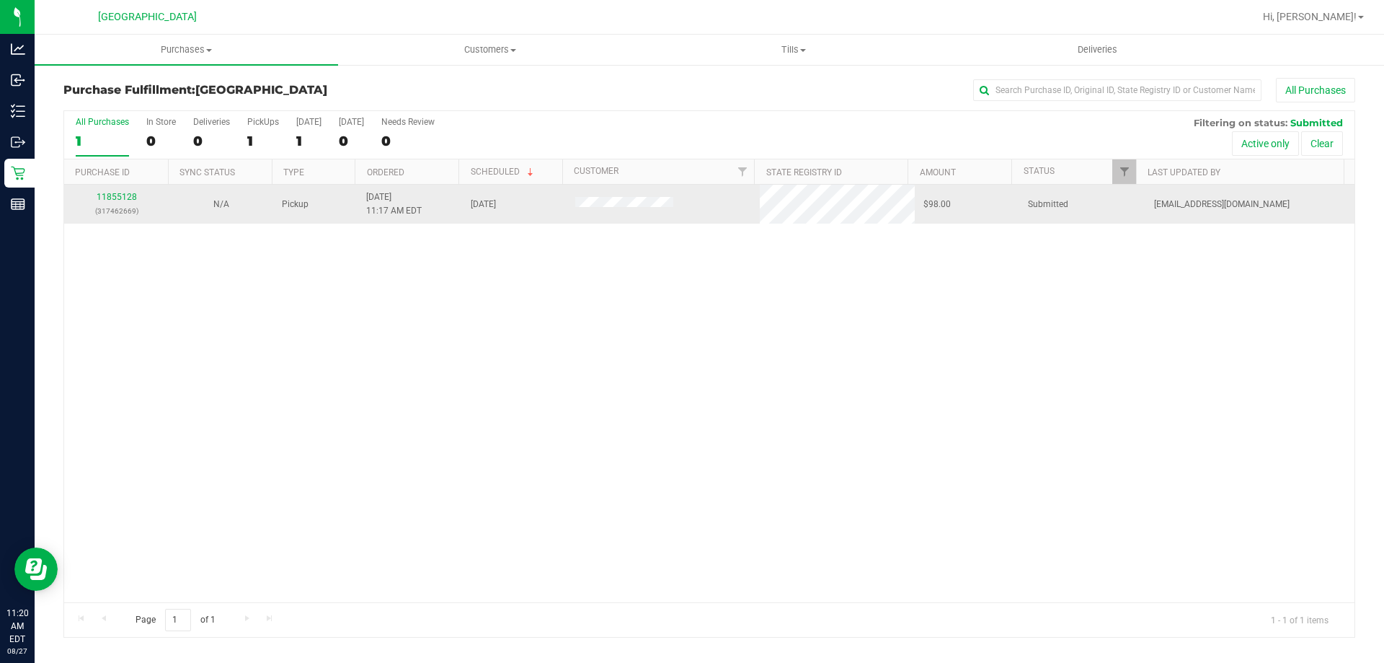
click at [119, 190] on div "11855128 (317462669)" at bounding box center [116, 203] width 87 height 27
click at [129, 190] on div "11855128 (317462669)" at bounding box center [116, 203] width 87 height 27
click at [129, 200] on link "11855128" at bounding box center [117, 197] width 40 height 10
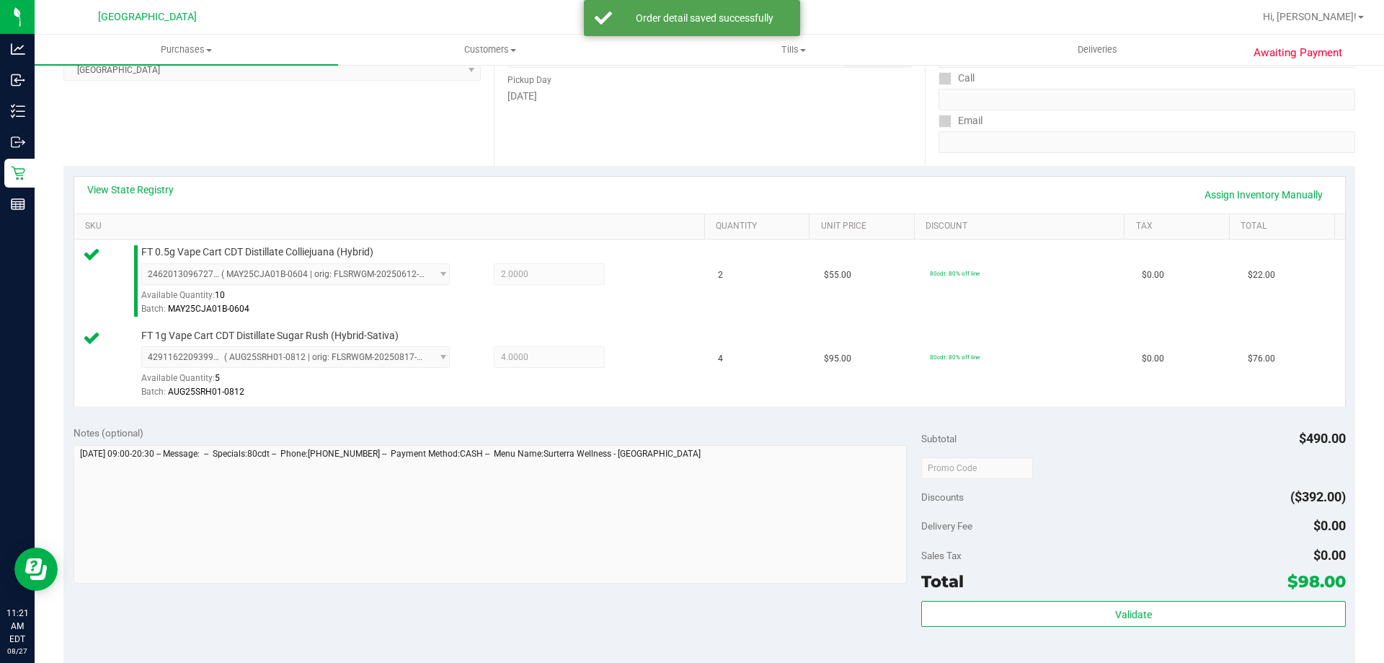
scroll to position [505, 0]
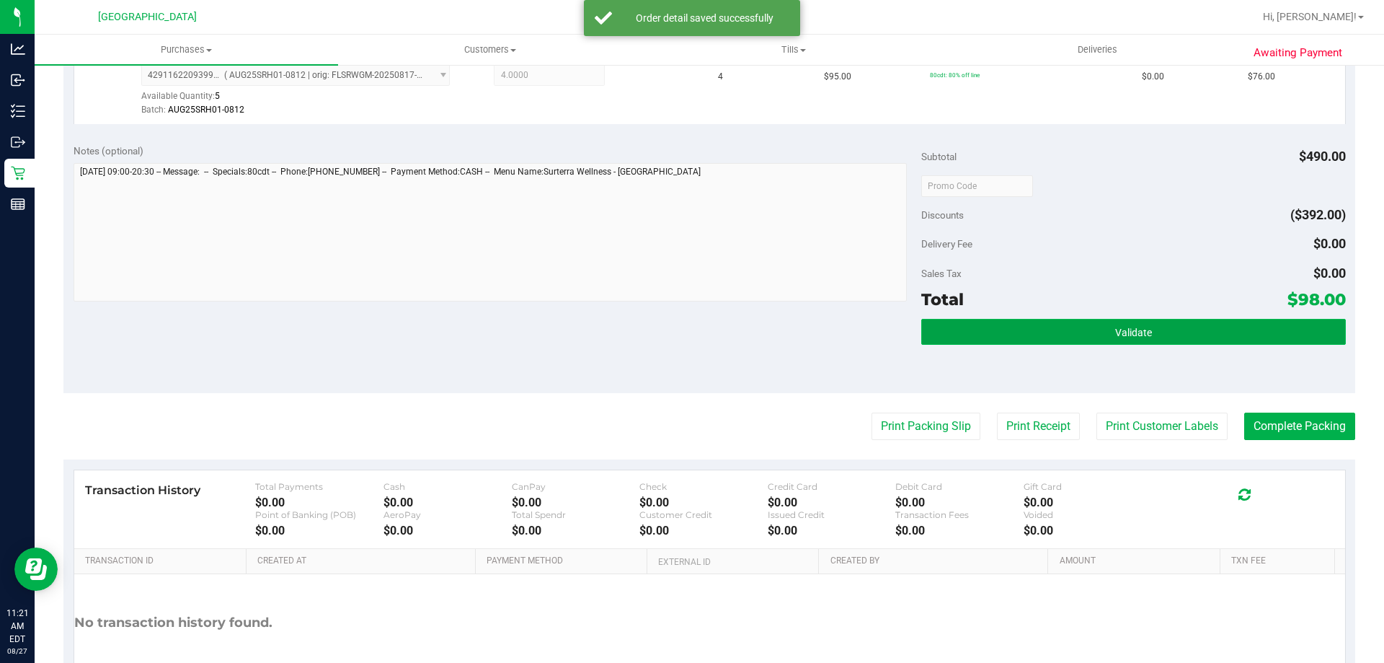
click at [1088, 337] on button "Validate" at bounding box center [1134, 332] width 424 height 26
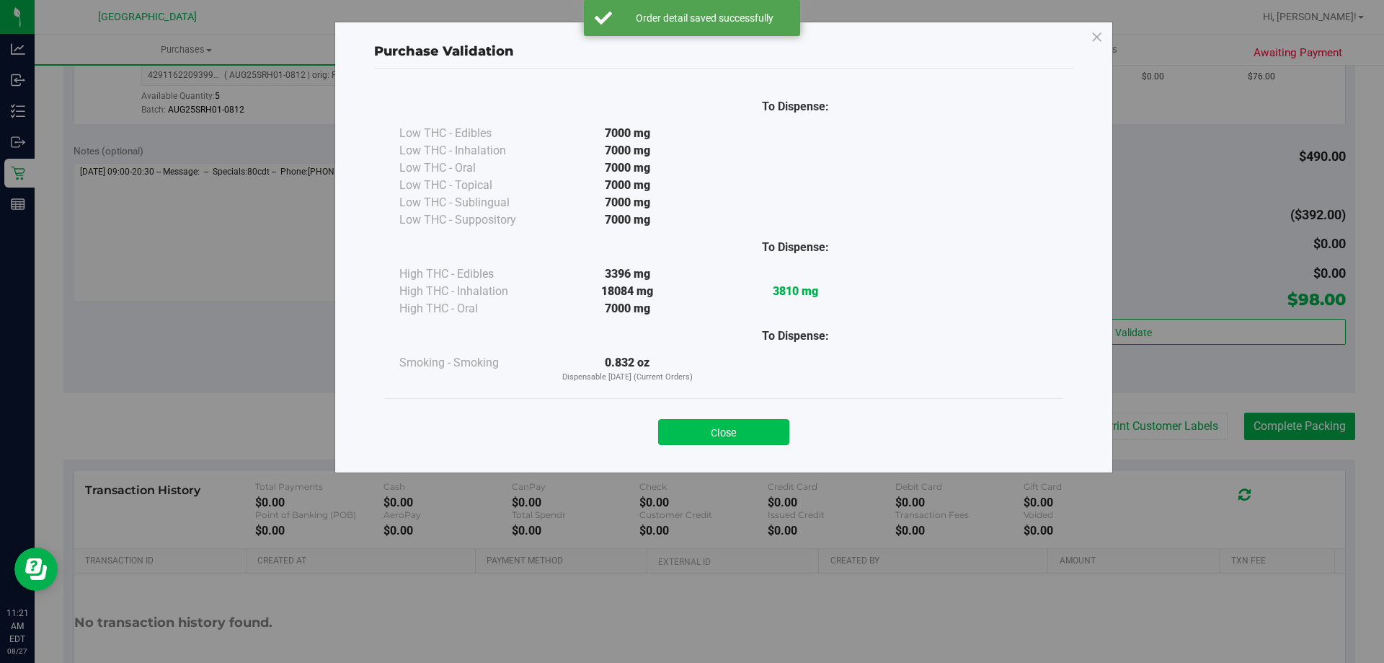
click at [746, 431] on button "Close" at bounding box center [723, 432] width 131 height 26
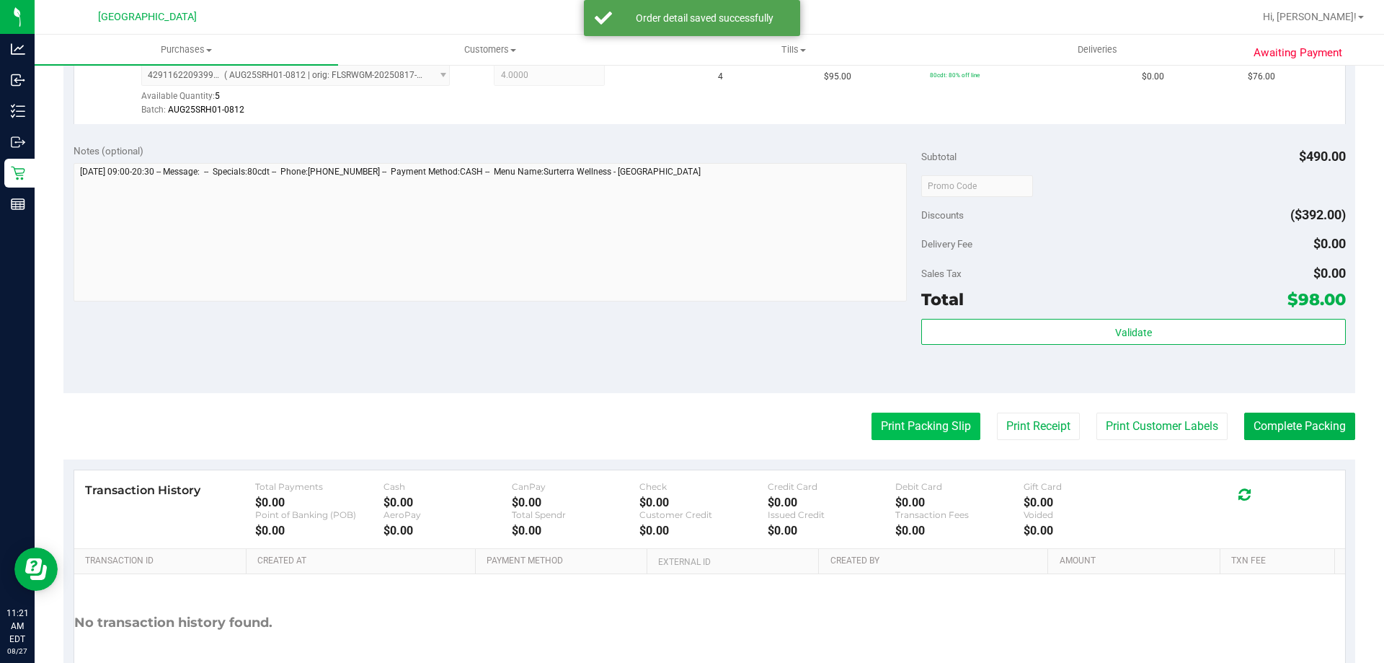
click at [916, 414] on button "Print Packing Slip" at bounding box center [926, 425] width 109 height 27
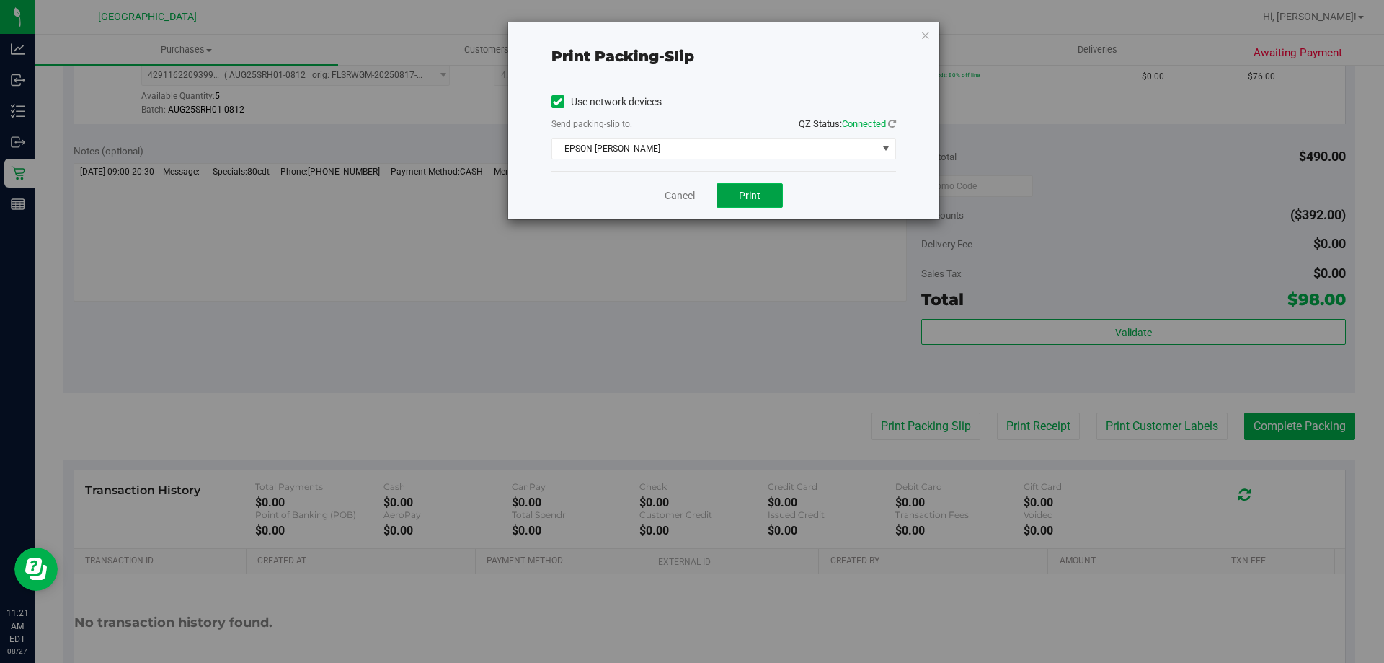
click at [759, 195] on span "Print" at bounding box center [750, 196] width 22 height 12
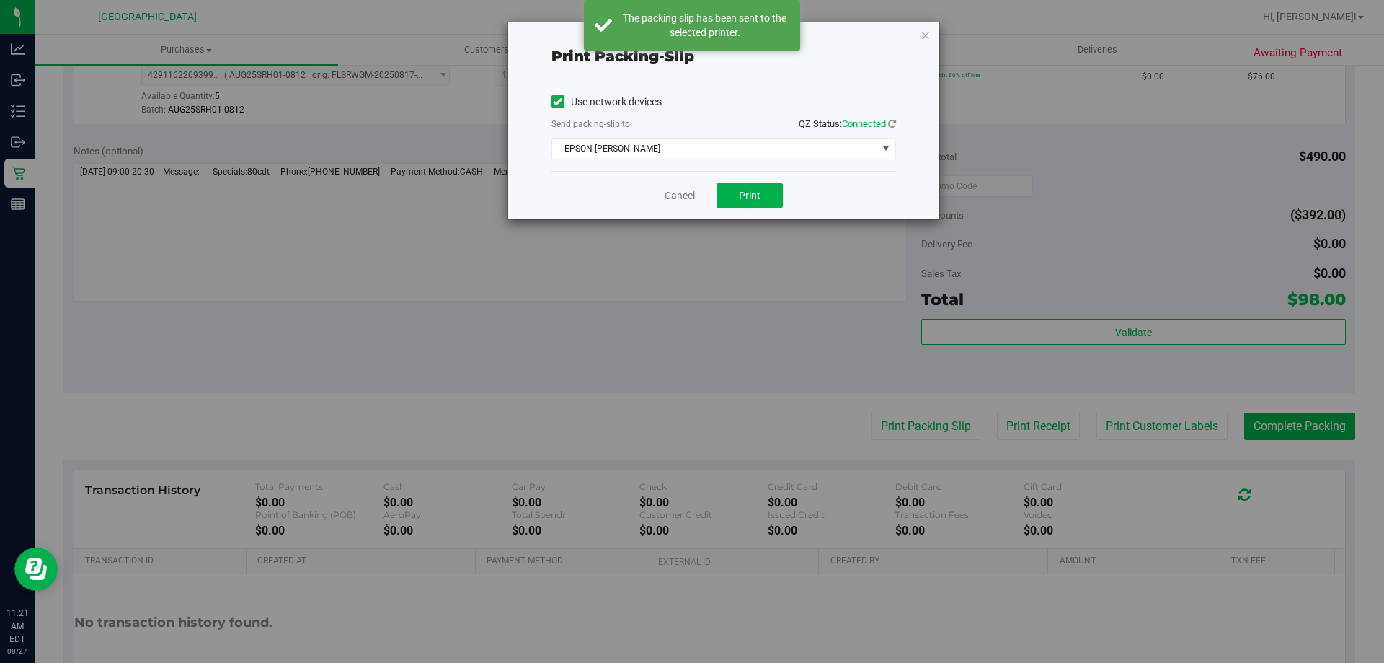
drag, startPoint x: 925, startPoint y: 35, endPoint x: 937, endPoint y: 46, distance: 16.3
click at [924, 35] on icon "button" at bounding box center [926, 34] width 10 height 17
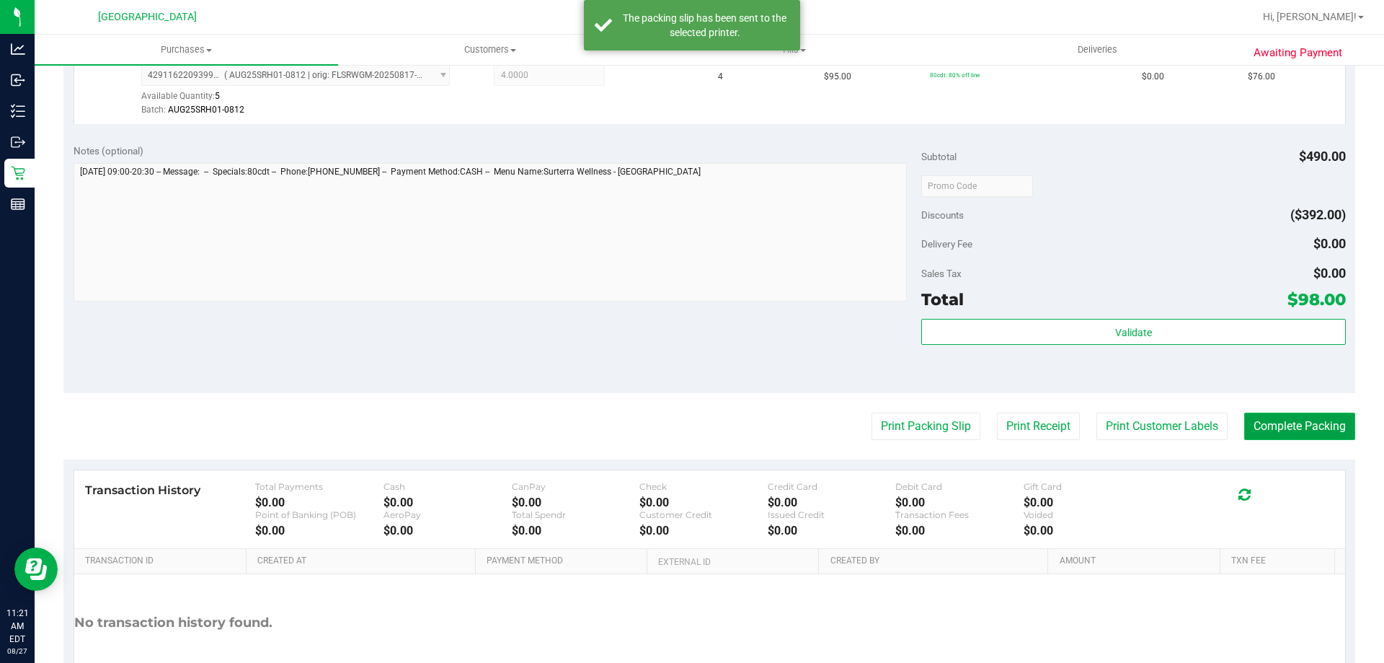
click at [1258, 427] on button "Complete Packing" at bounding box center [1300, 425] width 111 height 27
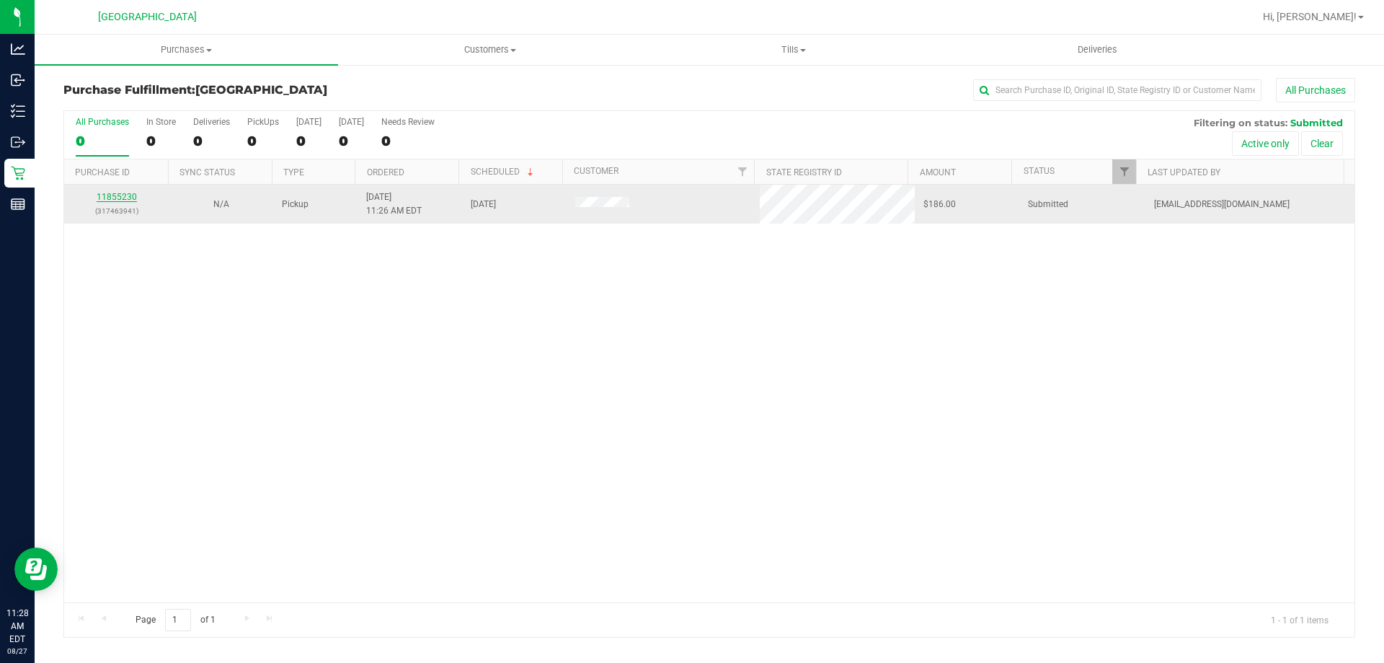
click at [118, 198] on link "11855230" at bounding box center [117, 197] width 40 height 10
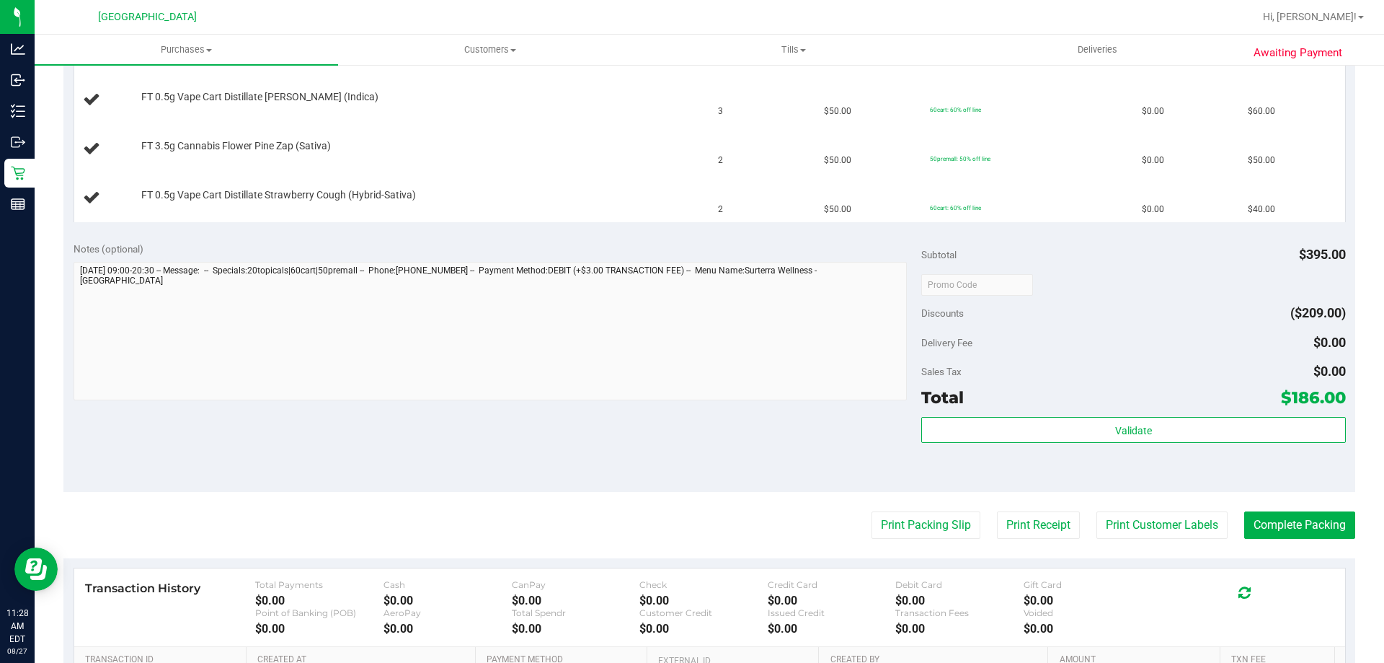
scroll to position [505, 0]
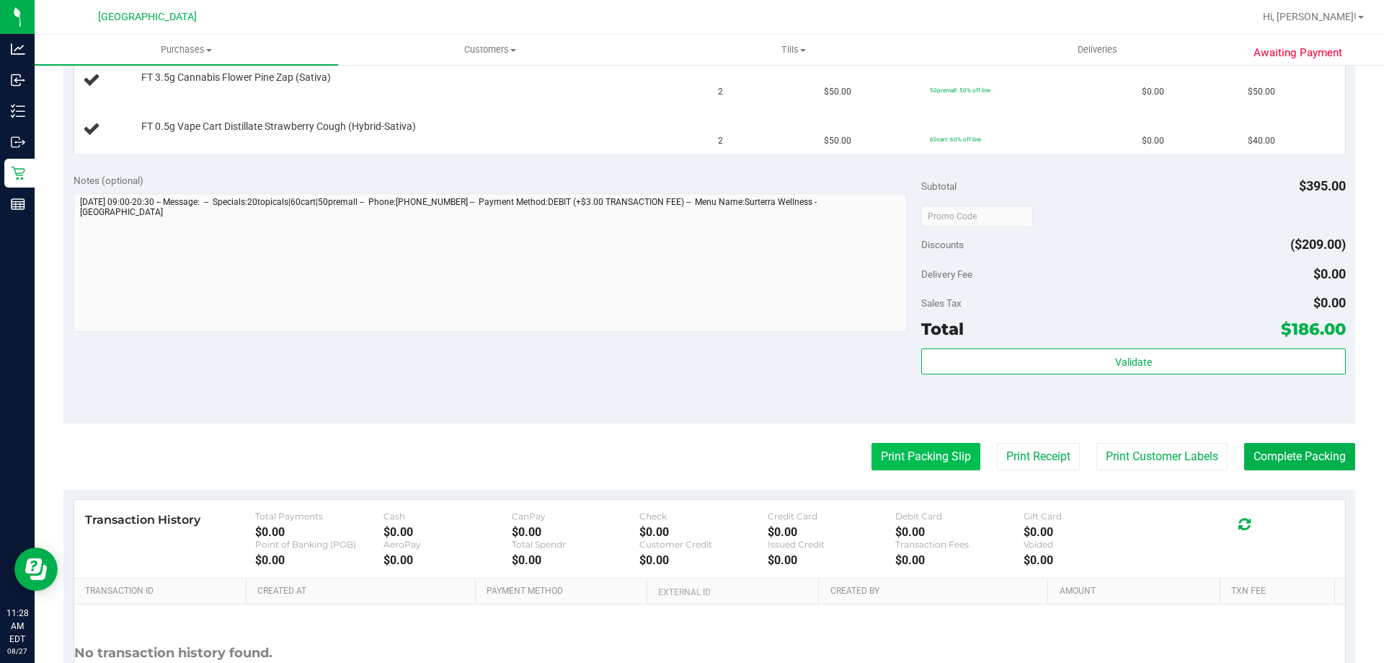
click at [891, 464] on button "Print Packing Slip" at bounding box center [926, 456] width 109 height 27
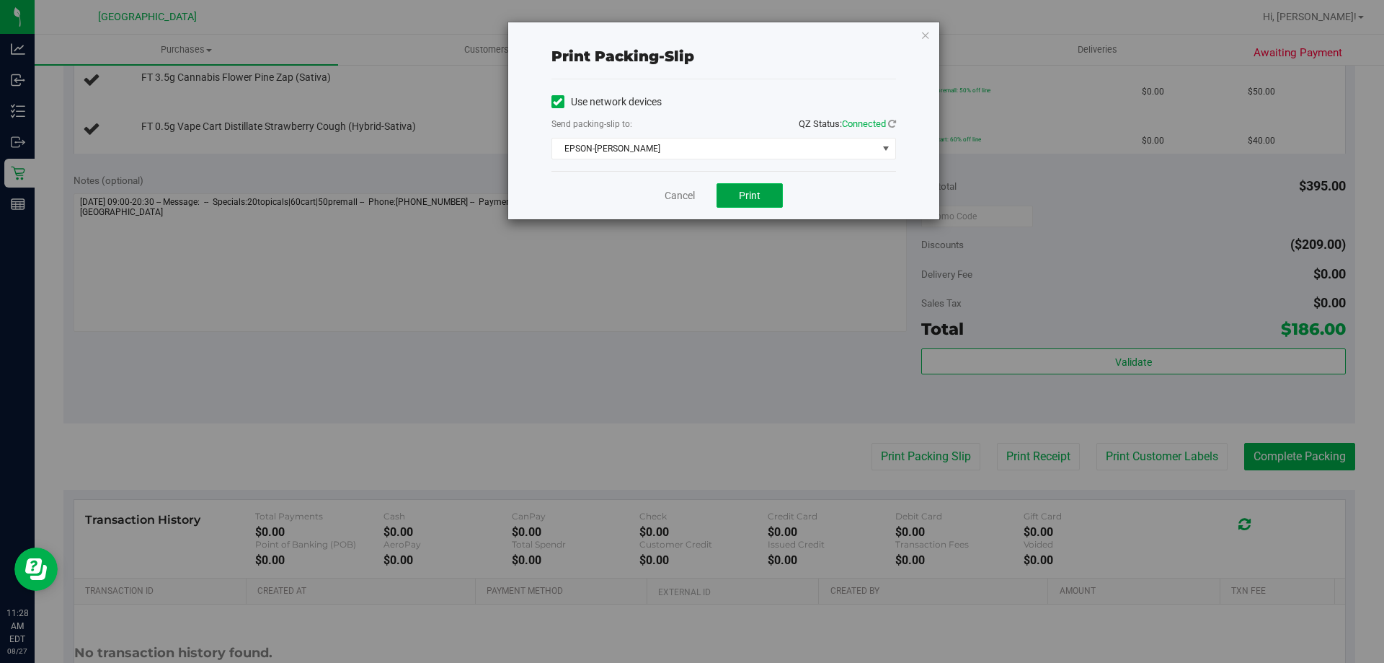
click at [750, 187] on button "Print" at bounding box center [750, 195] width 66 height 25
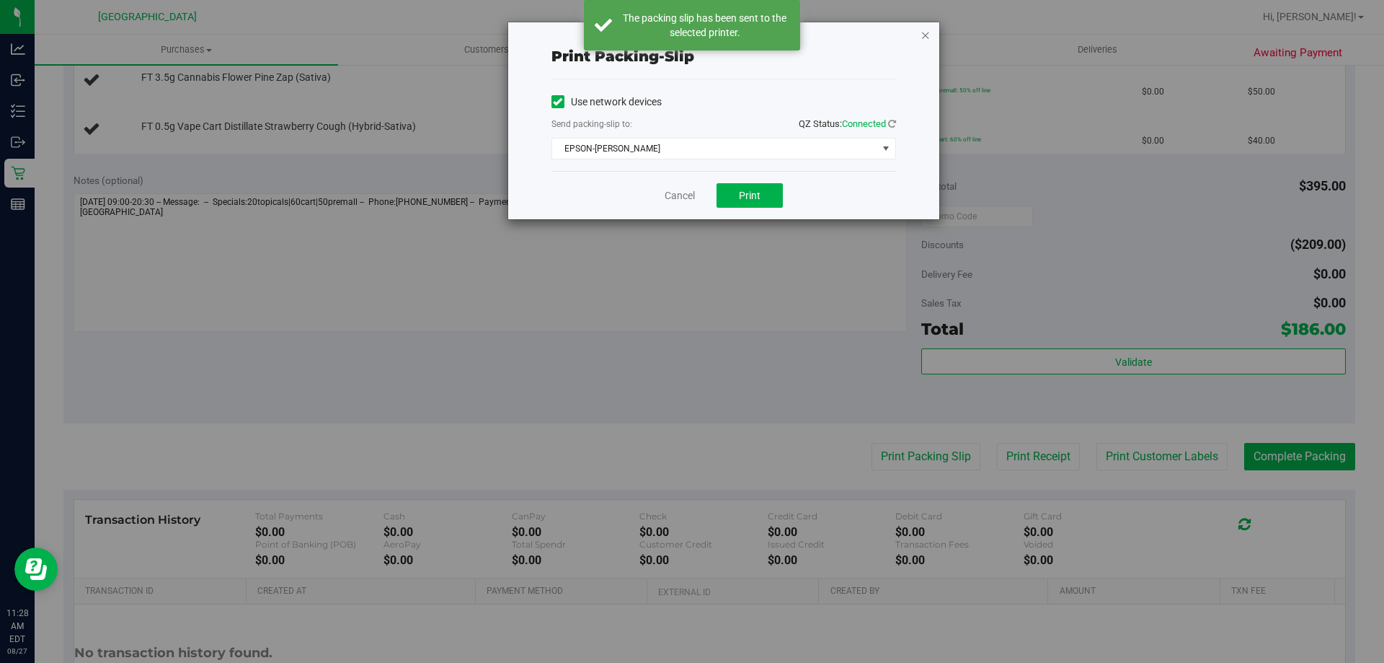
click at [923, 37] on icon "button" at bounding box center [926, 34] width 10 height 17
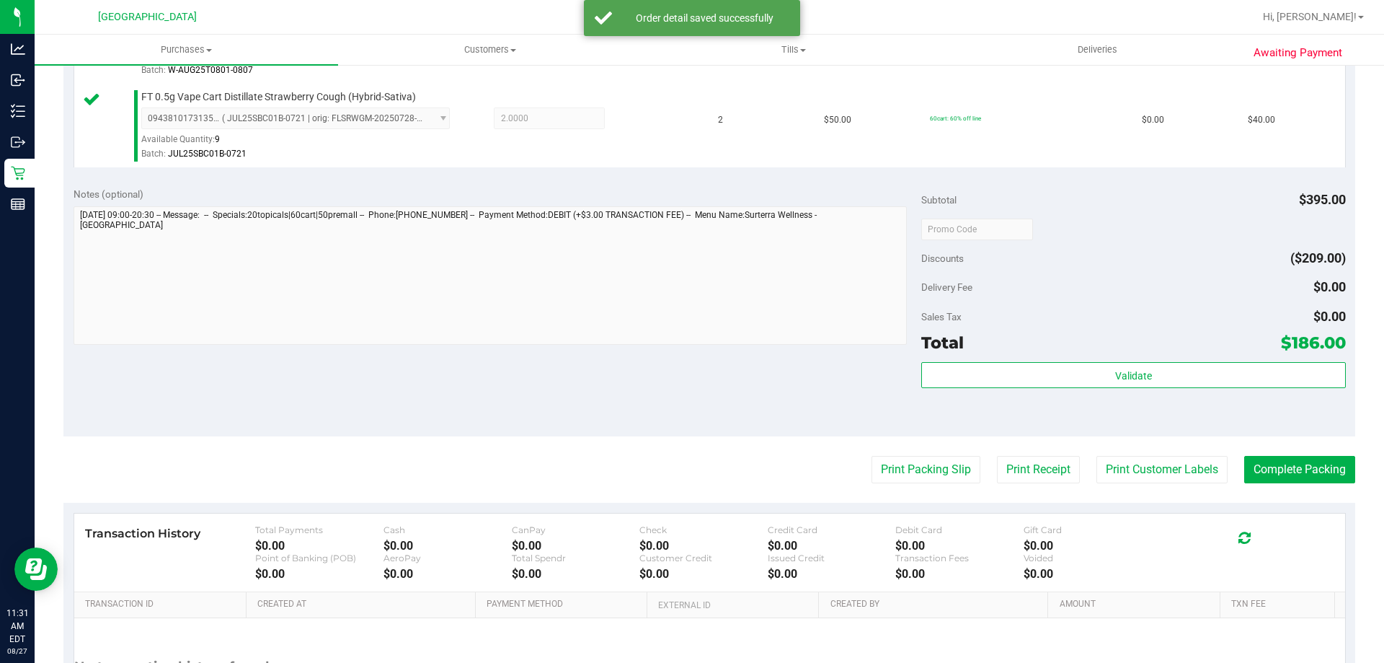
scroll to position [766, 0]
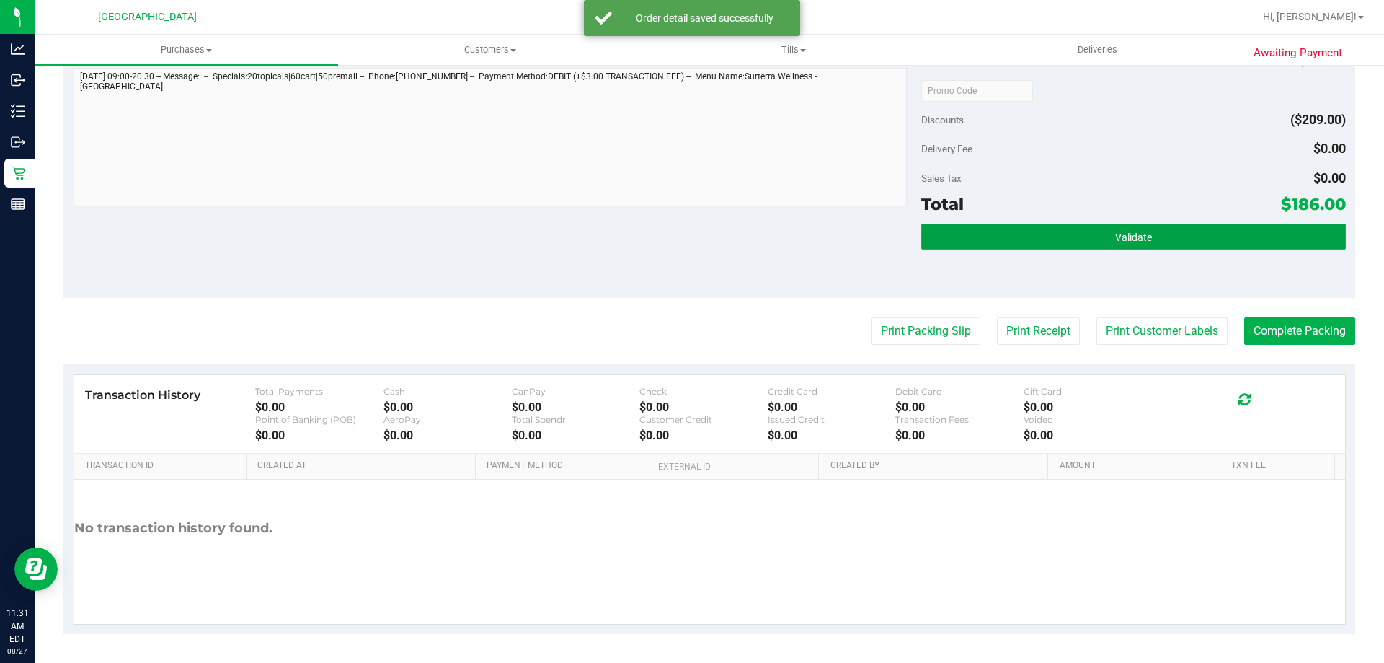
click at [1088, 234] on button "Validate" at bounding box center [1134, 237] width 424 height 26
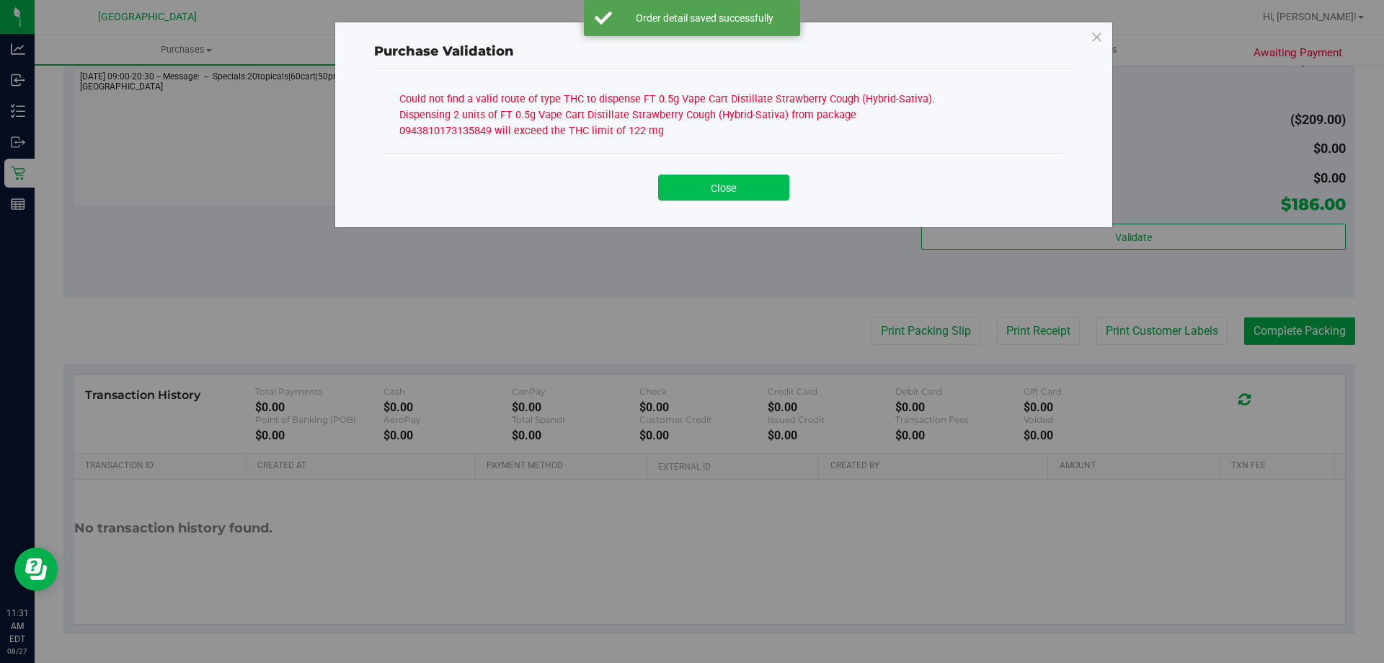
click at [720, 186] on button "Close" at bounding box center [723, 187] width 131 height 26
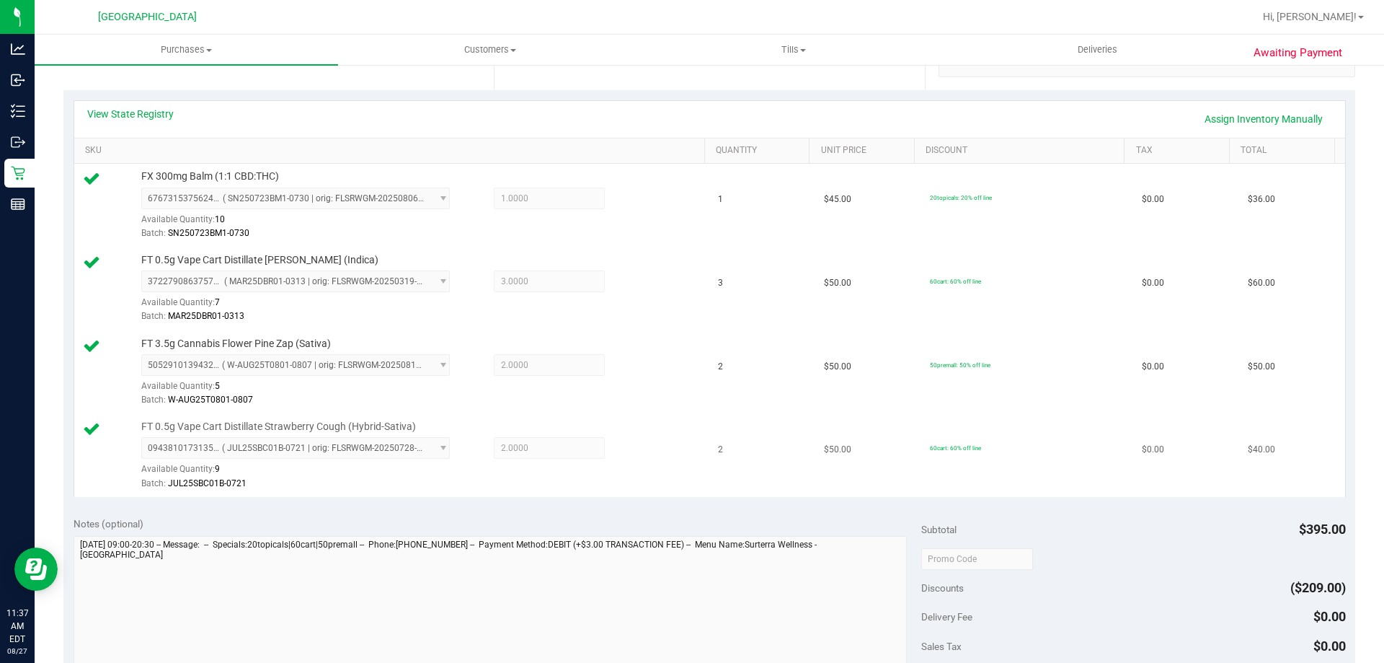
scroll to position [406, 0]
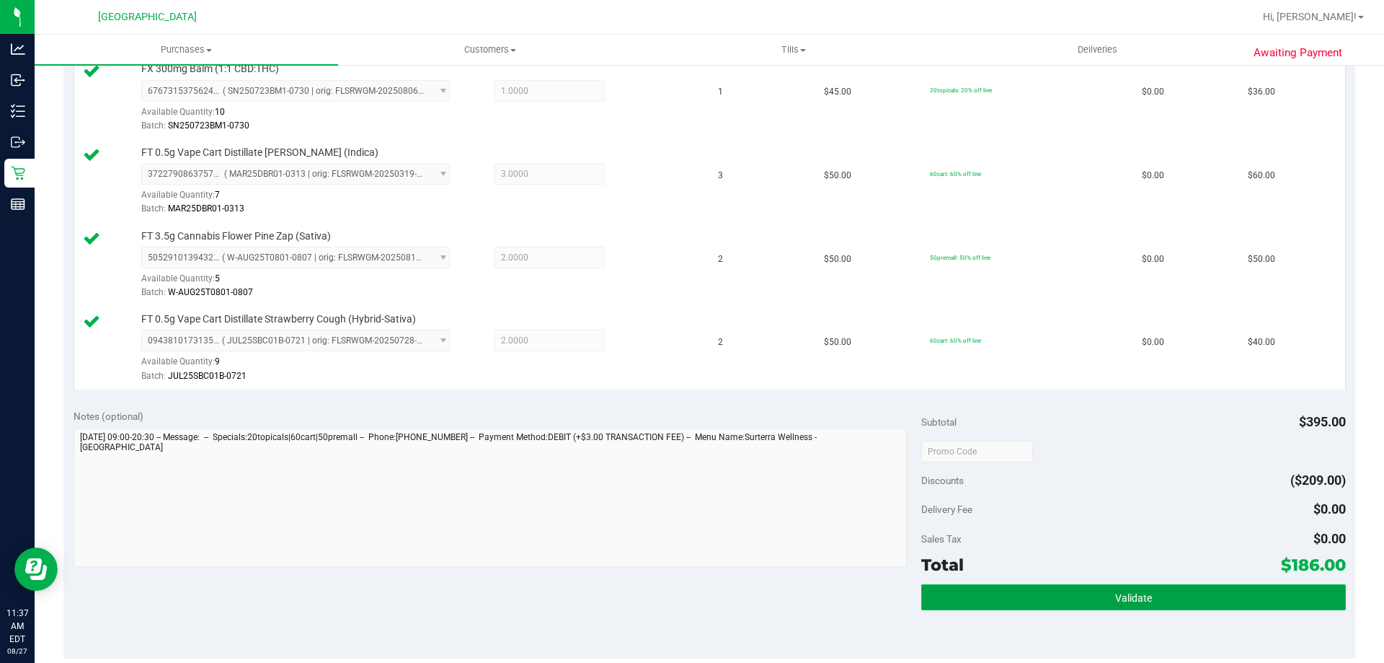
drag, startPoint x: 1085, startPoint y: 591, endPoint x: 1081, endPoint y: 500, distance: 90.2
click at [1086, 591] on button "Validate" at bounding box center [1134, 597] width 424 height 26
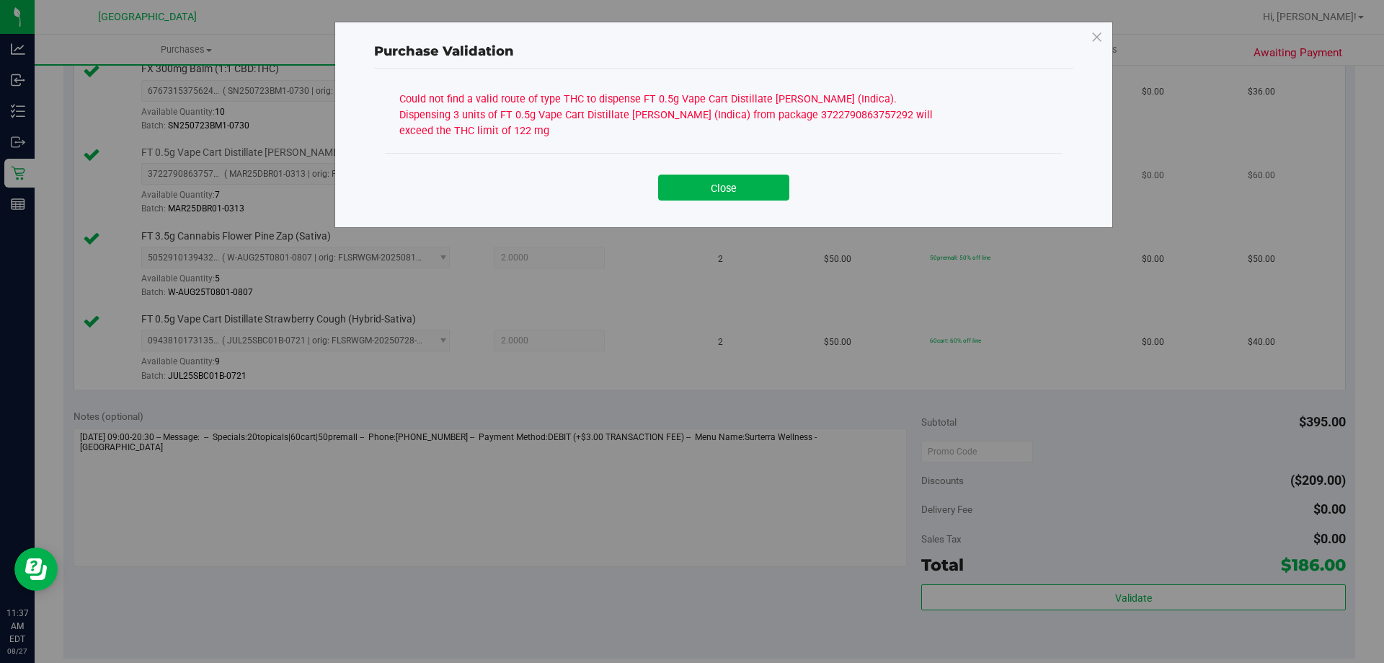
drag, startPoint x: 732, startPoint y: 195, endPoint x: 666, endPoint y: 209, distance: 67.0
click at [732, 197] on button "Close" at bounding box center [723, 187] width 131 height 26
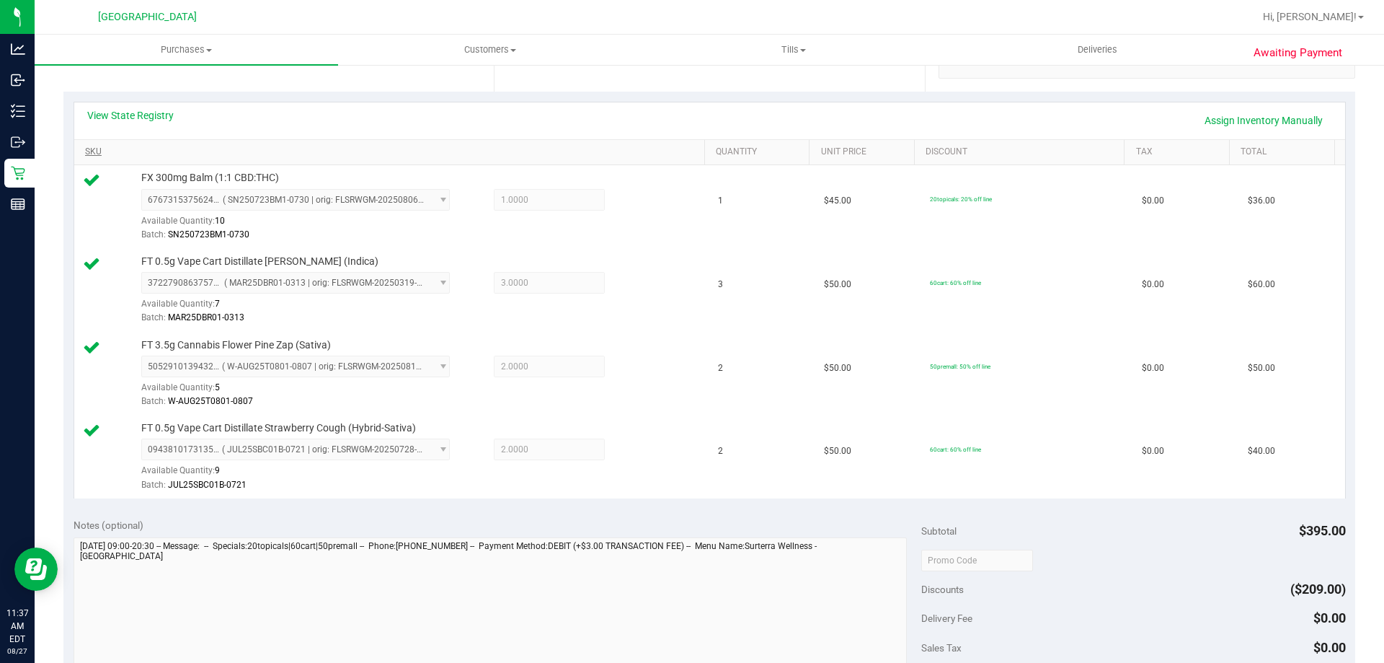
scroll to position [118, 0]
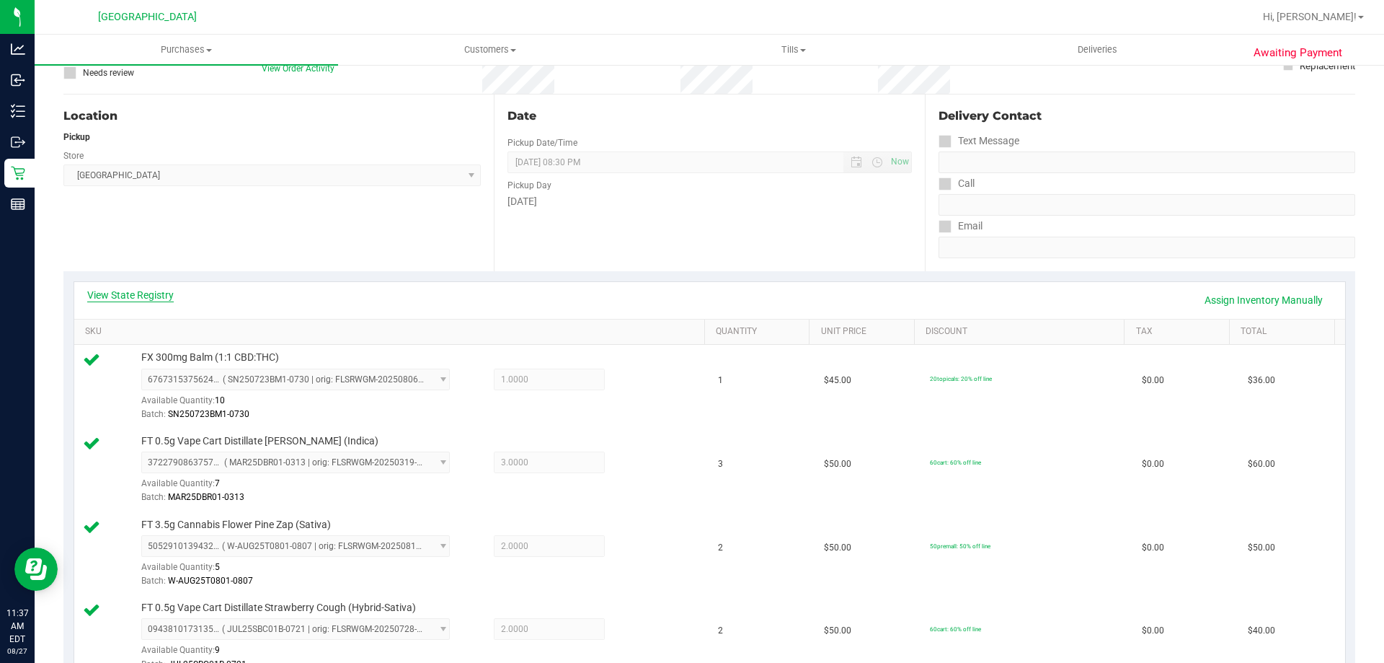
click at [151, 291] on link "View State Registry" at bounding box center [130, 295] width 87 height 14
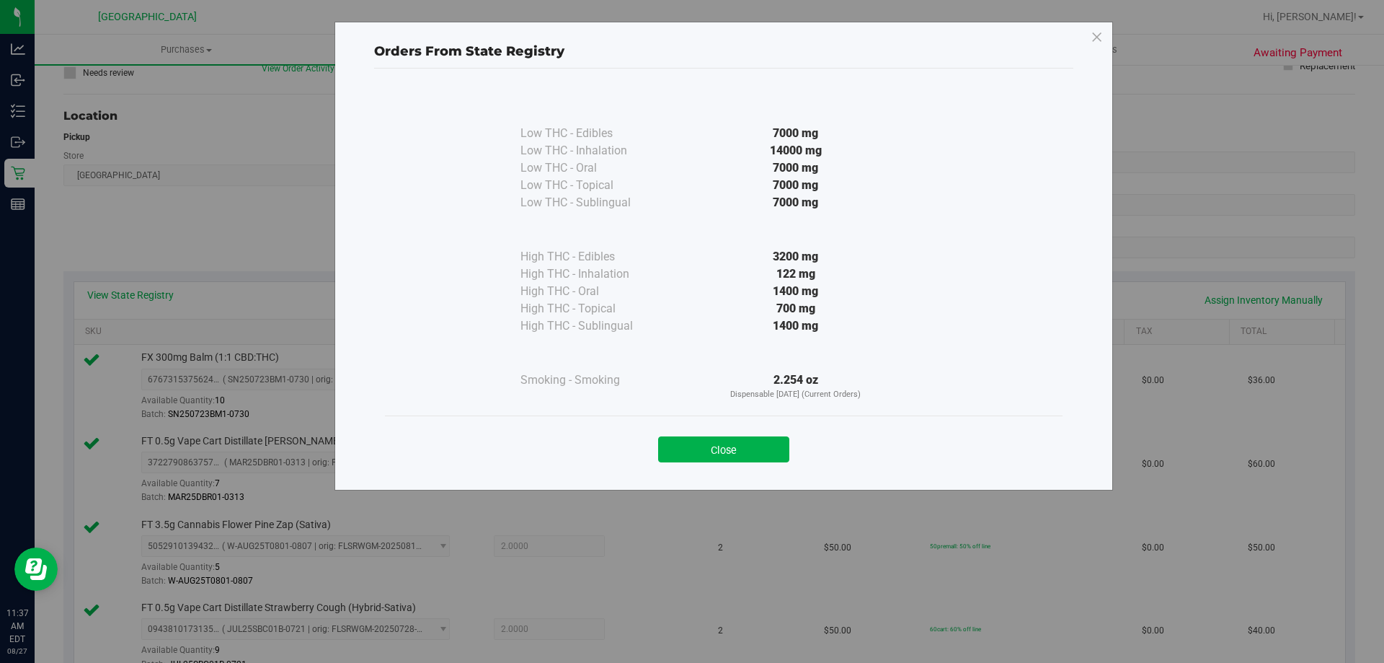
click at [1105, 43] on div "Orders From State Registry Low THC - Edibles 7000 mg" at bounding box center [724, 256] width 779 height 469
click at [1098, 43] on icon at bounding box center [1097, 37] width 13 height 23
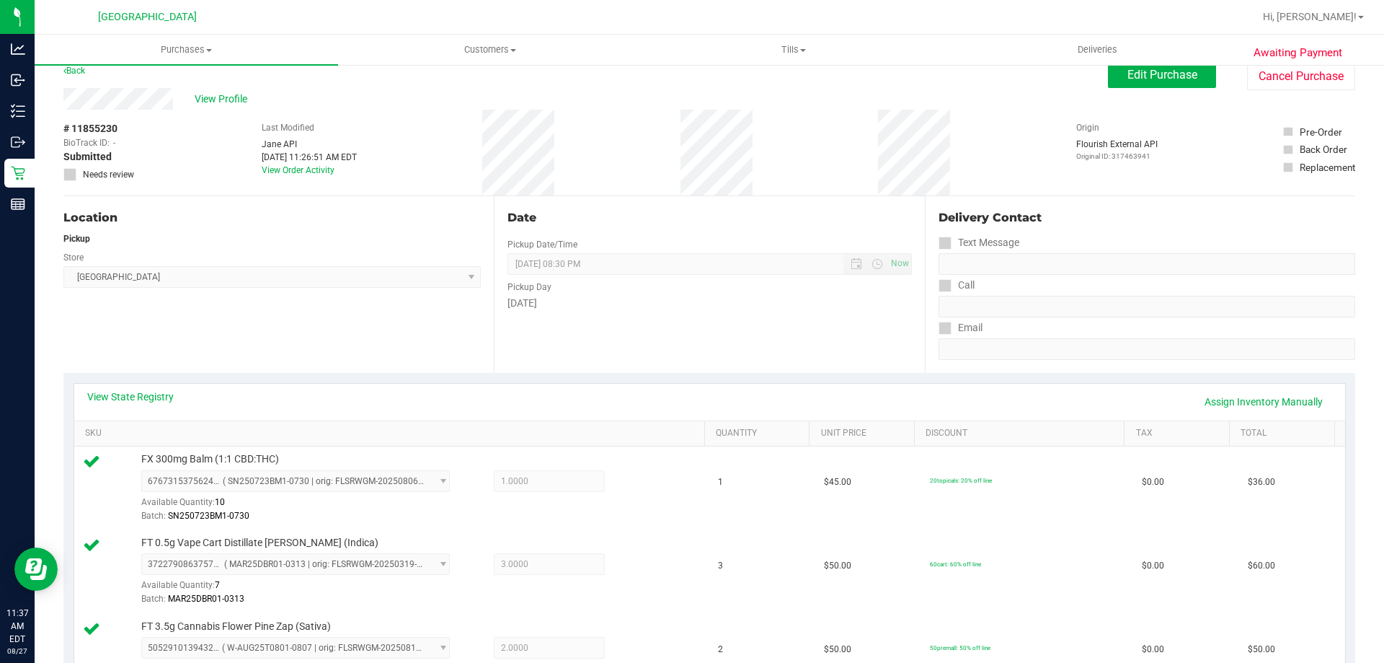
scroll to position [0, 0]
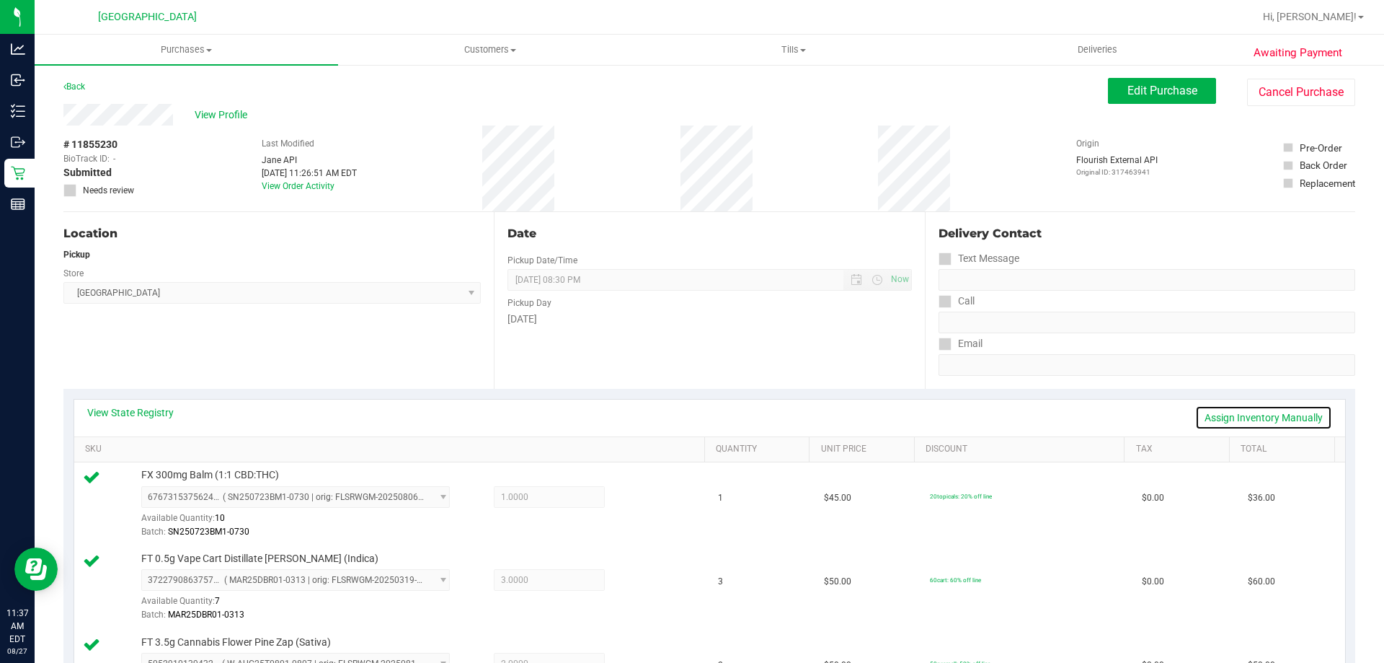
click at [1251, 428] on link "Assign Inventory Manually" at bounding box center [1264, 417] width 137 height 25
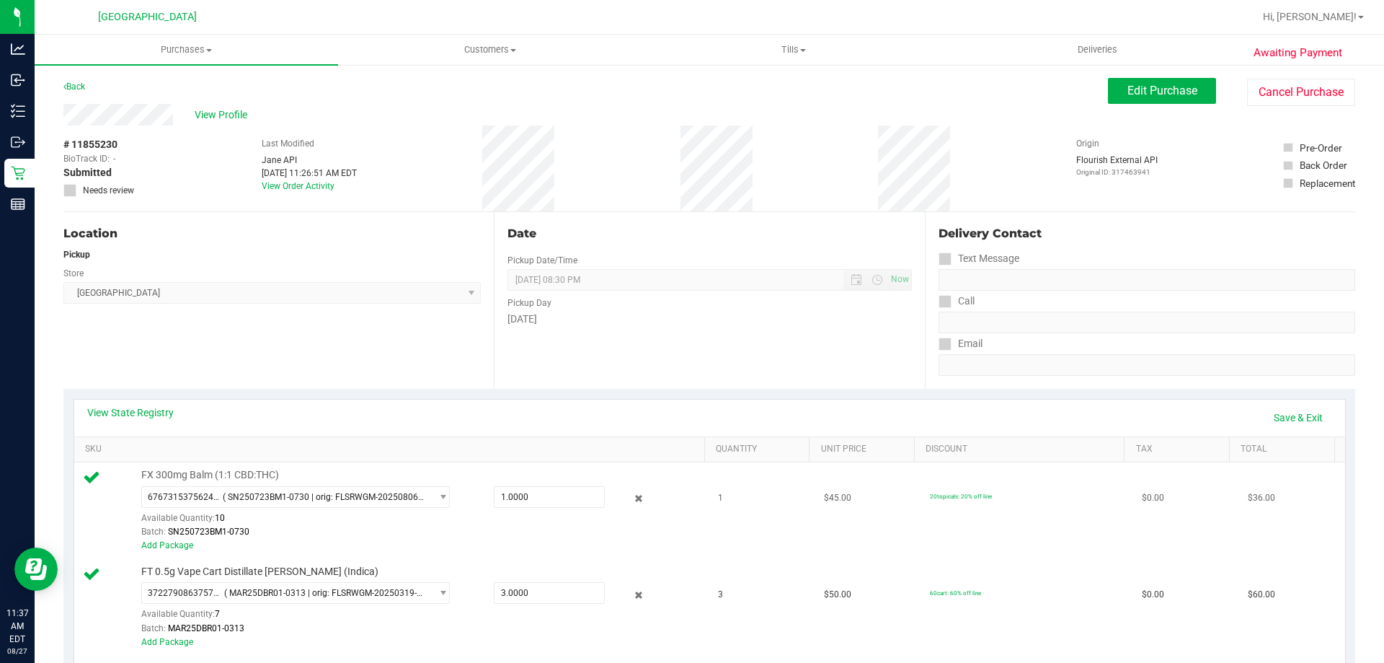
scroll to position [216, 0]
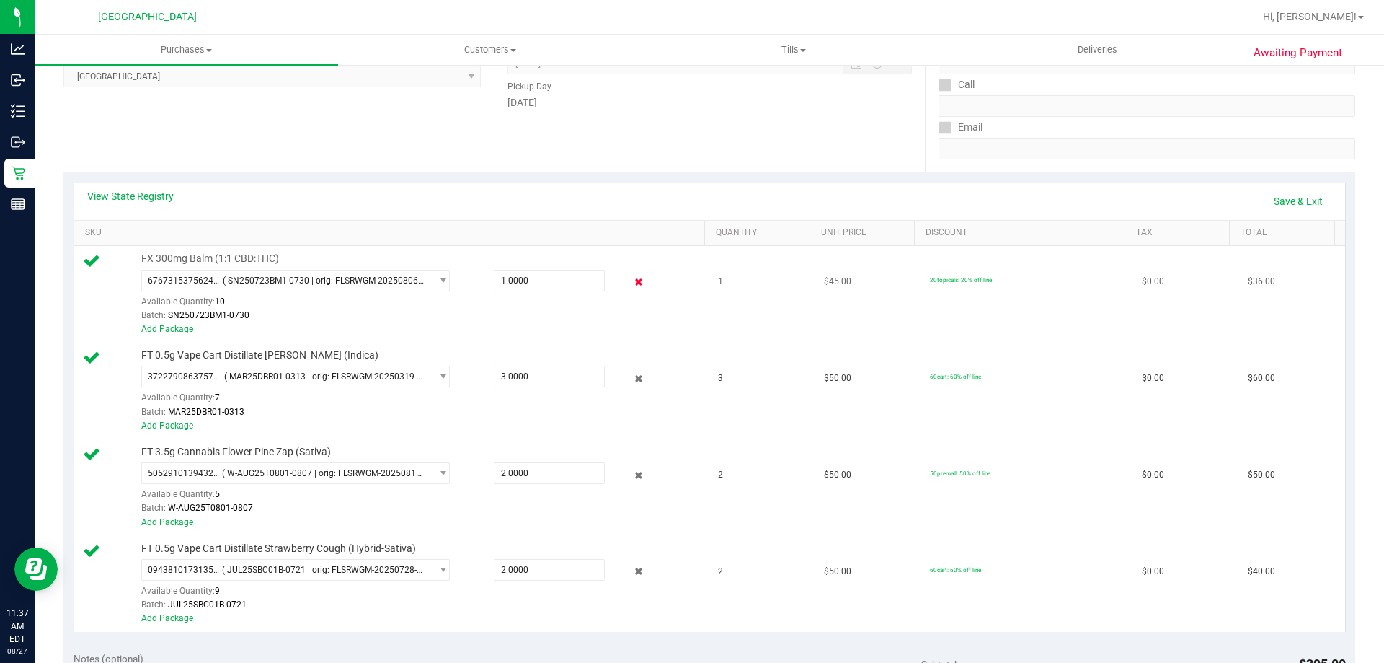
click at [634, 276] on icon at bounding box center [639, 282] width 15 height 17
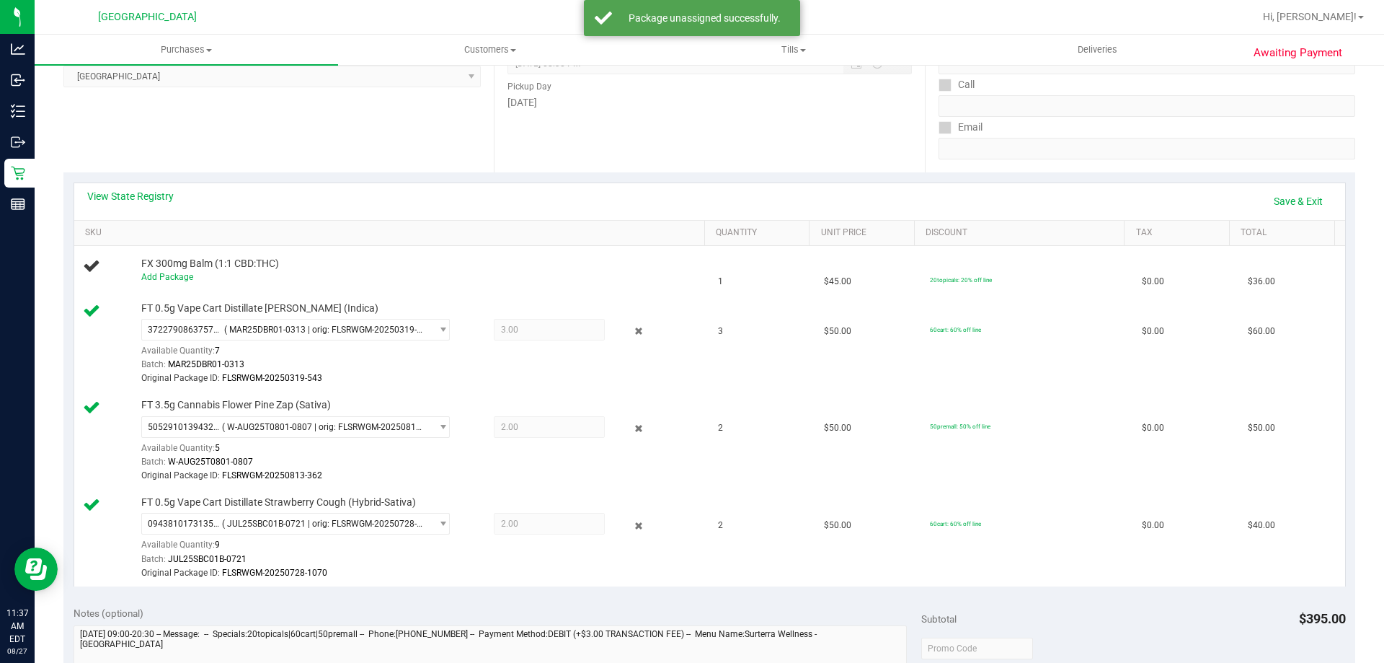
click at [632, 326] on icon at bounding box center [639, 331] width 15 height 17
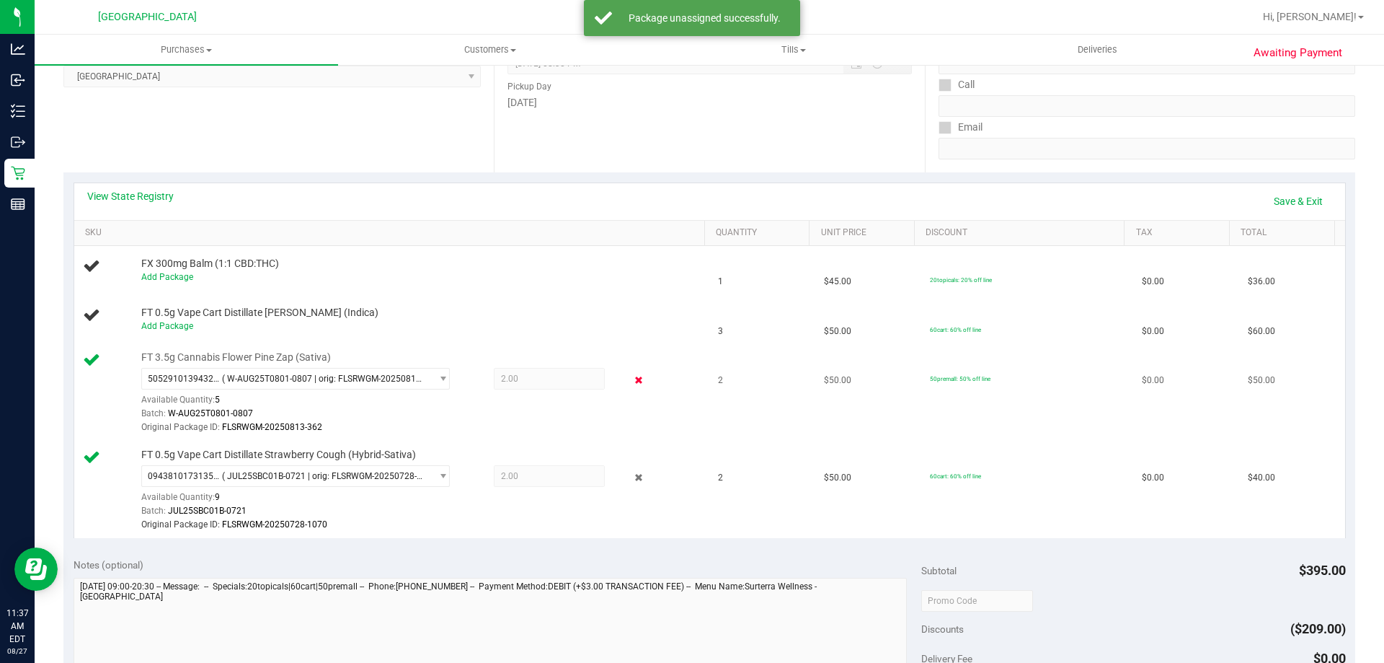
click at [632, 384] on icon at bounding box center [639, 380] width 15 height 17
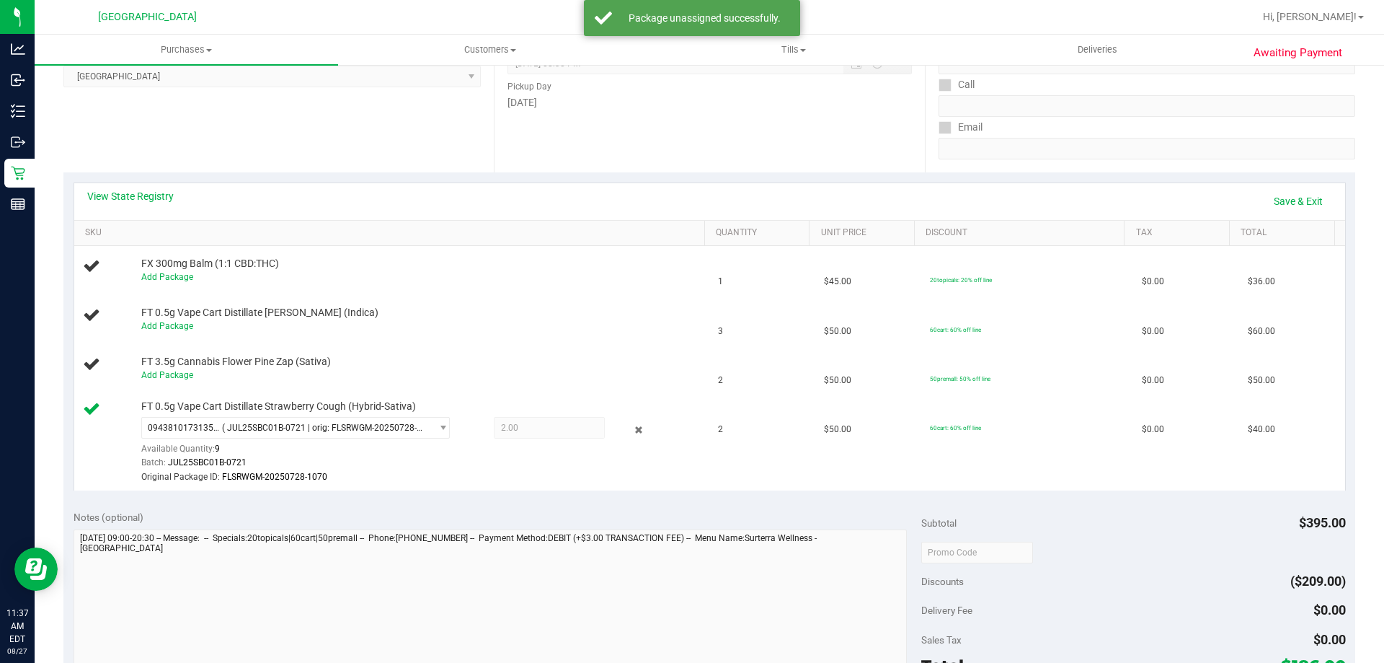
click at [629, 438] on div "0943810173135849 ( JUL25SBC01B-0721 | orig: FLSRWGM-20250728-1070 ) 09438101731…" at bounding box center [419, 450] width 557 height 67
click at [632, 430] on icon at bounding box center [639, 429] width 15 height 17
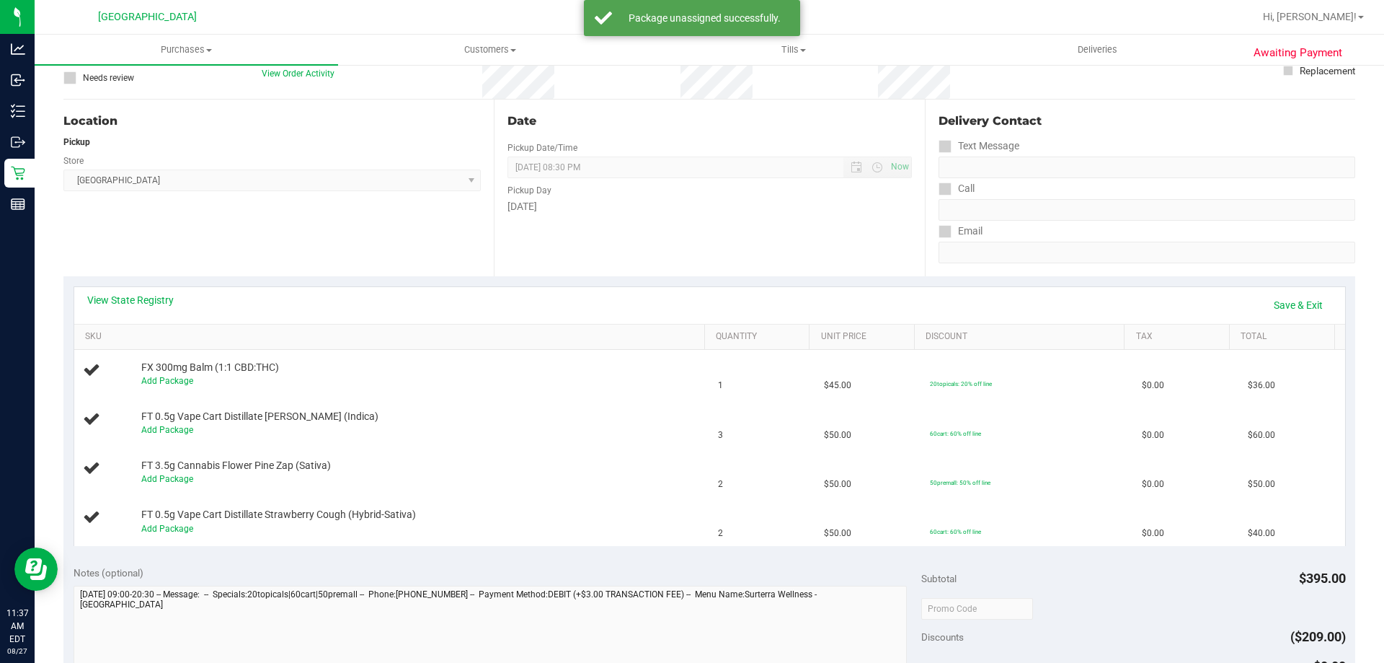
scroll to position [0, 0]
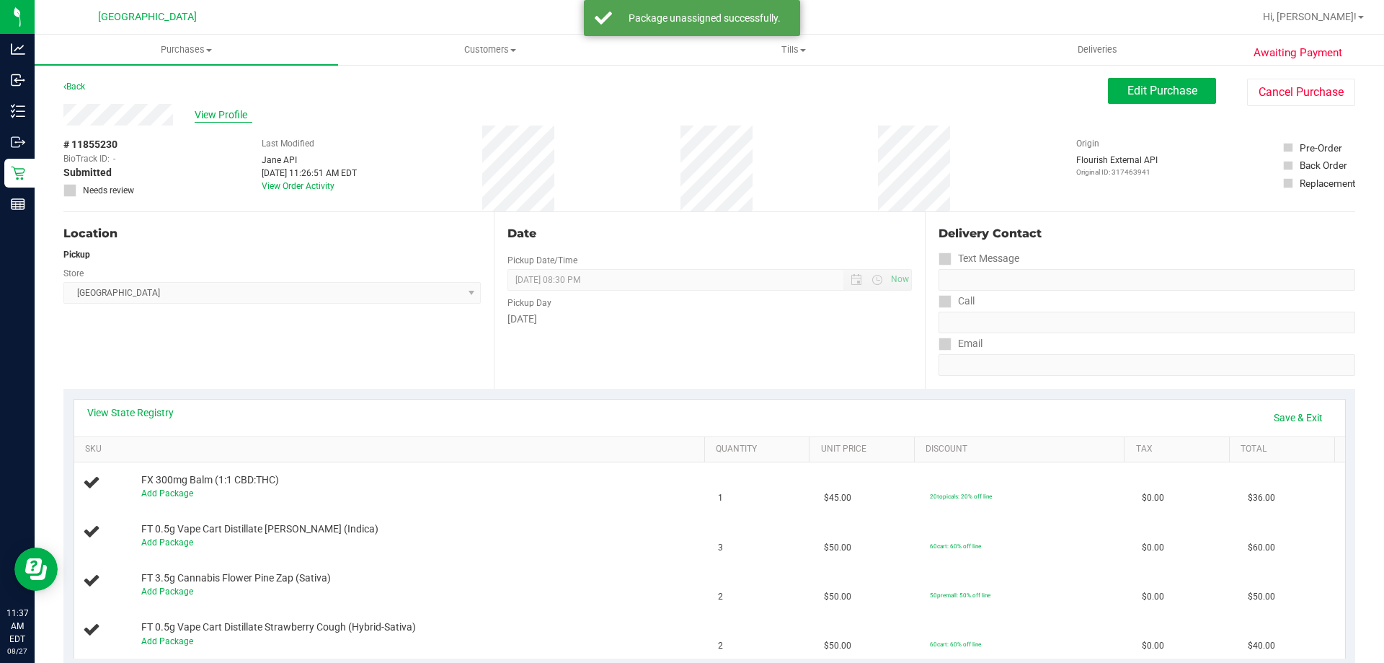
click at [217, 112] on span "View Profile" at bounding box center [224, 114] width 58 height 15
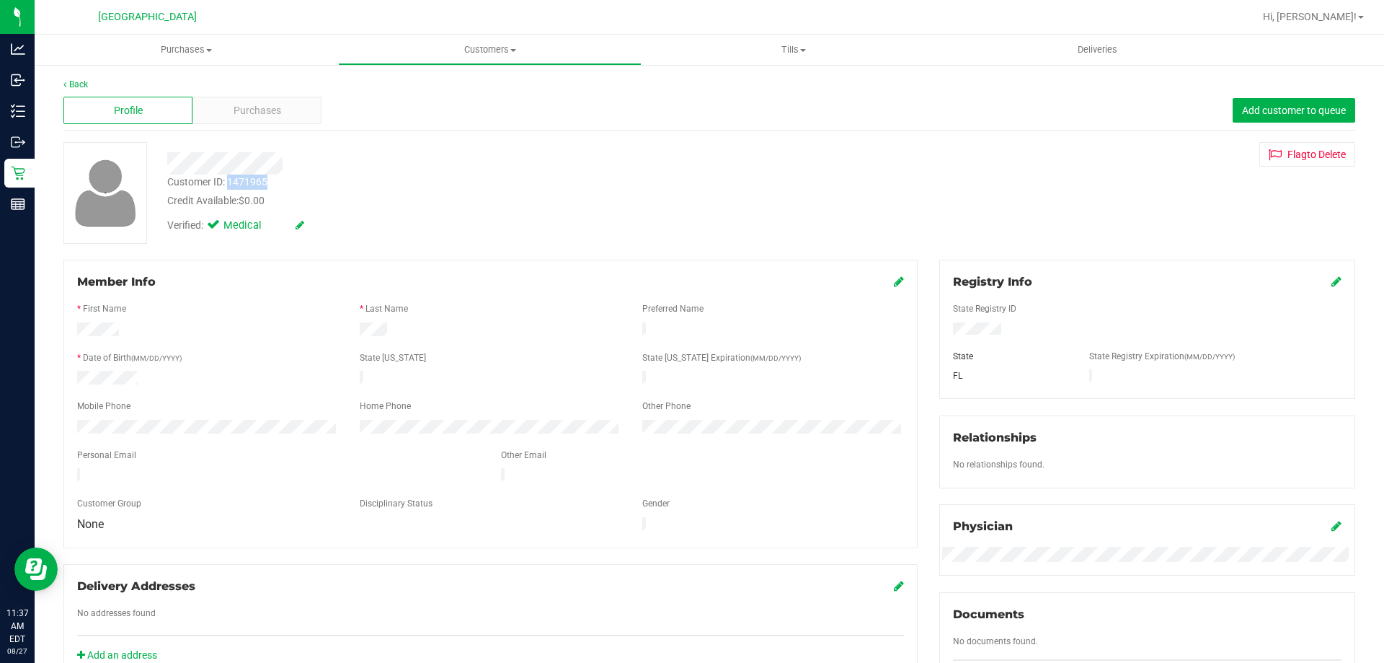
drag, startPoint x: 227, startPoint y: 180, endPoint x: 273, endPoint y: 186, distance: 46.5
click at [273, 186] on div "Customer ID: 1471965 Credit Available: $0.00" at bounding box center [484, 191] width 657 height 34
copy div "1471965"
click at [76, 84] on link "Back" at bounding box center [75, 84] width 25 height 10
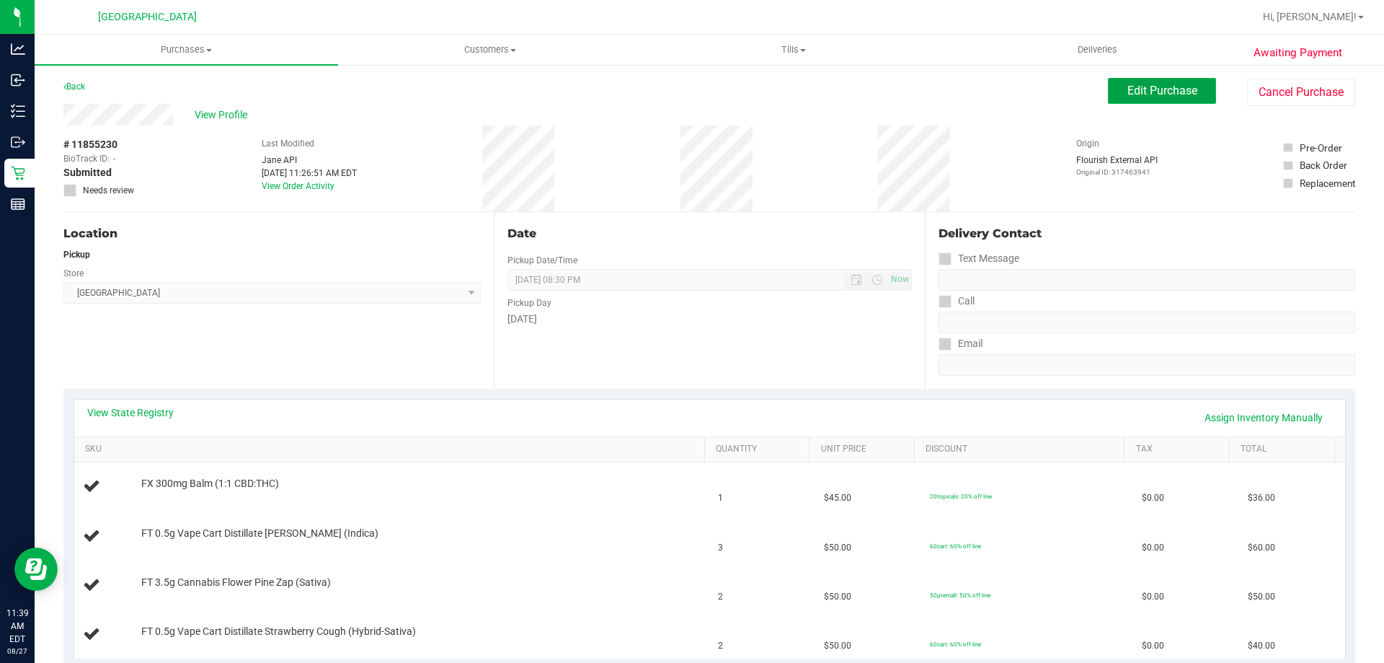
click at [1139, 97] on span "Edit Purchase" at bounding box center [1163, 91] width 70 height 14
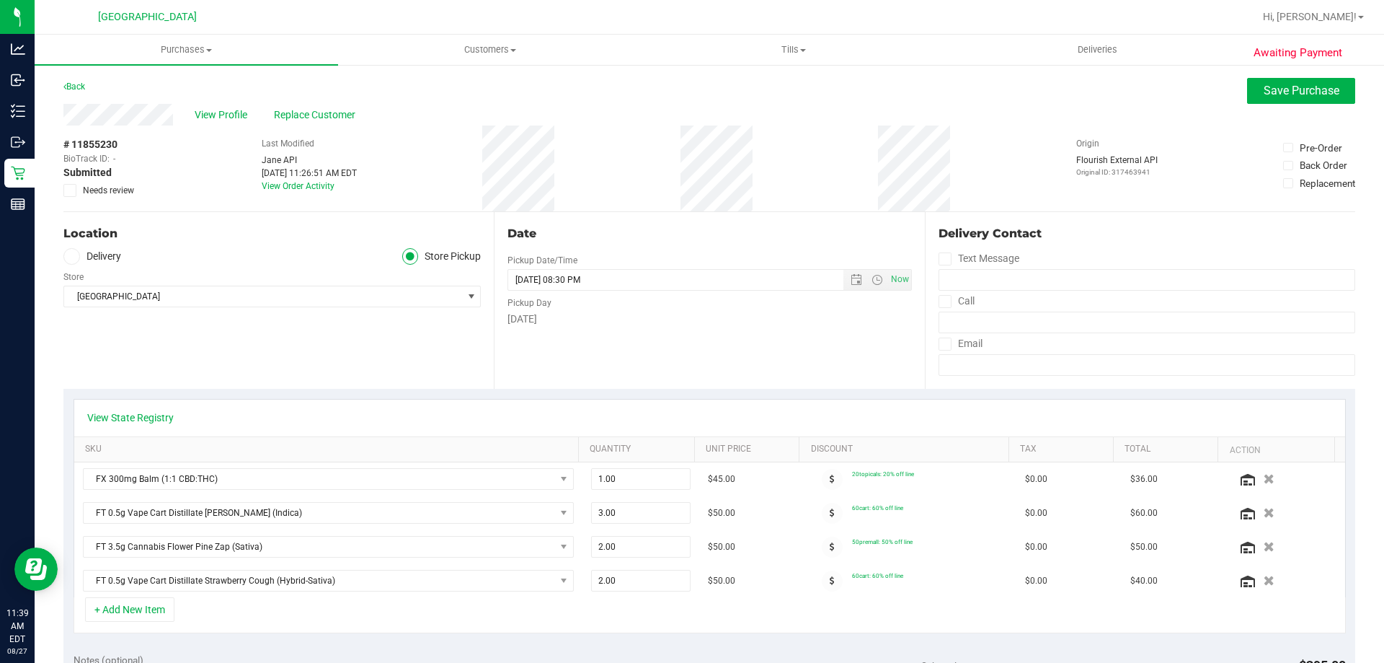
click at [76, 195] on span at bounding box center [69, 190] width 13 height 13
click at [0, 0] on input "Needs review" at bounding box center [0, 0] width 0 height 0
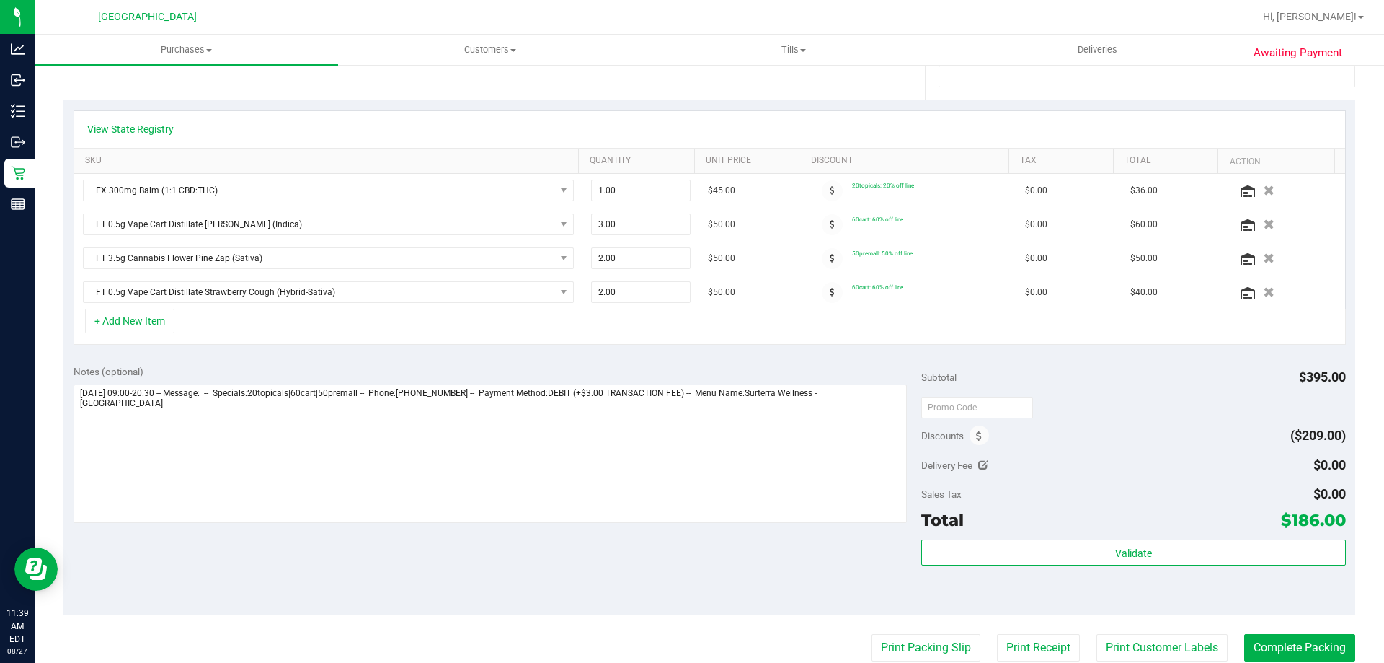
scroll to position [577, 0]
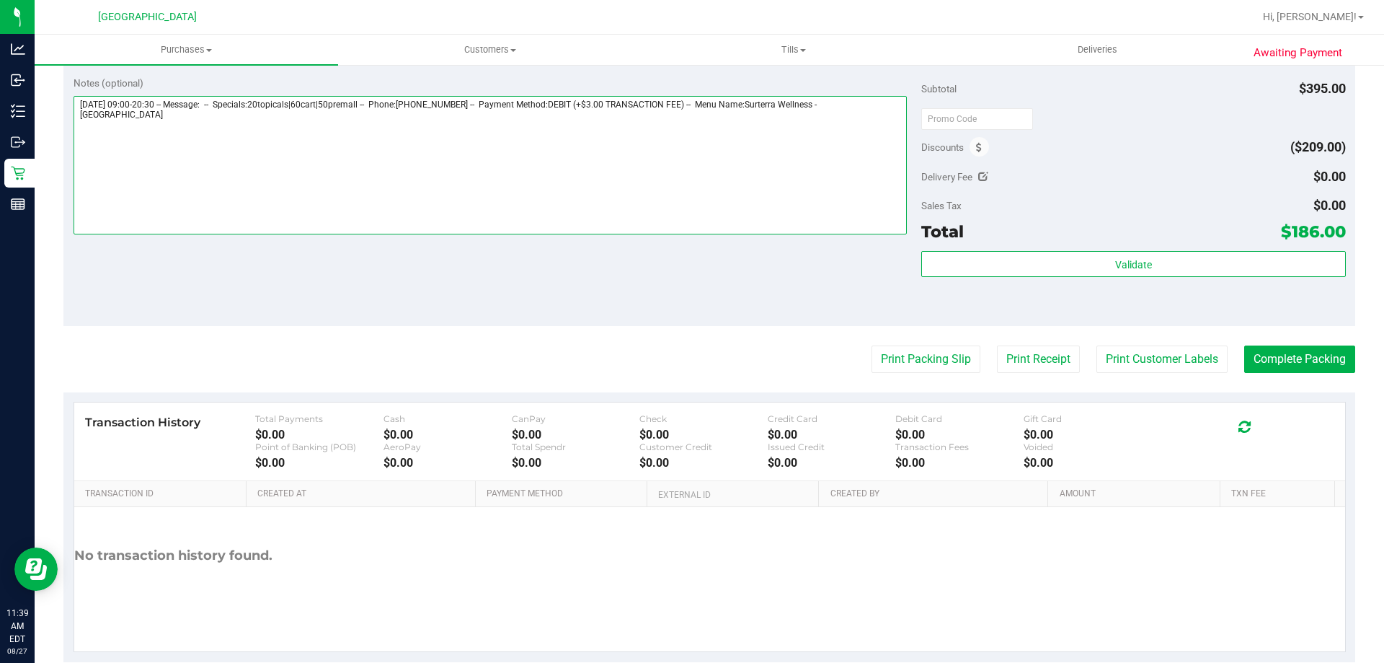
click at [140, 116] on textarea at bounding box center [491, 165] width 834 height 138
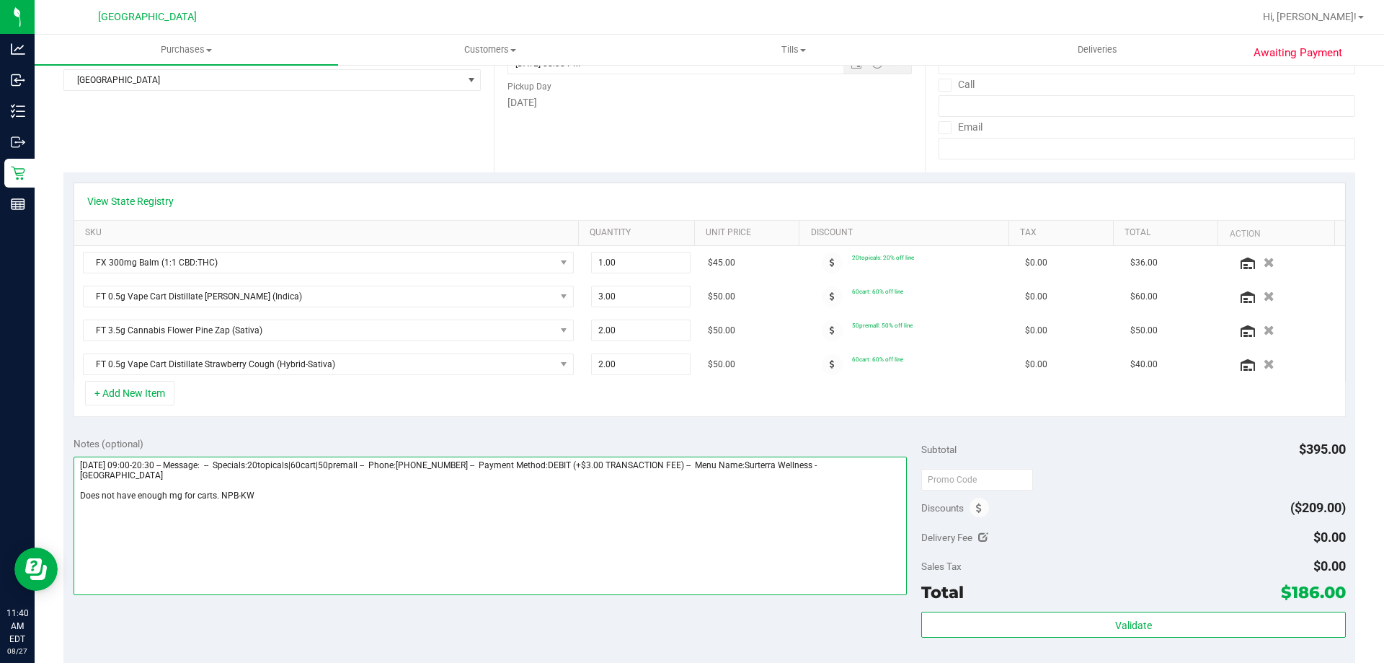
scroll to position [0, 0]
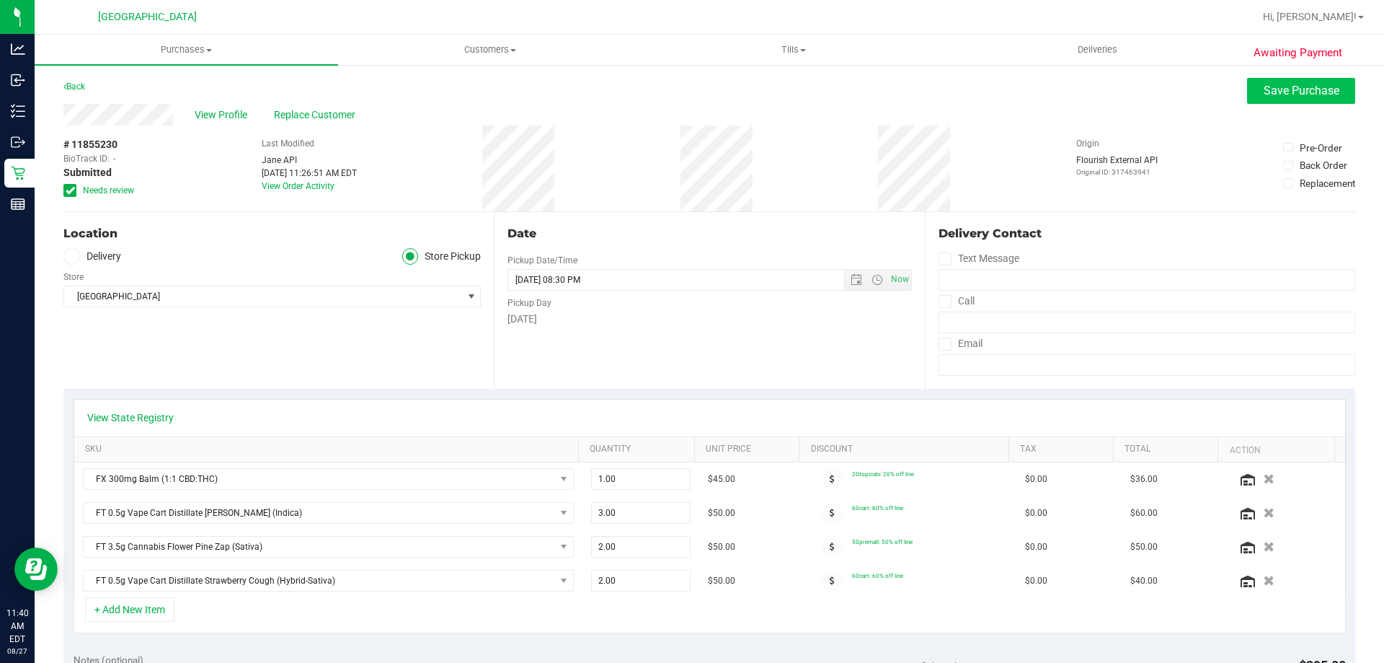
type textarea "Wednesday 08/27/2025 09:00-20:30 -- Message: -- Specials:20topicals|60cart|50pr…"
click at [1270, 83] on button "Save Purchase" at bounding box center [1301, 91] width 108 height 26
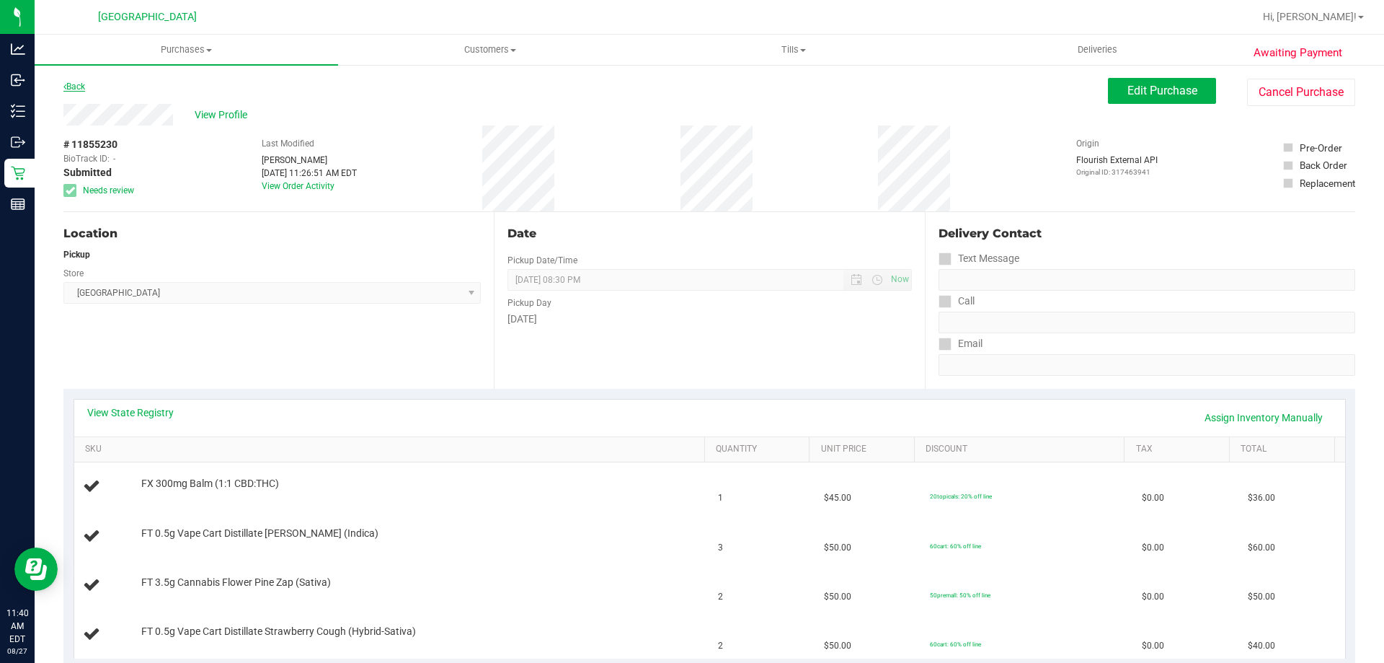
click at [73, 88] on link "Back" at bounding box center [74, 86] width 22 height 10
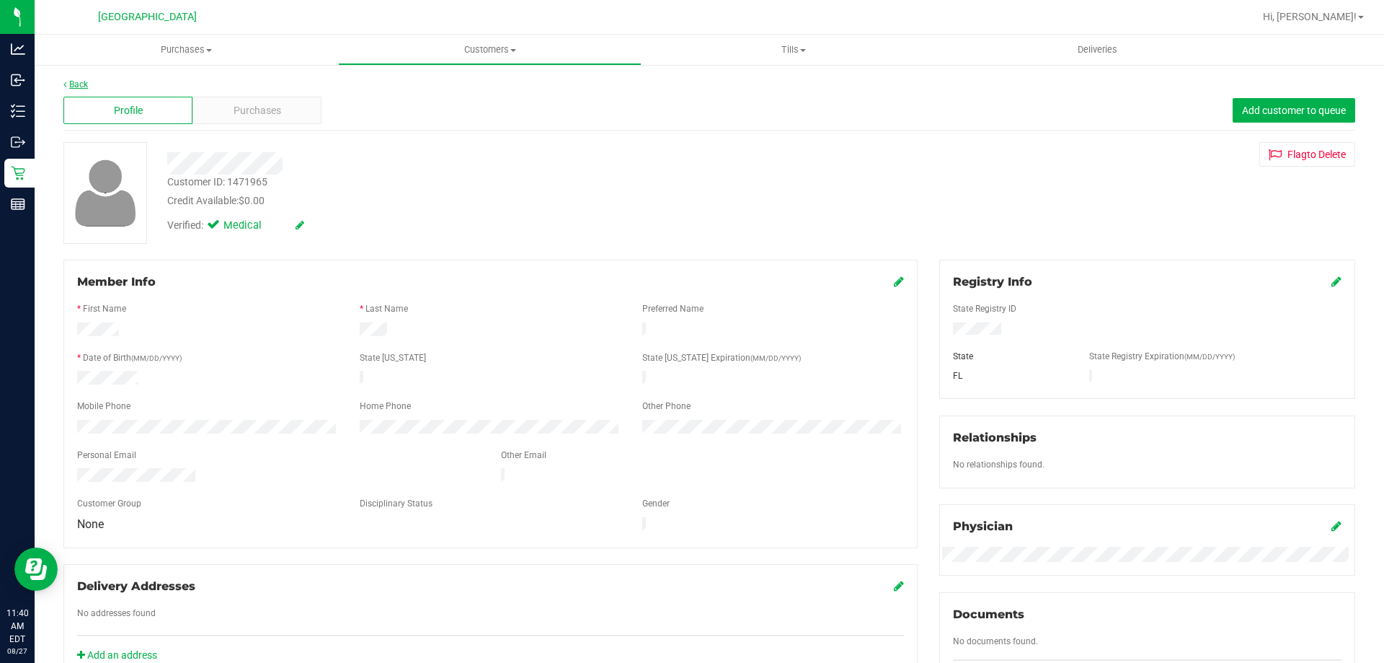
click at [79, 84] on link "Back" at bounding box center [75, 84] width 25 height 10
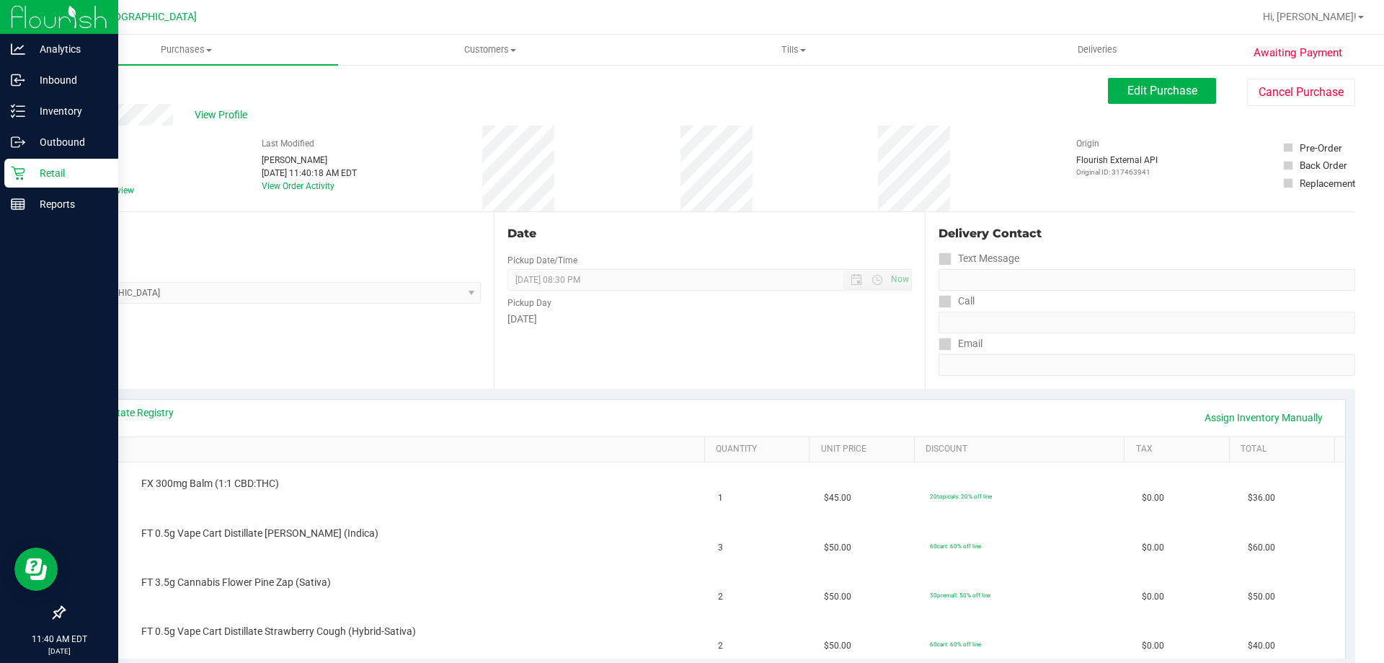
click at [30, 172] on p "Retail" at bounding box center [68, 172] width 87 height 17
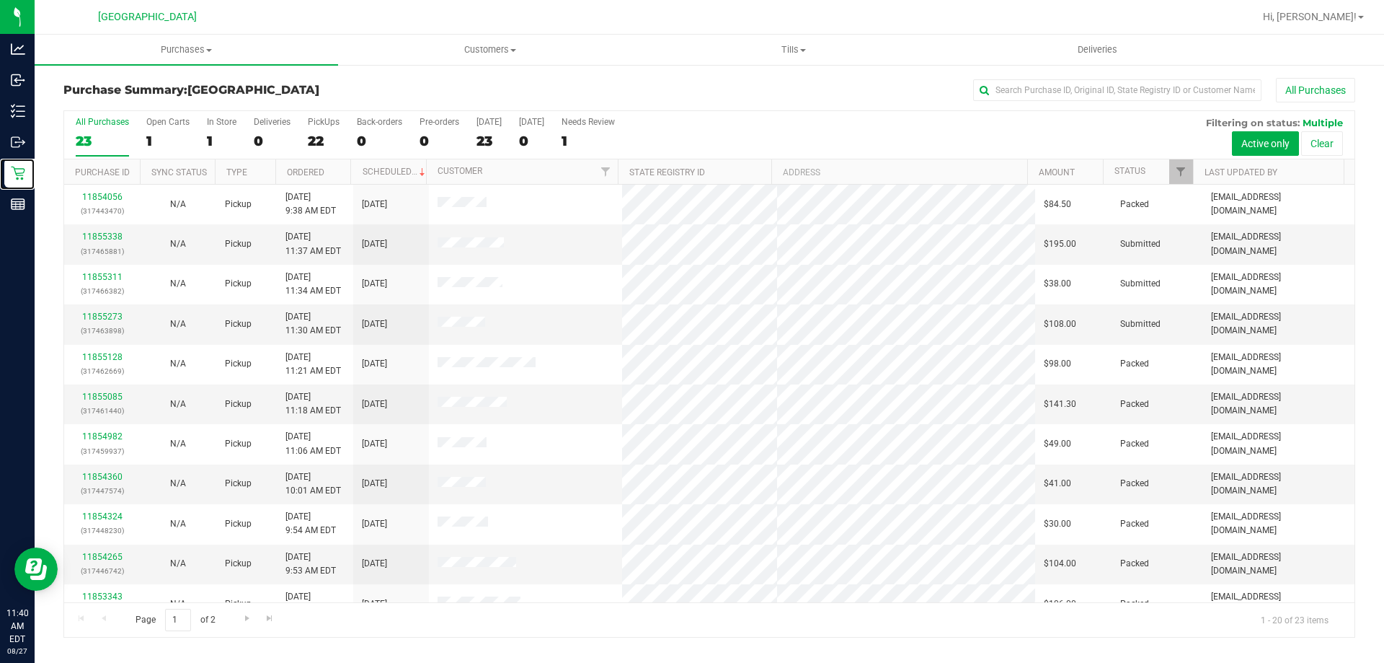
click at [1194, 177] on div at bounding box center [1193, 171] width 6 height 25
click at [1180, 175] on span "Filter" at bounding box center [1181, 172] width 12 height 12
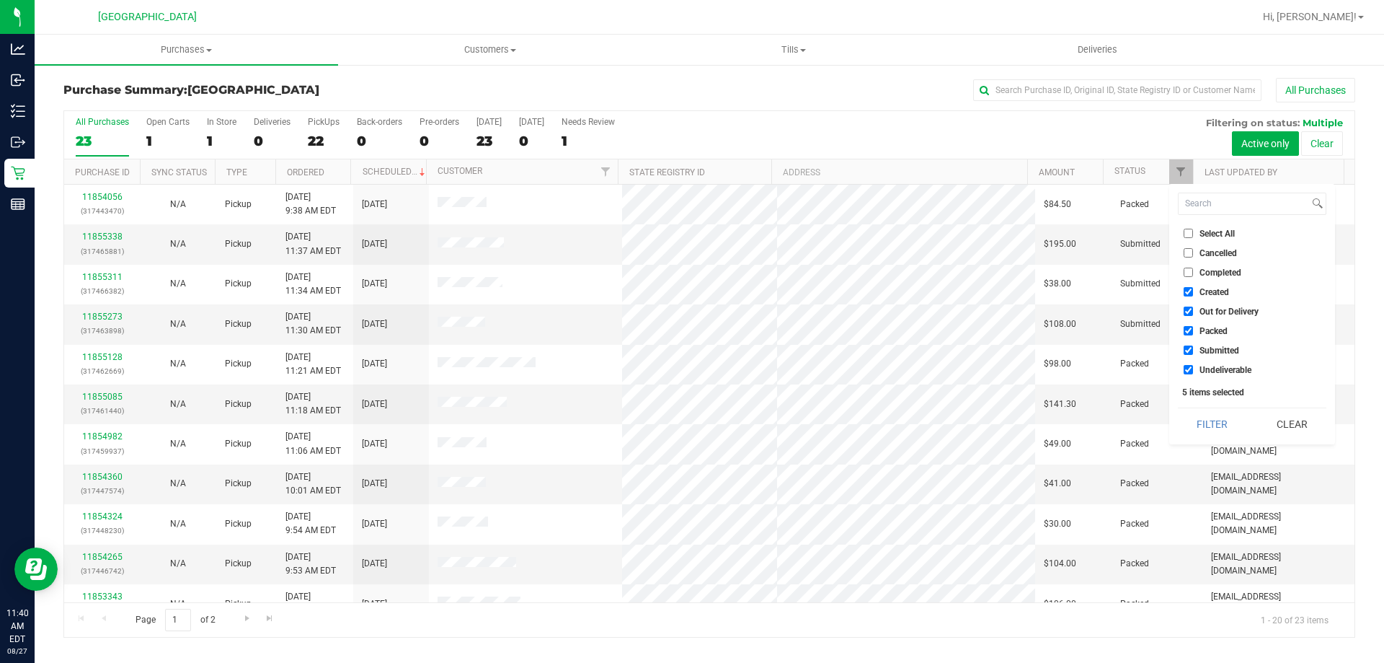
click at [1193, 288] on input "Created" at bounding box center [1188, 291] width 9 height 9
checkbox input "false"
click at [1192, 309] on input "Out for Delivery" at bounding box center [1188, 310] width 9 height 9
checkbox input "false"
click at [1193, 332] on label "Packed" at bounding box center [1206, 330] width 44 height 9
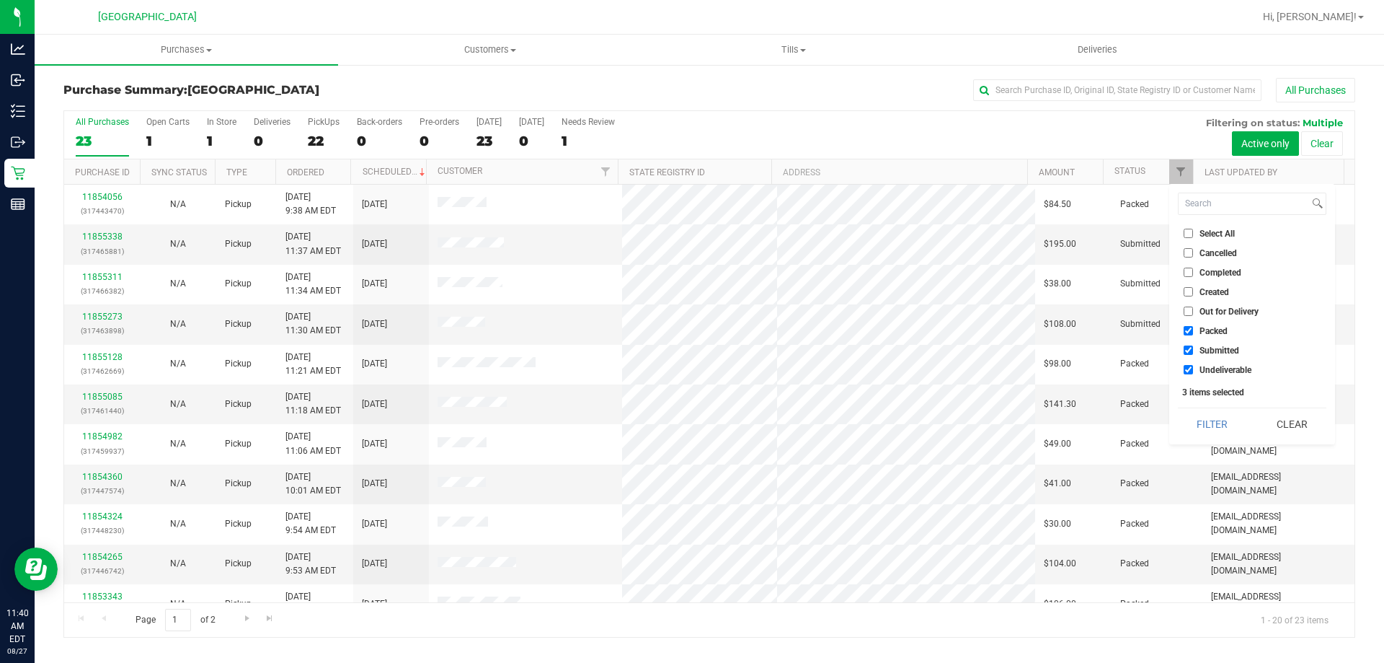
click at [1193, 332] on input "Packed" at bounding box center [1188, 330] width 9 height 9
checkbox input "false"
click at [1190, 372] on input "Undeliverable" at bounding box center [1188, 369] width 9 height 9
checkbox input "false"
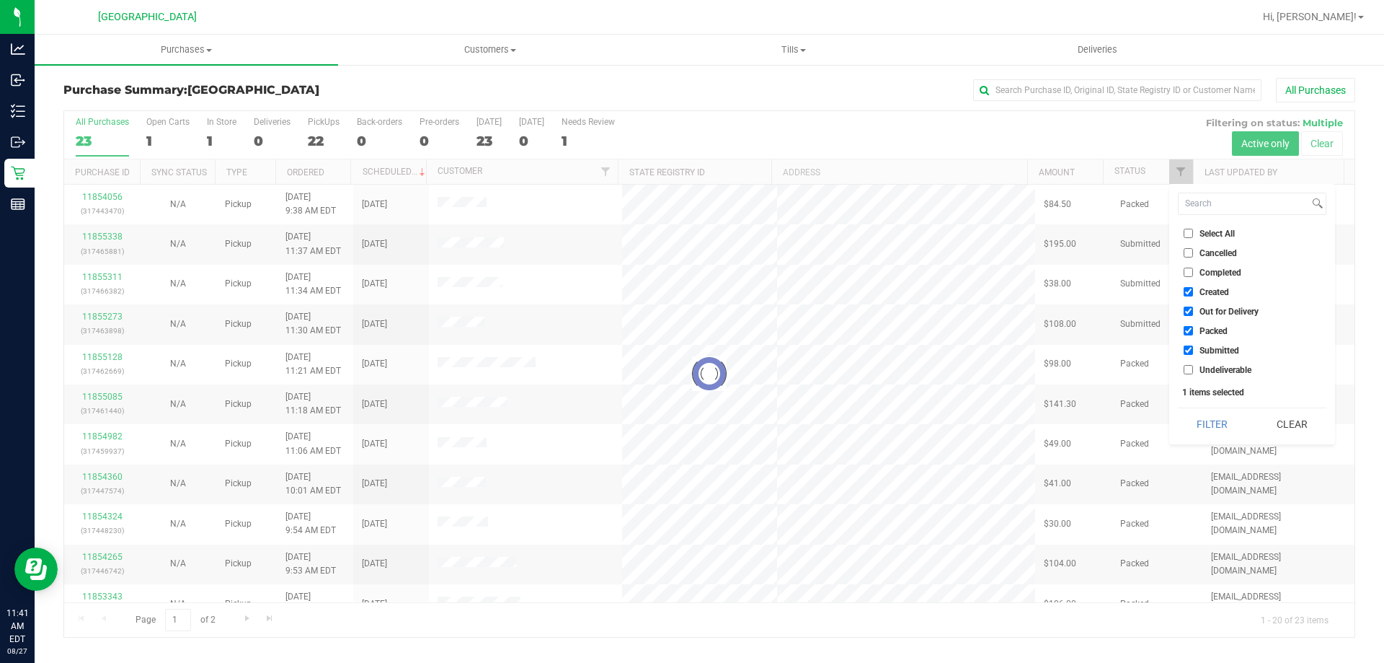
checkbox input "true"
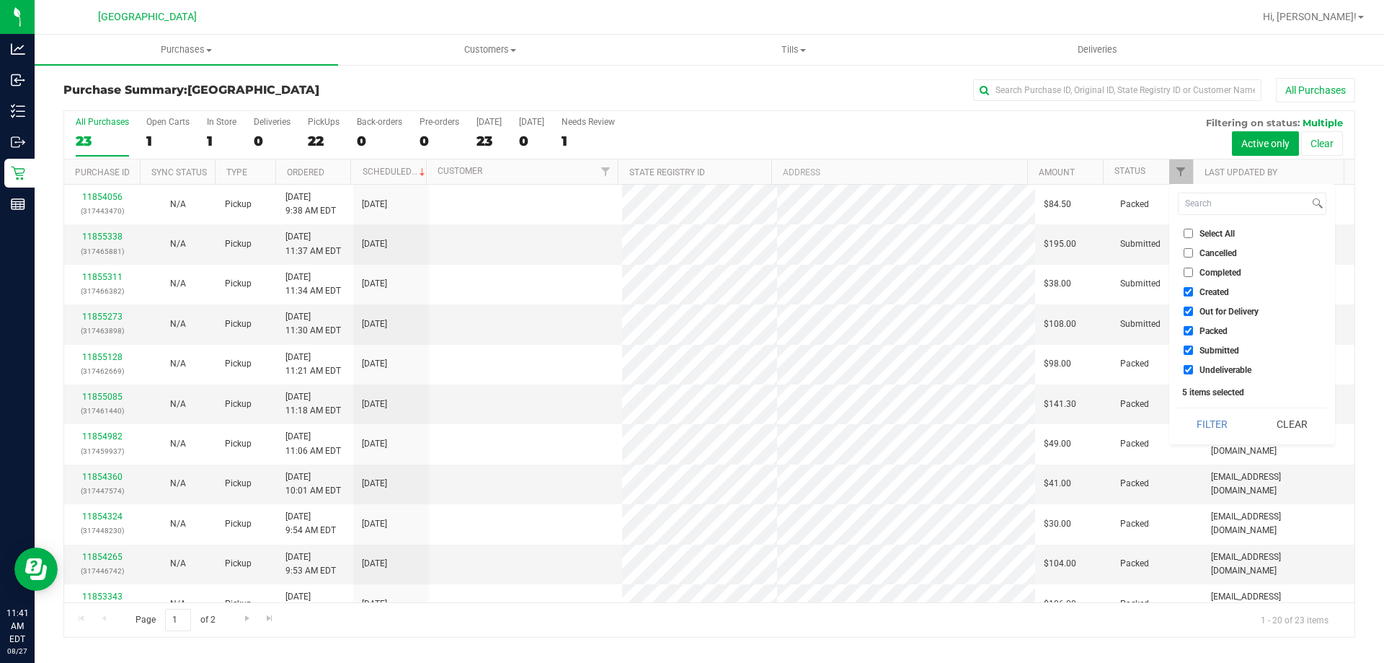
checkbox input "true"
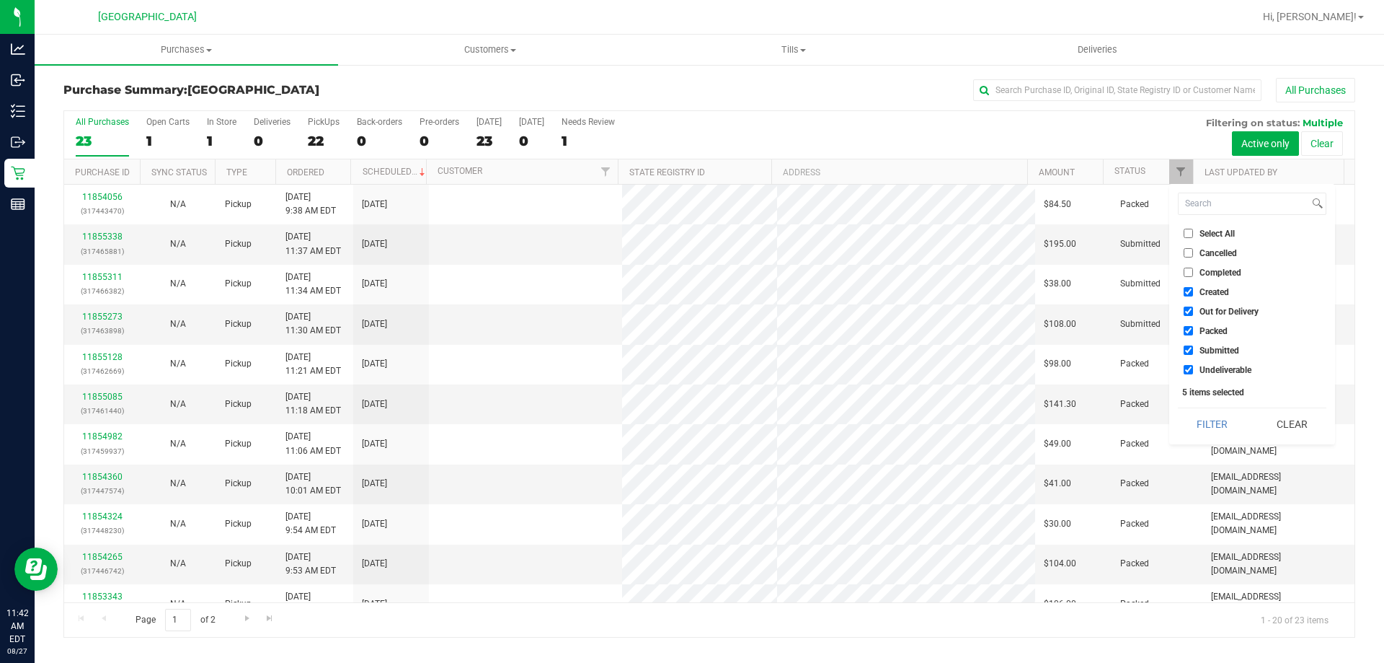
checkbox input "true"
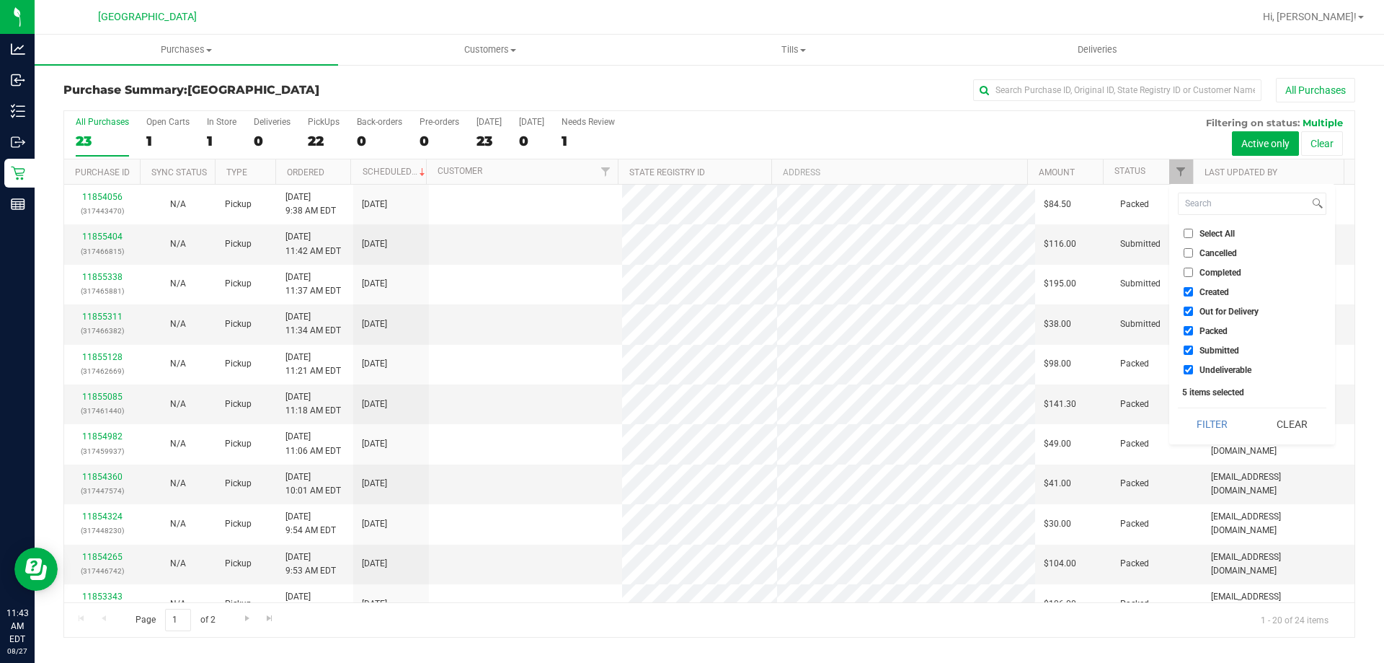
checkbox input "true"
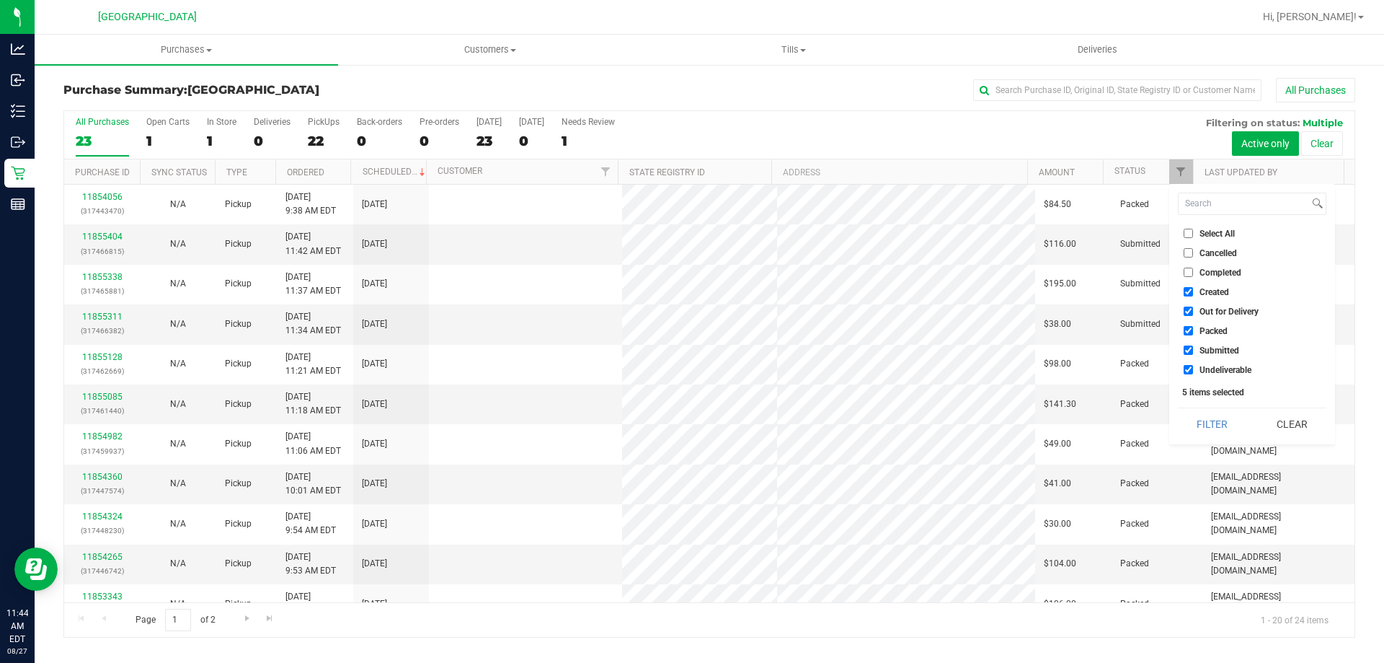
checkbox input "true"
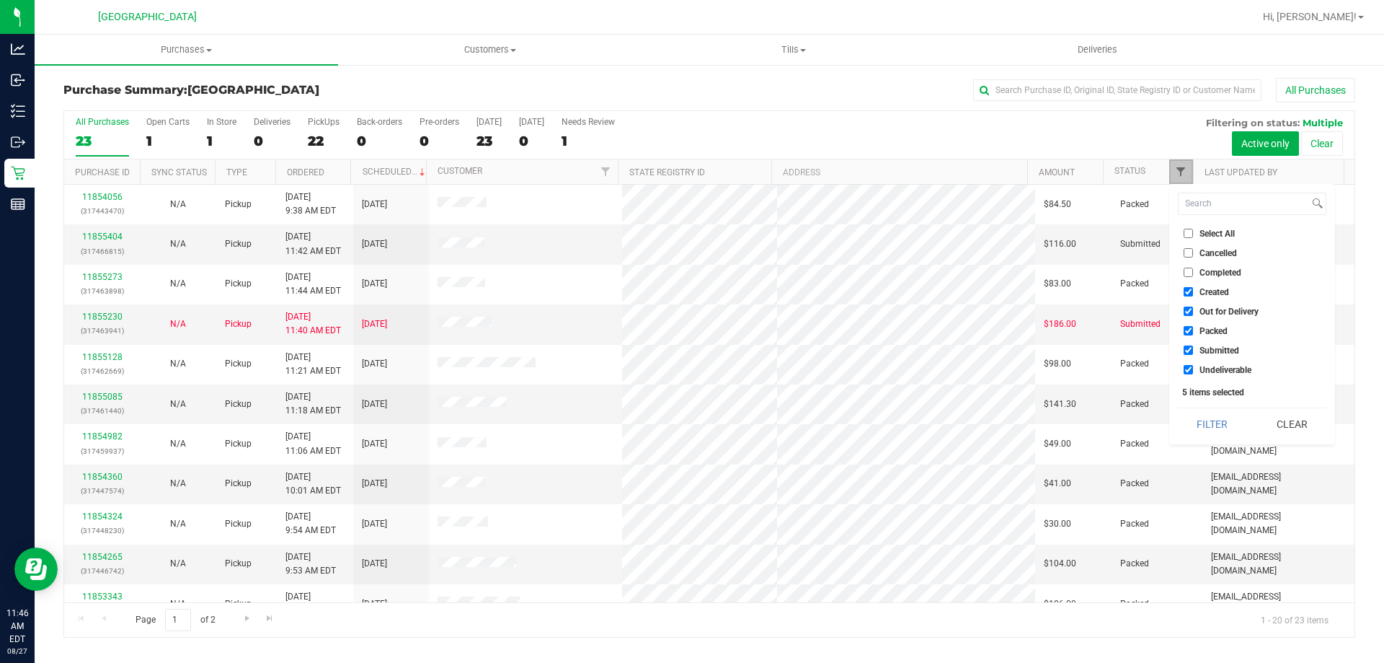
click at [1177, 173] on span "Filter" at bounding box center [1181, 172] width 12 height 12
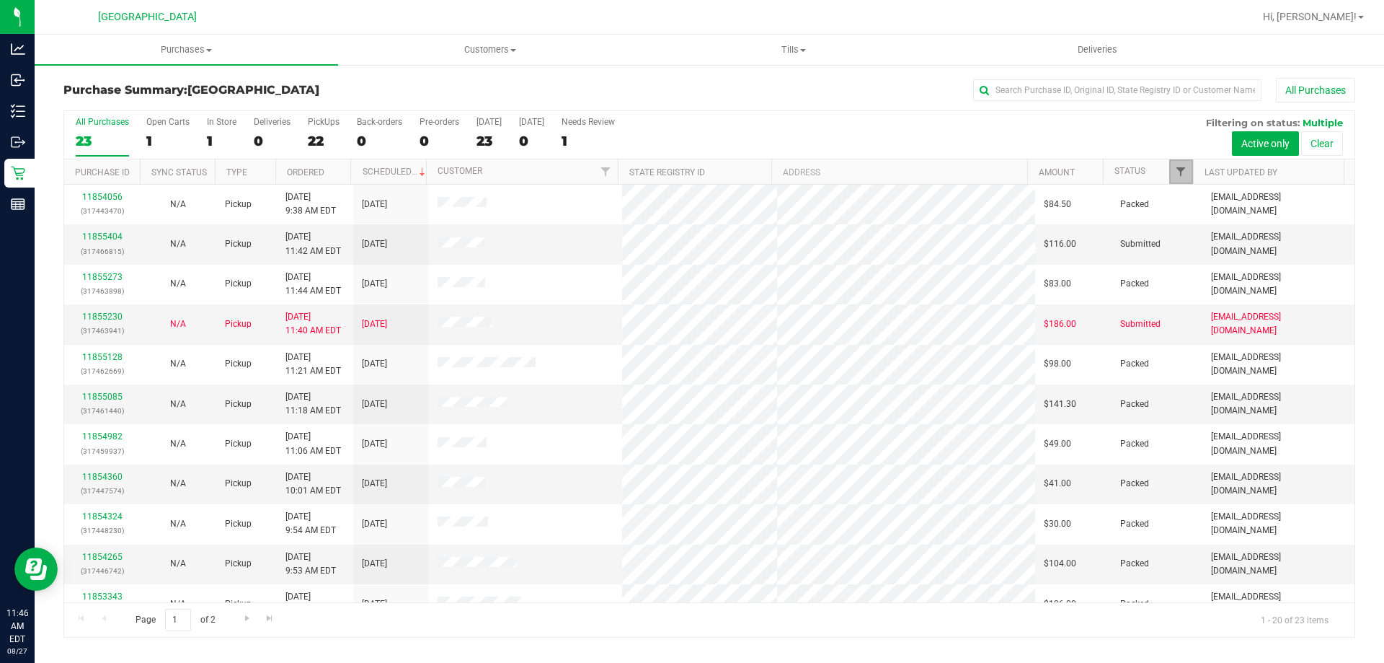
click at [1180, 169] on span "Filter" at bounding box center [1181, 172] width 12 height 12
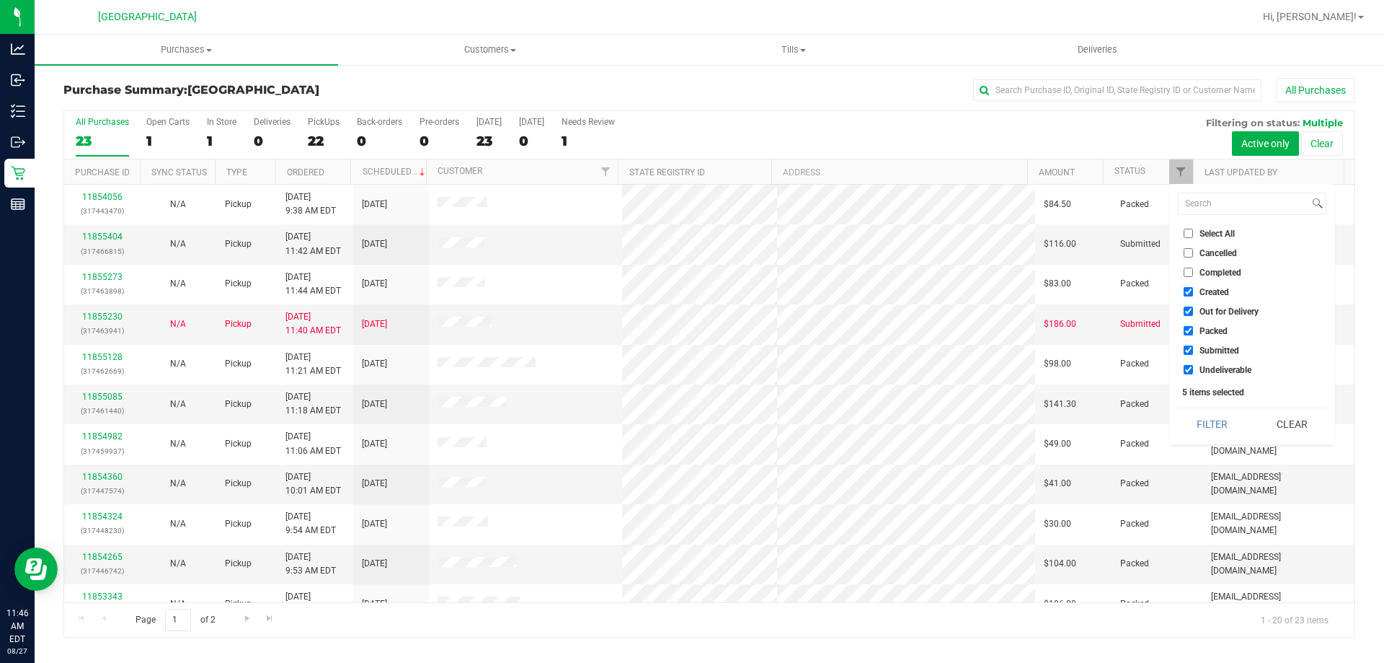
click at [1189, 291] on input "Created" at bounding box center [1188, 291] width 9 height 9
checkbox input "false"
click at [1186, 312] on input "Out for Delivery" at bounding box center [1188, 310] width 9 height 9
checkbox input "false"
click at [1188, 330] on input "Packed" at bounding box center [1188, 330] width 9 height 9
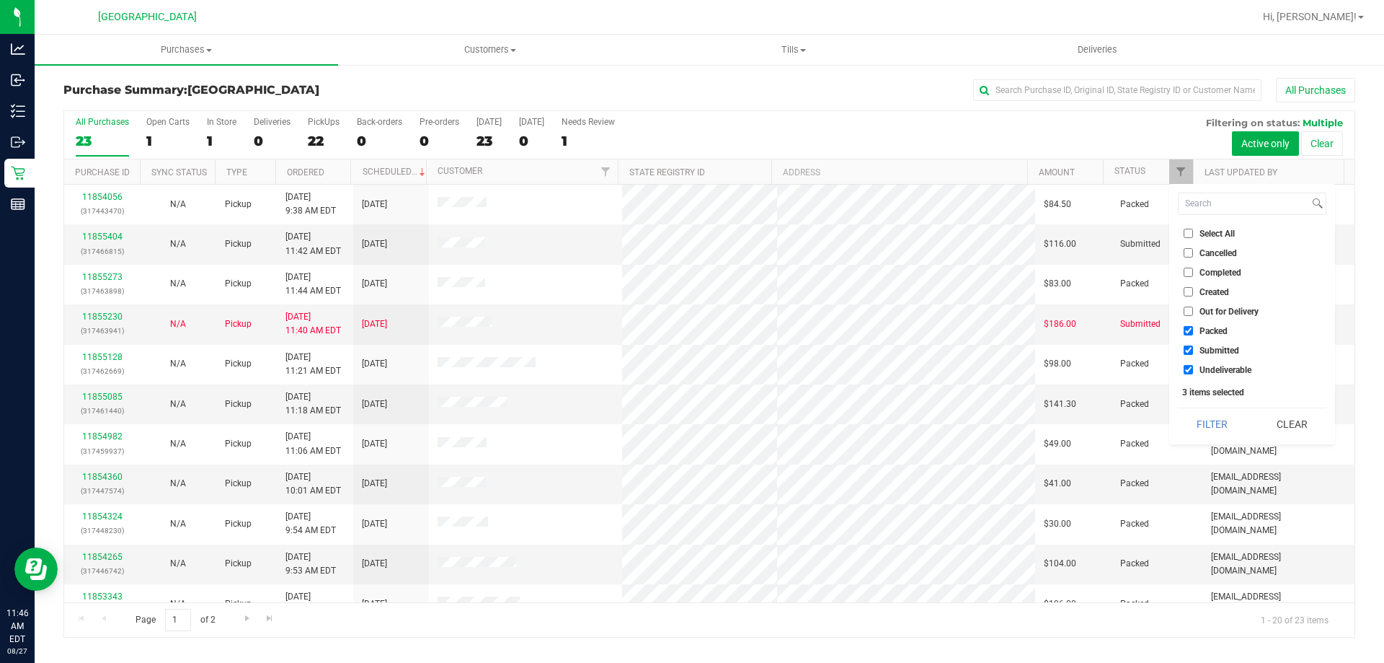
checkbox input "false"
click at [1188, 368] on input "Undeliverable" at bounding box center [1188, 369] width 9 height 9
checkbox input "false"
click at [1208, 420] on button "Filter" at bounding box center [1212, 424] width 69 height 32
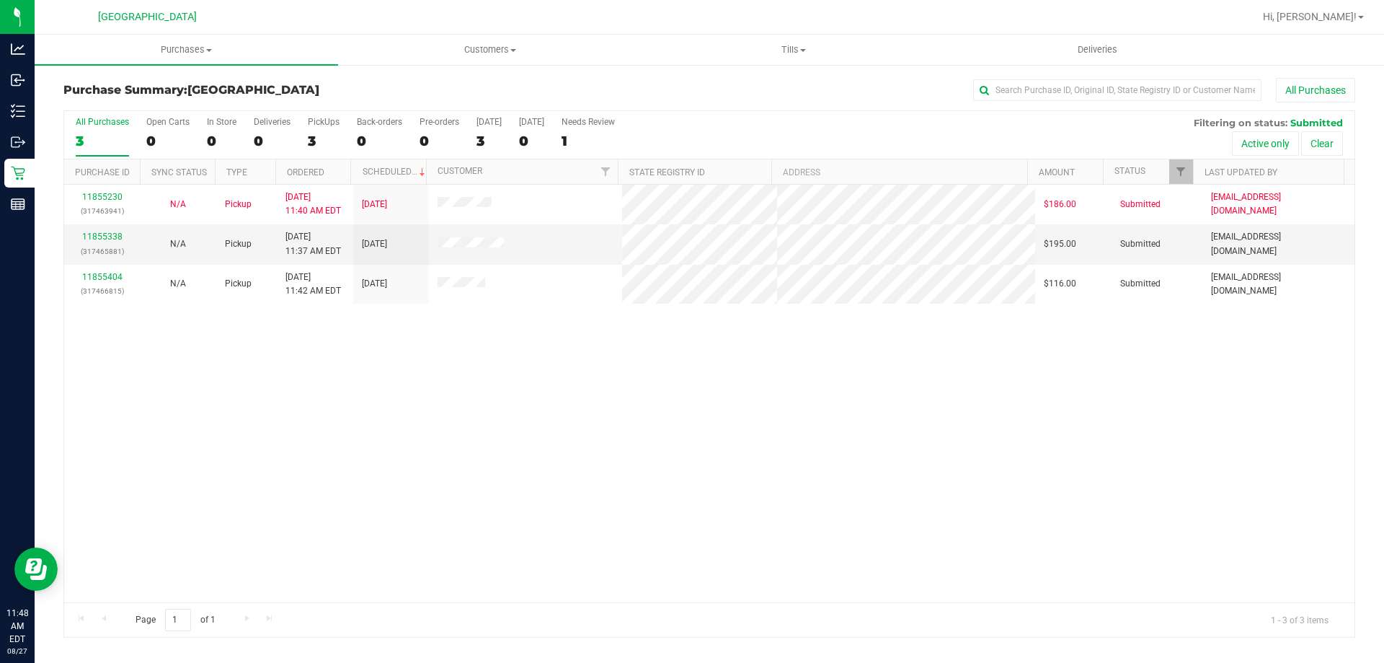
click at [154, 506] on div "11855230 (317463941) N/A Pickup 8/27/2025 11:40 AM EDT 8/27/2025 $186.00 Submit…" at bounding box center [709, 393] width 1291 height 417
click at [115, 238] on link "11855338" at bounding box center [102, 236] width 40 height 10
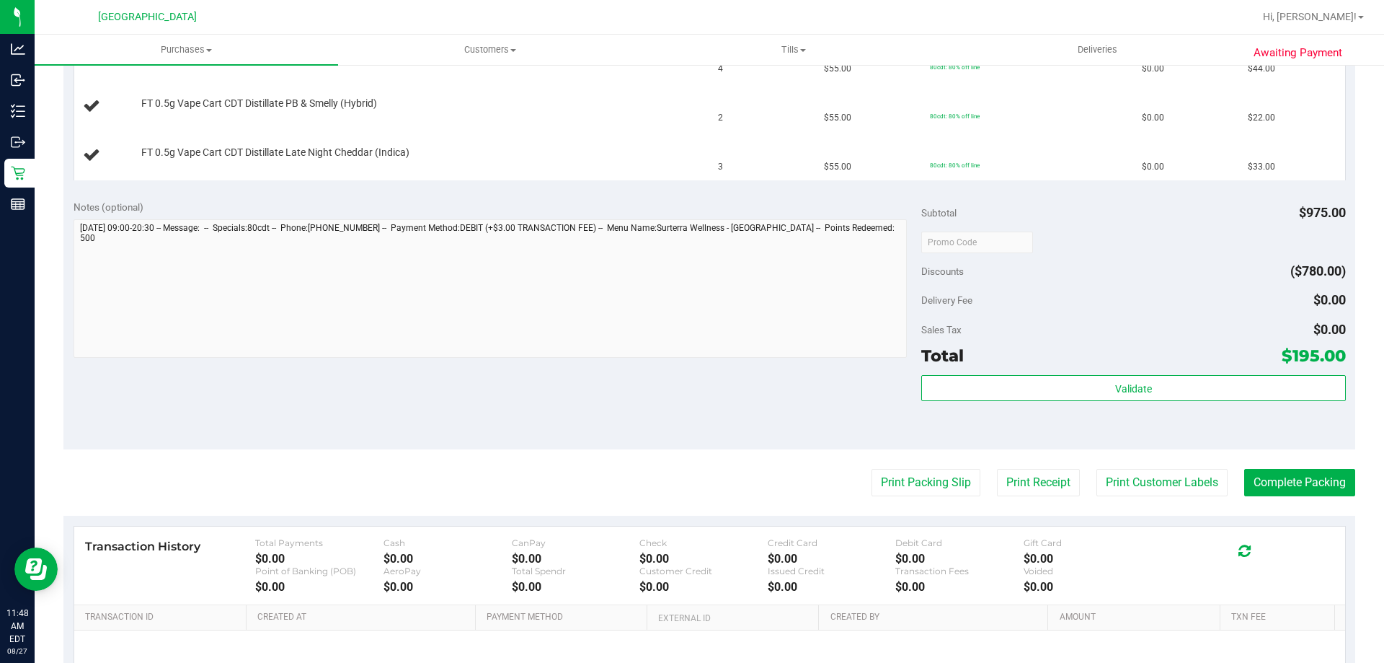
scroll to position [721, 0]
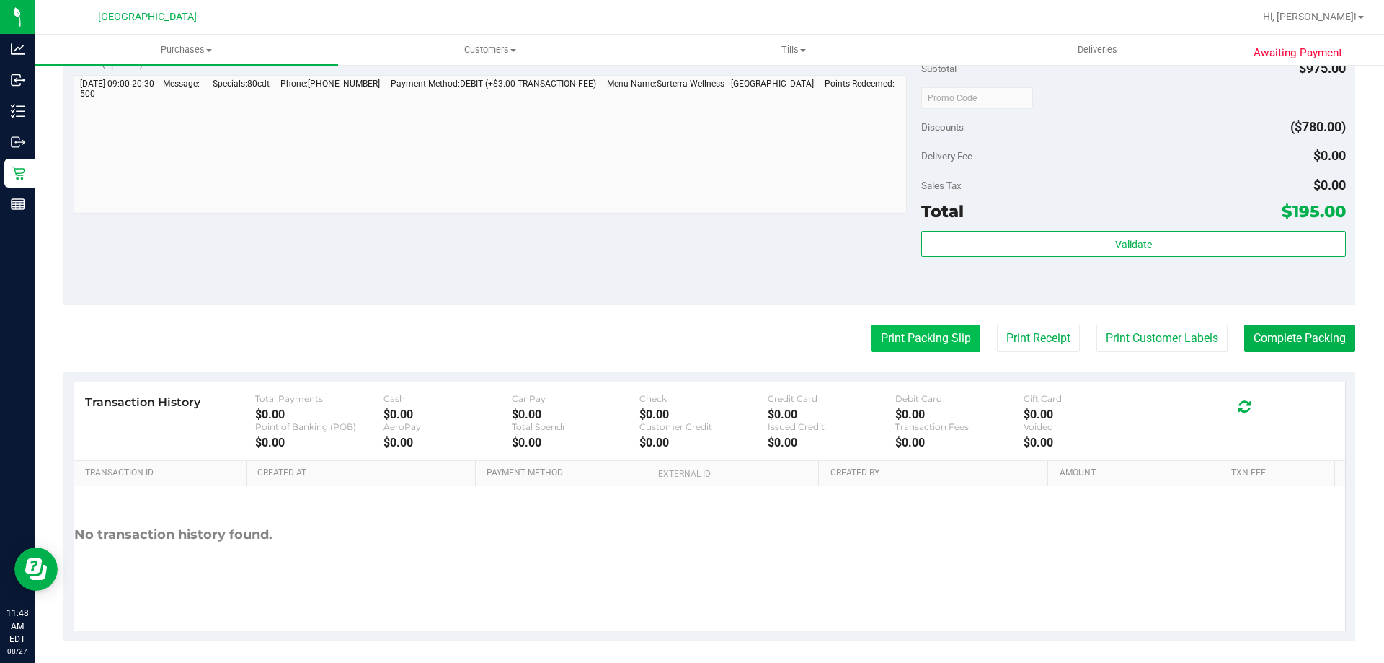
click at [878, 341] on button "Print Packing Slip" at bounding box center [926, 337] width 109 height 27
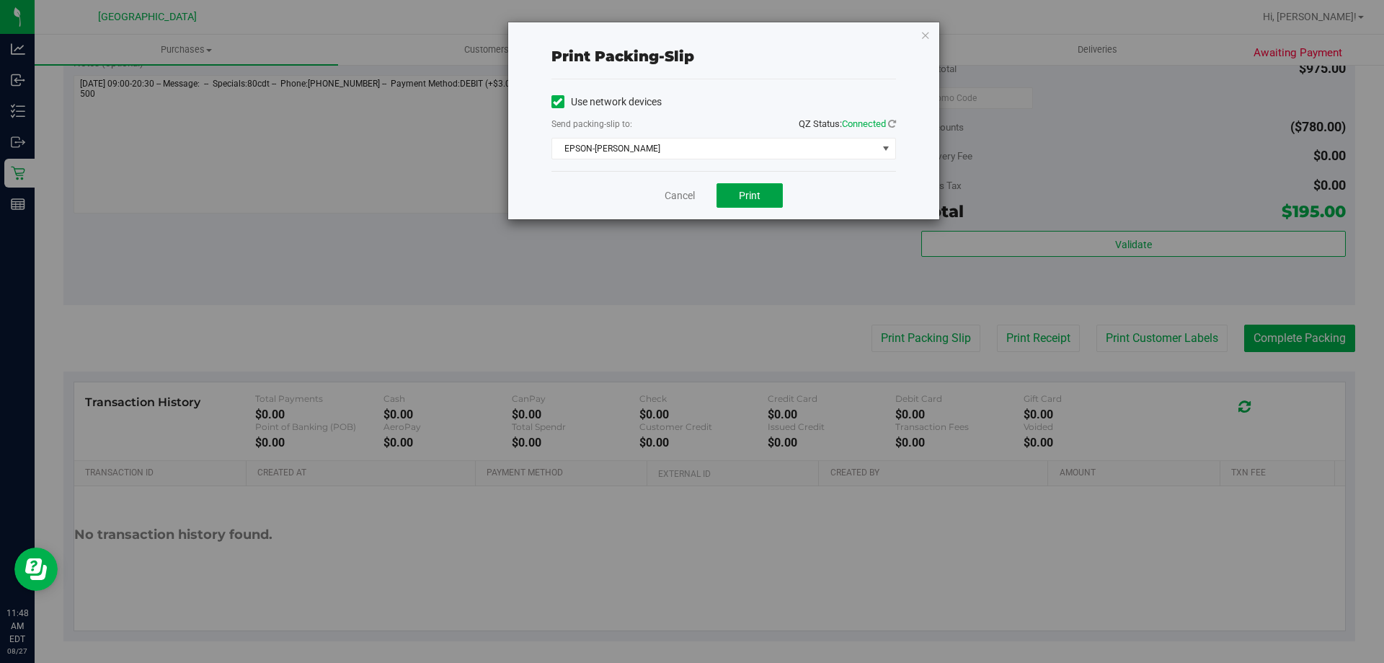
drag, startPoint x: 748, startPoint y: 185, endPoint x: 936, endPoint y: 132, distance: 195.4
click at [748, 185] on button "Print" at bounding box center [750, 195] width 66 height 25
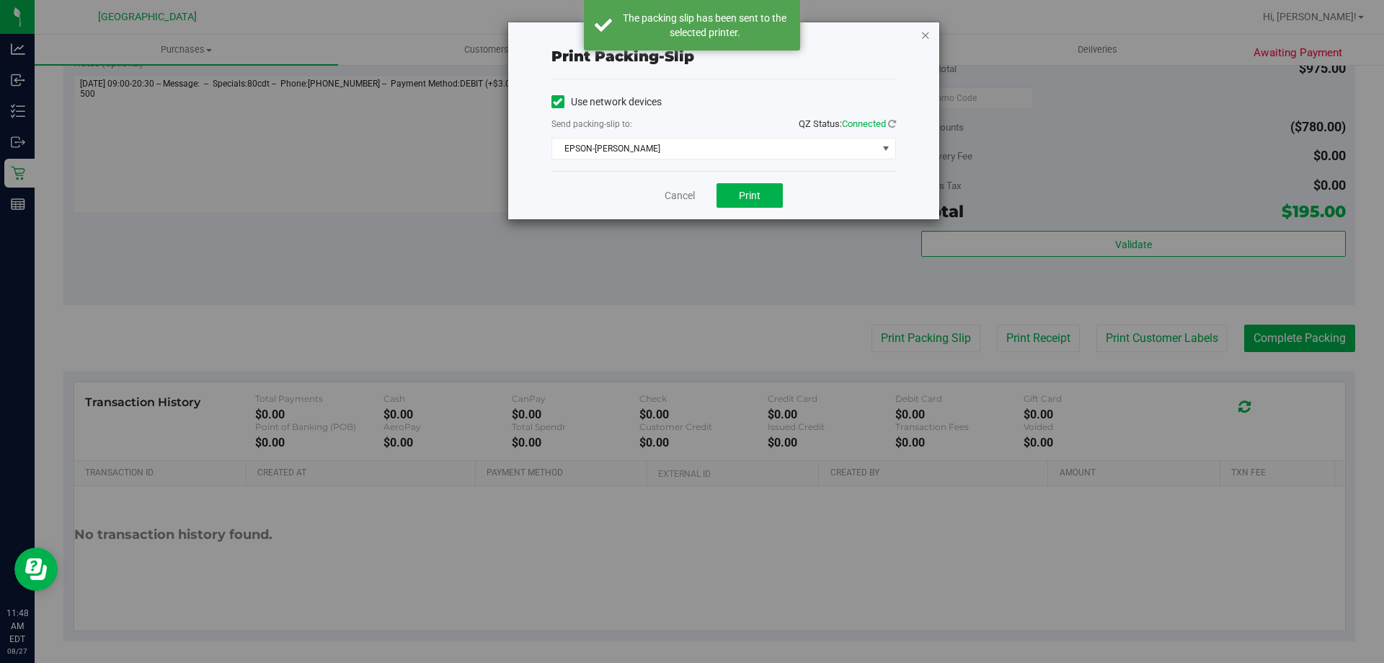
click at [924, 35] on icon "button" at bounding box center [926, 34] width 10 height 17
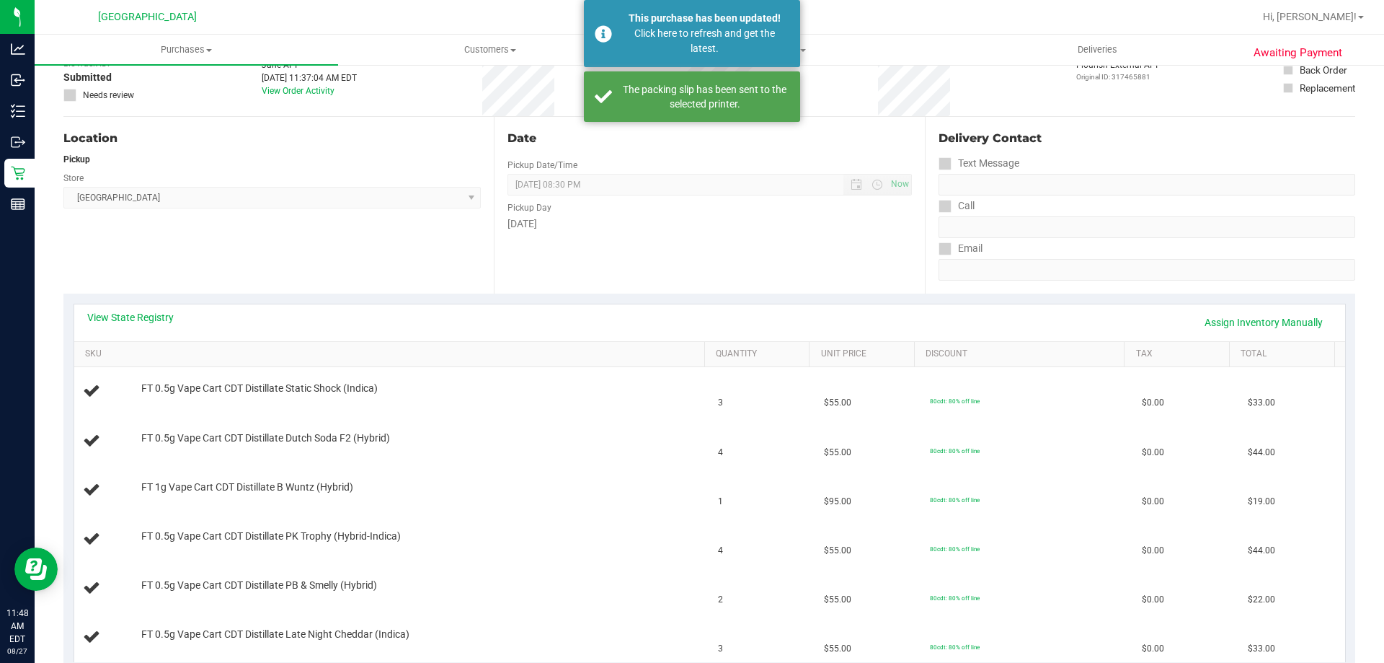
scroll to position [0, 0]
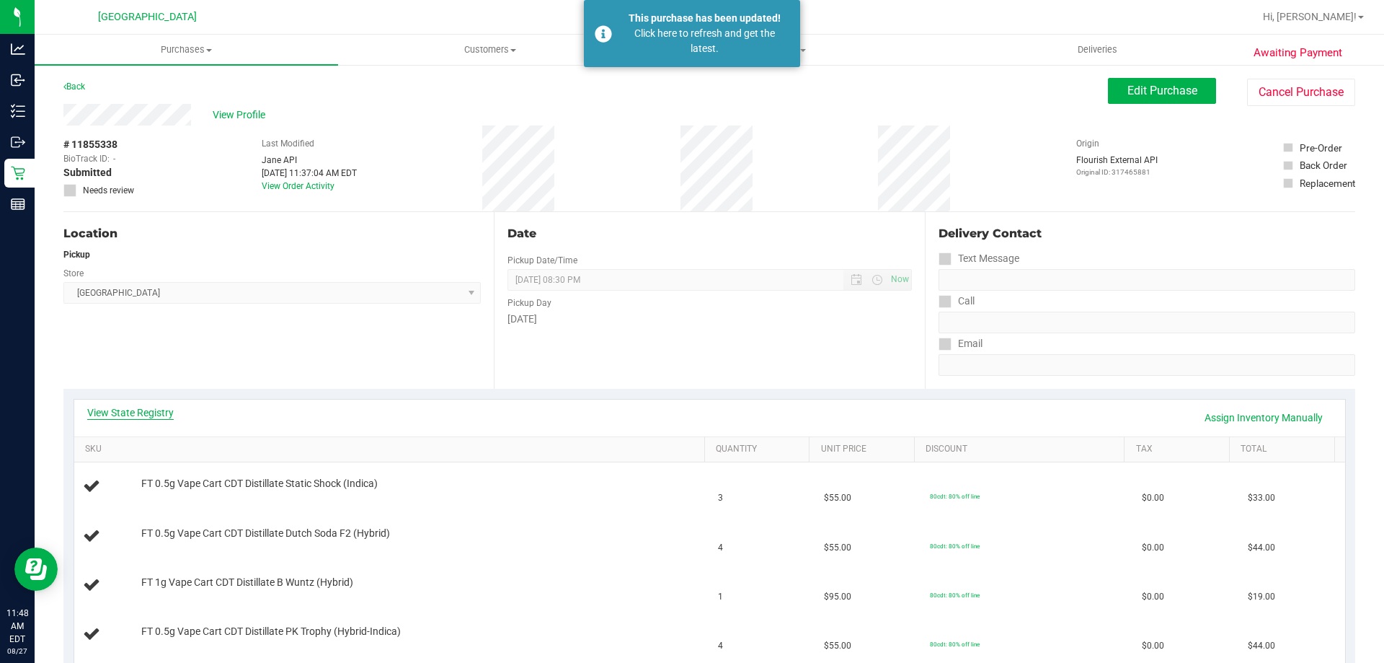
click at [172, 415] on link "View State Registry" at bounding box center [130, 412] width 87 height 14
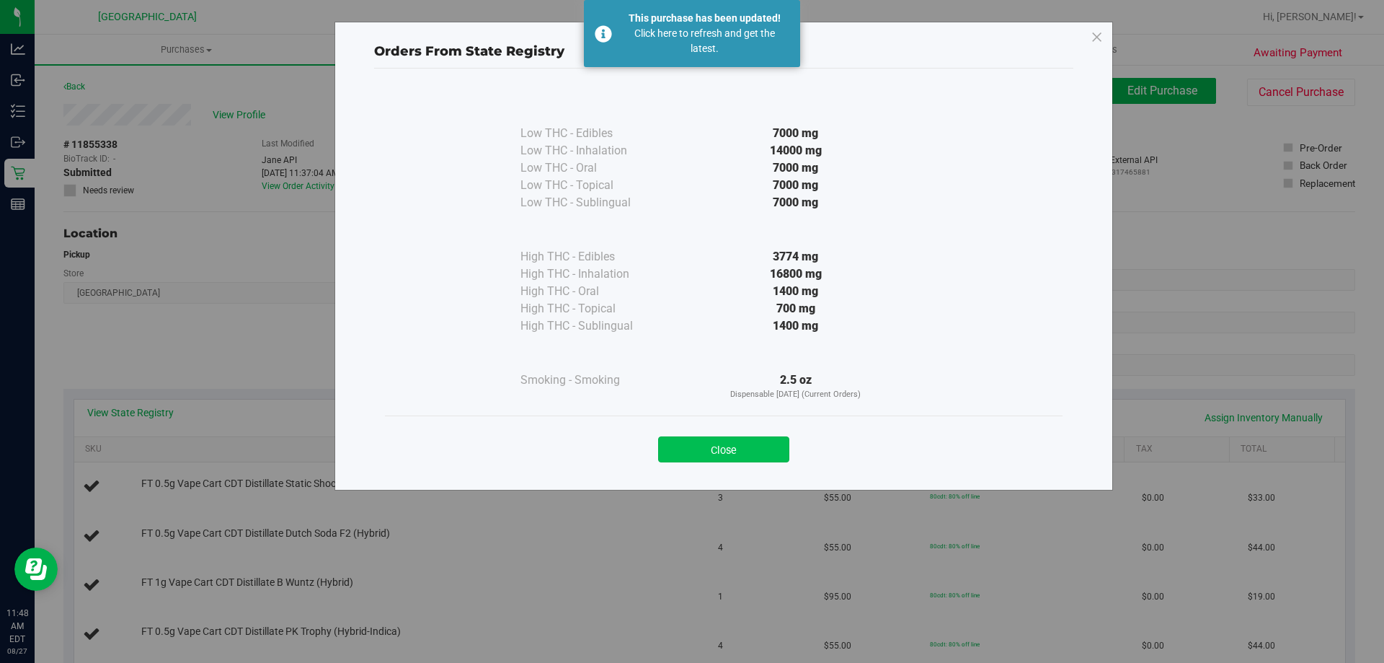
click at [696, 446] on button "Close" at bounding box center [723, 449] width 131 height 26
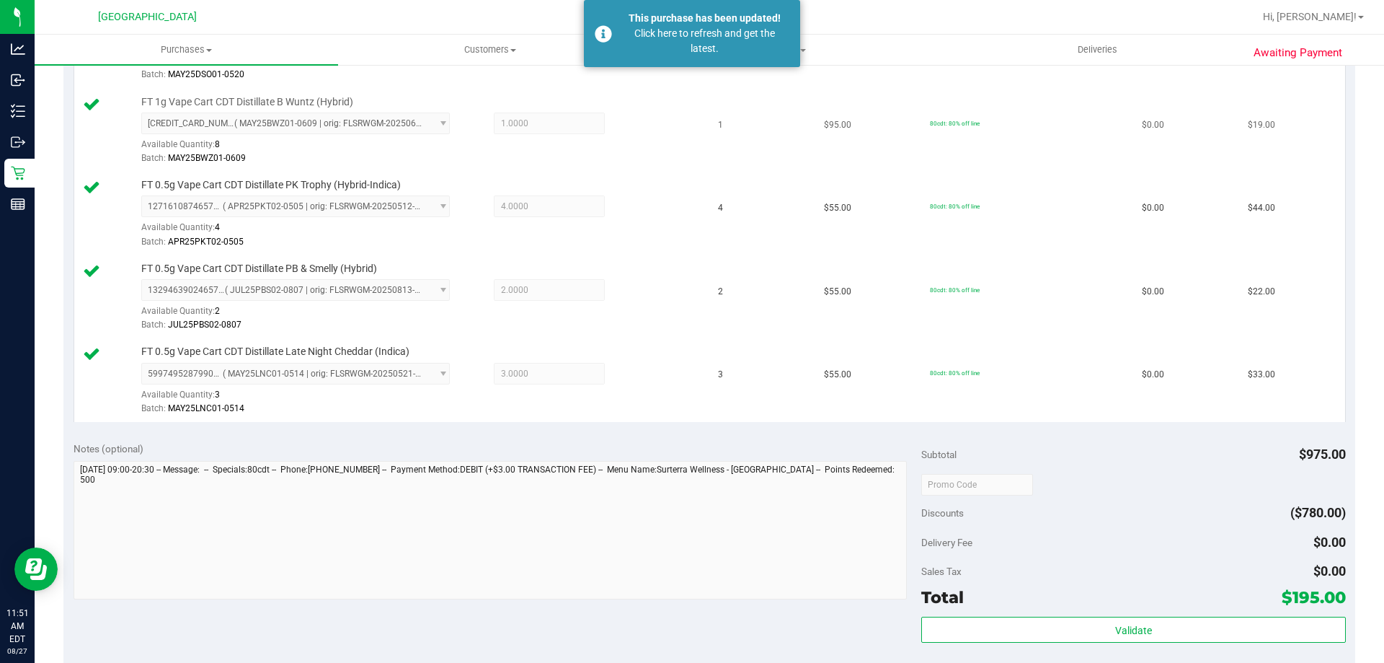
scroll to position [721, 0]
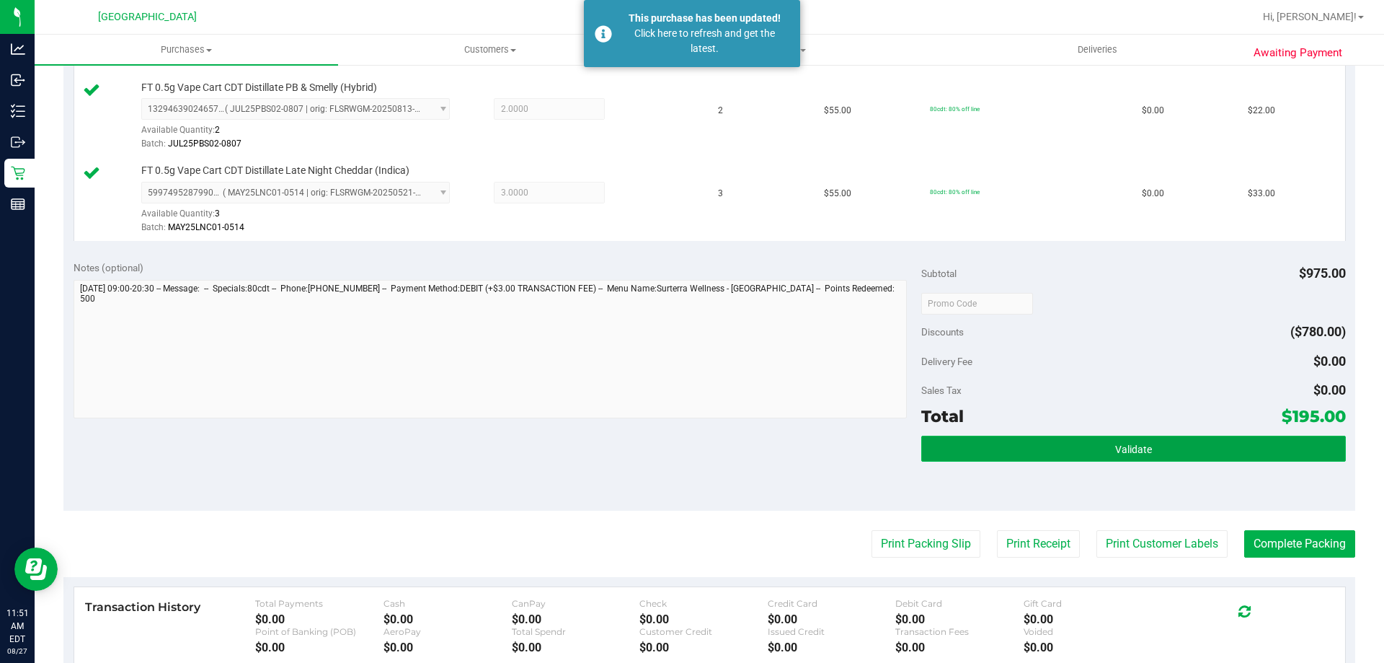
click at [1172, 451] on button "Validate" at bounding box center [1134, 449] width 424 height 26
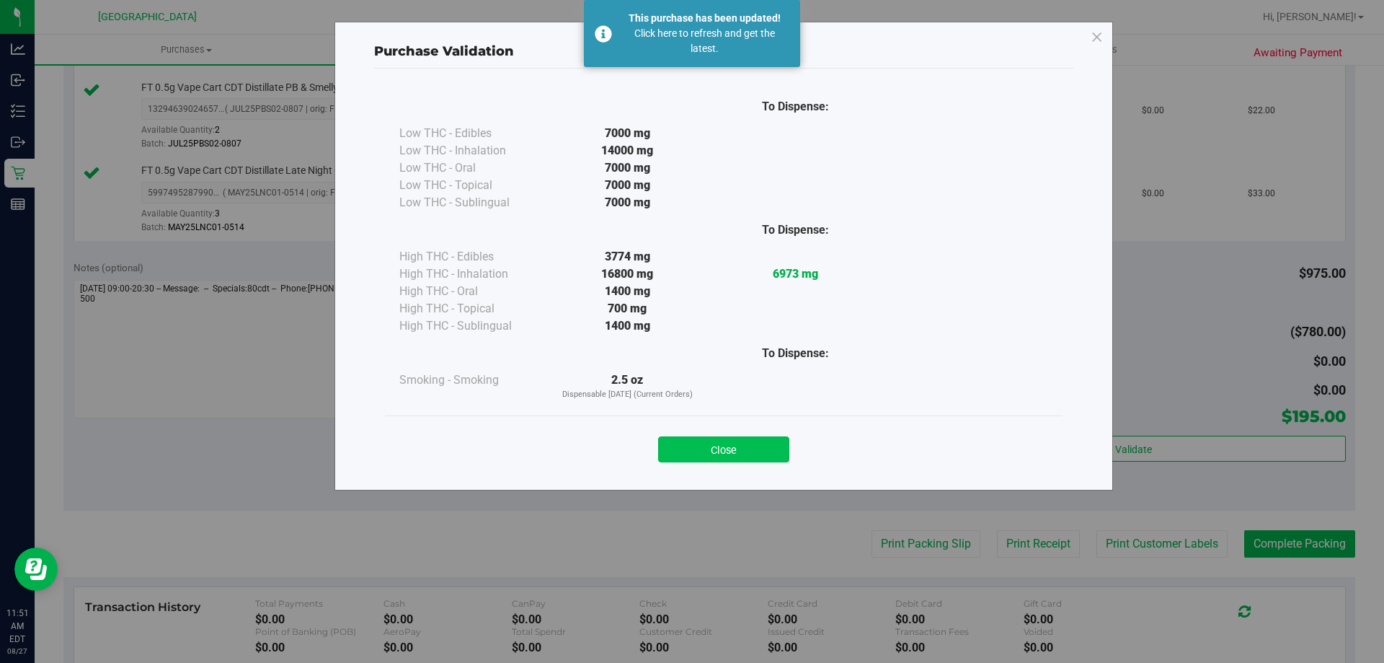
click at [743, 447] on button "Close" at bounding box center [723, 449] width 131 height 26
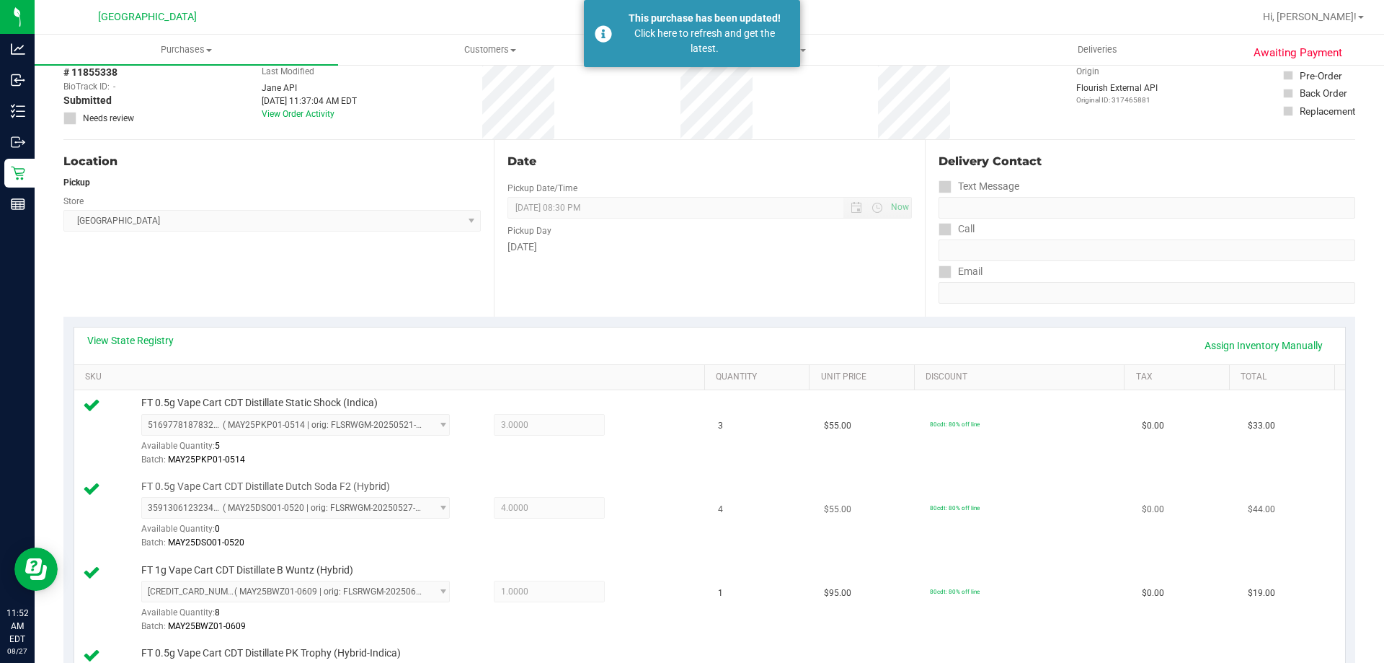
scroll to position [0, 0]
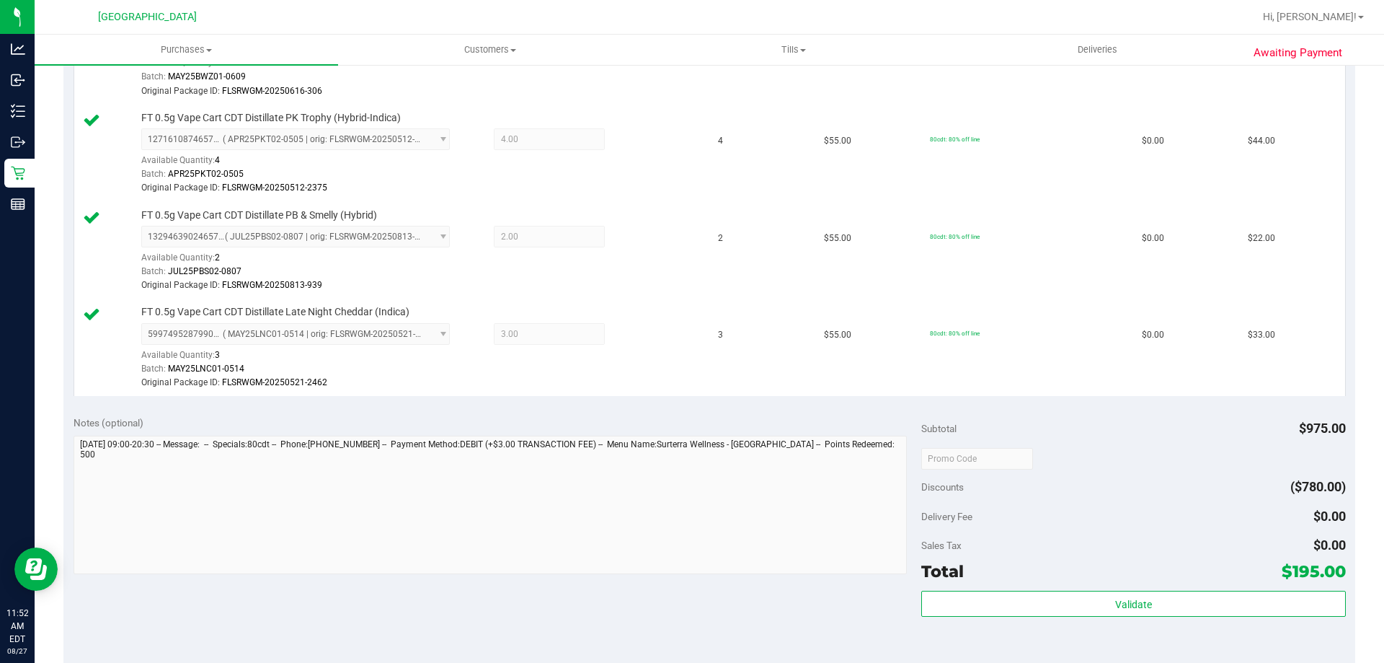
scroll to position [937, 0]
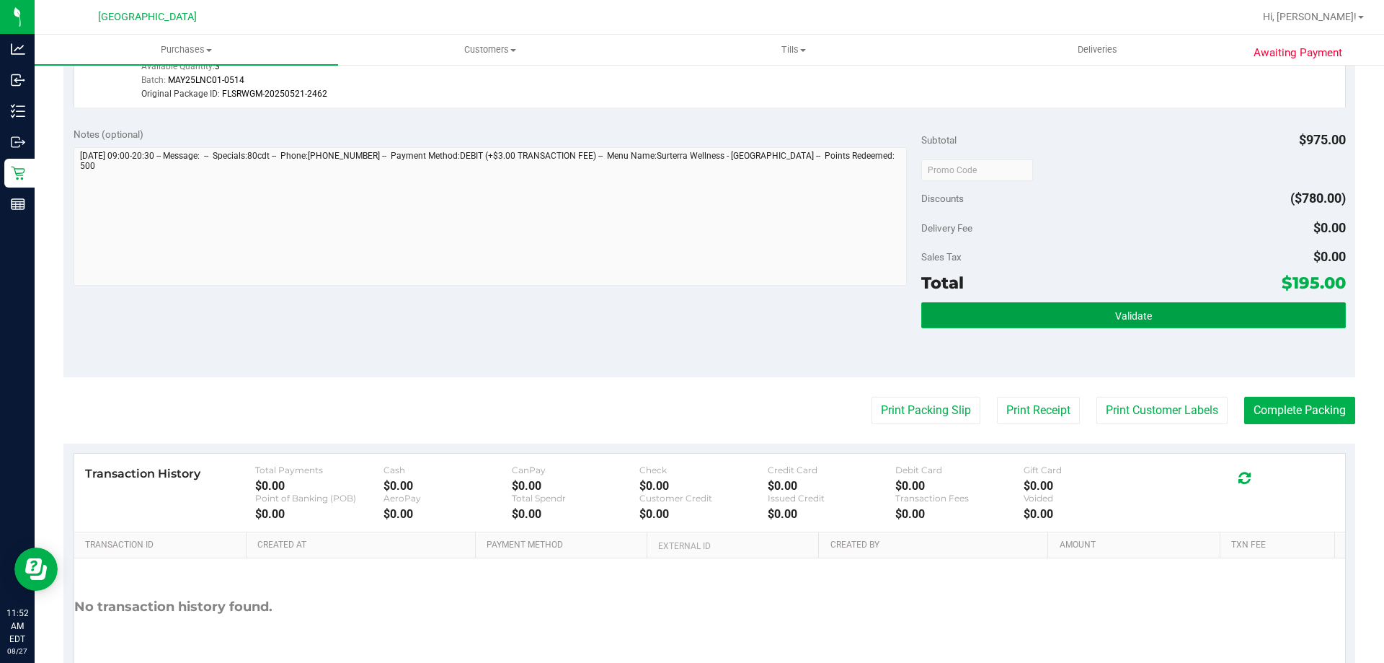
click at [1141, 318] on span "Validate" at bounding box center [1133, 316] width 37 height 12
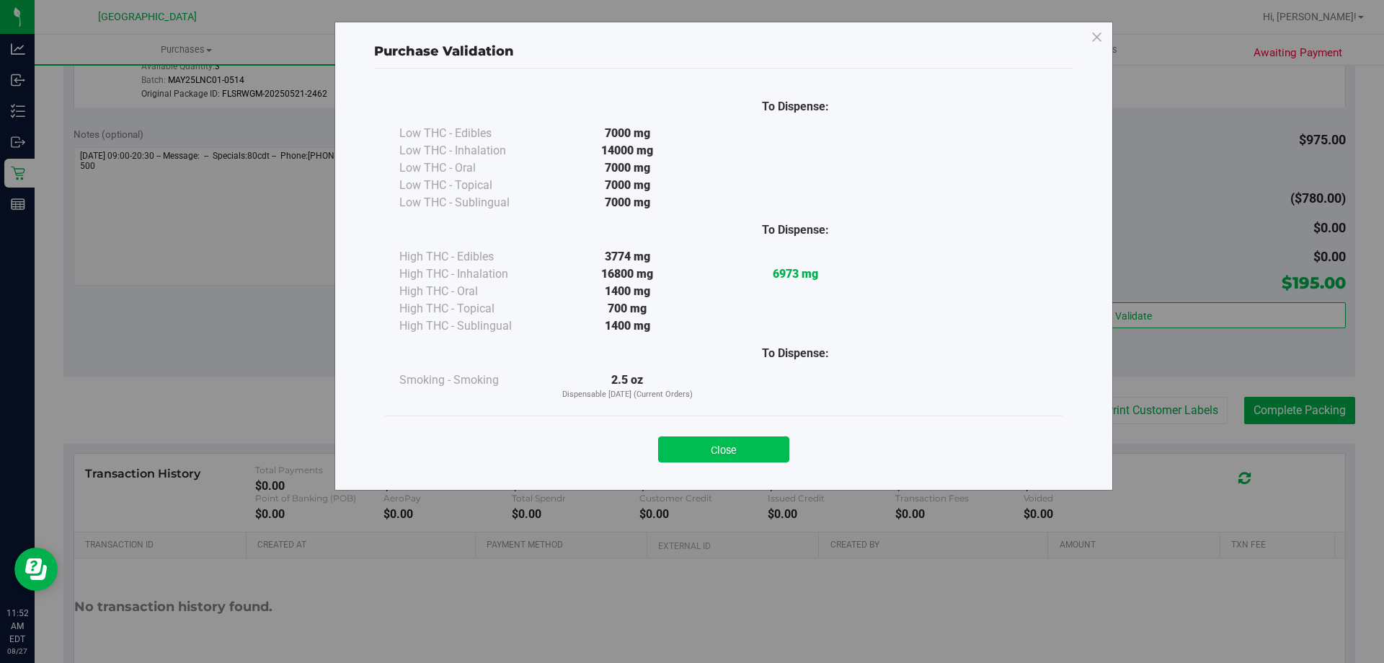
click at [759, 448] on button "Close" at bounding box center [723, 449] width 131 height 26
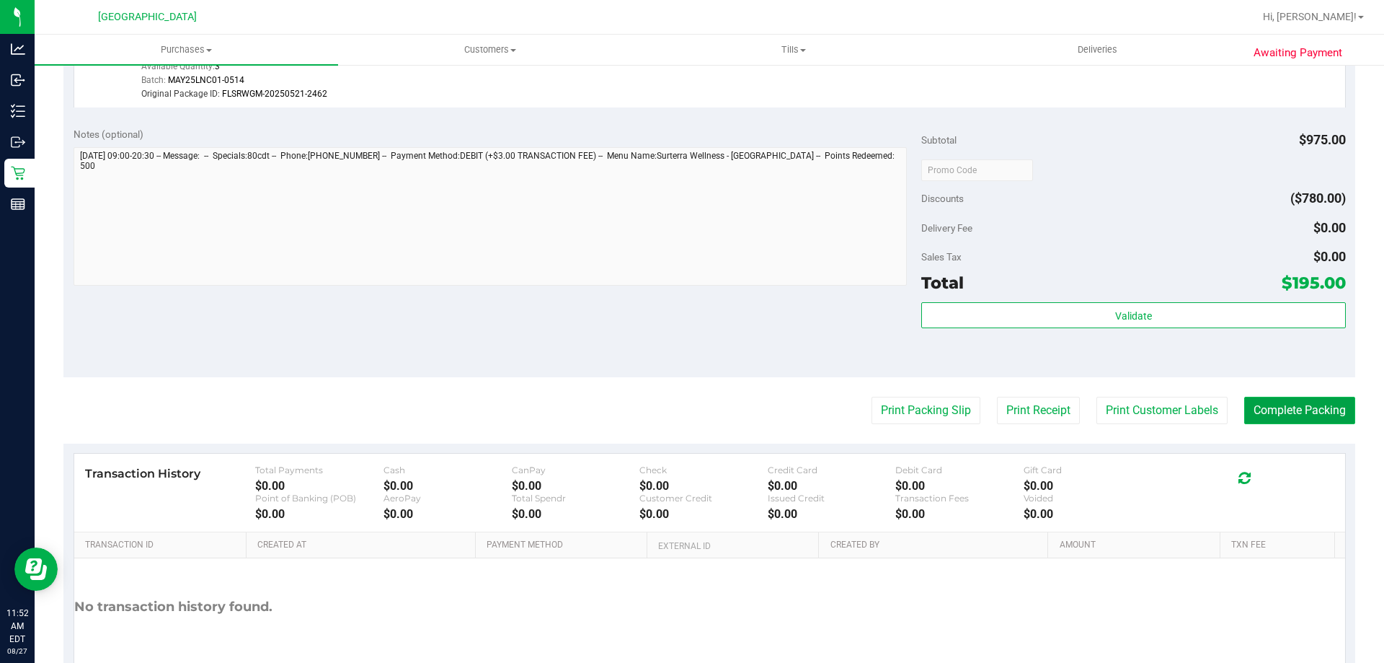
click at [1267, 407] on button "Complete Packing" at bounding box center [1300, 410] width 111 height 27
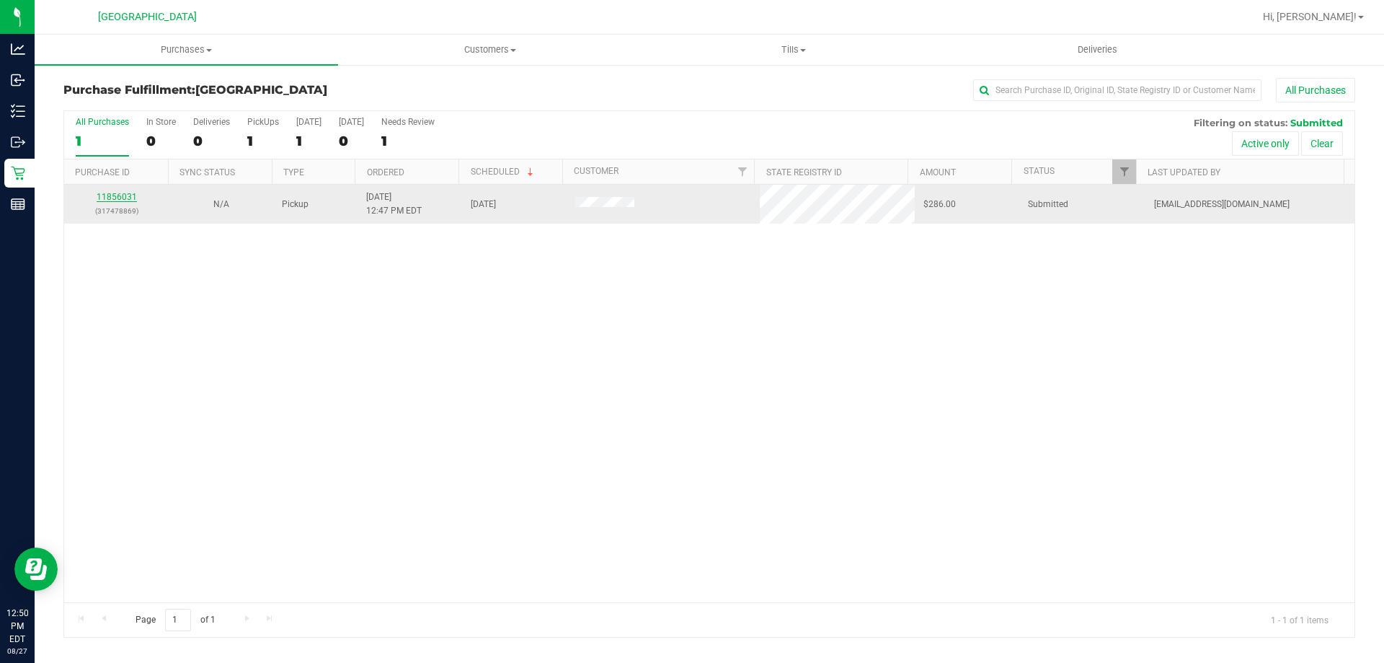
click at [124, 196] on link "11856031" at bounding box center [117, 197] width 40 height 10
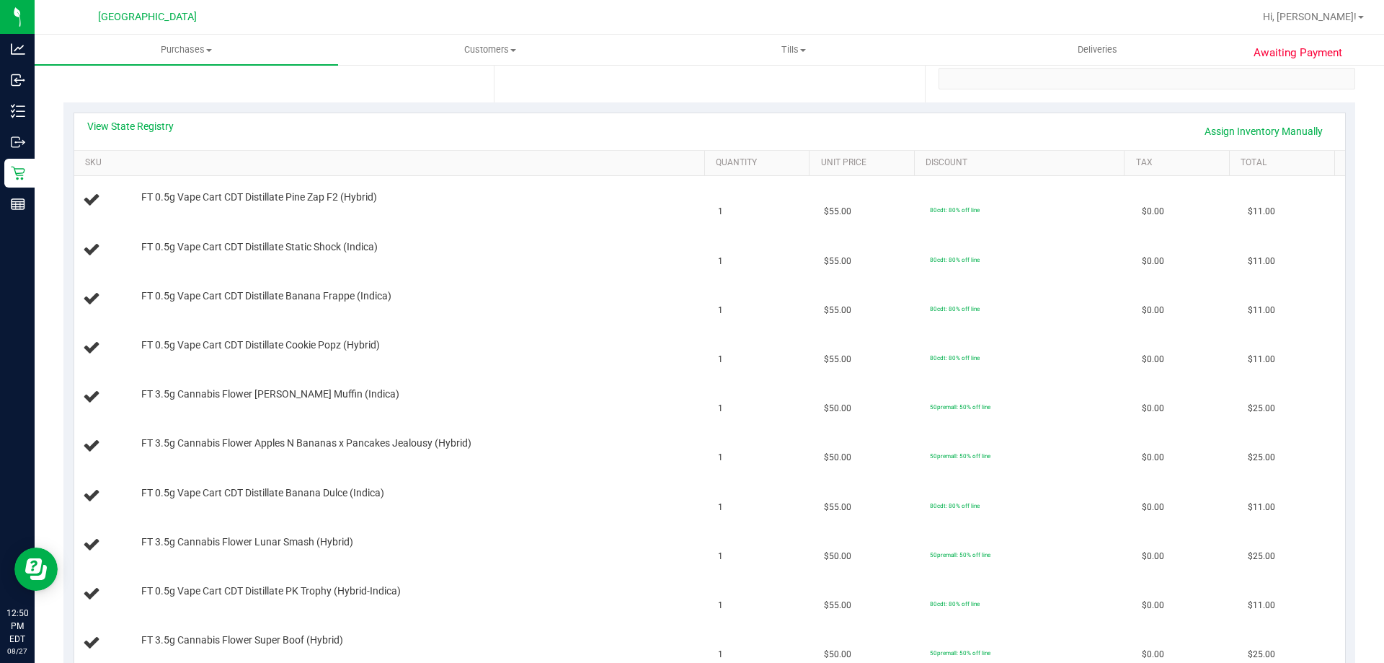
scroll to position [216, 0]
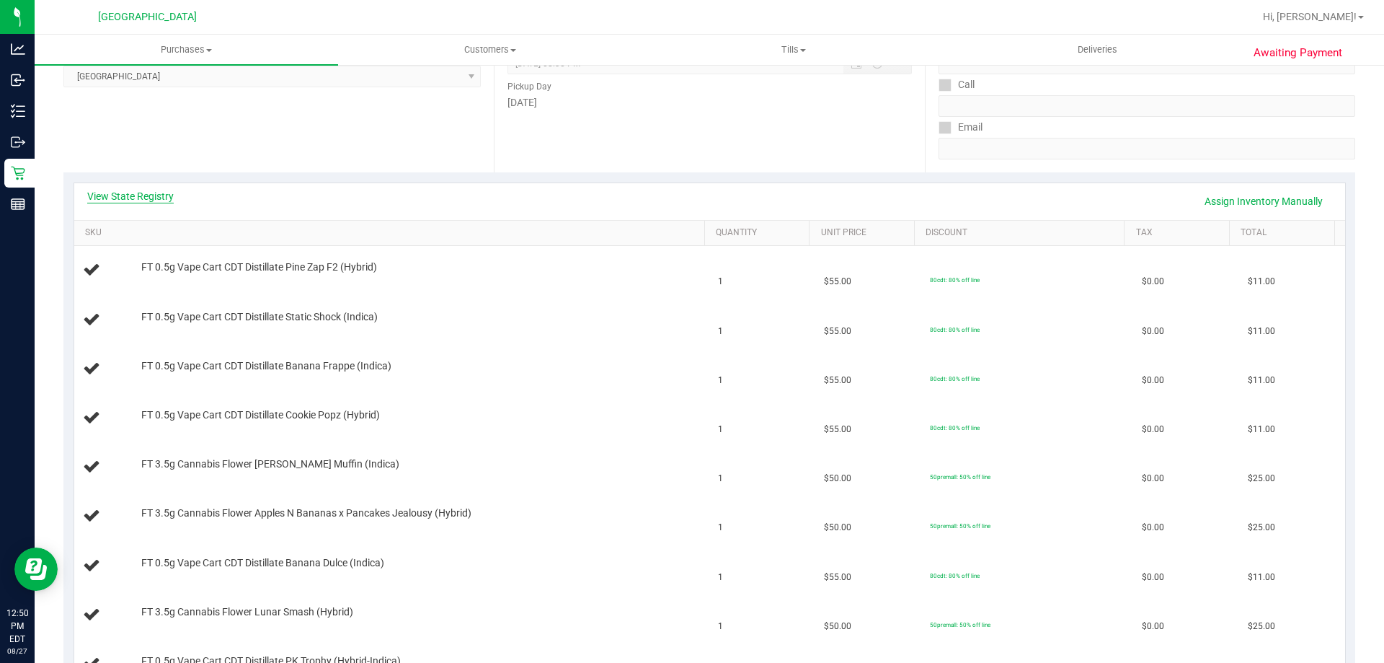
click at [156, 193] on link "View State Registry" at bounding box center [130, 196] width 87 height 14
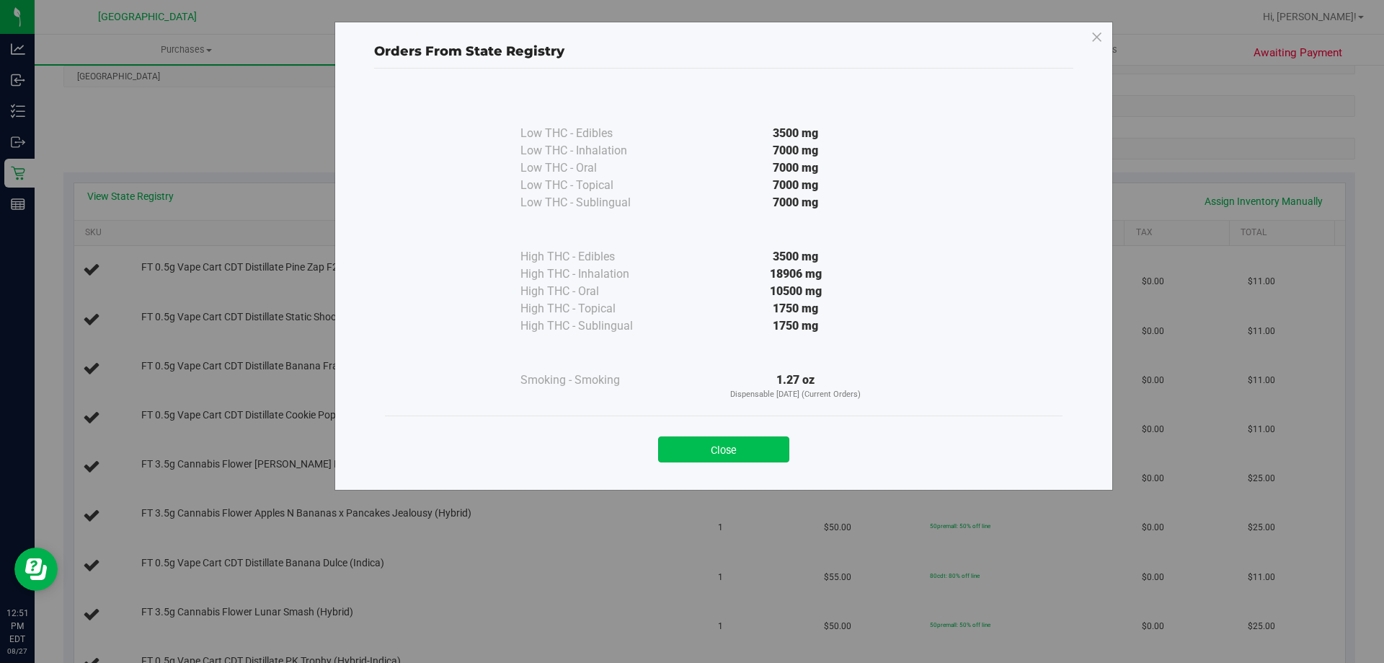
click at [716, 453] on button "Close" at bounding box center [723, 449] width 131 height 26
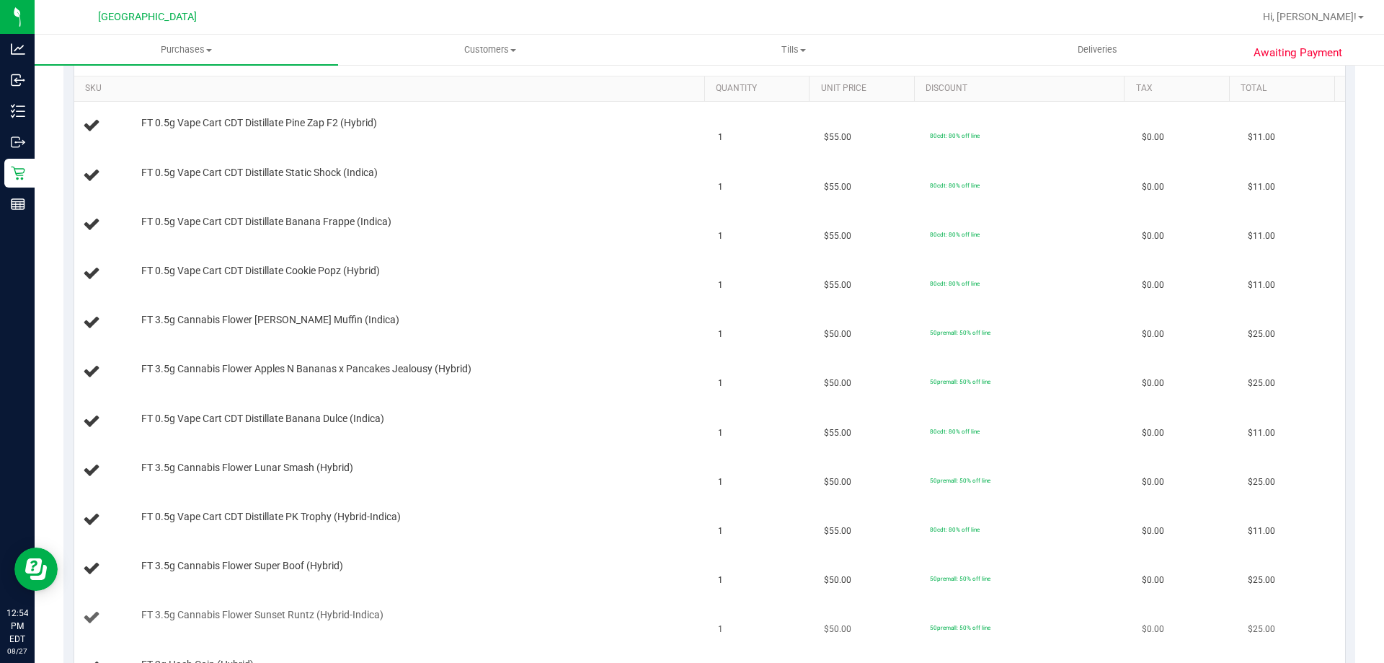
scroll to position [0, 0]
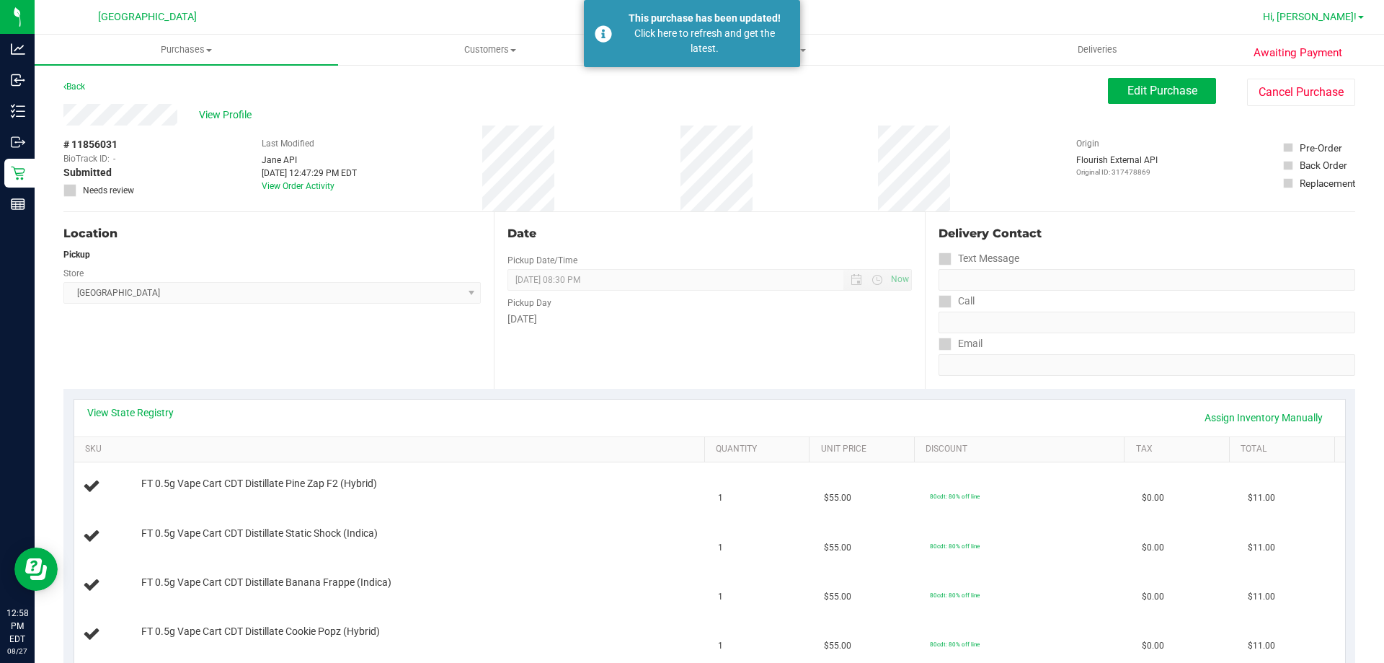
click at [1356, 23] on link "Hi, [PERSON_NAME]!" at bounding box center [1314, 16] width 112 height 15
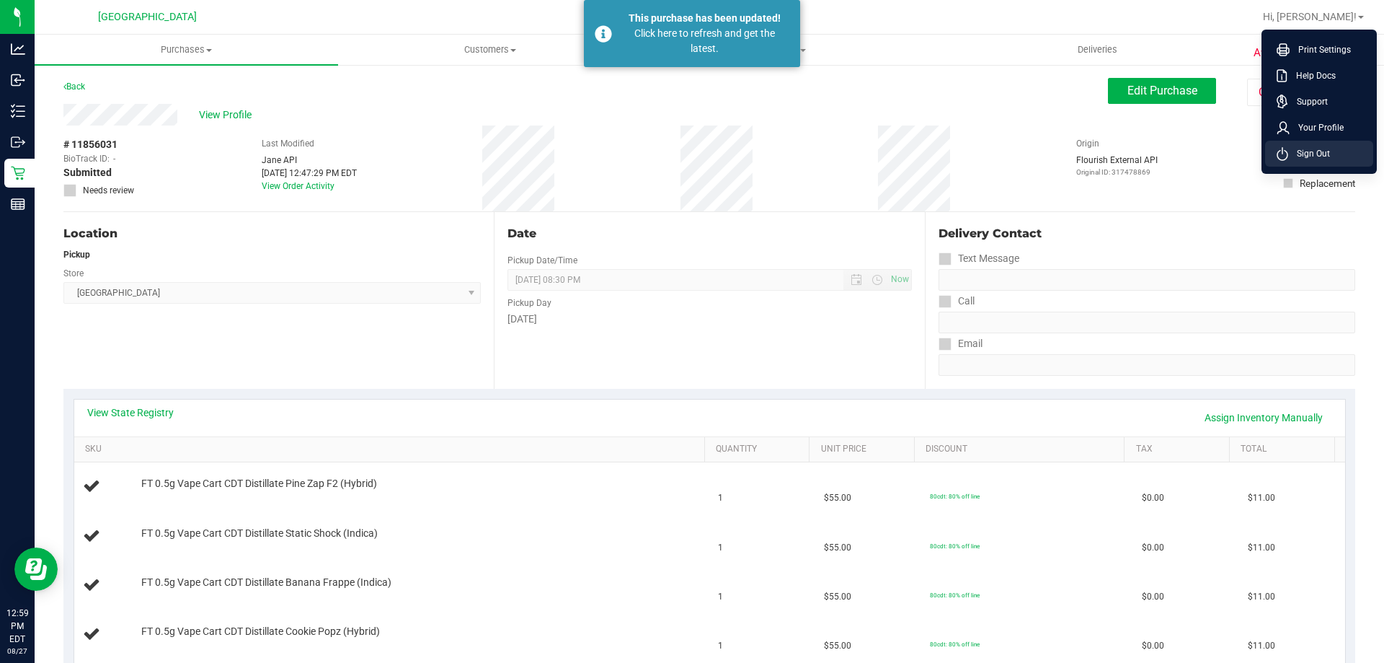
click at [1344, 156] on li "Sign Out" at bounding box center [1319, 154] width 108 height 26
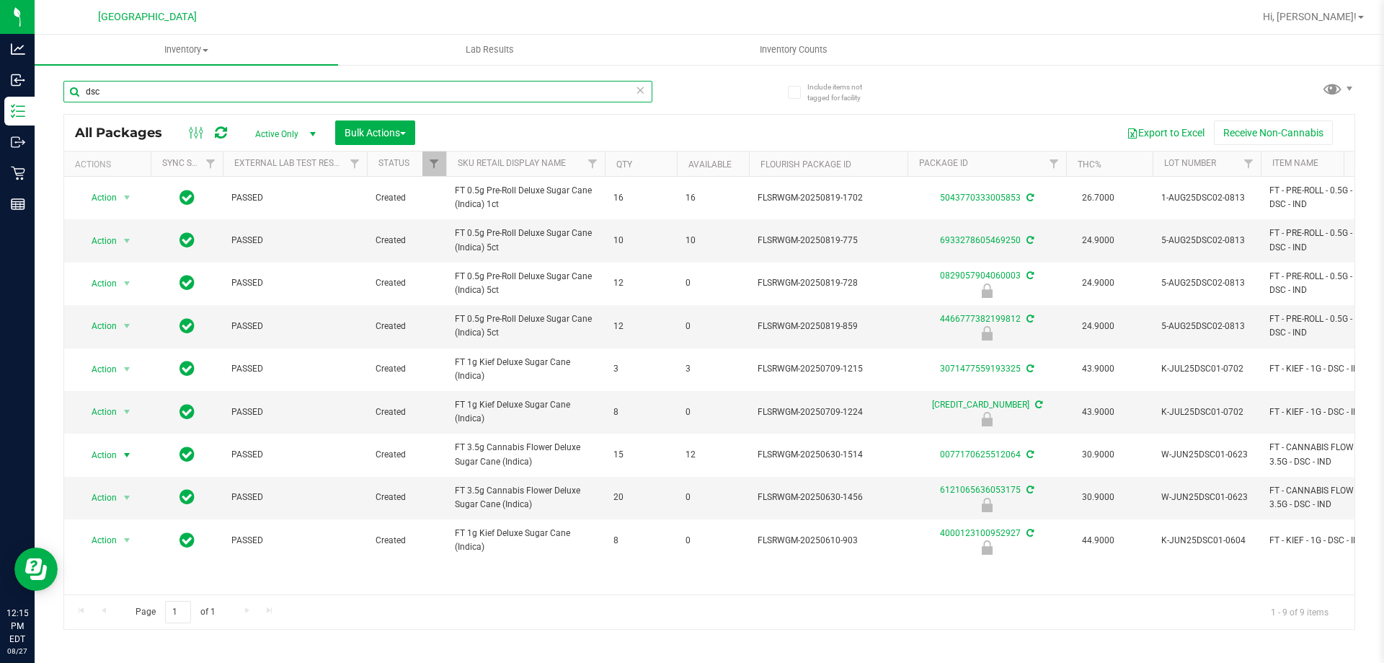
click at [111, 94] on input "dsc" at bounding box center [357, 92] width 589 height 22
type input "d"
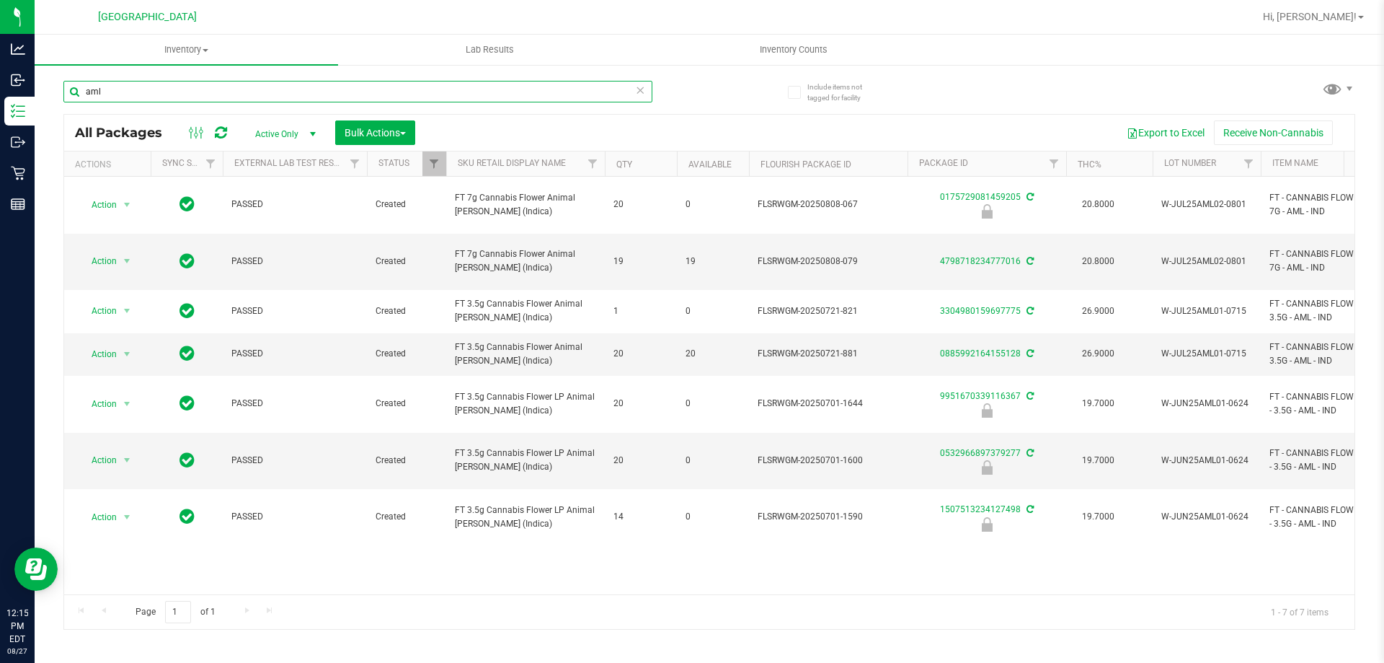
click at [112, 89] on input "aml" at bounding box center [357, 92] width 589 height 22
type input "azk"
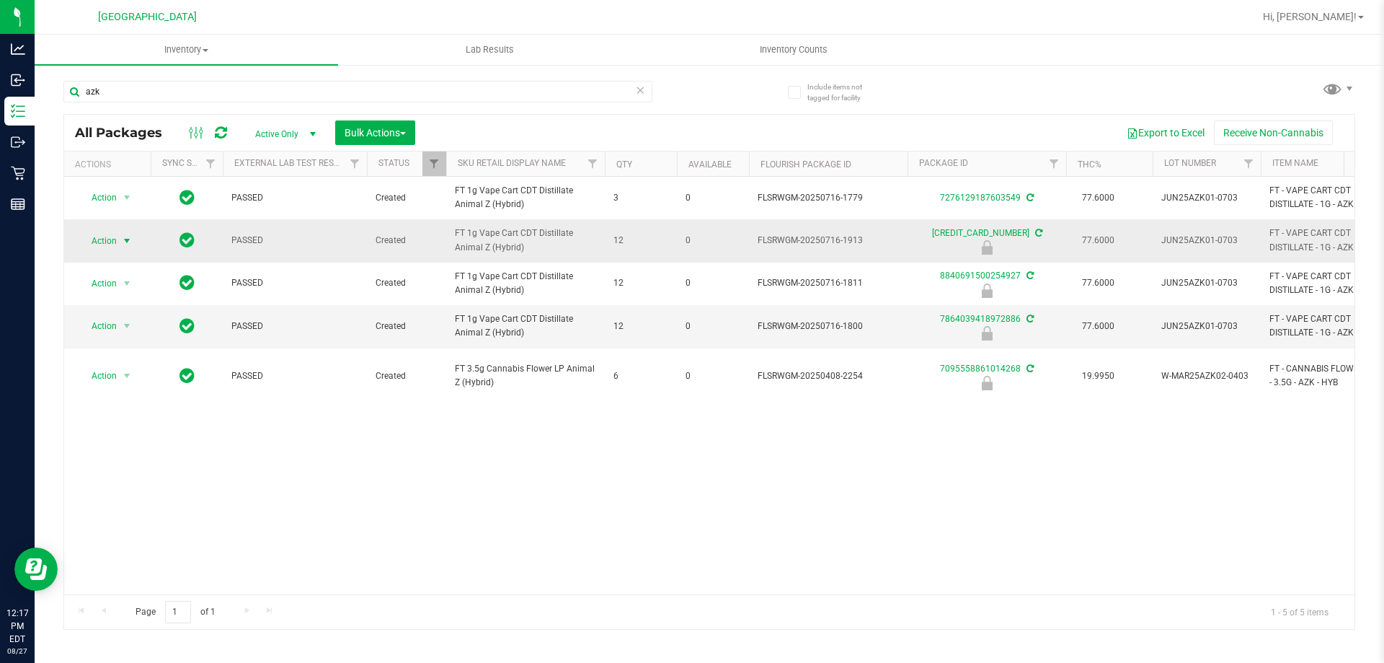
click at [120, 251] on span "select" at bounding box center [127, 241] width 18 height 20
click at [119, 417] on li "Unlock package" at bounding box center [125, 428] width 92 height 22
click at [131, 102] on input "azk" at bounding box center [357, 92] width 589 height 22
type input "a"
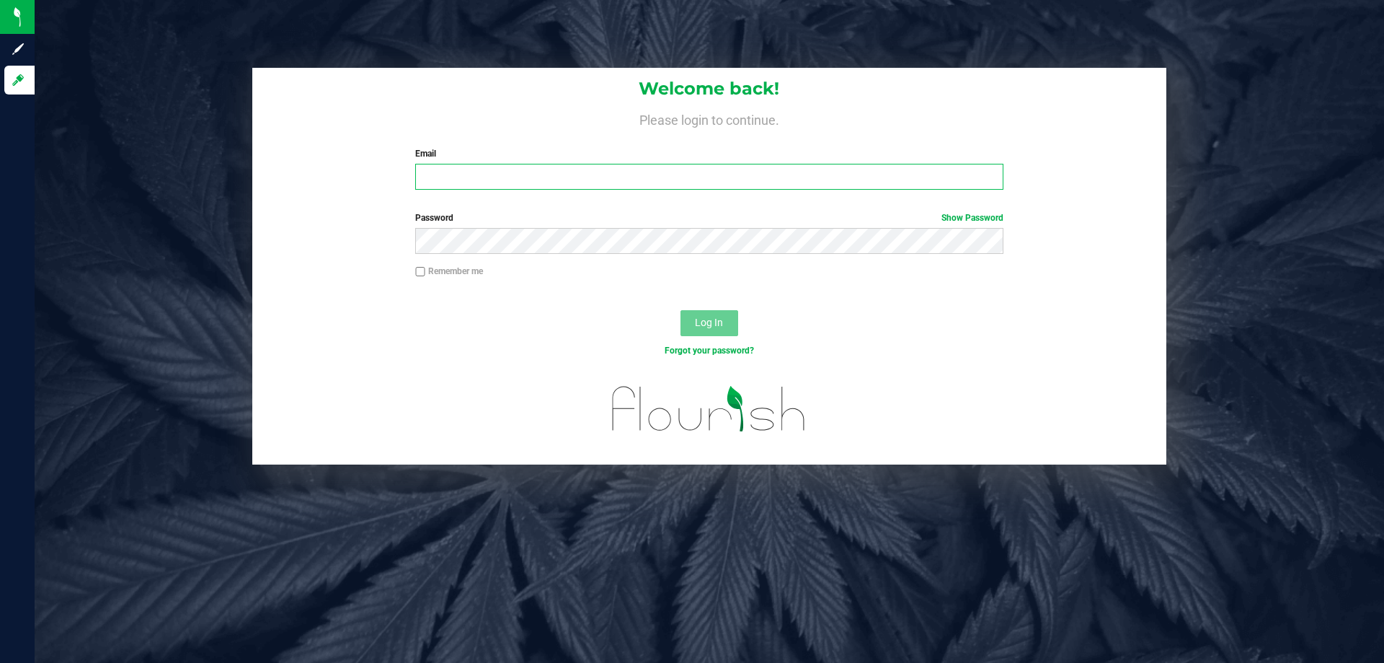
click at [430, 173] on input "Email" at bounding box center [709, 177] width 588 height 26
type input "[EMAIL_ADDRESS][DOMAIN_NAME]"
click at [681, 310] on button "Log In" at bounding box center [710, 323] width 58 height 26
